Goal: Task Accomplishment & Management: Manage account settings

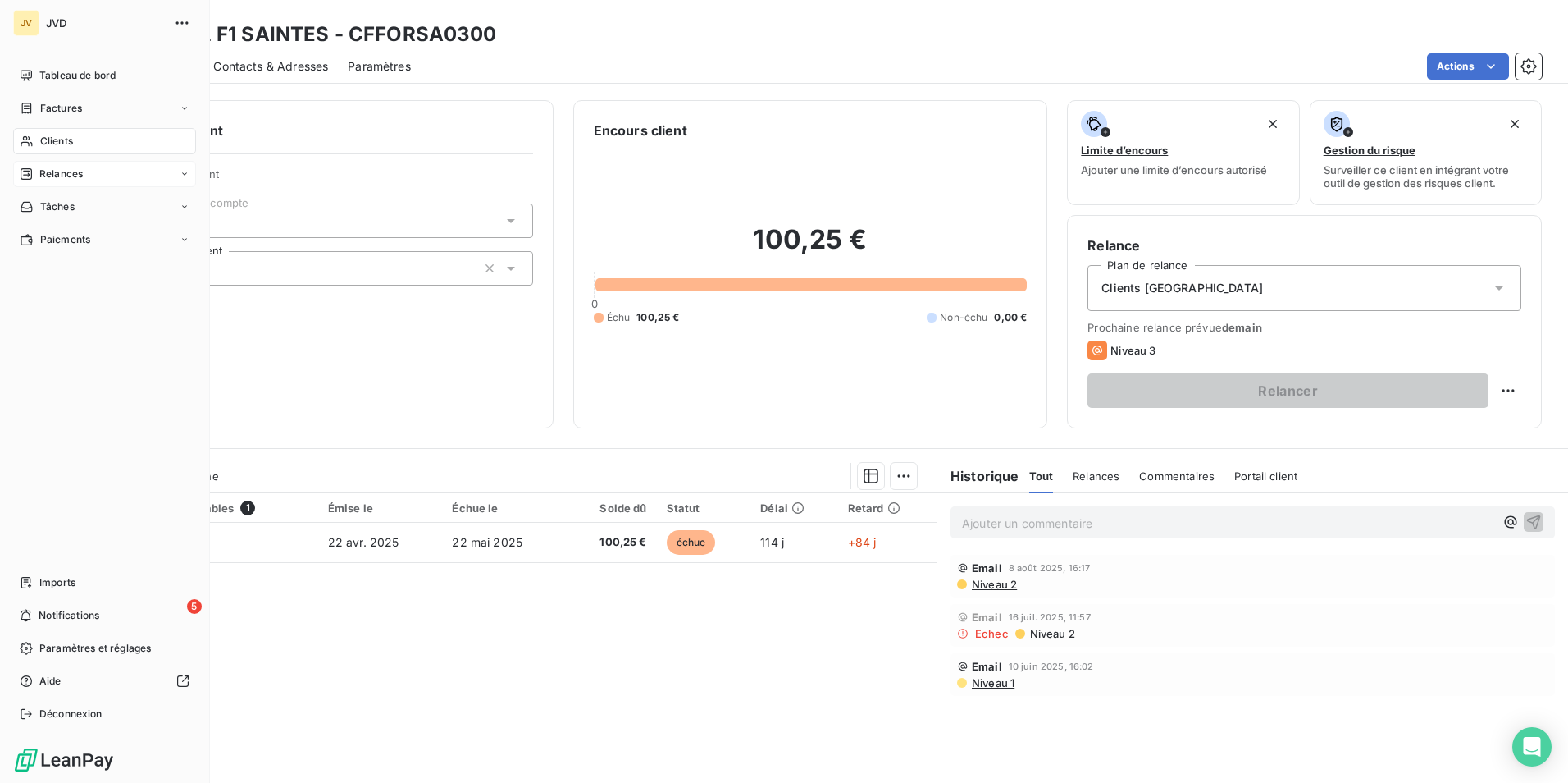
click at [60, 175] on span "Relances" at bounding box center [61, 174] width 43 height 15
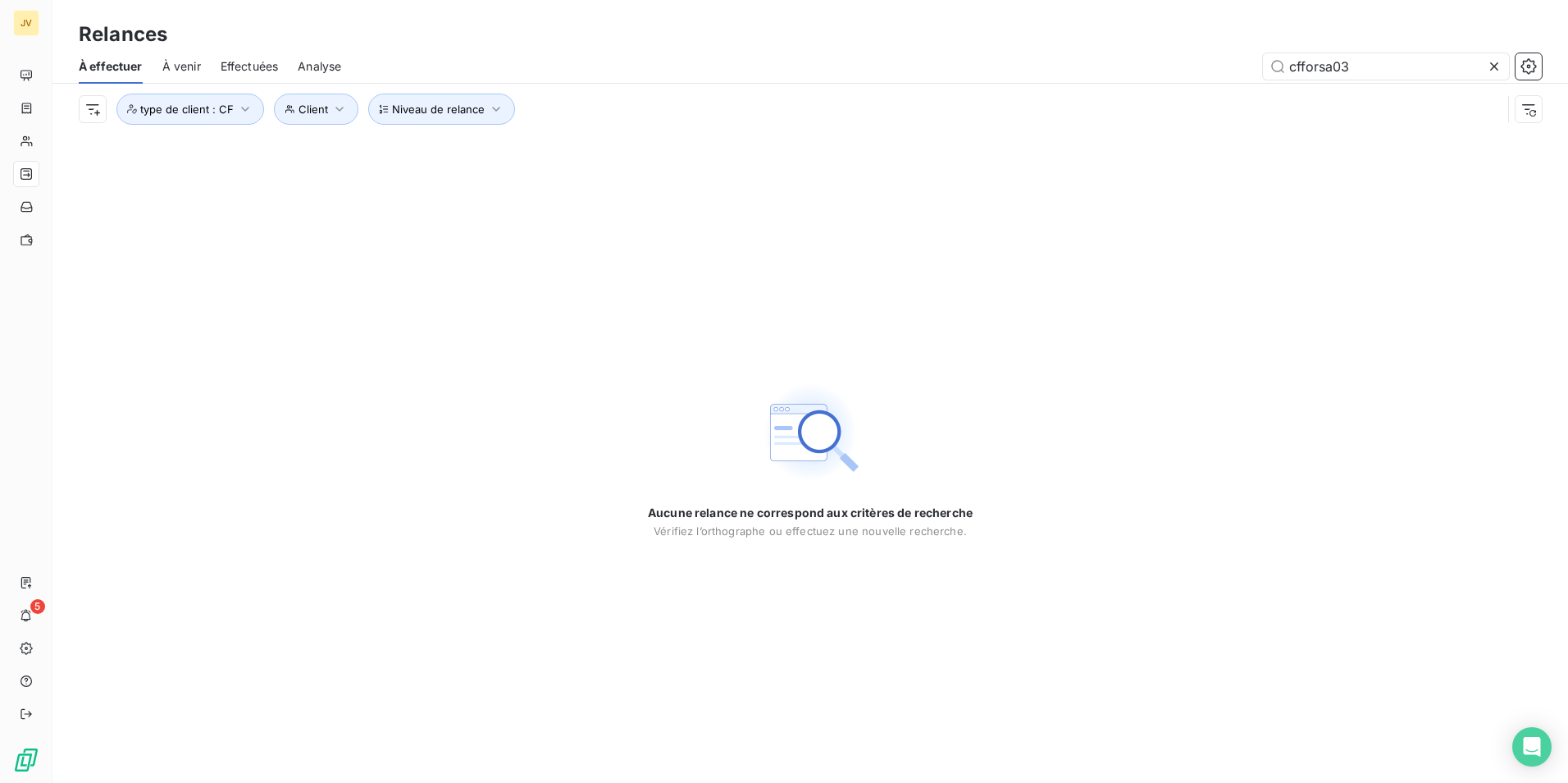
drag, startPoint x: 1355, startPoint y: 73, endPoint x: 863, endPoint y: 76, distance: 492.0
click at [910, 67] on div "cfforsa03" at bounding box center [950, 66] width 1181 height 27
type input "CFIBIPA6500"
click at [179, 68] on span "À venir" at bounding box center [181, 66] width 39 height 17
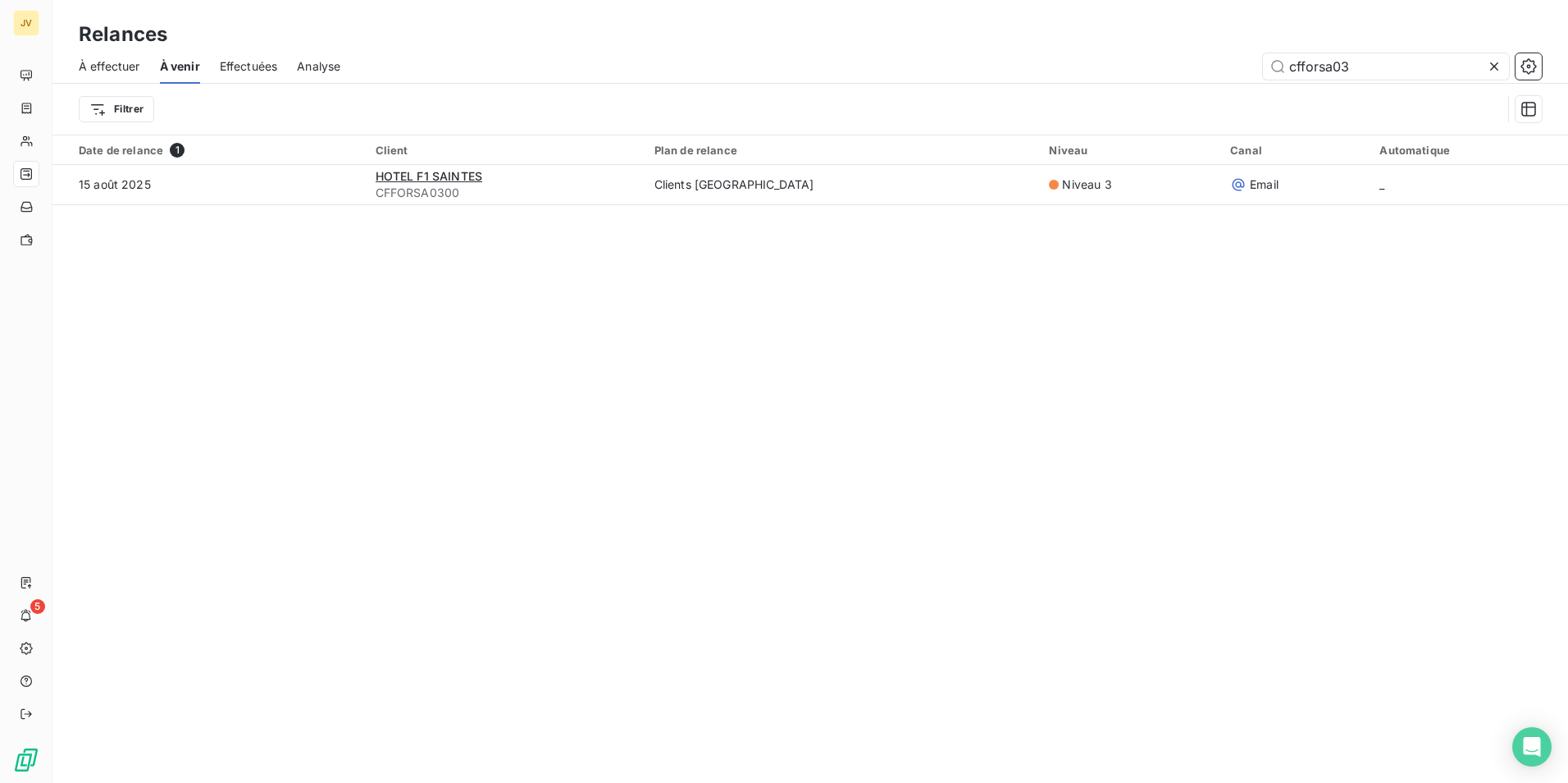
drag, startPoint x: 1362, startPoint y: 70, endPoint x: 536, endPoint y: 89, distance: 826.2
click at [872, 84] on div "À effectuer À venir Effectuées Analyse cfforsa03 Filtrer" at bounding box center [810, 92] width 1516 height 85
type input "CFIBIPA6500"
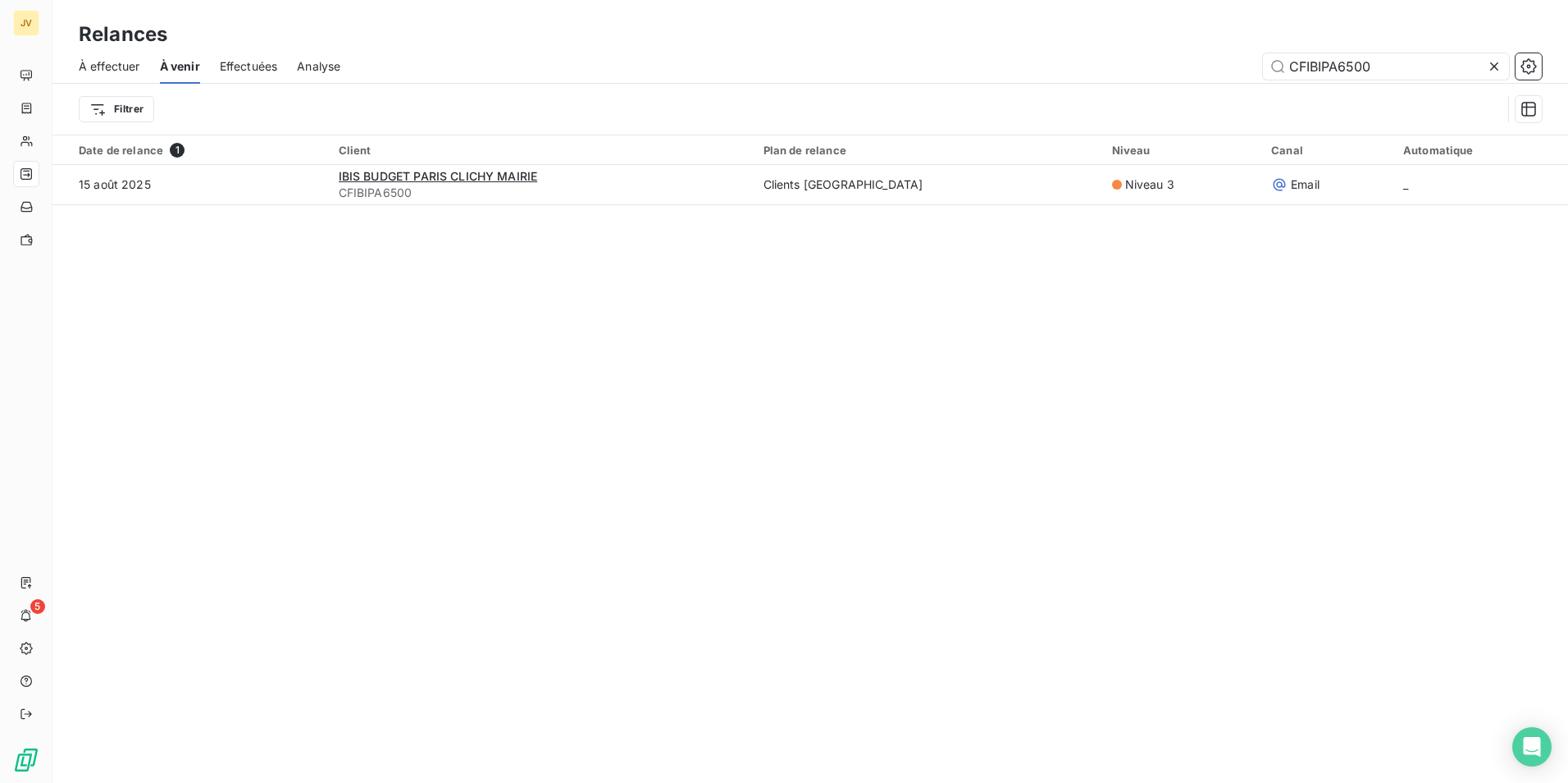
click at [109, 70] on span "À effectuer" at bounding box center [110, 66] width 61 height 17
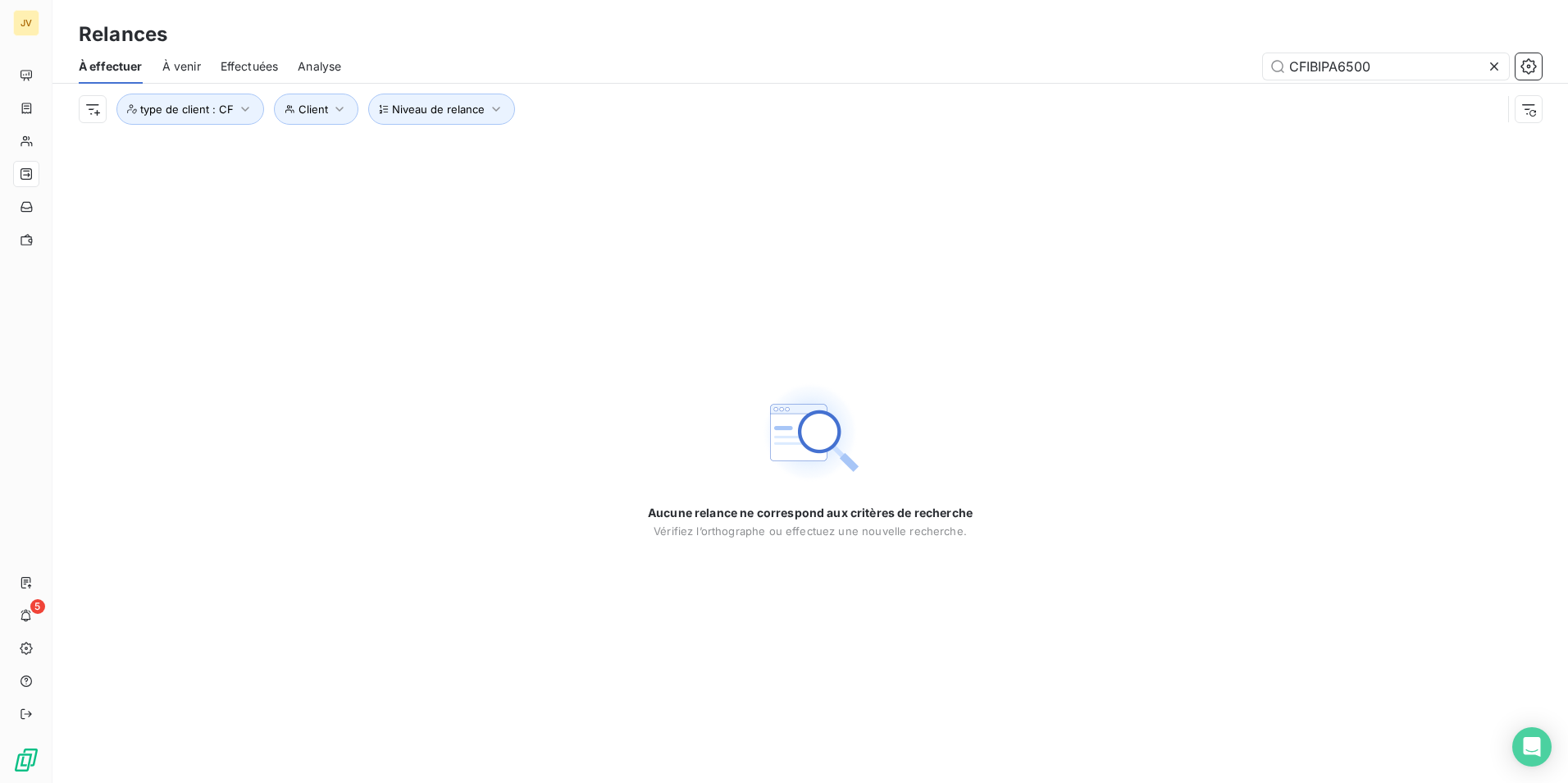
click at [260, 62] on span "Effectuées" at bounding box center [249, 66] width 58 height 17
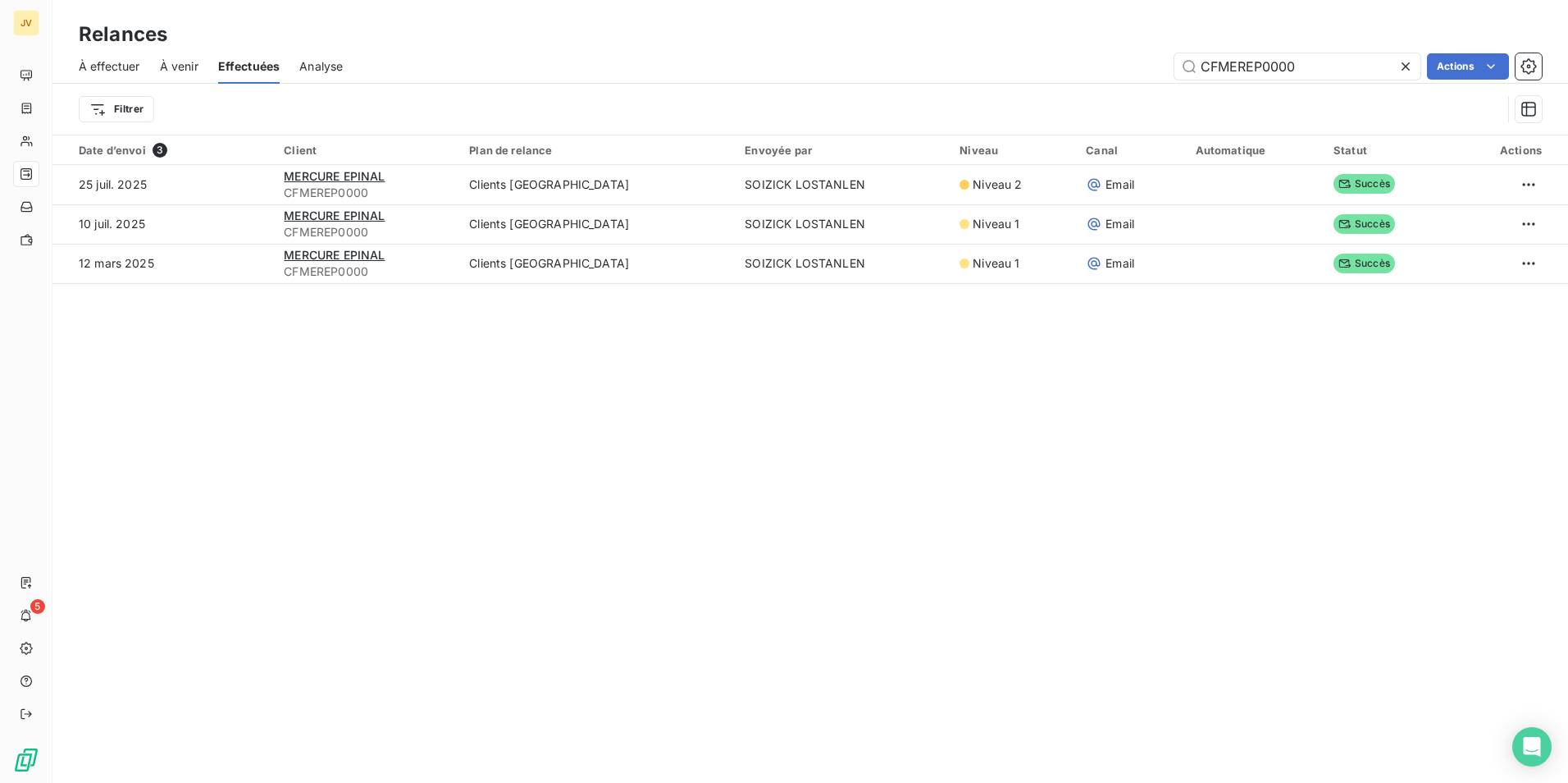
drag, startPoint x: 1322, startPoint y: 74, endPoint x: 757, endPoint y: 72, distance: 565.0
click at [766, 71] on div "CFMEREP0000 Actions" at bounding box center [952, 66] width 1180 height 27
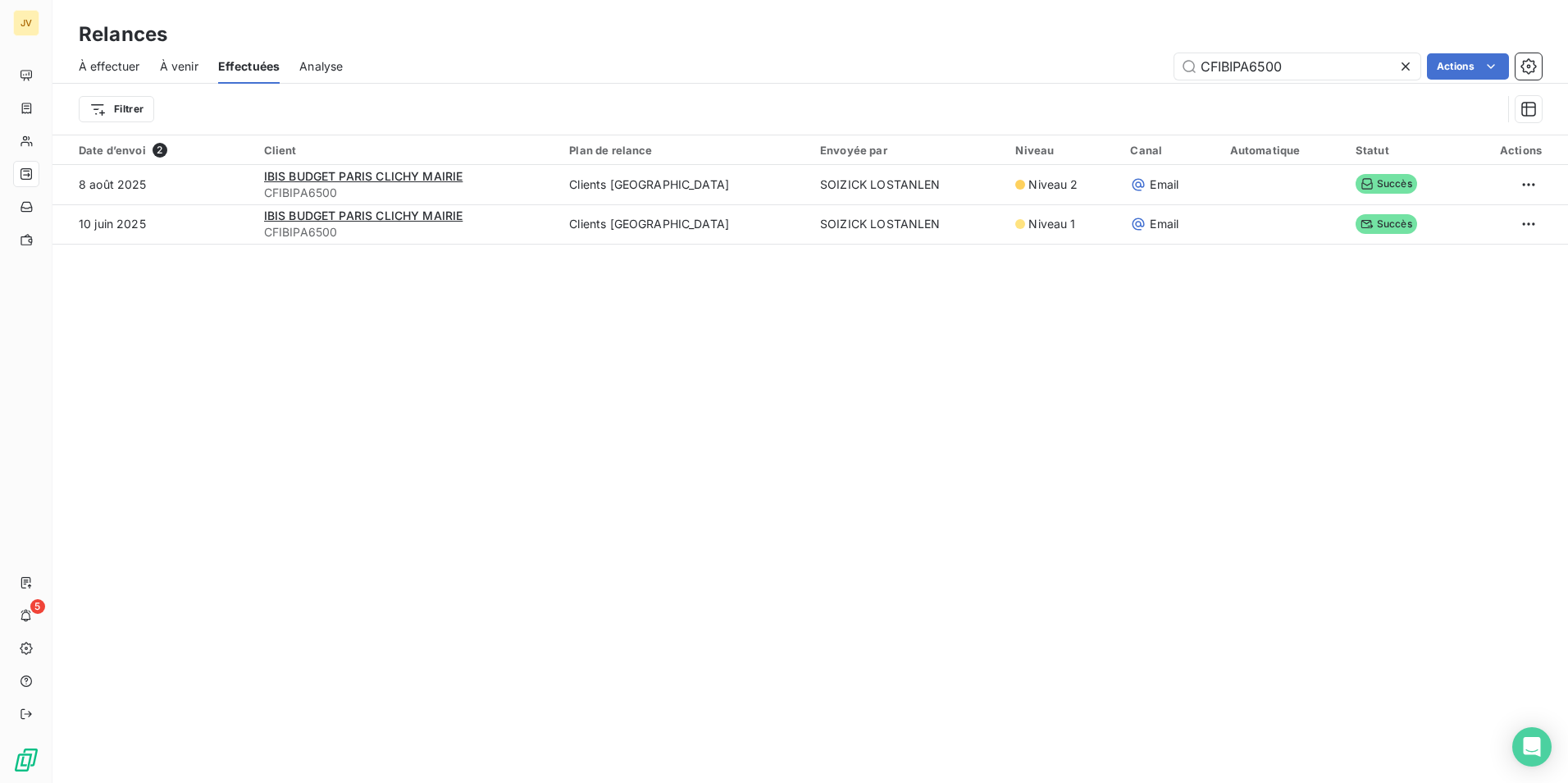
type input "CFIBIPA6500"
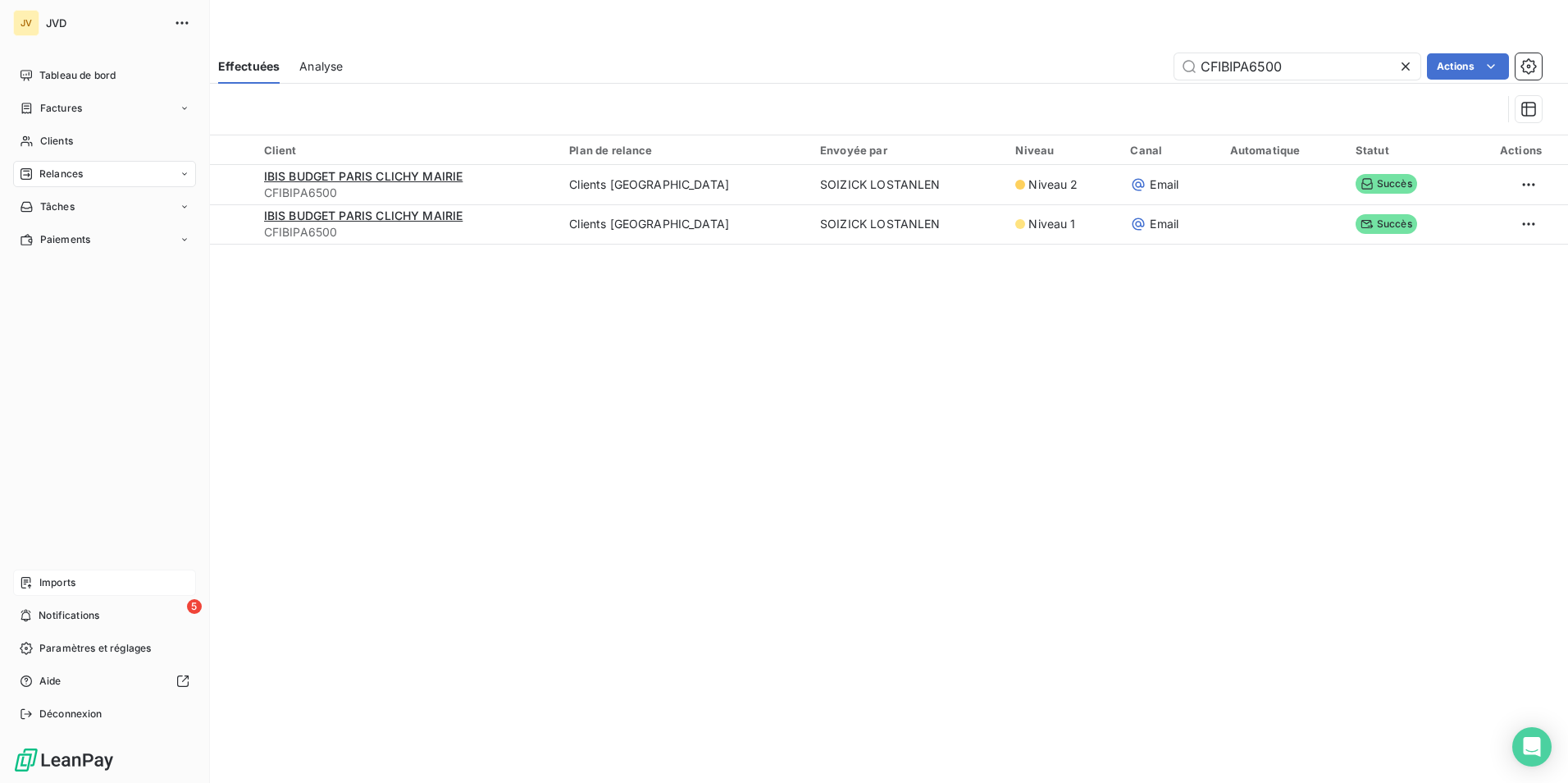
click at [48, 585] on span "Imports" at bounding box center [57, 582] width 37 height 15
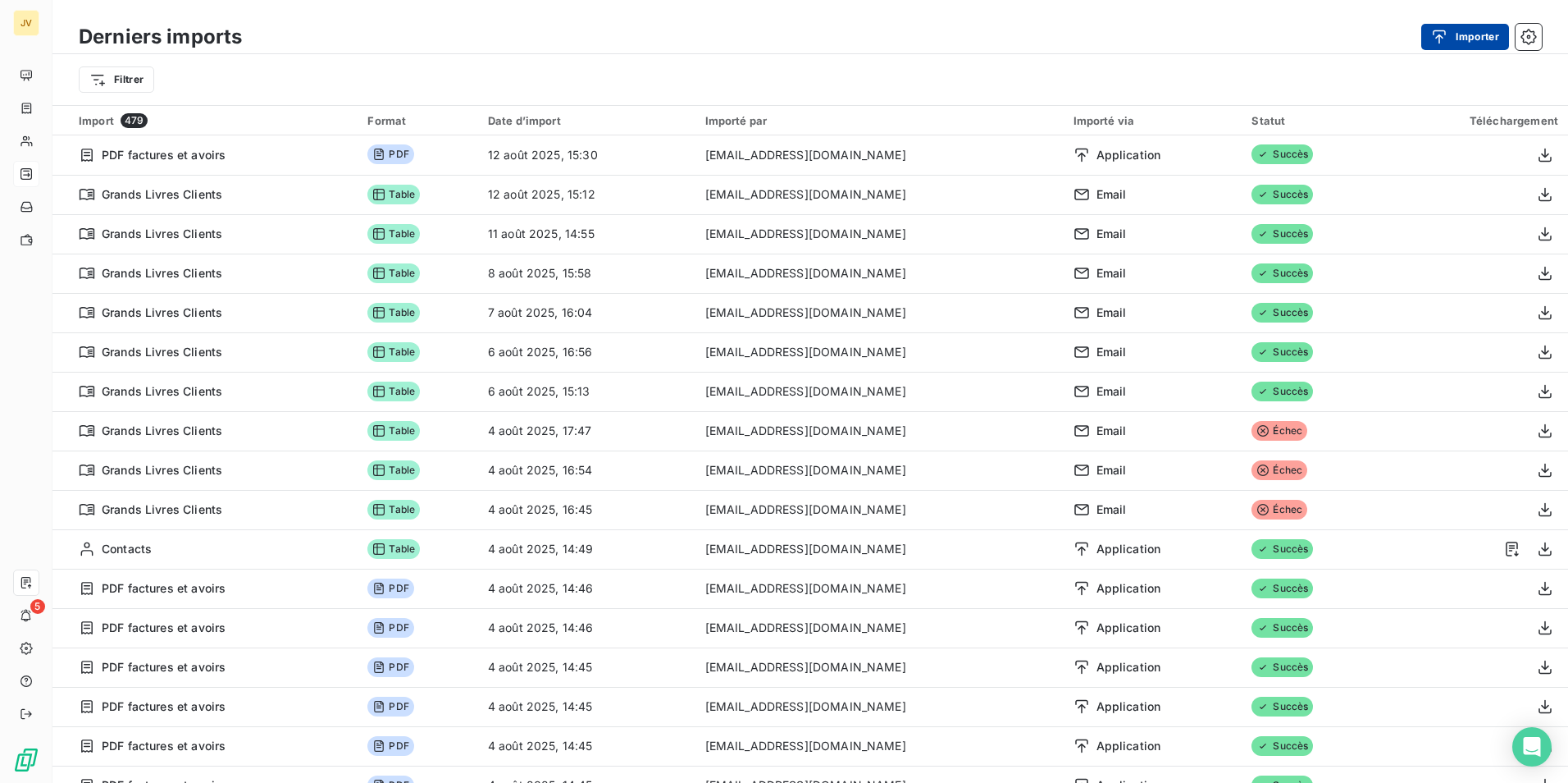
click at [1495, 37] on button "Importer" at bounding box center [1465, 37] width 88 height 27
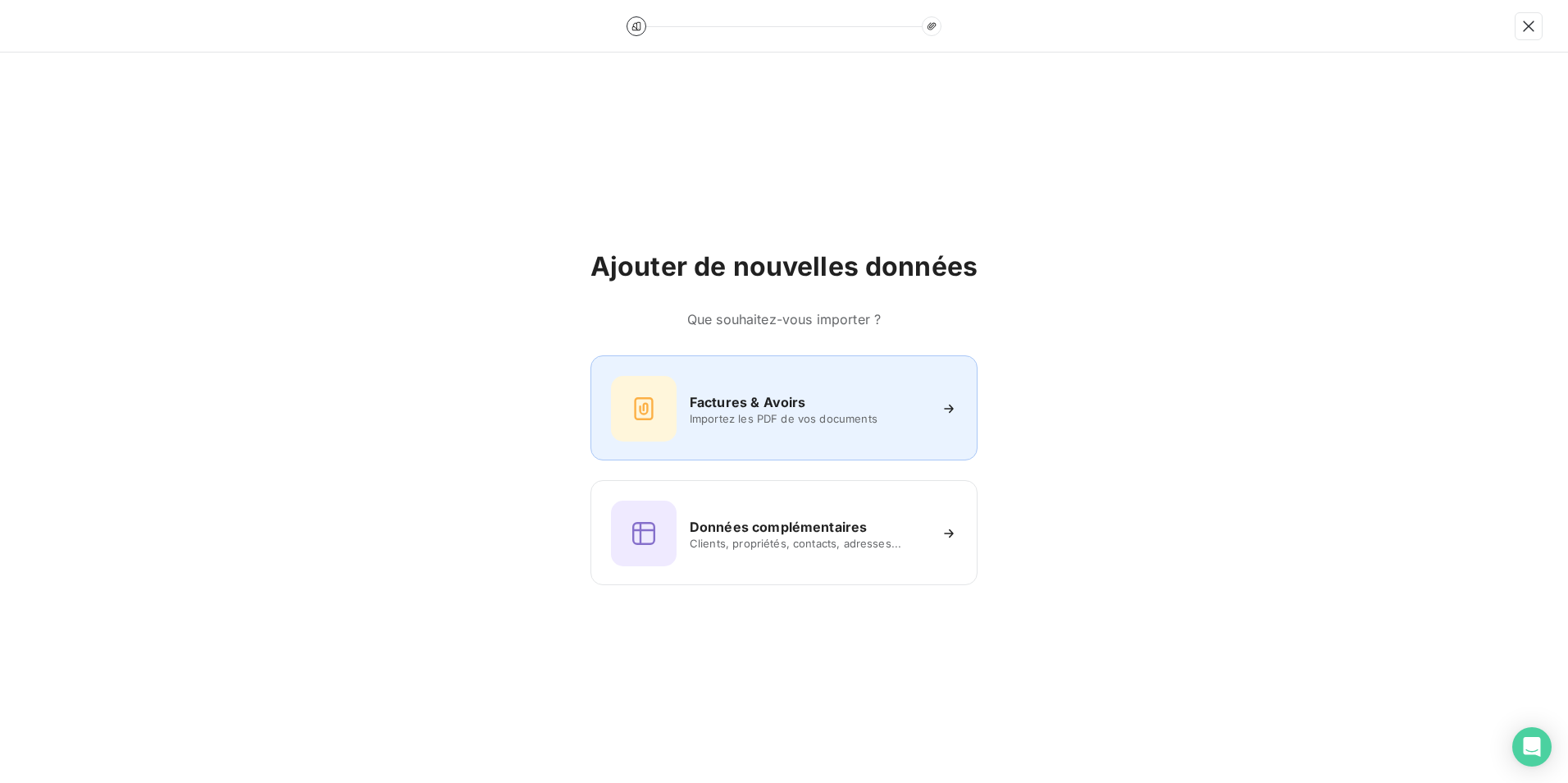
click at [732, 418] on span "Importez les PDF de vos documents" at bounding box center [808, 418] width 238 height 13
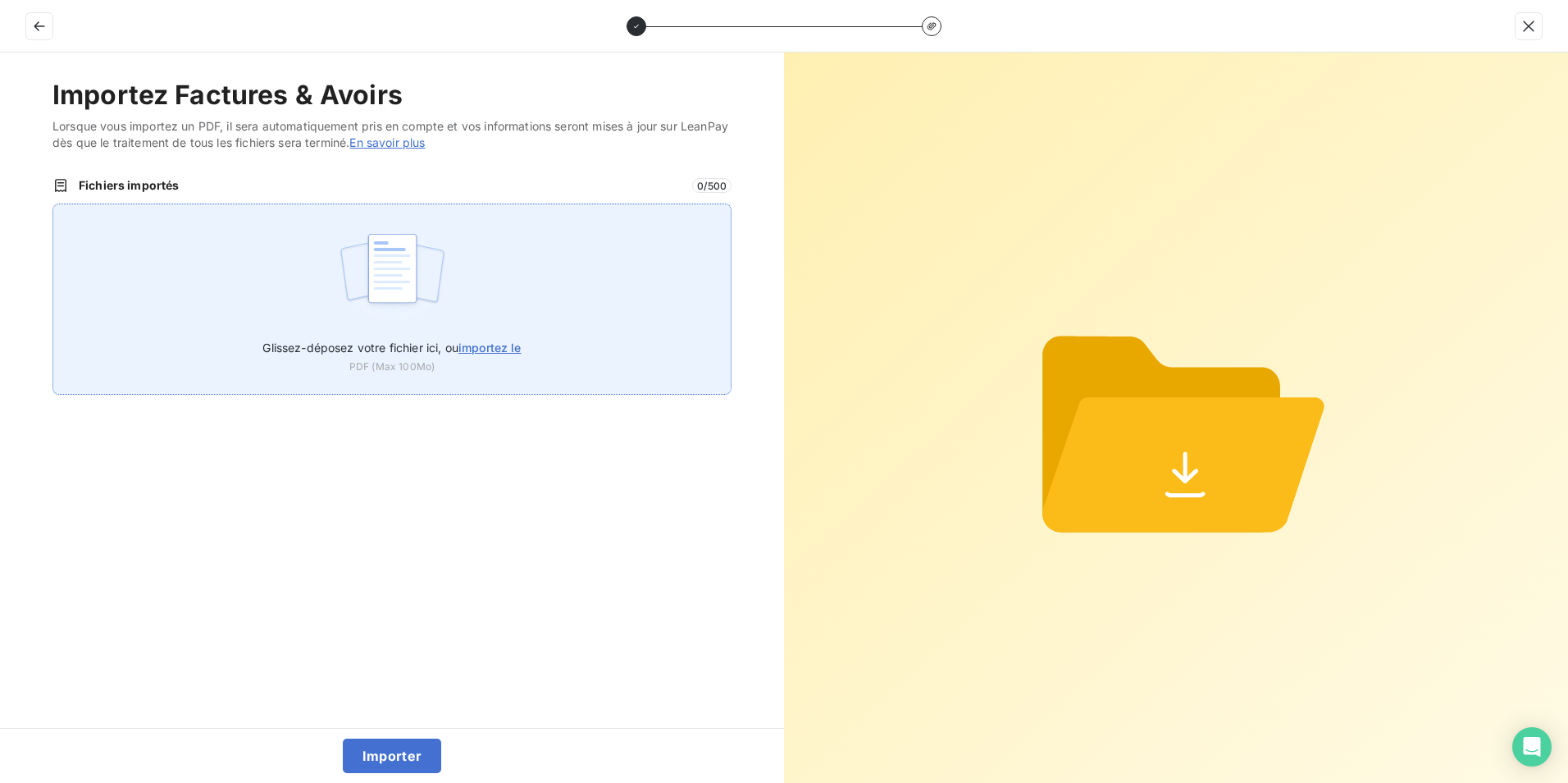
click at [393, 289] on img at bounding box center [392, 277] width 109 height 105
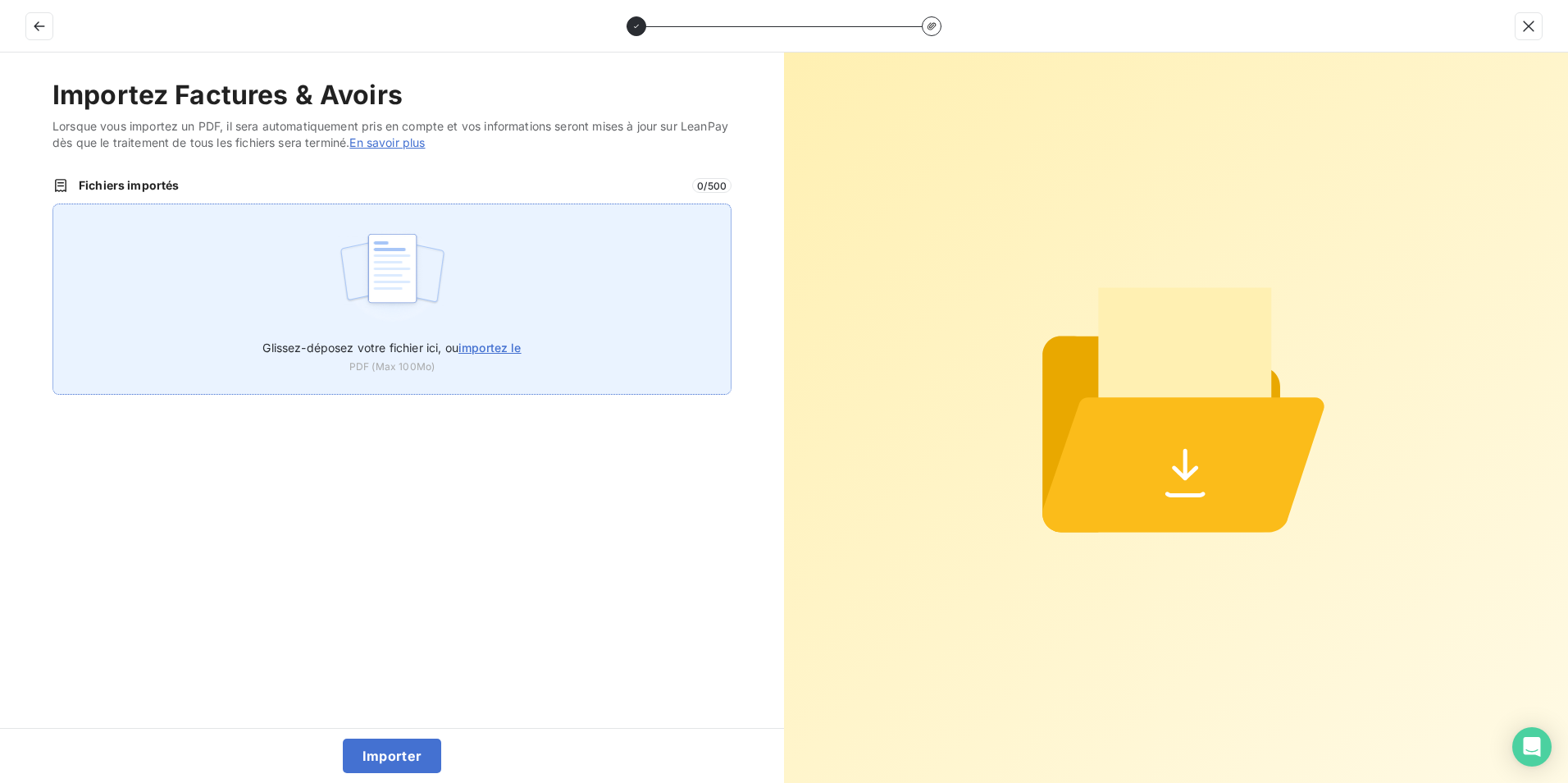
type input "C:\fakepath\250801-250811 - FAC CF.PDF"
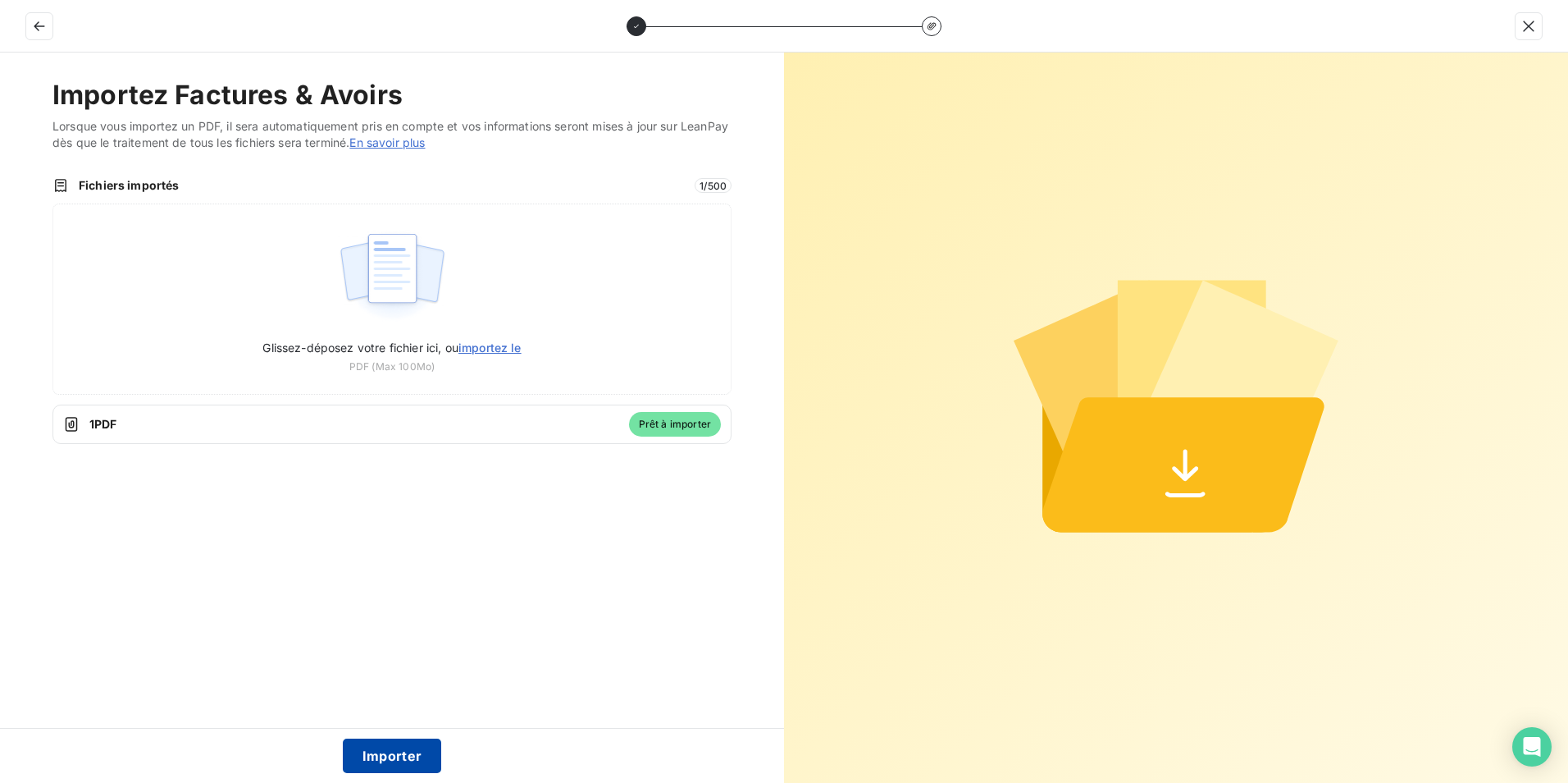
click at [406, 761] on button "Importer" at bounding box center [392, 755] width 99 height 35
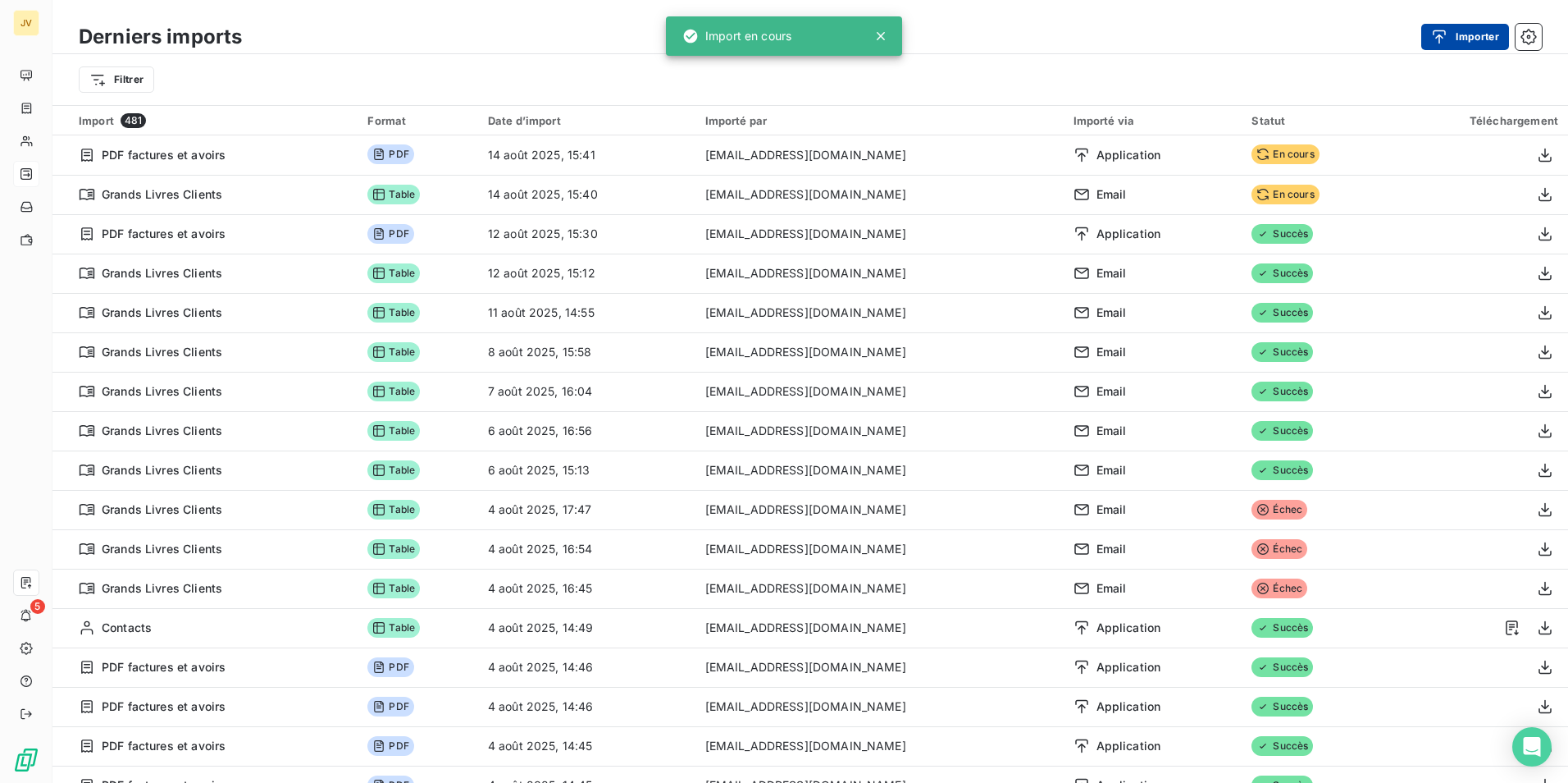
click at [1471, 37] on button "Importer" at bounding box center [1465, 37] width 88 height 27
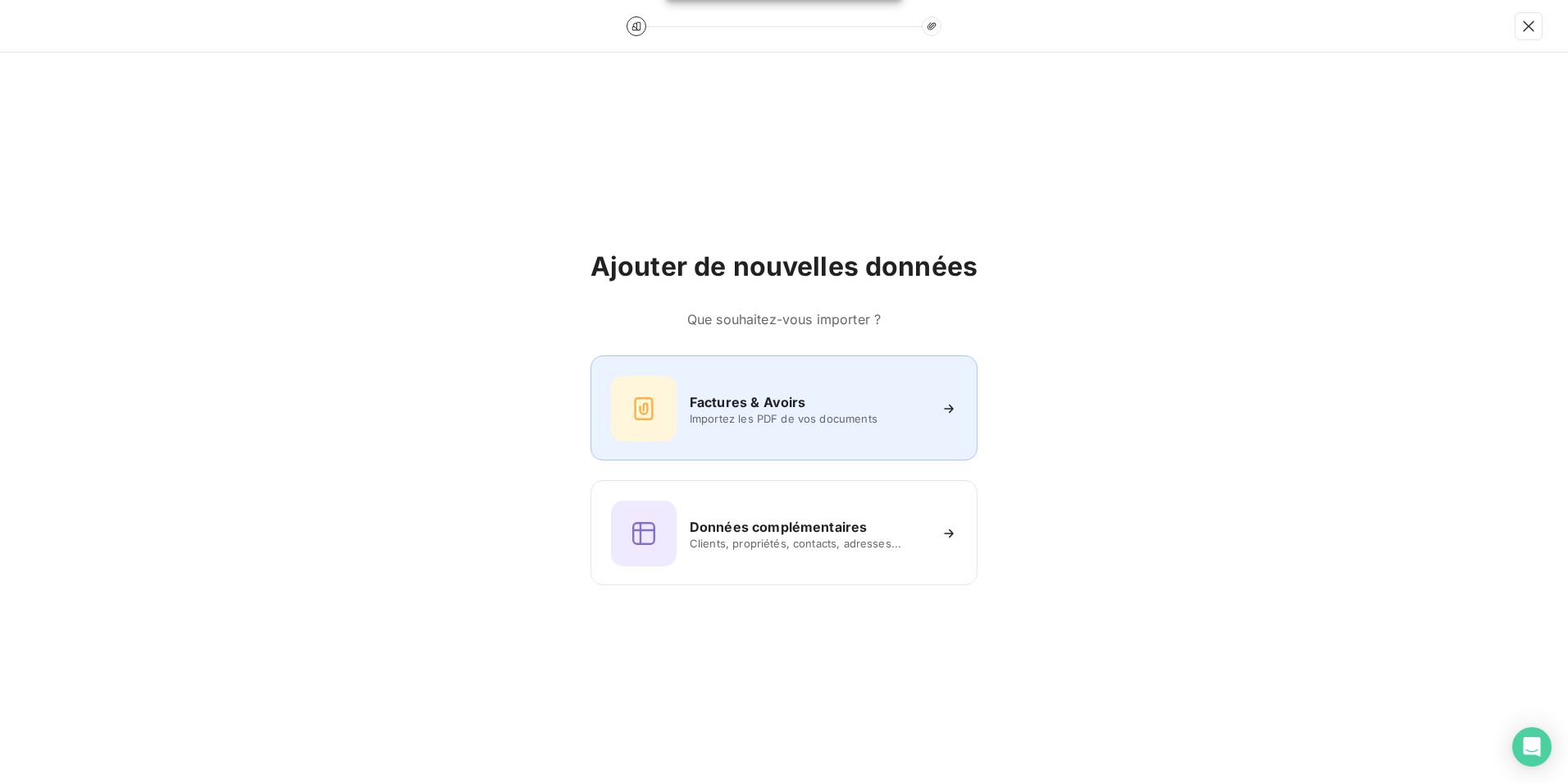
click at [754, 427] on div "Factures & Avoirs Importez les PDF de vos documents" at bounding box center [784, 408] width 346 height 65
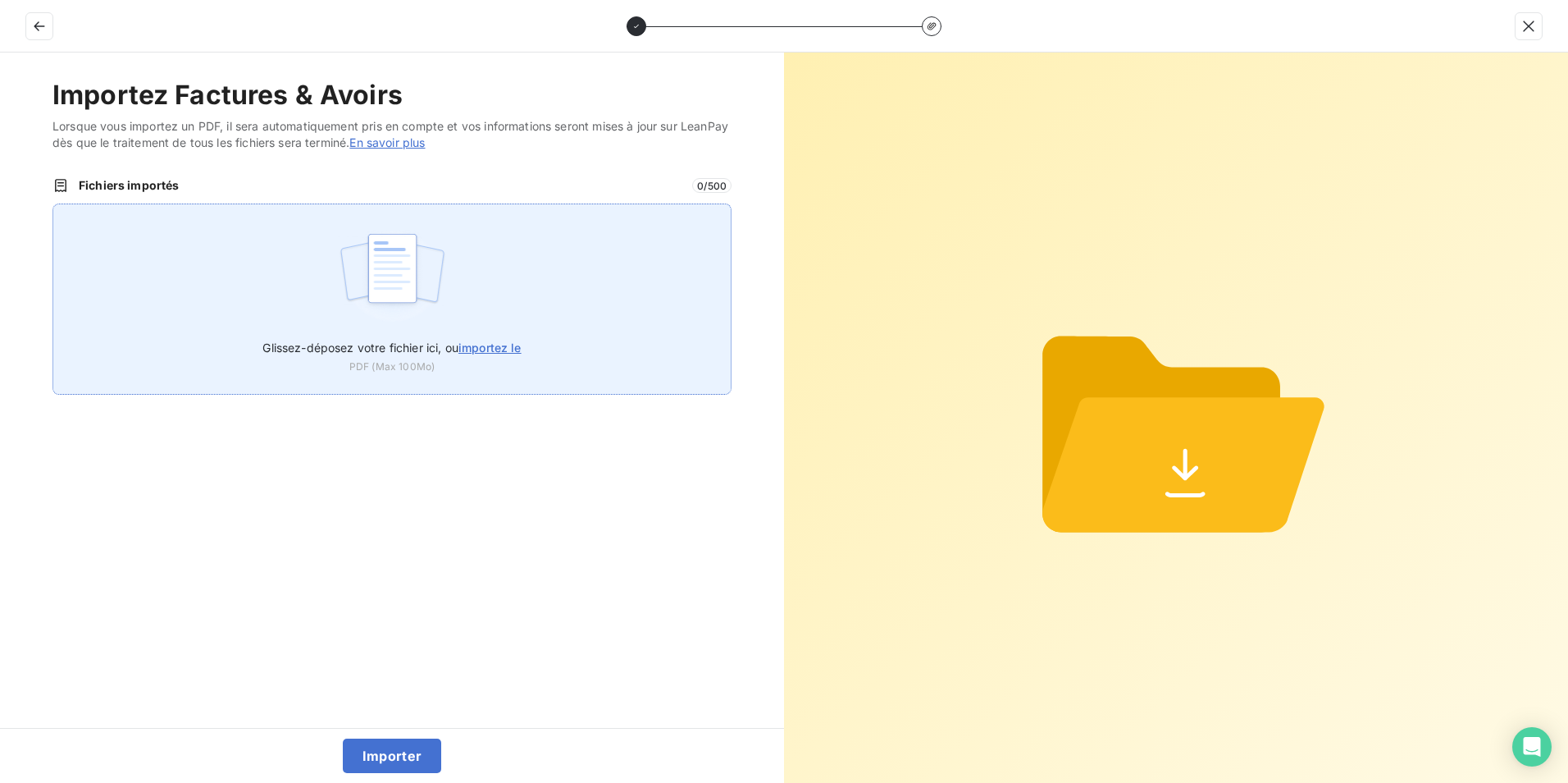
click at [428, 266] on img at bounding box center [392, 277] width 109 height 105
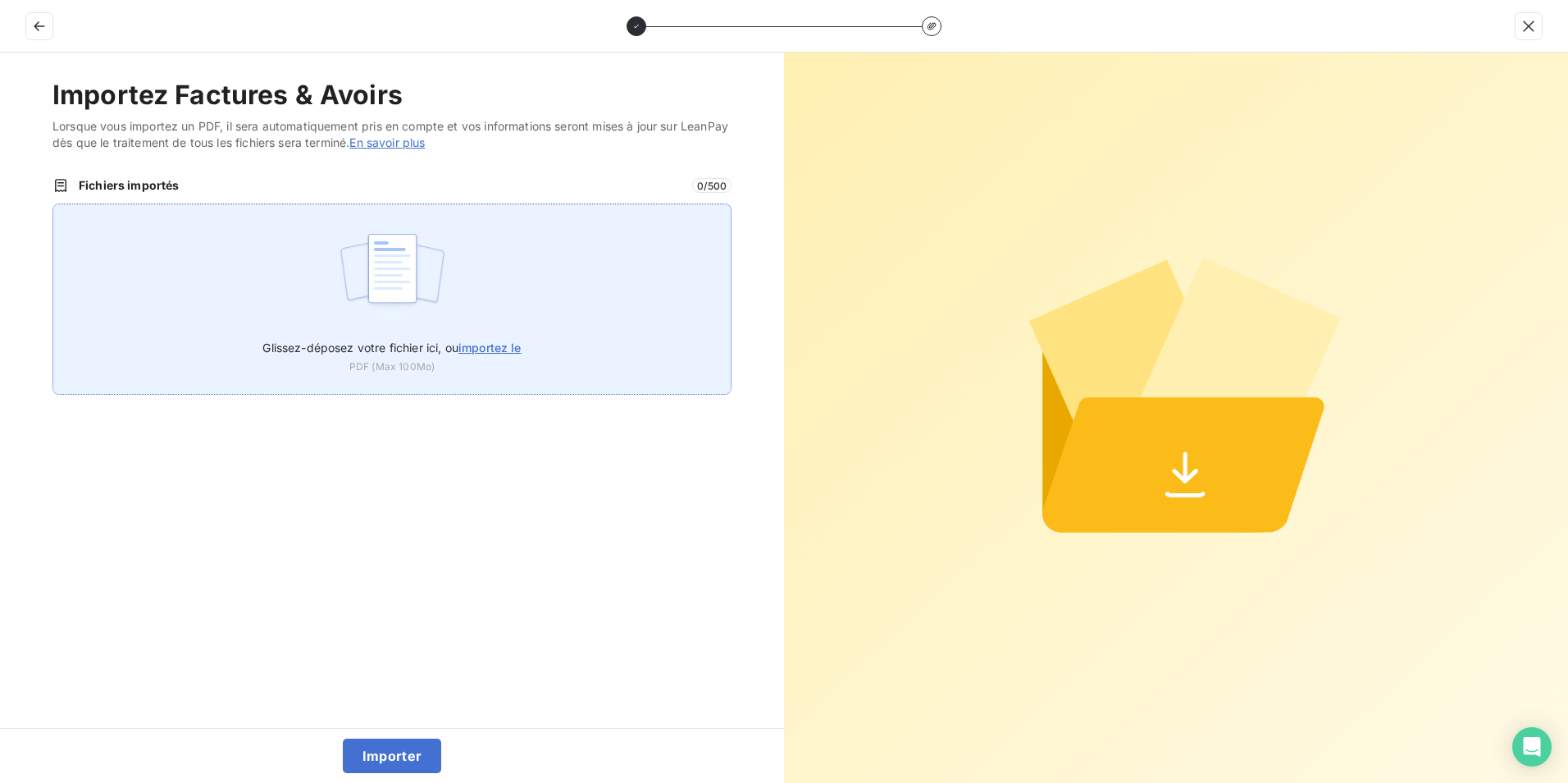
type input "C:\fakepath\250801-250811 - AV CF.PDF"
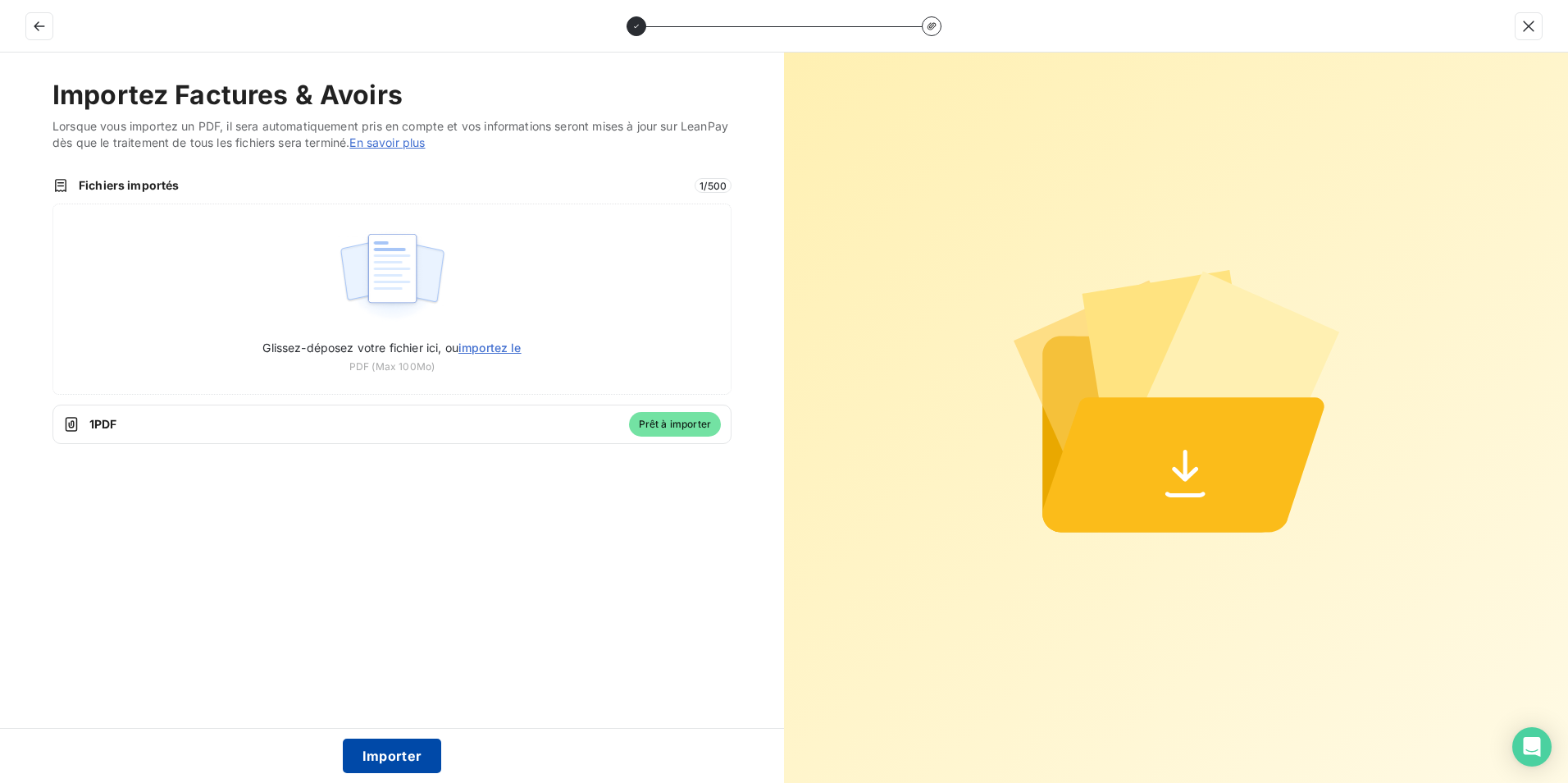
click at [387, 765] on button "Importer" at bounding box center [392, 755] width 99 height 35
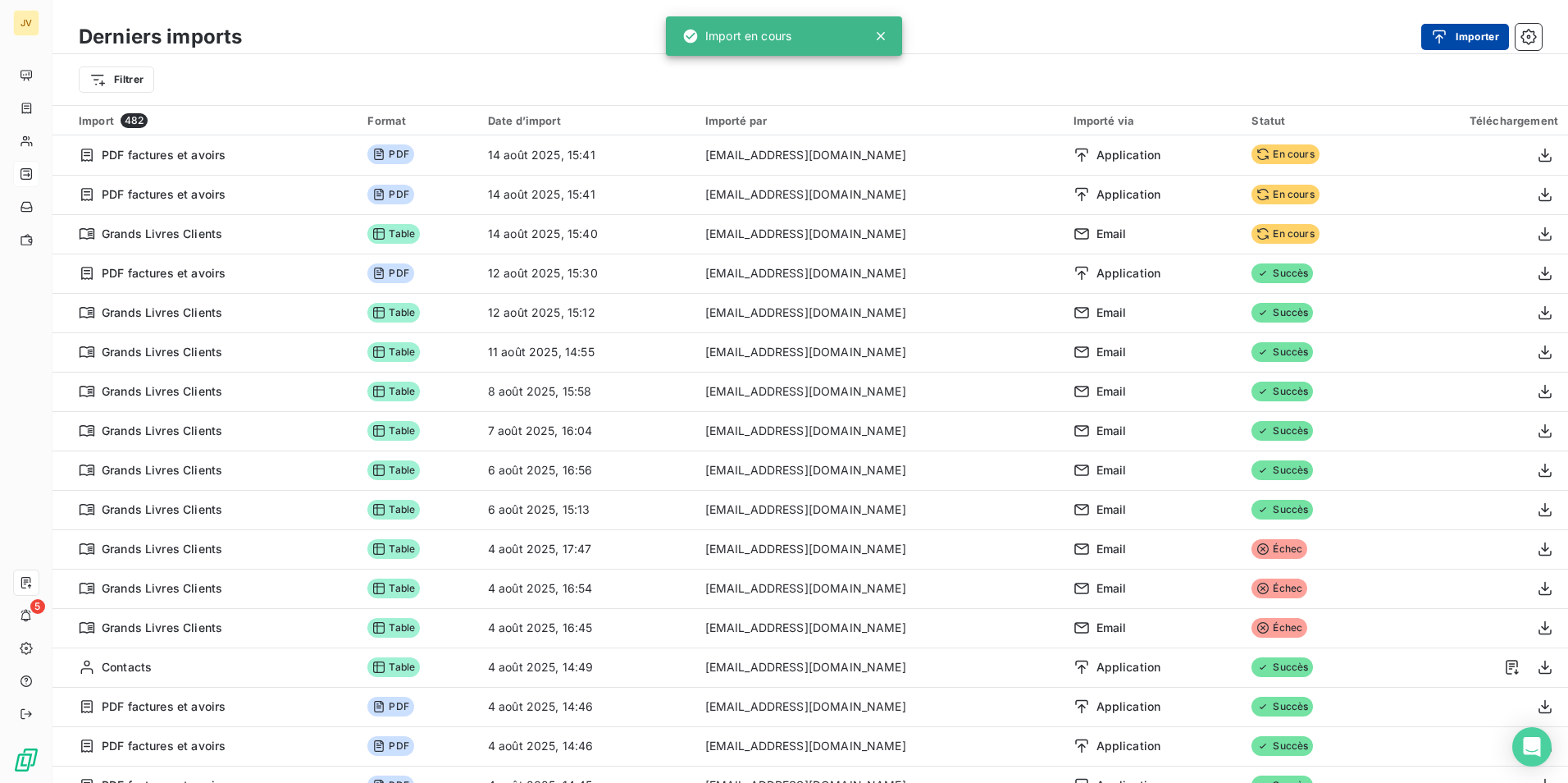
click at [1485, 39] on button "Importer" at bounding box center [1465, 37] width 88 height 27
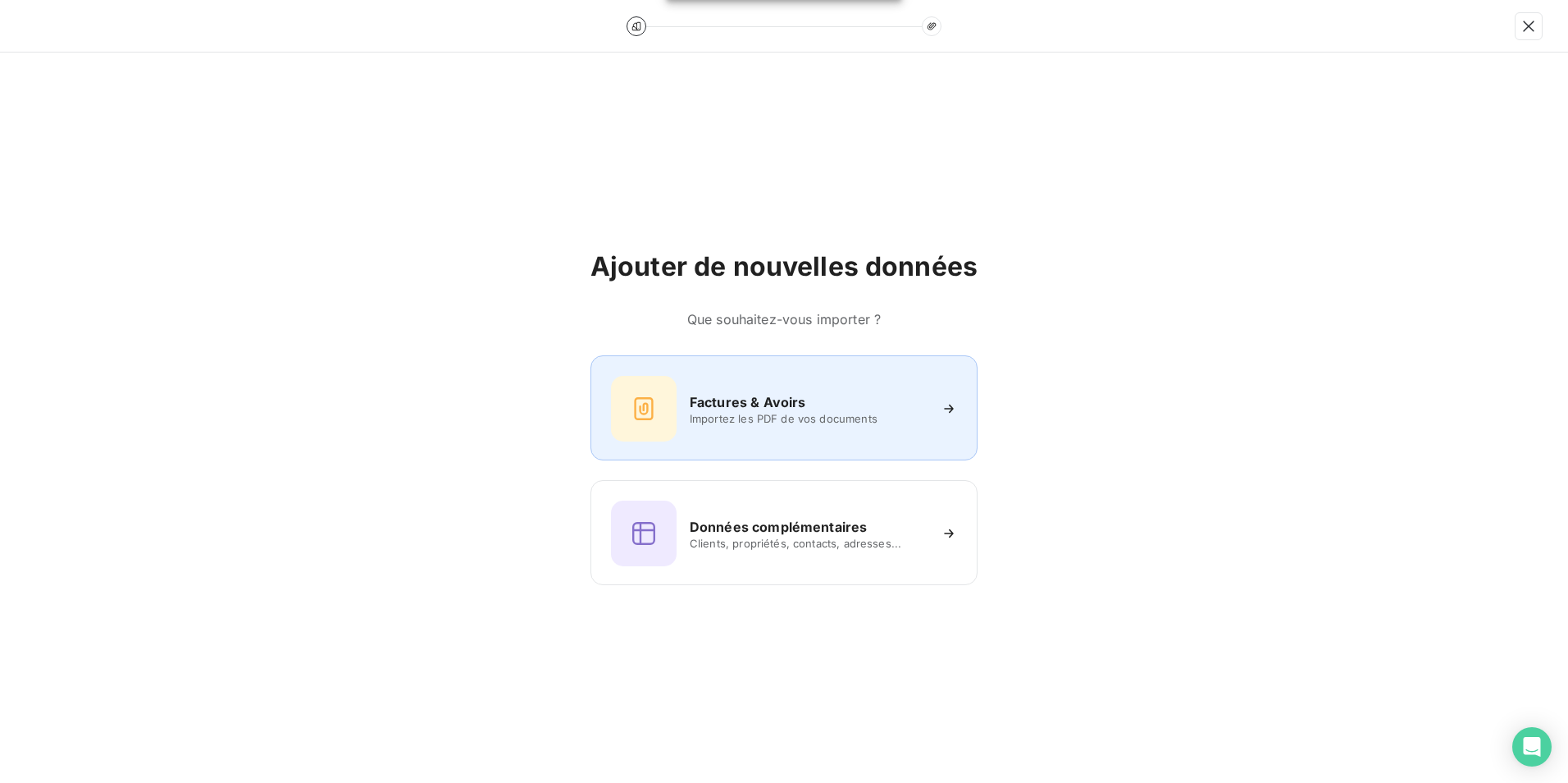
click at [748, 392] on h6 "Factures & Avoirs" at bounding box center [748, 402] width 117 height 20
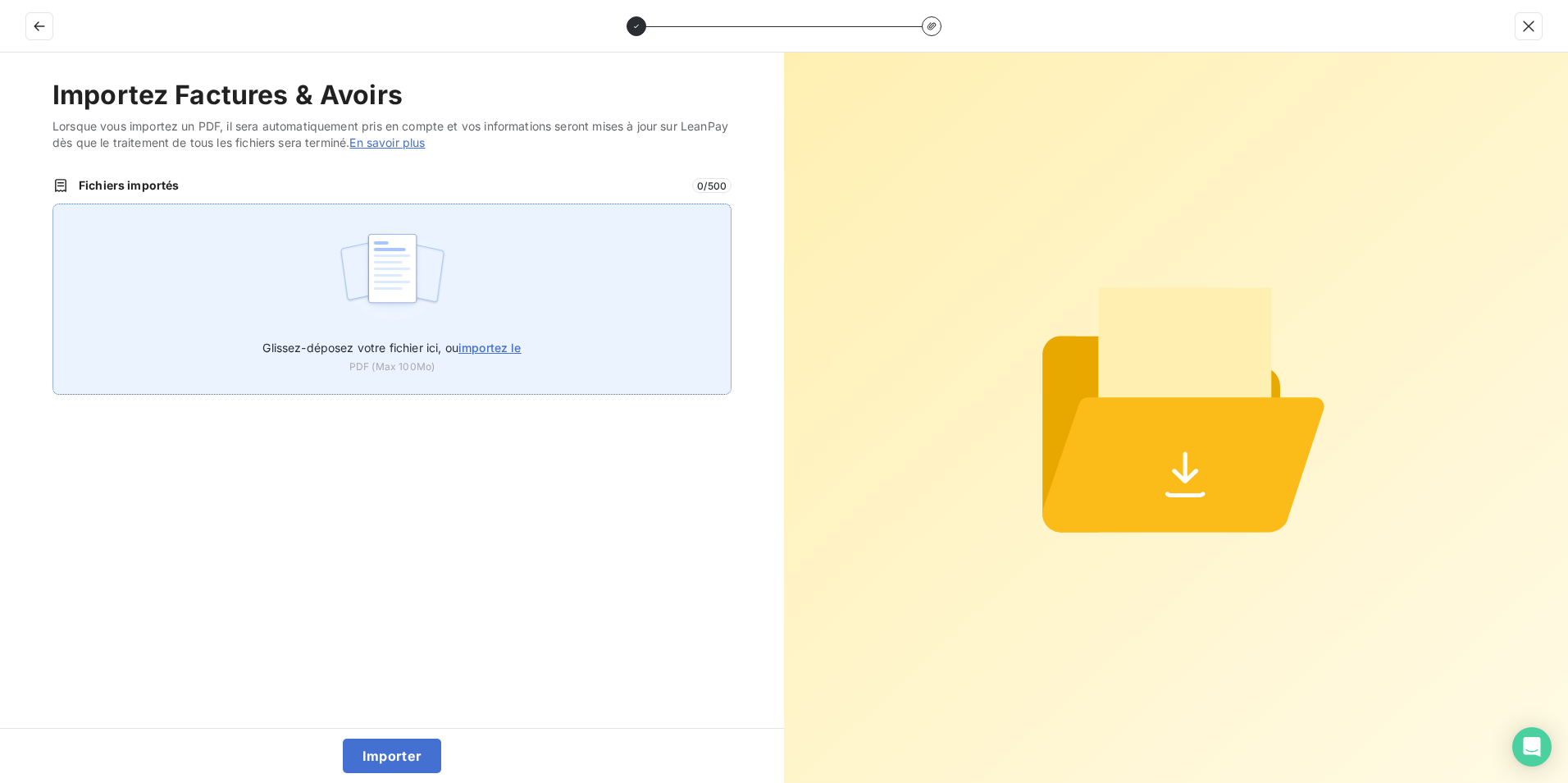
click at [432, 288] on img at bounding box center [392, 277] width 109 height 105
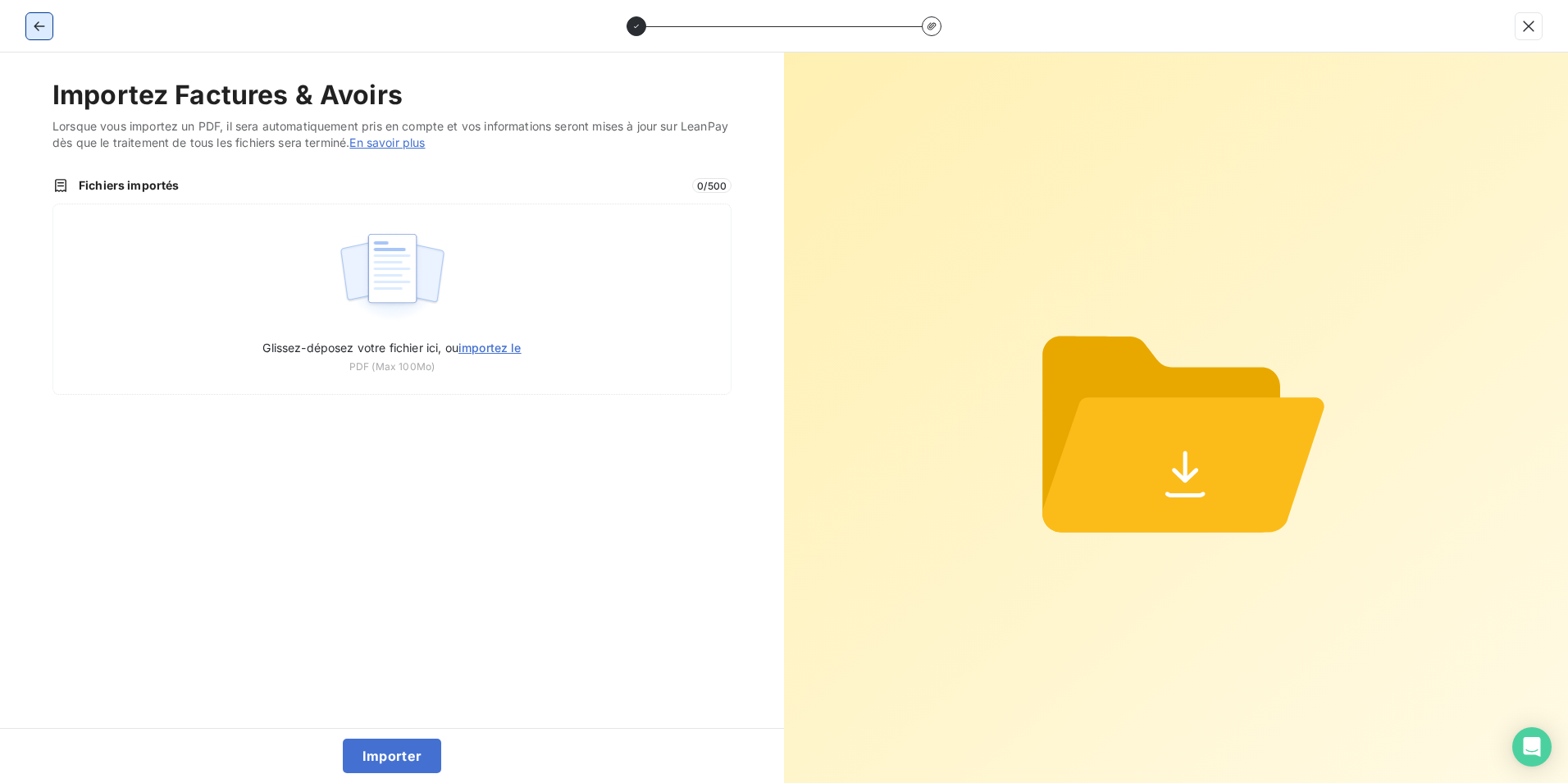
click at [44, 28] on icon "button" at bounding box center [40, 26] width 17 height 17
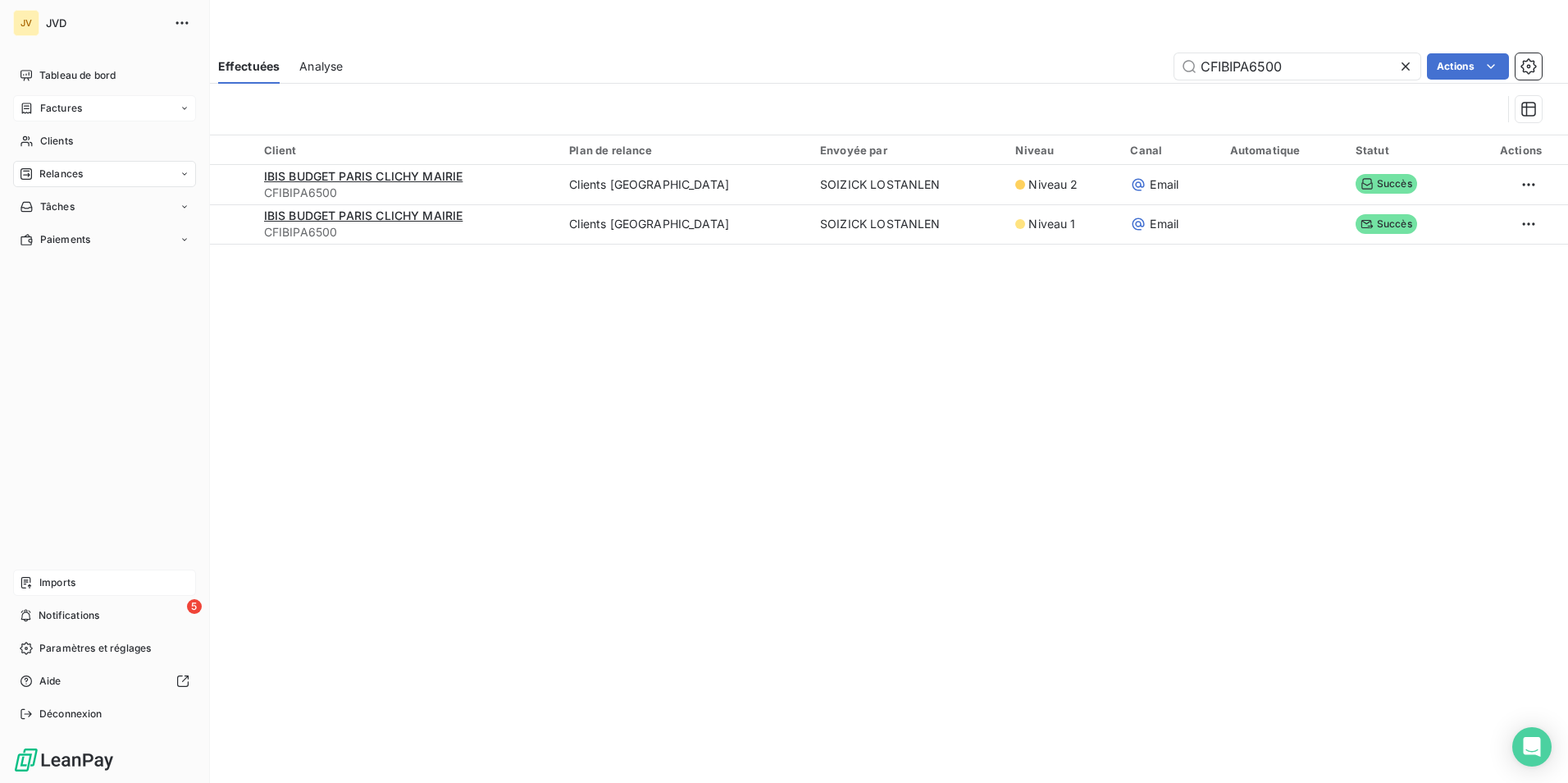
drag, startPoint x: 59, startPoint y: 77, endPoint x: 102, endPoint y: 112, distance: 55.4
click at [59, 77] on span "Tableau de bord" at bounding box center [77, 75] width 76 height 15
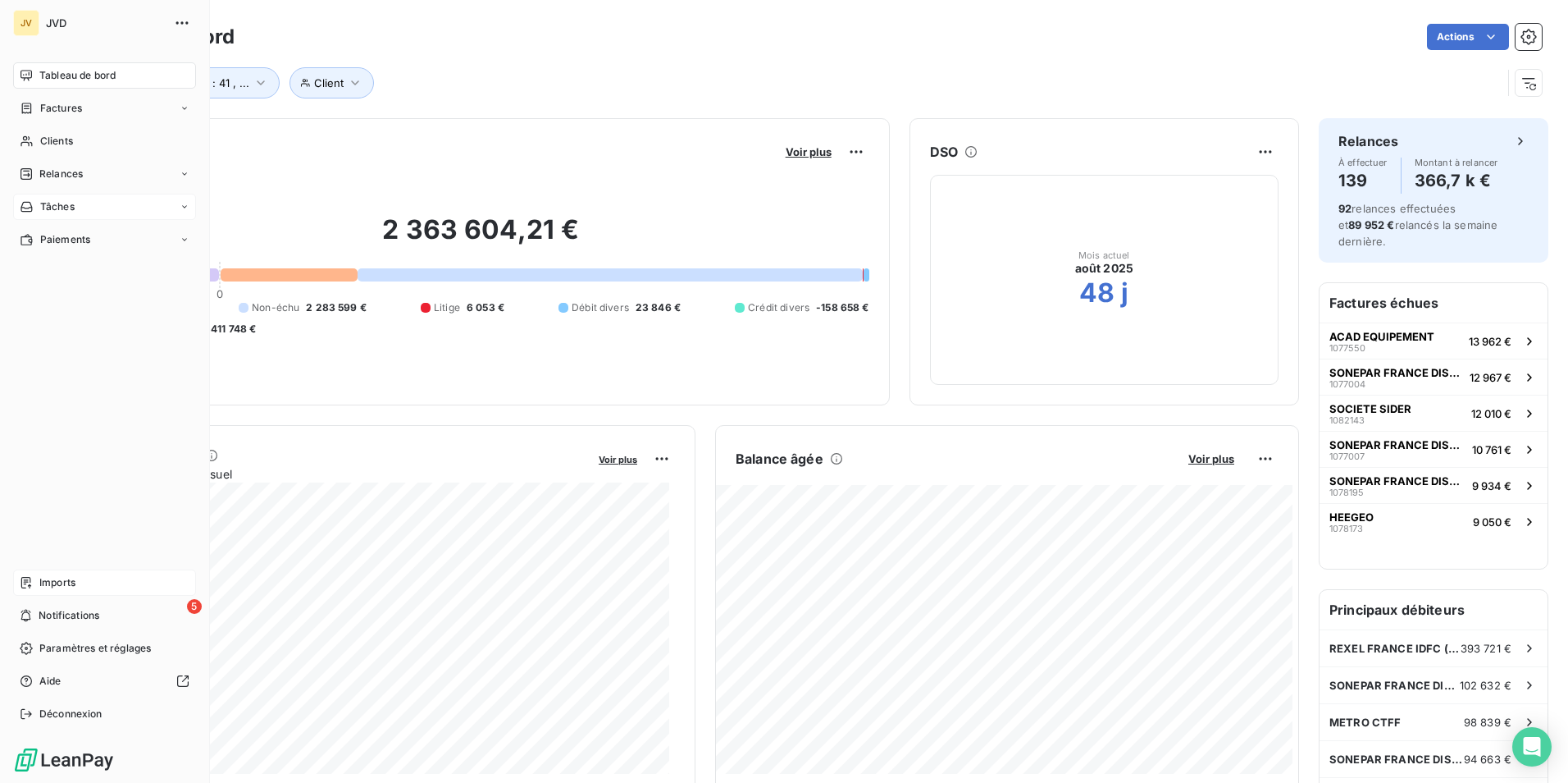
drag, startPoint x: 51, startPoint y: 180, endPoint x: 81, endPoint y: 194, distance: 33.1
click at [50, 180] on span "Relances" at bounding box center [61, 174] width 43 height 15
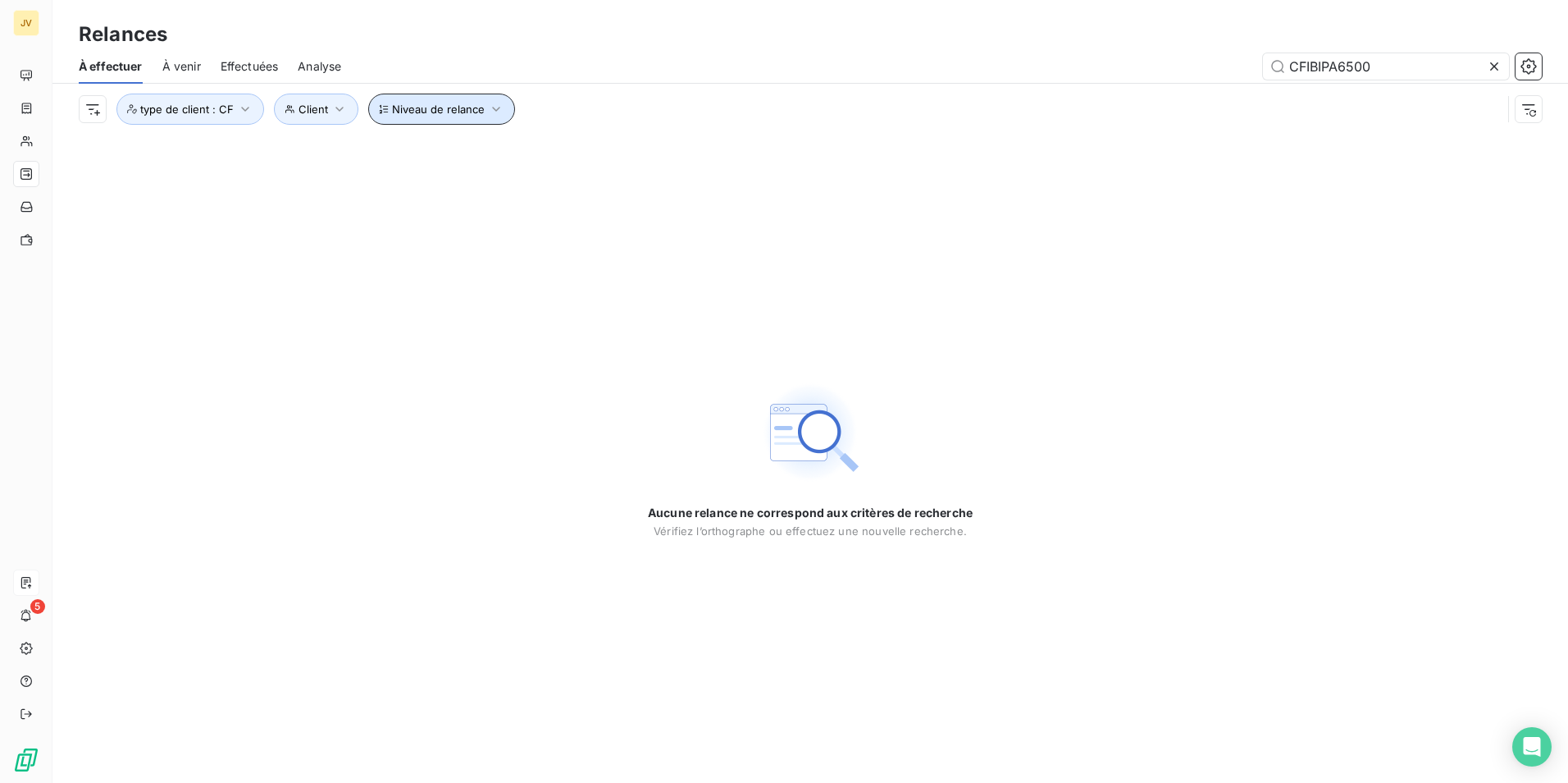
click at [479, 102] on button "Niveau de relance" at bounding box center [442, 110] width 147 height 32
click at [680, 147] on div at bounding box center [706, 151] width 236 height 35
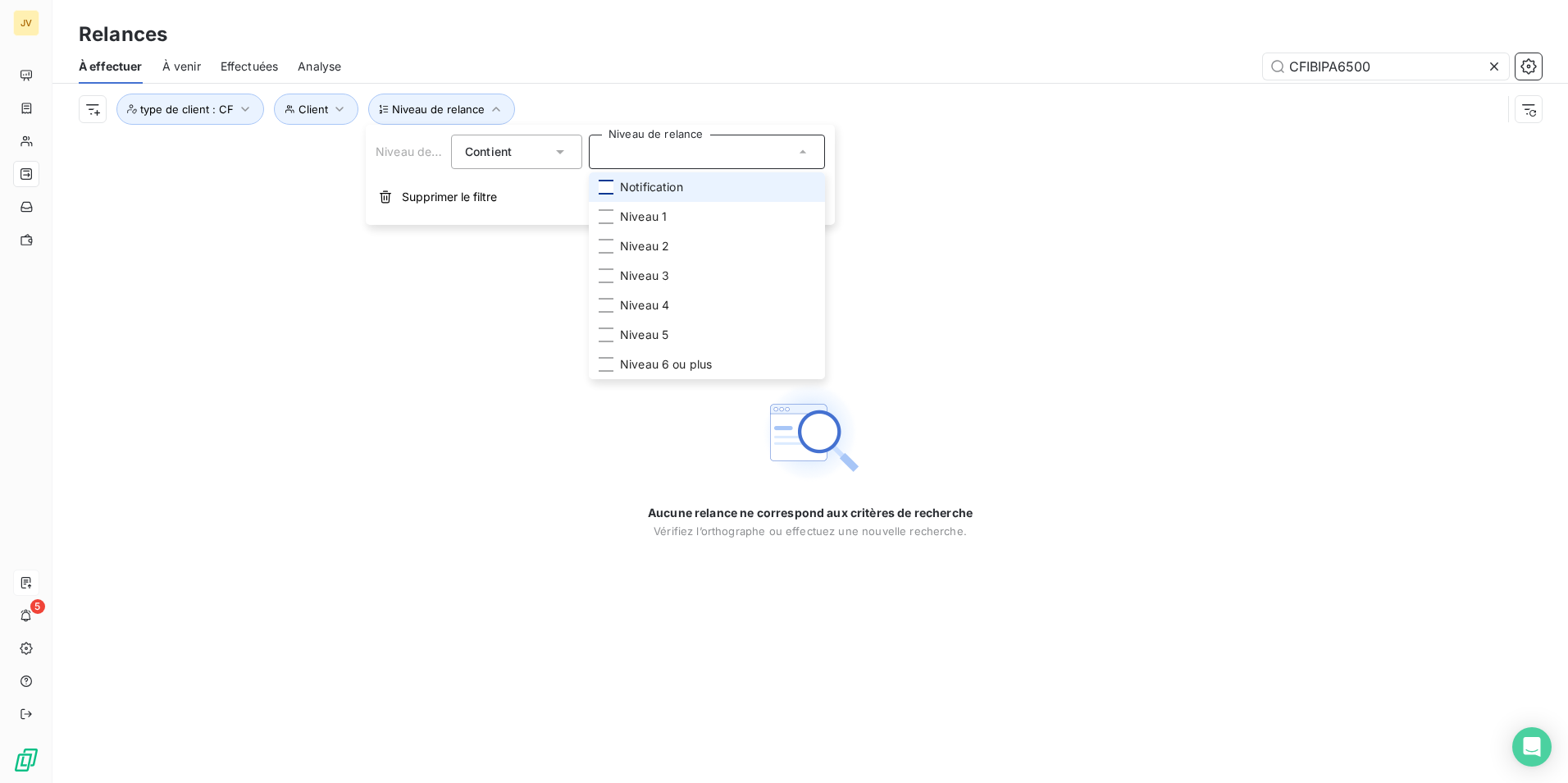
click at [604, 188] on div at bounding box center [606, 187] width 15 height 15
click at [983, 191] on div "Aucune relance ne correspond aux critères de recherche [PERSON_NAME] l’orthogra…" at bounding box center [810, 459] width 1516 height 649
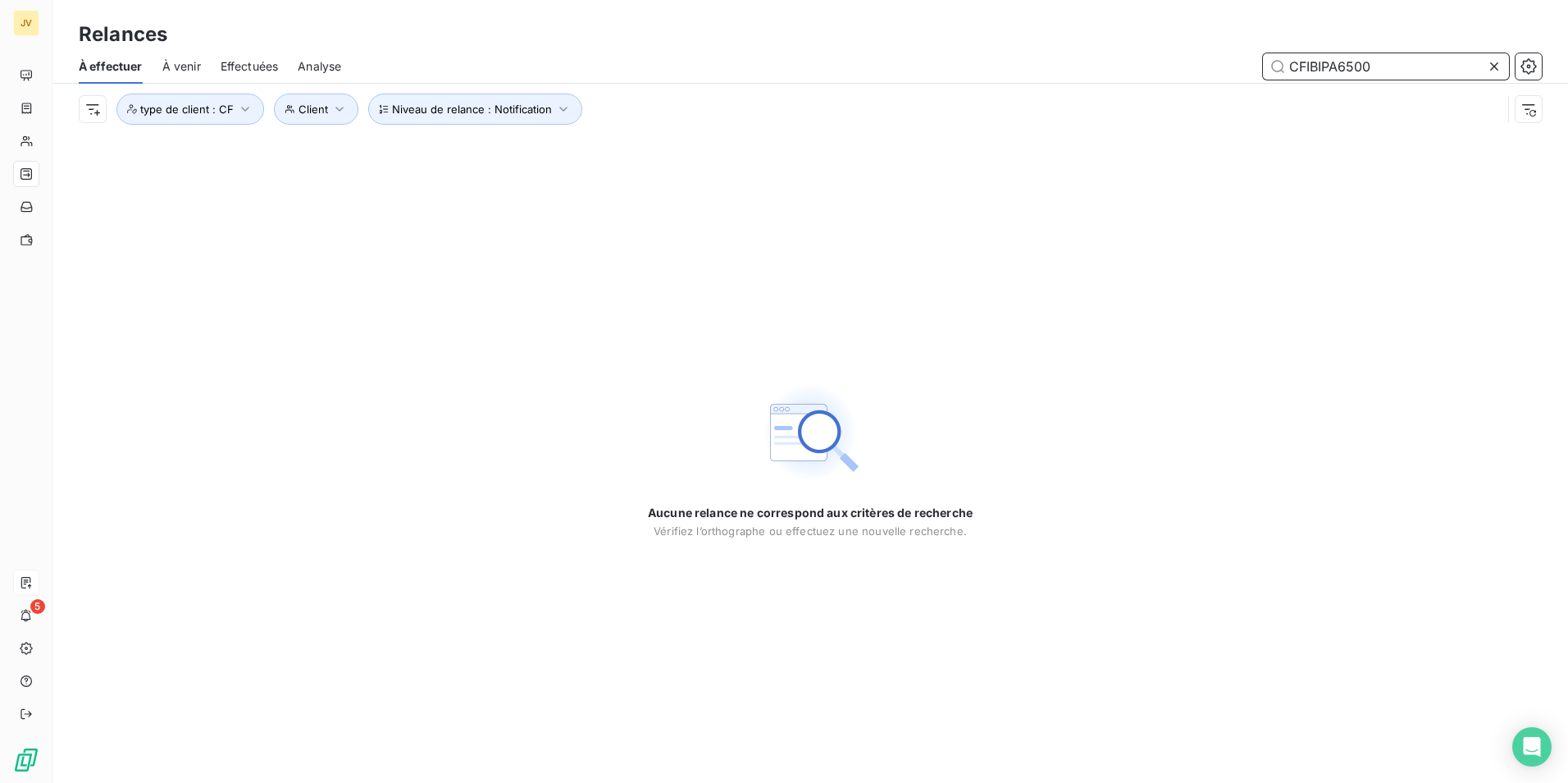
drag, startPoint x: 1270, startPoint y: 65, endPoint x: 1010, endPoint y: 89, distance: 261.1
click at [1010, 89] on div "À effectuer À venir Effectuées Analyse CFIBIPA6500 Niveau de relance : Notifica…" at bounding box center [810, 92] width 1516 height 85
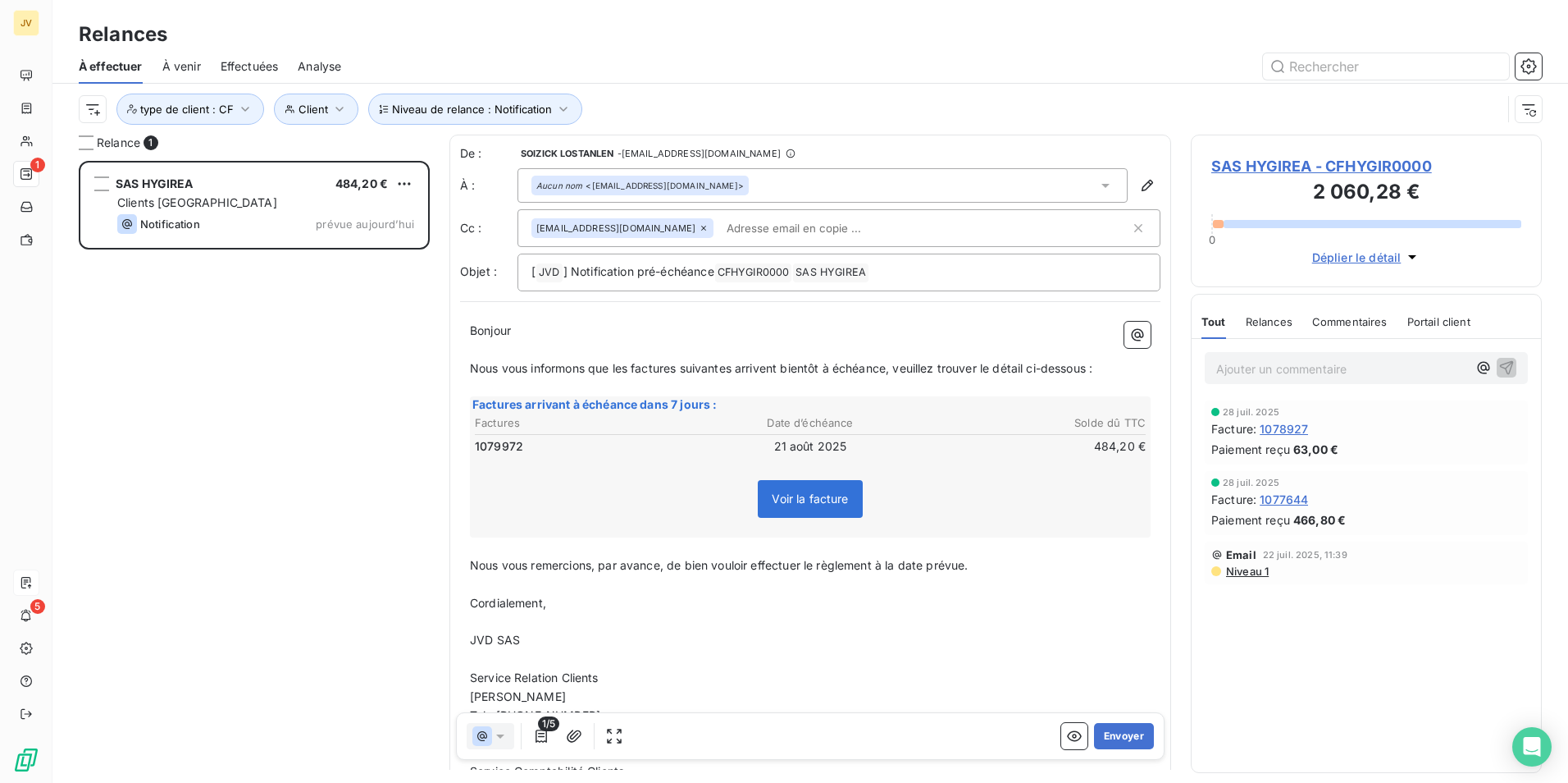
scroll to position [610, 339]
click at [558, 103] on icon "button" at bounding box center [563, 109] width 17 height 17
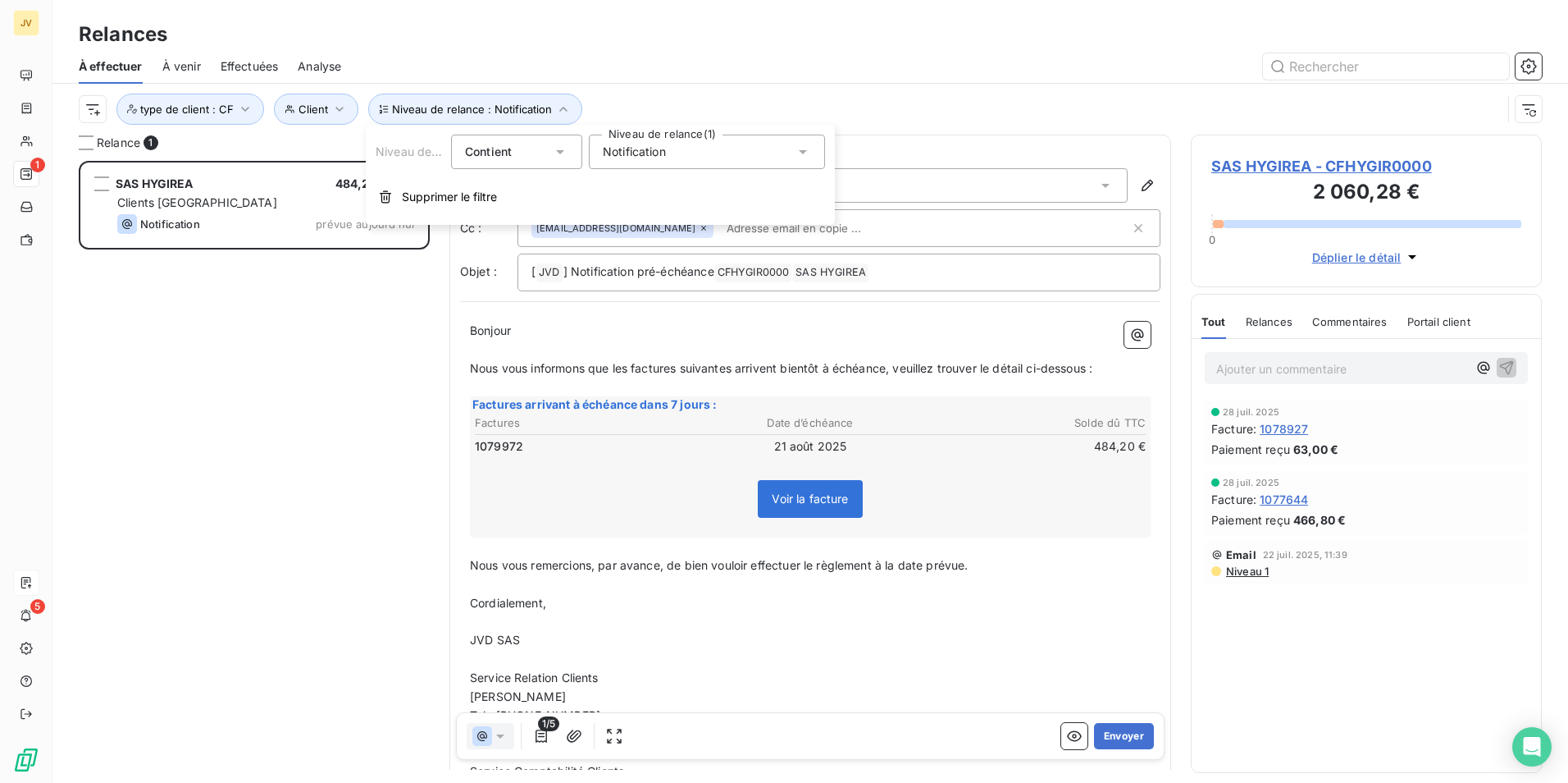
click at [742, 154] on div "Notification" at bounding box center [706, 151] width 236 height 35
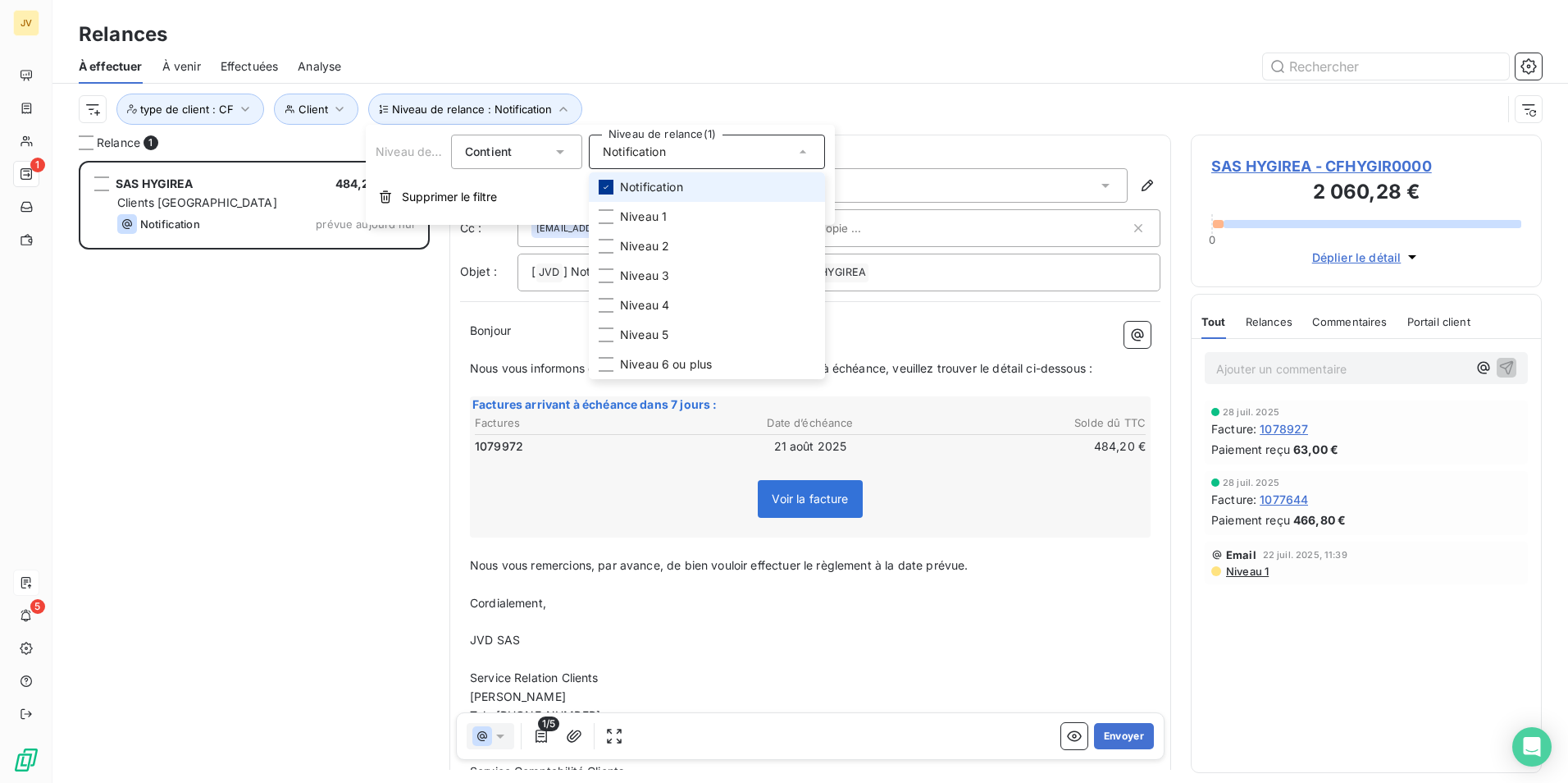
click at [606, 183] on icon at bounding box center [607, 187] width 10 height 10
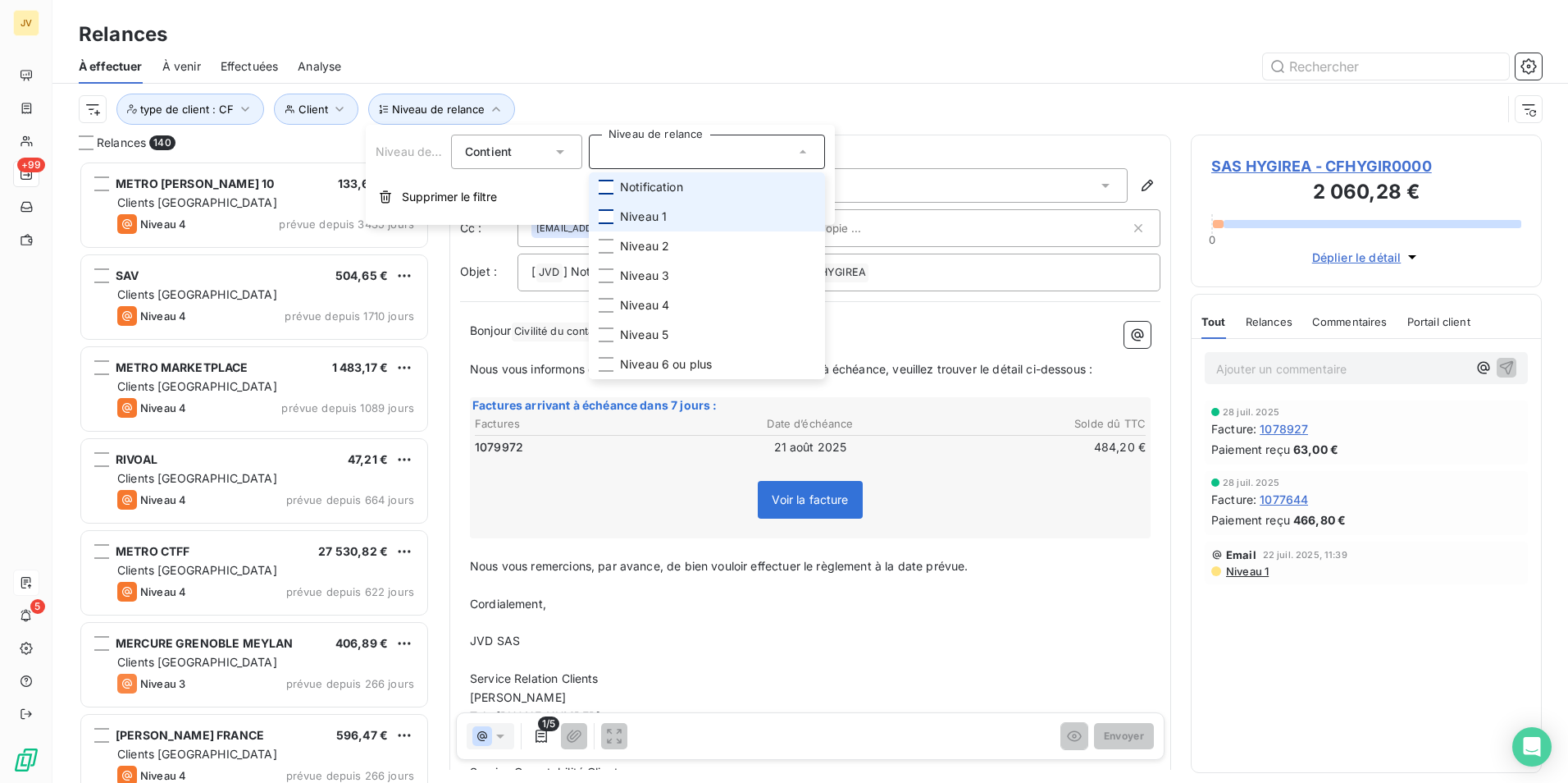
click at [607, 212] on div at bounding box center [606, 217] width 15 height 15
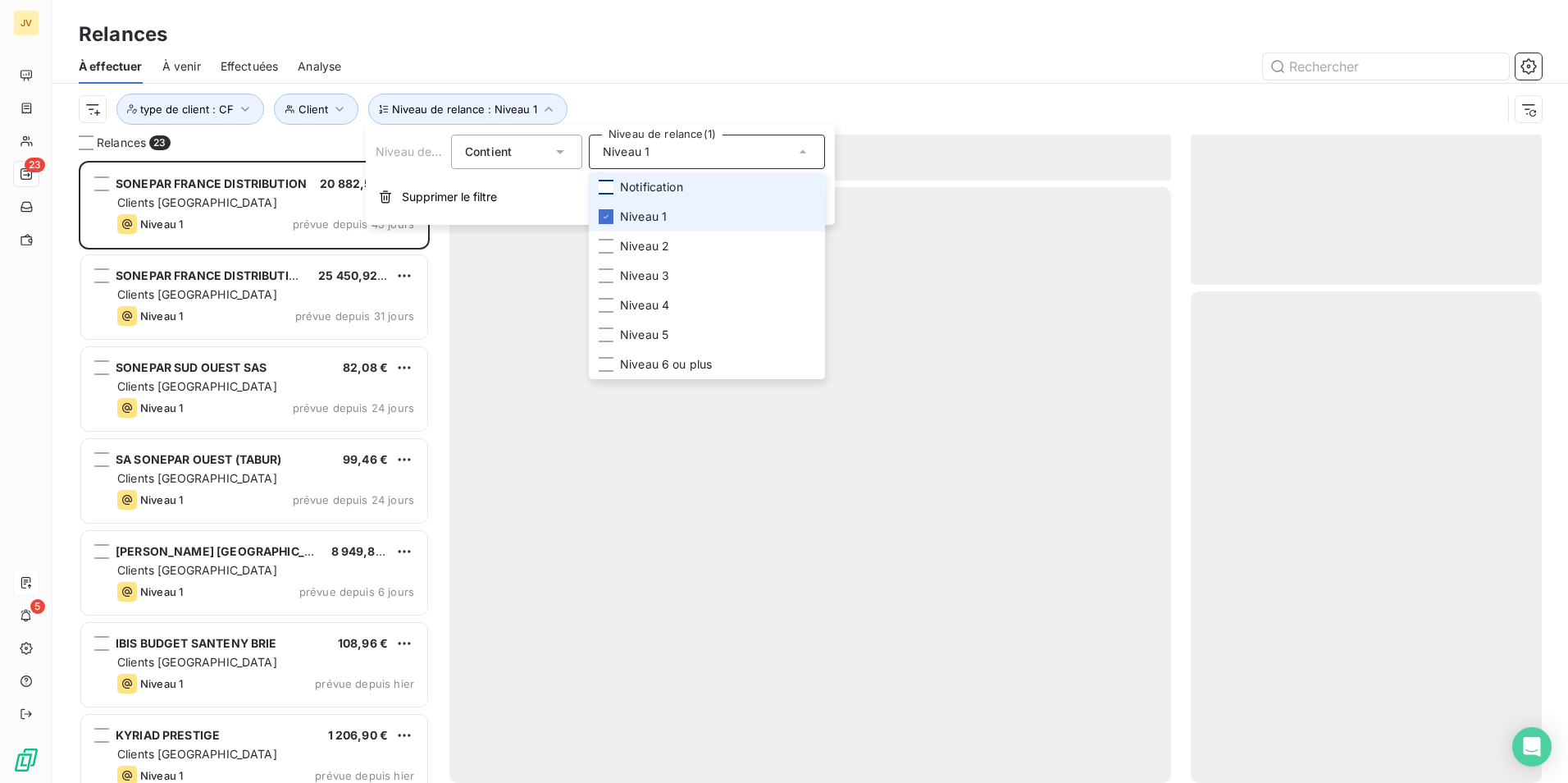
scroll to position [610, 339]
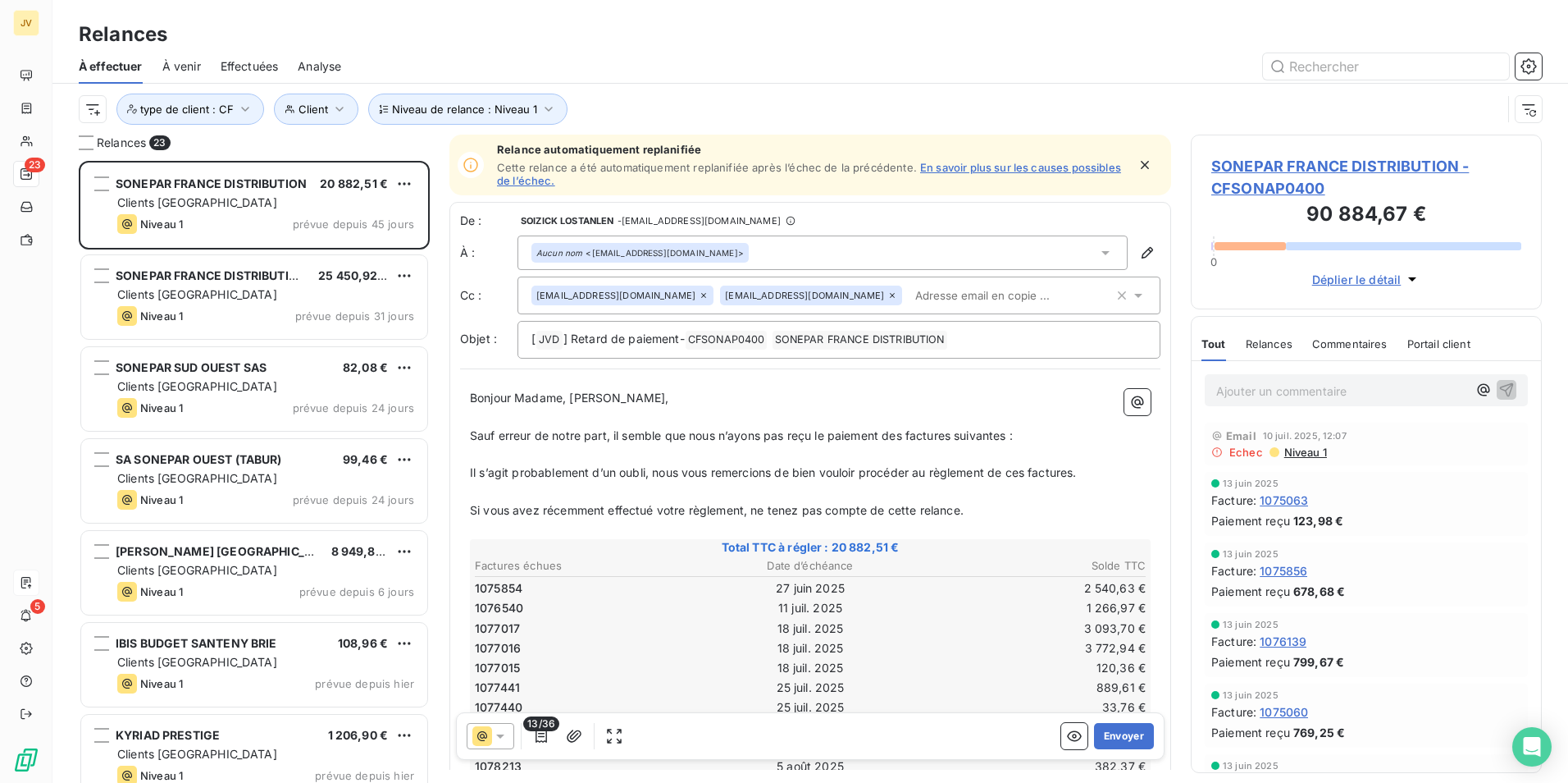
click at [802, 70] on div at bounding box center [950, 66] width 1181 height 27
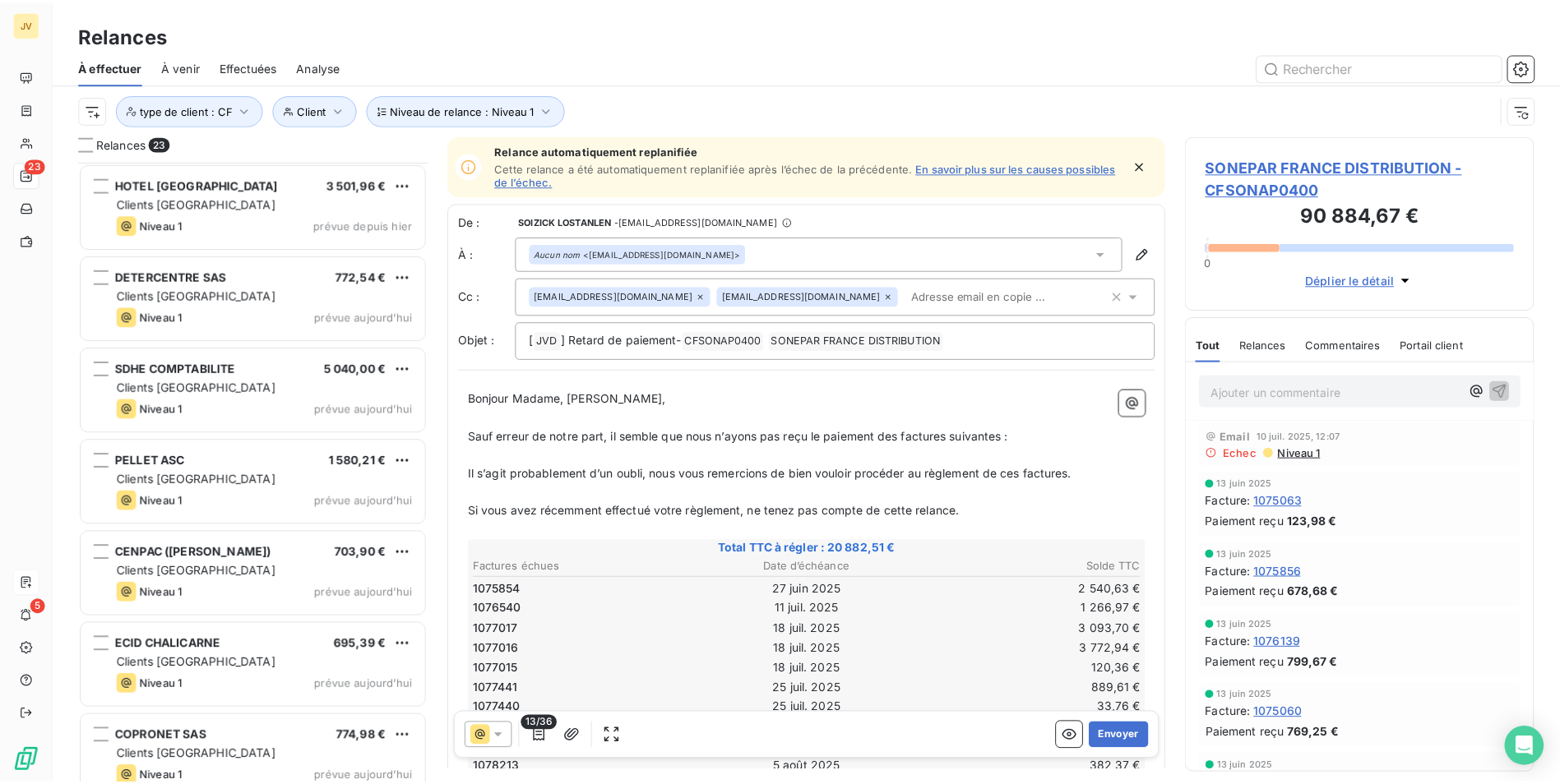
scroll to position [1495, 0]
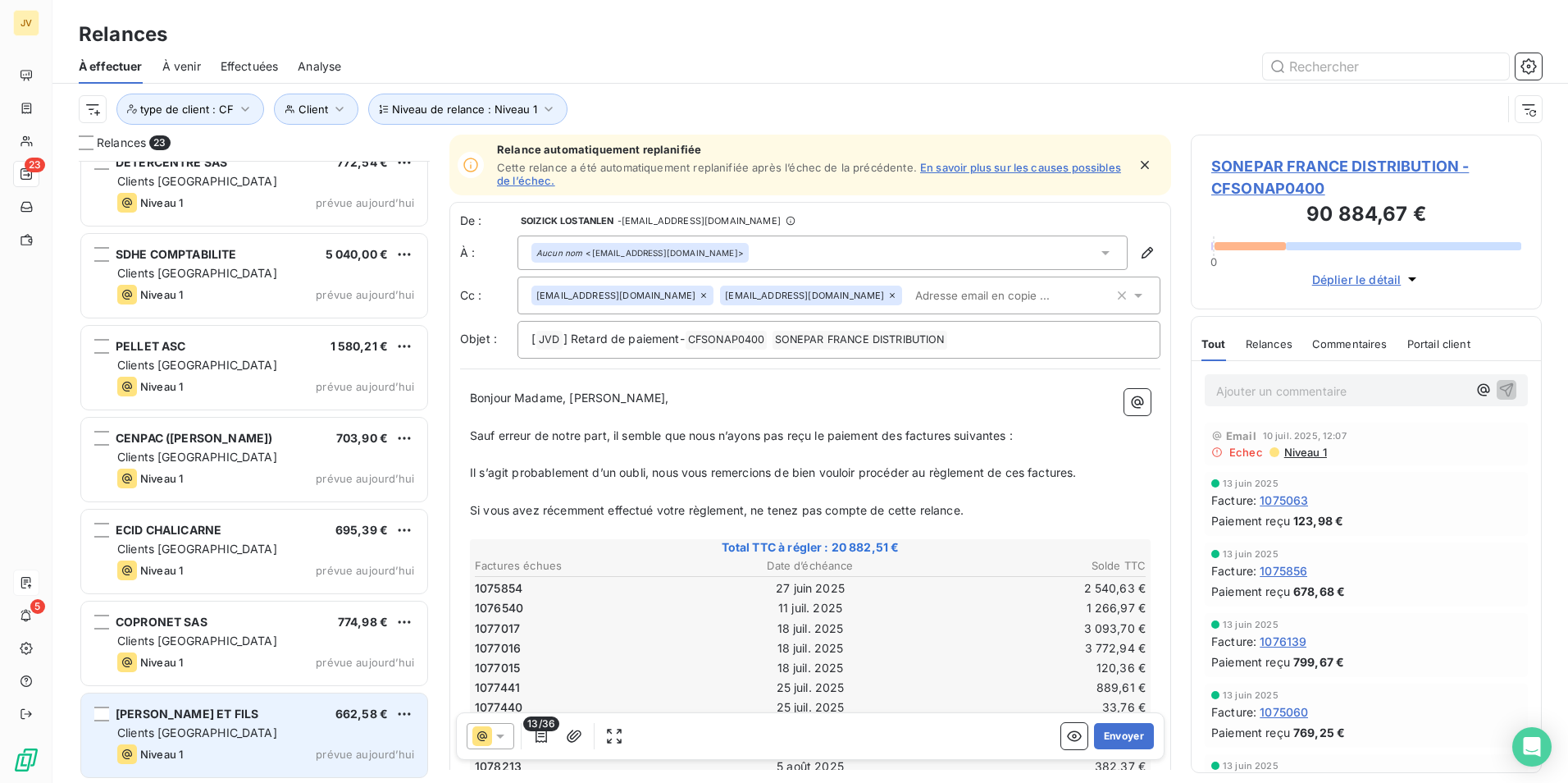
click at [244, 739] on div "Clients [GEOGRAPHIC_DATA]" at bounding box center [266, 733] width 297 height 17
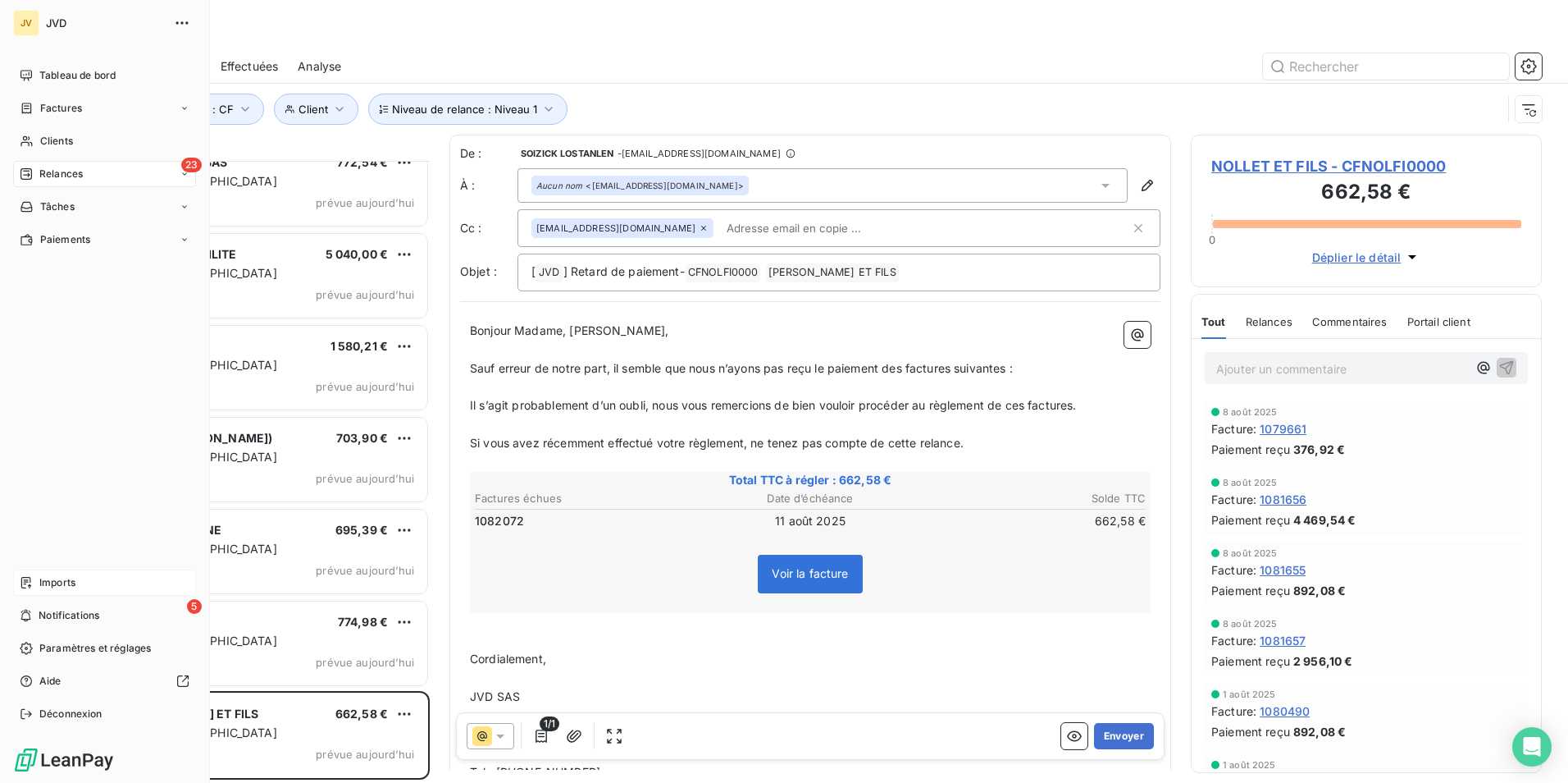
click at [42, 168] on span "Relances" at bounding box center [61, 174] width 43 height 15
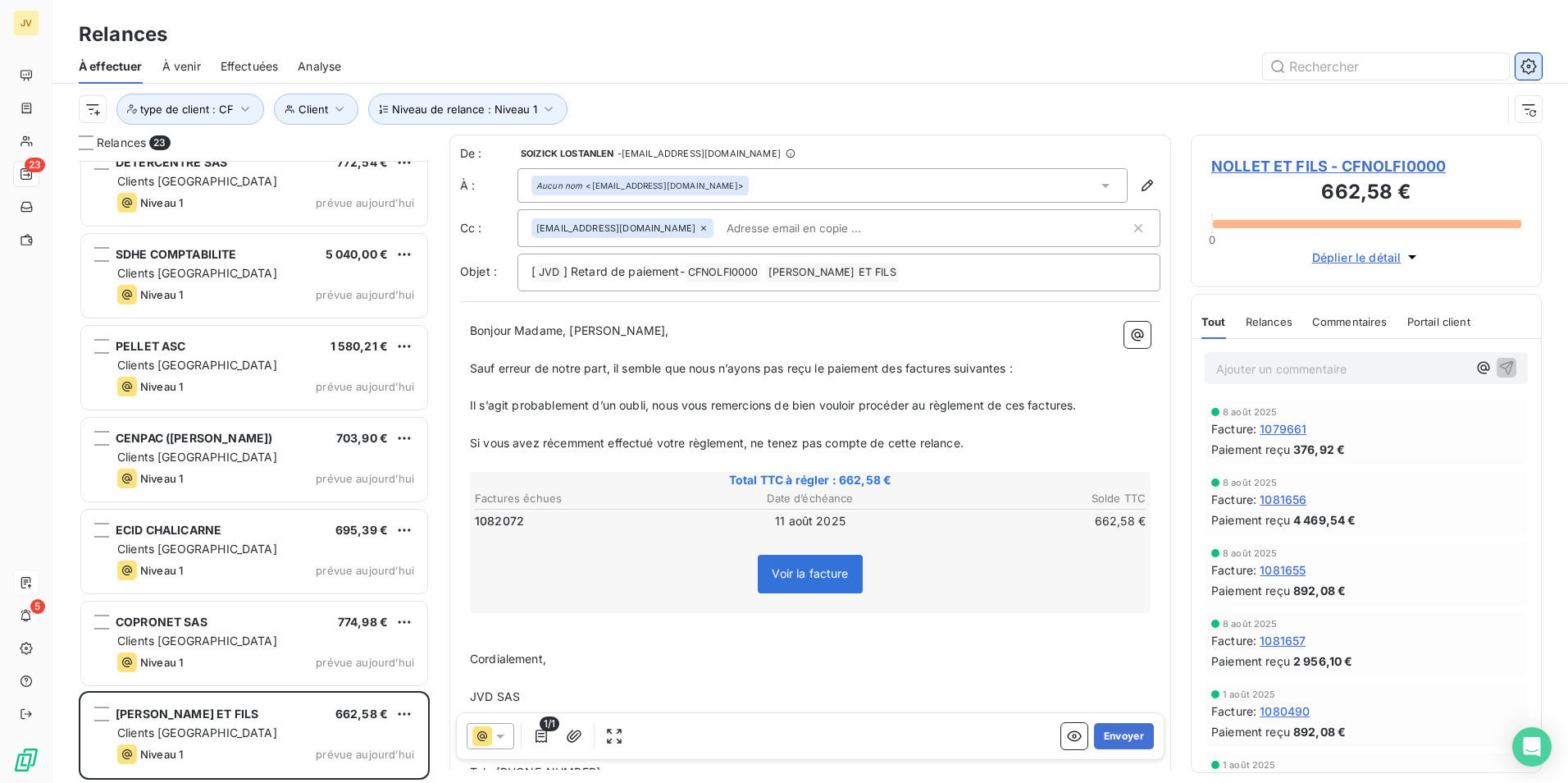
click at [1530, 67] on icon "button" at bounding box center [1528, 66] width 17 height 17
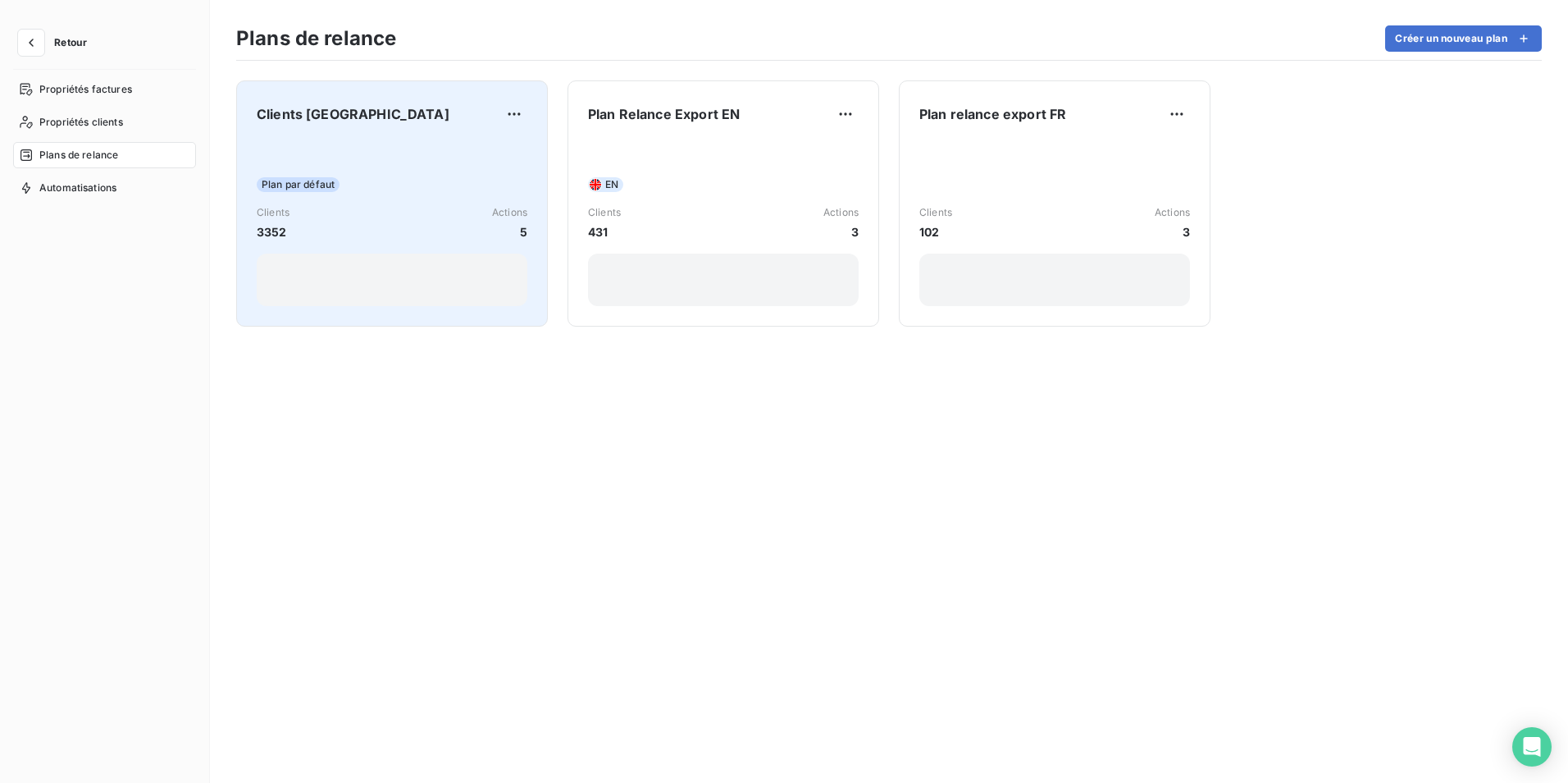
click at [336, 147] on div "Plan par défaut Clients 3352 Actions 5" at bounding box center [392, 223] width 271 height 166
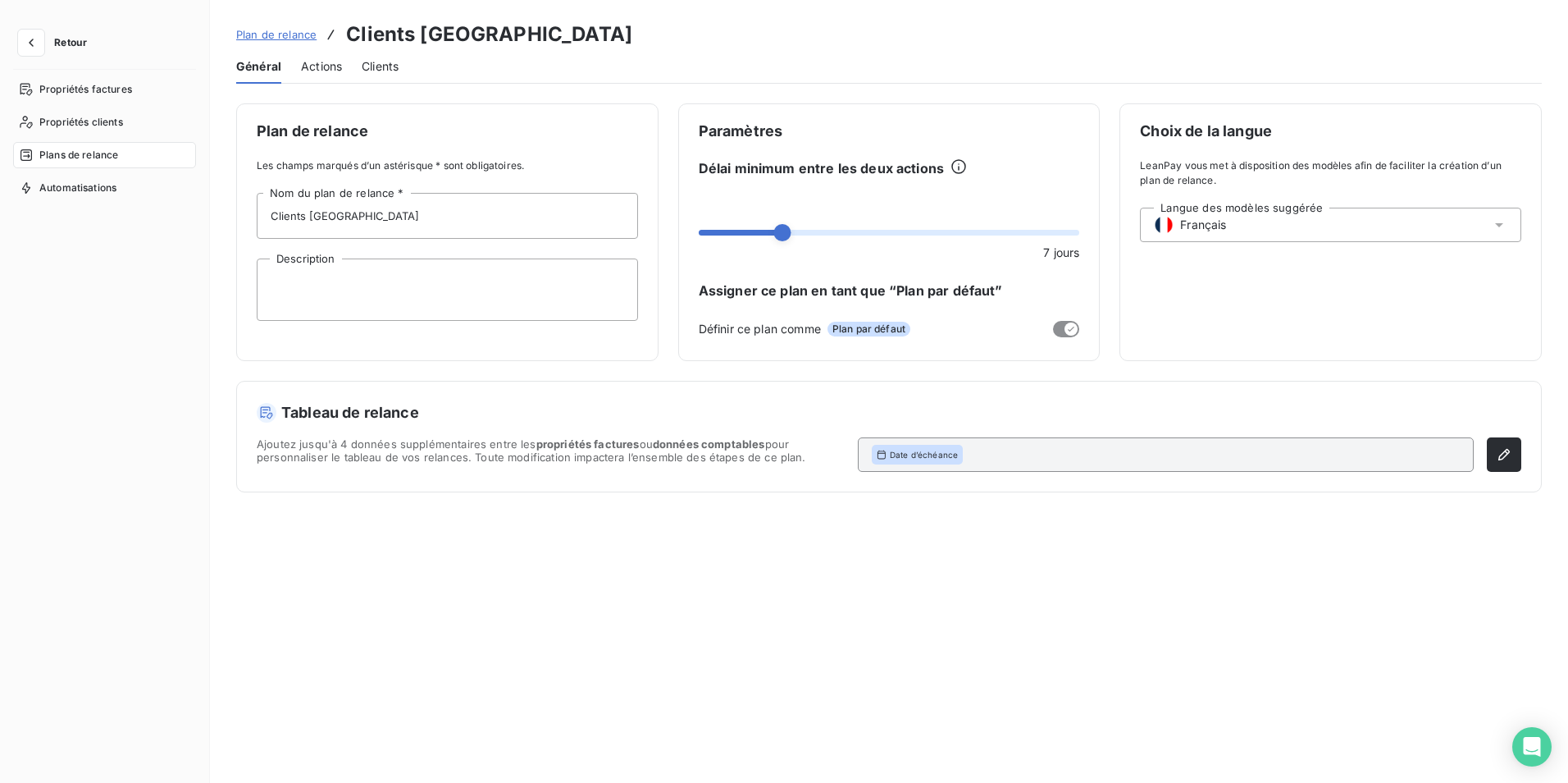
click at [325, 67] on span "Actions" at bounding box center [322, 66] width 41 height 17
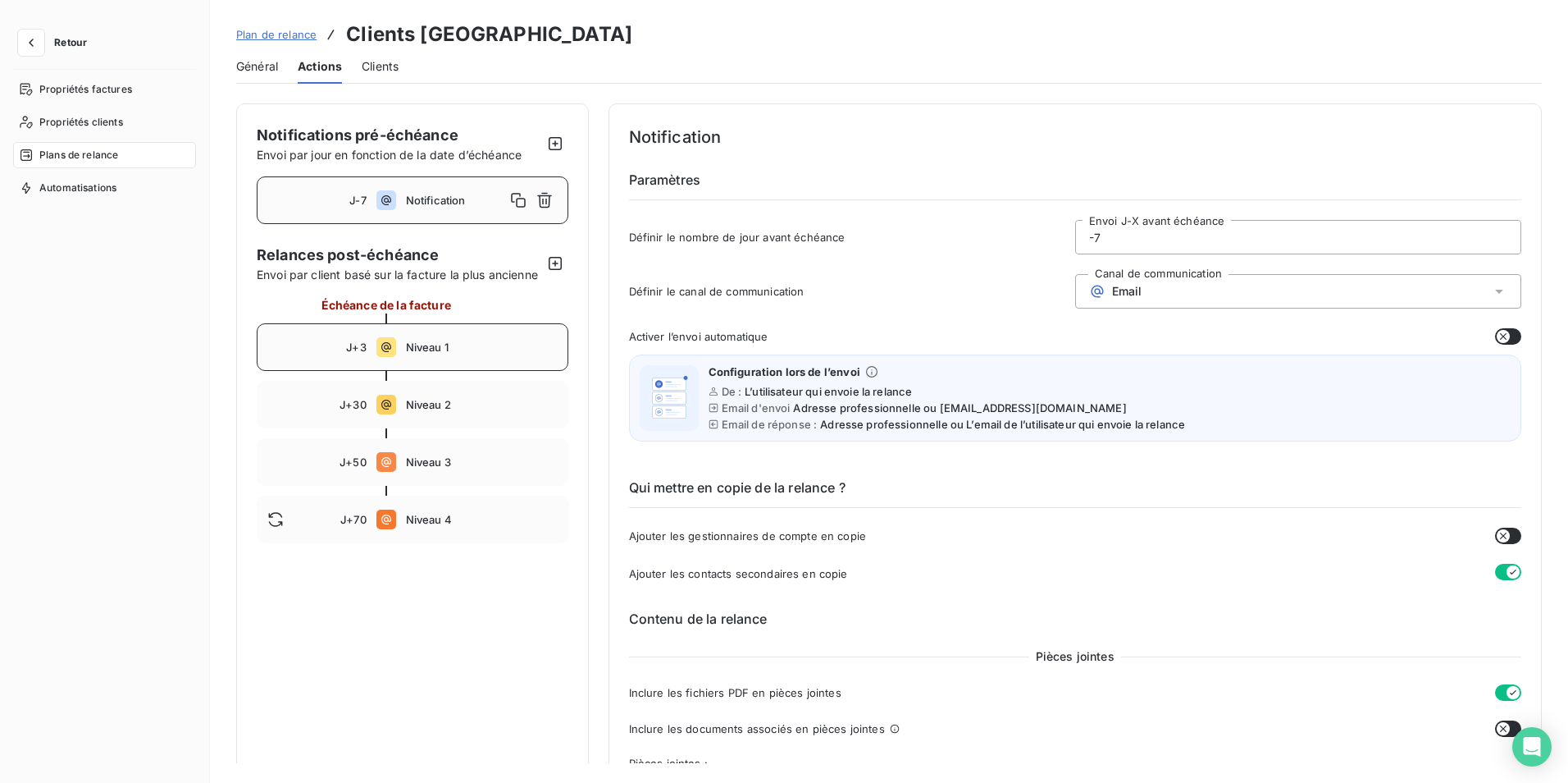
click at [412, 354] on span "Niveau 1" at bounding box center [482, 347] width 152 height 13
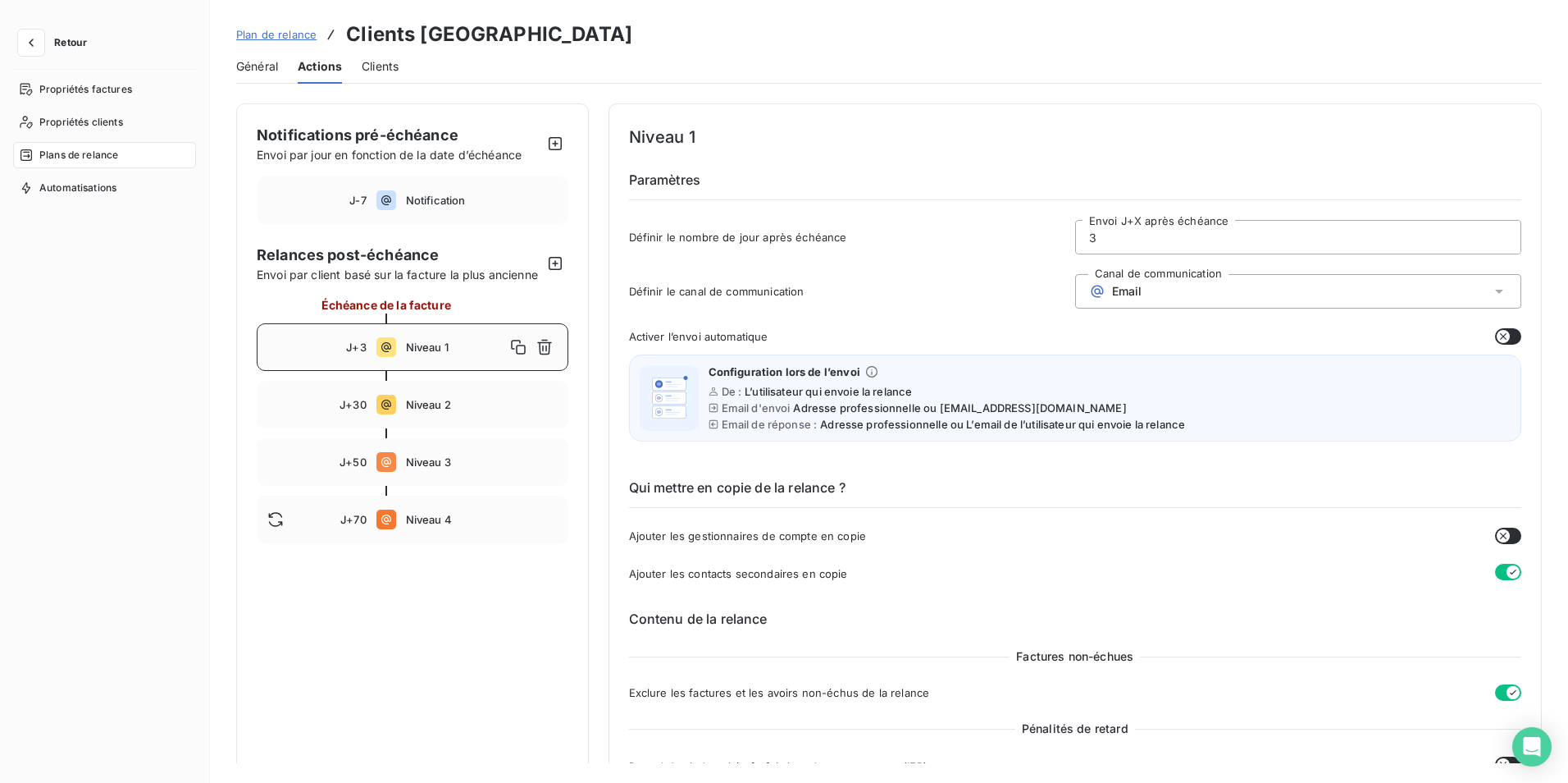
type input "3"
click at [1218, 244] on input "3" at bounding box center [1288, 236] width 441 height 33
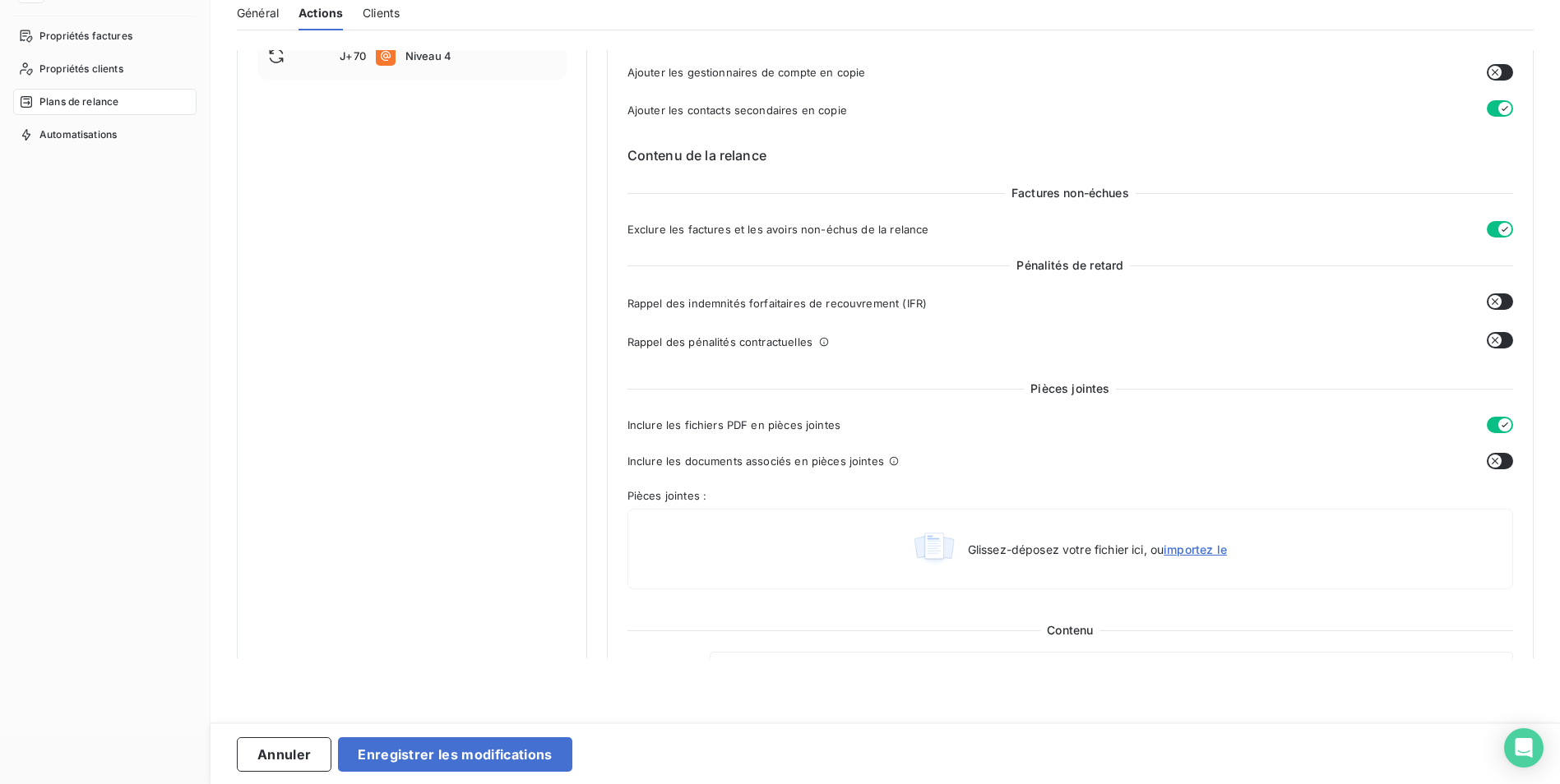
scroll to position [82, 0]
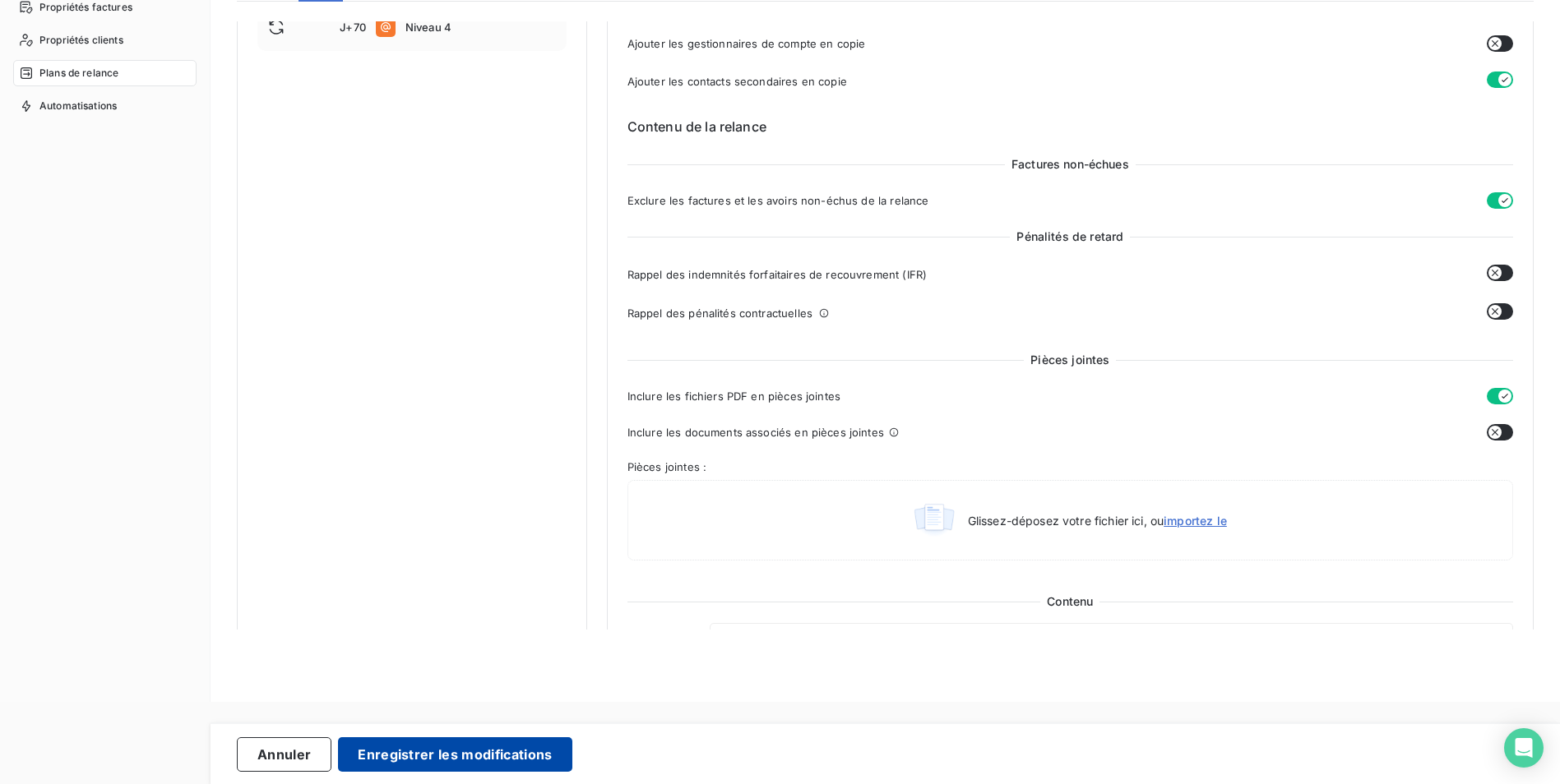
type input "5"
click at [448, 756] on button "Enregistrer les modifications" at bounding box center [455, 754] width 234 height 35
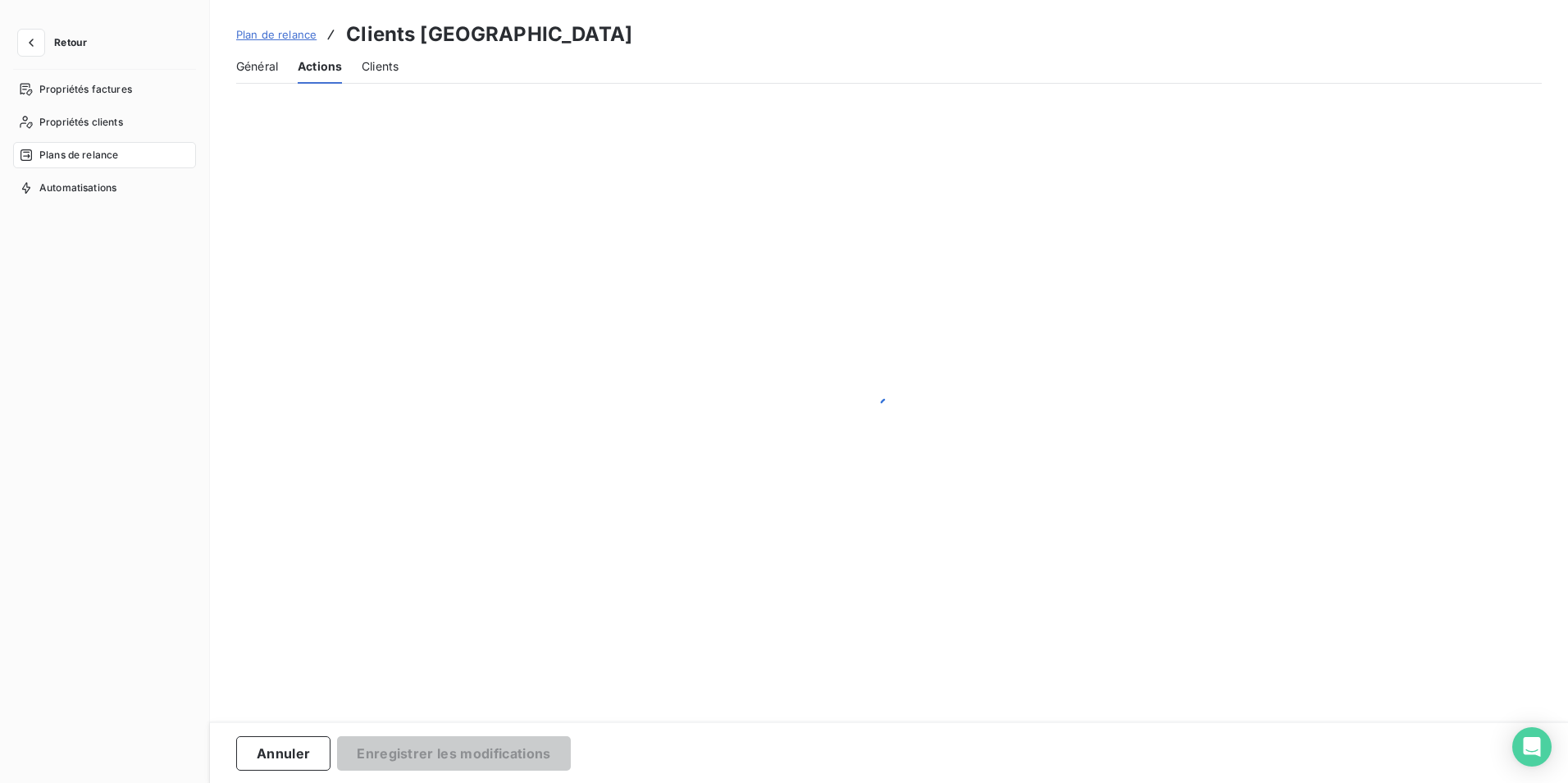
scroll to position [0, 0]
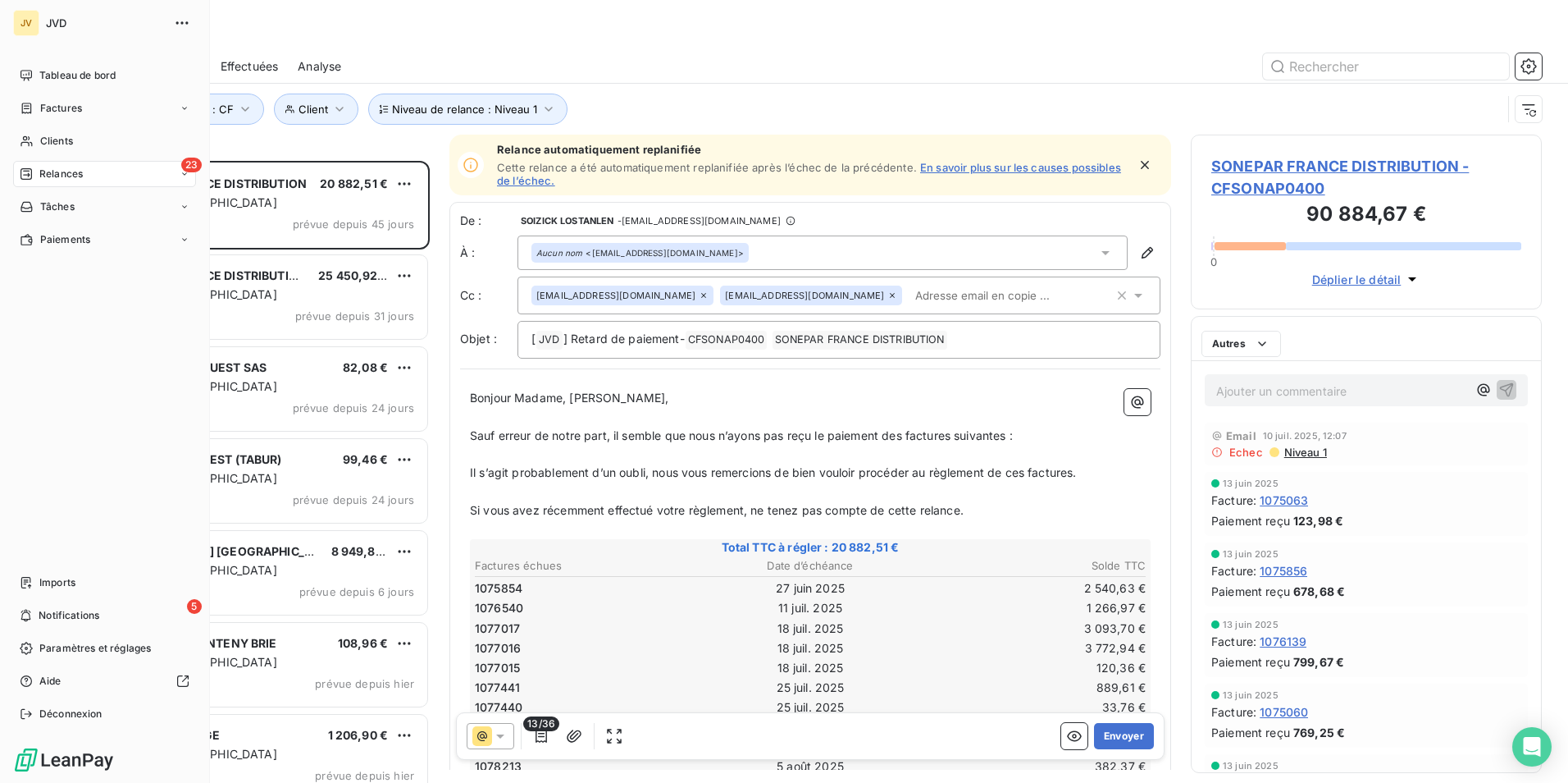
scroll to position [610, 339]
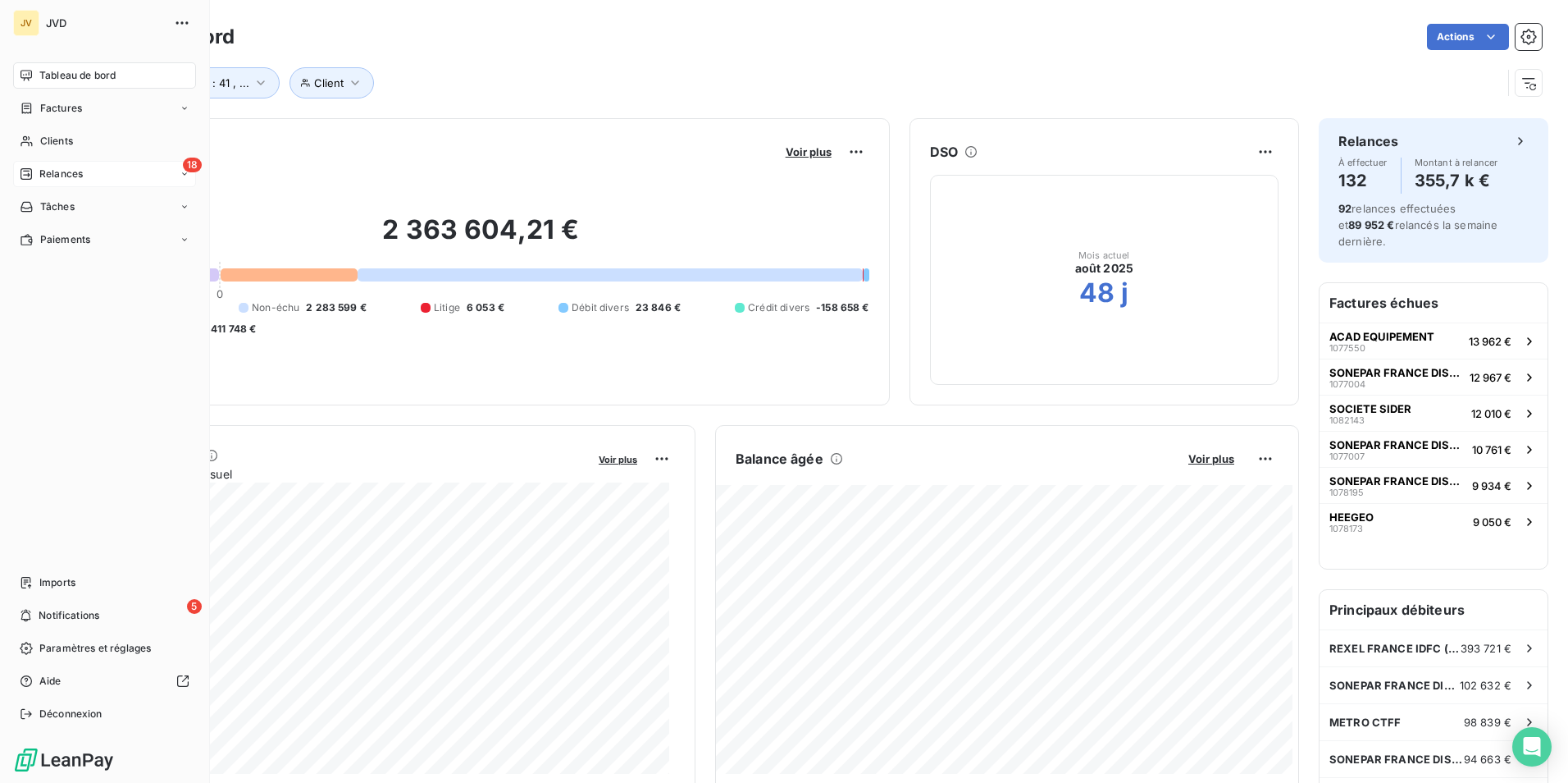
click at [49, 180] on span "Relances" at bounding box center [61, 174] width 43 height 15
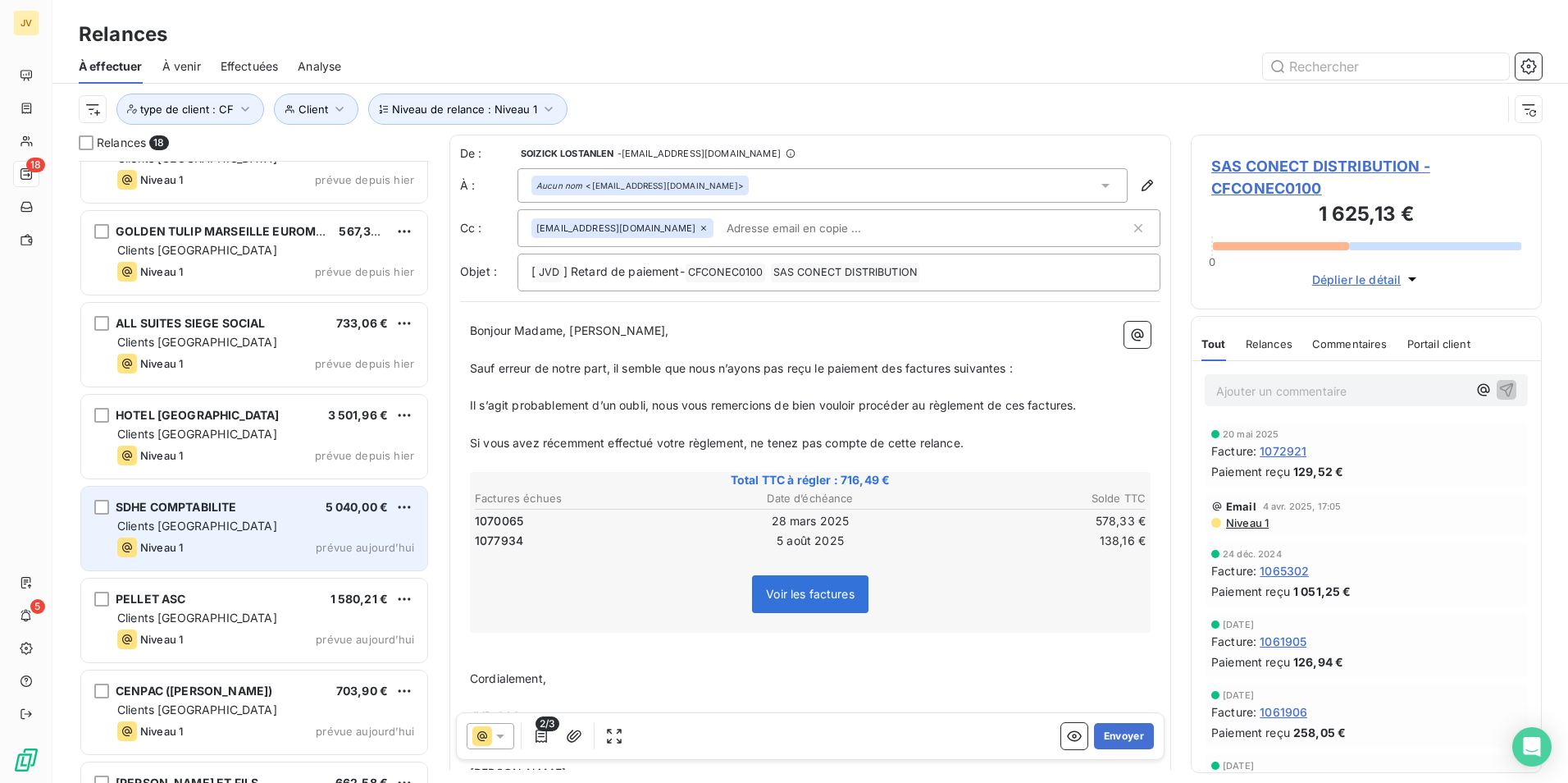
scroll to position [1033, 0]
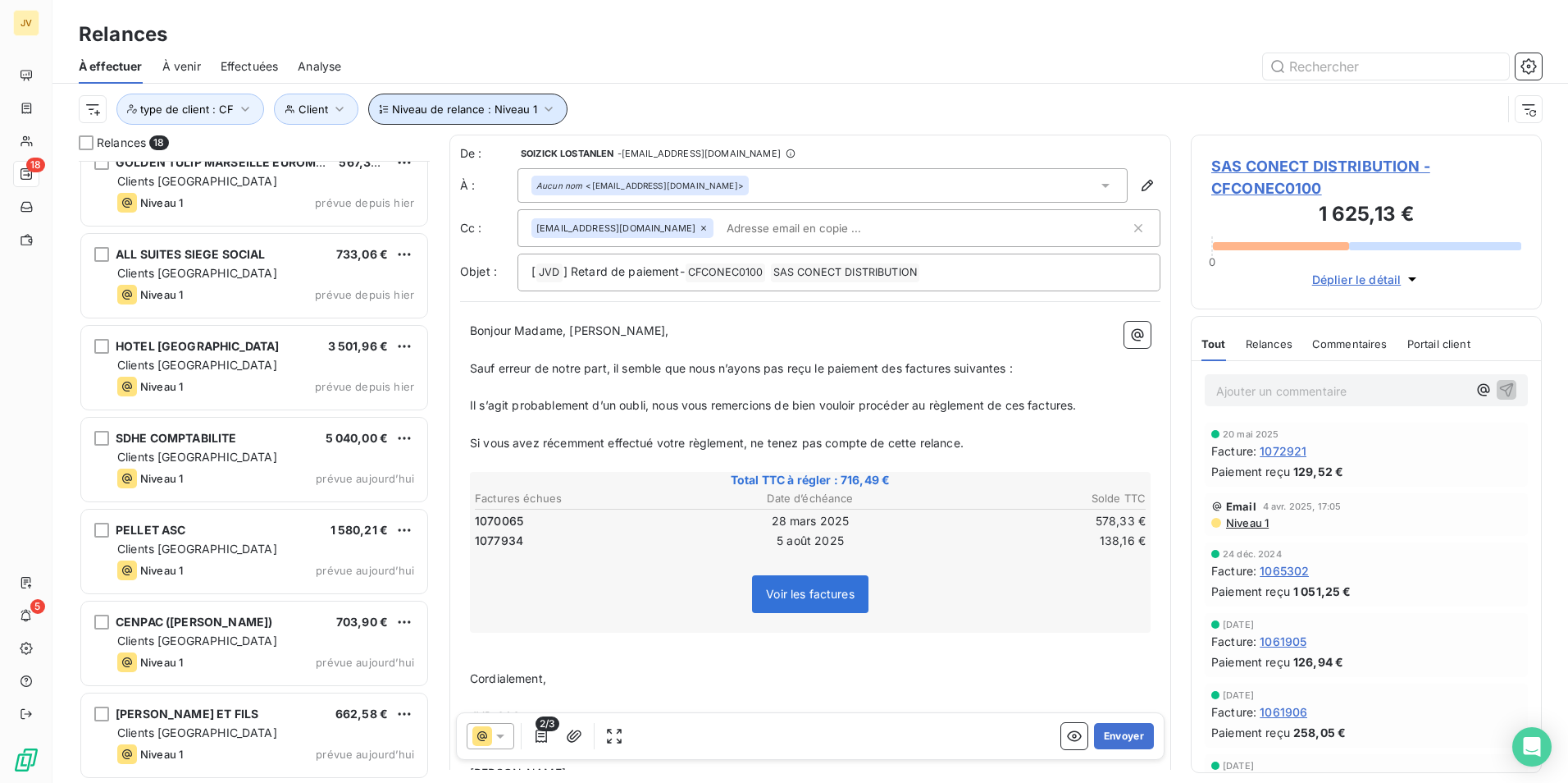
click at [515, 106] on span "Niveau de relance : Niveau 1" at bounding box center [464, 109] width 145 height 13
click at [555, 26] on div "Relances" at bounding box center [810, 35] width 1516 height 30
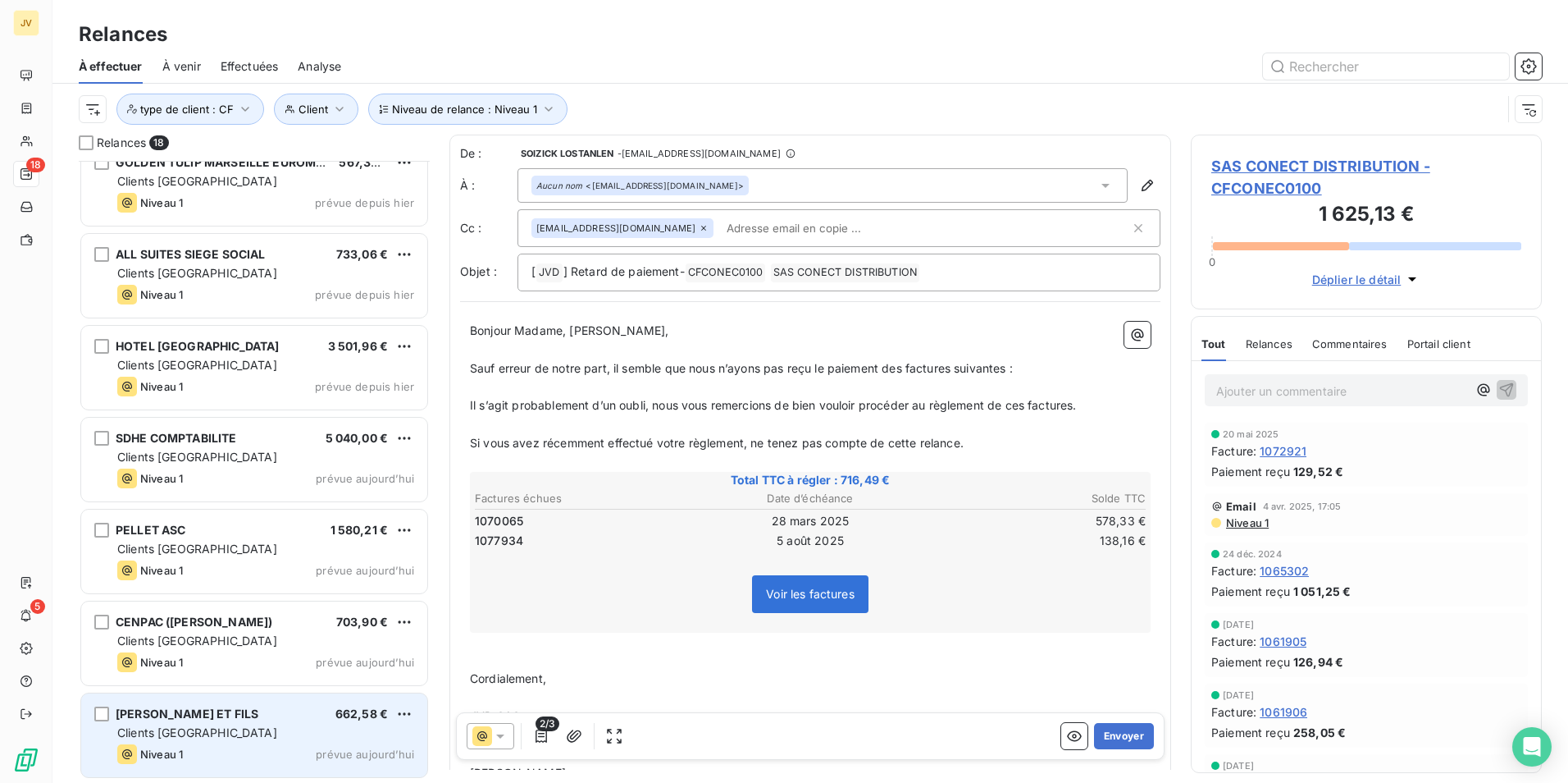
click at [254, 746] on div "Niveau 1 prévue aujourd’hui" at bounding box center [266, 754] width 297 height 20
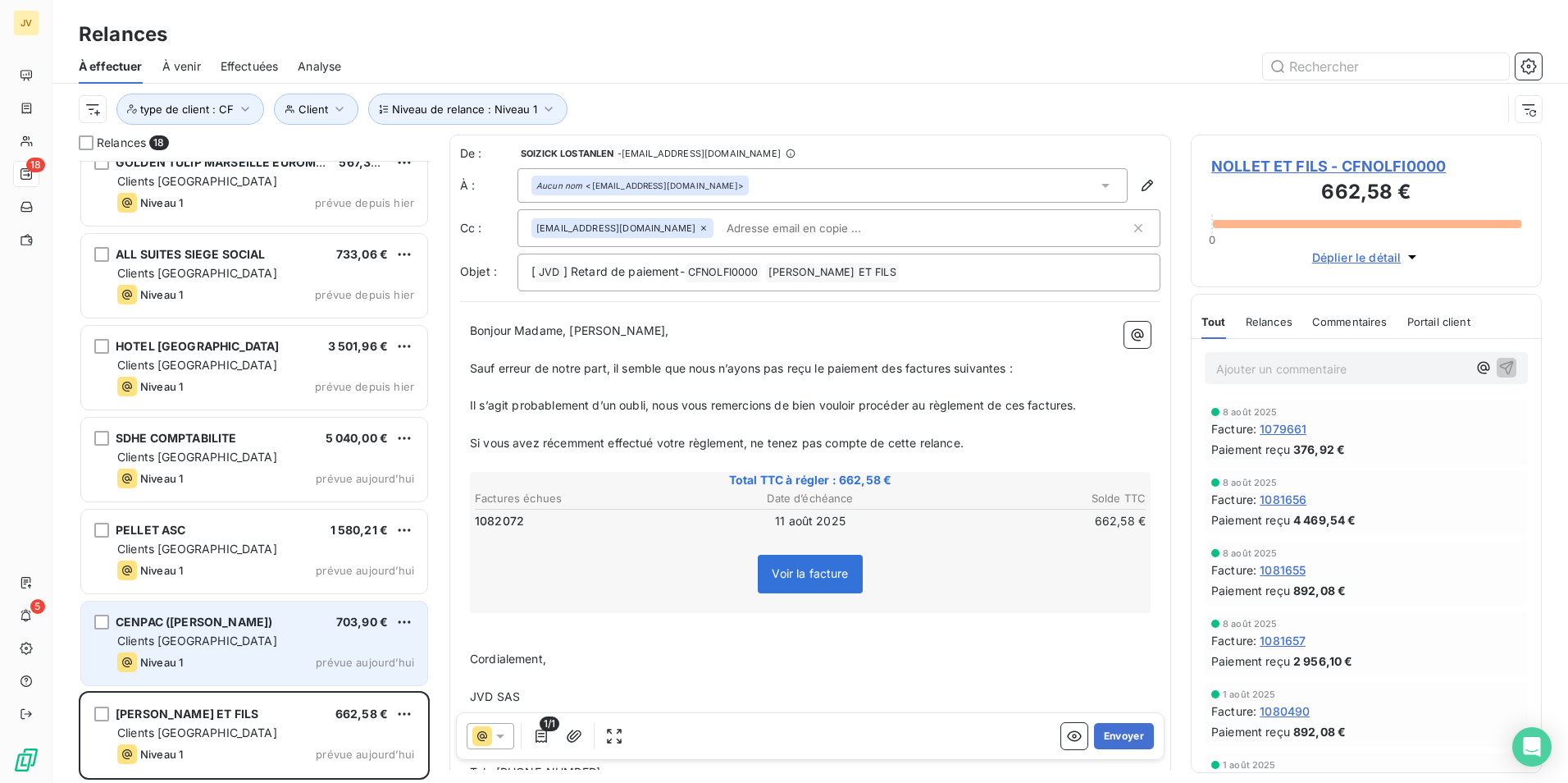
click at [244, 641] on div "Clients [GEOGRAPHIC_DATA]" at bounding box center [266, 641] width 297 height 17
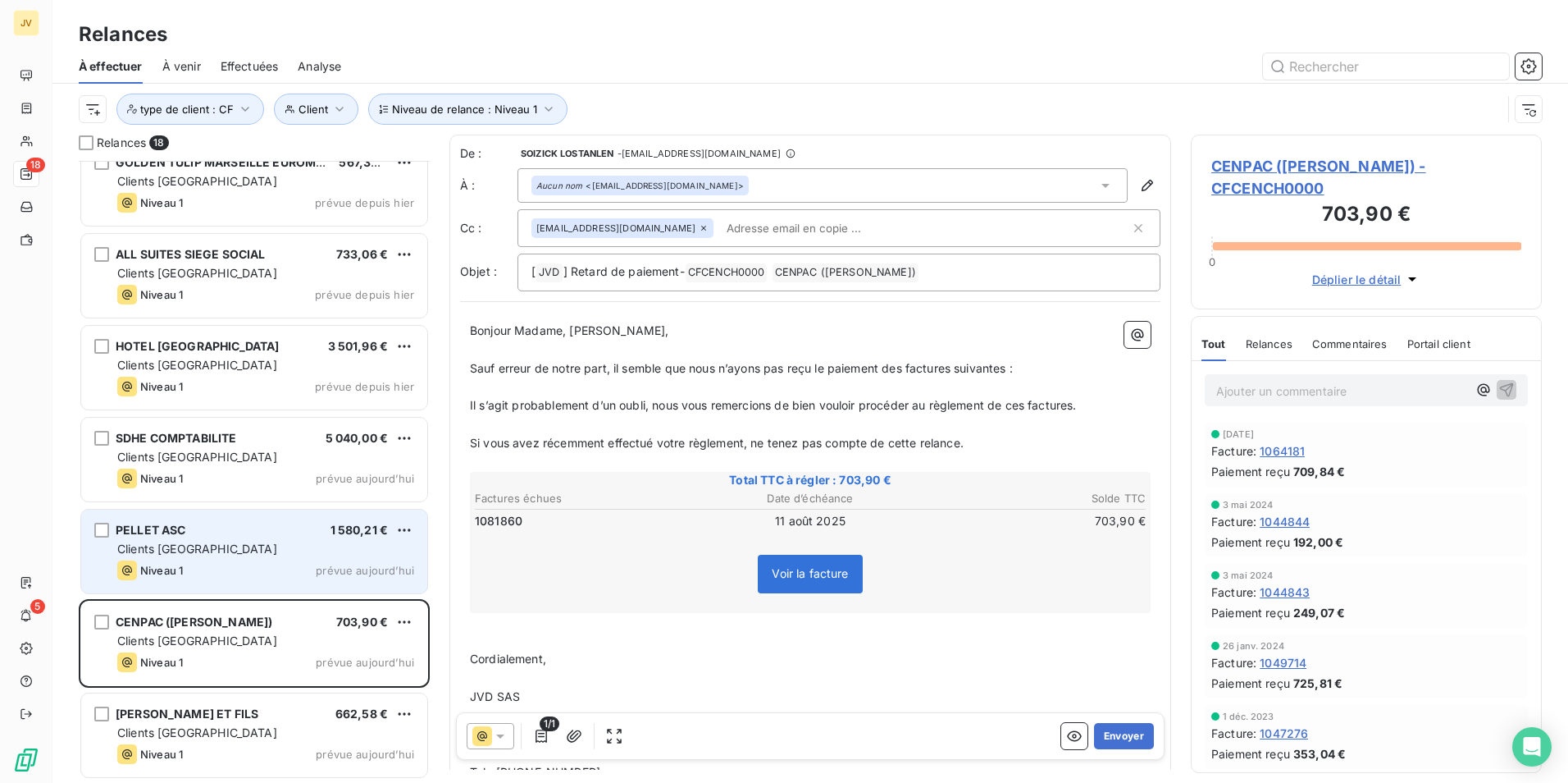
click at [233, 557] on div "Clients [GEOGRAPHIC_DATA]" at bounding box center [266, 549] width 297 height 17
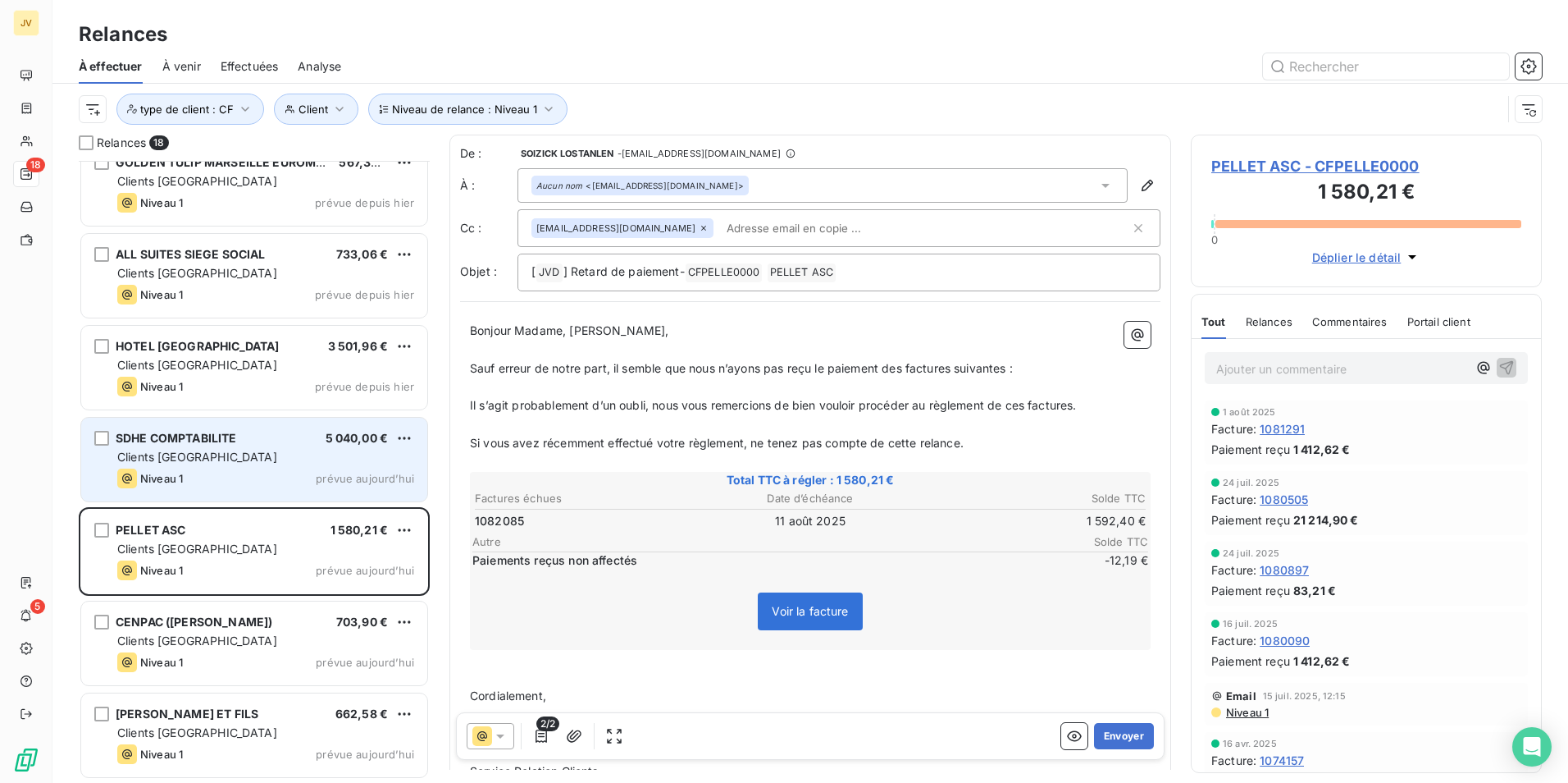
click at [252, 485] on div "Niveau 1 prévue aujourd’hui" at bounding box center [266, 478] width 297 height 20
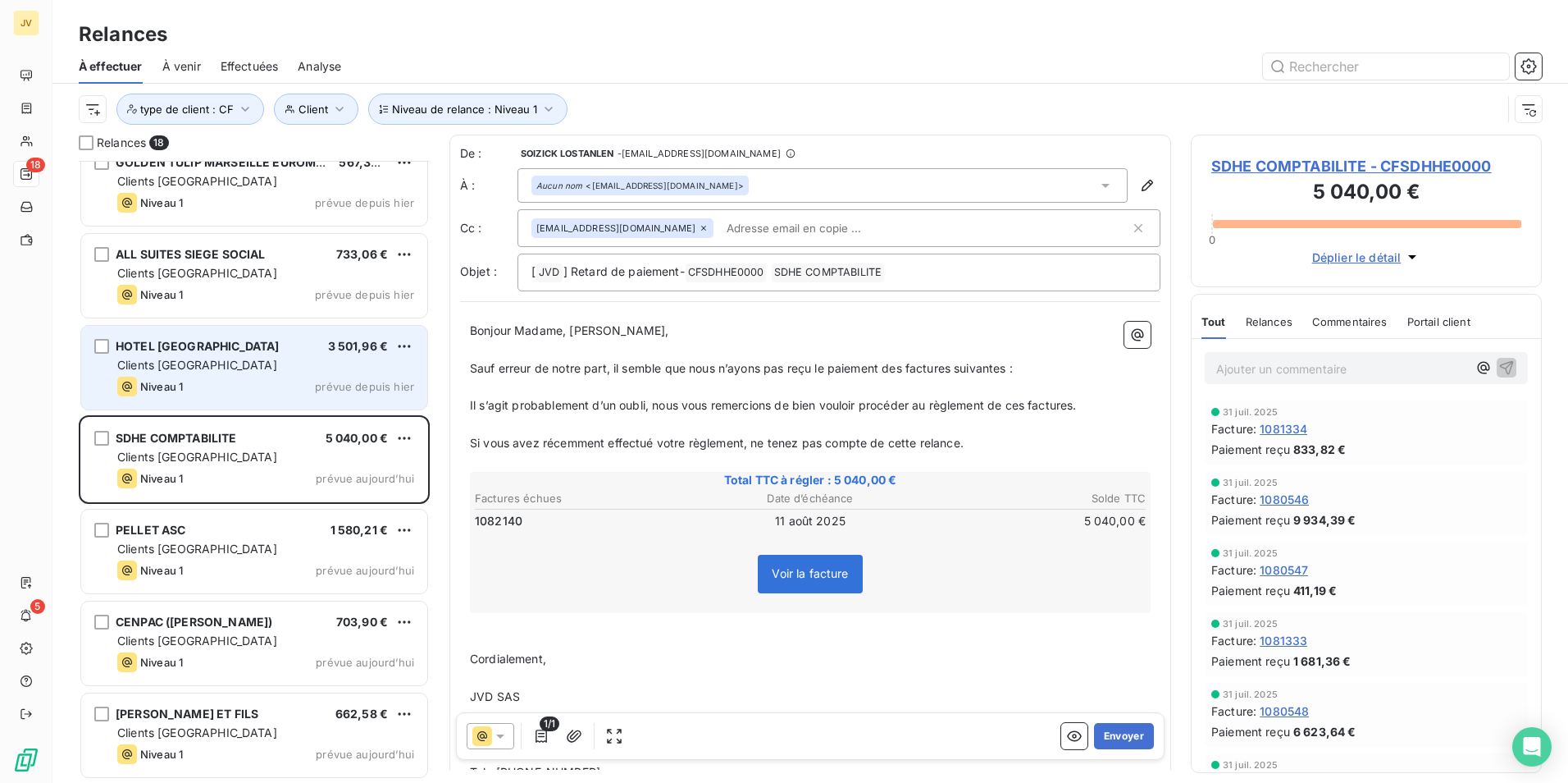
click at [294, 378] on div "Niveau 1 prévue depuis hier" at bounding box center [266, 387] width 297 height 20
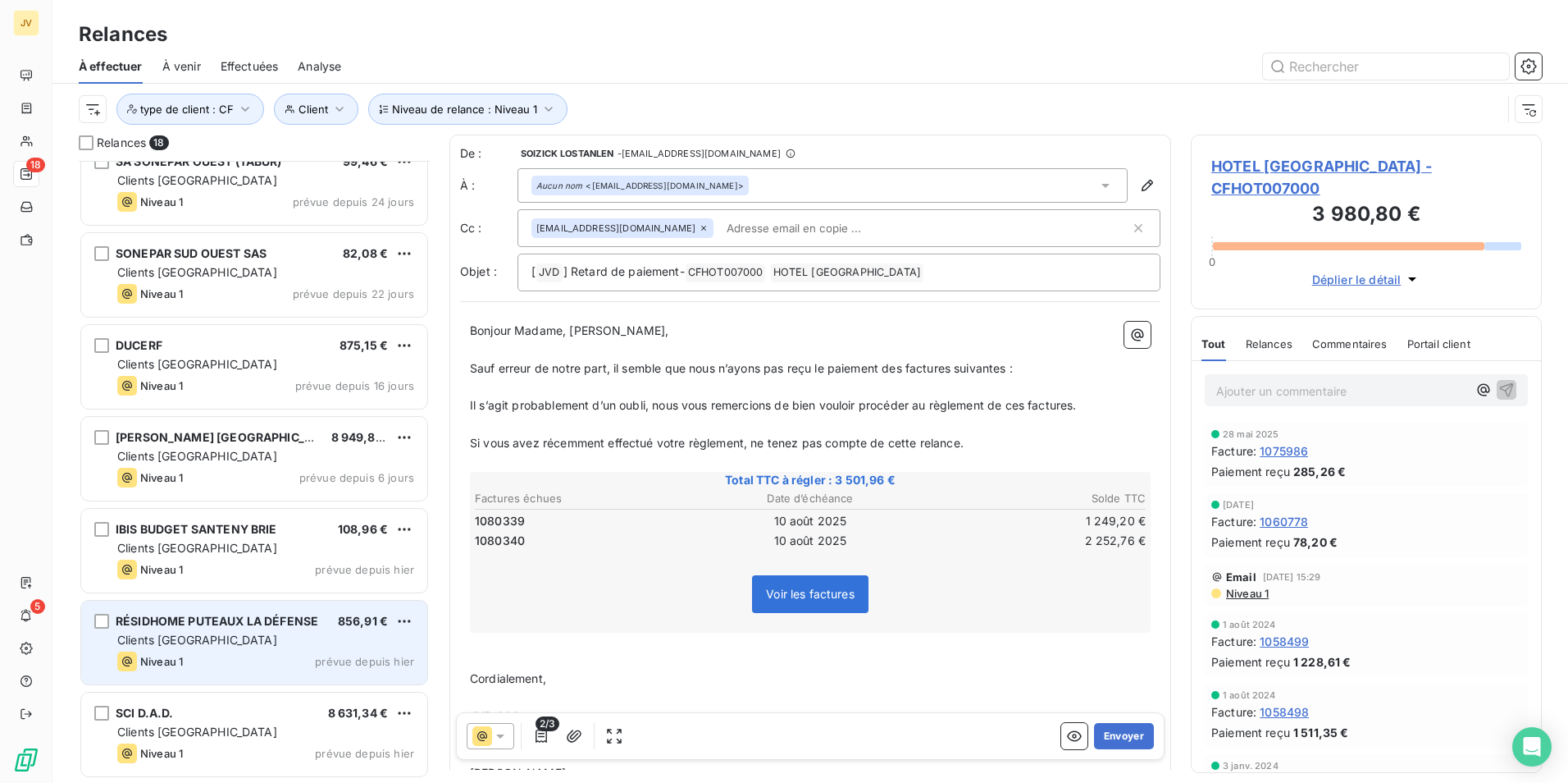
scroll to position [295, 0]
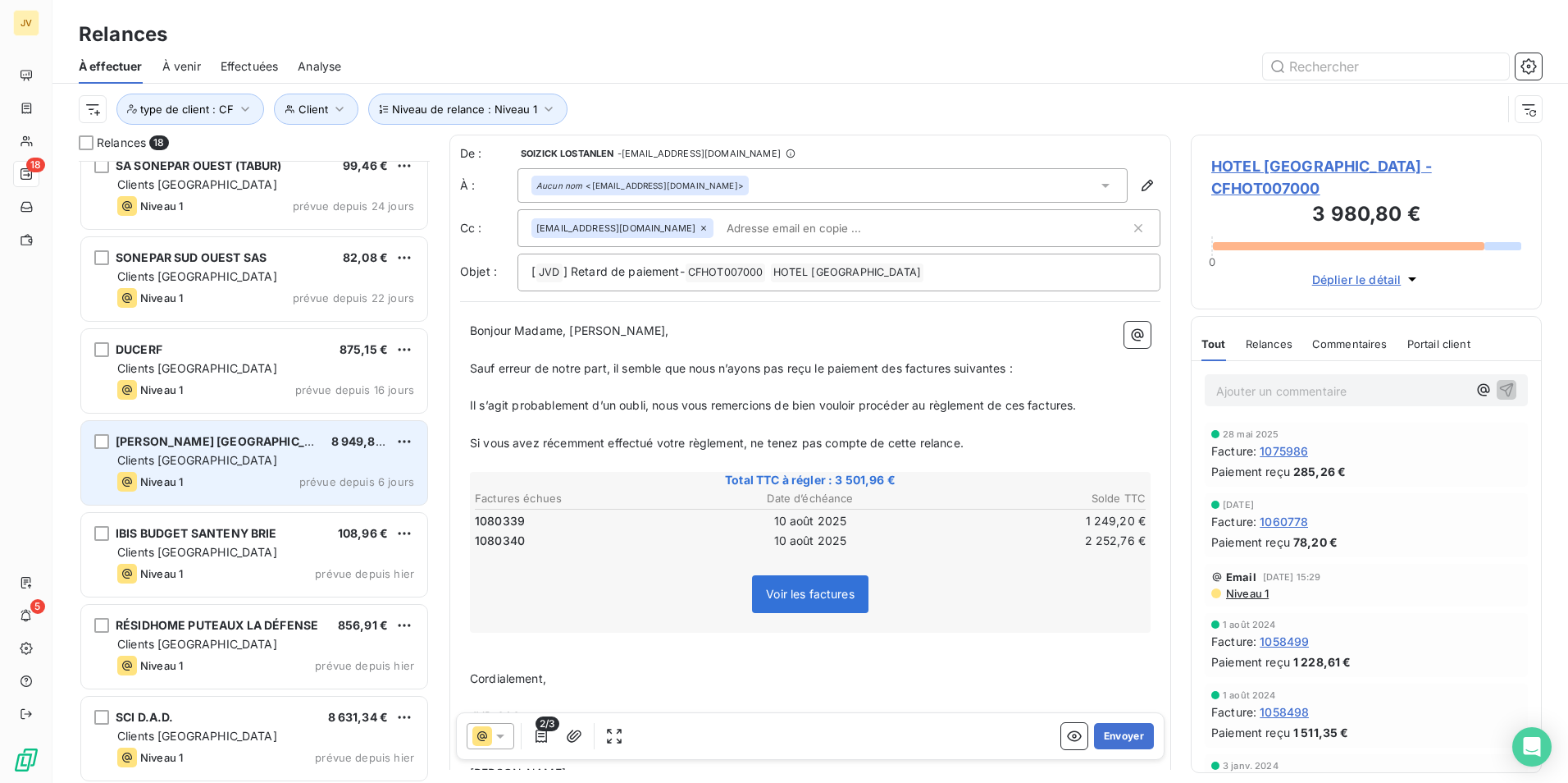
click at [325, 467] on div "Clients [GEOGRAPHIC_DATA]" at bounding box center [266, 460] width 297 height 17
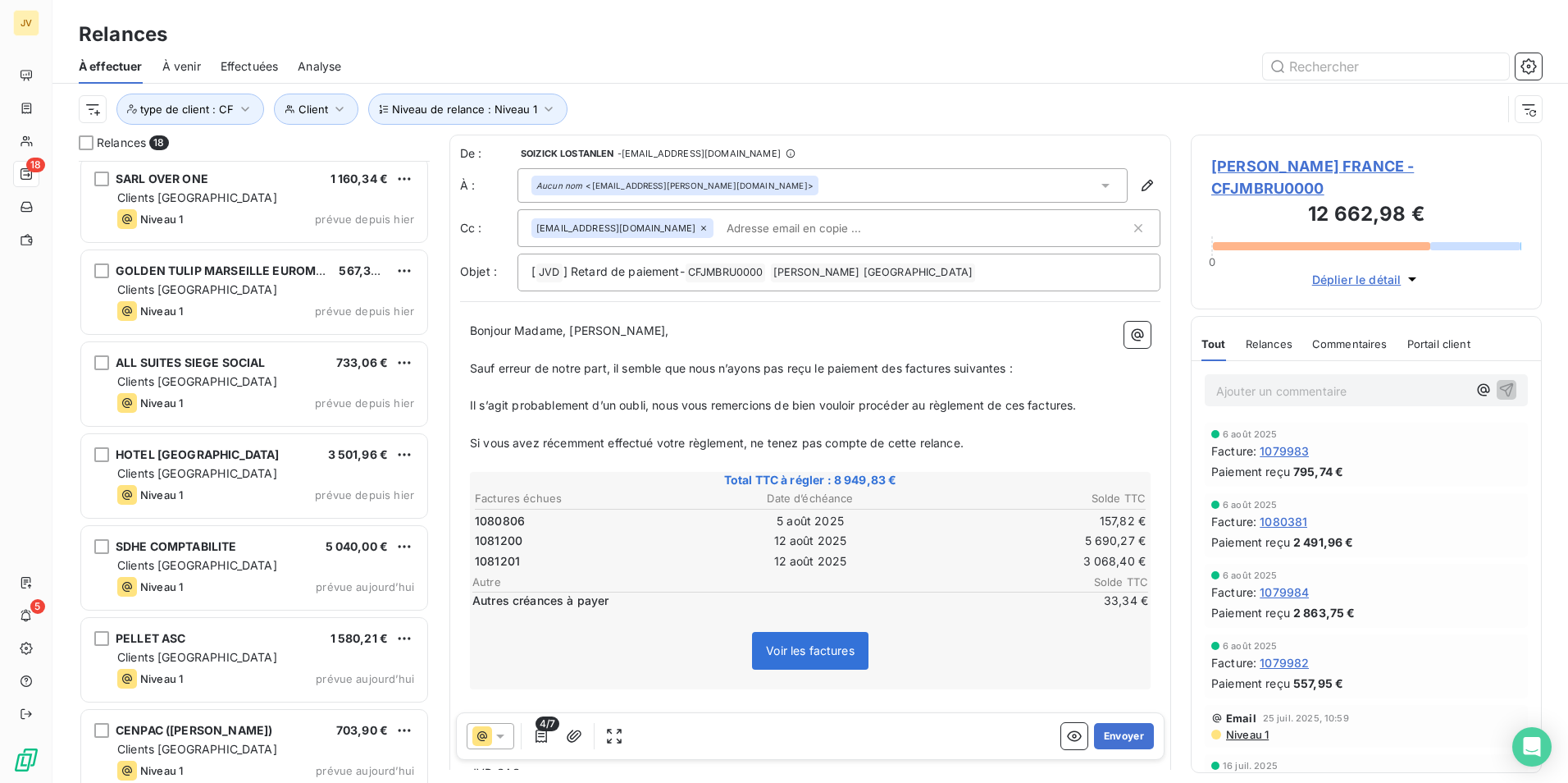
scroll to position [1033, 0]
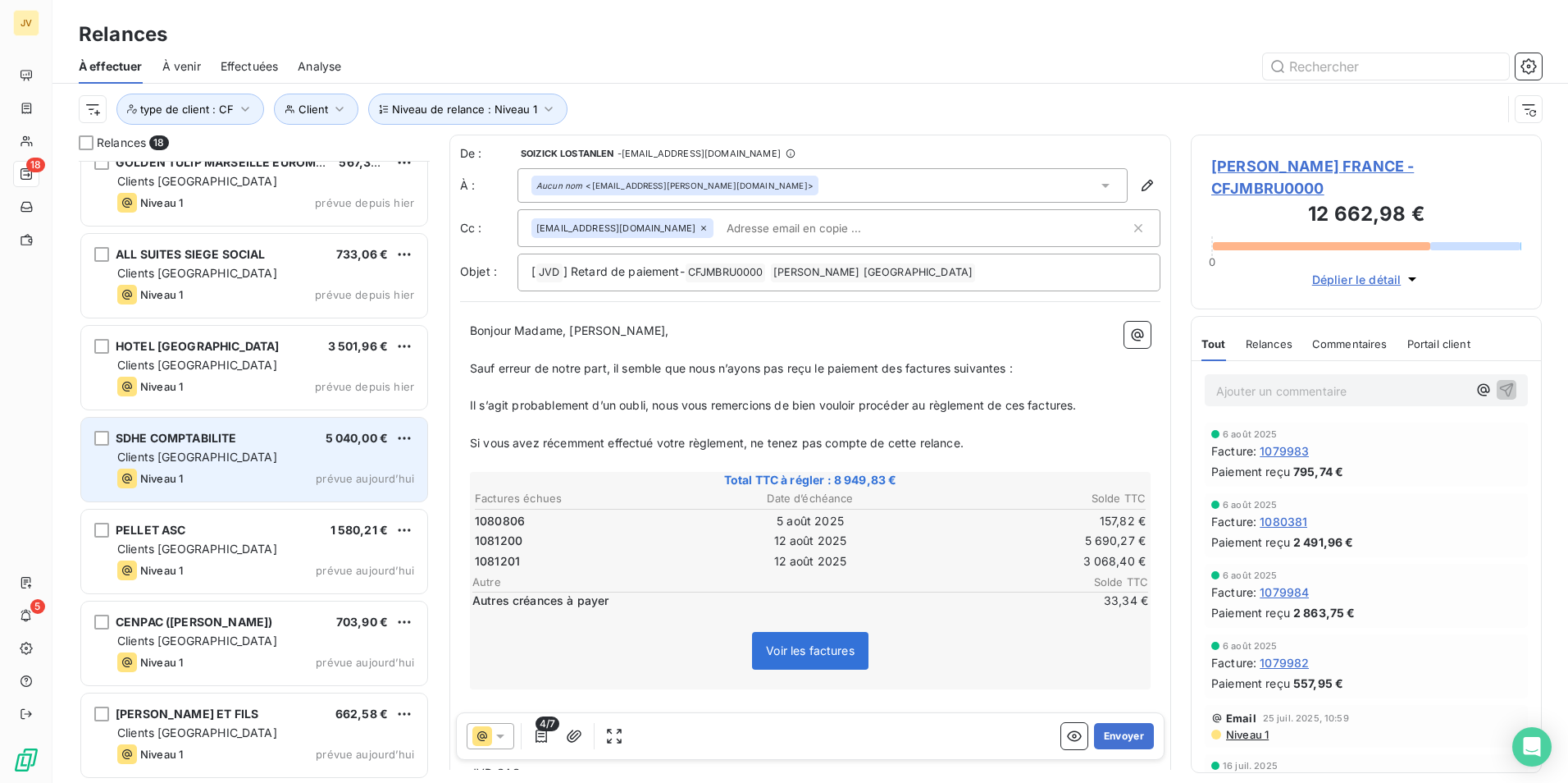
click at [251, 469] on div "Niveau 1 prévue aujourd’hui" at bounding box center [266, 478] width 297 height 20
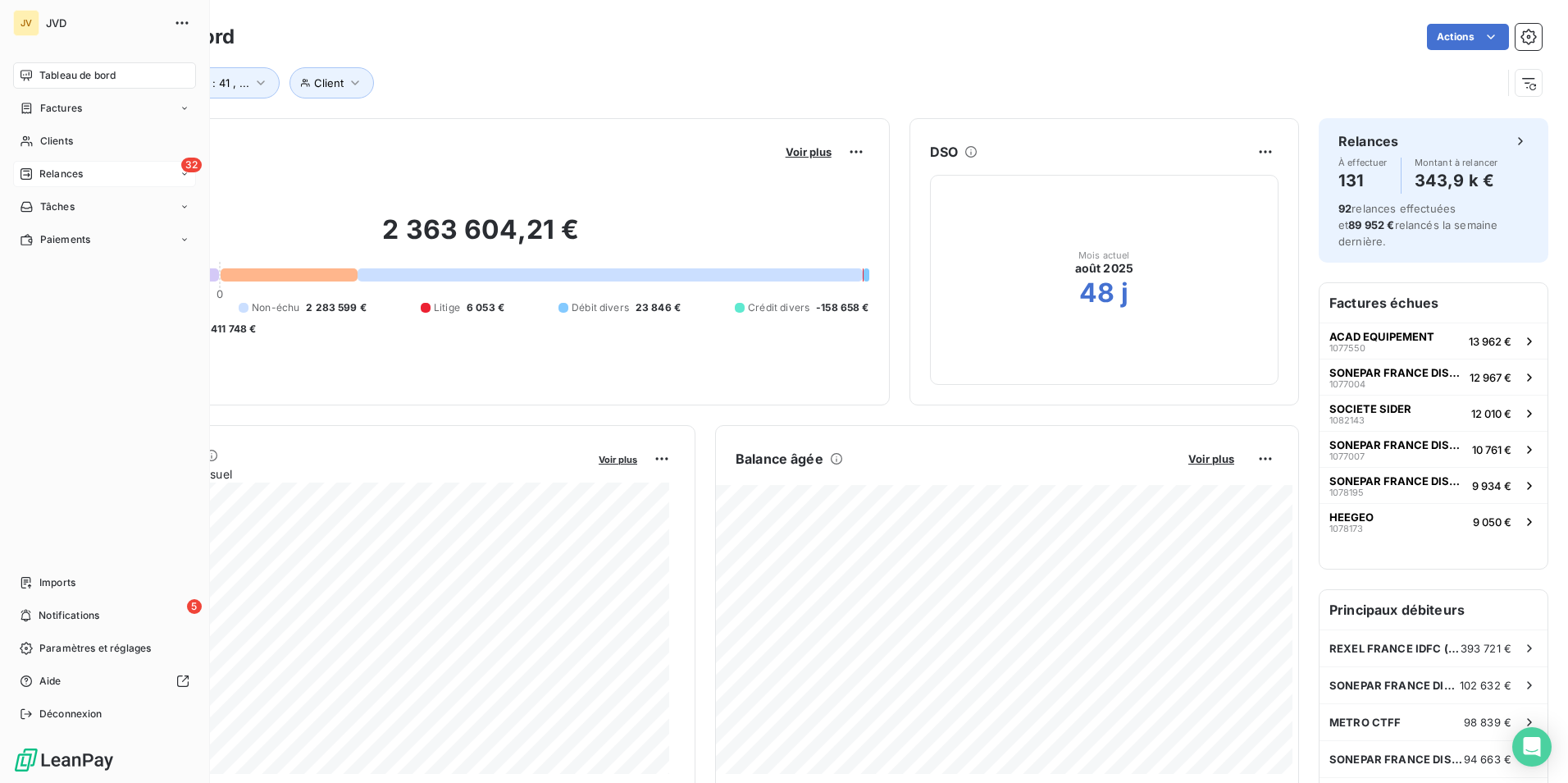
click at [75, 167] on span "Relances" at bounding box center [61, 174] width 43 height 15
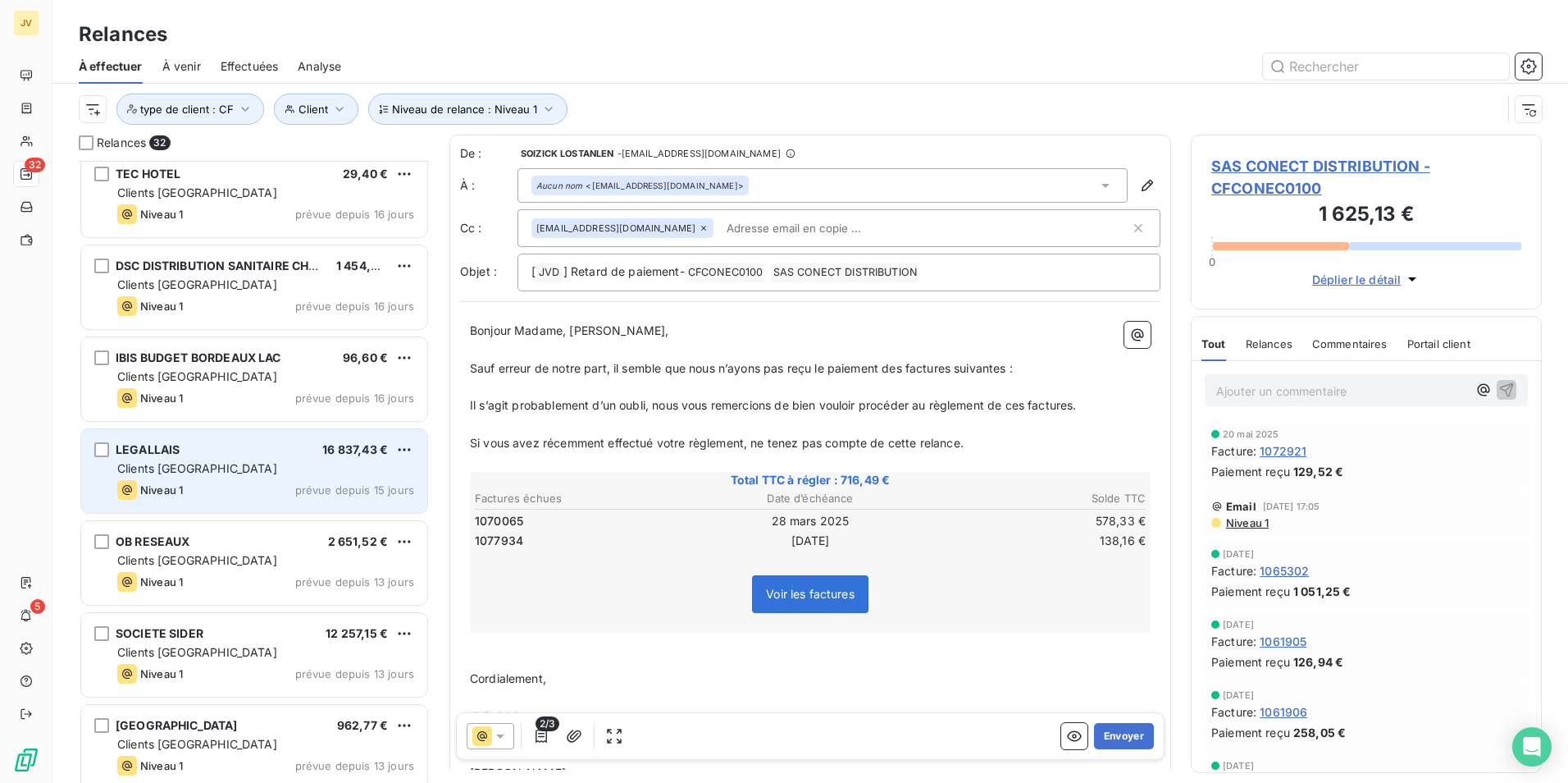
scroll to position [2320, 0]
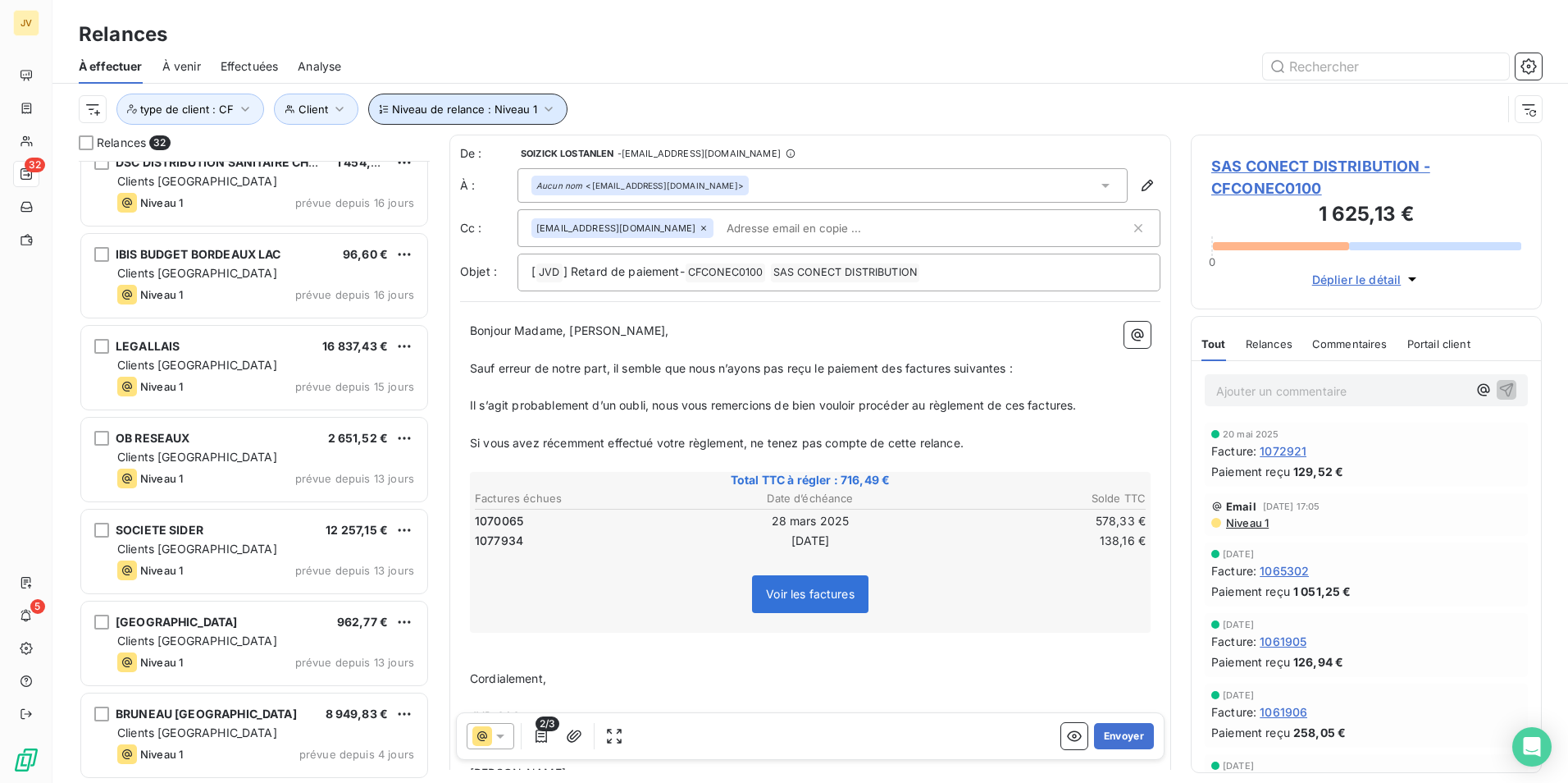
click at [483, 109] on span "Niveau de relance : Niveau 1" at bounding box center [464, 109] width 145 height 13
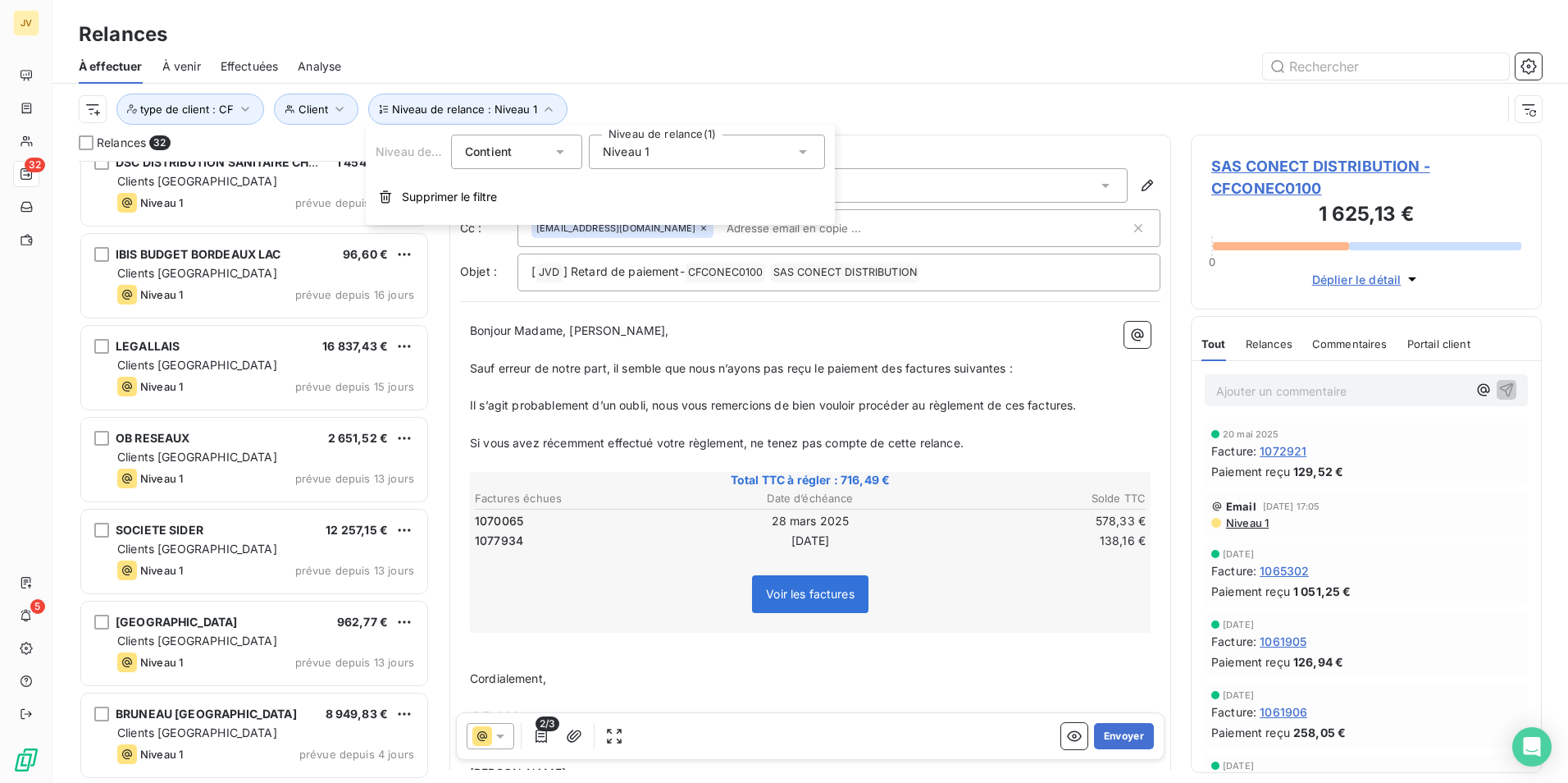
click at [640, 41] on div "Relances" at bounding box center [810, 35] width 1516 height 30
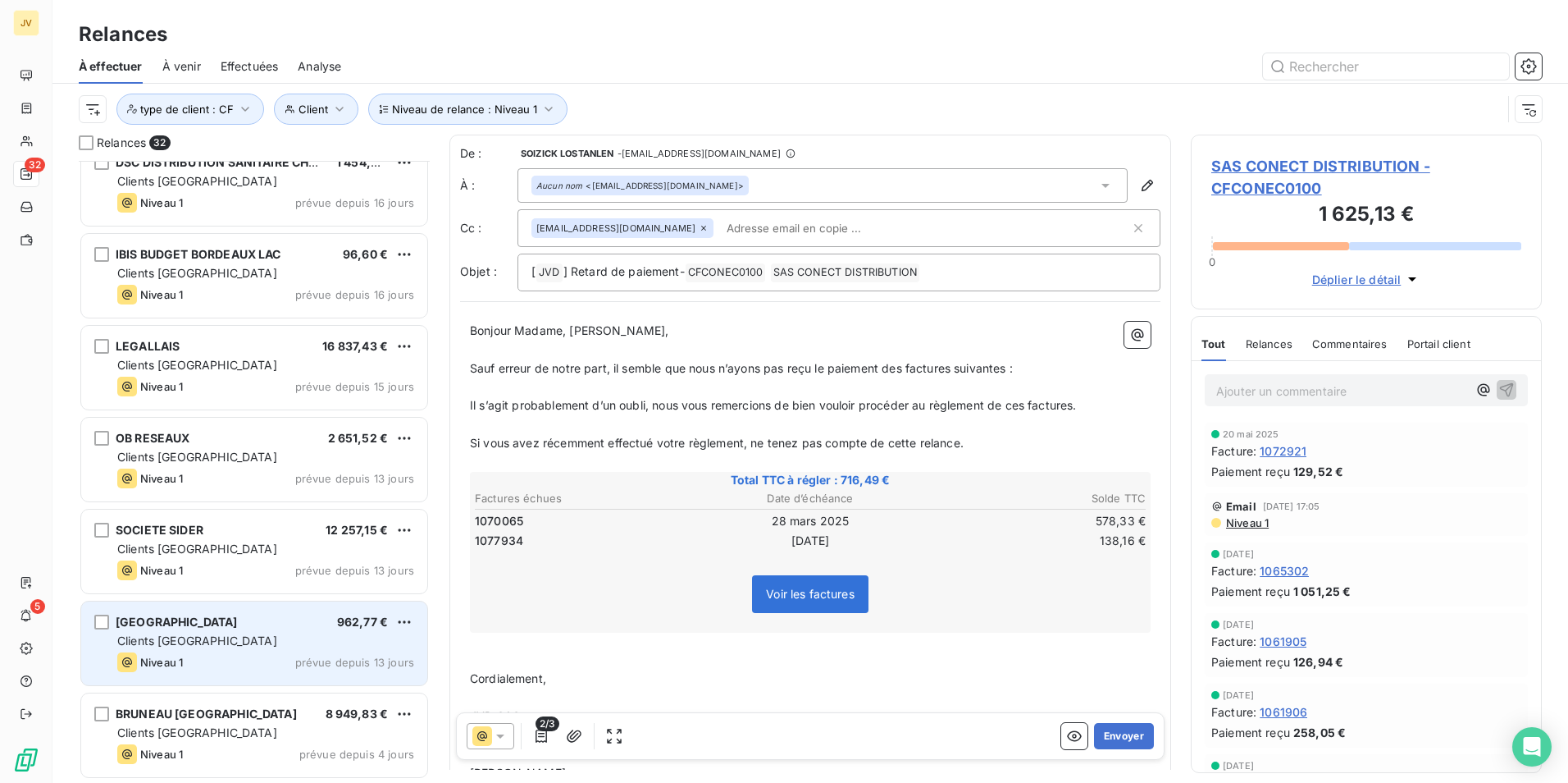
click at [289, 652] on div "NOVOTEL NICE CENTRE VIEUX NICE 962,77 € Clients France Niveau 1 prévue depuis 1…" at bounding box center [254, 644] width 346 height 84
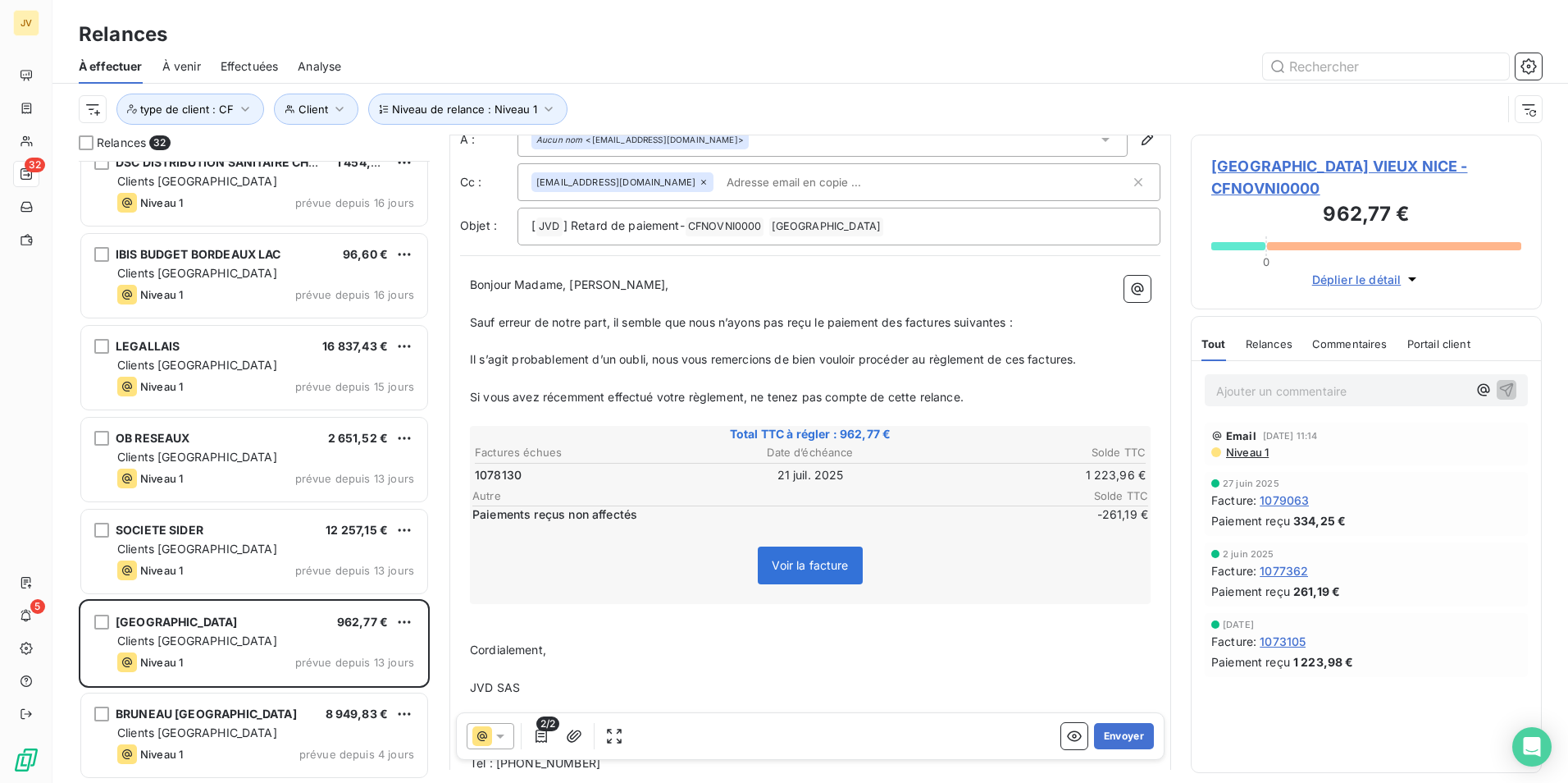
scroll to position [83, 0]
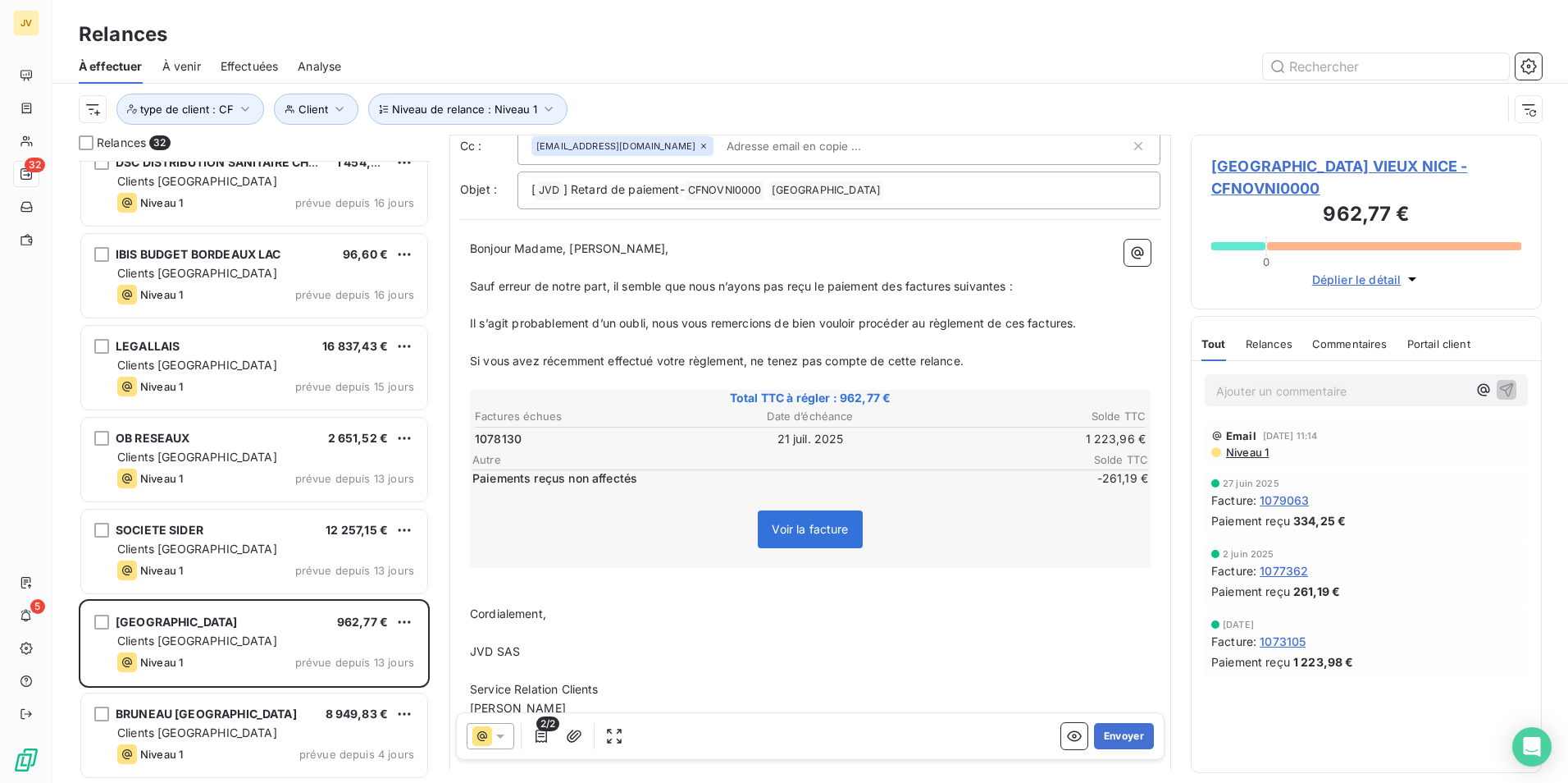
click at [1258, 346] on span "Relances" at bounding box center [1269, 343] width 46 height 13
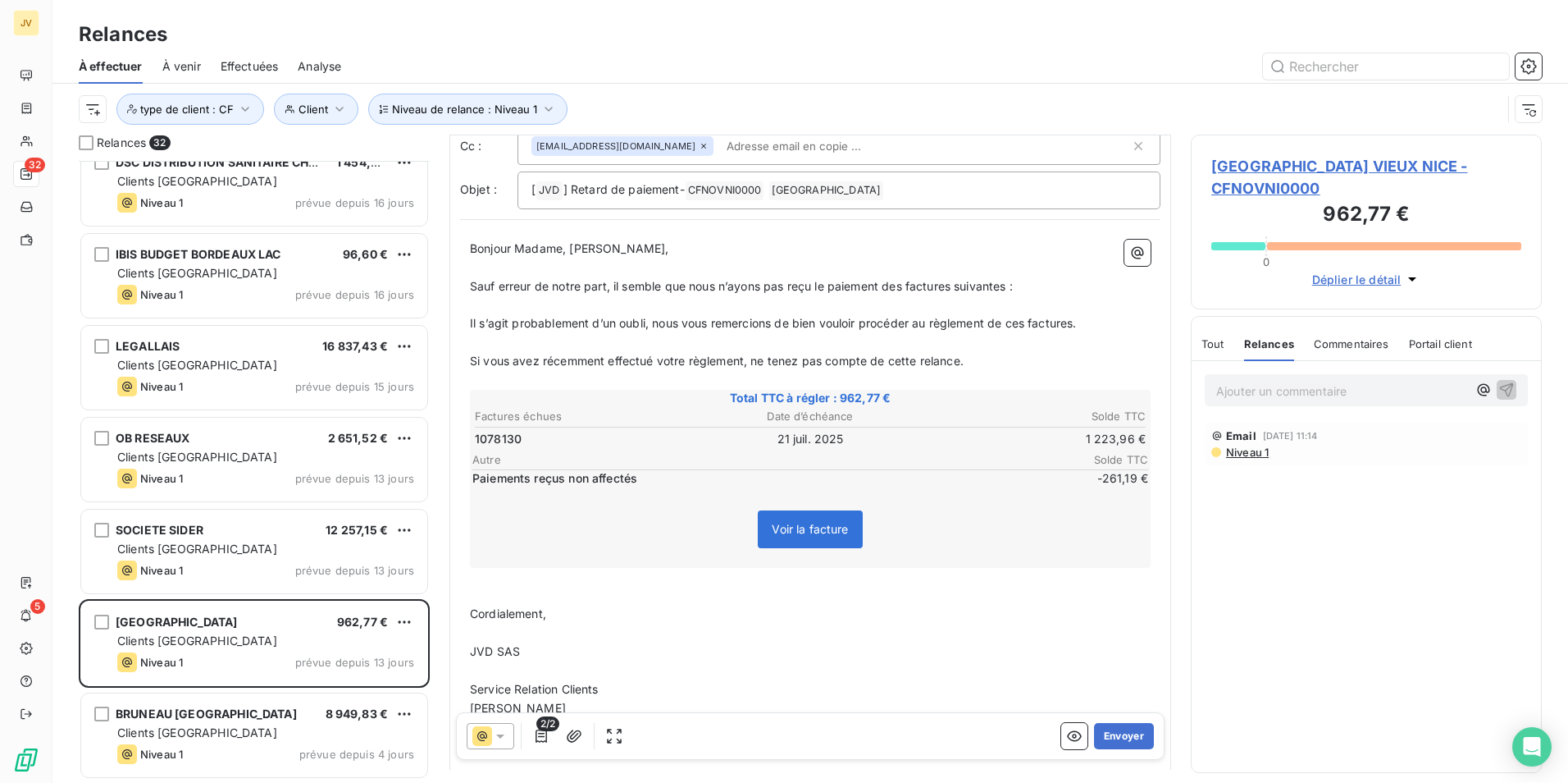
click at [1256, 448] on span "Niveau 1" at bounding box center [1246, 452] width 44 height 13
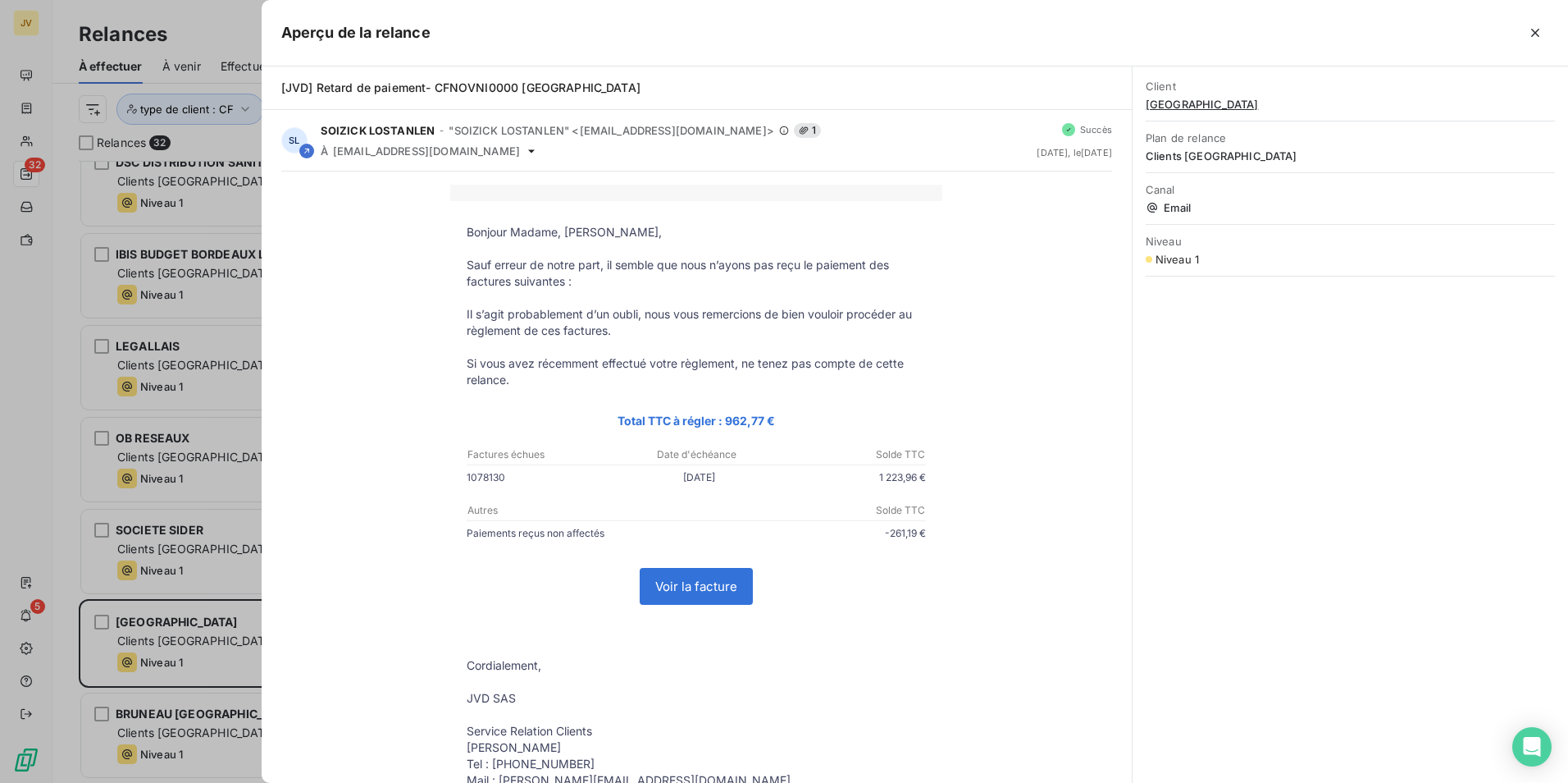
click at [171, 22] on div at bounding box center [784, 392] width 1568 height 783
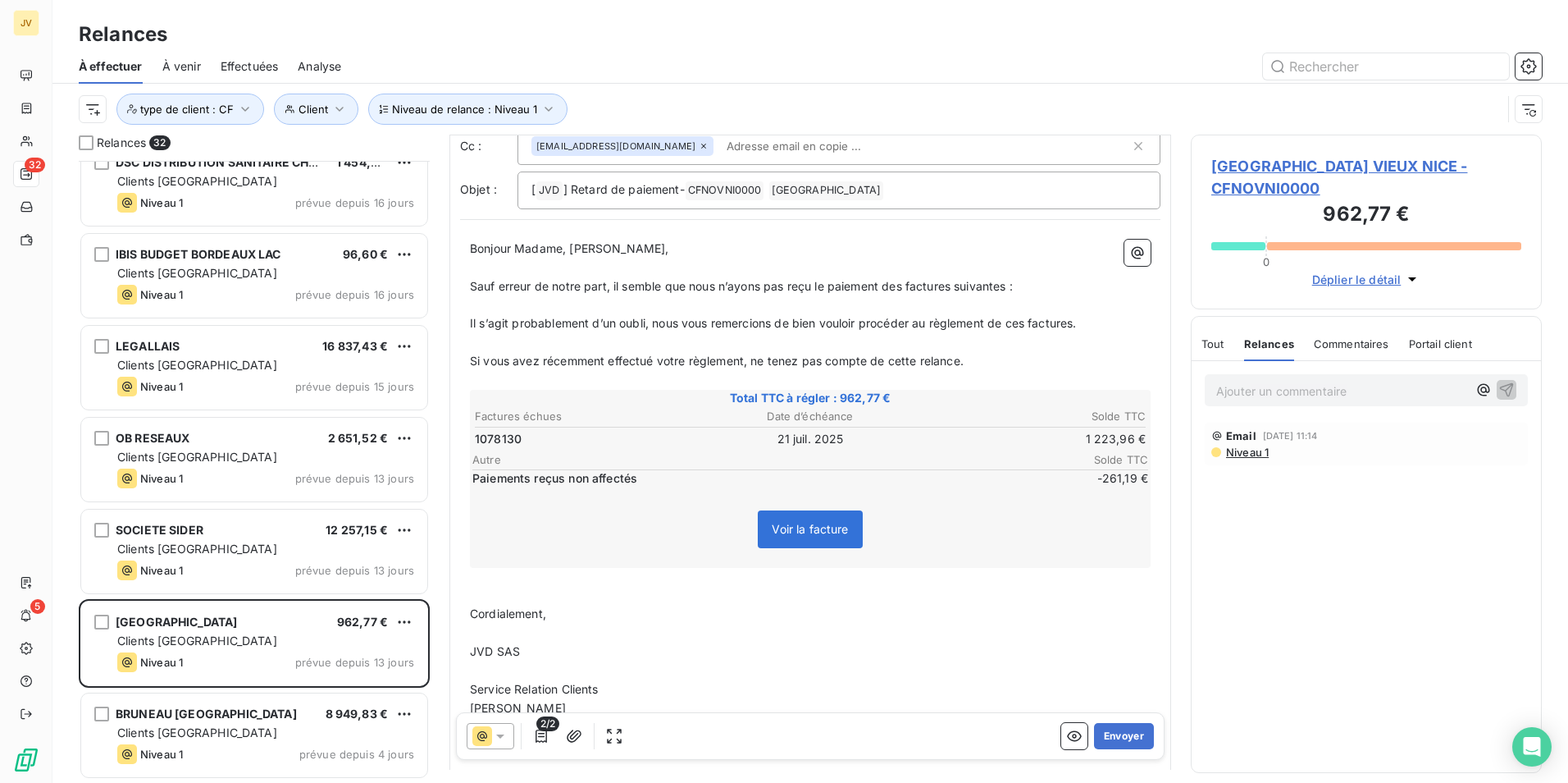
click at [490, 736] on icon at bounding box center [482, 737] width 20 height 20
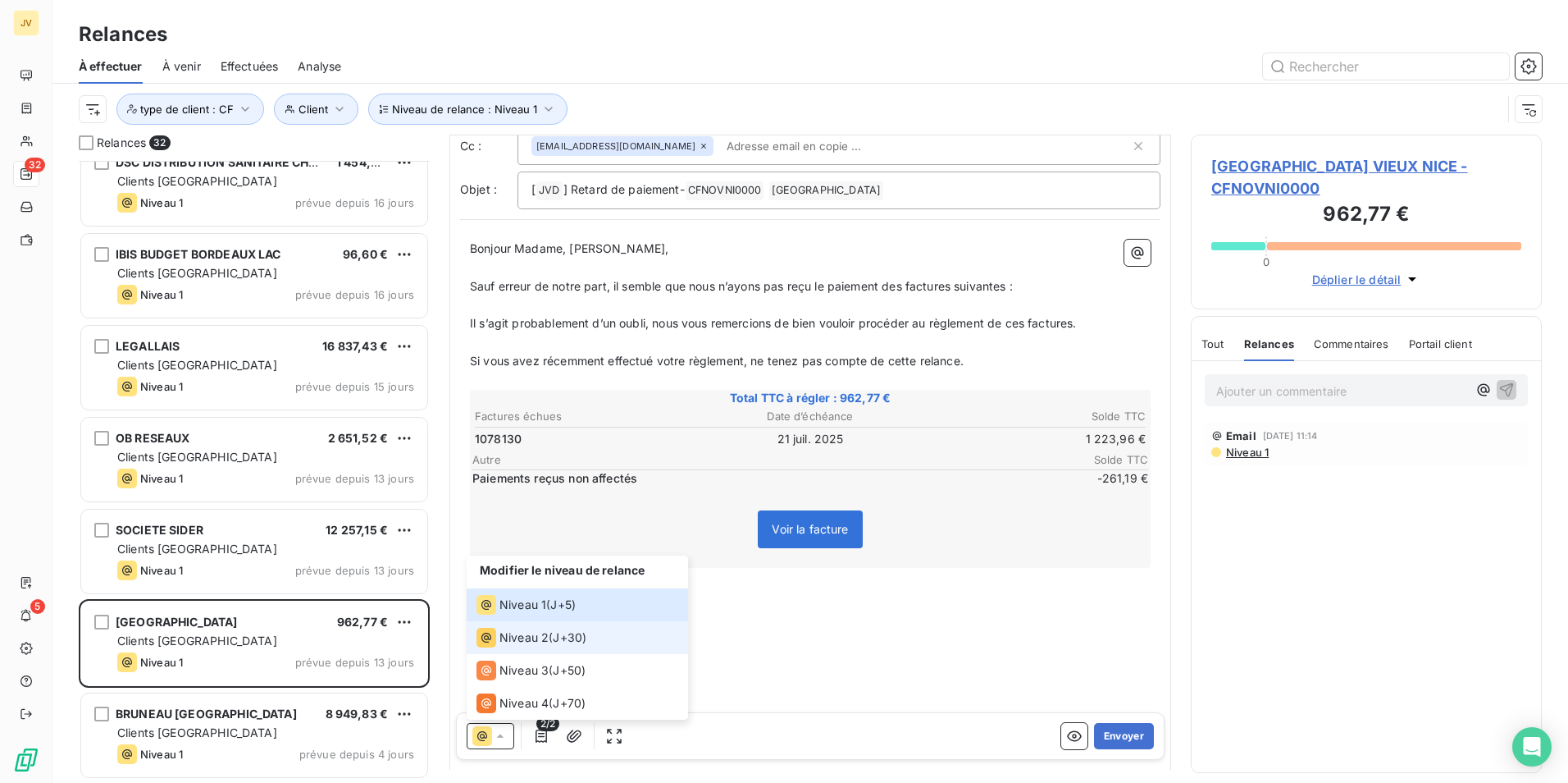
click at [544, 636] on span "Niveau 2" at bounding box center [525, 638] width 49 height 17
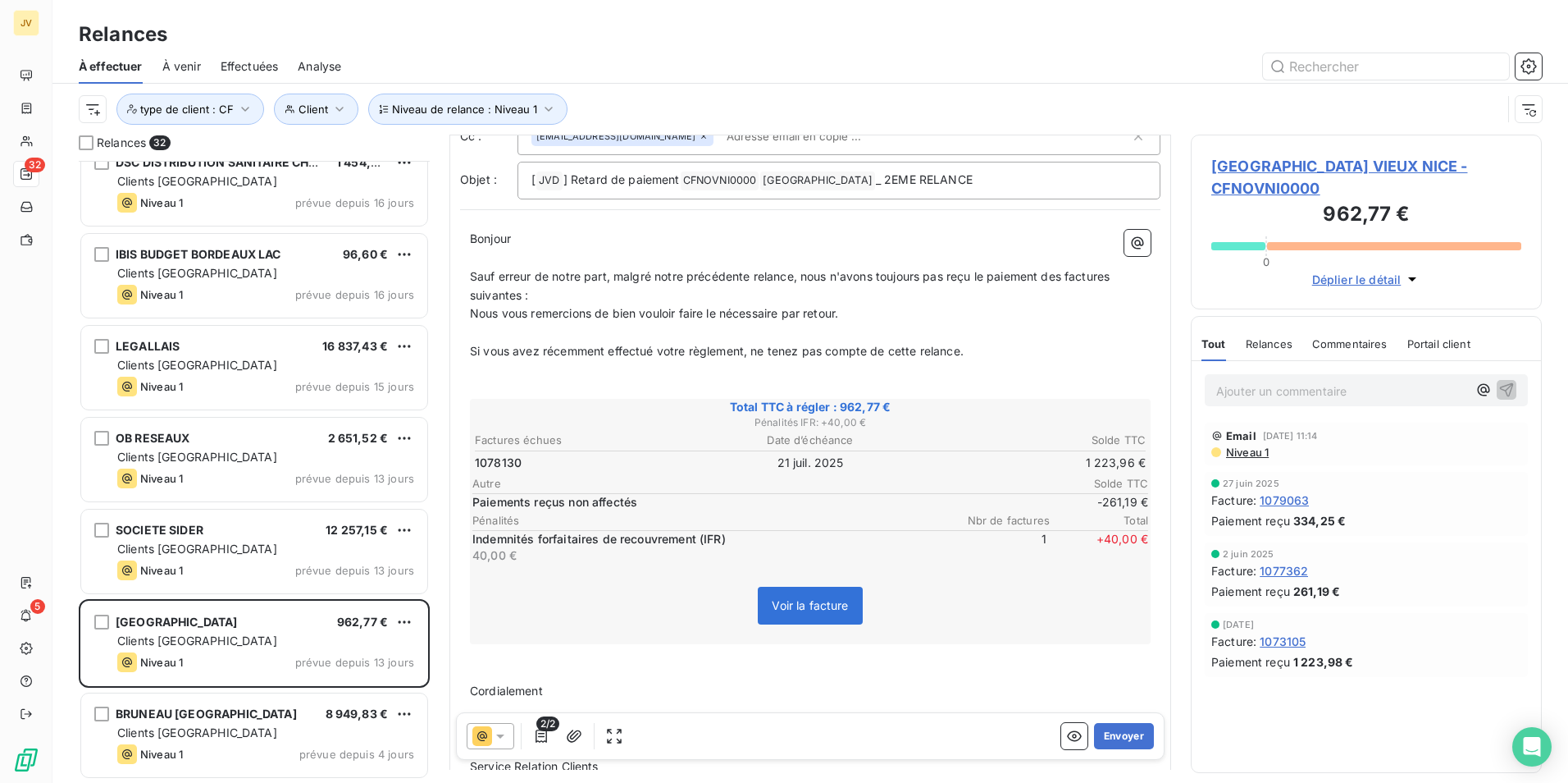
scroll to position [0, 0]
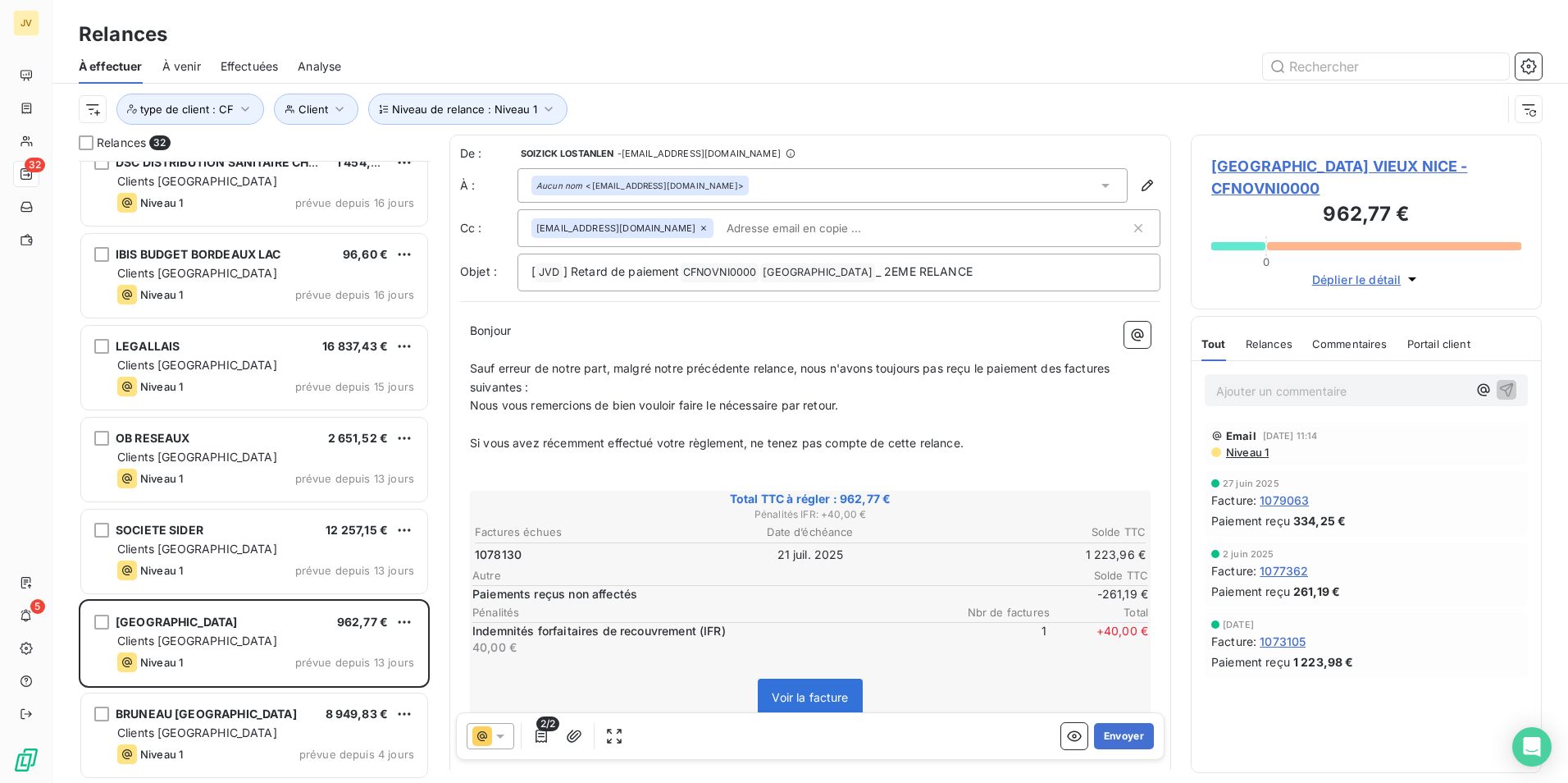
click at [1248, 452] on span "Niveau 1" at bounding box center [1246, 452] width 44 height 13
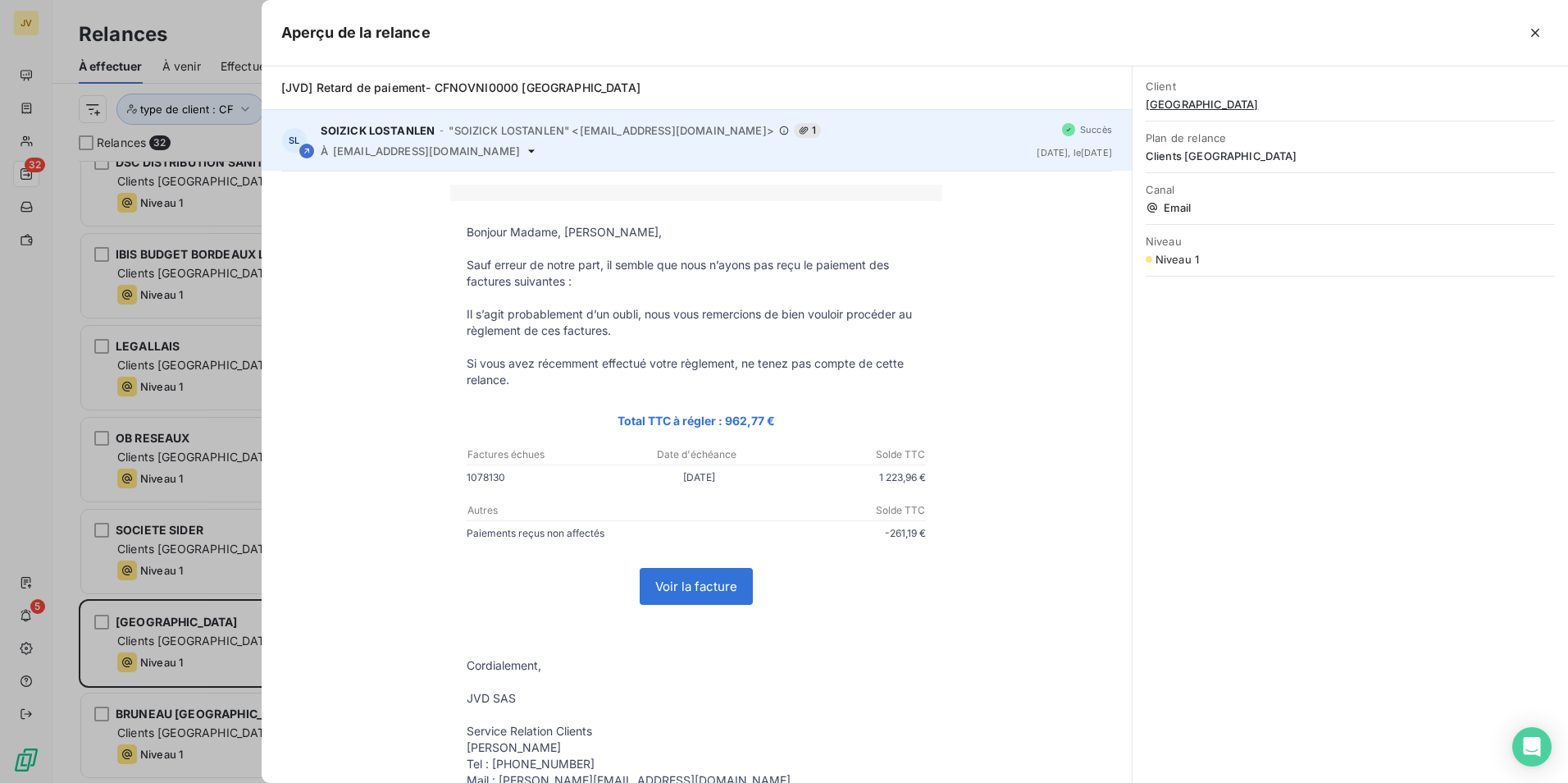
click at [1050, 147] on span "il y a 20 jours , le 25 juil. 2025" at bounding box center [1074, 152] width 75 height 10
click at [1062, 124] on div "Succès" at bounding box center [1087, 130] width 50 height 13
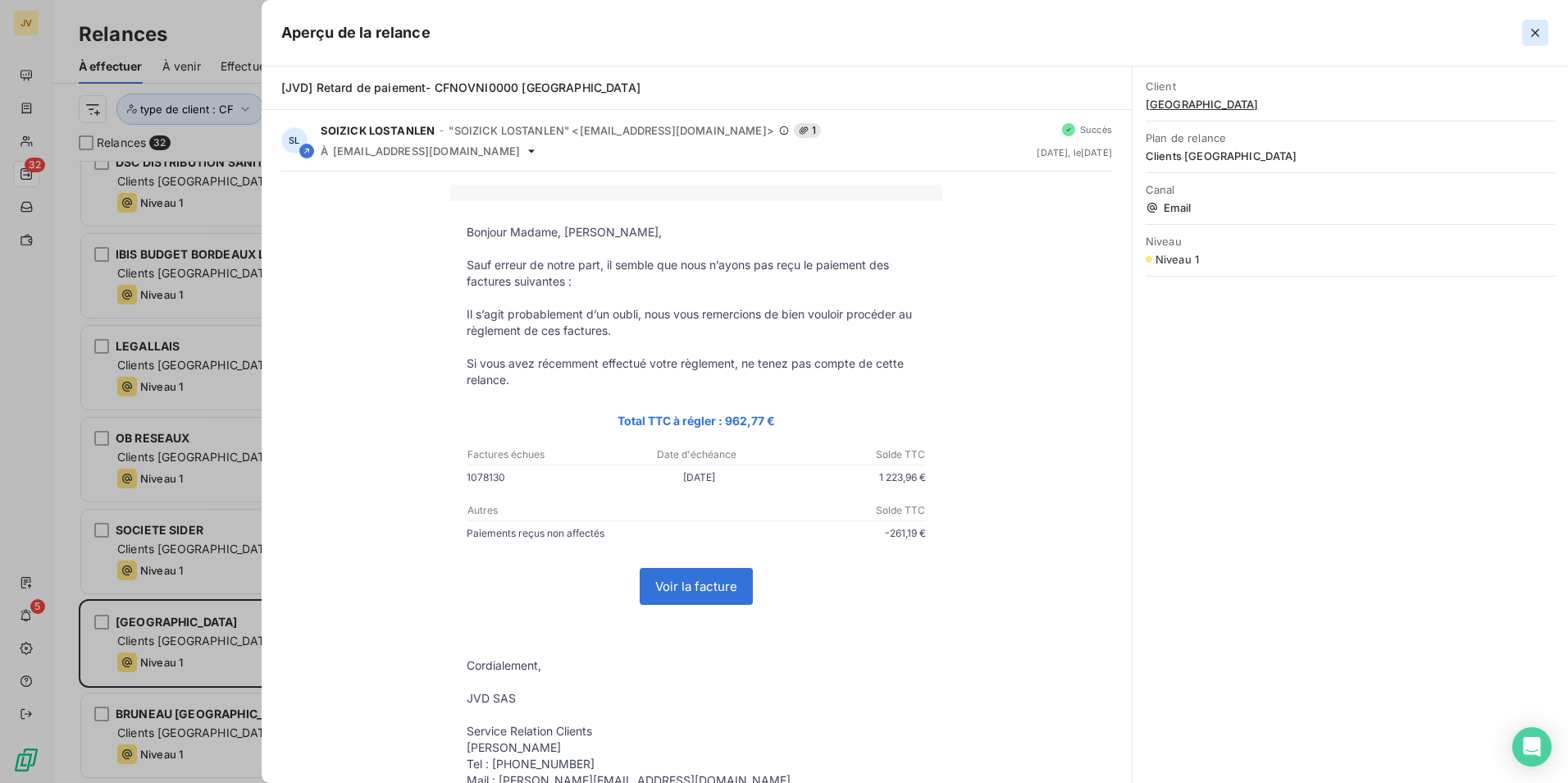
click at [1527, 31] on icon "button" at bounding box center [1535, 33] width 17 height 17
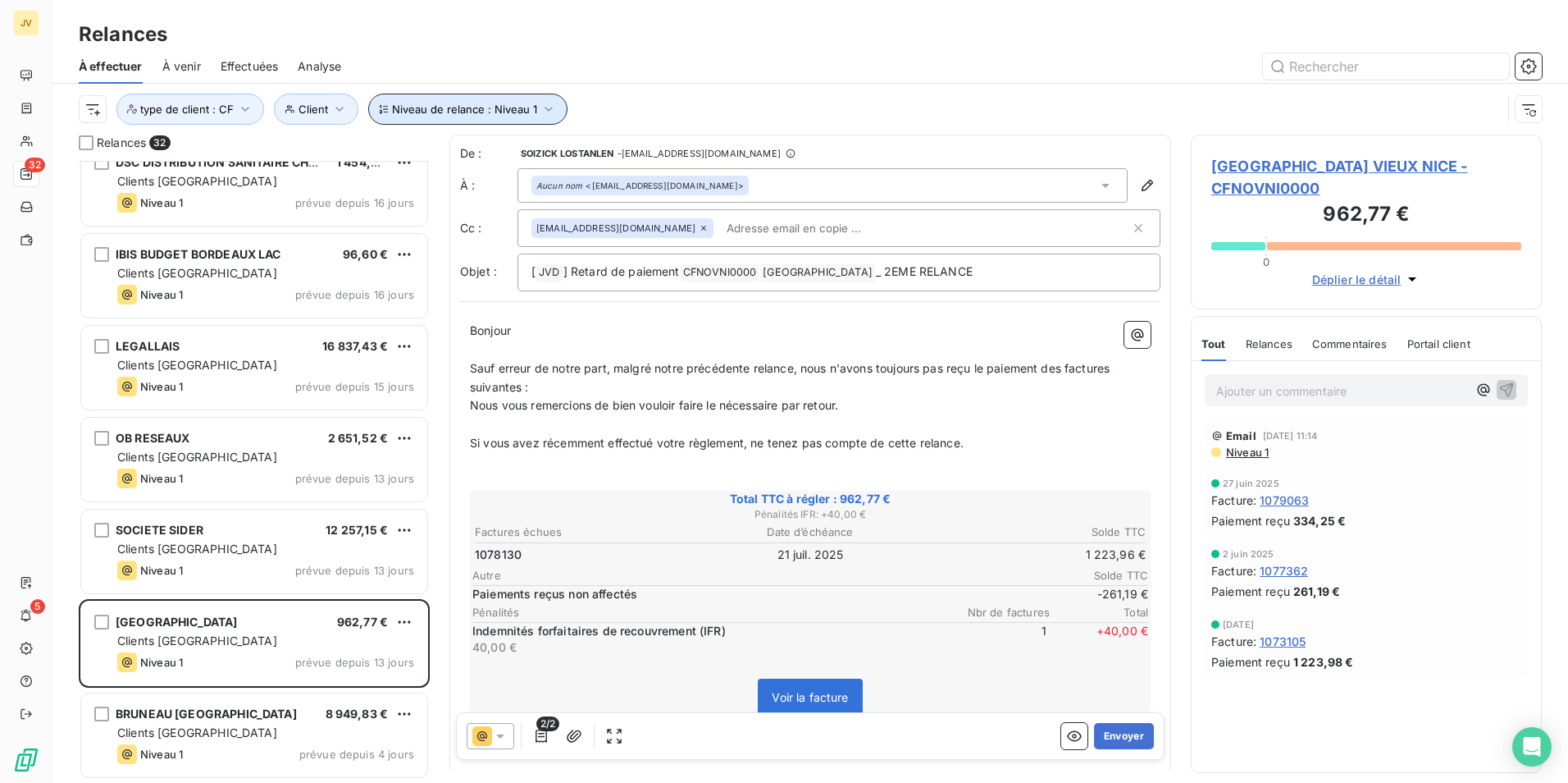
click at [503, 112] on span "Niveau de relance : Niveau 1" at bounding box center [464, 109] width 145 height 13
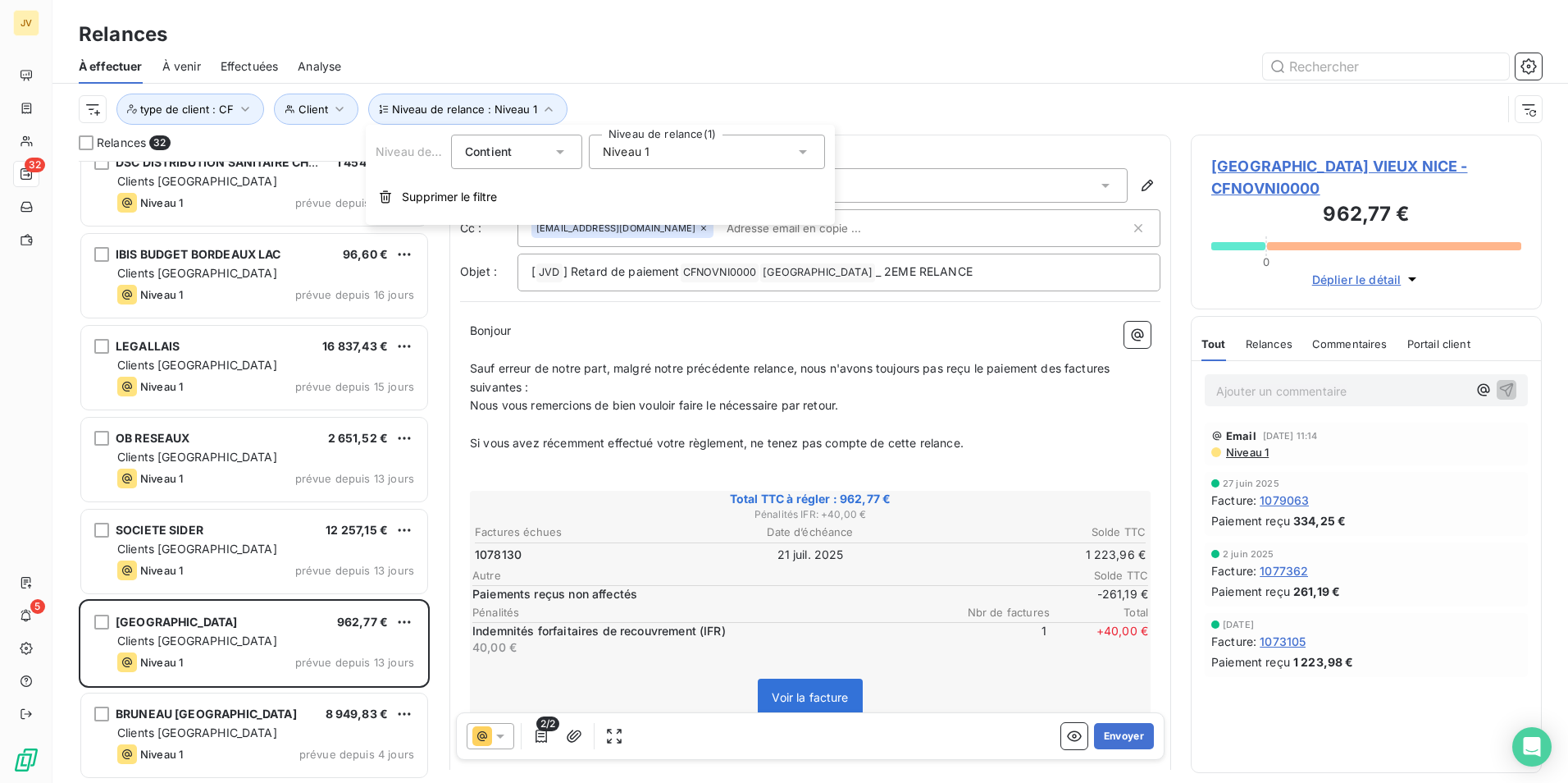
click at [700, 161] on div "Niveau 1" at bounding box center [706, 151] width 236 height 35
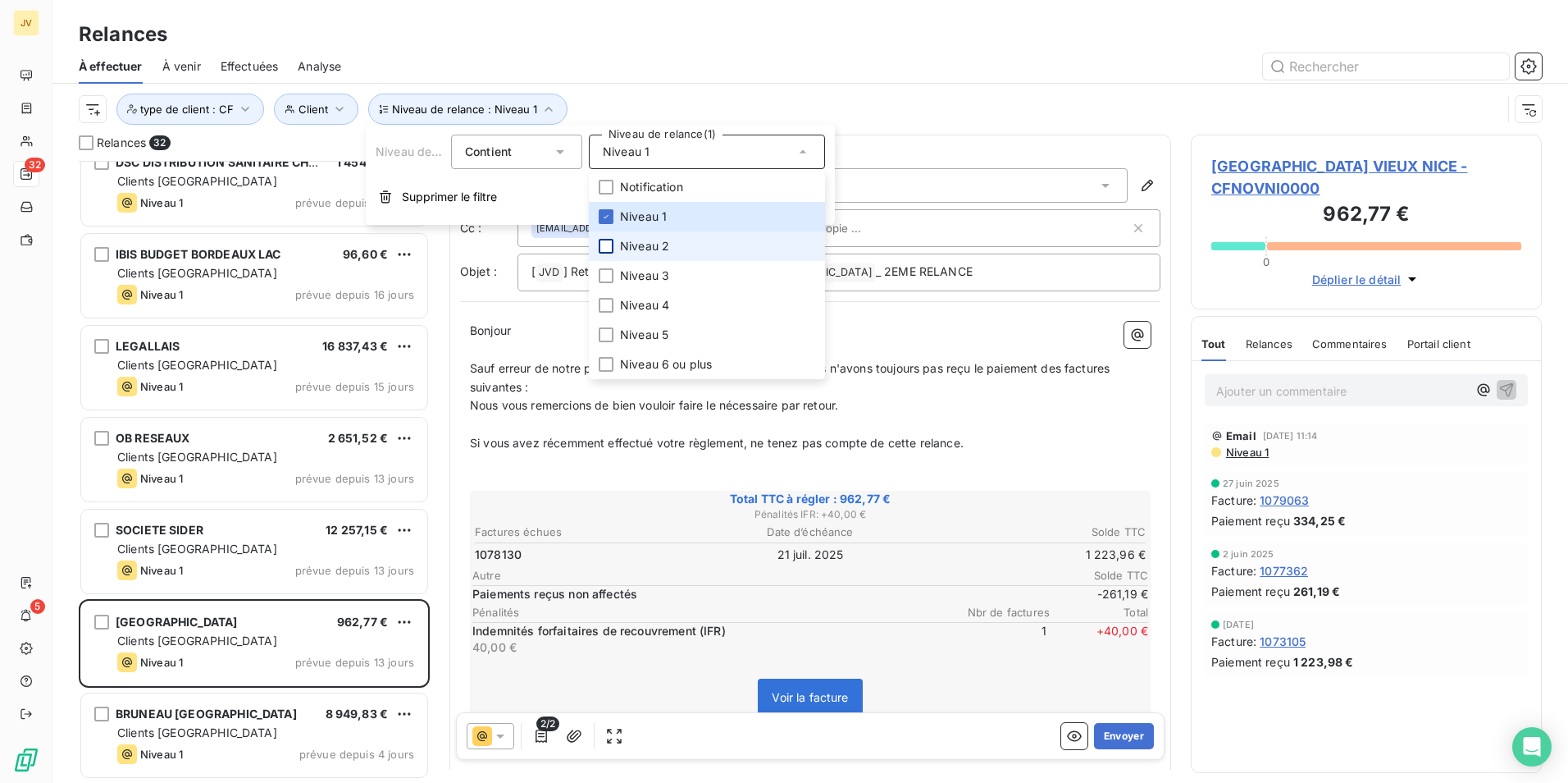
click at [612, 248] on li "Niveau 2" at bounding box center [706, 246] width 236 height 30
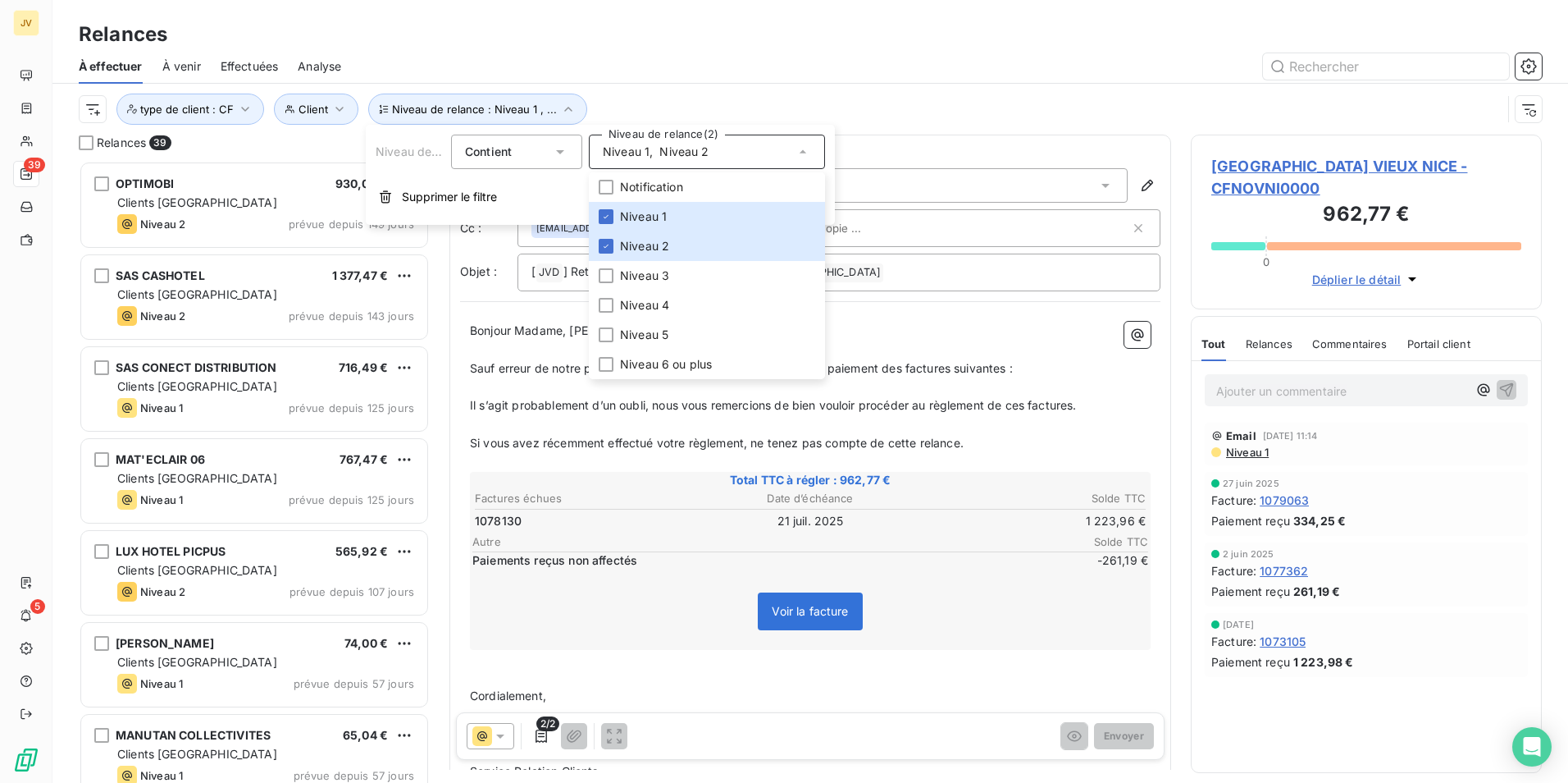
scroll to position [610, 339]
click at [953, 73] on div at bounding box center [950, 66] width 1181 height 27
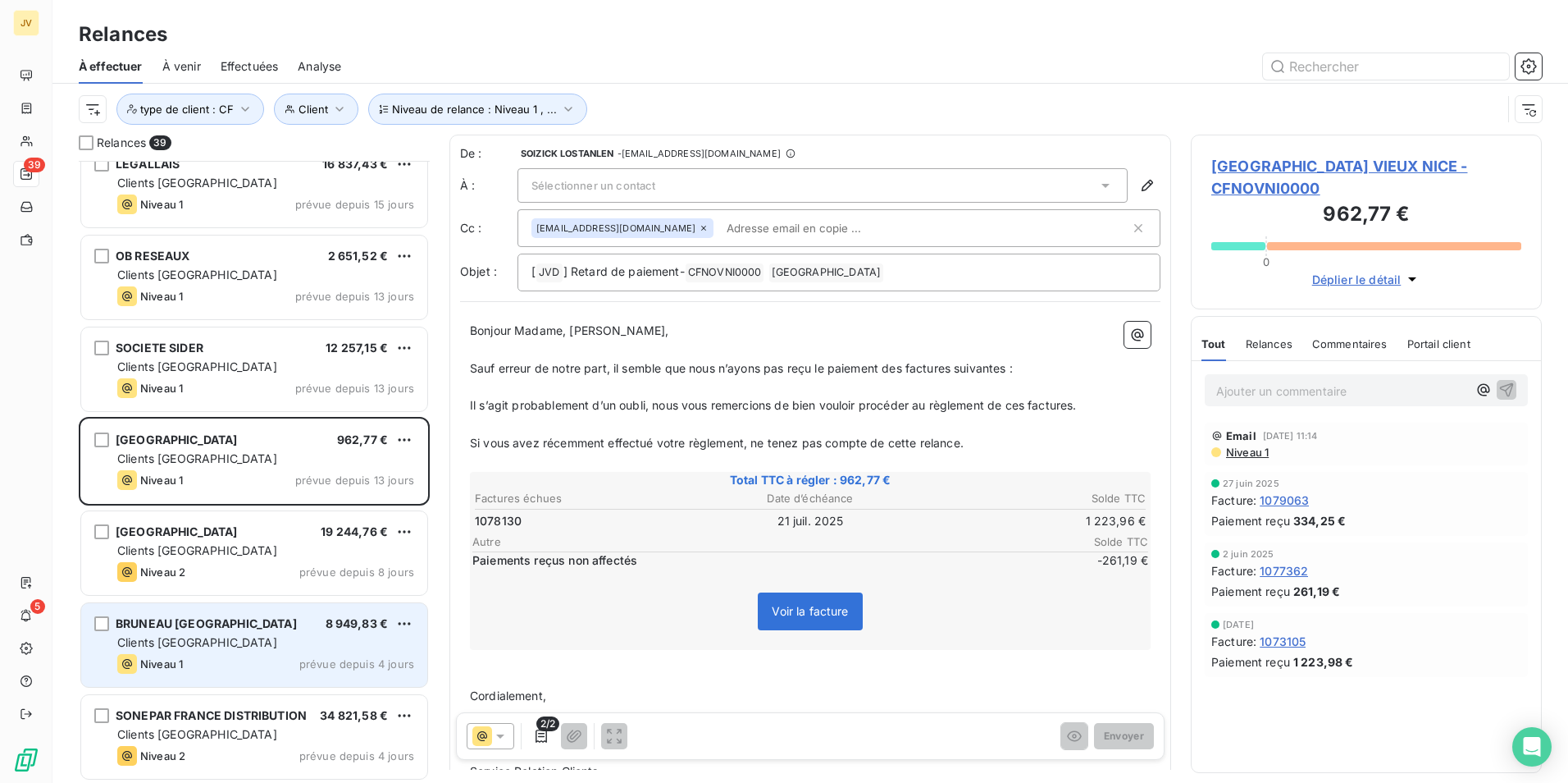
scroll to position [2964, 0]
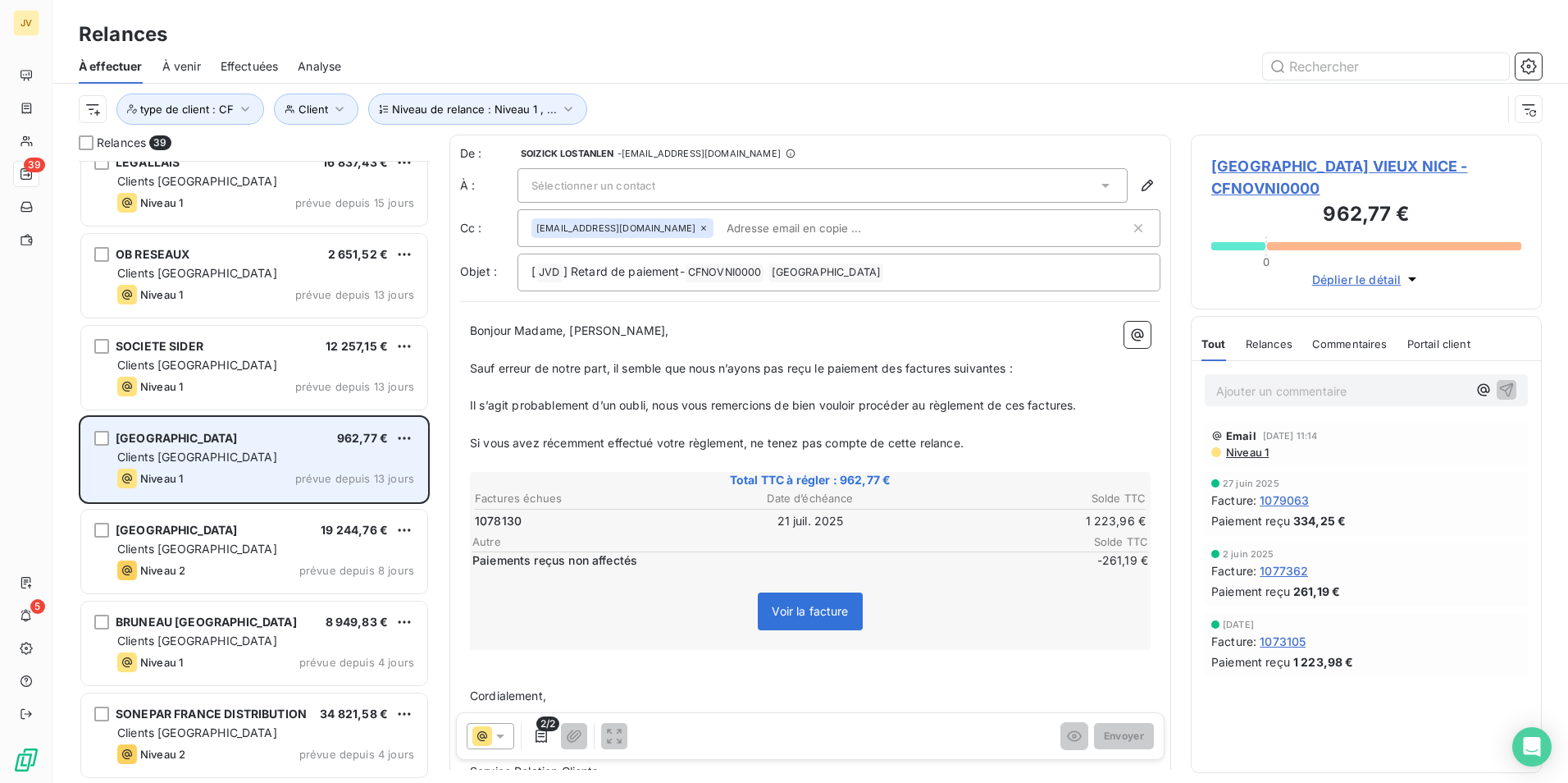
click at [293, 468] on div "NOVOTEL NICE CENTRE VIEUX NICE 962,77 € Clients France Niveau 1 prévue depuis 1…" at bounding box center [254, 460] width 346 height 84
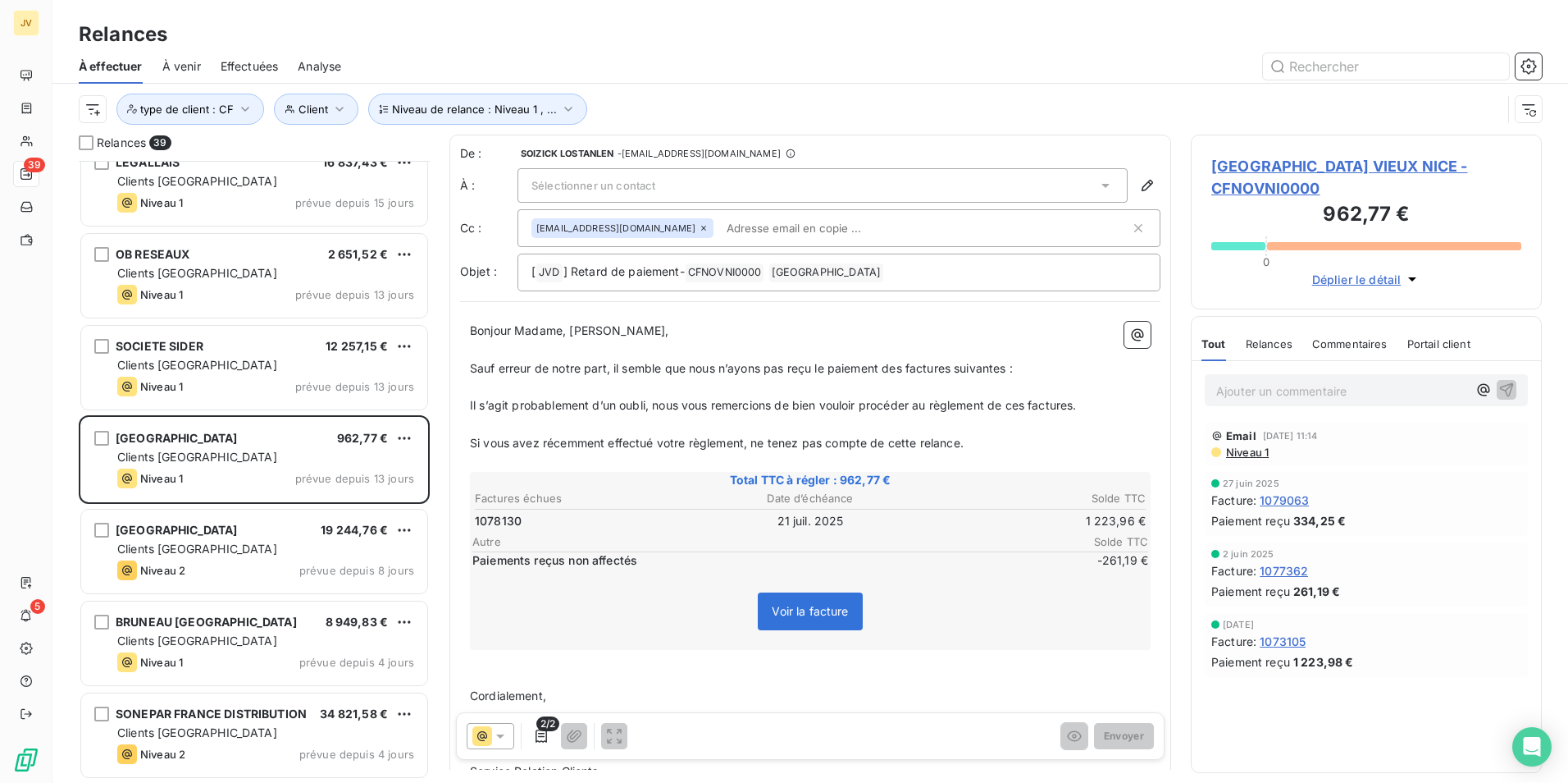
click at [484, 741] on icon at bounding box center [482, 737] width 10 height 10
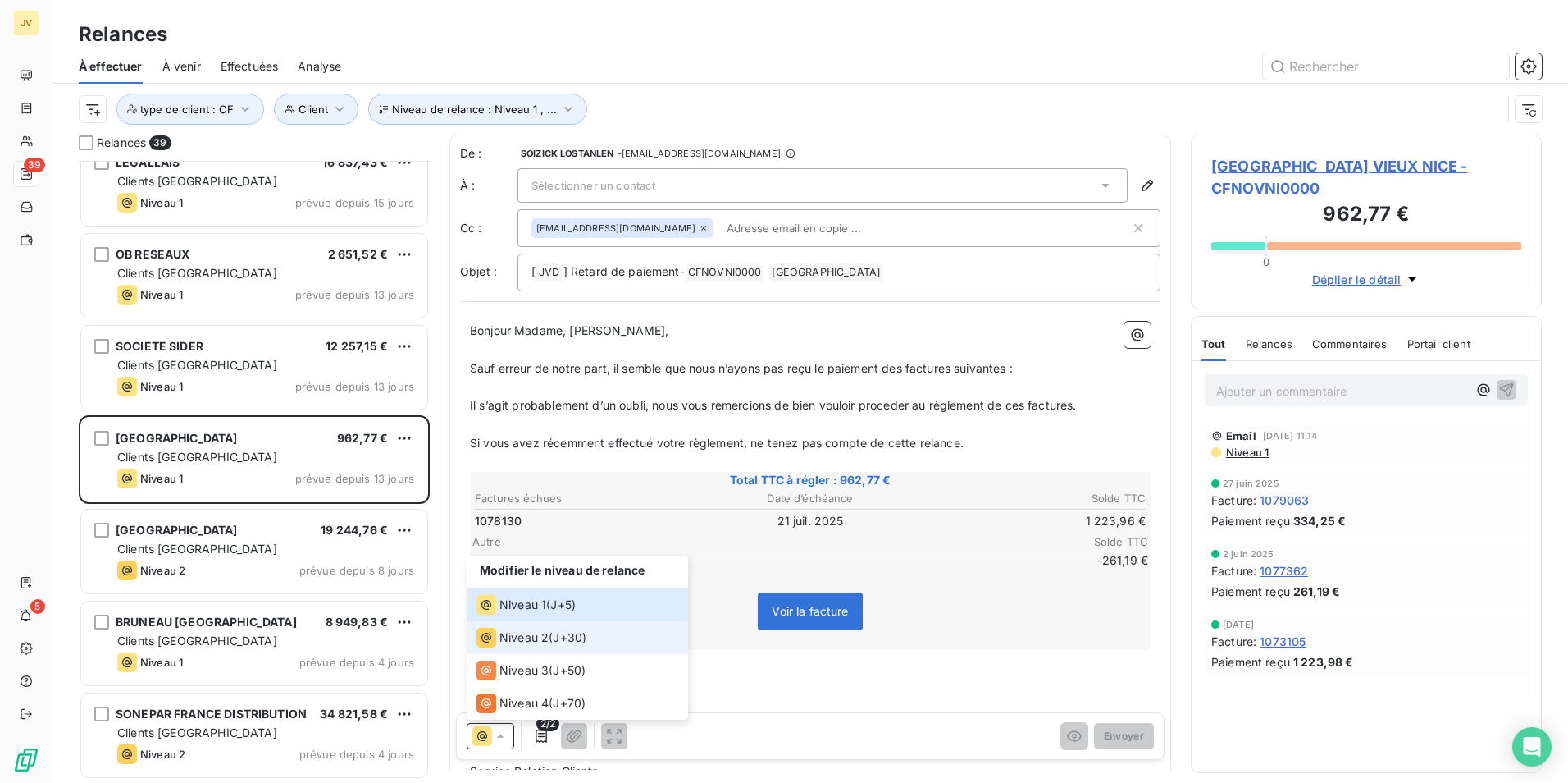
click at [519, 638] on span "Niveau 2" at bounding box center [525, 638] width 49 height 17
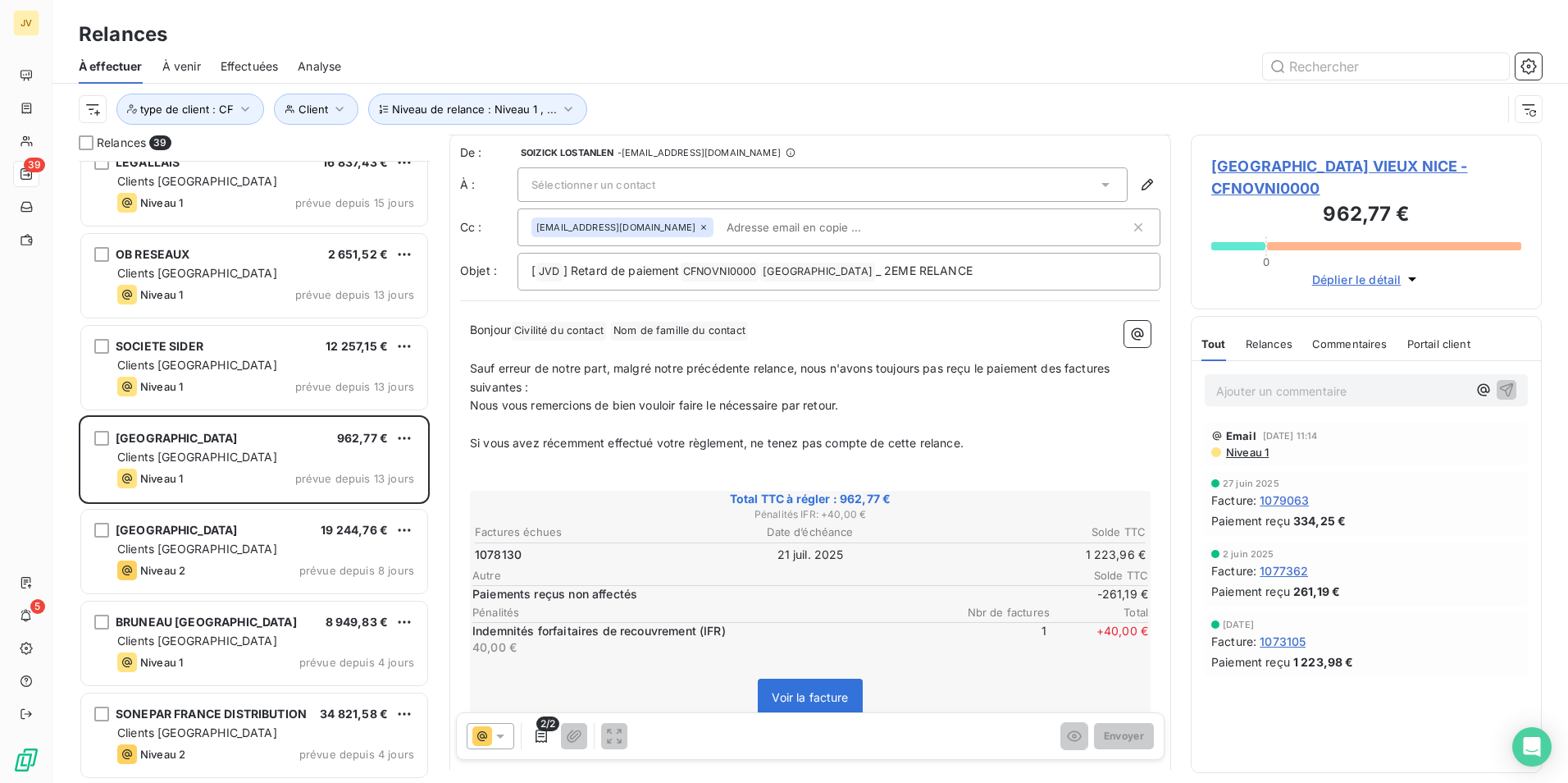
scroll to position [0, 0]
click at [1134, 186] on button "button" at bounding box center [1147, 185] width 27 height 27
click at [1244, 447] on span "Niveau 1" at bounding box center [1246, 452] width 44 height 13
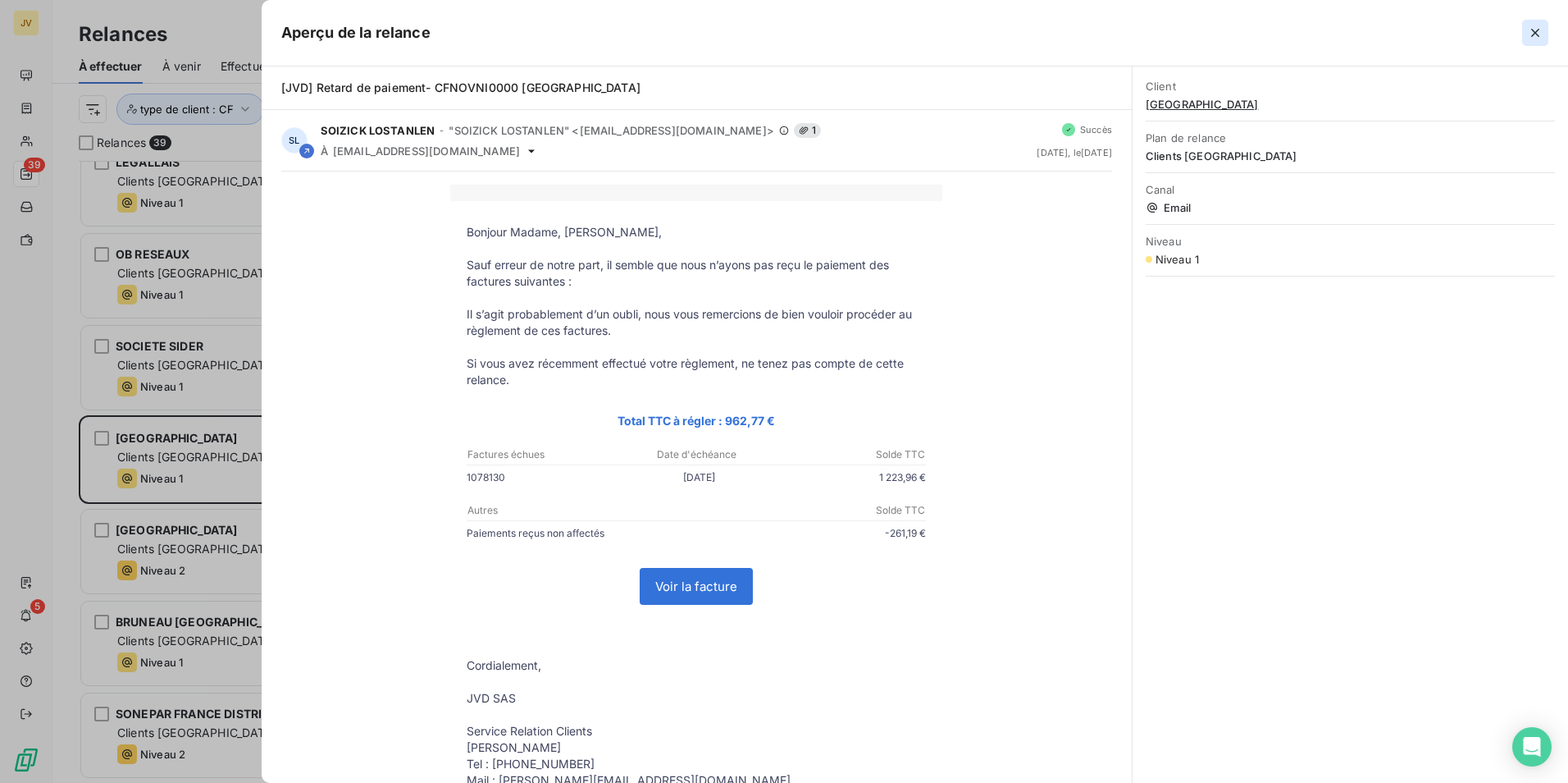
click at [1547, 33] on button "button" at bounding box center [1535, 33] width 27 height 27
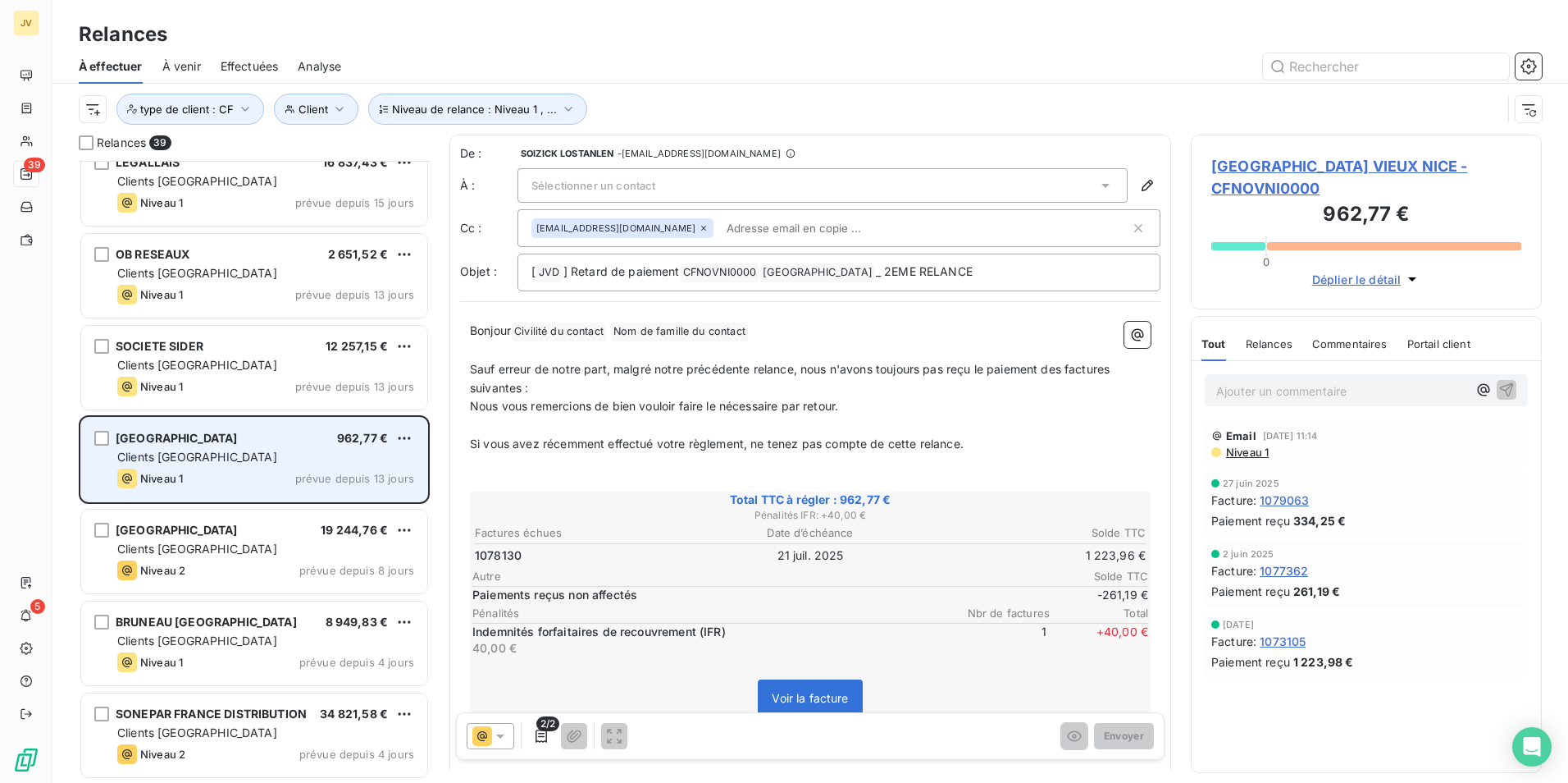
drag, startPoint x: 177, startPoint y: 463, endPoint x: 186, endPoint y: 480, distance: 19.2
click at [177, 462] on span "Clients [GEOGRAPHIC_DATA]" at bounding box center [198, 457] width 160 height 14
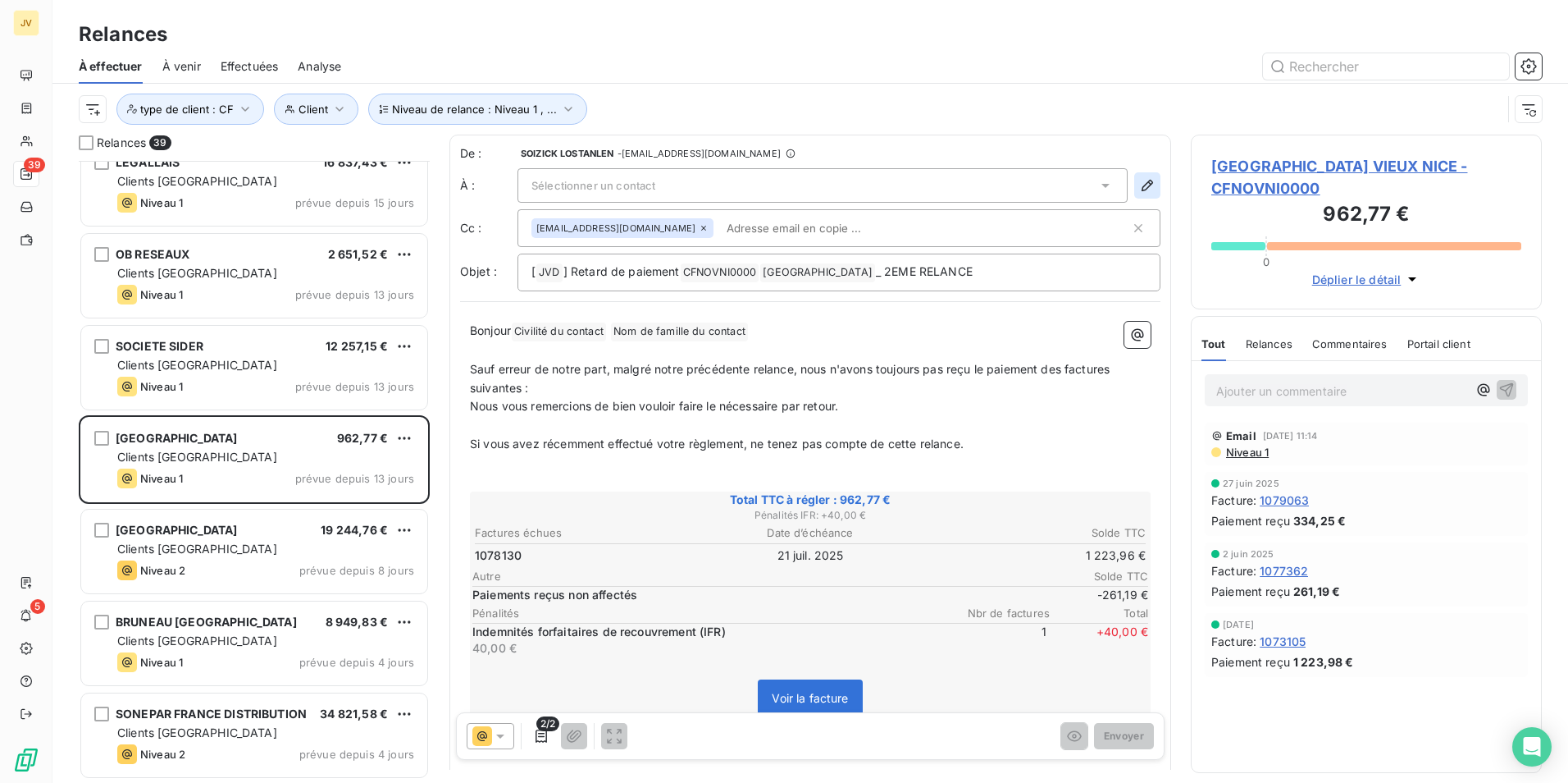
click at [1147, 180] on button "button" at bounding box center [1147, 185] width 27 height 27
click at [1142, 181] on icon "button" at bounding box center [1148, 186] width 12 height 12
drag, startPoint x: 1136, startPoint y: 181, endPoint x: 961, endPoint y: 200, distance: 176.0
click at [1142, 182] on icon "button" at bounding box center [1148, 186] width 12 height 12
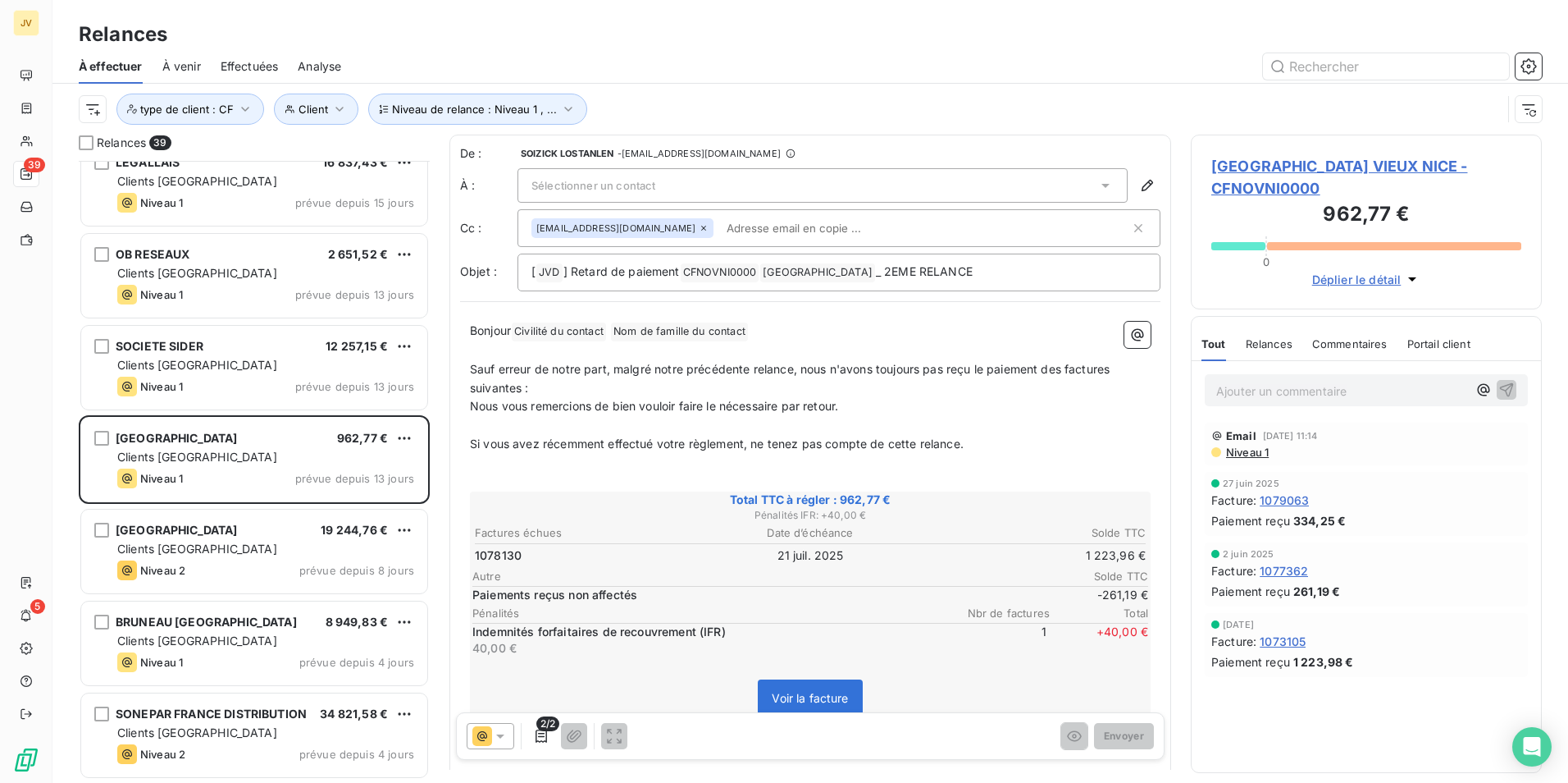
click at [793, 188] on div "Sélectionner un contact" at bounding box center [823, 185] width 611 height 35
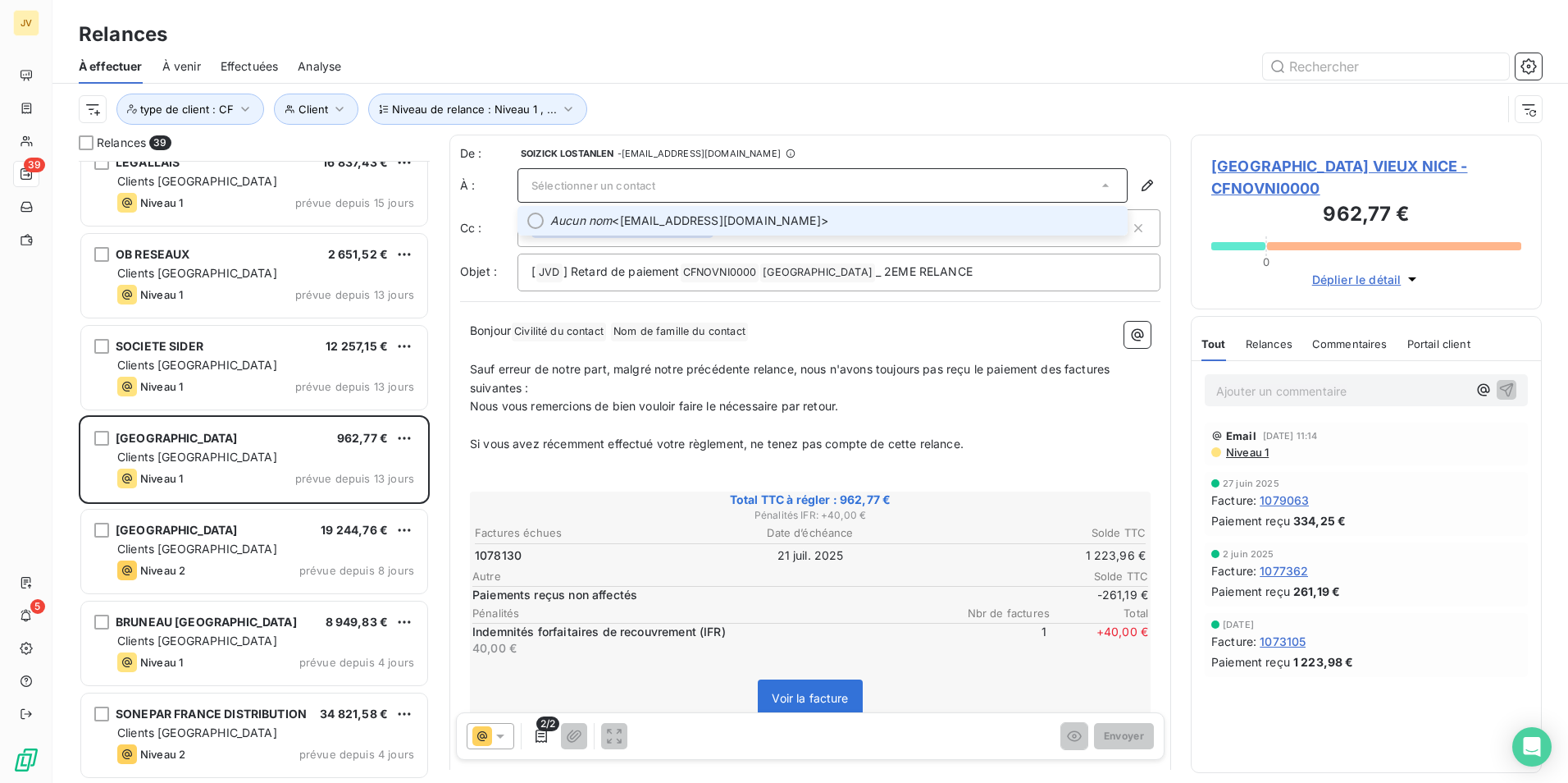
click at [533, 220] on div at bounding box center [536, 220] width 17 height 17
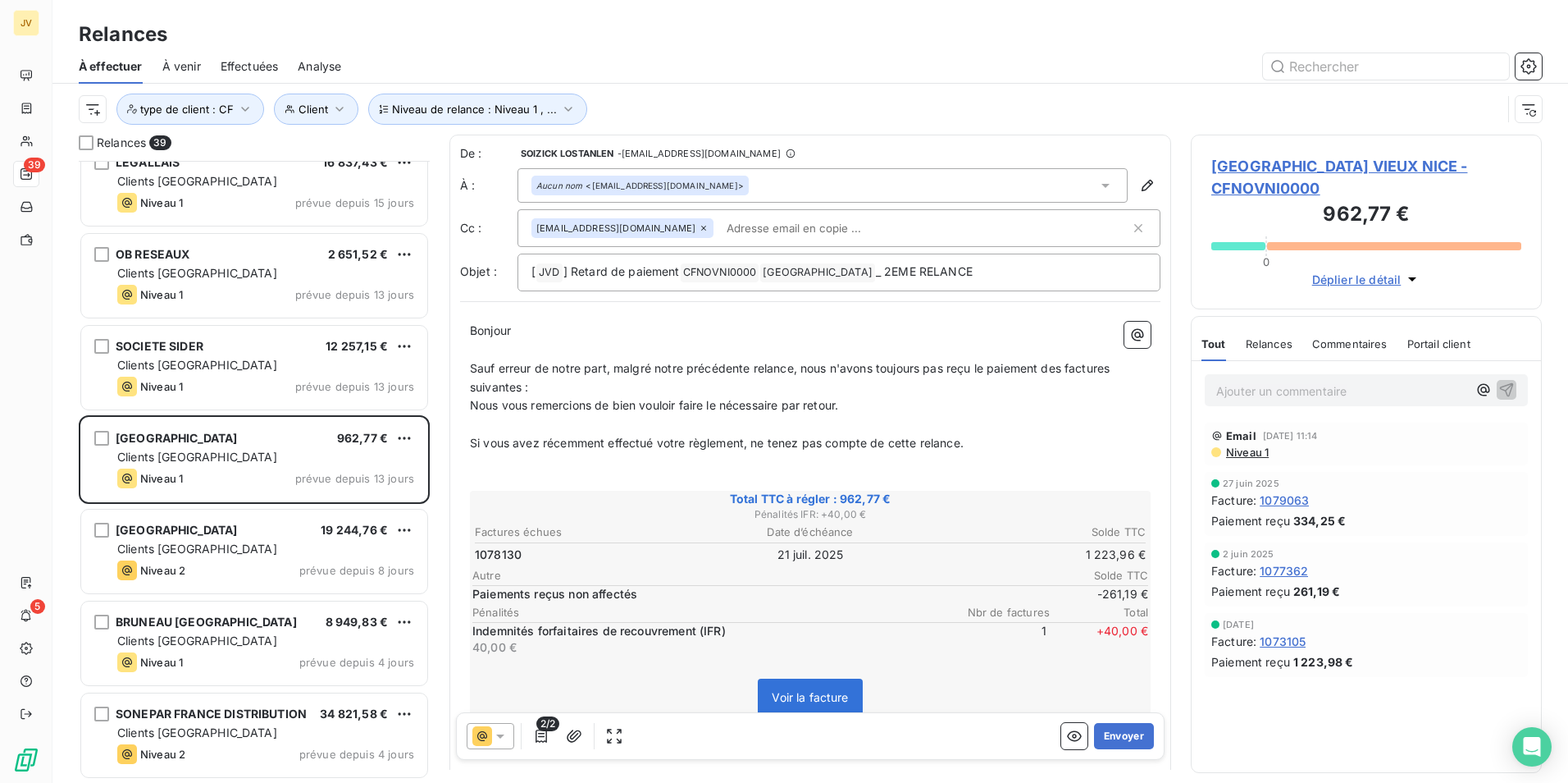
click at [583, 390] on p "Sauf erreur de notre part, malgré notre précédente relance, nous n'avons toujou…" at bounding box center [810, 379] width 681 height 38
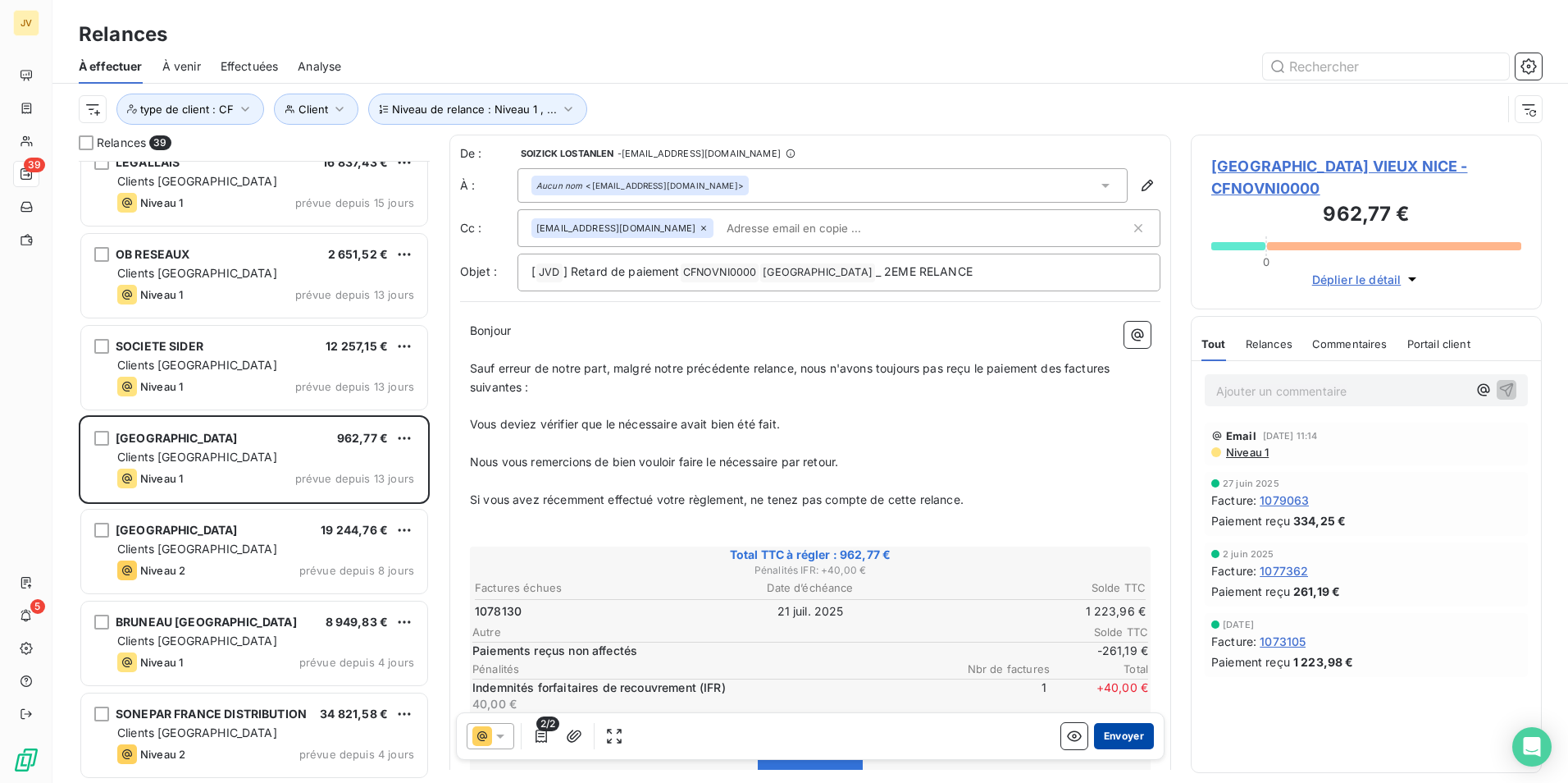
click at [1111, 737] on button "Envoyer" at bounding box center [1123, 736] width 60 height 27
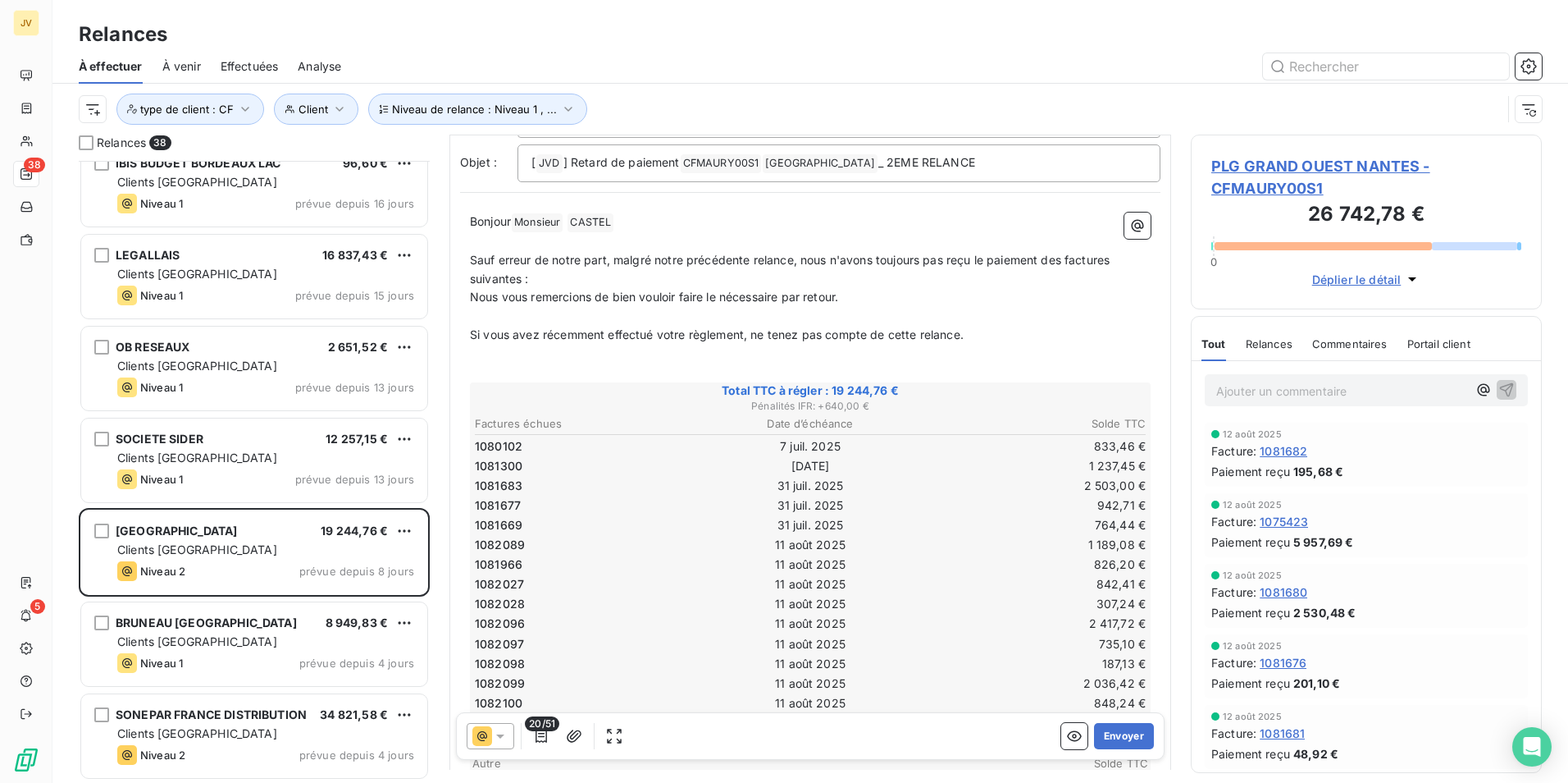
scroll to position [83, 0]
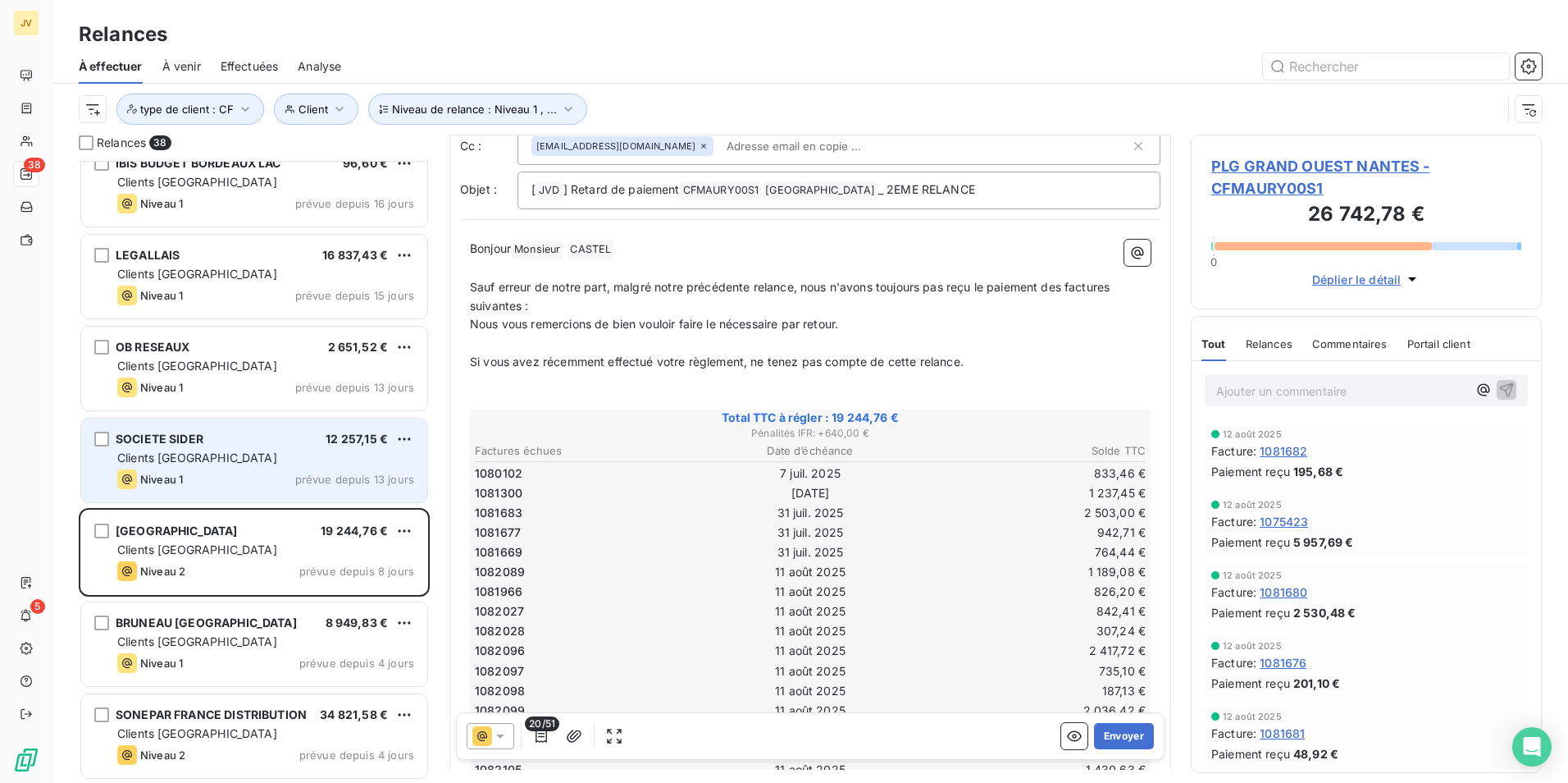
click at [195, 469] on div "SOCIETE SIDER 12 257,15 € Clients France Niveau 1 prévue depuis 13 jours" at bounding box center [254, 460] width 346 height 84
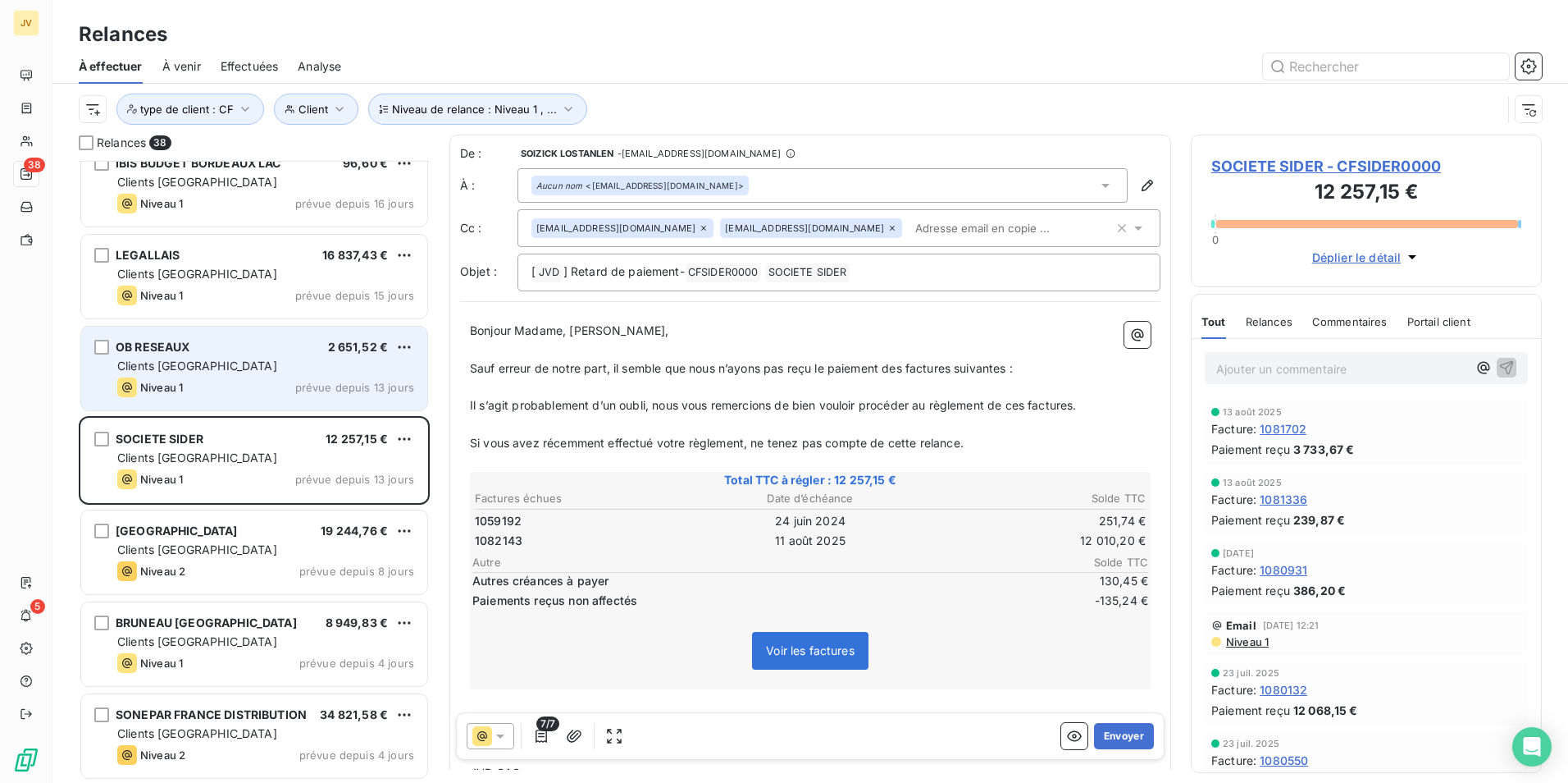
click at [223, 346] on div "OB RESEAUX 2 651,52 €" at bounding box center [266, 347] width 297 height 15
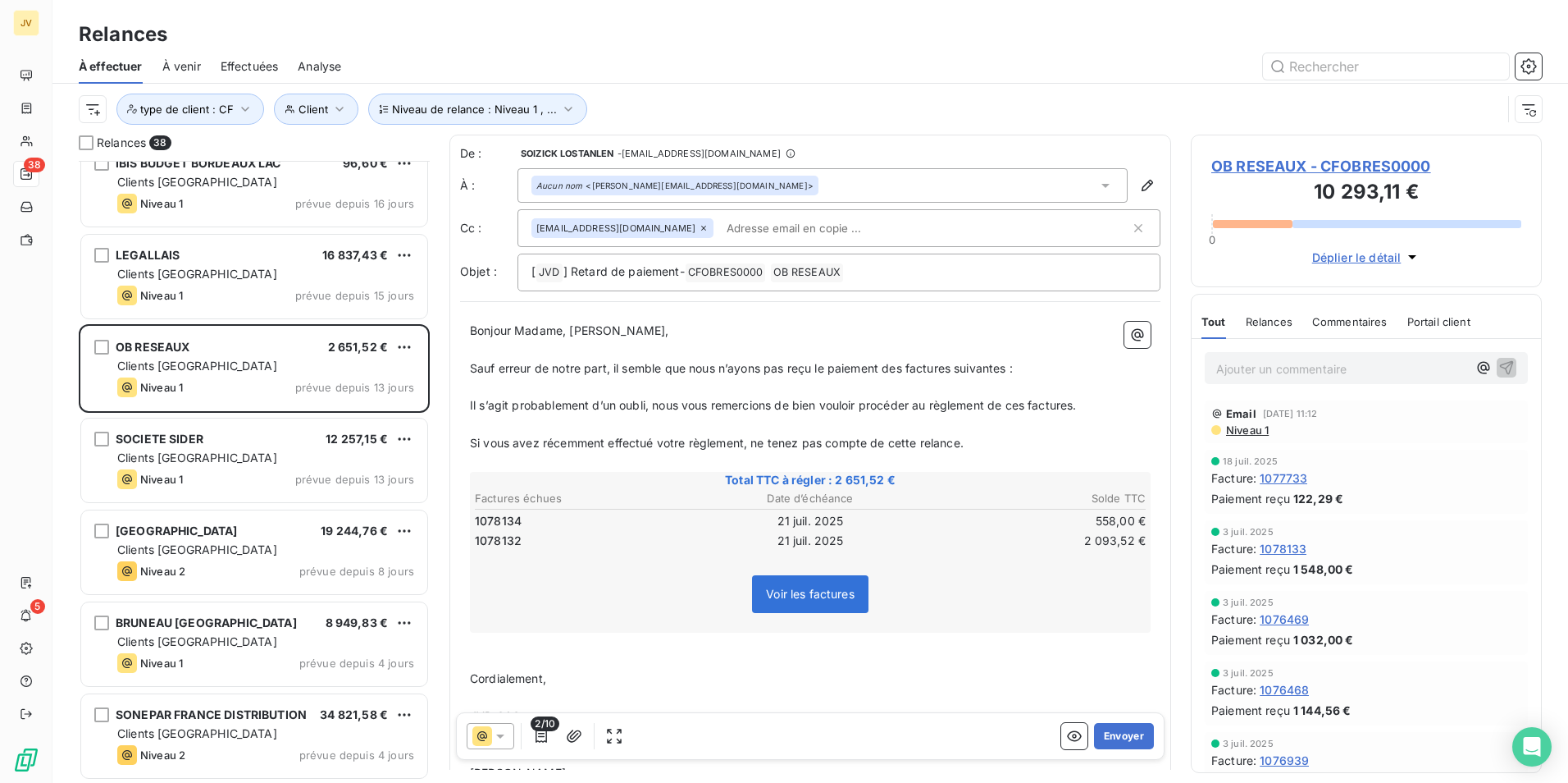
click at [719, 187] on div "Aucun nom <camille.quintin@lorangebleue.fr>" at bounding box center [675, 186] width 278 height 12
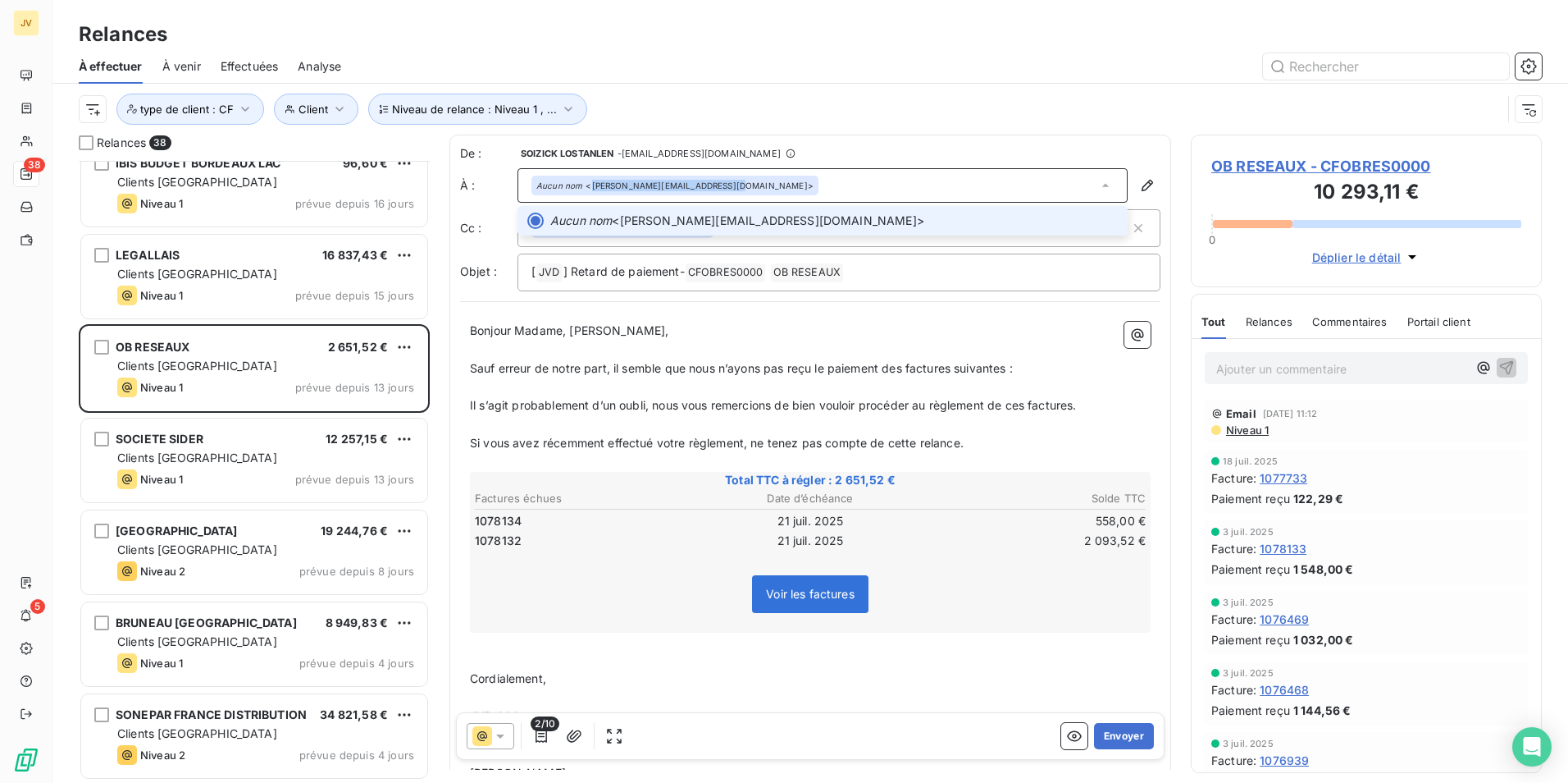
drag, startPoint x: 719, startPoint y: 187, endPoint x: 591, endPoint y: 190, distance: 128.0
click at [591, 190] on div "Aucun nom <camille.quintin@lorangebleue.fr>" at bounding box center [675, 186] width 278 height 12
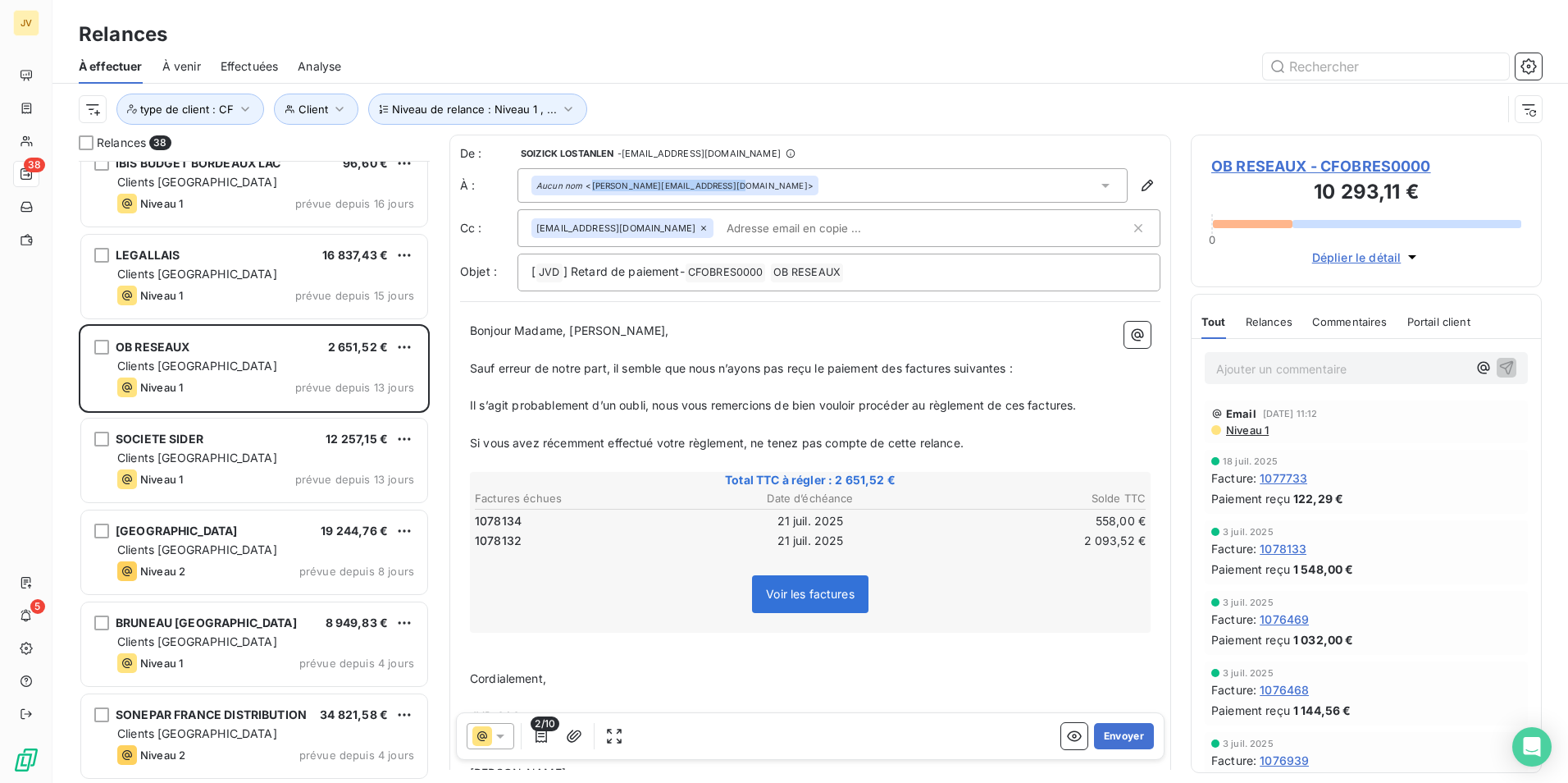
copy div "camille.quintin@lorangebleue.f"
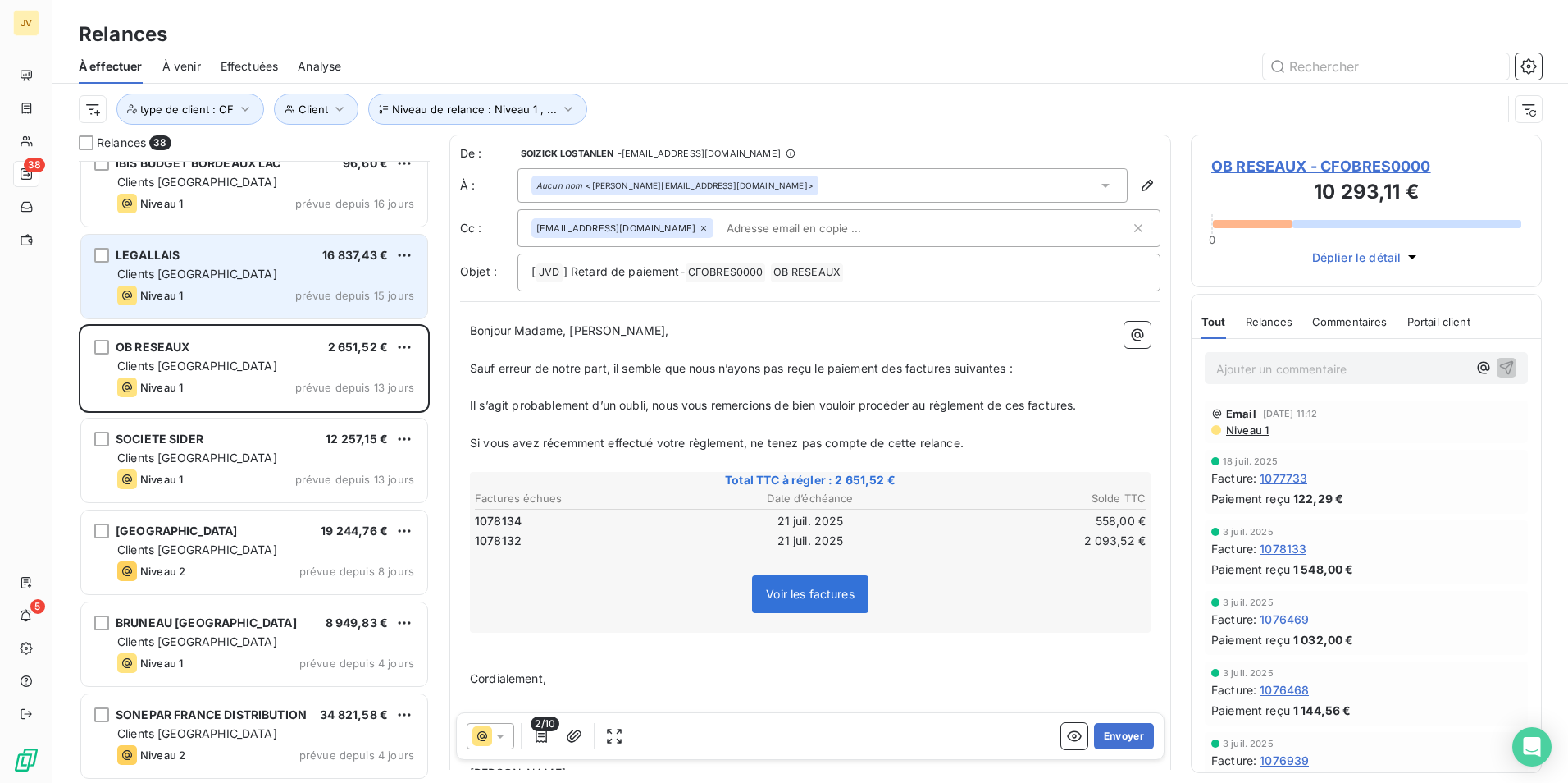
click at [249, 277] on div "Clients [GEOGRAPHIC_DATA]" at bounding box center [266, 274] width 297 height 17
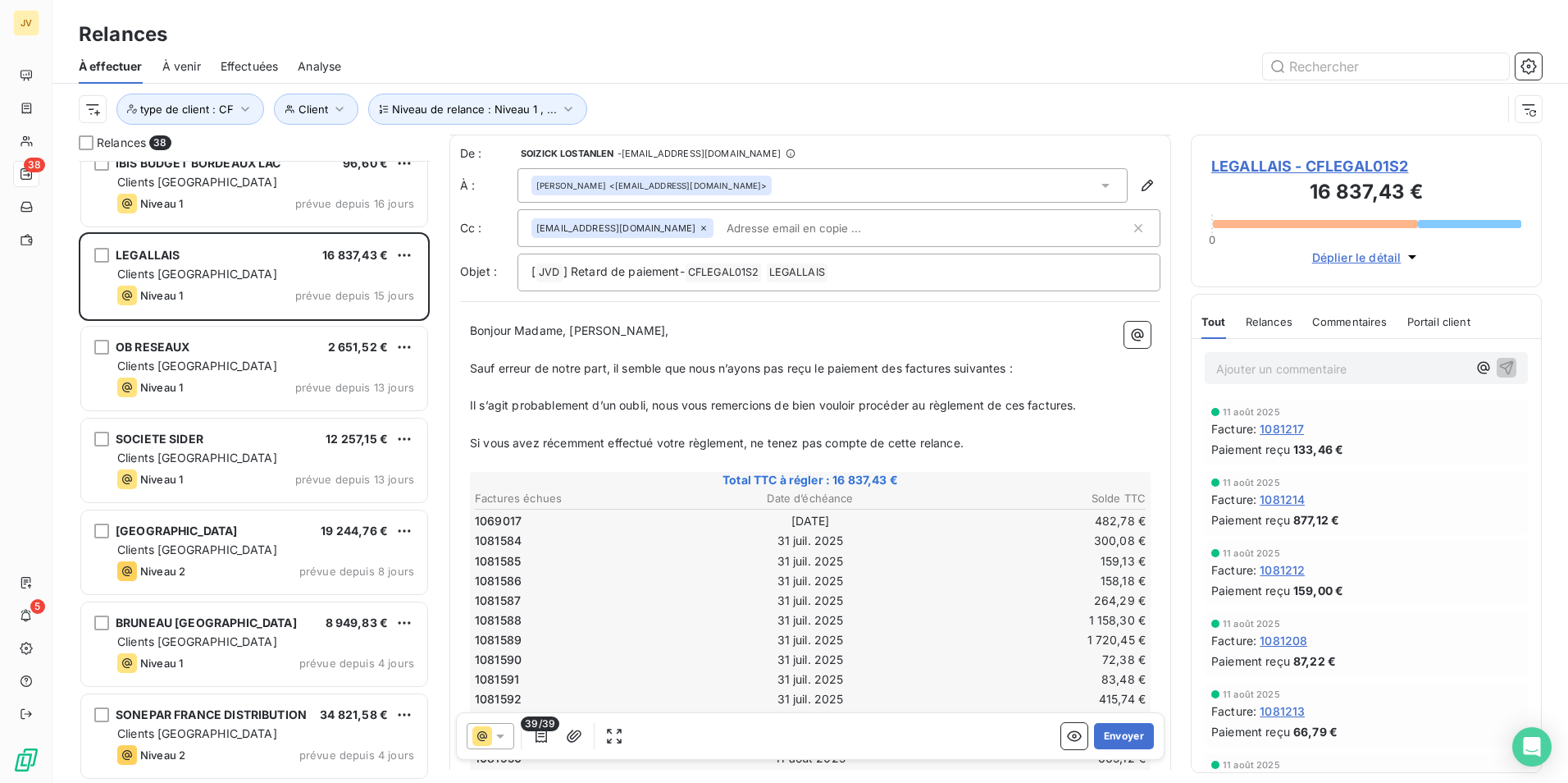
scroll to position [2625, 0]
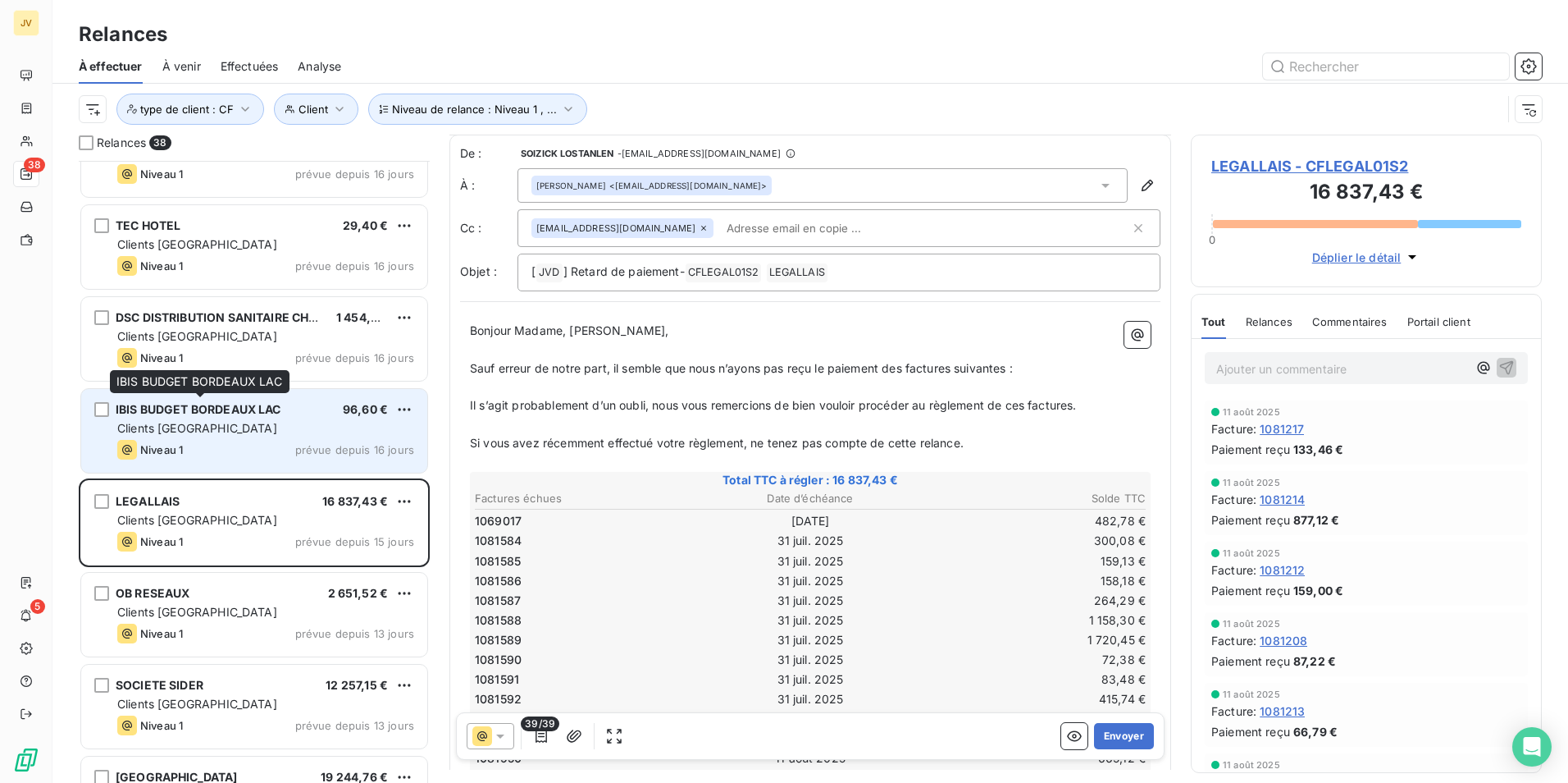
click at [201, 413] on span "IBIS BUDGET BORDEAUX LAC" at bounding box center [199, 409] width 166 height 14
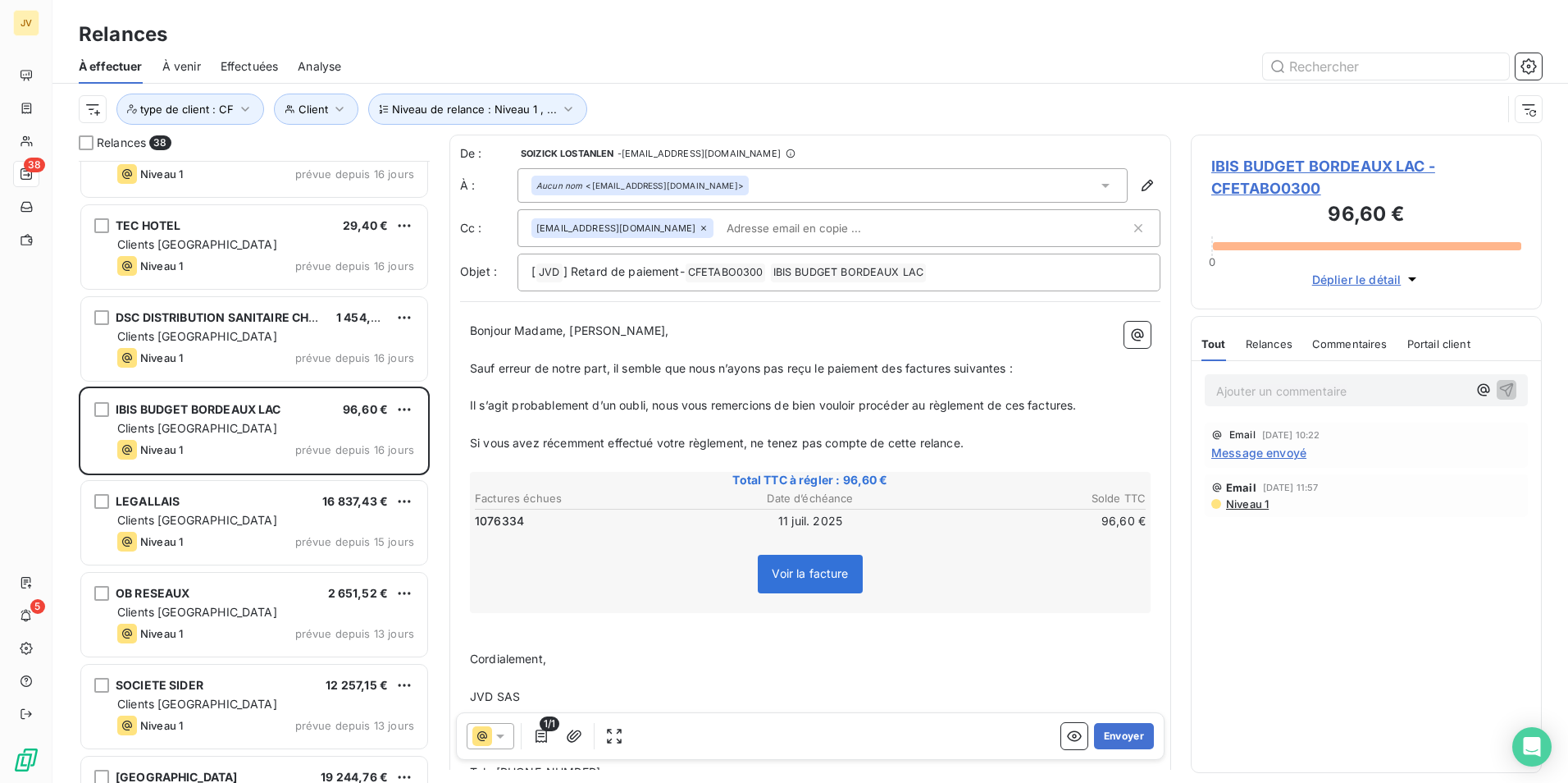
click at [1241, 341] on div "Tout Relances Commentaires Portail client" at bounding box center [1336, 343] width 269 height 35
click at [1269, 343] on span "Relances" at bounding box center [1269, 343] width 46 height 13
click at [1258, 454] on span "Message envoyé" at bounding box center [1259, 452] width 95 height 17
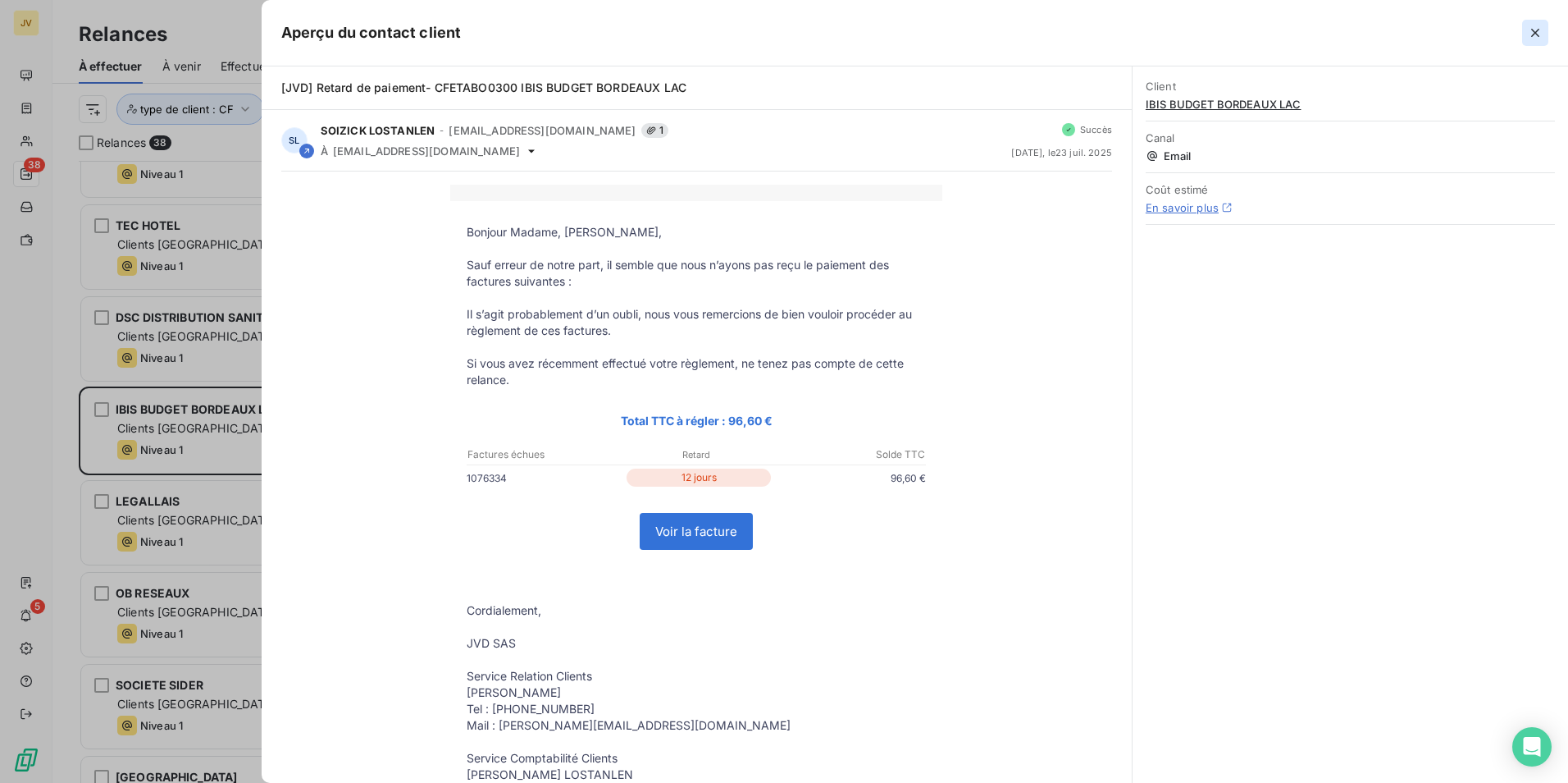
click at [1536, 30] on icon "button" at bounding box center [1535, 33] width 17 height 17
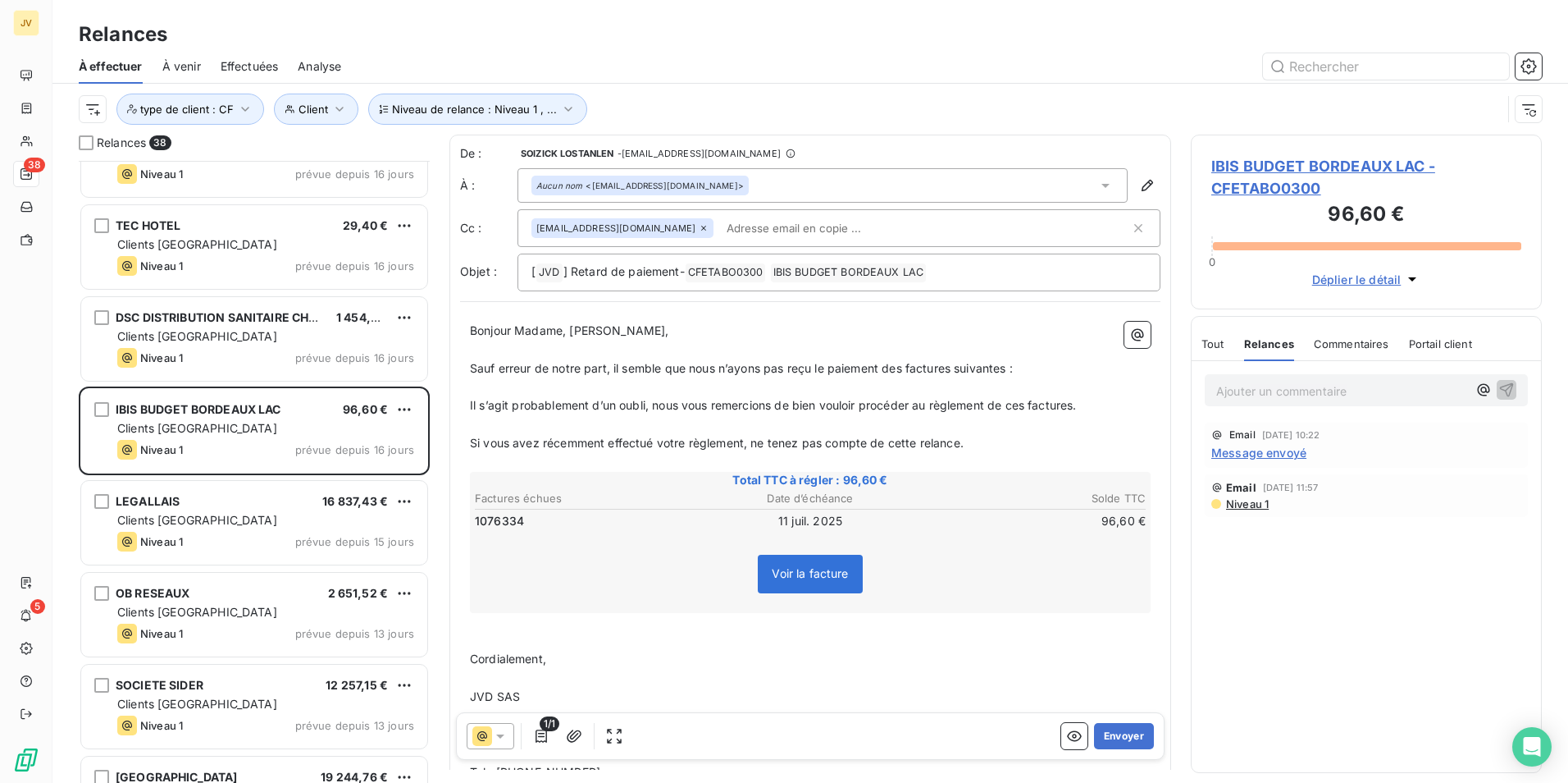
click at [480, 736] on icon at bounding box center [482, 737] width 20 height 20
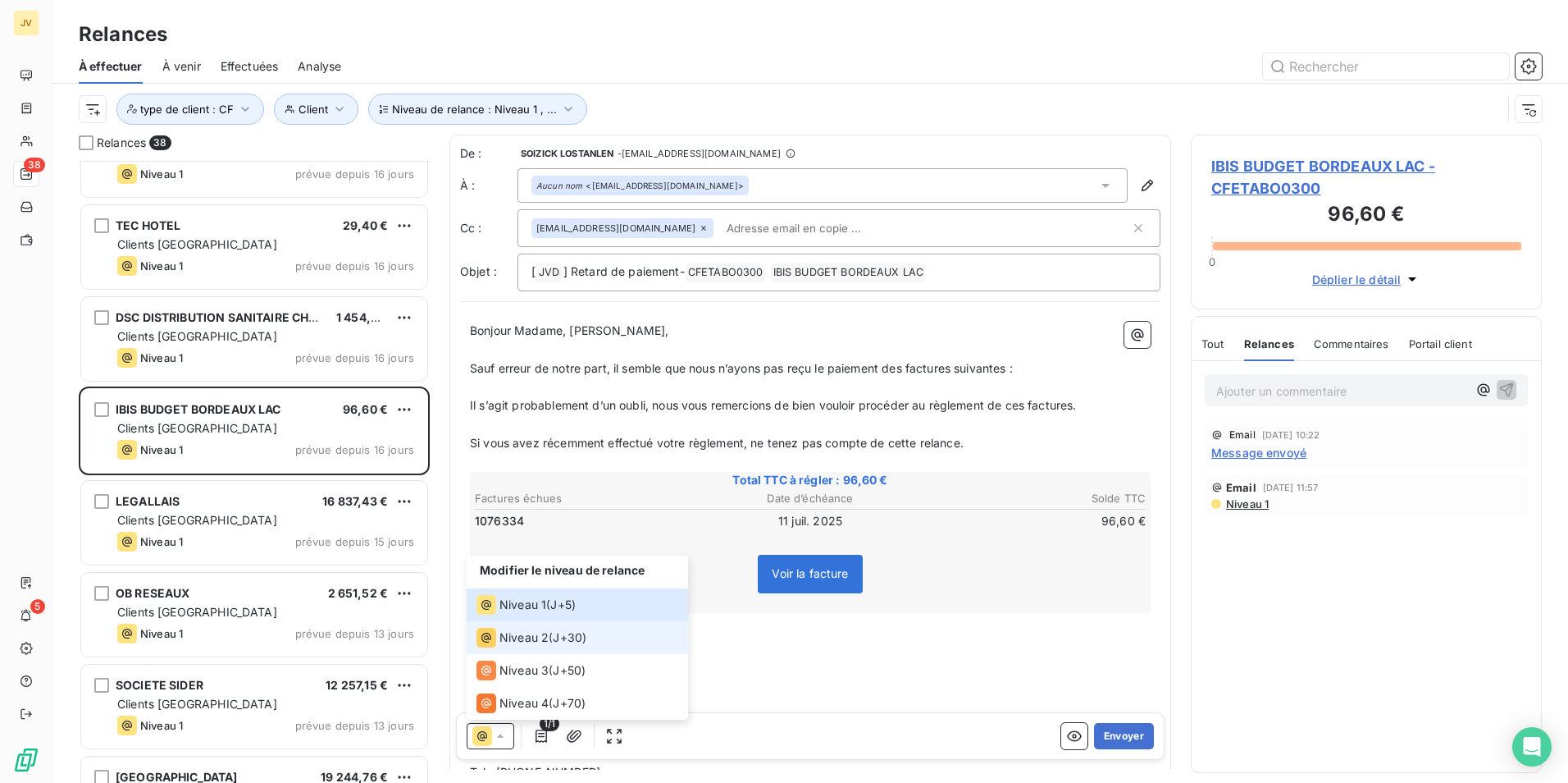
click at [502, 641] on span "Niveau 2" at bounding box center [525, 638] width 49 height 17
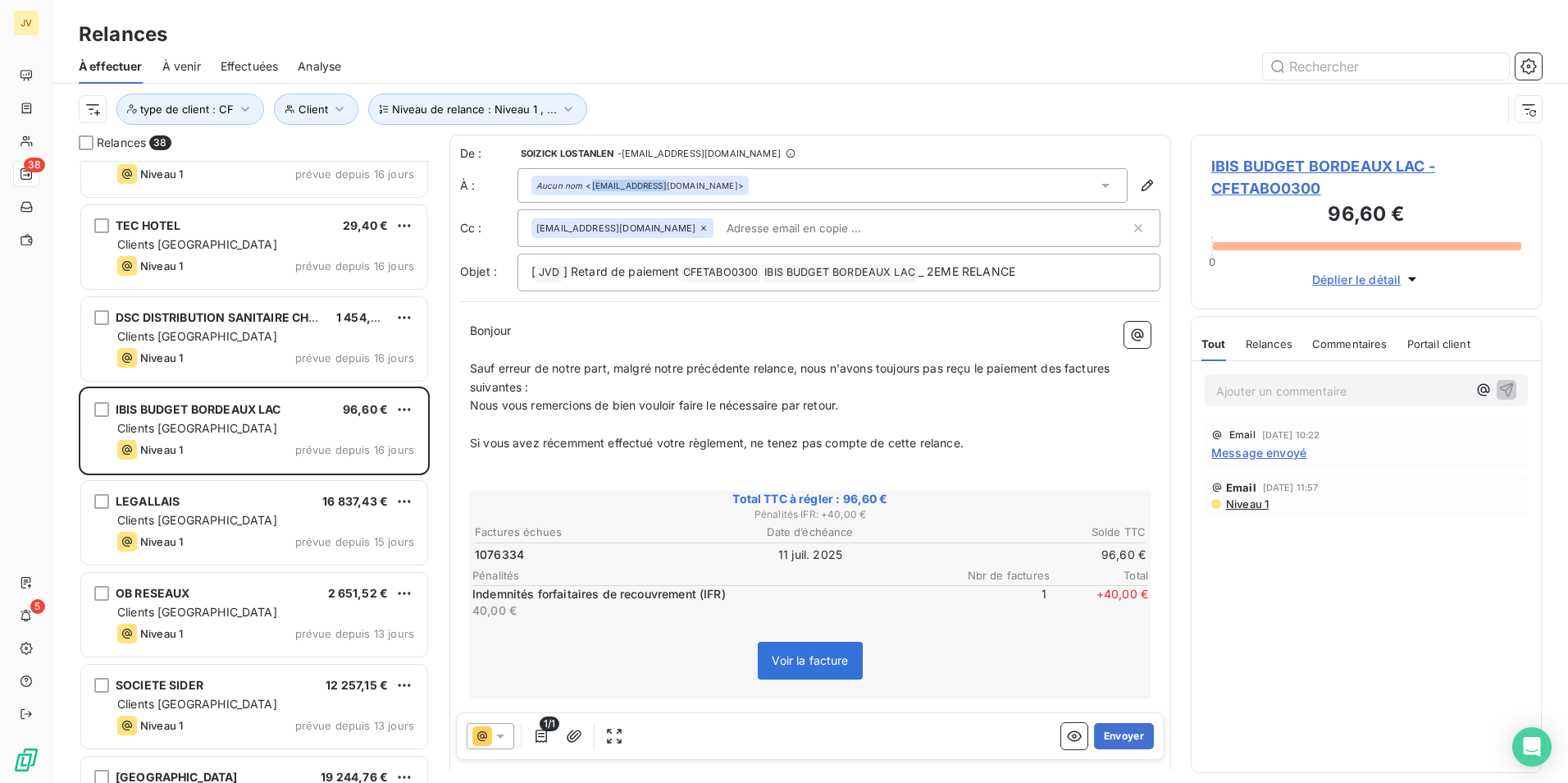
drag, startPoint x: 592, startPoint y: 184, endPoint x: 664, endPoint y: 187, distance: 72.1
click at [664, 186] on div "Aucun nom <h0356@accor.com>" at bounding box center [640, 186] width 207 height 12
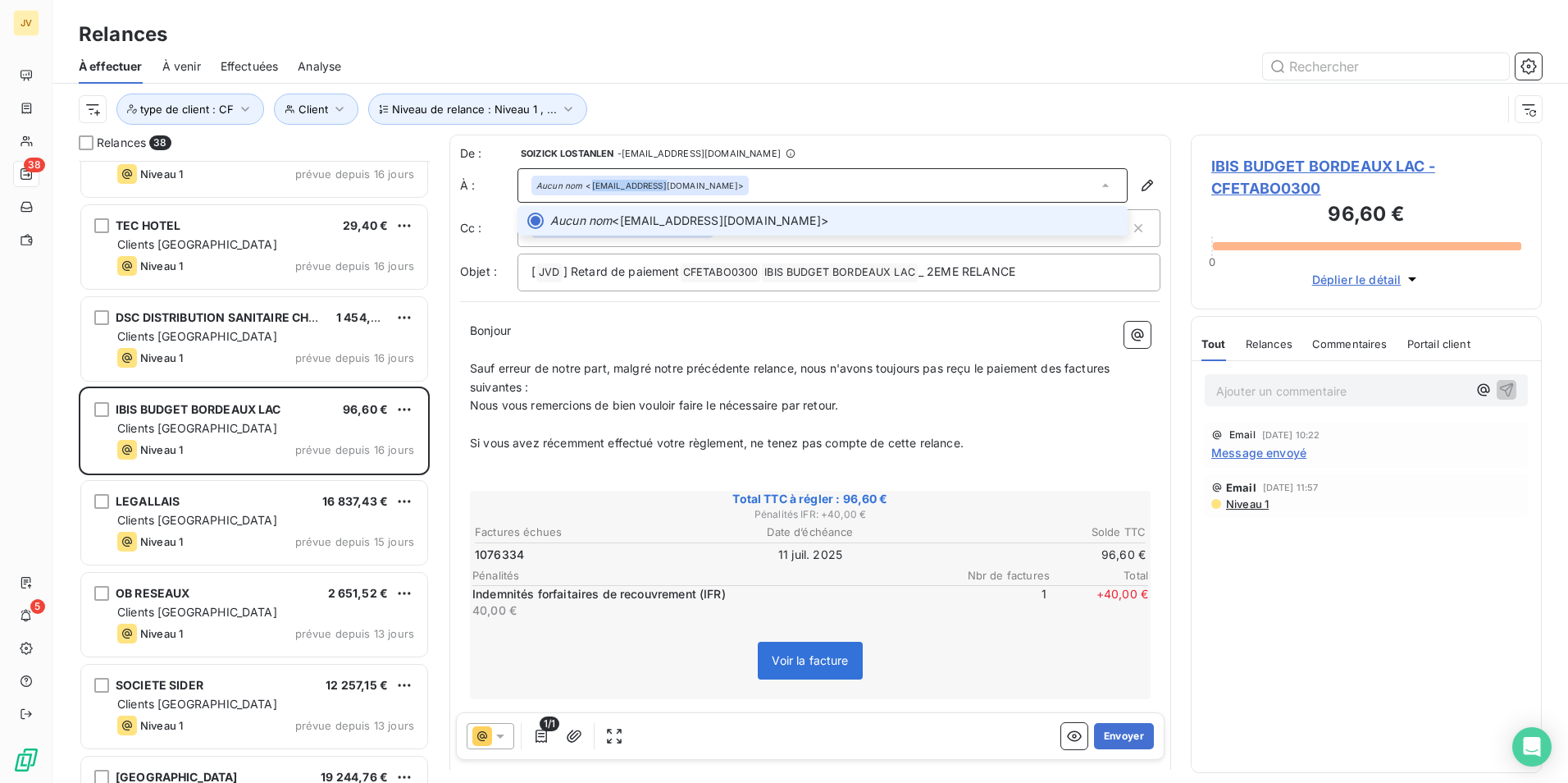
copy div "h0356@accor.com"
click at [569, 383] on p "Sauf erreur de notre part, malgré notre précédente relance, nous n'avons toujou…" at bounding box center [810, 379] width 681 height 38
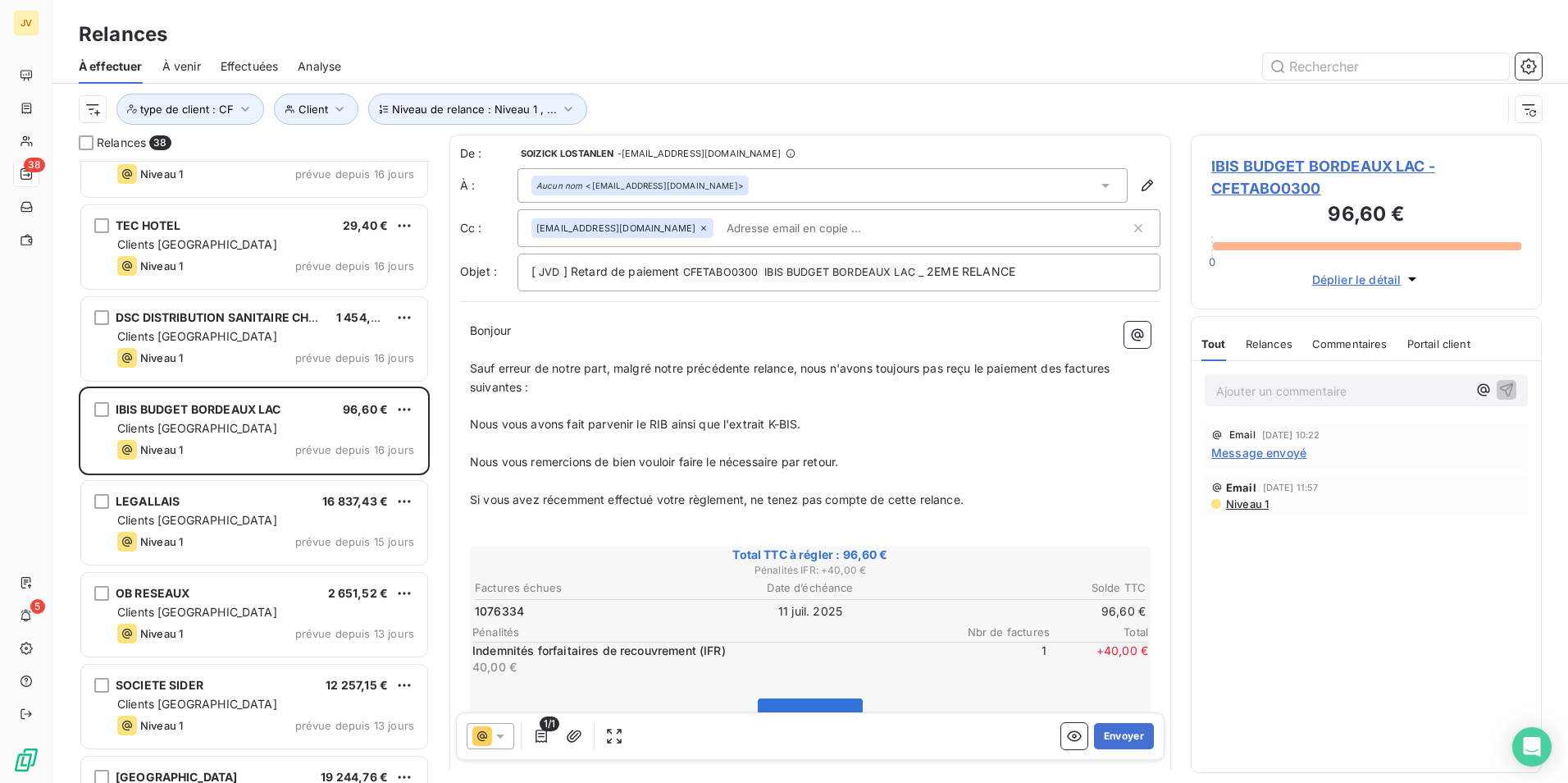
click at [471, 423] on span "Nous vous avons fait parvenir le RIB ainsi que l'extrait K-BIS." at bounding box center [635, 424] width 331 height 14
click at [814, 423] on p "Nous vous avons fait parvenir le RIB ainsi que l'extrait K-BIS." at bounding box center [810, 424] width 681 height 19
click at [802, 422] on span "Nous vous avons fait parvenir le RIB ainsi que l'extrait K-BIS, le 31/07/25." at bounding box center [664, 424] width 388 height 14
click at [649, 423] on span "Nous vous avons fait parvenir le RIB ainsi que l'extrait K-BIS demandés, le 31/…" at bounding box center [695, 424] width 450 height 14
click at [471, 423] on span "Nous vous avons fait parvenir notre RIB ainsi que l'extrait K-BIS demandés, le …" at bounding box center [704, 424] width 469 height 14
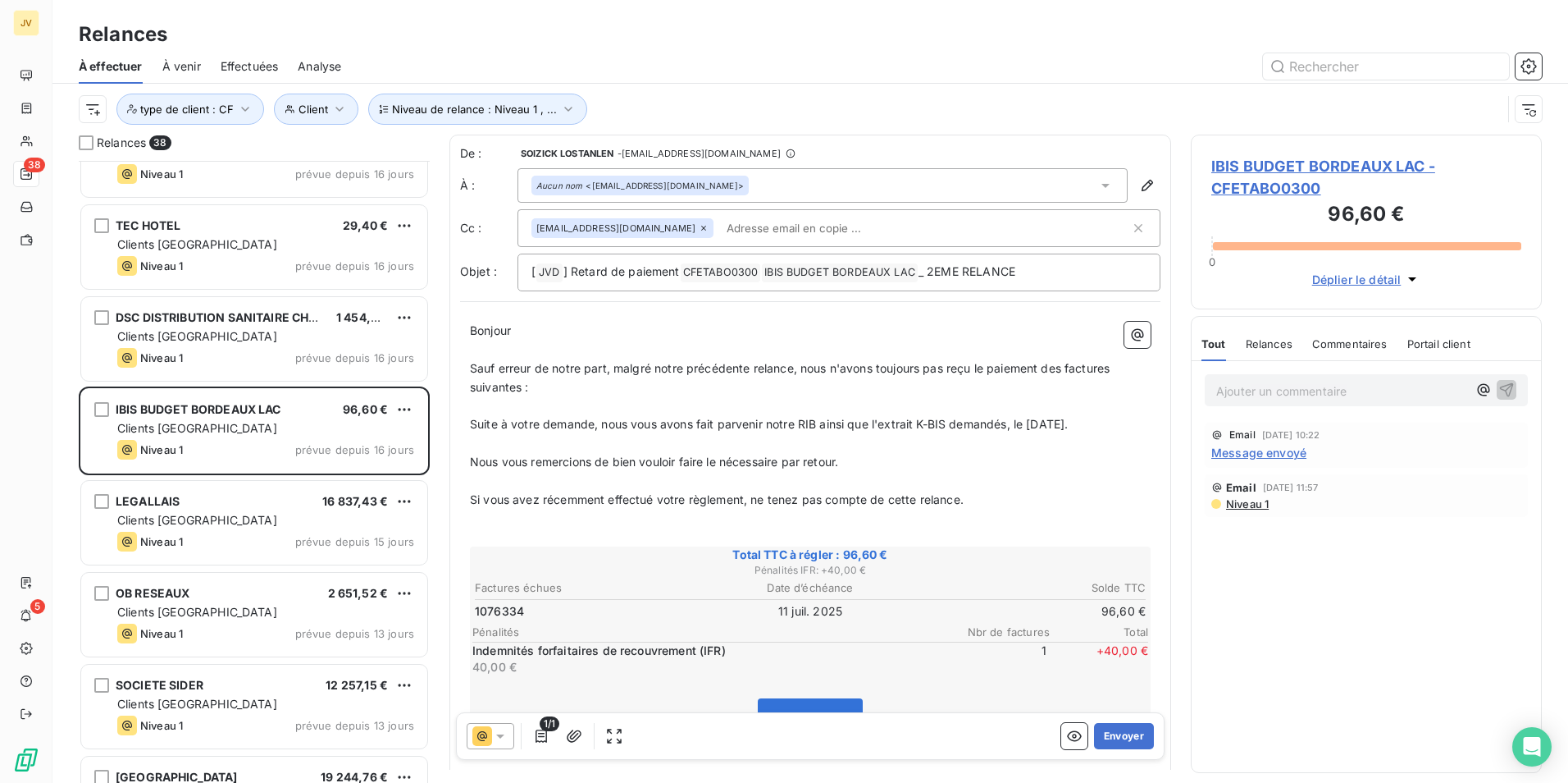
click at [1006, 428] on span "Suite à votre demande, nous vous avons fait parvenir notre RIB ainsi que l'extr…" at bounding box center [769, 424] width 598 height 14
click at [1012, 425] on span "Suite à votre demande, nous vous avons fait parvenir notre RIB ainsi que l'extr…" at bounding box center [769, 424] width 598 height 14
click at [1106, 736] on button "Envoyer" at bounding box center [1123, 736] width 60 height 27
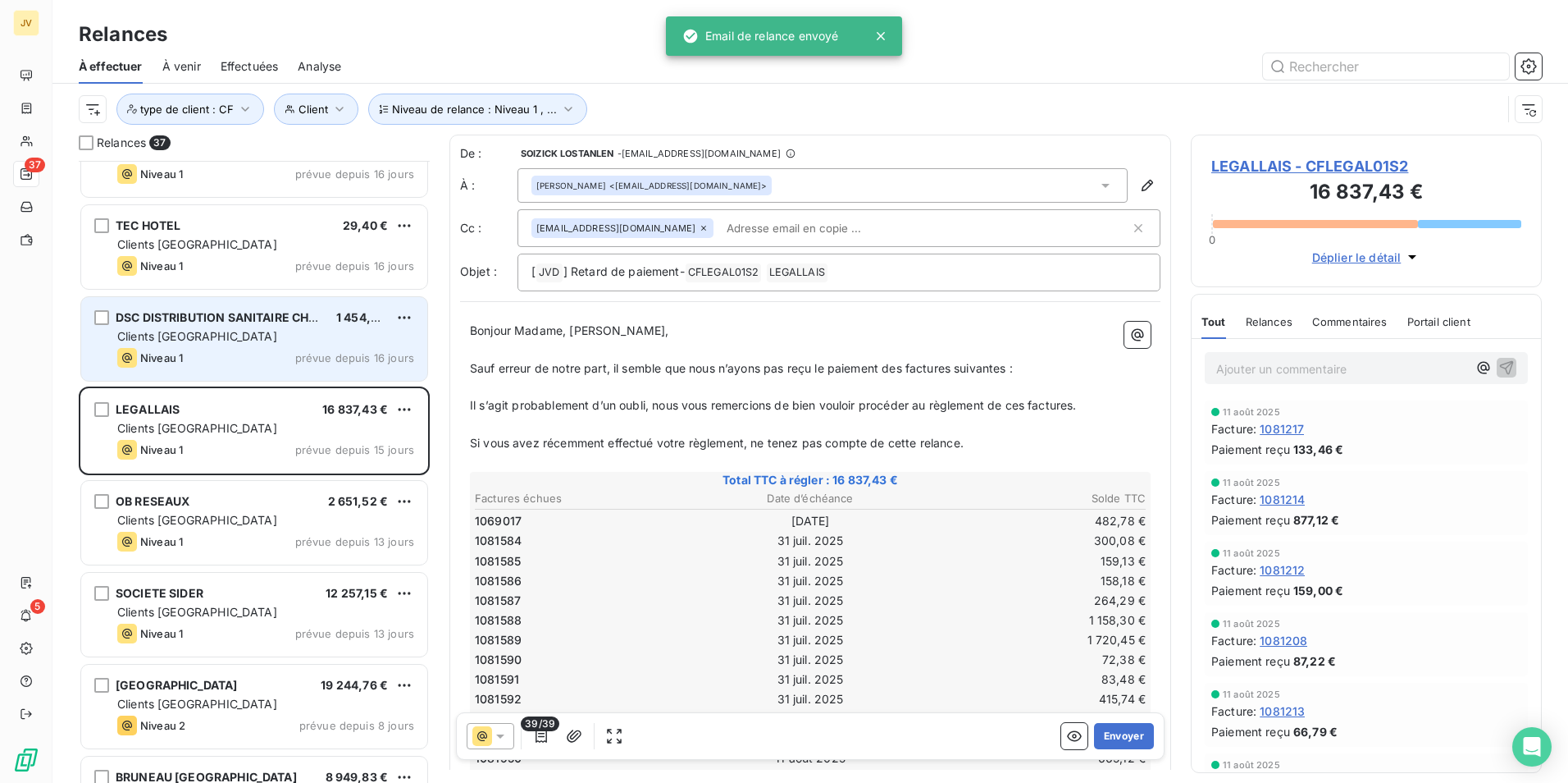
click at [262, 341] on div "Clients [GEOGRAPHIC_DATA]" at bounding box center [266, 336] width 297 height 17
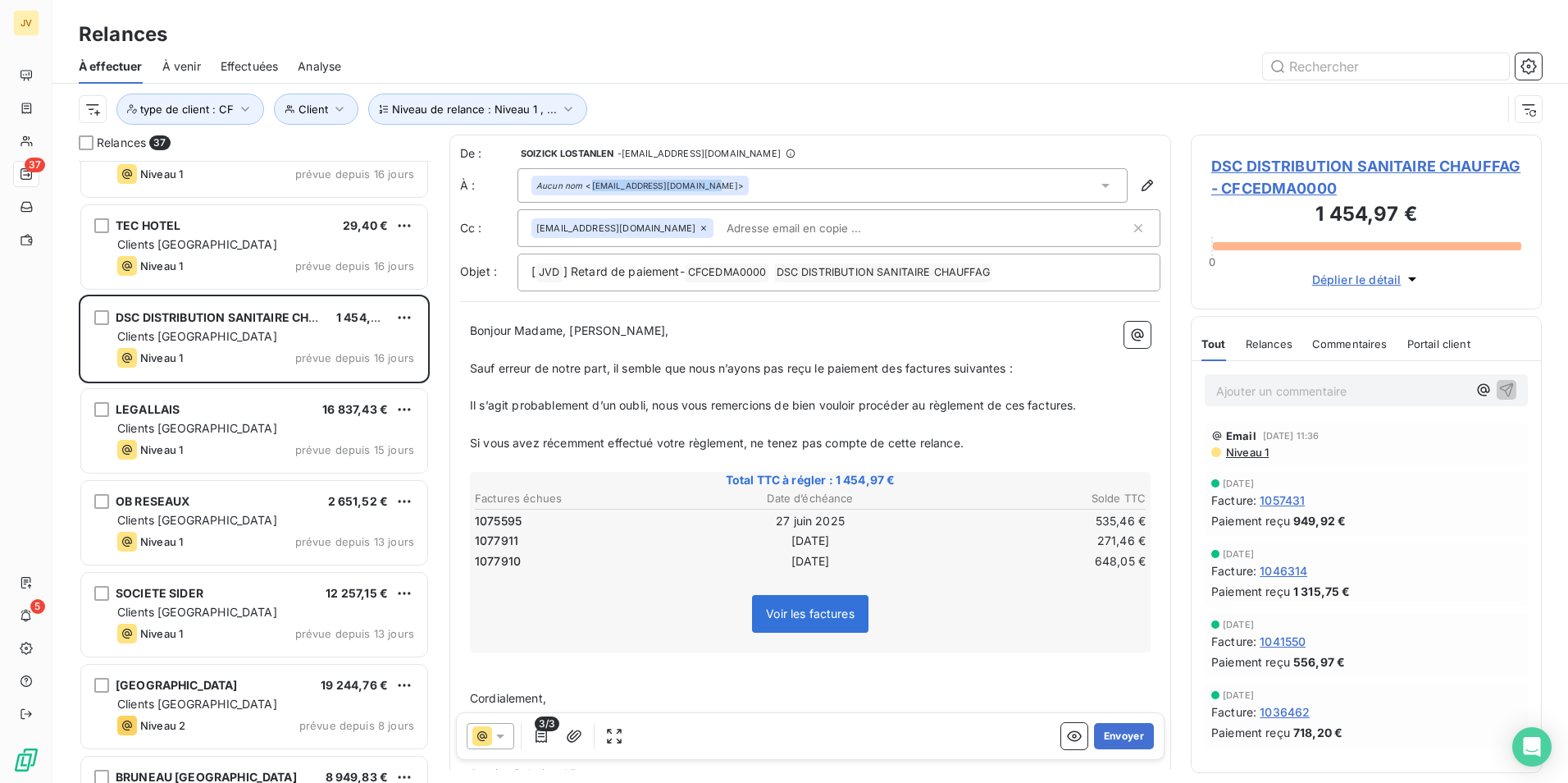
drag, startPoint x: 592, startPoint y: 186, endPoint x: 699, endPoint y: 188, distance: 107.0
click at [699, 188] on div "Aucun nom <appro.agences@cdl-elec.fr>" at bounding box center [640, 186] width 207 height 12
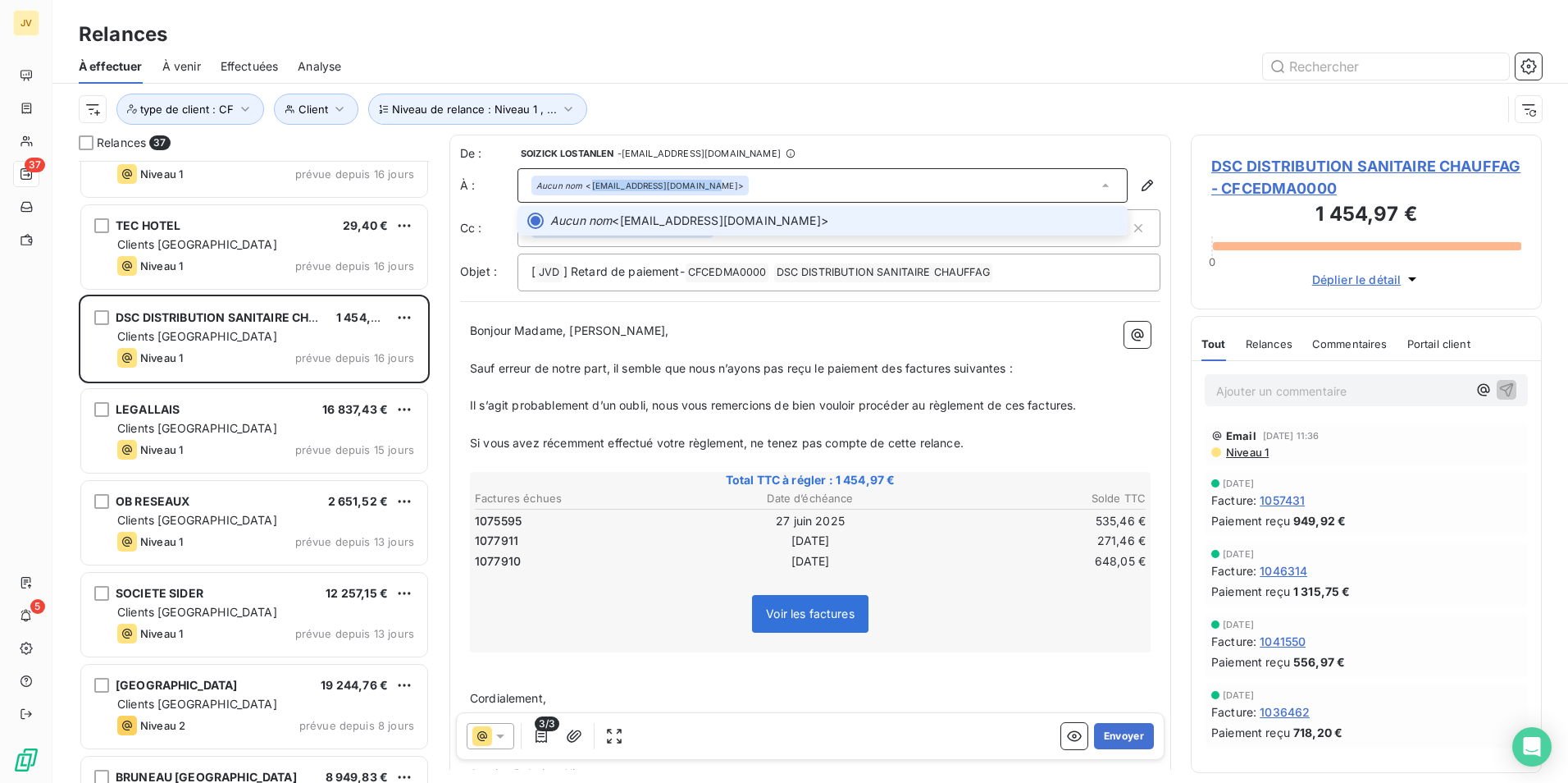
copy div "appro.agences@cdl-elec.fr"
click at [502, 737] on icon at bounding box center [500, 737] width 8 height 4
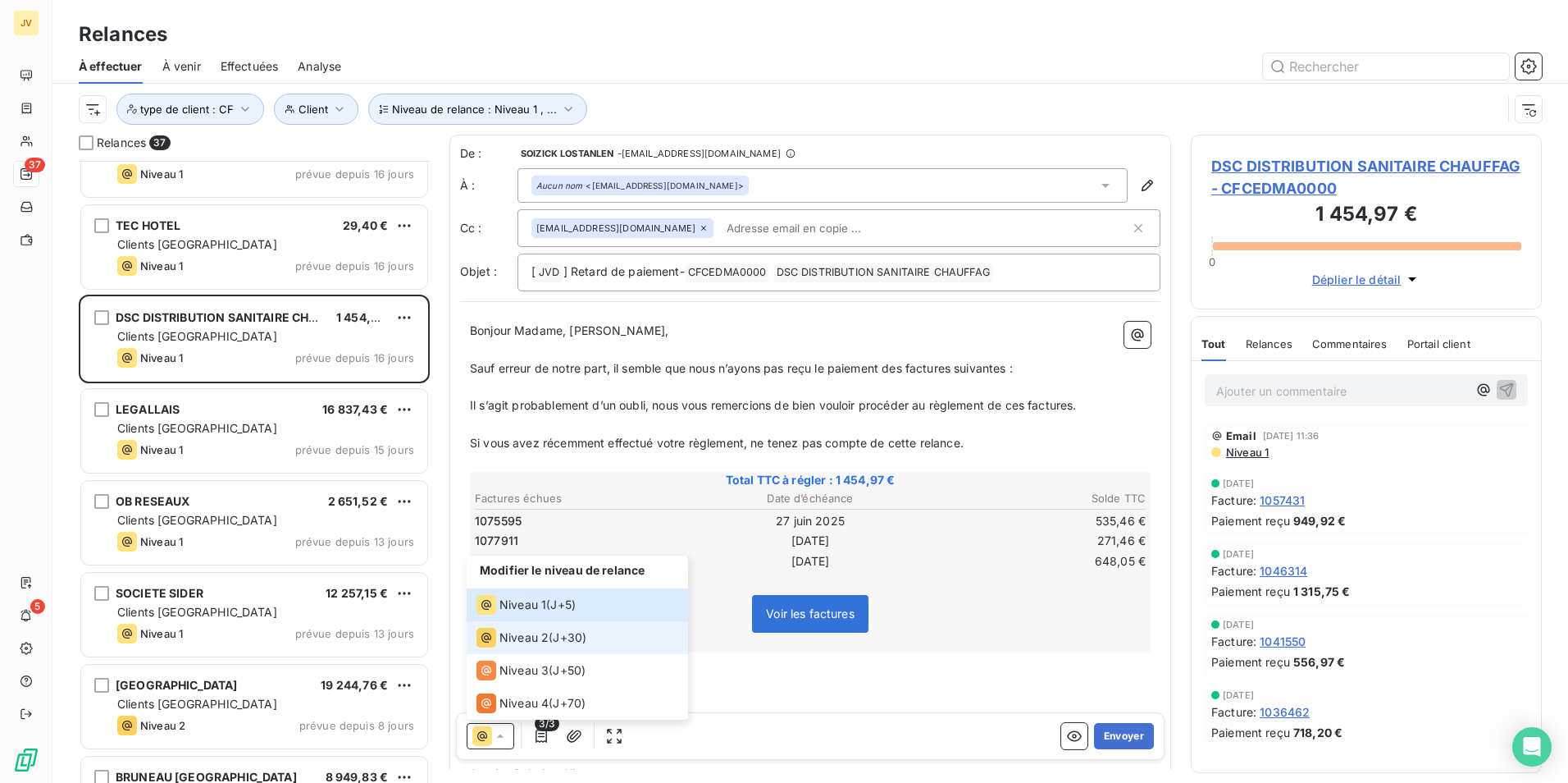
click at [518, 636] on span "Niveau 2" at bounding box center [525, 638] width 49 height 17
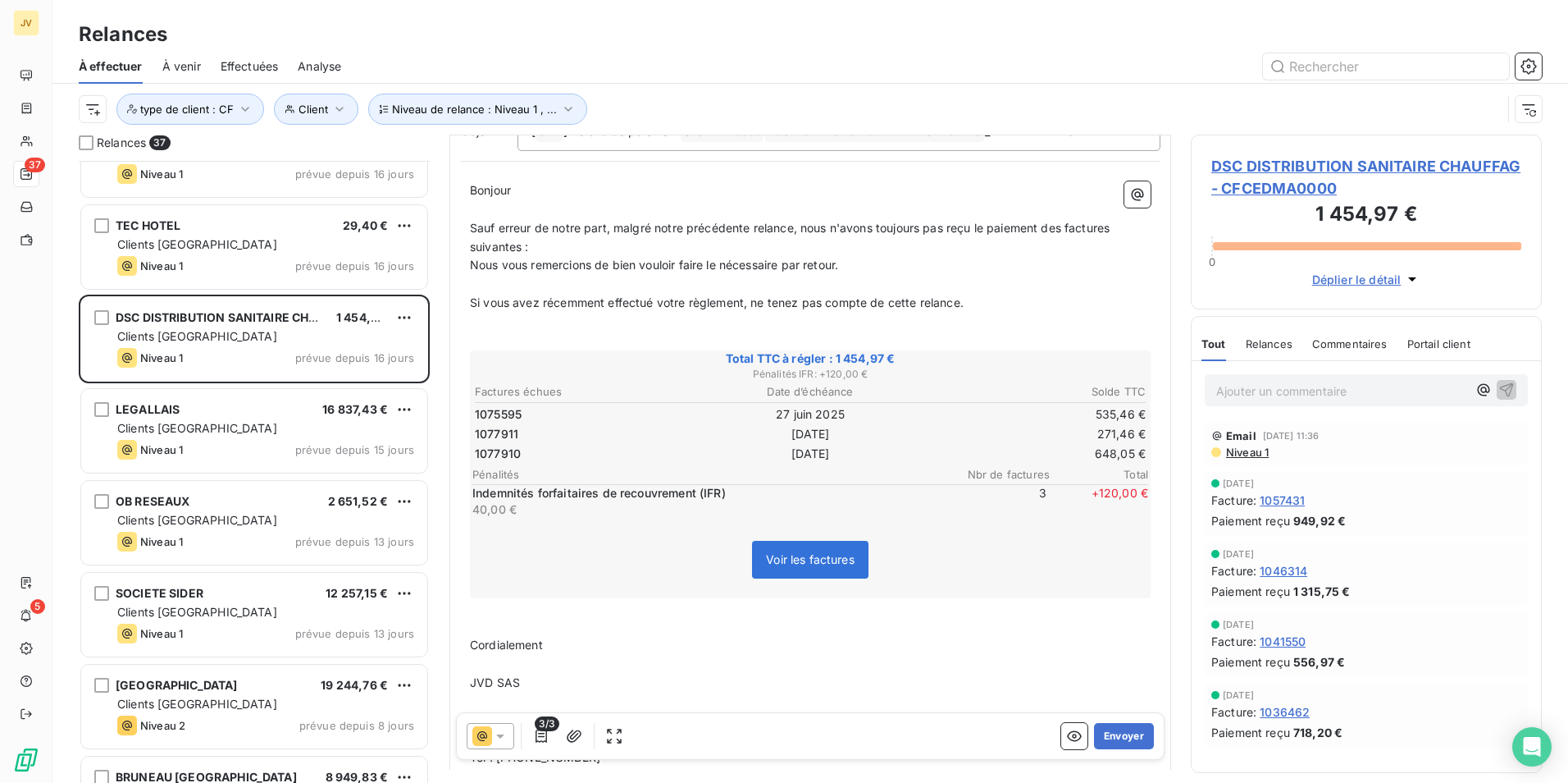
scroll to position [165, 0]
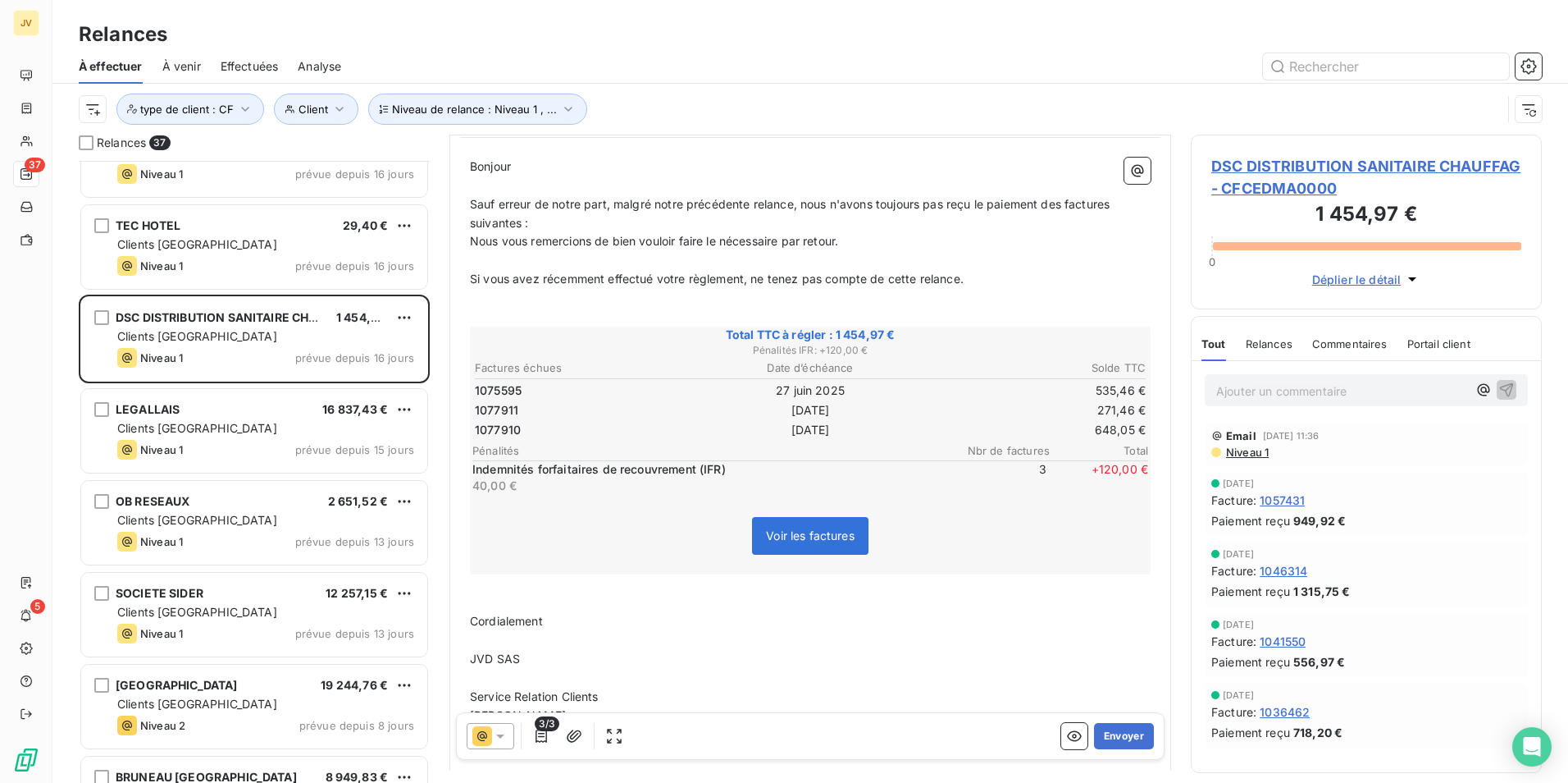
click at [1114, 465] on span "+ 120,00 €" at bounding box center [1100, 478] width 99 height 33
click at [1124, 464] on span "+ 120,00 €" at bounding box center [1100, 478] width 99 height 33
click at [1123, 468] on span "+ 120,00 €" at bounding box center [1100, 478] width 99 height 33
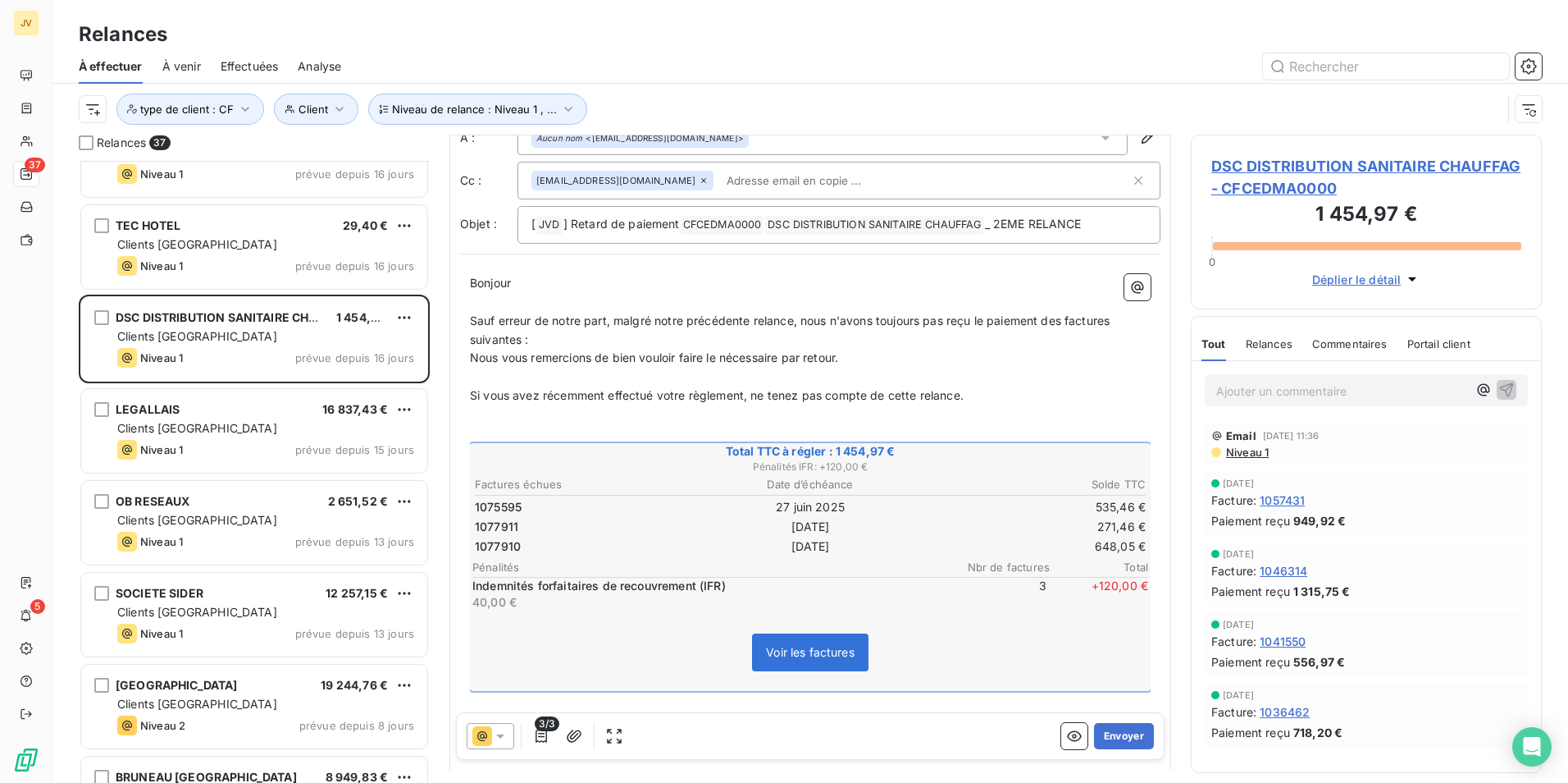
scroll to position [0, 0]
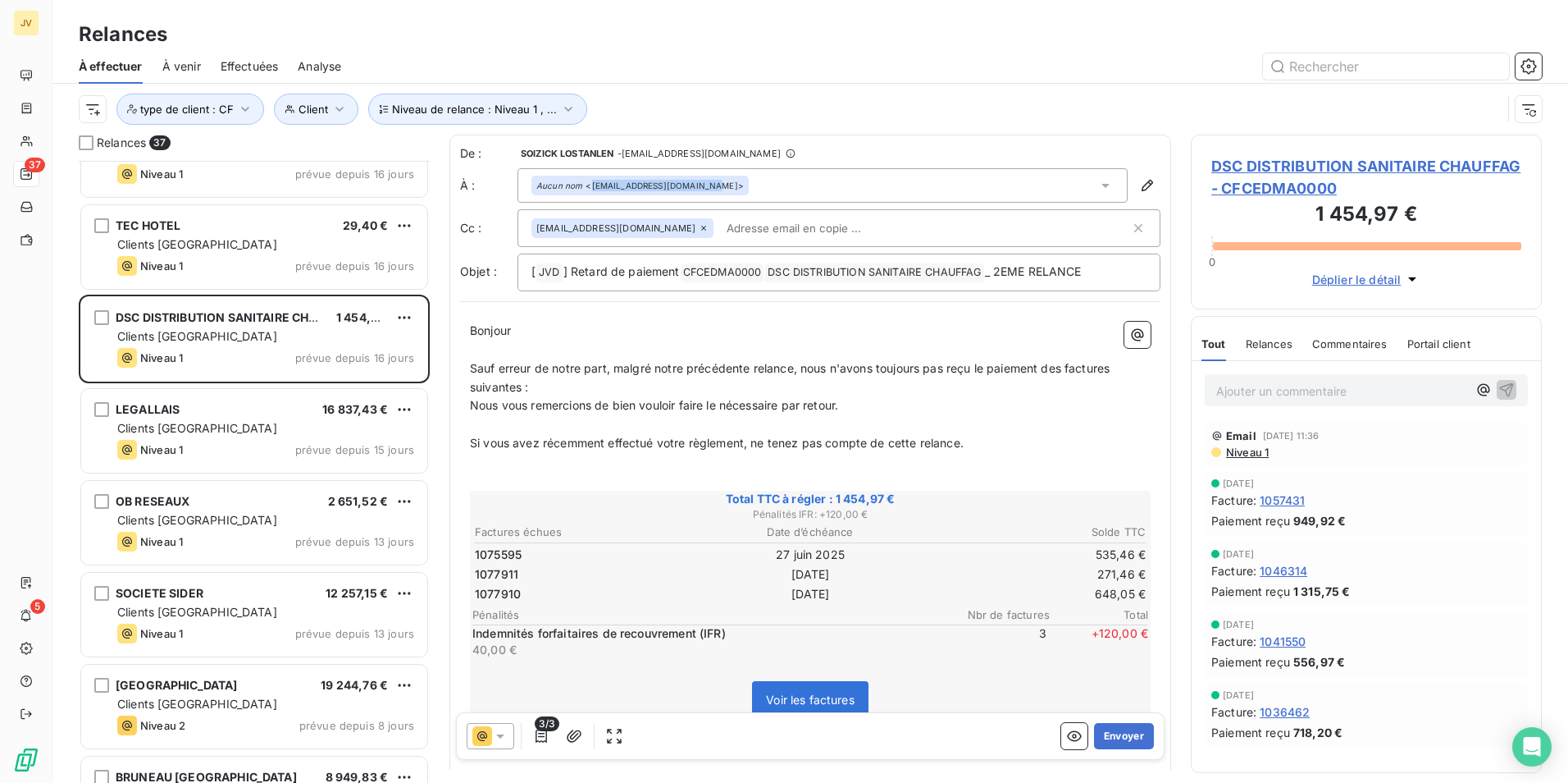
drag, startPoint x: 590, startPoint y: 184, endPoint x: 699, endPoint y: 187, distance: 109.0
click at [699, 187] on div "Aucun nom <appro.agences@cdl-elec.fr>" at bounding box center [640, 186] width 207 height 12
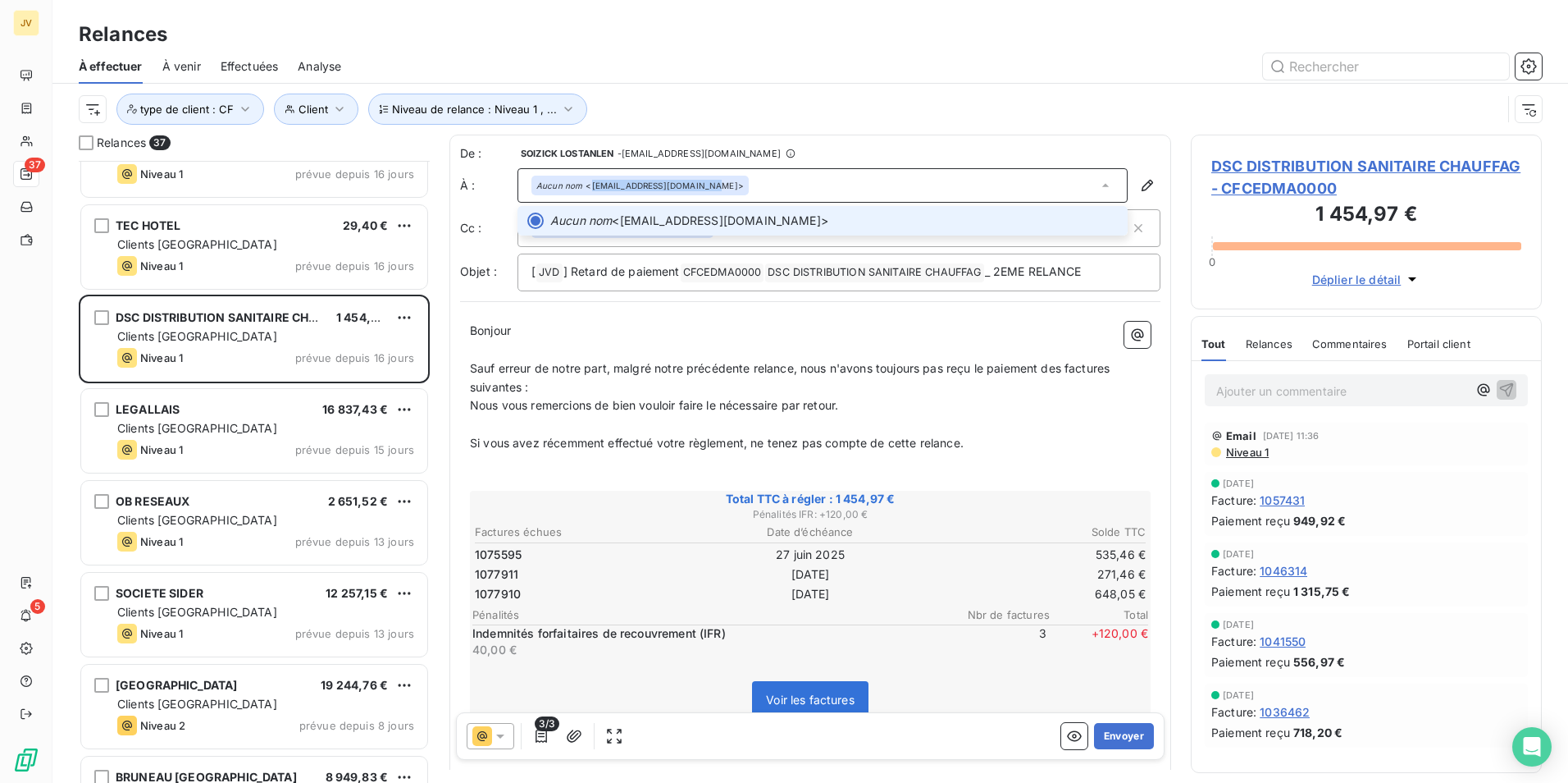
copy div "appro.agences@cdl-elec.fr"
click at [1139, 189] on icon "button" at bounding box center [1147, 185] width 17 height 17
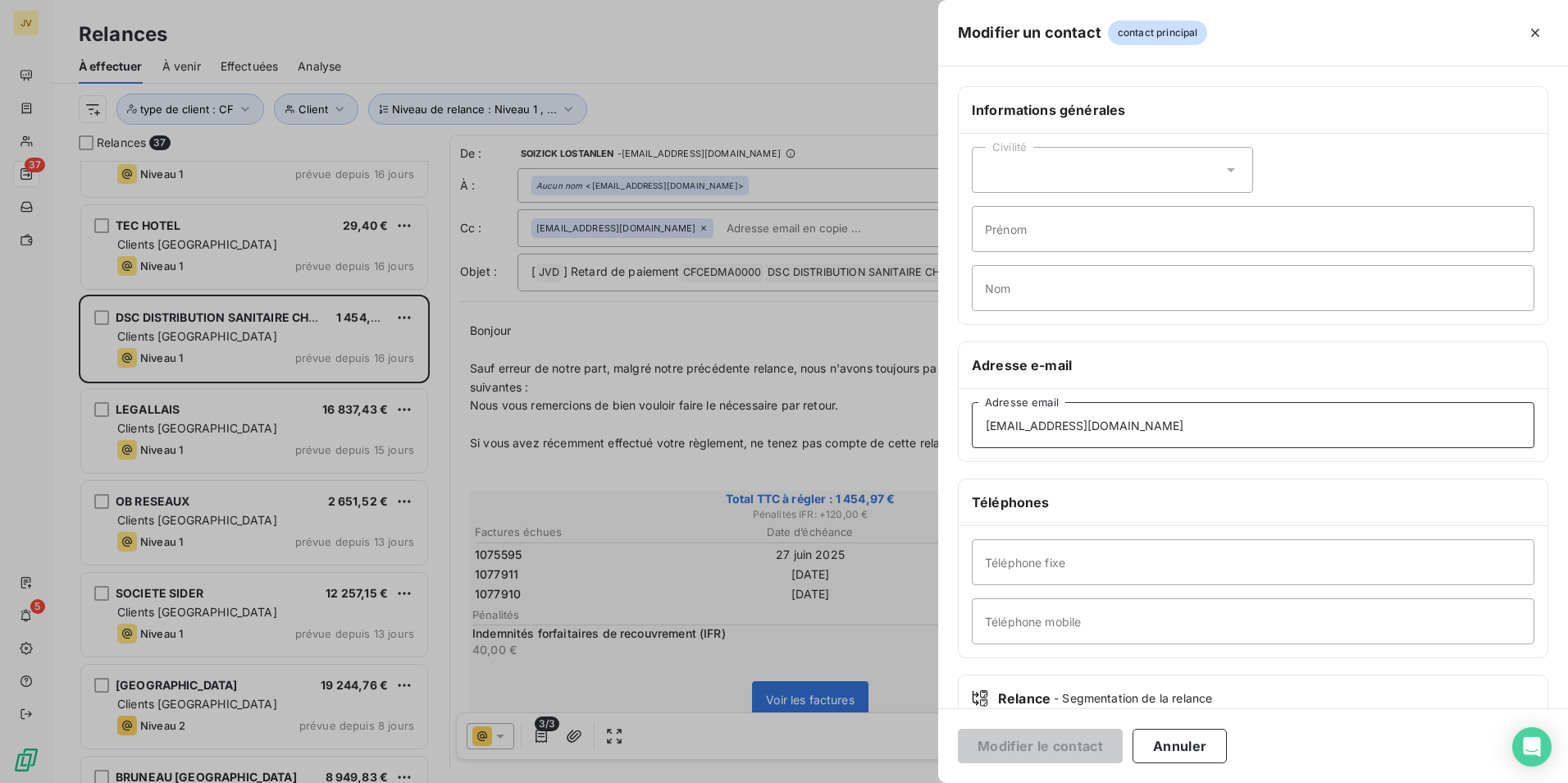
drag, startPoint x: 1137, startPoint y: 424, endPoint x: 355, endPoint y: 379, distance: 783.3
click at [366, 782] on div "Modifier un contact contact principal Informations générales Civilité Prénom No…" at bounding box center [784, 783] width 1568 height 0
type input "q"
type input "[EMAIL_ADDRESS][DOMAIN_NAME]"
click at [1036, 741] on button "Modifier le contact" at bounding box center [1040, 745] width 165 height 35
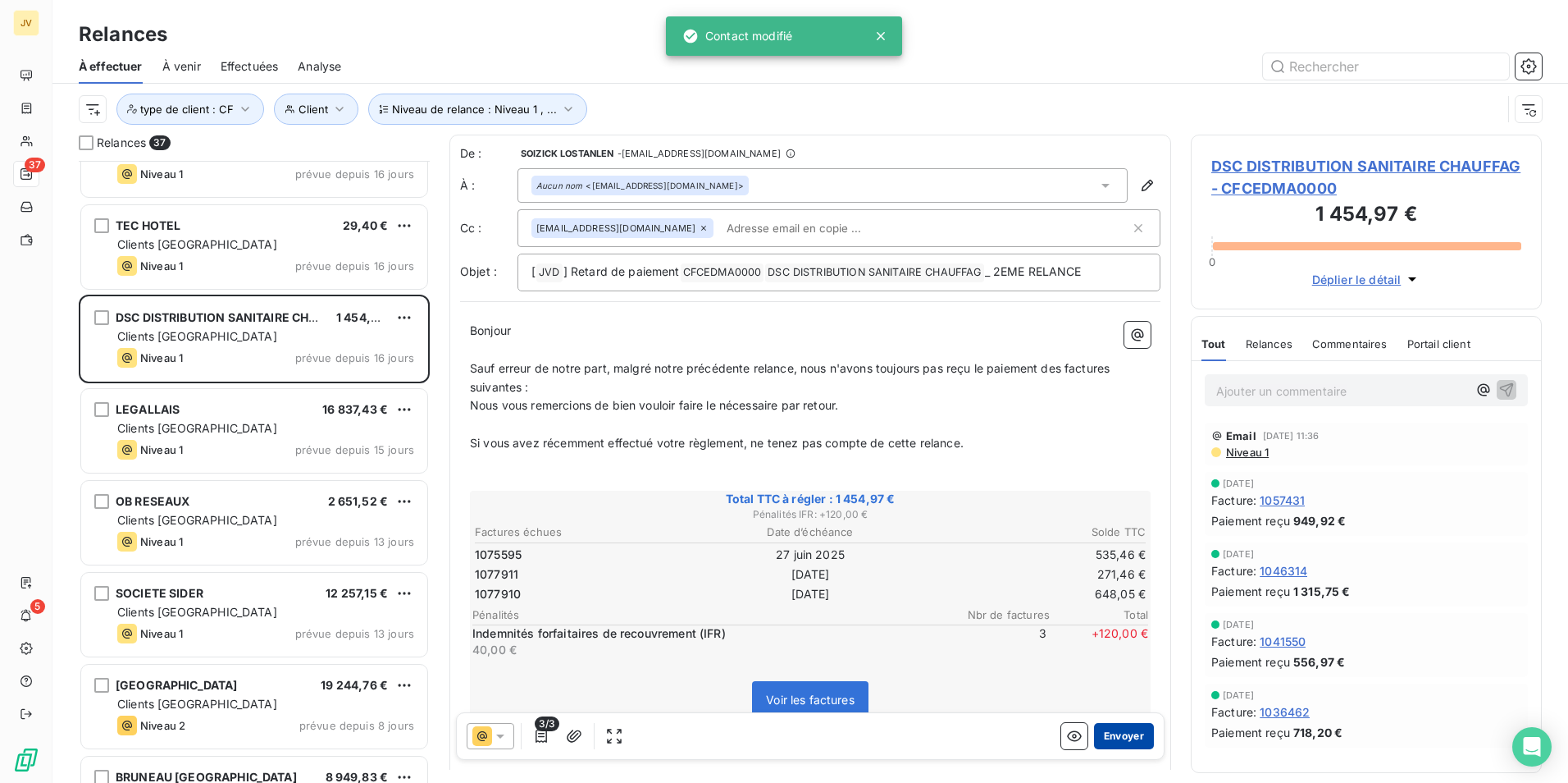
click at [1103, 733] on button "Envoyer" at bounding box center [1123, 736] width 60 height 27
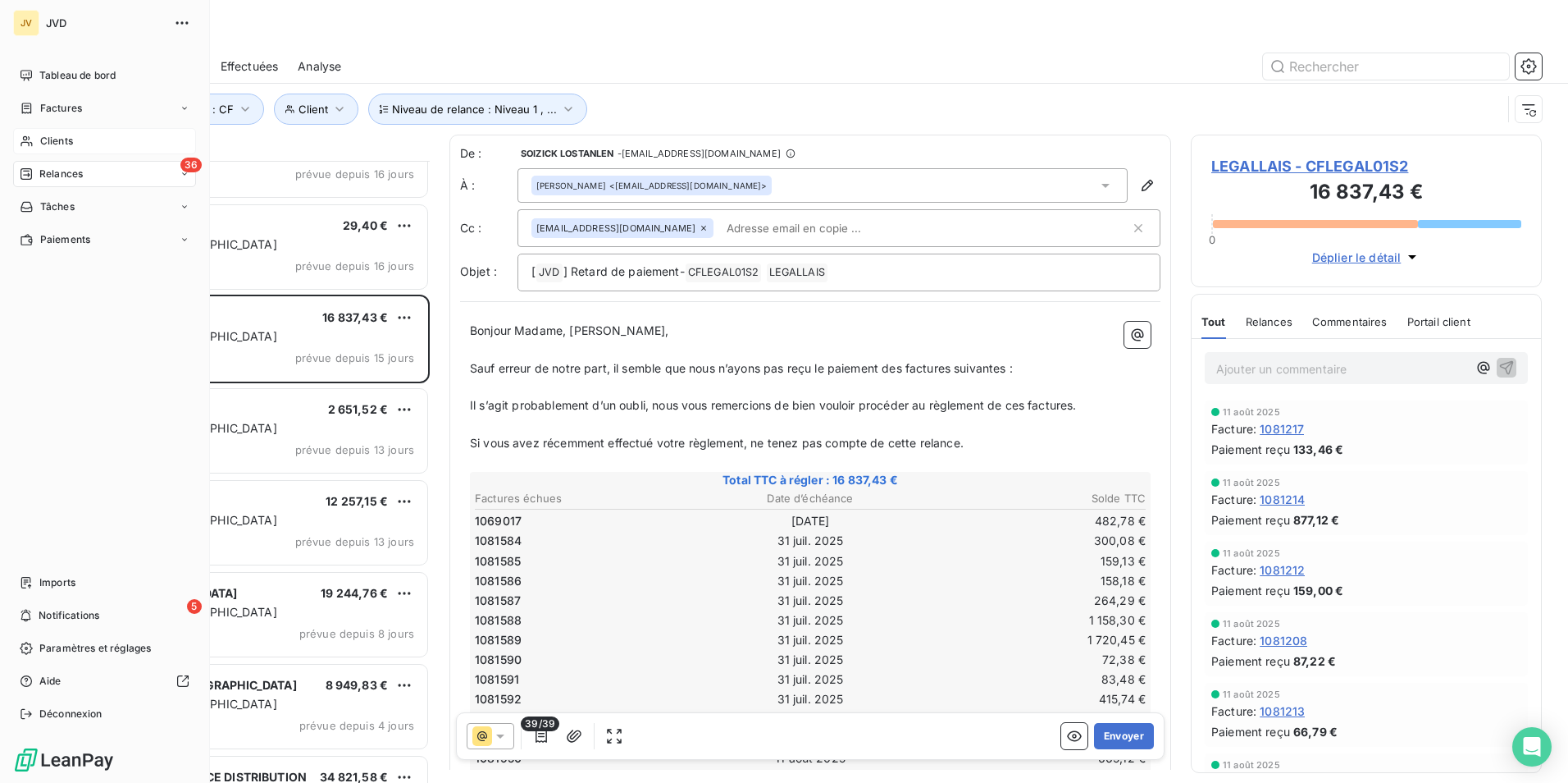
click at [43, 137] on span "Clients" at bounding box center [56, 140] width 33 height 15
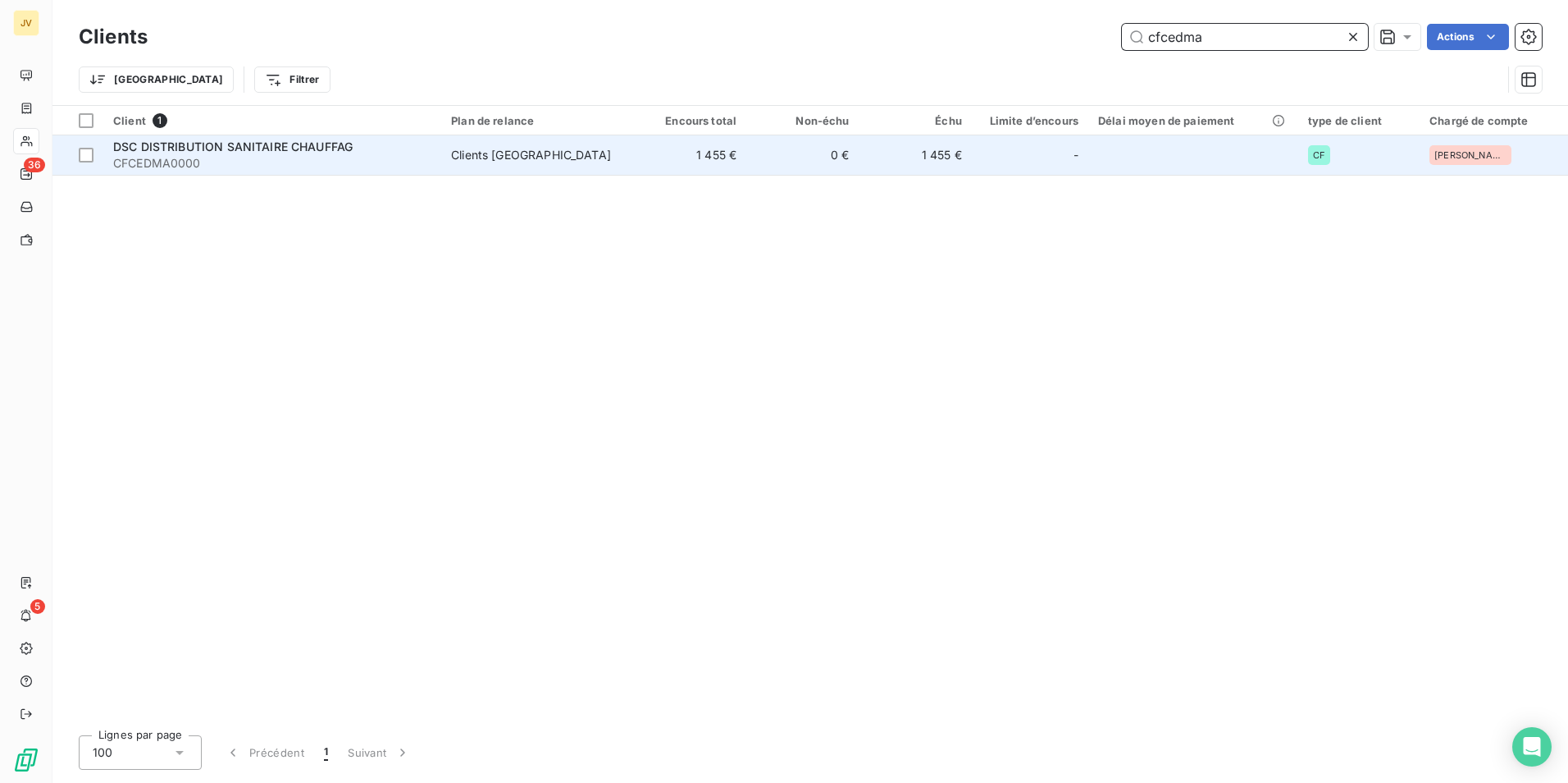
type input "cfcedma"
click at [242, 155] on span "CFCEDMA0000" at bounding box center [273, 163] width 318 height 17
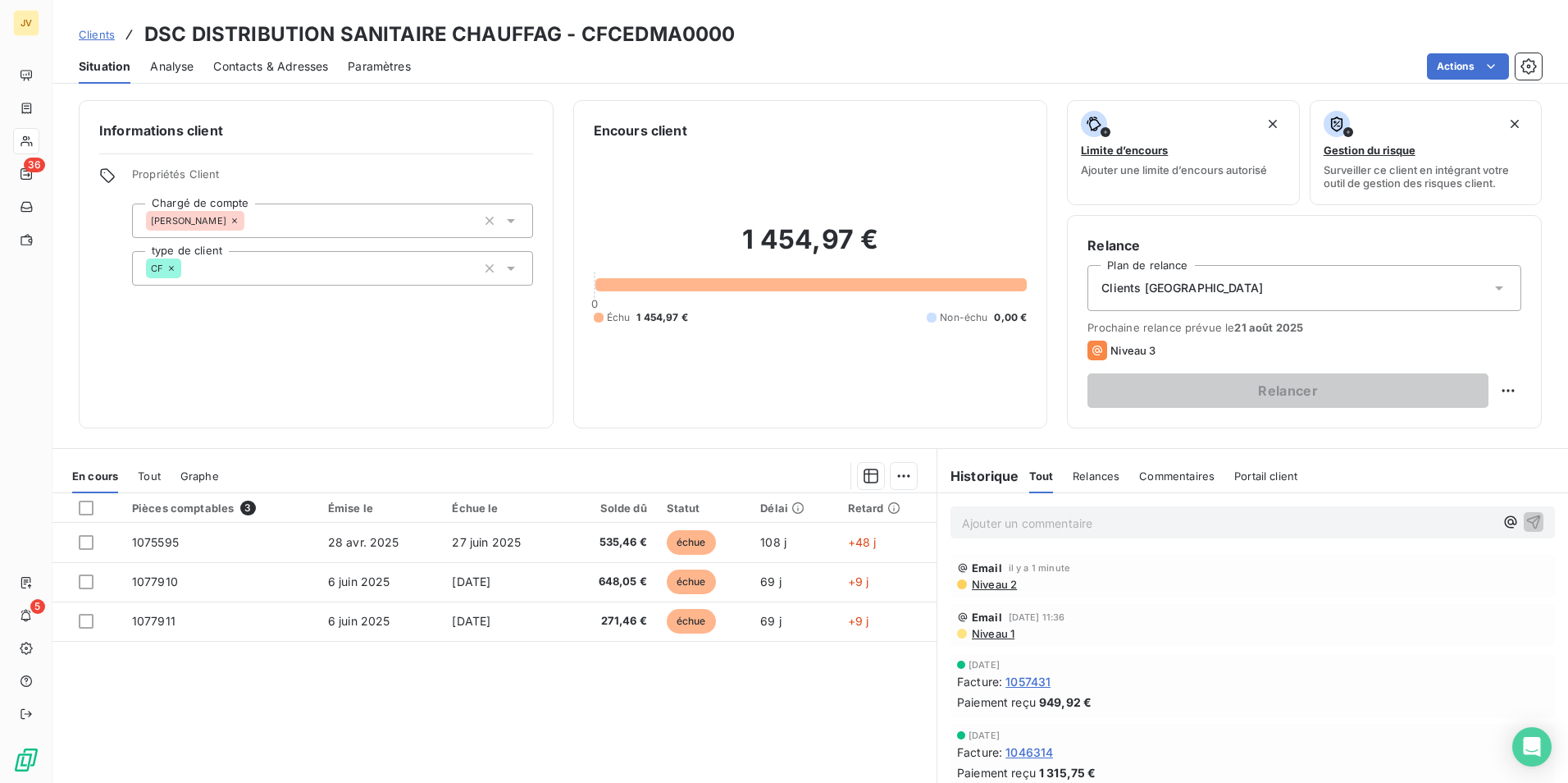
click at [298, 61] on span "Contacts & Adresses" at bounding box center [271, 66] width 115 height 17
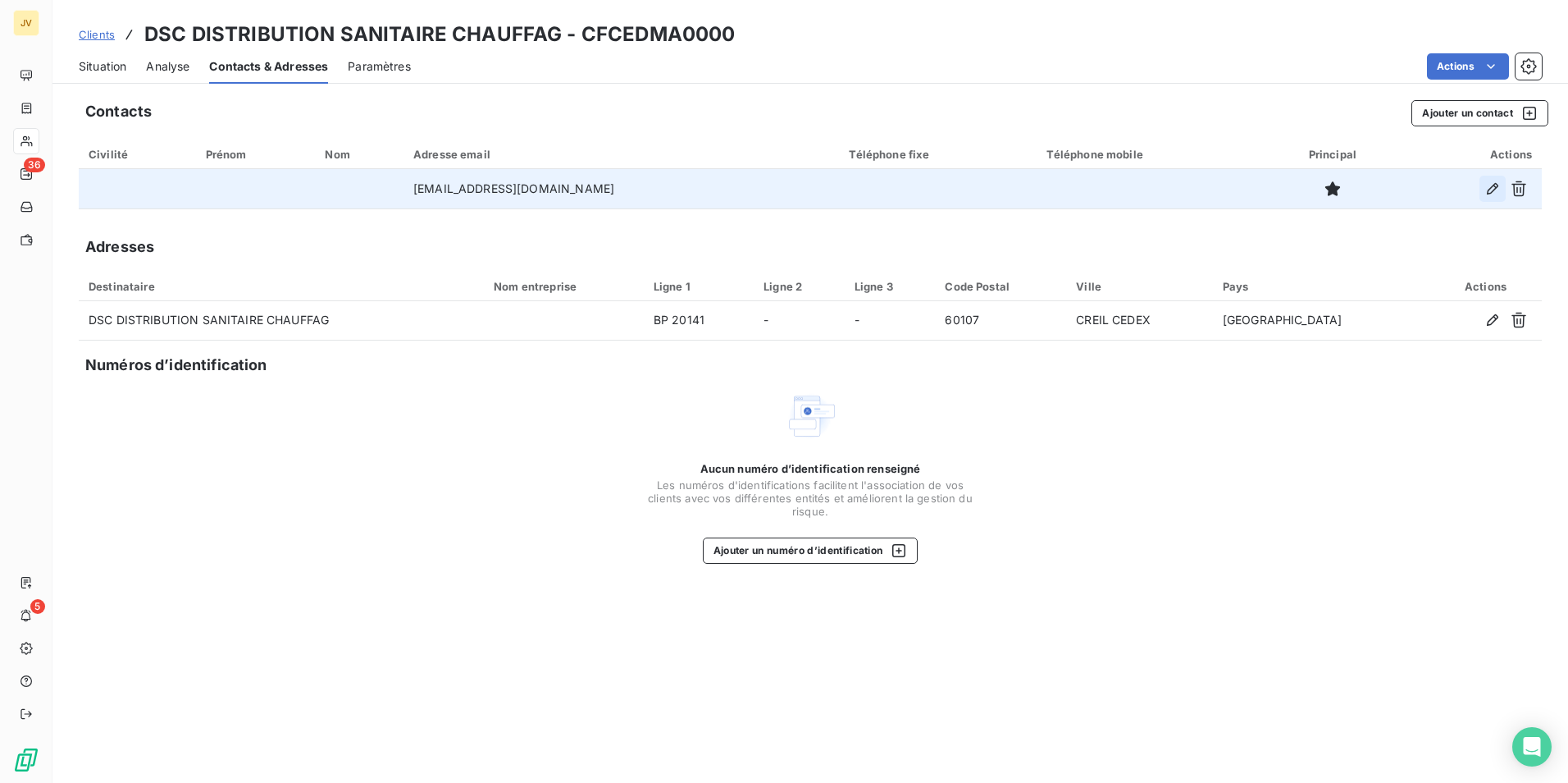
click at [1489, 191] on icon "button" at bounding box center [1493, 189] width 17 height 17
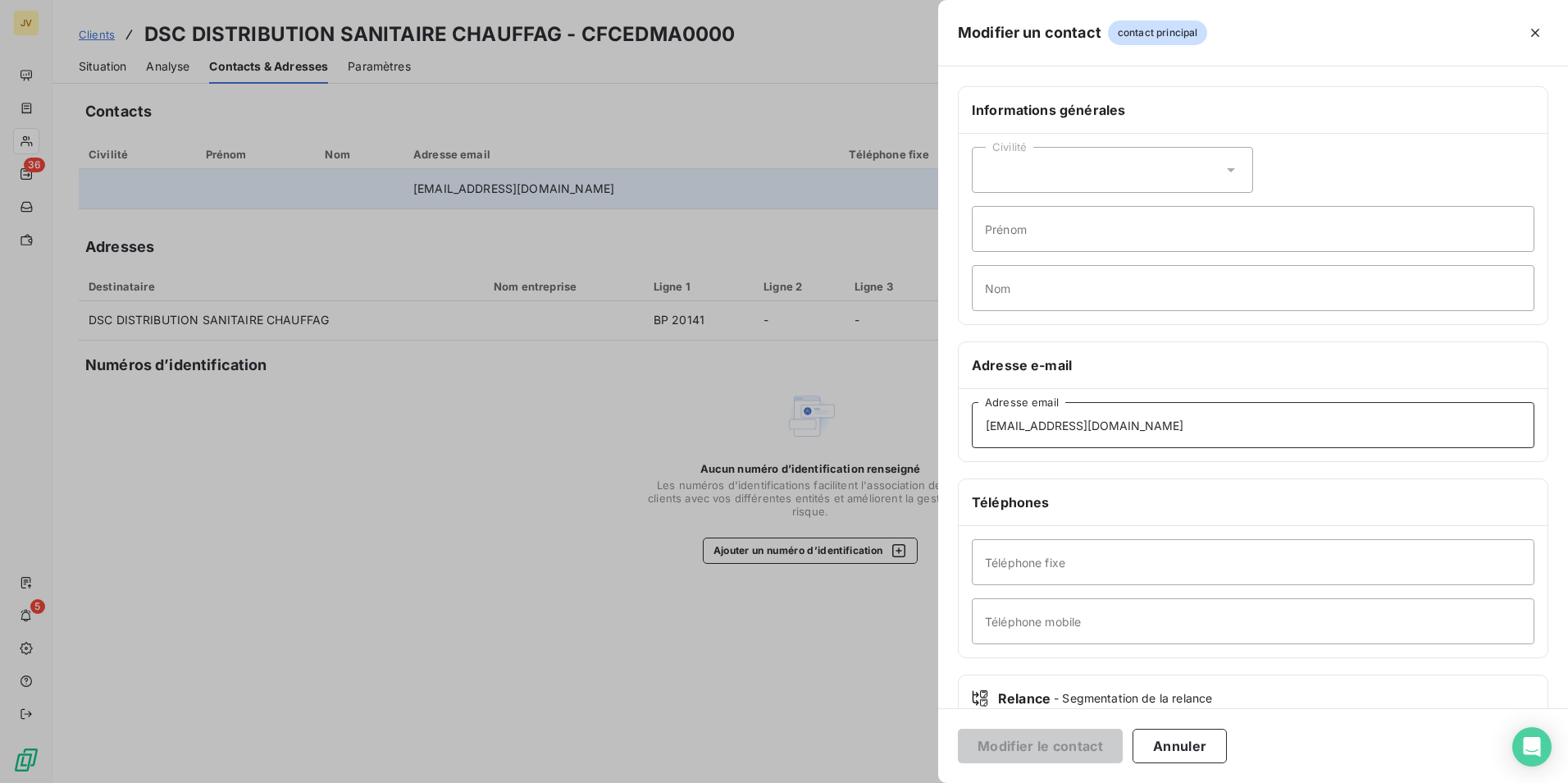
drag, startPoint x: 1155, startPoint y: 420, endPoint x: 304, endPoint y: 374, distance: 852.2
click at [358, 782] on div "Modifier un contact contact principal Informations générales Civilité Prénom No…" at bounding box center [784, 783] width 1568 height 0
paste input "appro.agences@cdl-elec"
type input "appro.agences@cdl-elec.fr"
drag, startPoint x: 1008, startPoint y: 738, endPoint x: 996, endPoint y: 730, distance: 14.4
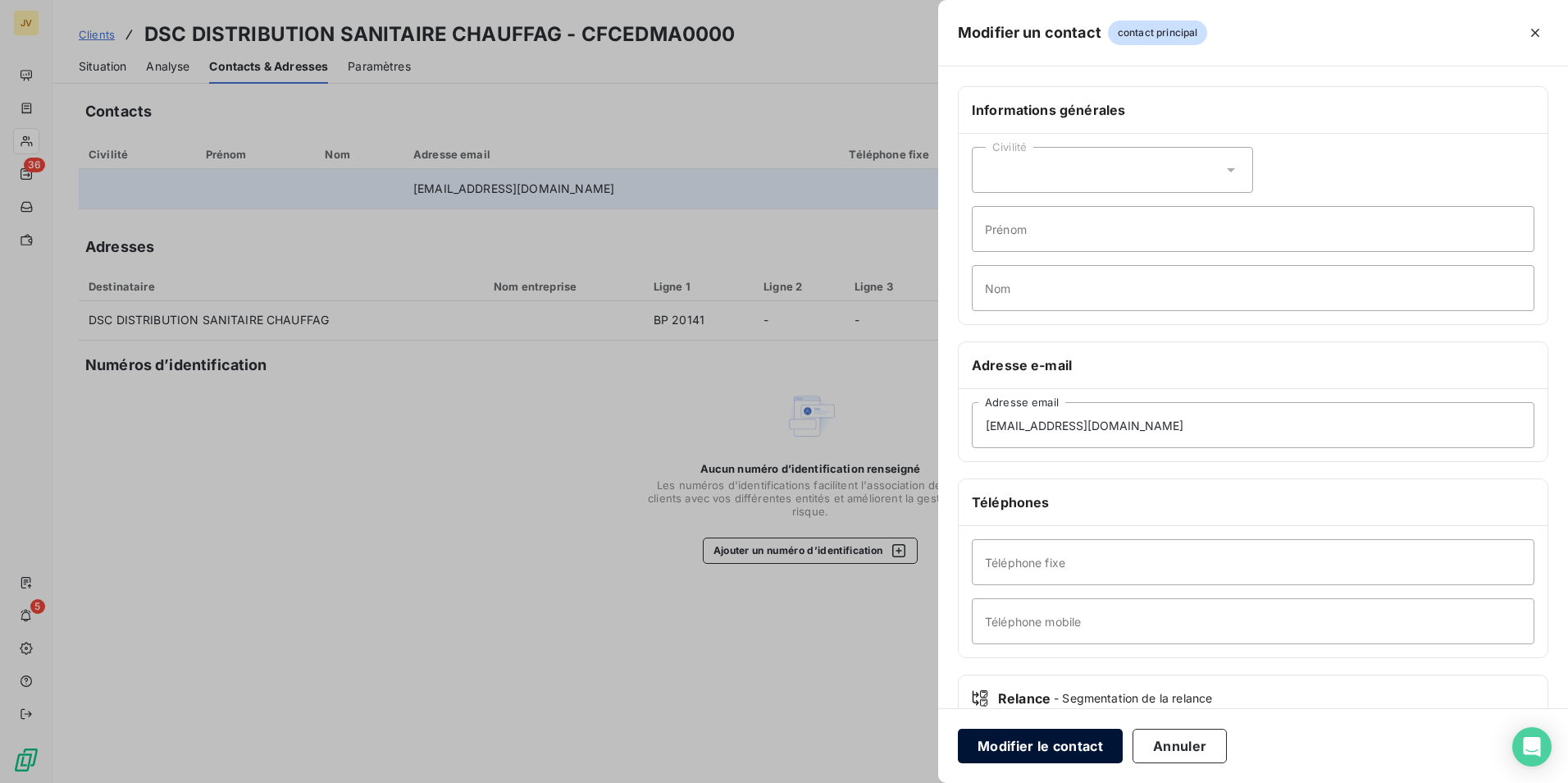
click at [1009, 738] on button "Modifier le contact" at bounding box center [1040, 745] width 165 height 35
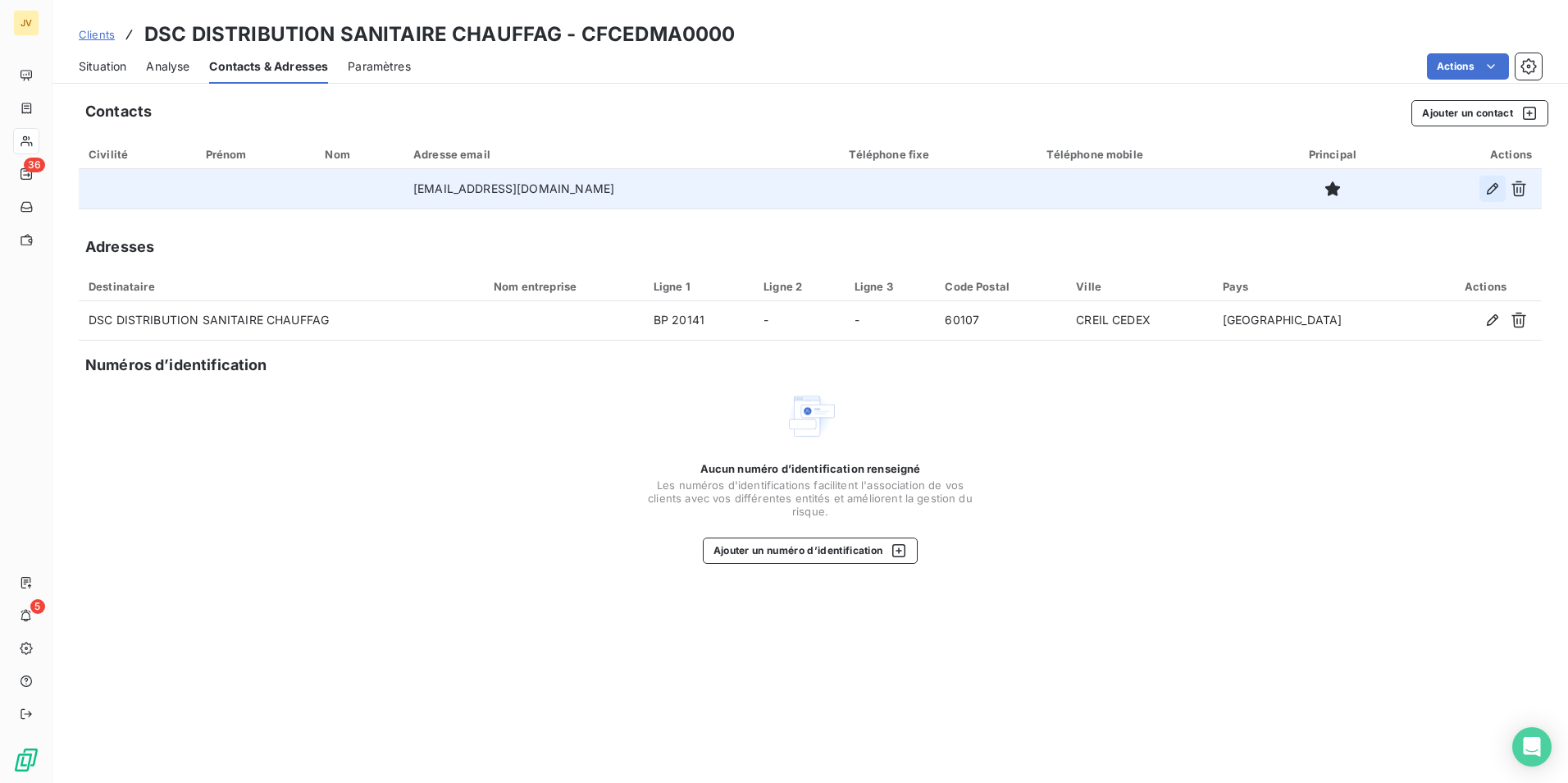
click at [1496, 192] on icon "button" at bounding box center [1493, 189] width 17 height 17
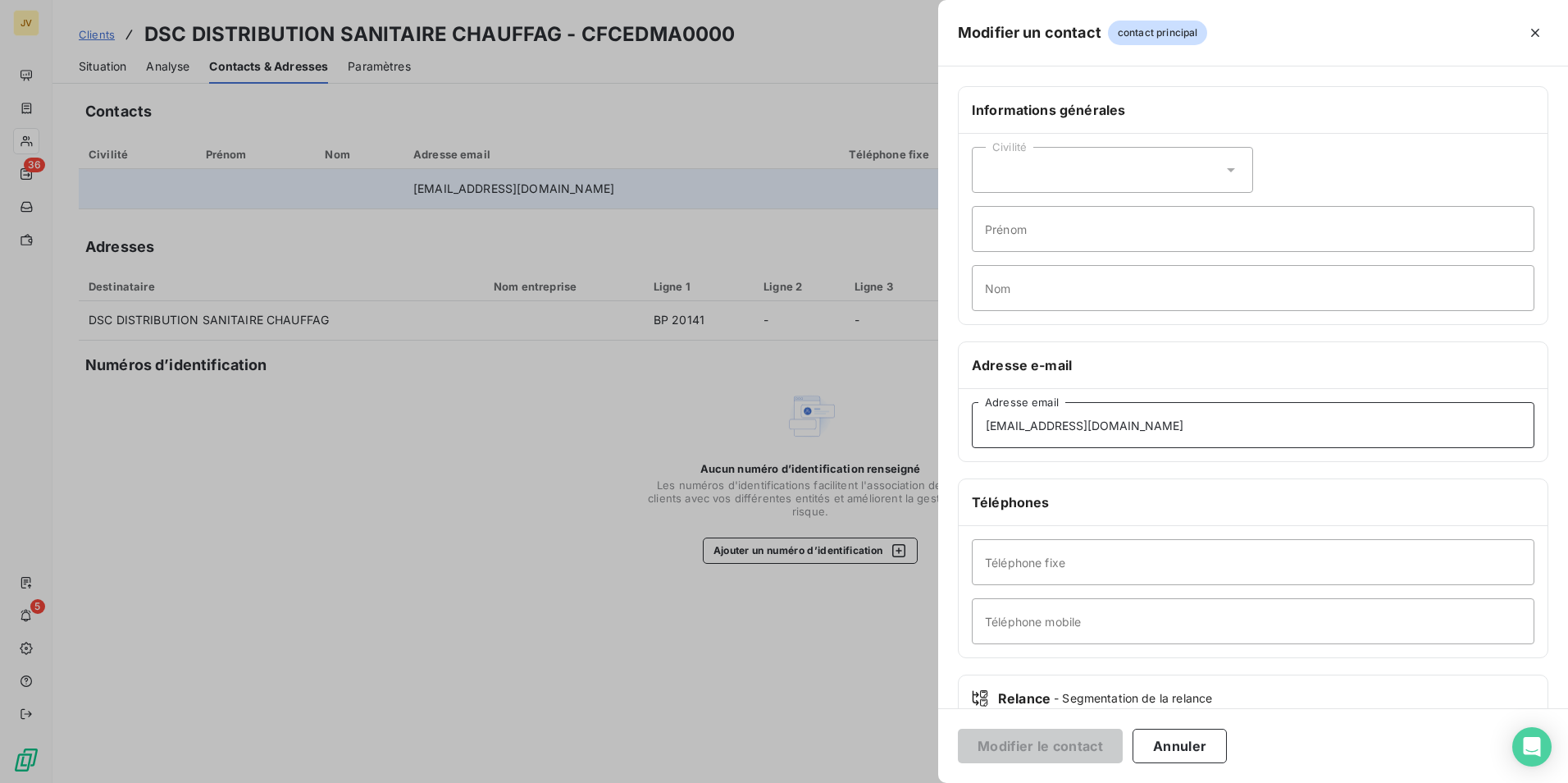
drag, startPoint x: 1147, startPoint y: 421, endPoint x: 136, endPoint y: 318, distance: 1016.2
click at [413, 782] on div "Modifier un contact contact principal Informations générales Civilité Prénom No…" at bounding box center [784, 783] width 1568 height 0
paste input "Christelle.Hebert@saint-gobain.com"
type input "Christelle.Hebert@saint-gobain.com"
click at [1047, 750] on button "Modifier le contact" at bounding box center [1040, 745] width 165 height 35
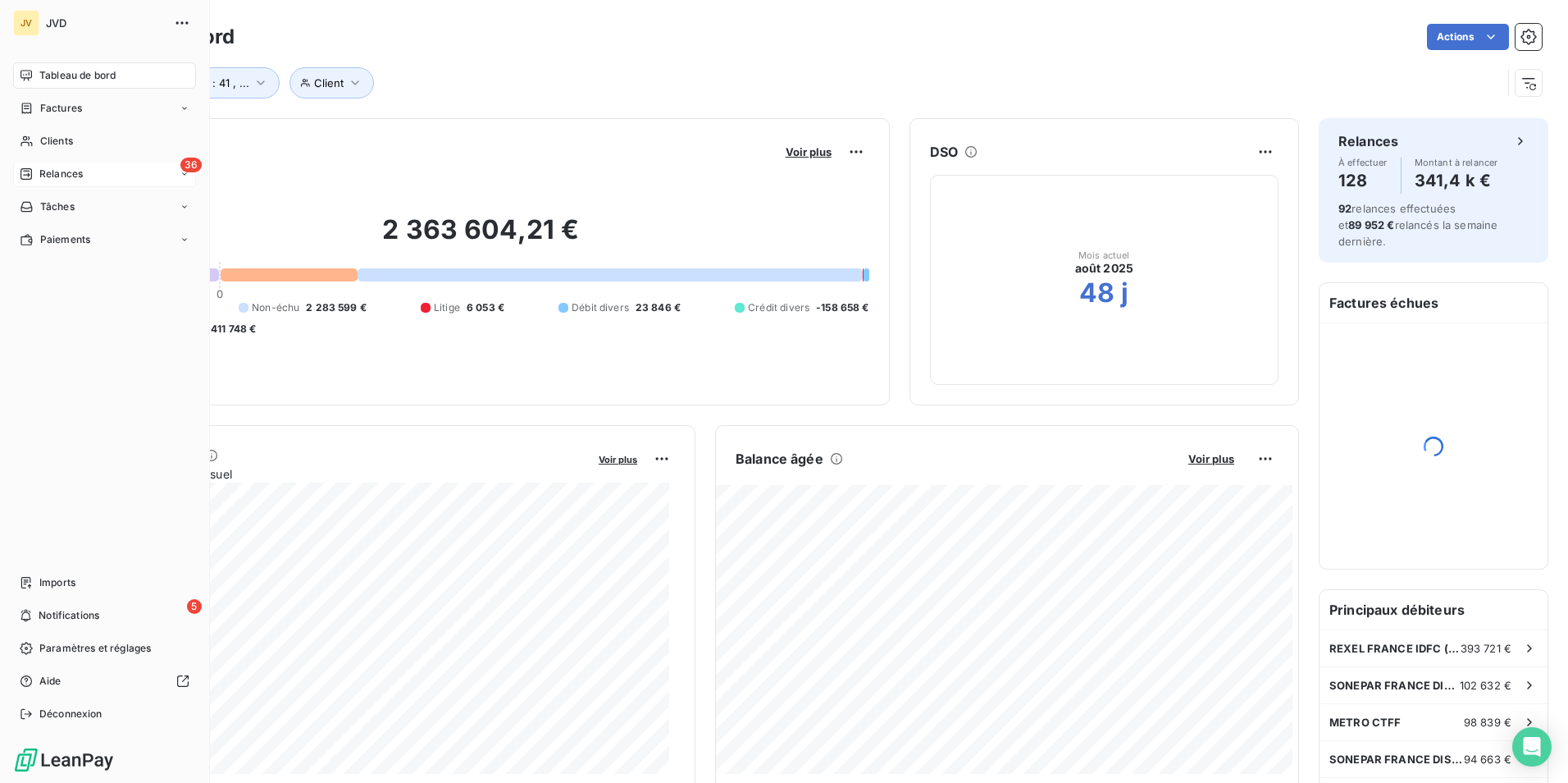
click at [41, 176] on span "Relances" at bounding box center [61, 174] width 43 height 15
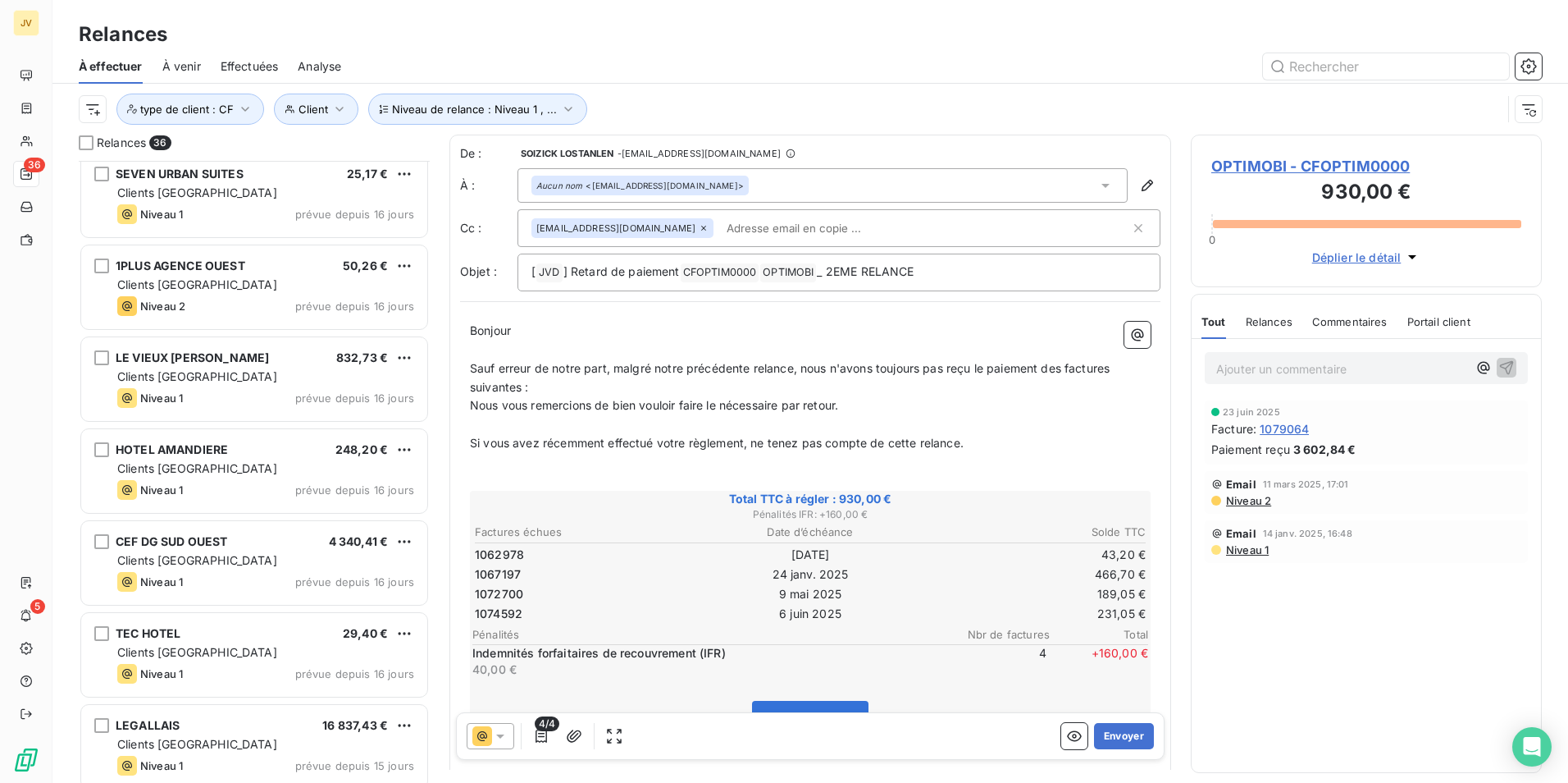
scroll to position [2688, 0]
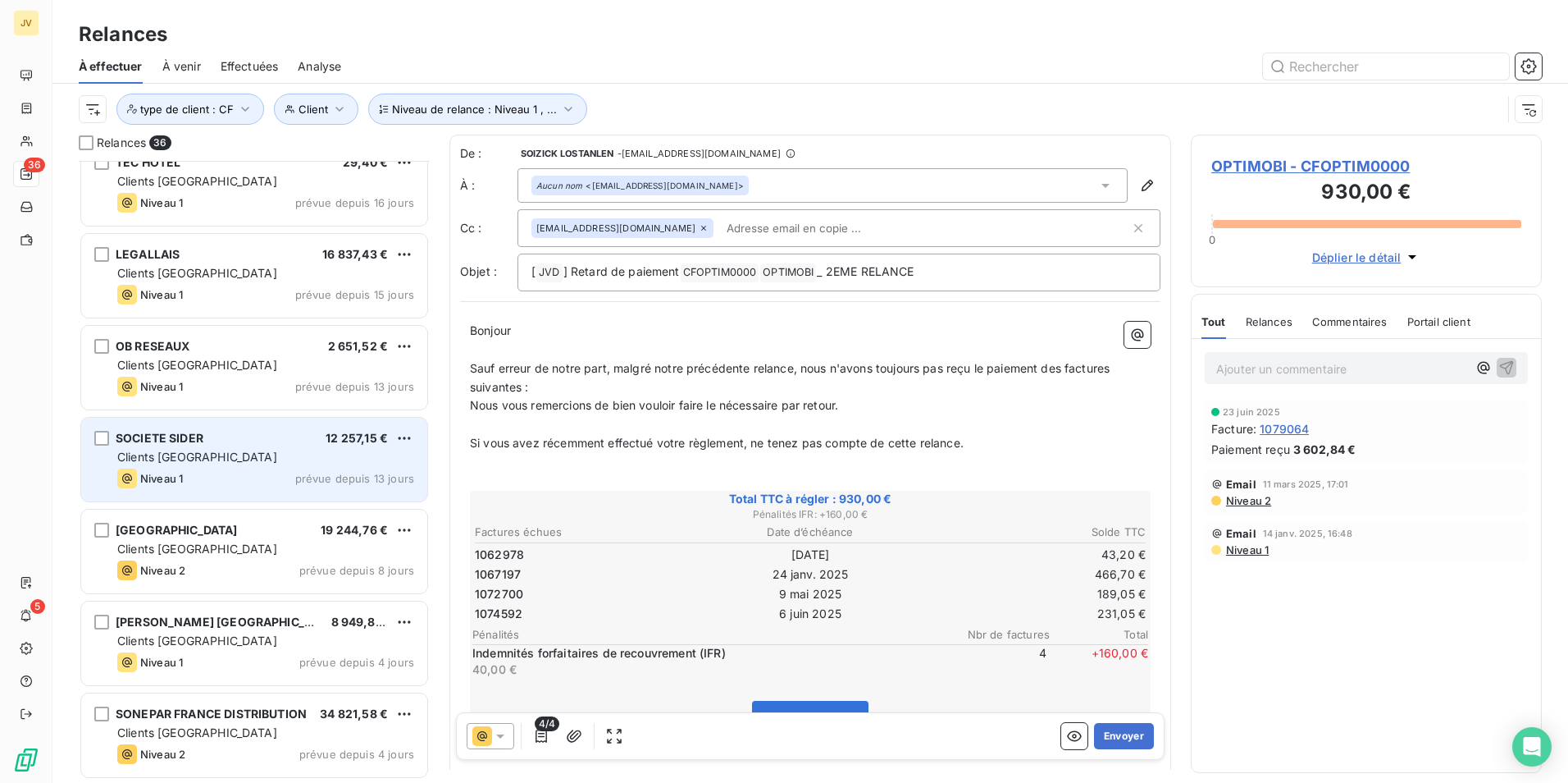
click at [268, 462] on div "Clients [GEOGRAPHIC_DATA]" at bounding box center [266, 457] width 297 height 17
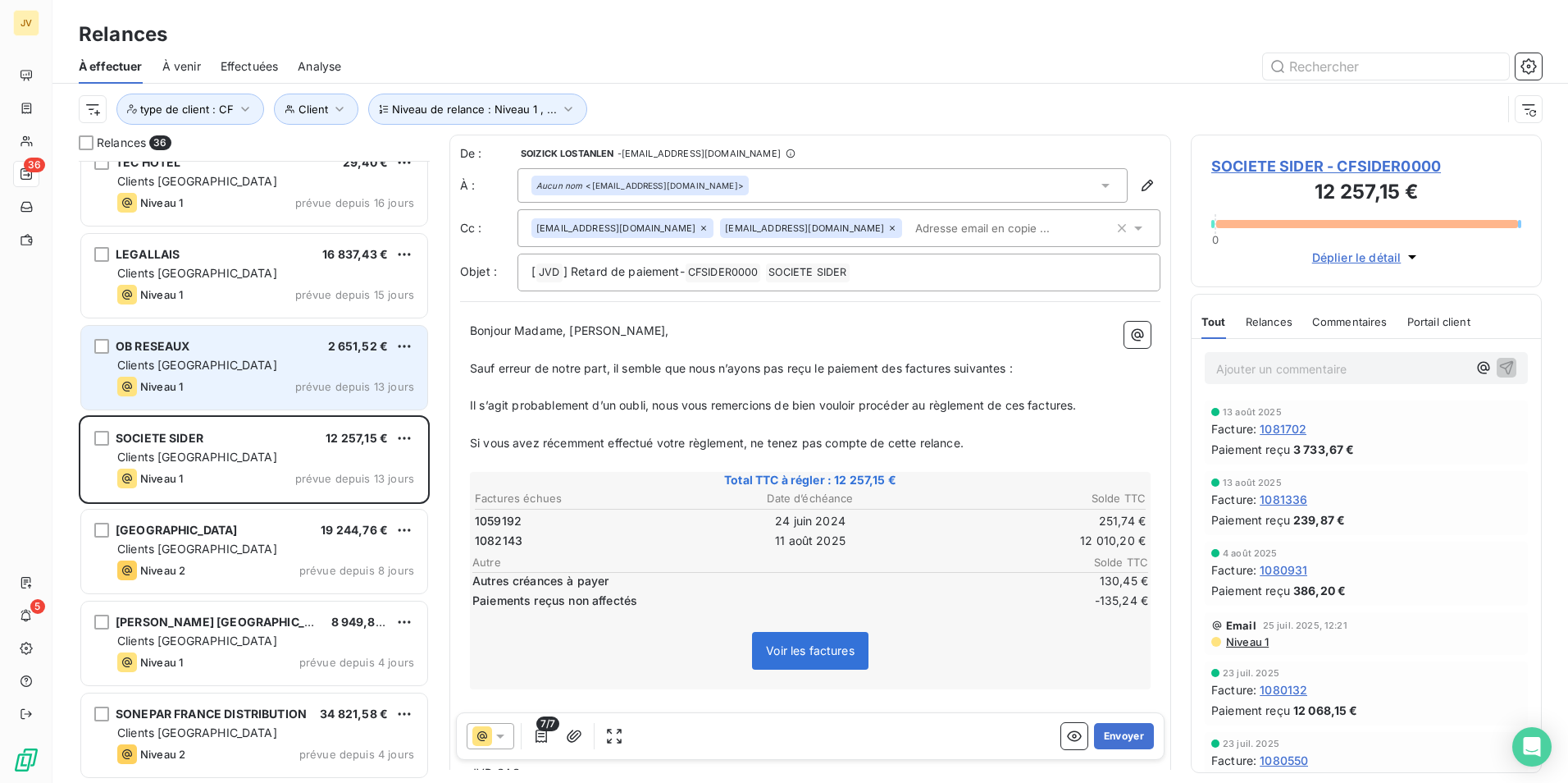
click at [194, 384] on div "Niveau 1 prévue depuis 13 jours" at bounding box center [266, 387] width 297 height 20
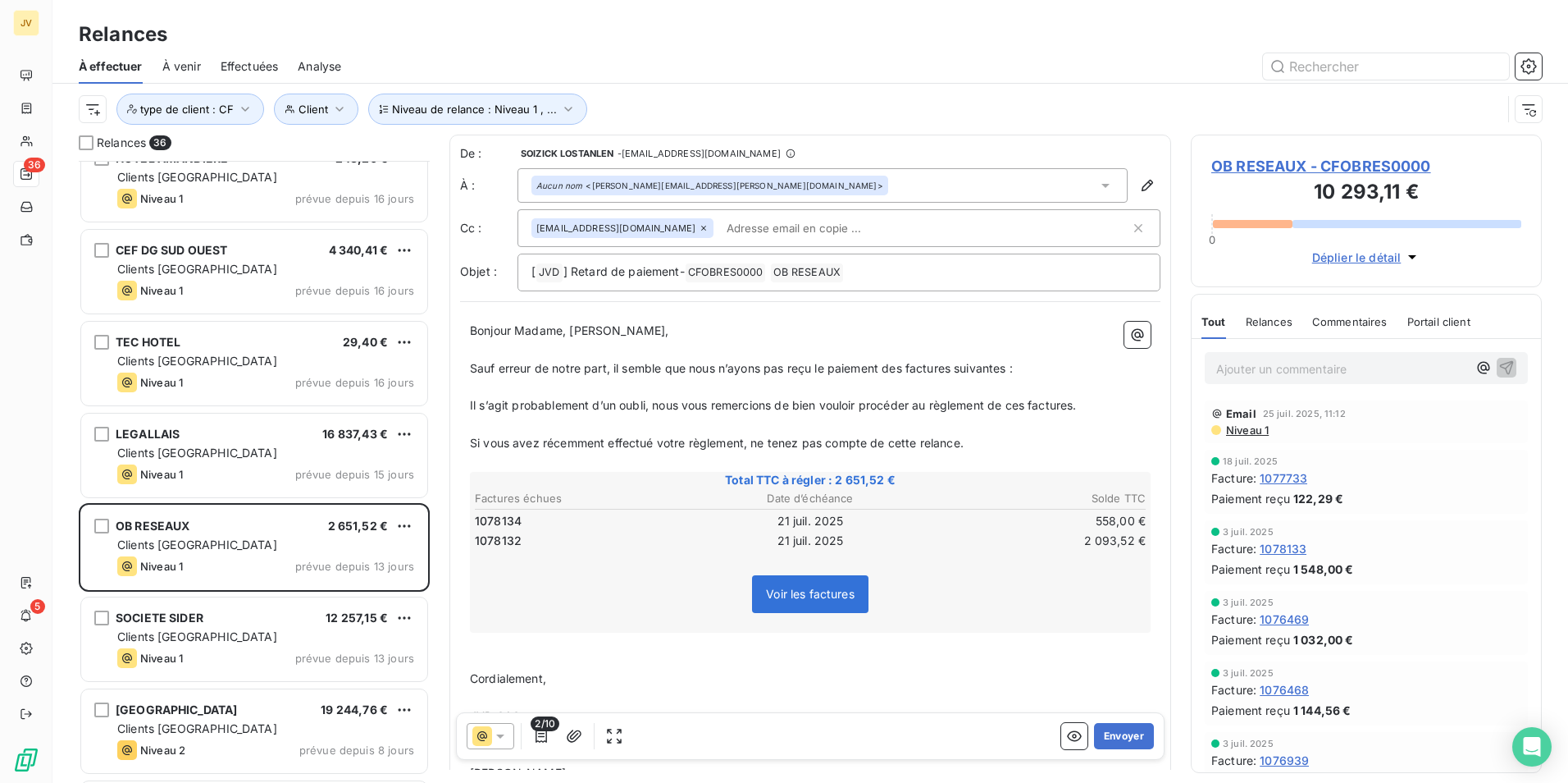
scroll to position [2442, 0]
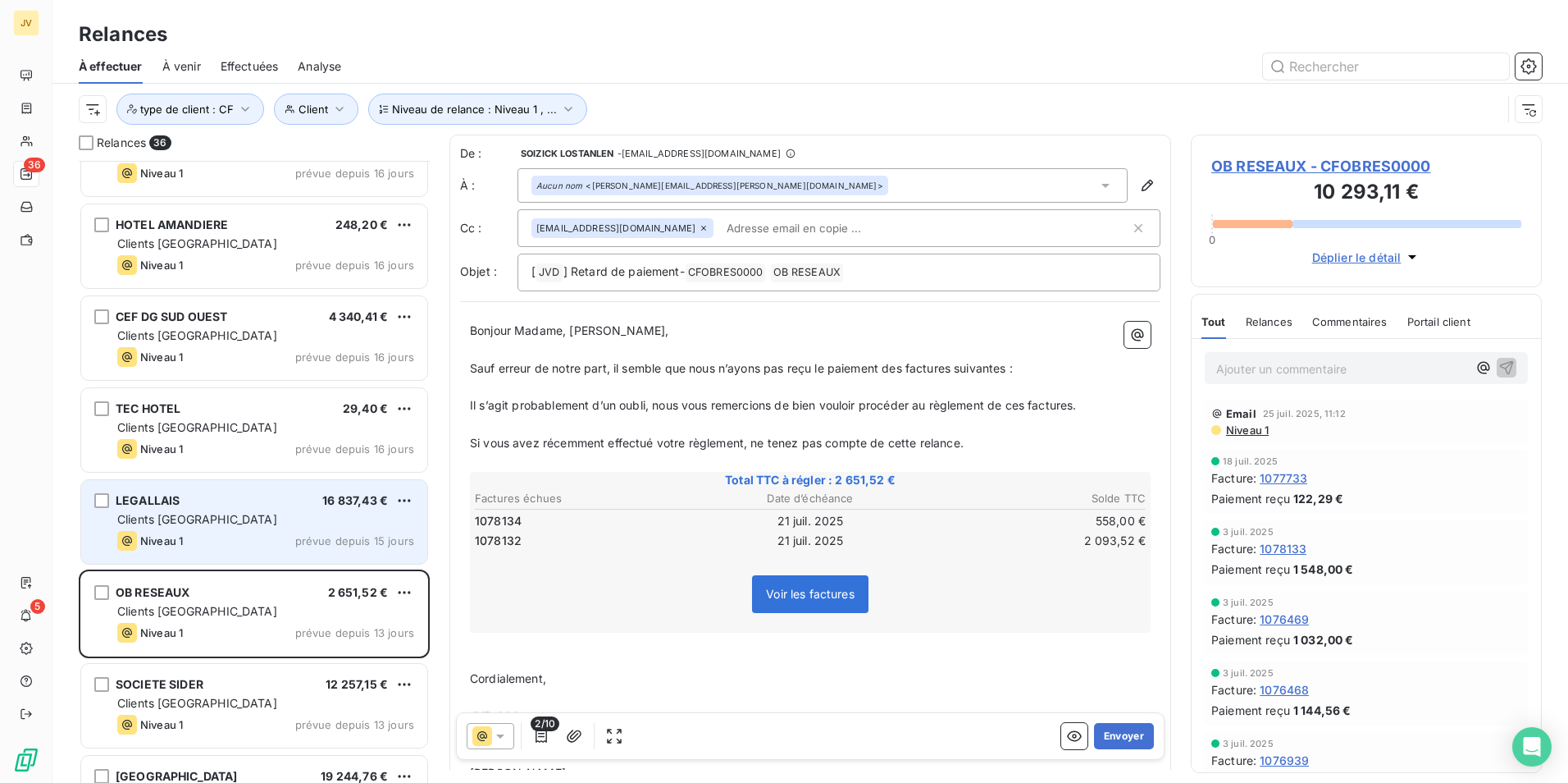
click at [232, 519] on div "Clients [GEOGRAPHIC_DATA]" at bounding box center [266, 519] width 297 height 17
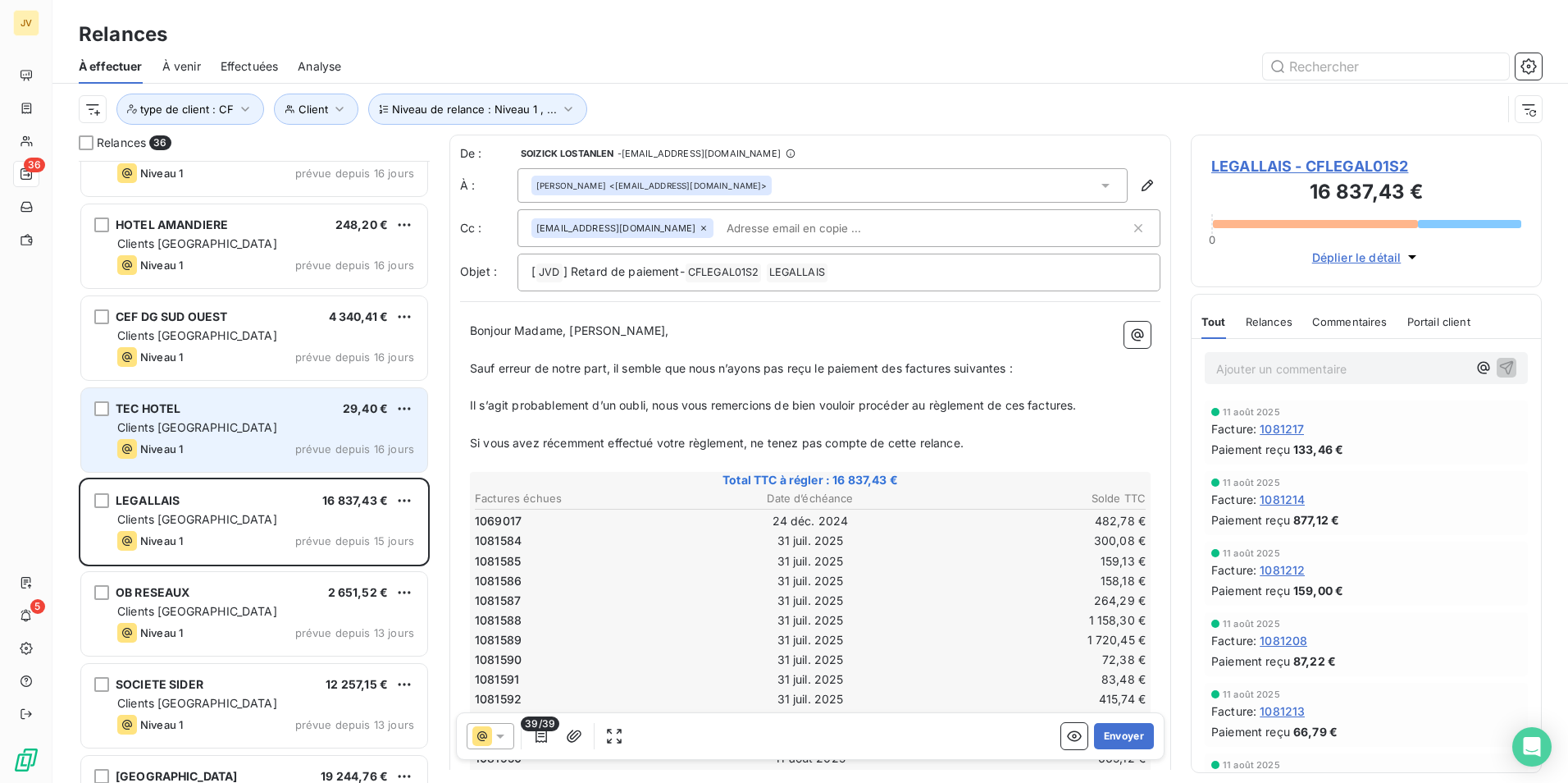
click at [226, 443] on div "Niveau 1 prévue depuis 16 jours" at bounding box center [266, 449] width 297 height 20
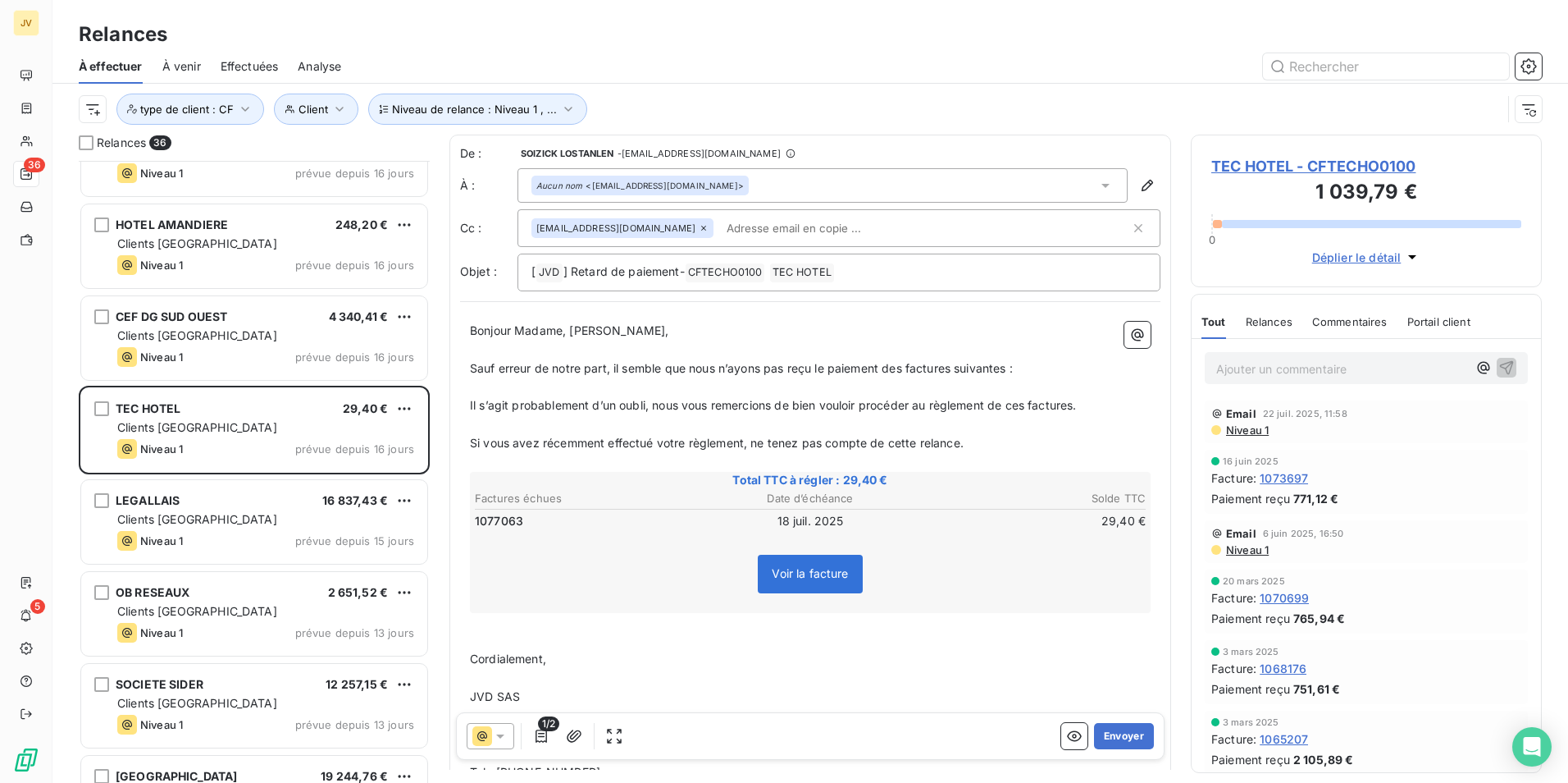
click at [1279, 317] on span "Relances" at bounding box center [1269, 321] width 46 height 13
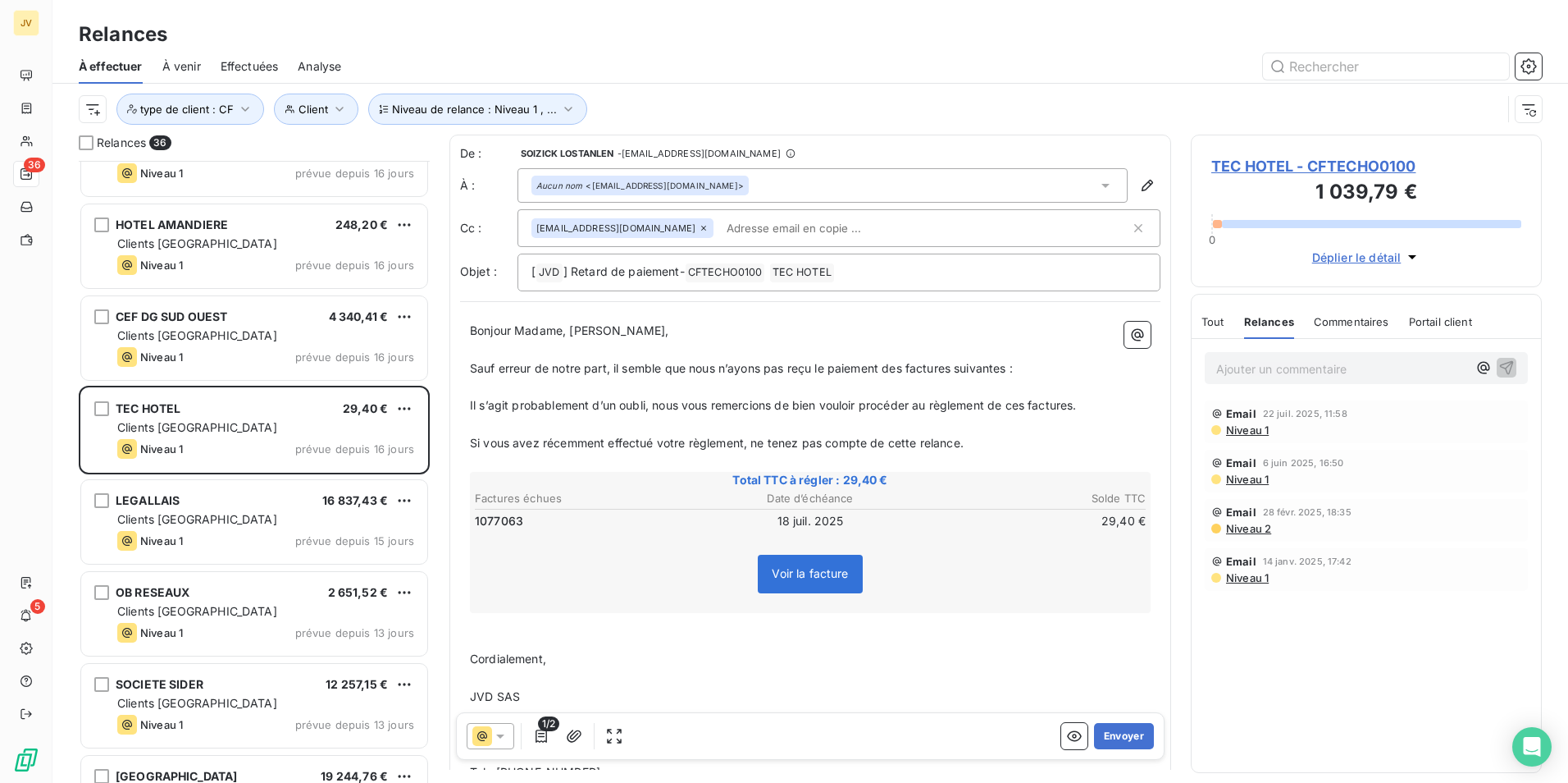
click at [485, 731] on icon at bounding box center [482, 737] width 20 height 20
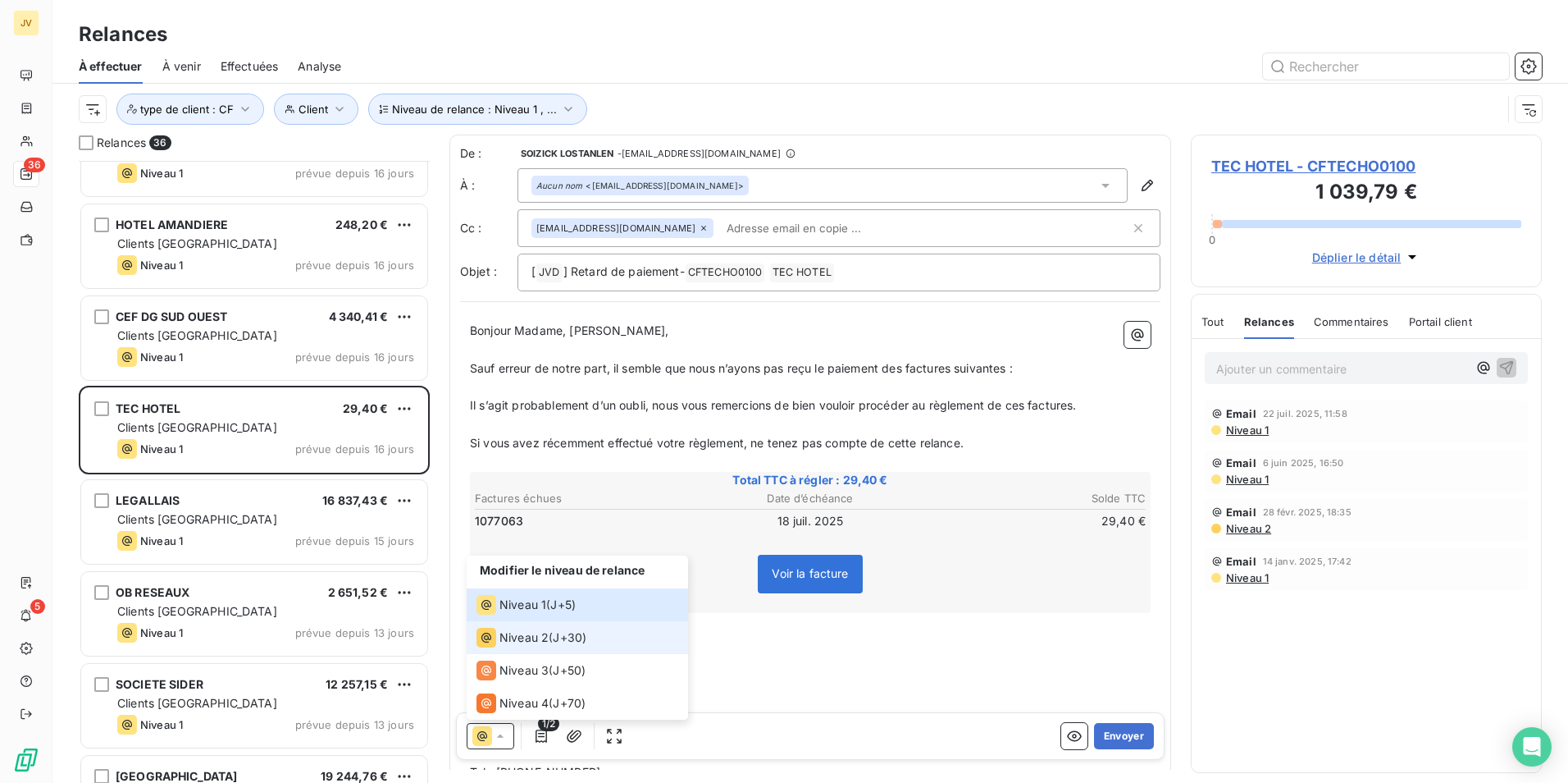
click at [517, 652] on li "Niveau 2 ( J+30 )" at bounding box center [577, 637] width 221 height 33
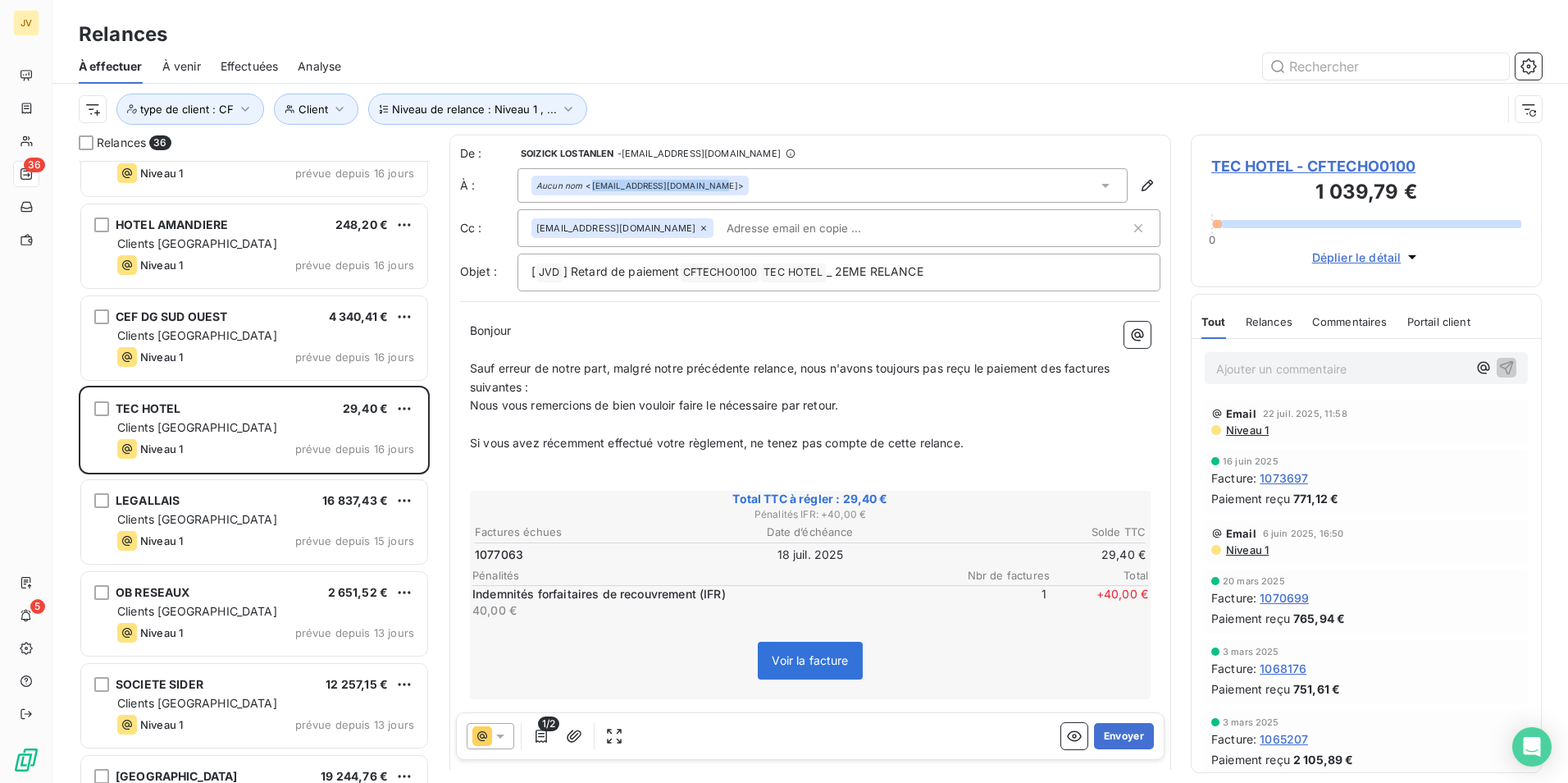
drag, startPoint x: 590, startPoint y: 188, endPoint x: 692, endPoint y: 187, distance: 102.0
click at [692, 187] on div "Aucun nom <aurore.artiglia@tec-hotel.com>" at bounding box center [640, 186] width 207 height 12
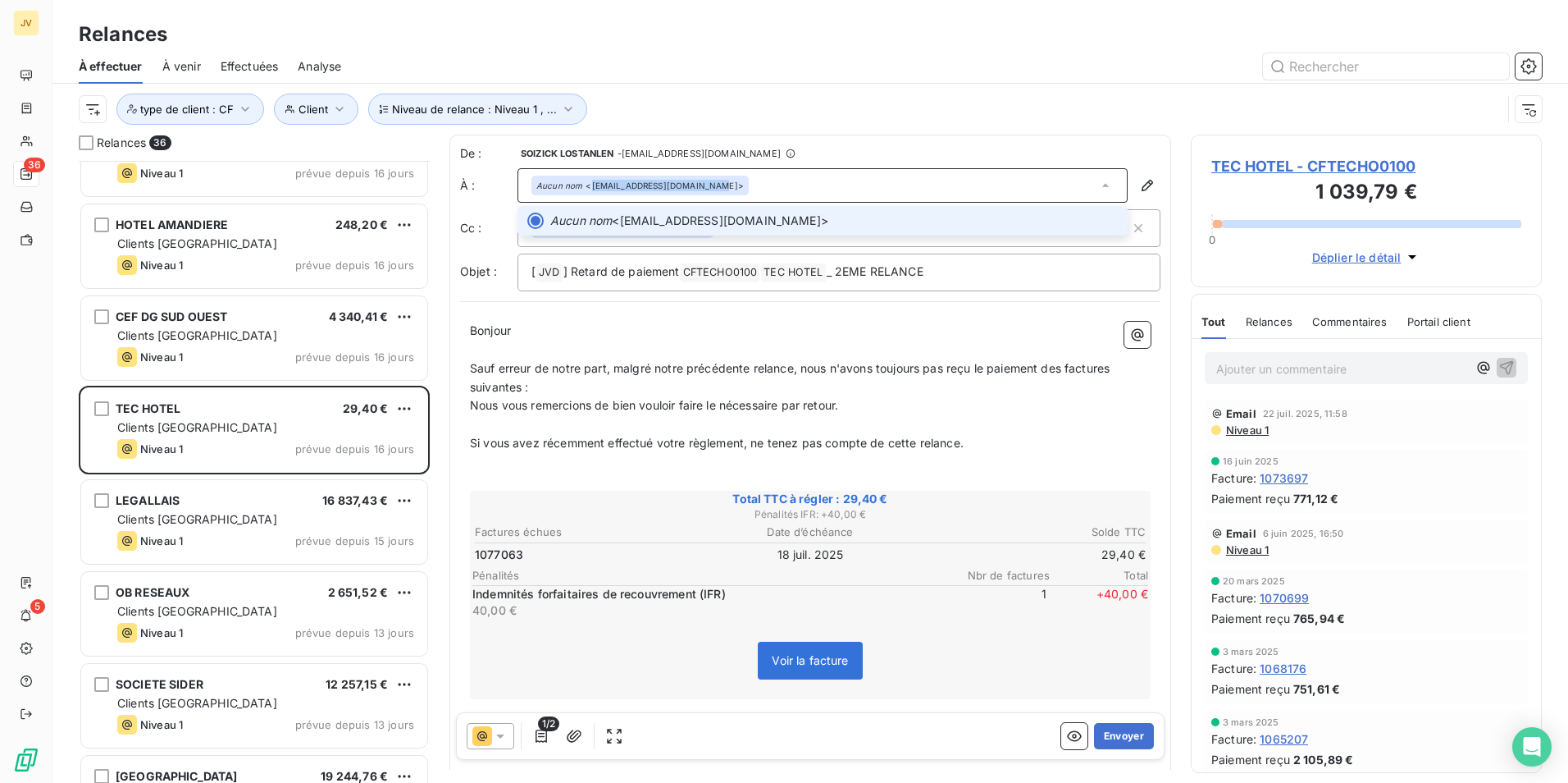
copy div "aurore.artiglia@tec-hotel."
click at [499, 736] on icon at bounding box center [500, 737] width 8 height 4
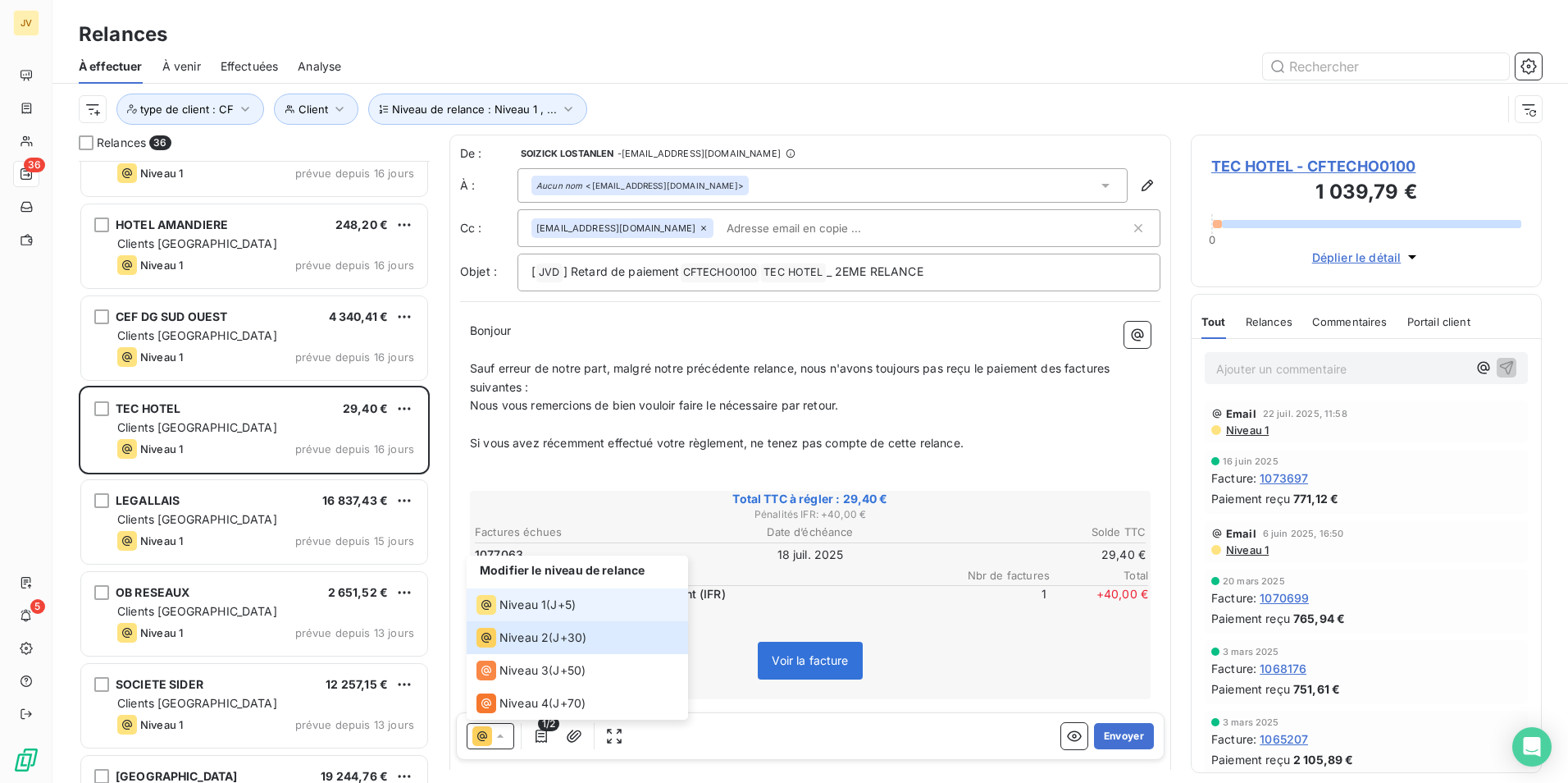
click at [505, 606] on span "Niveau 1" at bounding box center [523, 605] width 46 height 17
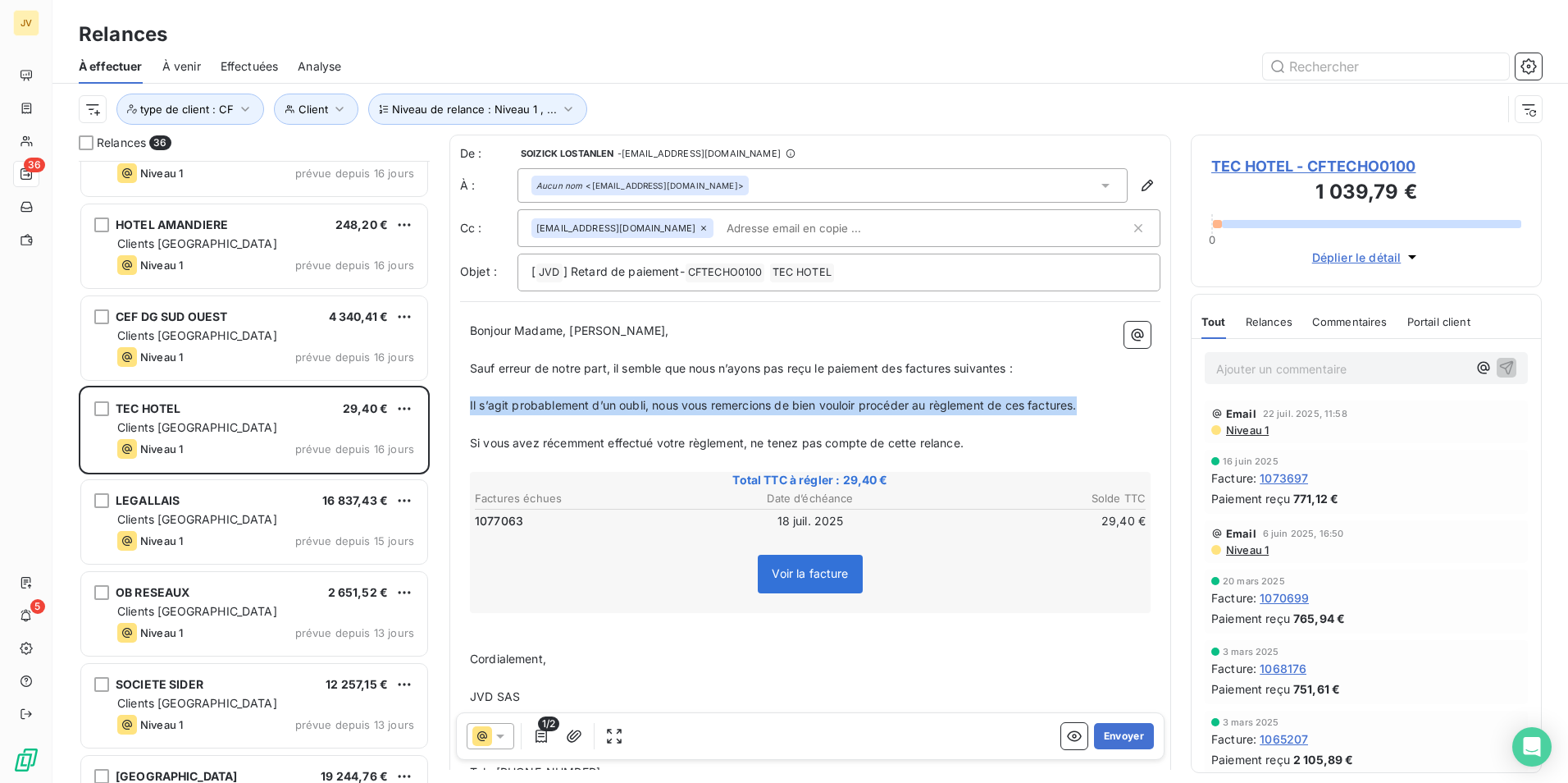
drag, startPoint x: 1087, startPoint y: 403, endPoint x: 469, endPoint y: 408, distance: 618.0
click at [469, 408] on div "Bonjour Madame, Monsieur, ﻿ Sauf erreur de notre part, il semble que nous n’ayo…" at bounding box center [810, 607] width 701 height 592
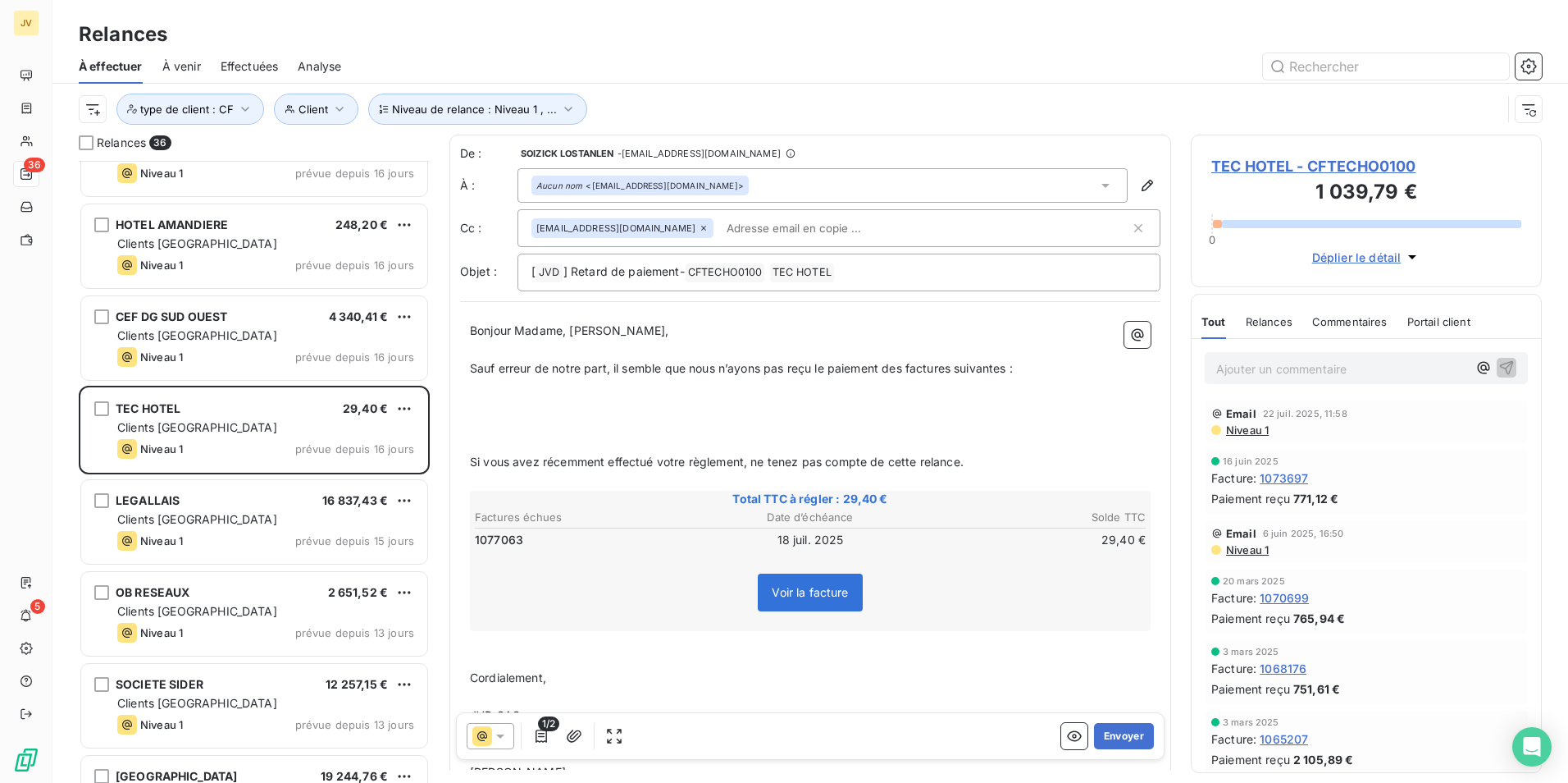
click at [486, 405] on p "﻿" at bounding box center [810, 405] width 681 height 19
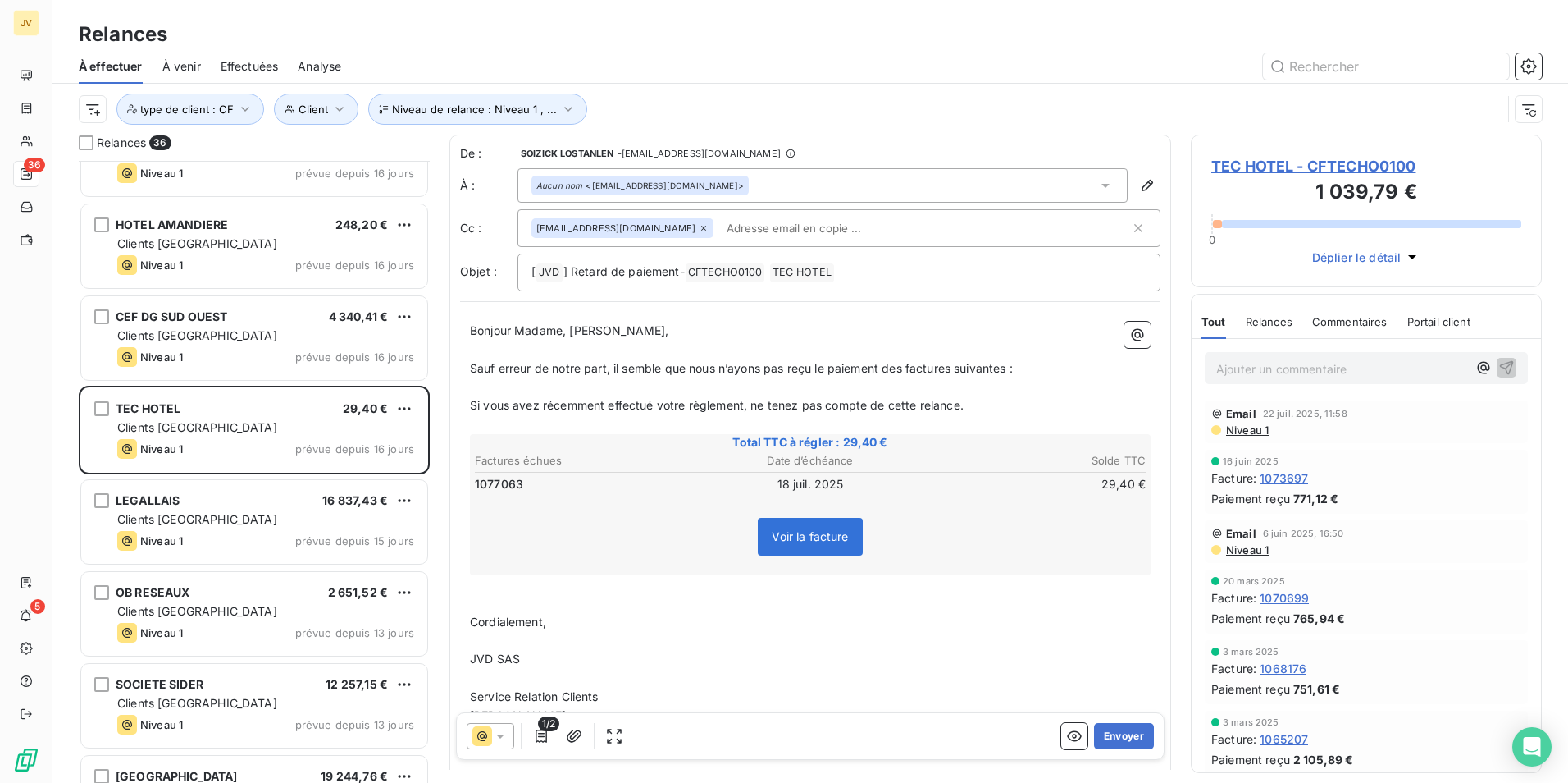
click at [620, 369] on span "Sauf erreur de notre part, il semble que nous n’ayons pas reçu le paiement des …" at bounding box center [742, 368] width 543 height 14
click at [616, 370] on span "Sauf erreur de notre part, il semble que nous n’ayons pas reçu le paiement des …" at bounding box center [742, 368] width 543 height 14
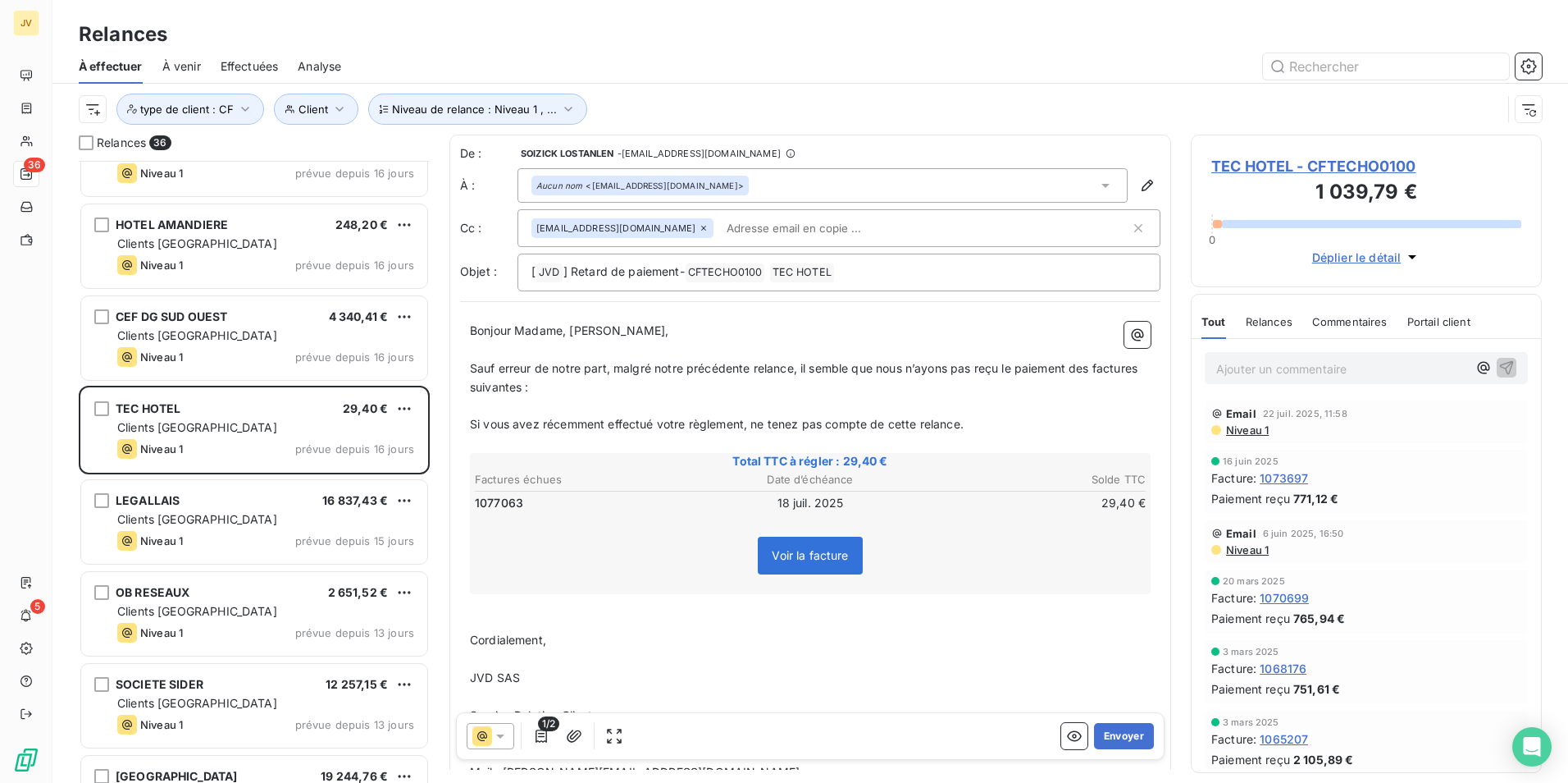
click at [1094, 367] on span "Sauf erreur de notre part, malgré notre précédente relance, il semble que nous …" at bounding box center [805, 377] width 671 height 33
click at [511, 384] on span "Sauf erreur de notre part, malgré notre précédente relance, il semble que nous …" at bounding box center [809, 377] width 678 height 33
click at [850, 274] on p "[ JVD ﻿ ] Retard de paiement- CFTECHO0100 ﻿ TEC HOTEL ﻿ ﻿" at bounding box center [839, 273] width 616 height 20
drag, startPoint x: 567, startPoint y: 385, endPoint x: 582, endPoint y: 388, distance: 15.3
click at [568, 385] on p "Sauf erreur de notre part, malgré notre précédente relance, il semble que nous …" at bounding box center [810, 379] width 681 height 38
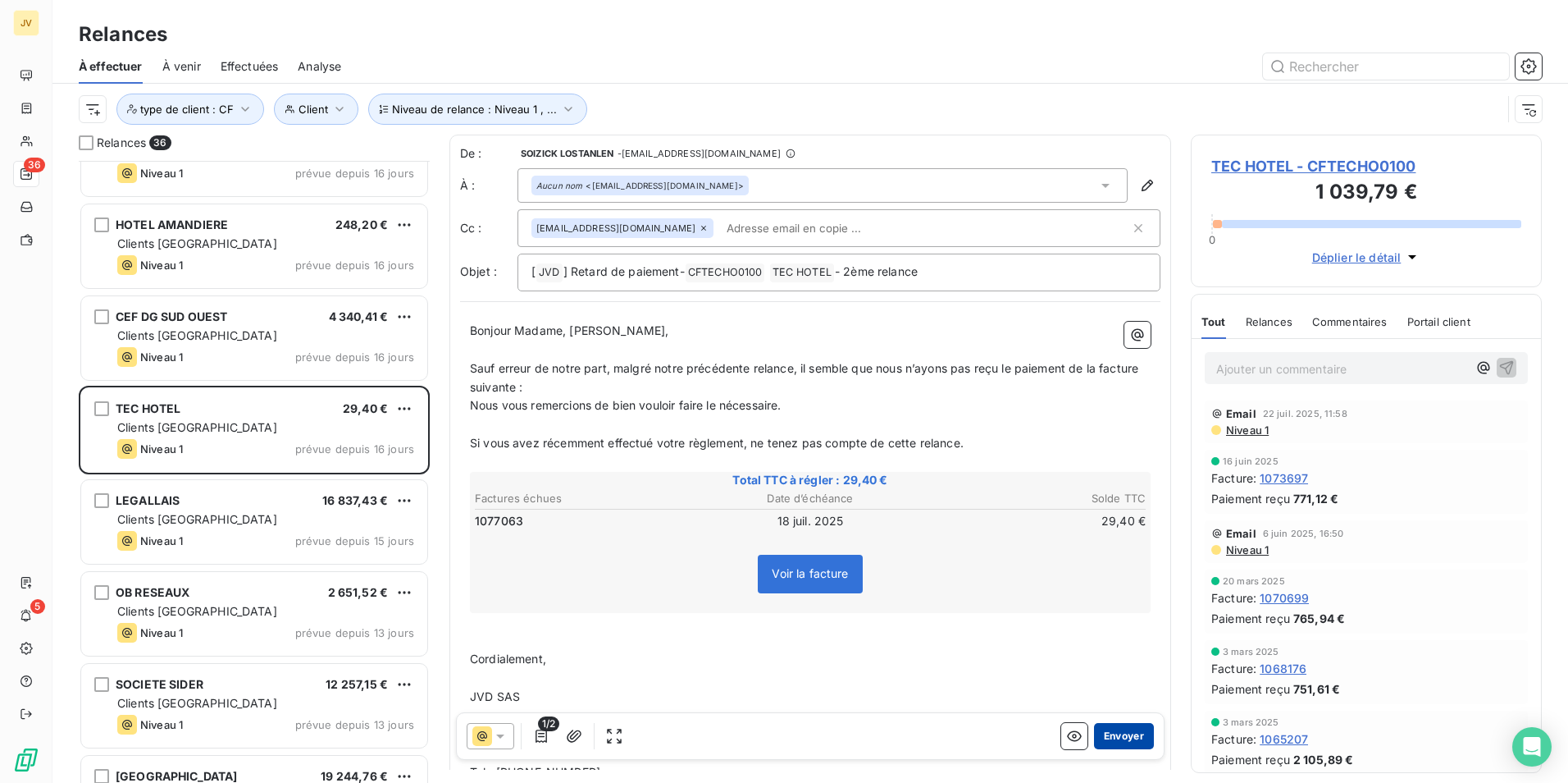
click at [1111, 739] on button "Envoyer" at bounding box center [1123, 736] width 60 height 27
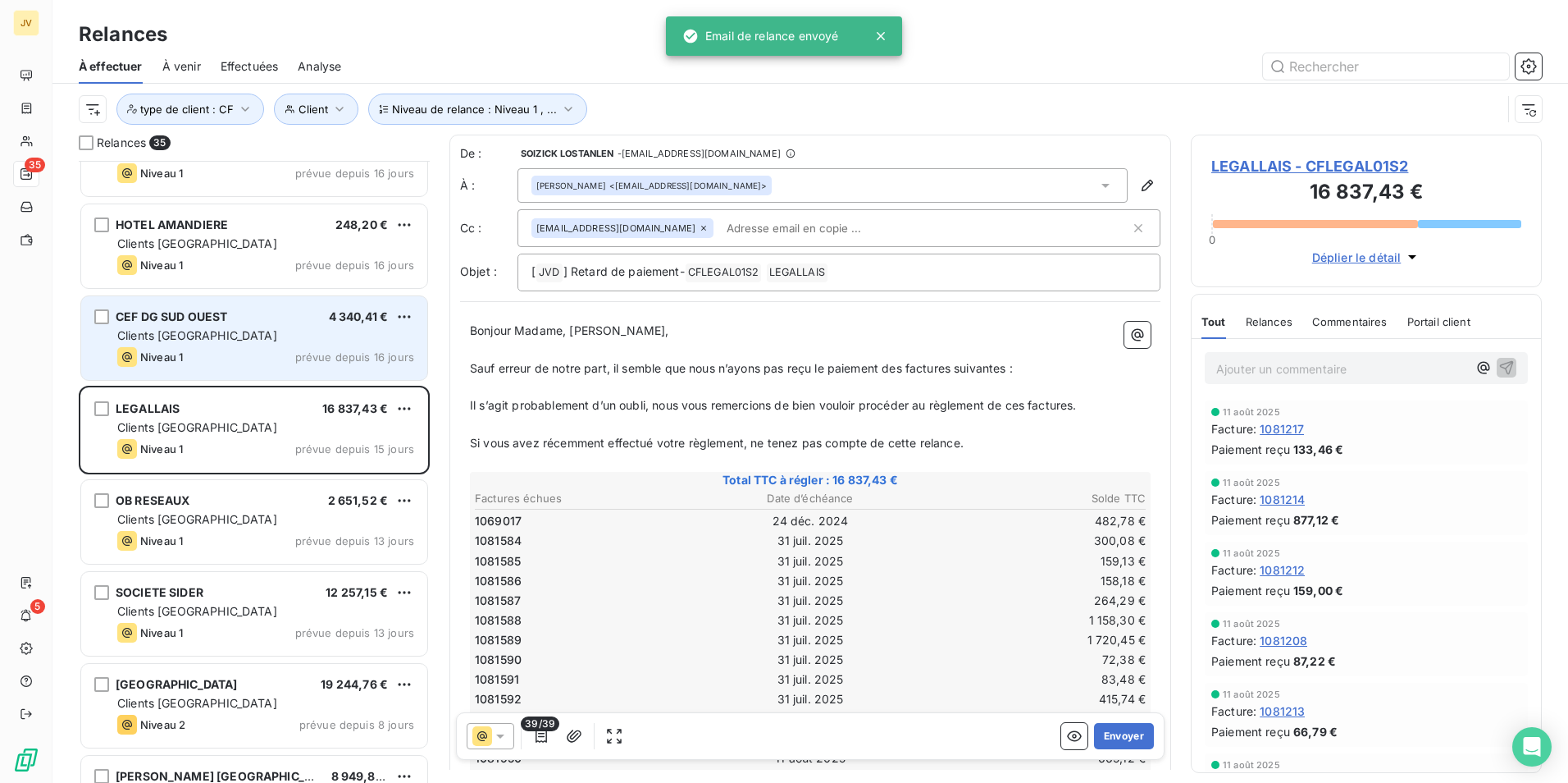
click at [299, 348] on div "Niveau 1 prévue depuis 16 jours" at bounding box center [266, 357] width 297 height 20
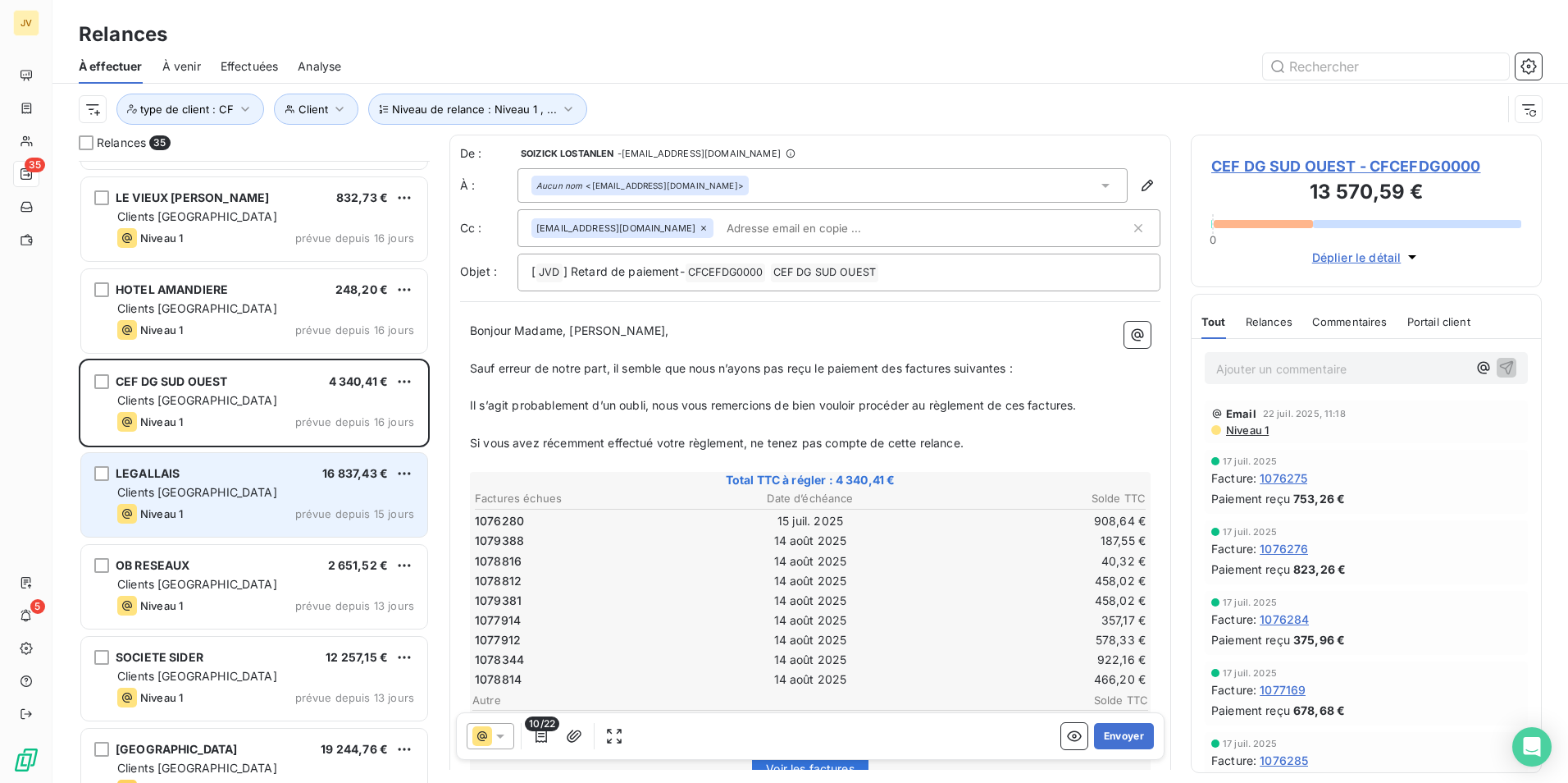
scroll to position [2278, 0]
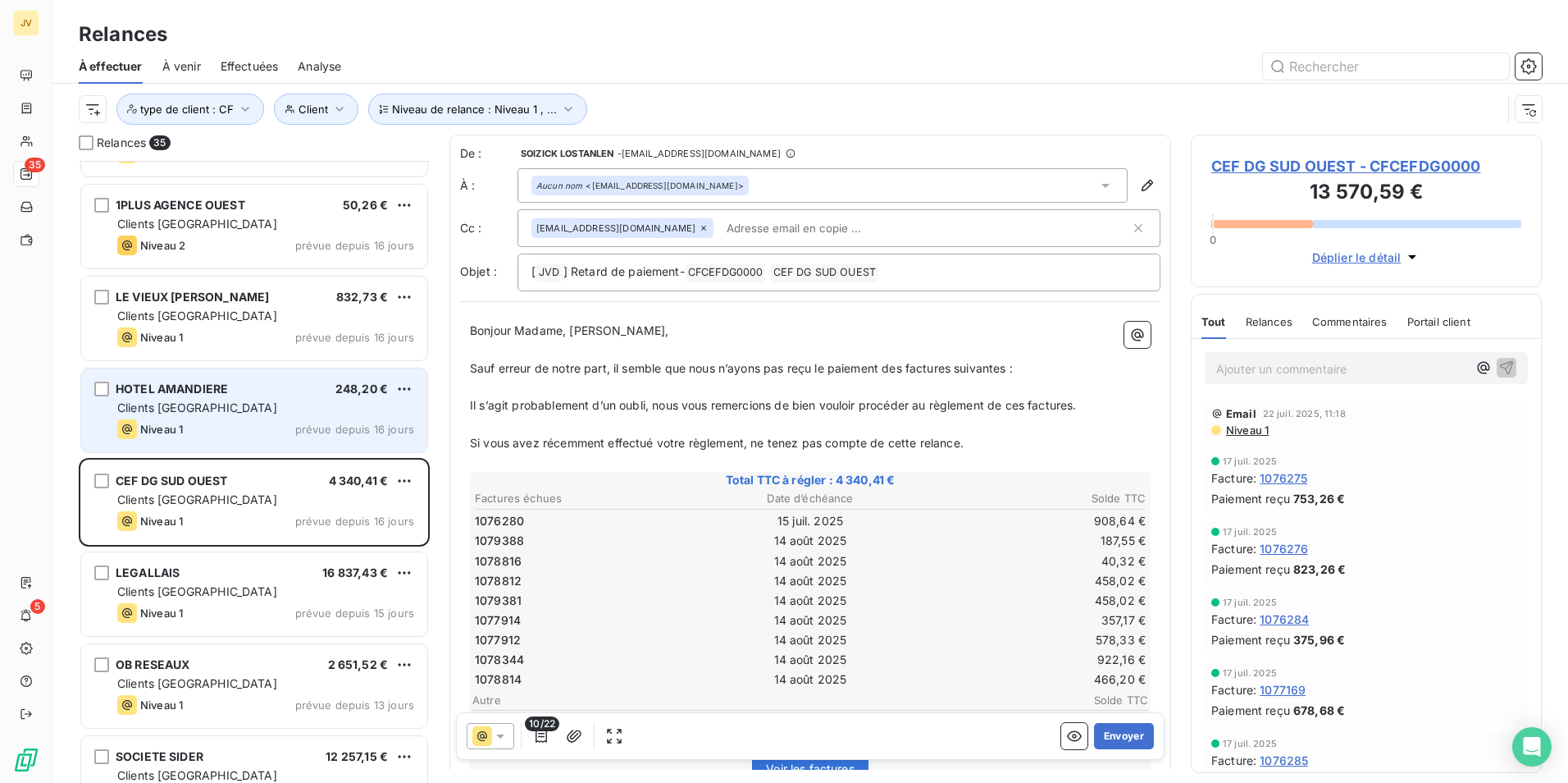
click at [253, 407] on div "Clients [GEOGRAPHIC_DATA]" at bounding box center [266, 407] width 297 height 17
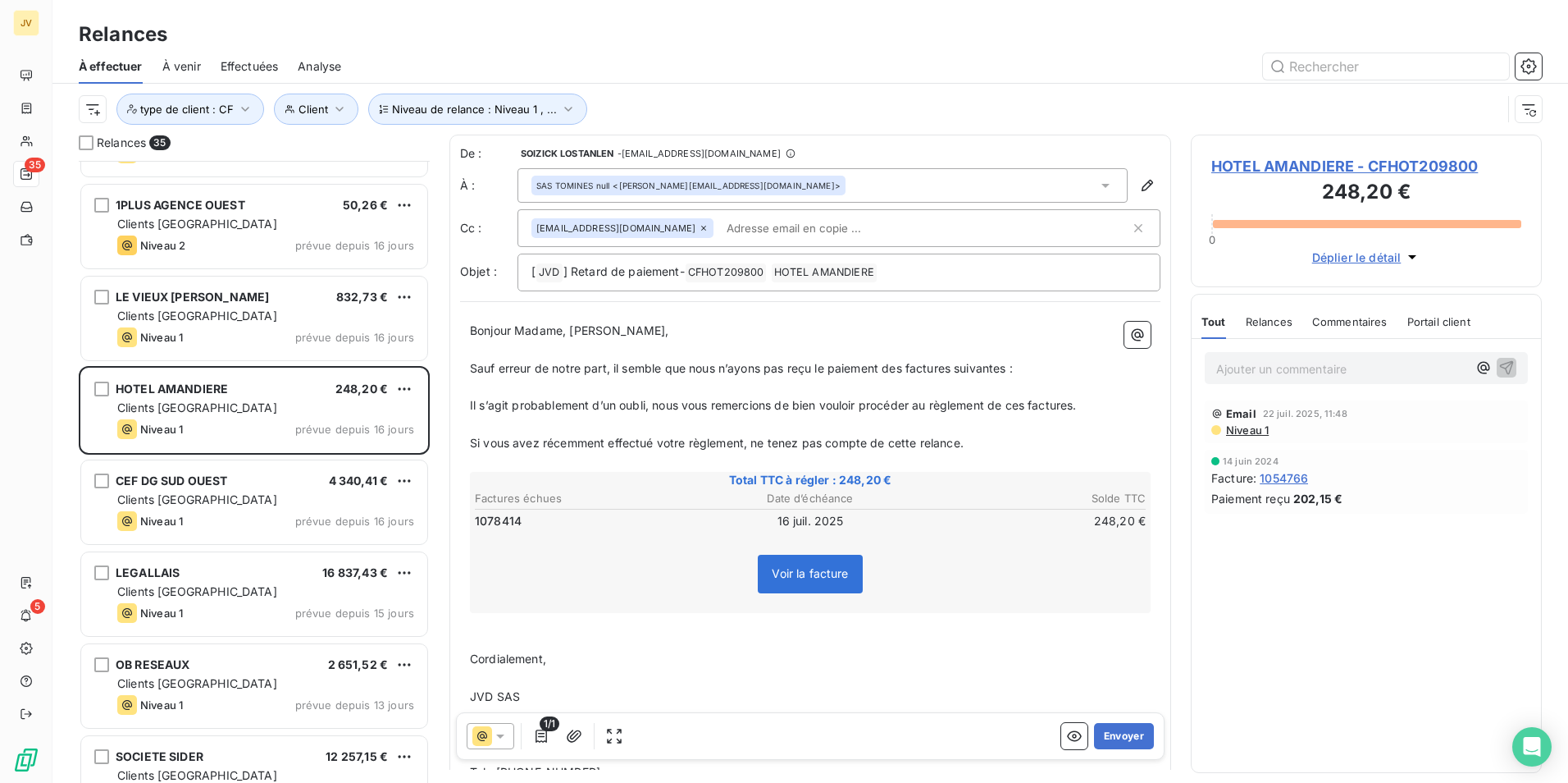
click at [1273, 321] on span "Relances" at bounding box center [1269, 321] width 46 height 13
click at [487, 740] on icon at bounding box center [482, 737] width 20 height 20
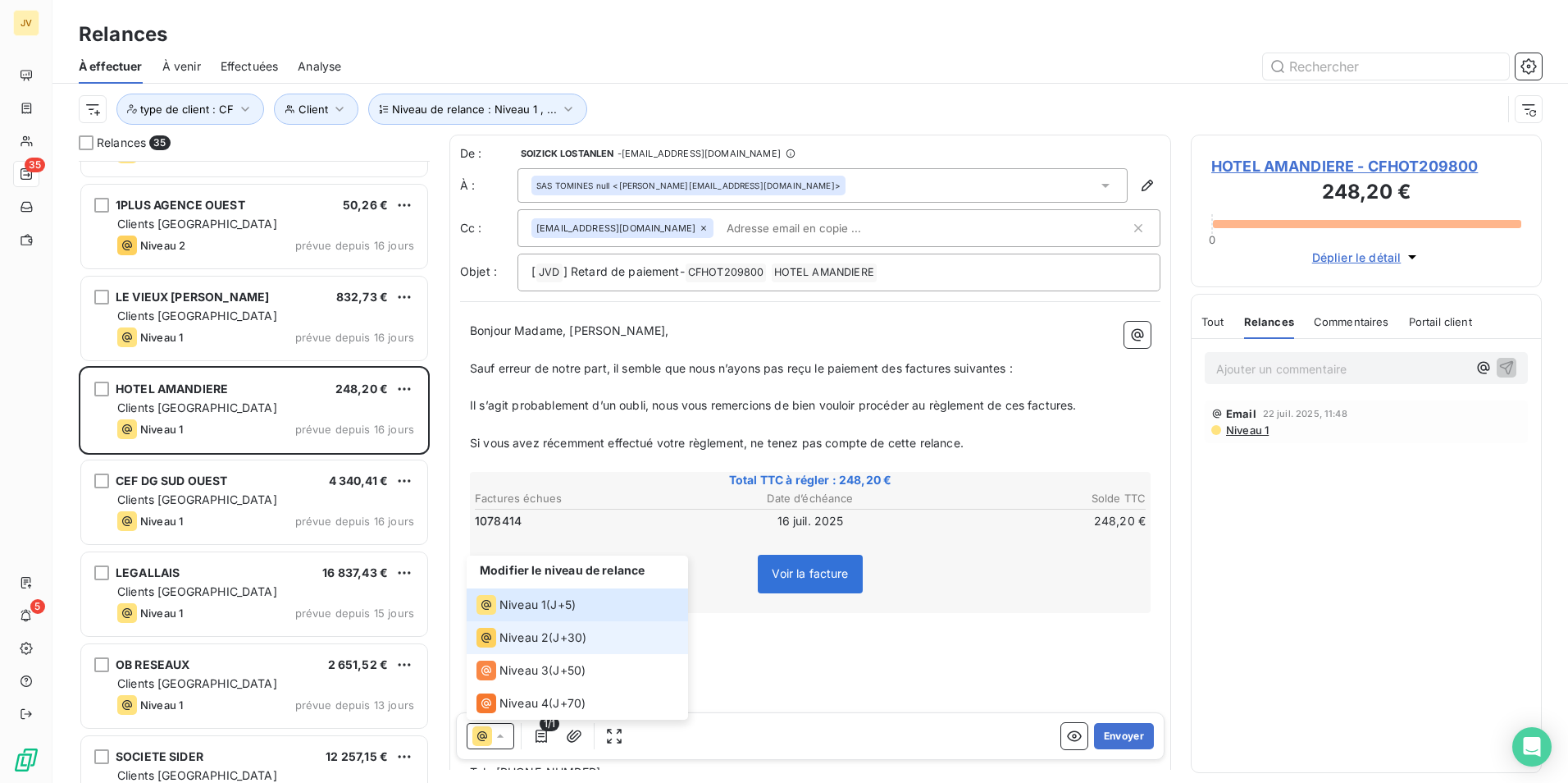
click at [516, 643] on span "Niveau 2" at bounding box center [525, 638] width 49 height 17
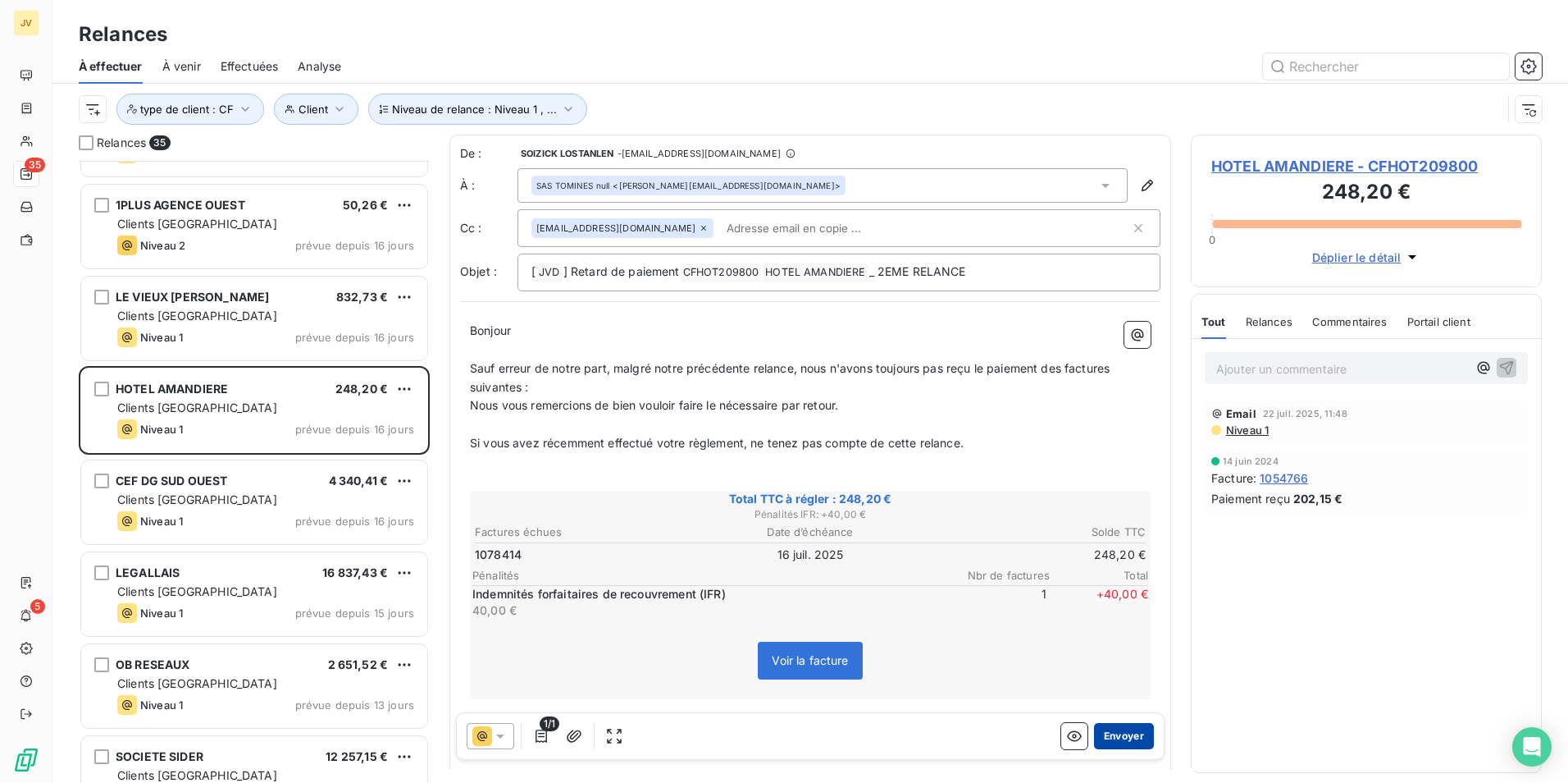
click at [1114, 737] on button "Envoyer" at bounding box center [1123, 736] width 60 height 27
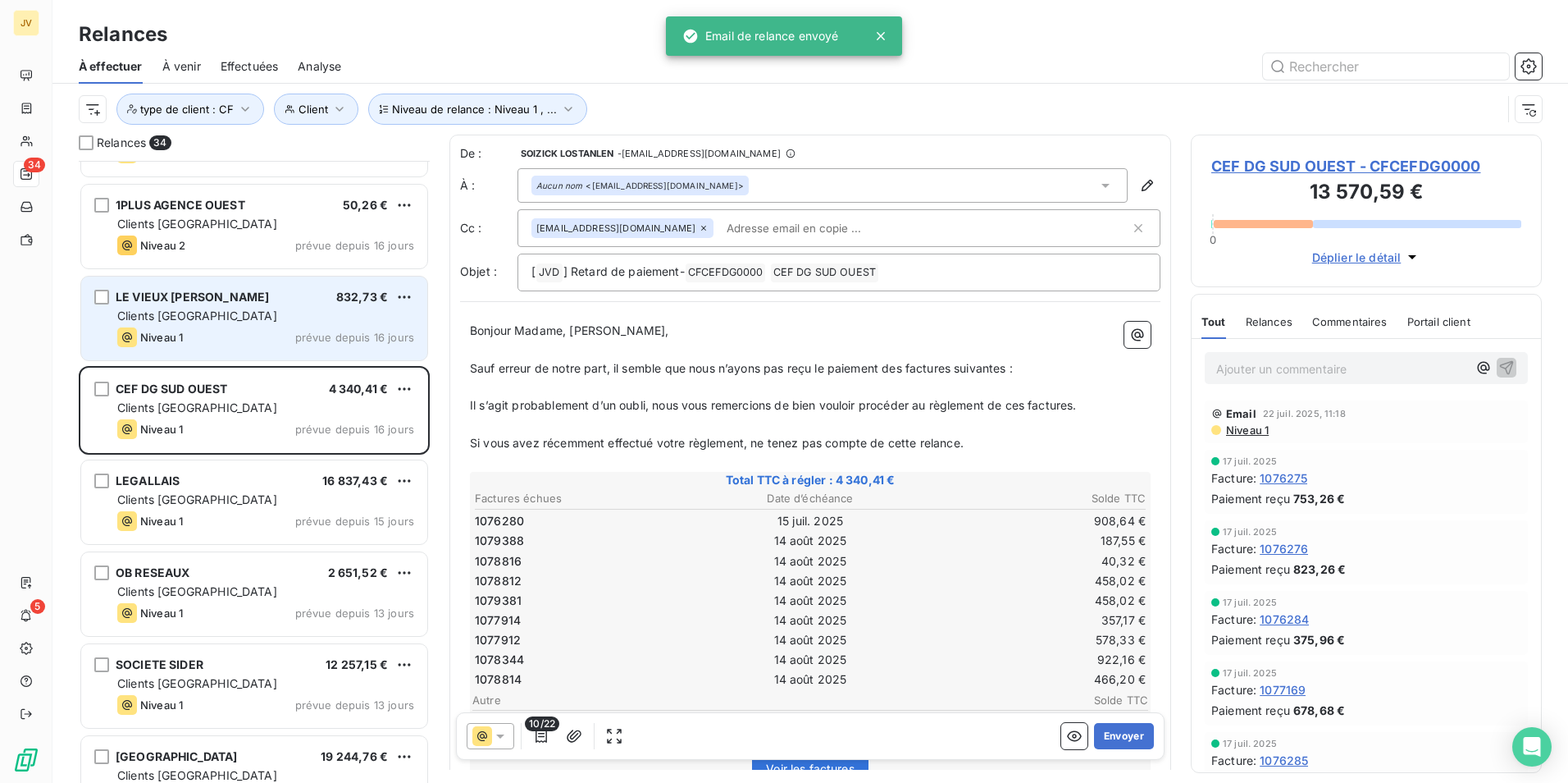
click at [244, 332] on div "Niveau 1 prévue depuis 16 jours" at bounding box center [266, 337] width 297 height 20
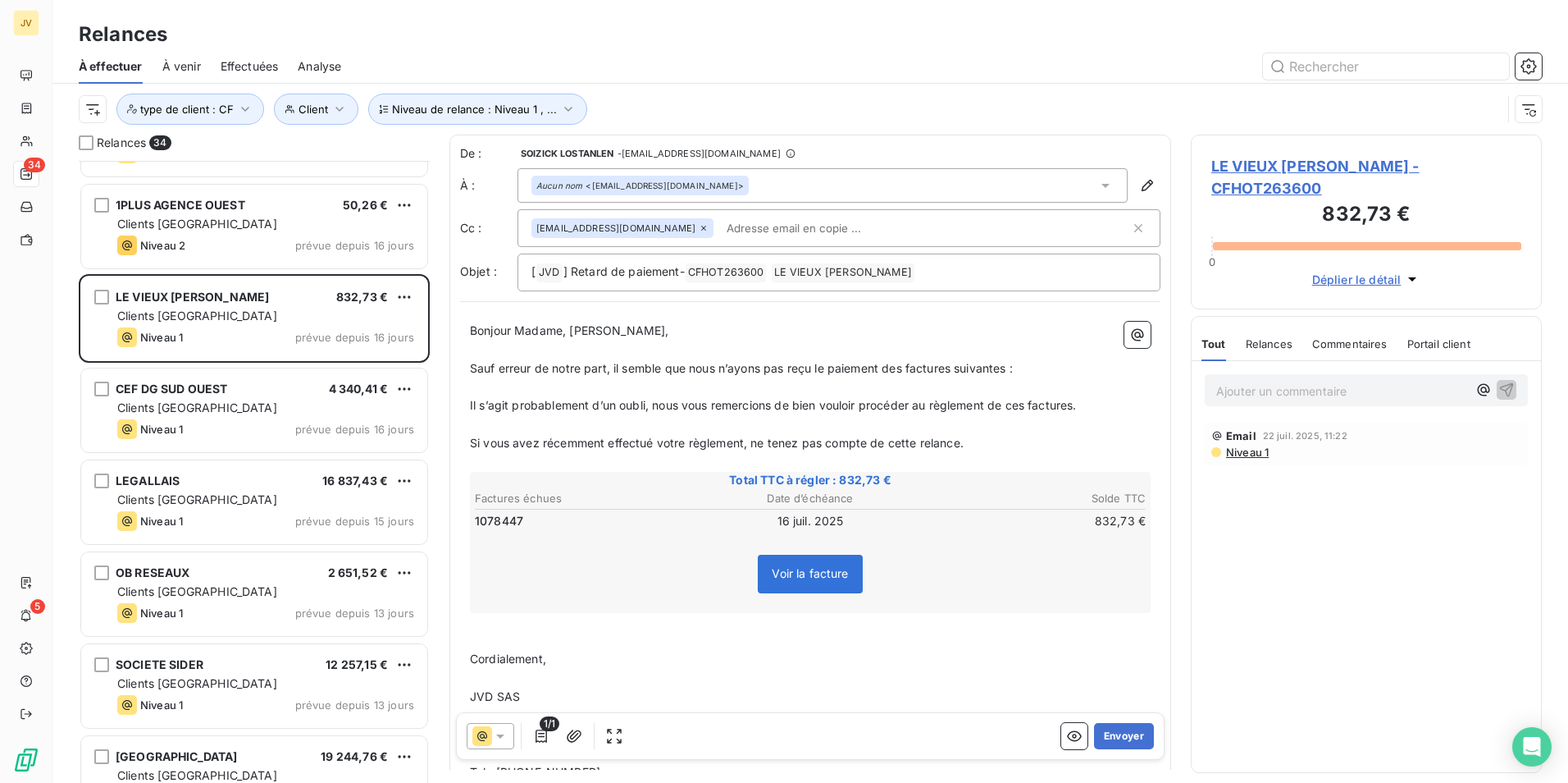
click at [1273, 337] on span "Relances" at bounding box center [1269, 343] width 46 height 13
click at [500, 738] on icon at bounding box center [500, 737] width 8 height 4
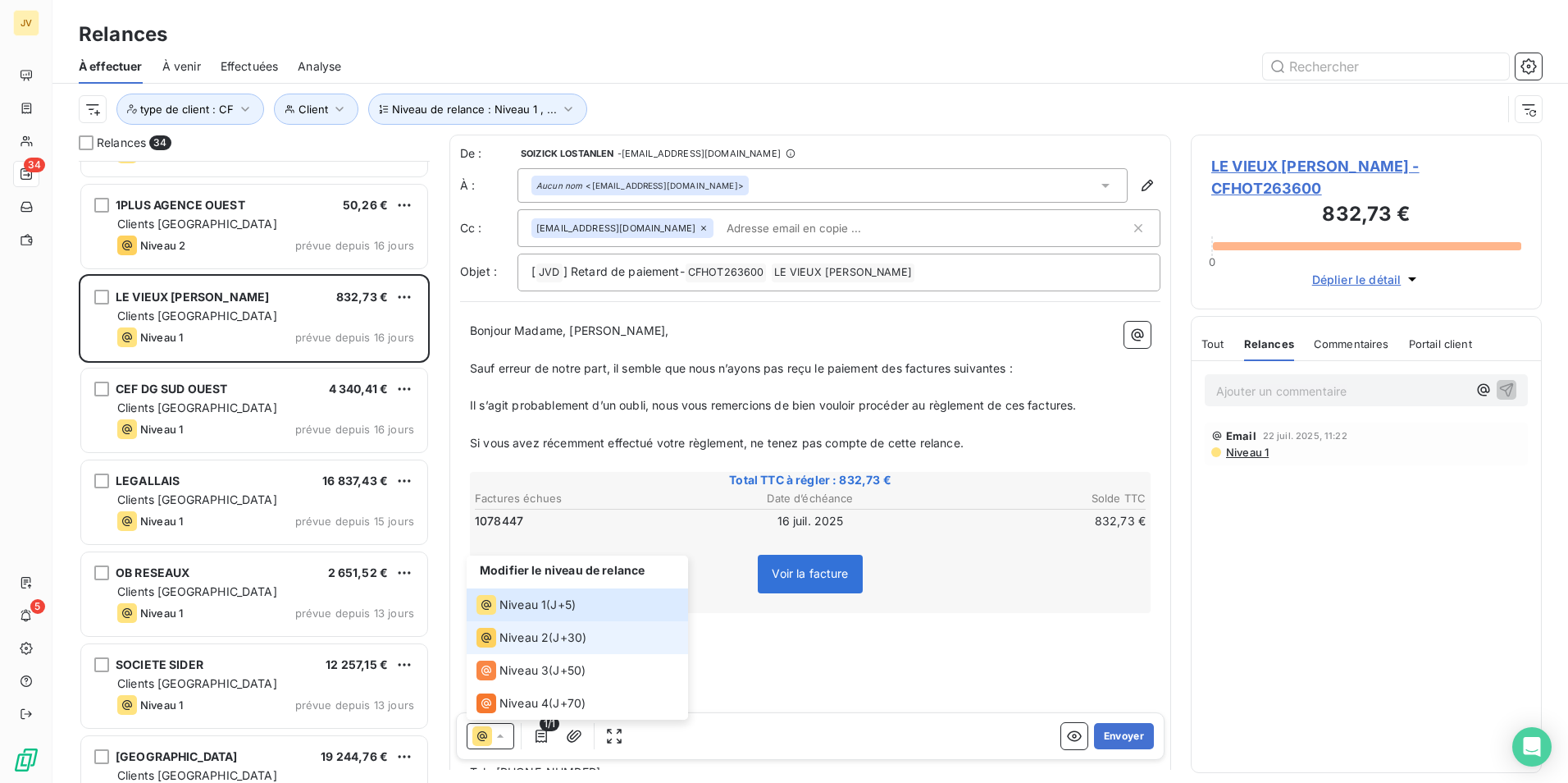
click at [523, 645] on span "Niveau 2" at bounding box center [525, 638] width 49 height 17
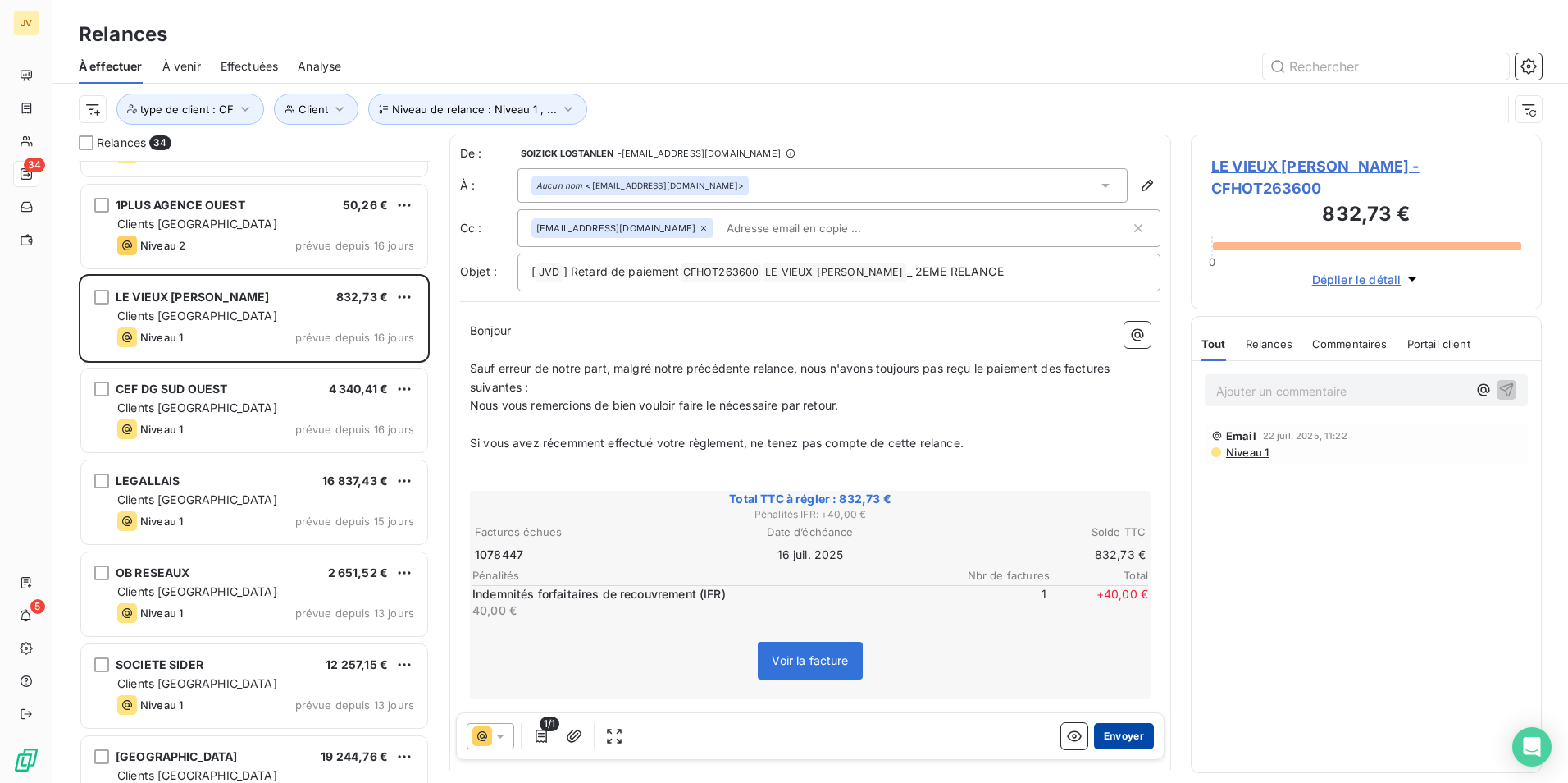
click at [1122, 733] on button "Envoyer" at bounding box center [1123, 736] width 60 height 27
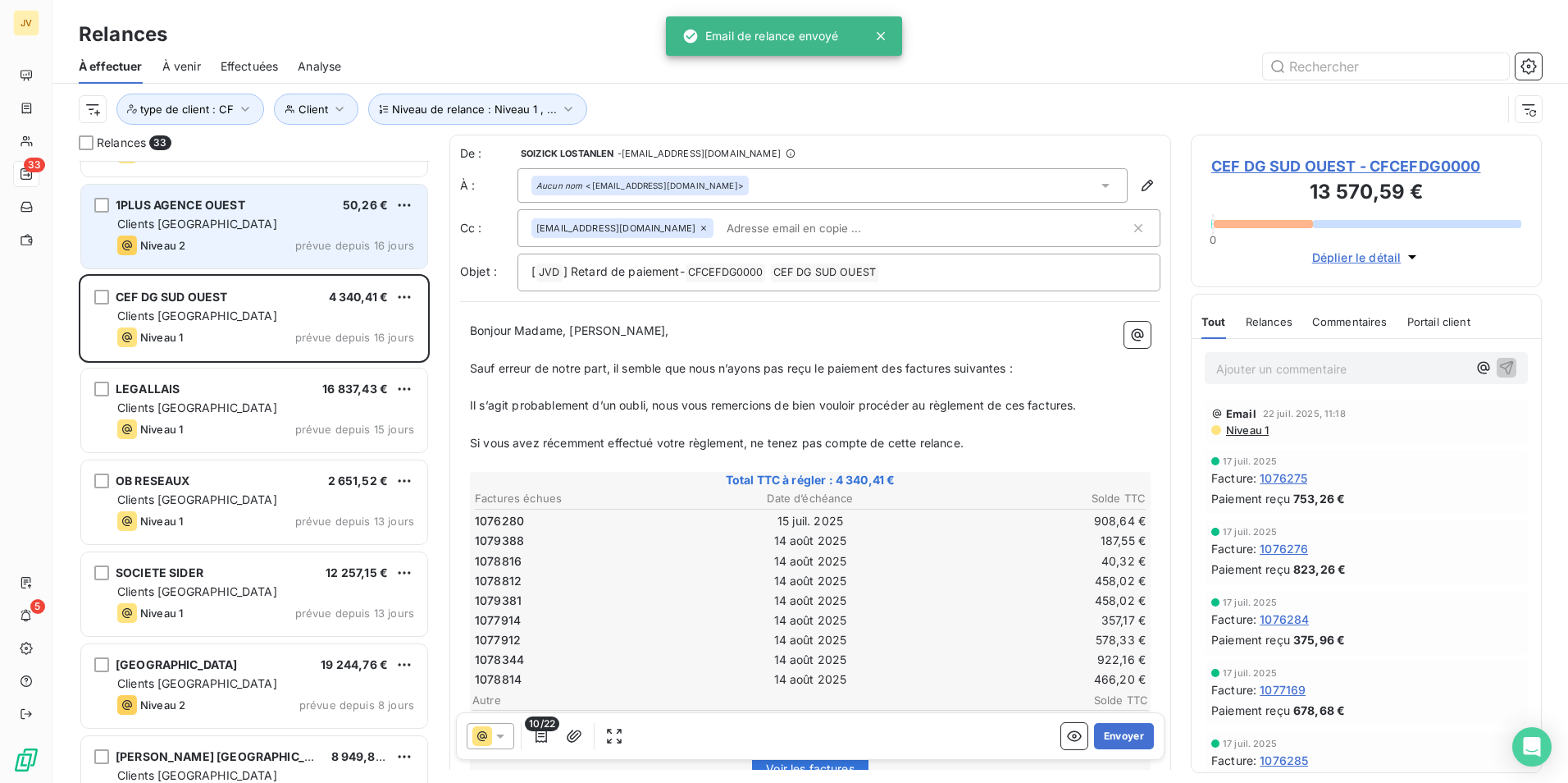
click at [302, 248] on span "prévue depuis 16 jours" at bounding box center [355, 245] width 119 height 13
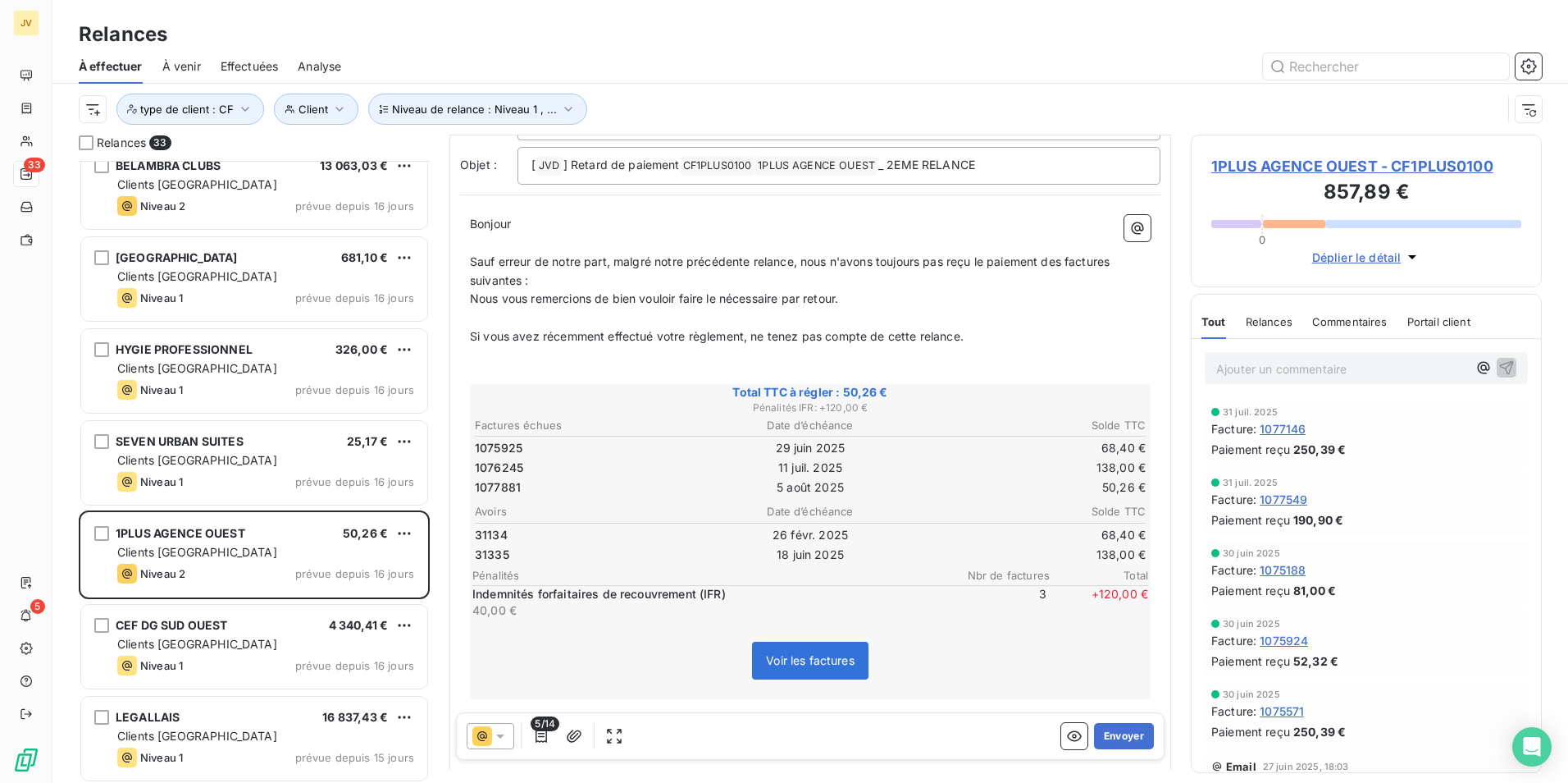
scroll to position [83, 0]
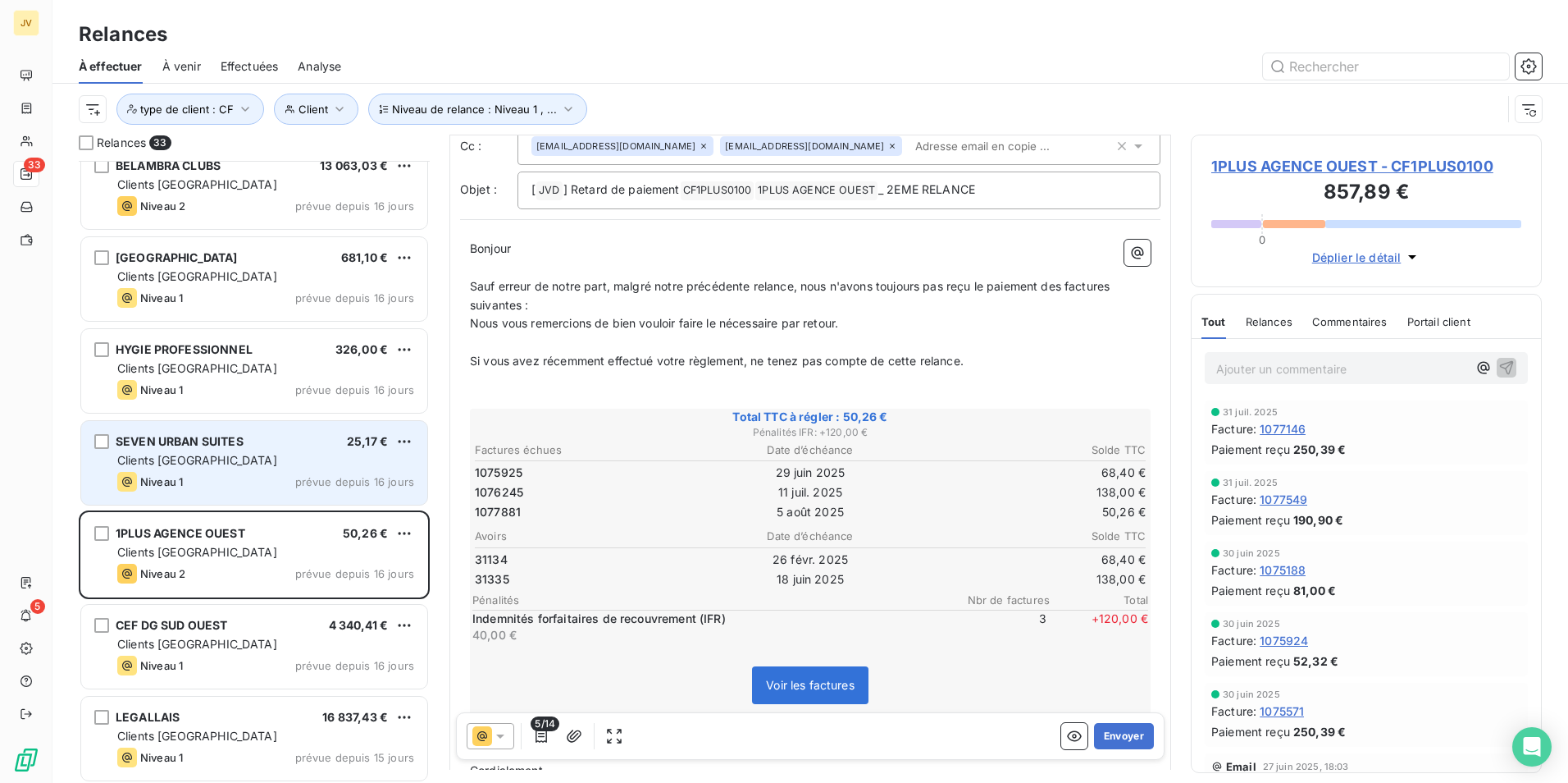
click at [255, 453] on div "Clients [GEOGRAPHIC_DATA]" at bounding box center [266, 460] width 297 height 17
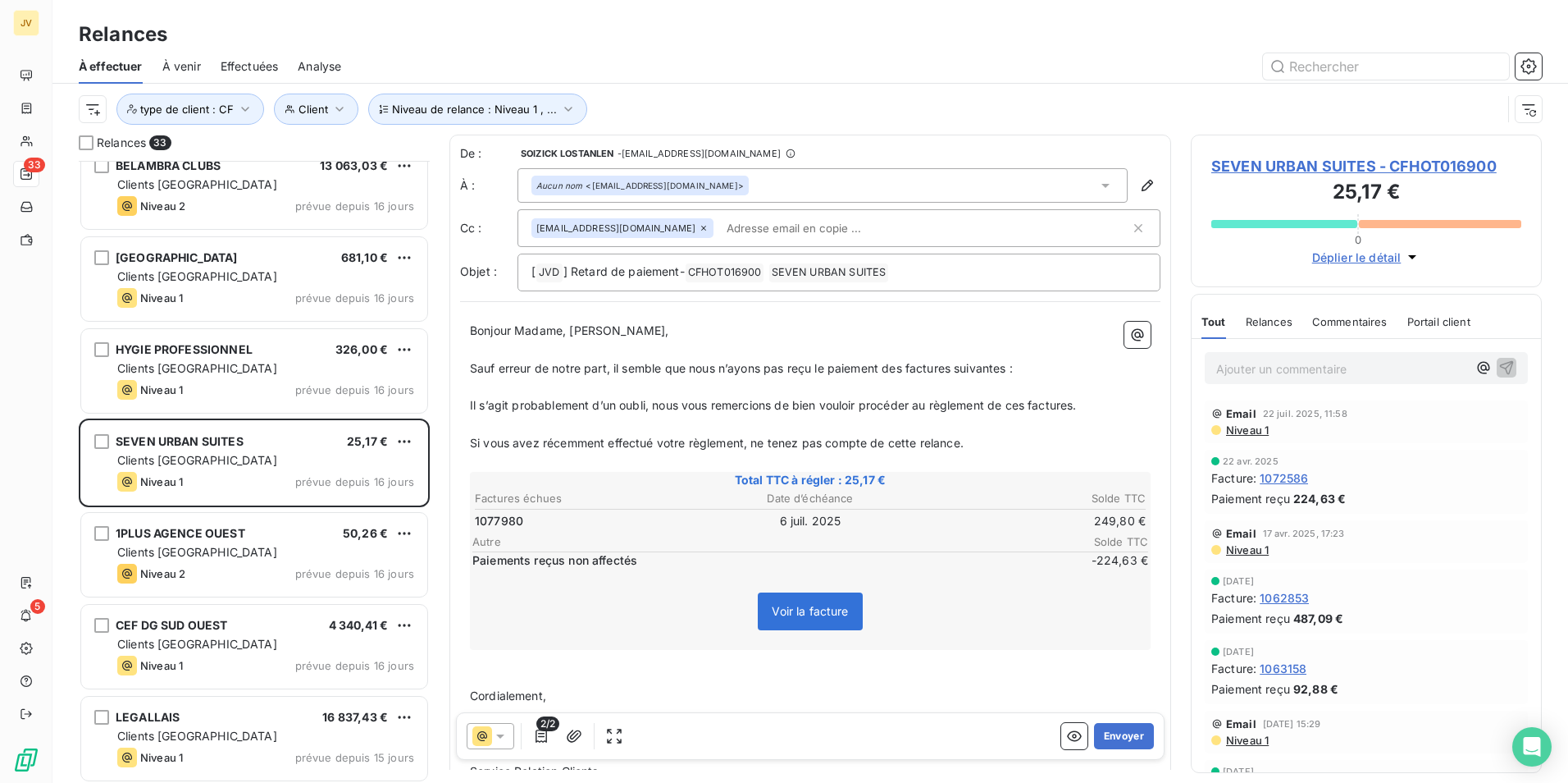
drag, startPoint x: 1266, startPoint y: 327, endPoint x: 1258, endPoint y: 331, distance: 8.9
click at [1265, 326] on span "Relances" at bounding box center [1269, 321] width 46 height 13
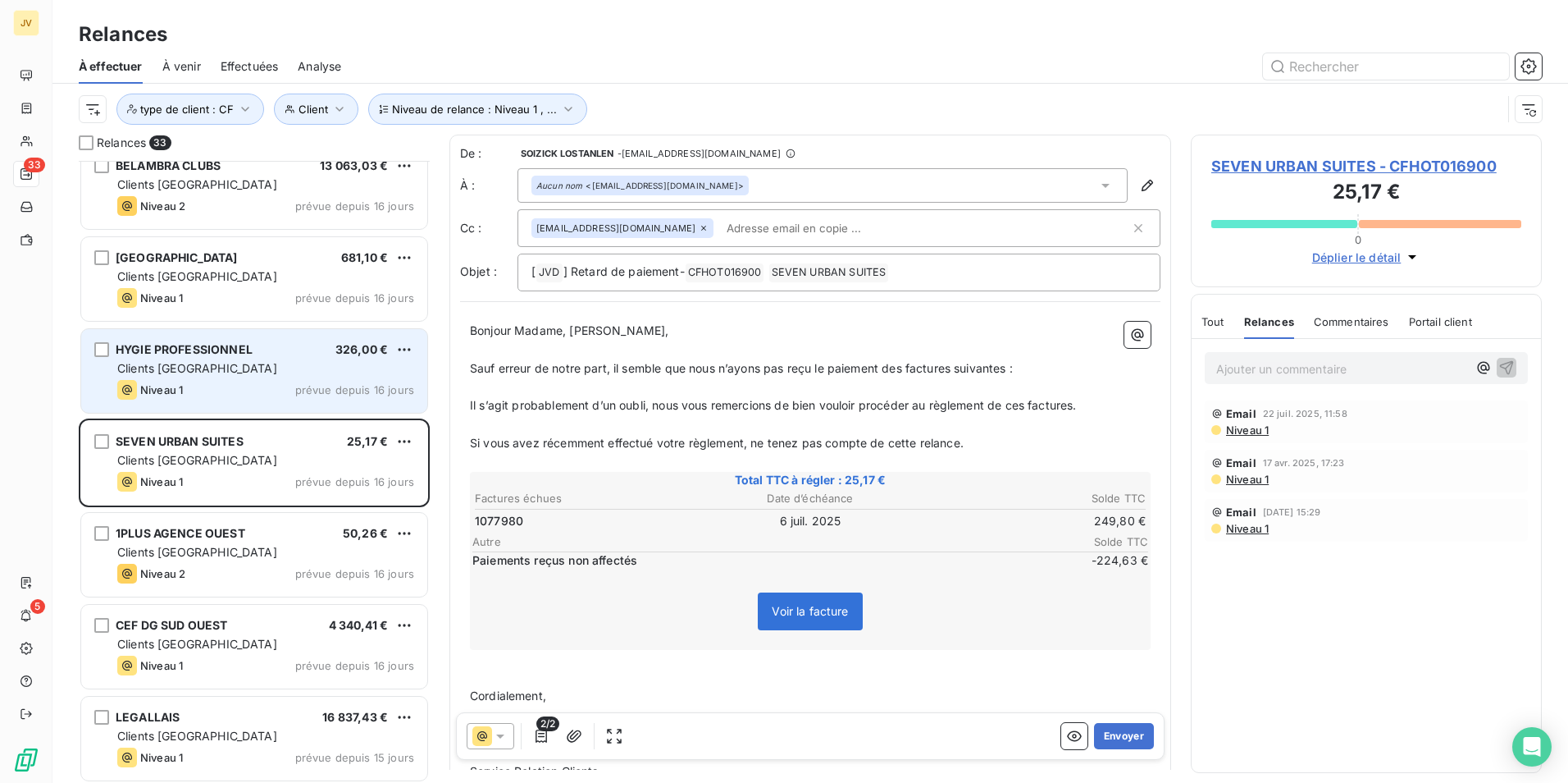
click at [269, 390] on div "Niveau 1 prévue depuis 16 jours" at bounding box center [266, 390] width 297 height 20
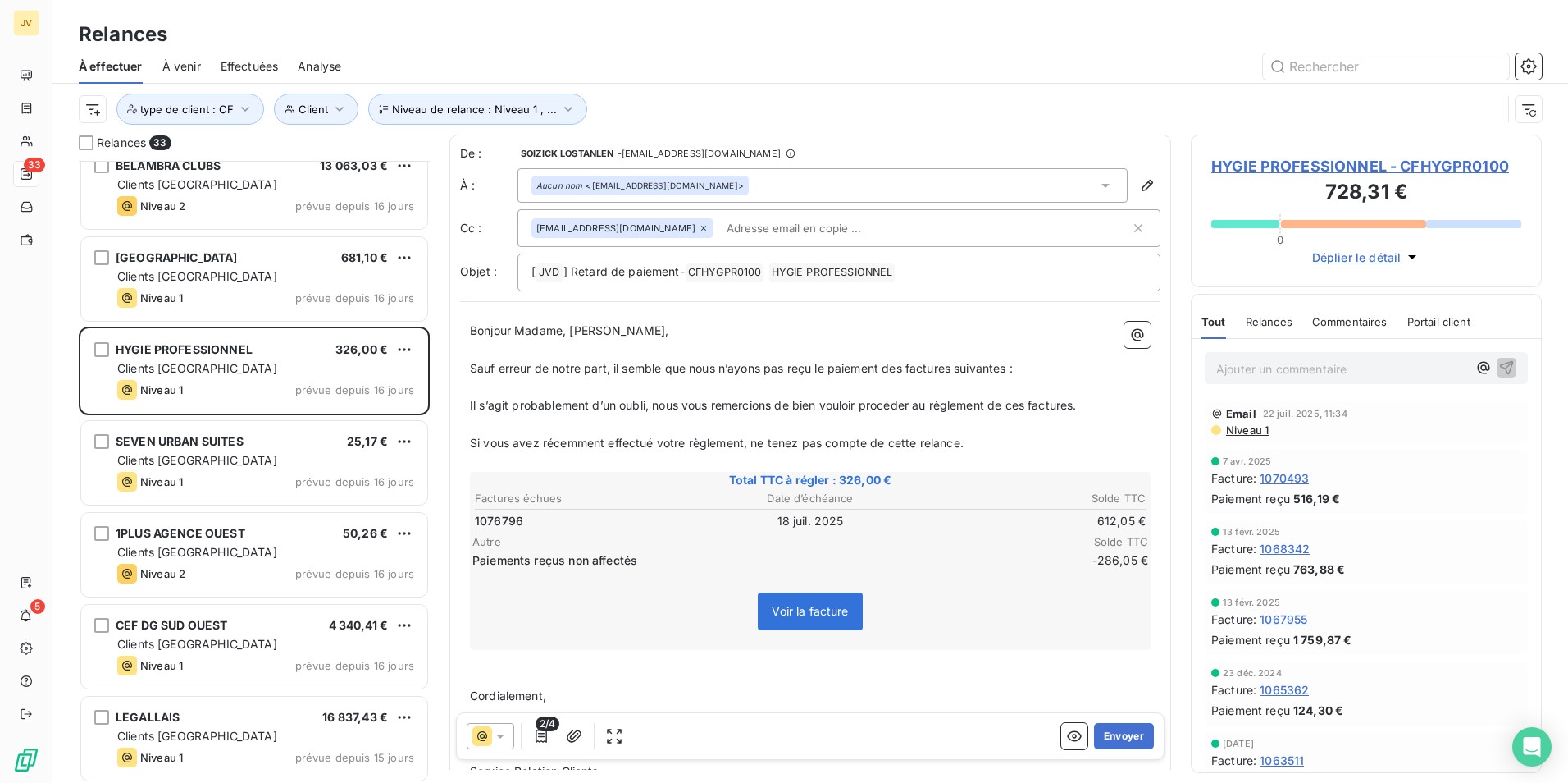
click at [1268, 326] on span "Relances" at bounding box center [1269, 321] width 46 height 13
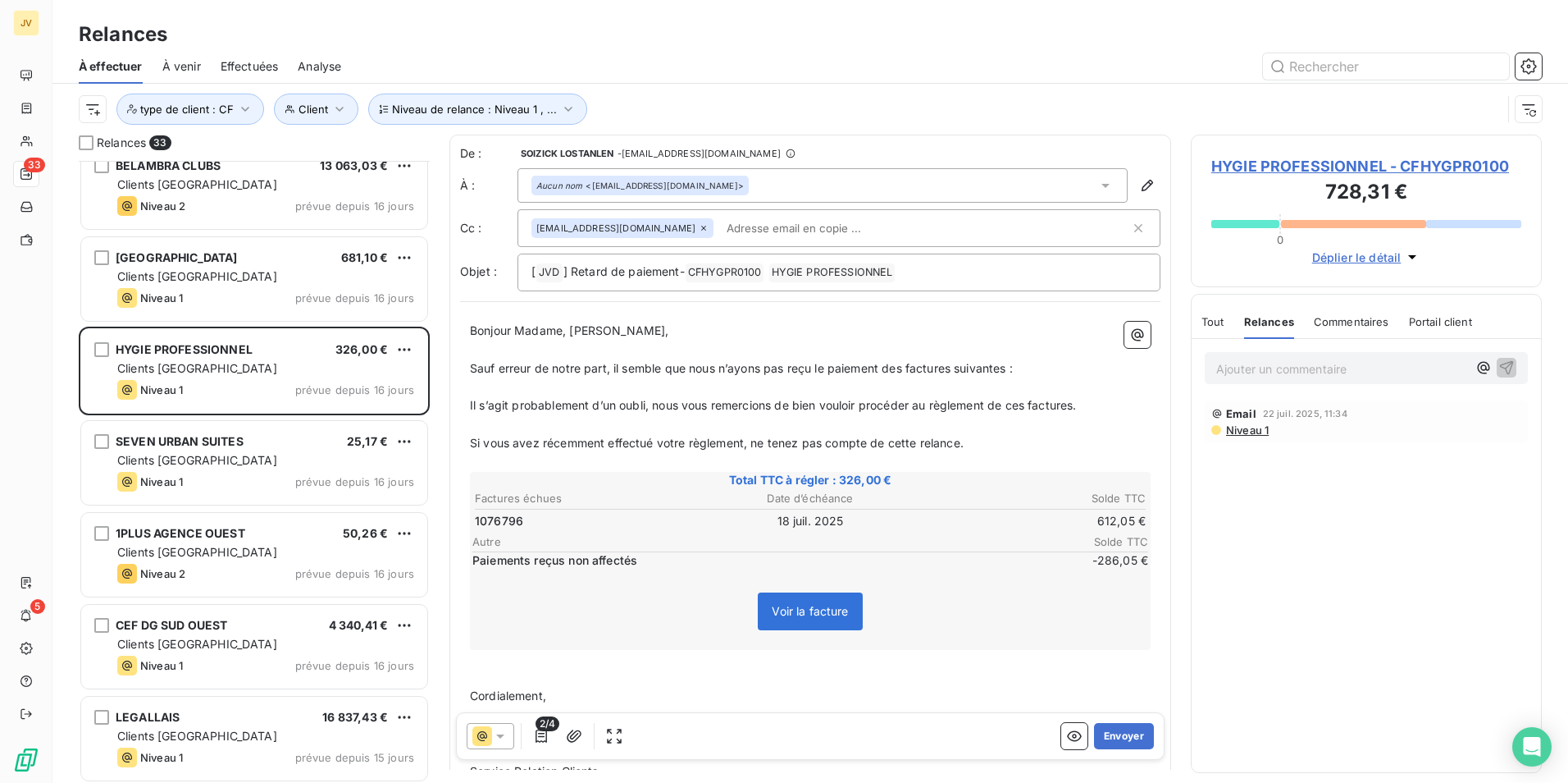
click at [496, 732] on icon at bounding box center [500, 736] width 17 height 17
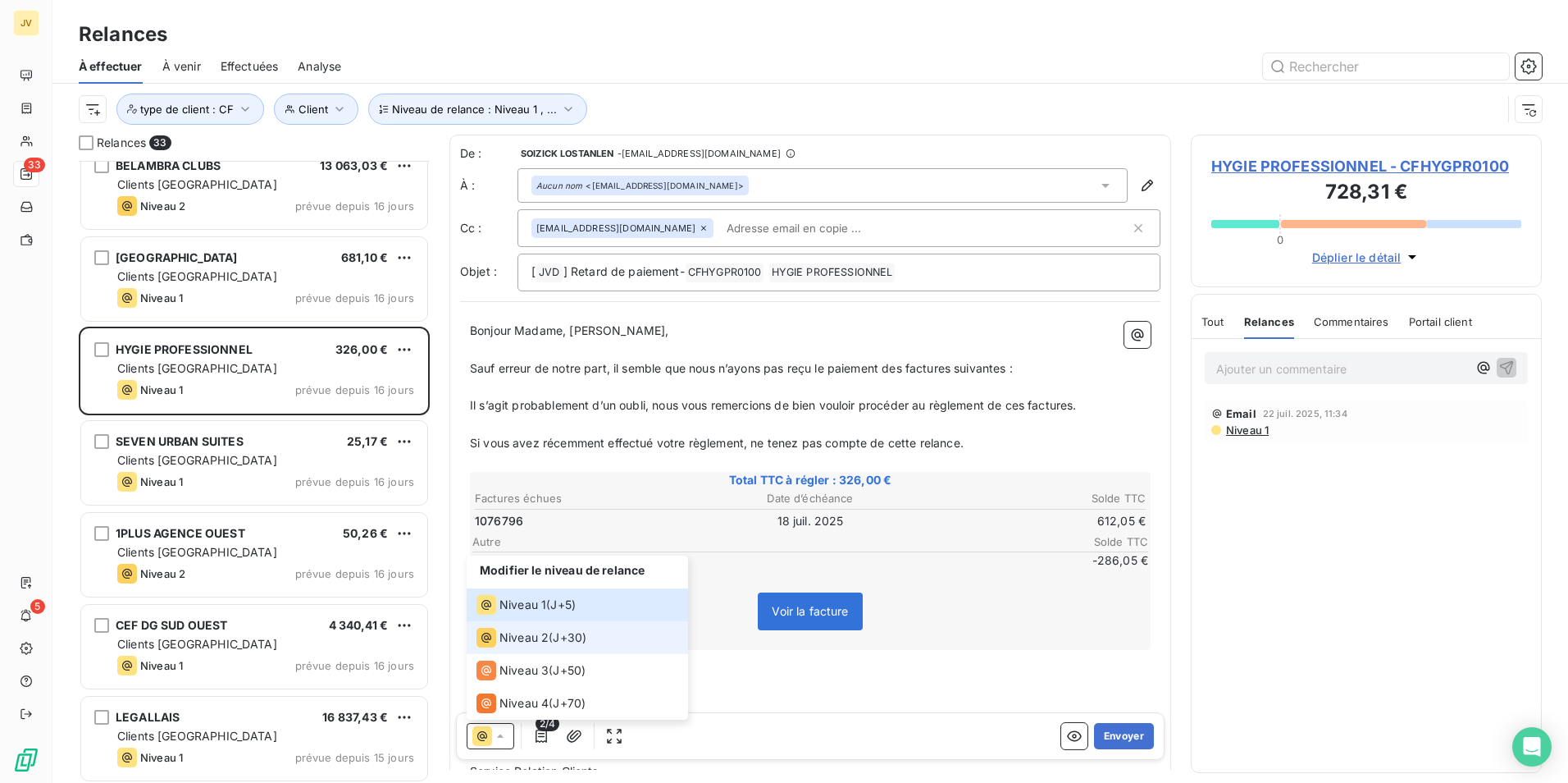
click at [523, 649] on li "Niveau 2 ( J+30 )" at bounding box center [577, 637] width 221 height 33
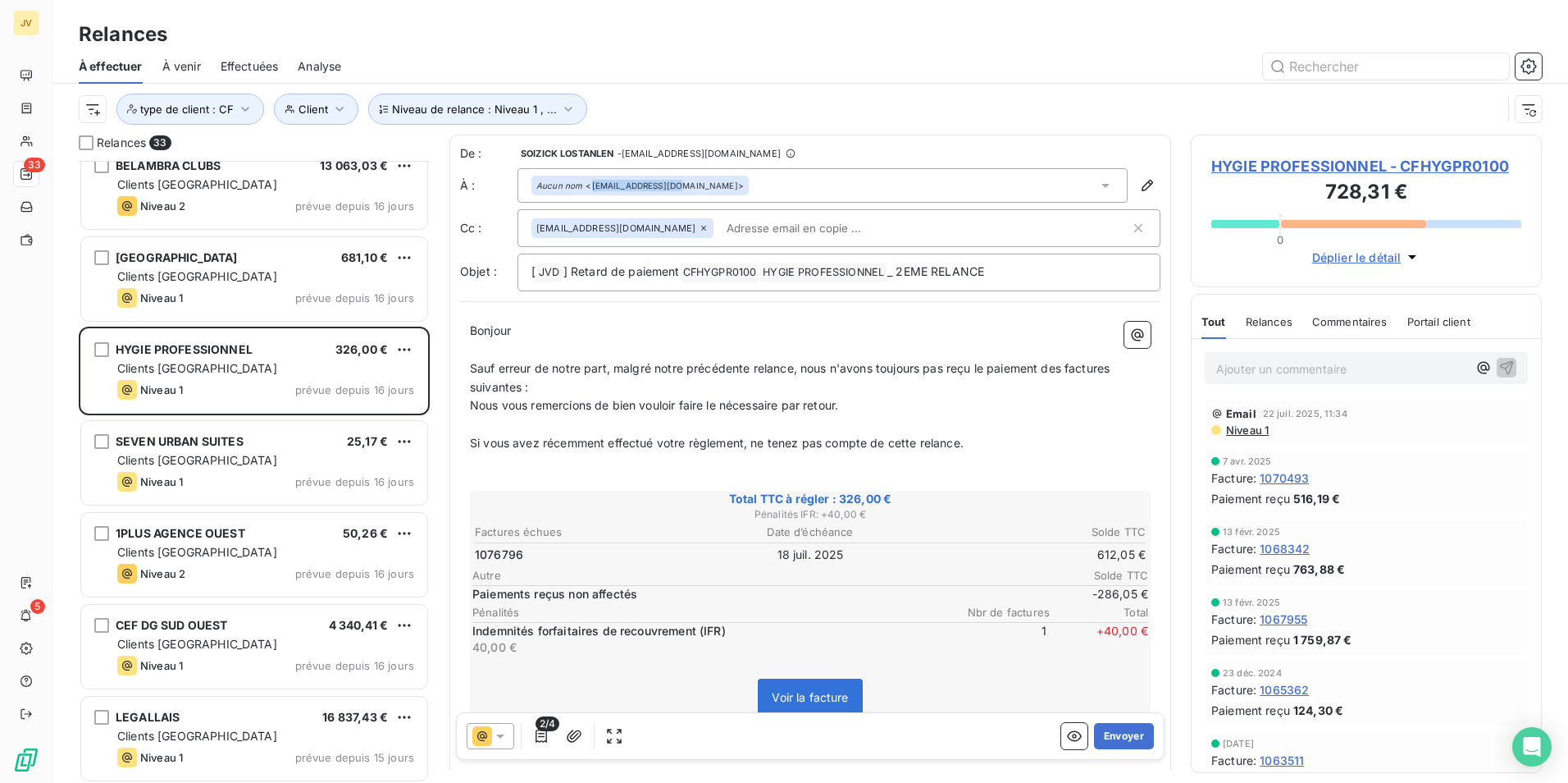
drag, startPoint x: 592, startPoint y: 188, endPoint x: 671, endPoint y: 192, distance: 79.1
click at [671, 191] on div "Aucun nom <achats@hygiepro.fr>" at bounding box center [640, 186] width 207 height 12
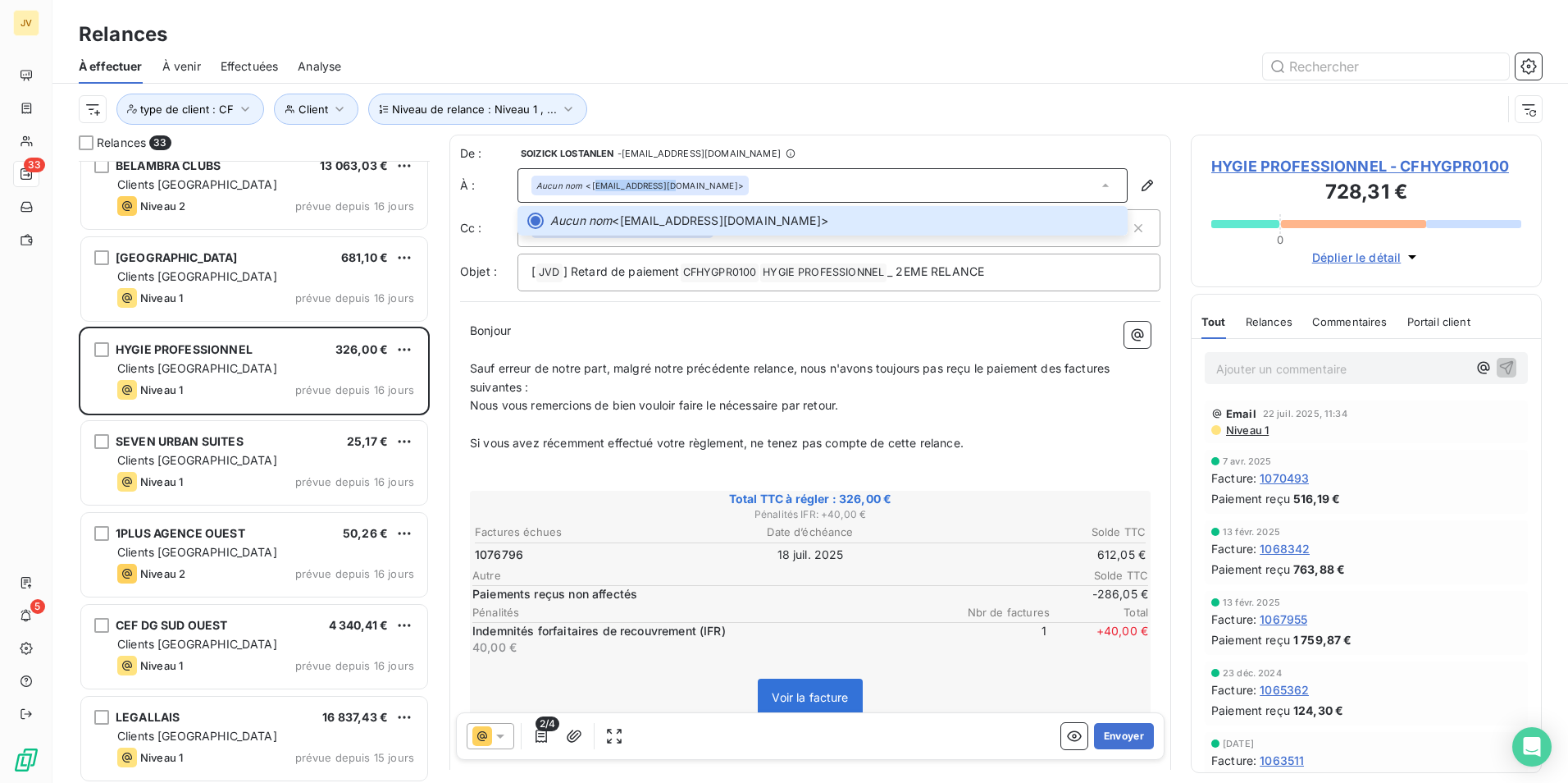
drag, startPoint x: 594, startPoint y: 186, endPoint x: 656, endPoint y: 186, distance: 62.0
click at [661, 186] on div "Aucun nom <achats@hygiepro.fr>" at bounding box center [640, 186] width 207 height 12
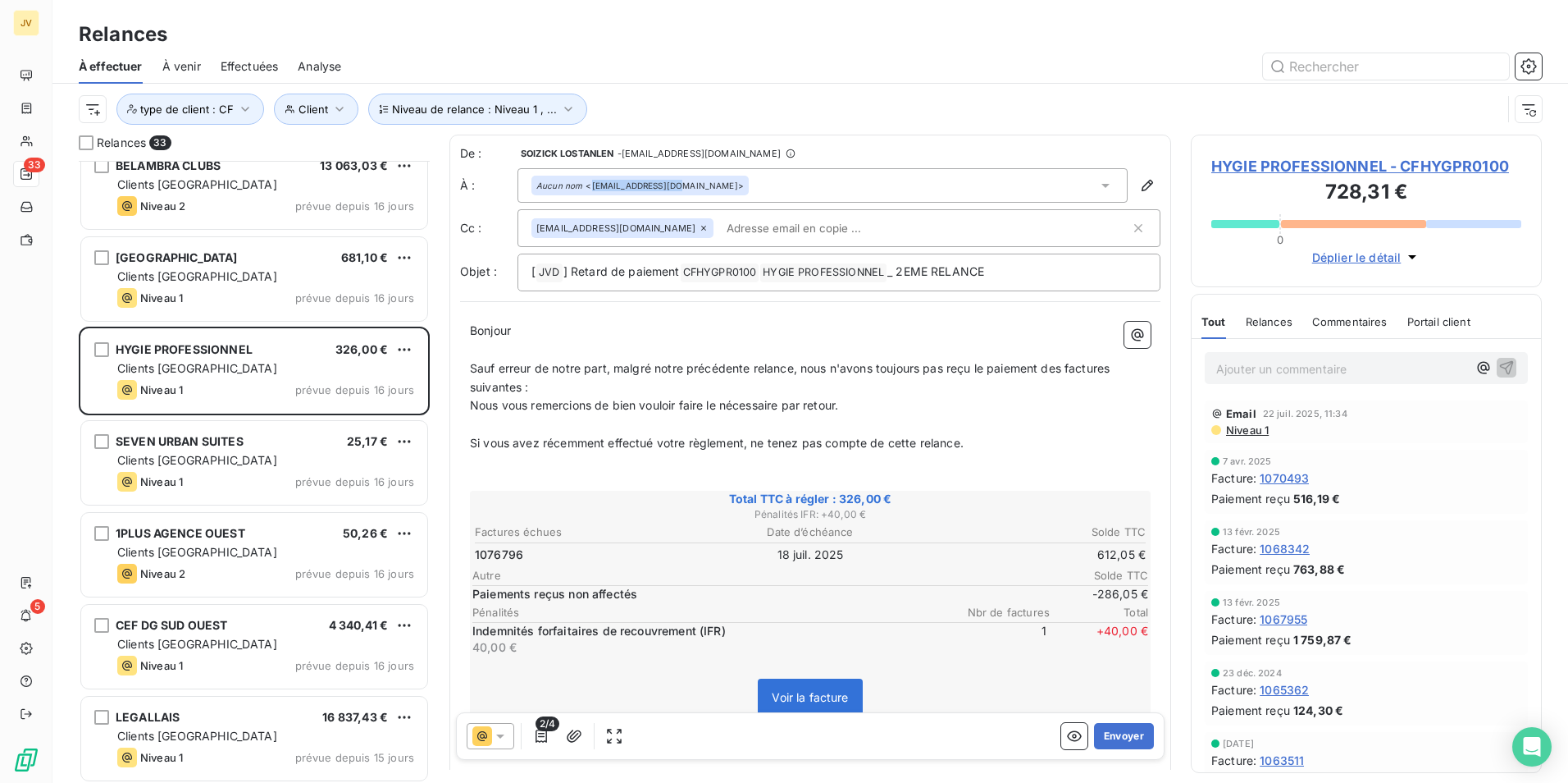
drag, startPoint x: 656, startPoint y: 186, endPoint x: 669, endPoint y: 187, distance: 13.0
click at [669, 187] on div "Aucun nom <achats@hygiepro.fr>" at bounding box center [640, 186] width 207 height 12
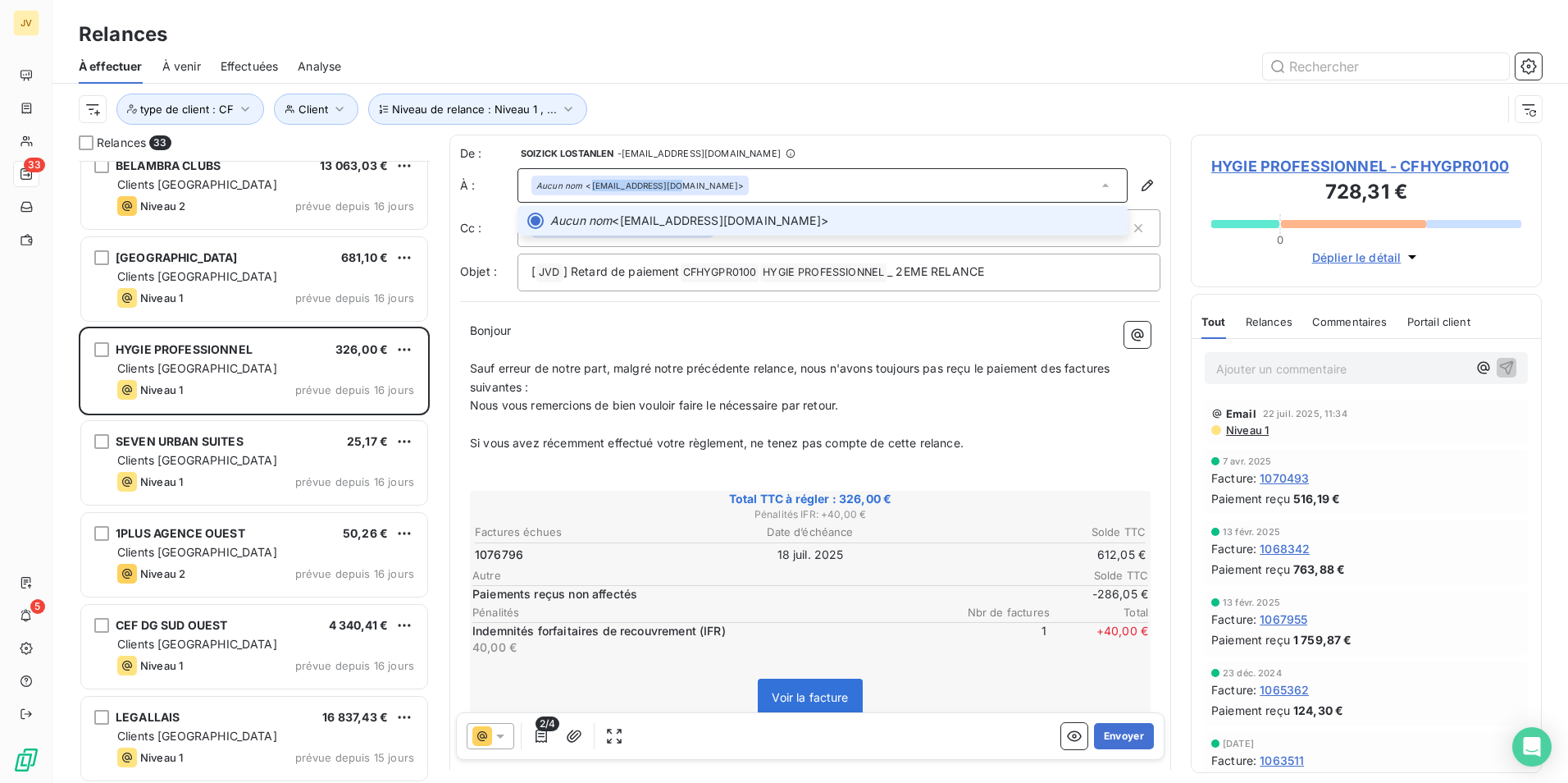
copy div "achats@hygiepro.fr"
click at [1368, 322] on span "Commentaires" at bounding box center [1350, 321] width 75 height 13
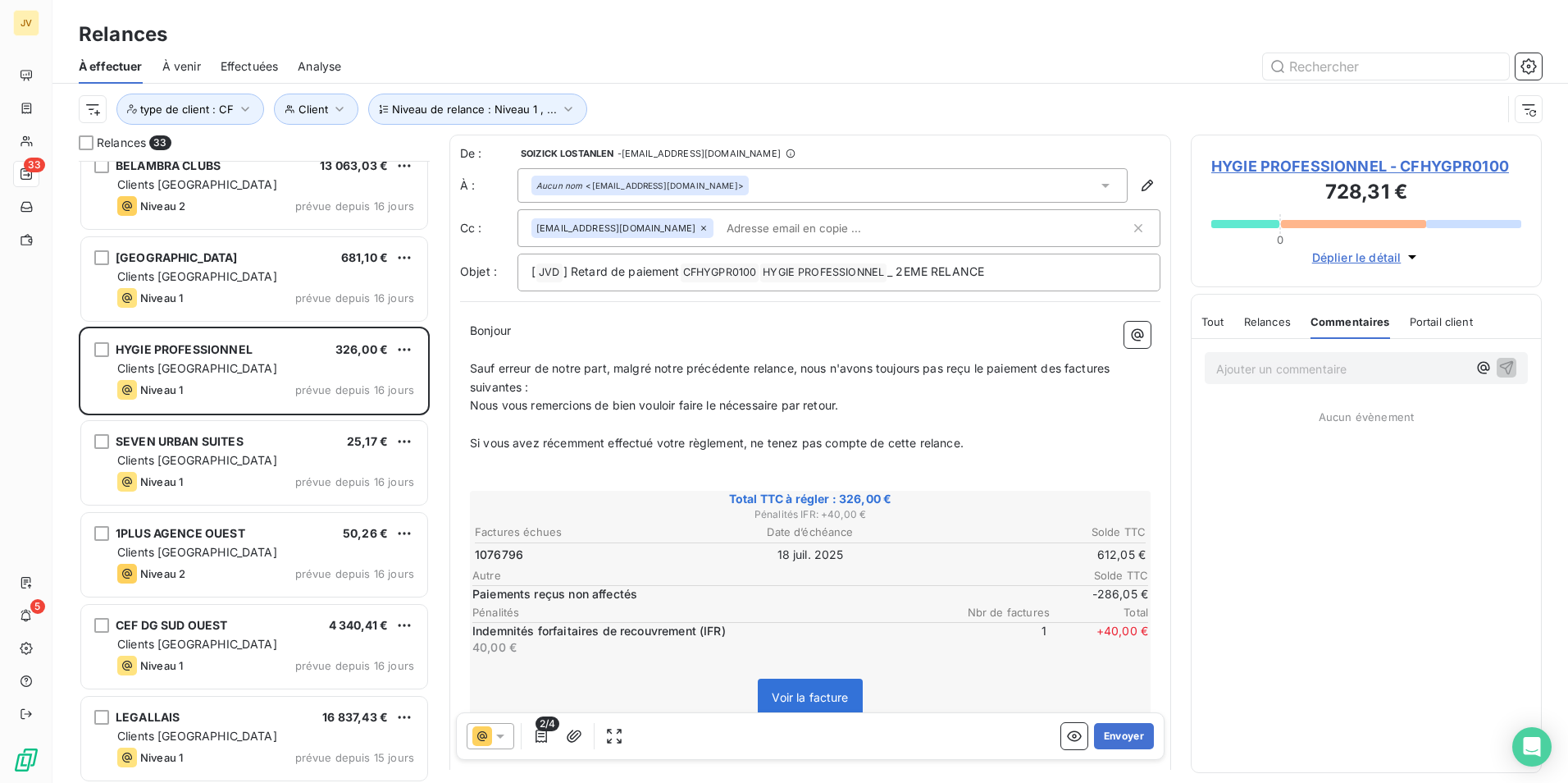
click at [1260, 365] on p "Ajouter un commentaire ﻿" at bounding box center [1342, 369] width 251 height 21
click at [711, 447] on span "Si vous avez récemment effectué votre règlement, ne tenez pas compte de cette r…" at bounding box center [717, 443] width 494 height 14
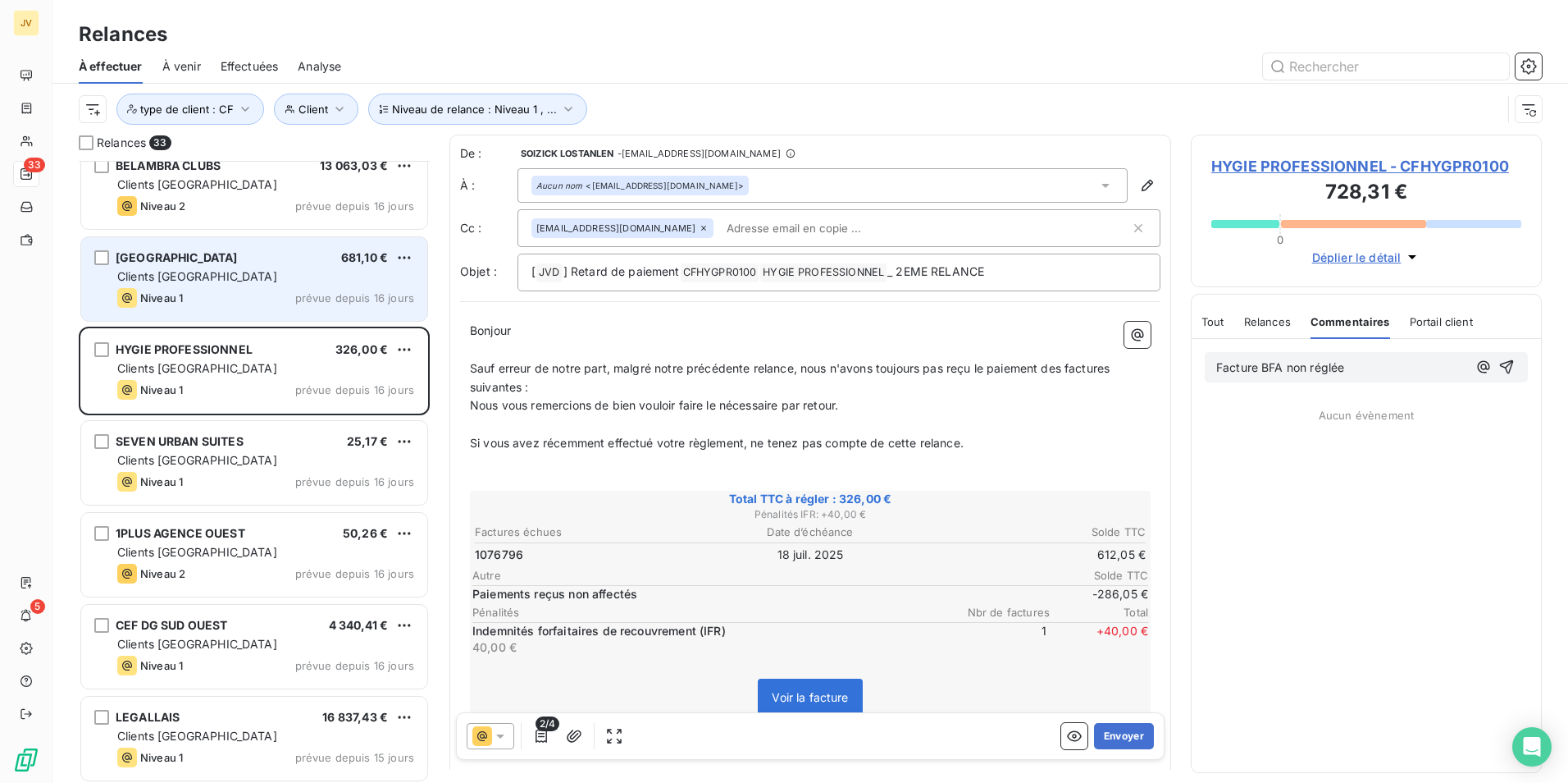
click at [182, 274] on span "Clients [GEOGRAPHIC_DATA]" at bounding box center [198, 276] width 160 height 14
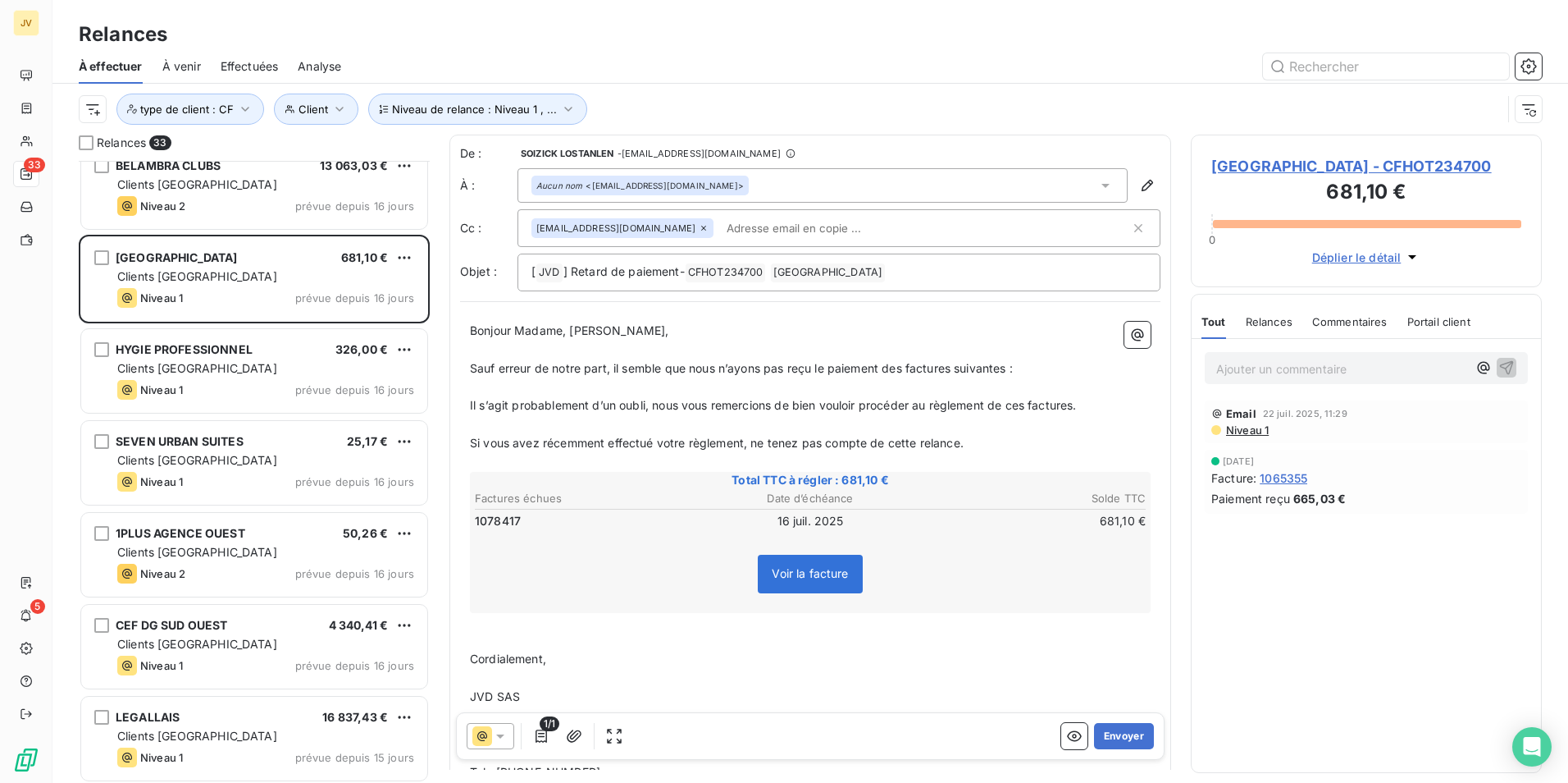
click at [1272, 328] on span "Relances" at bounding box center [1269, 321] width 46 height 13
click at [503, 740] on icon at bounding box center [500, 736] width 17 height 17
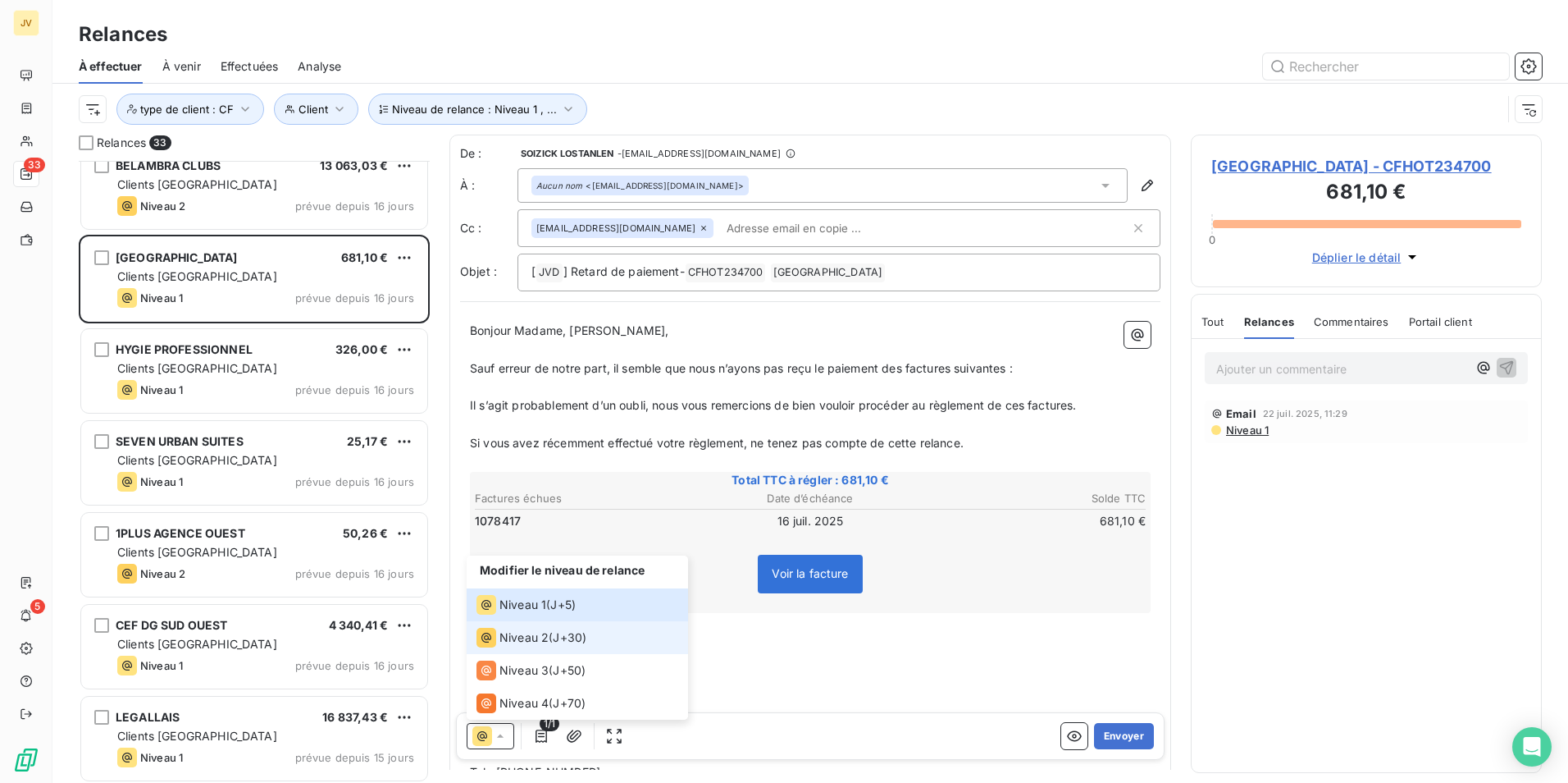
click at [510, 636] on span "Niveau 2" at bounding box center [525, 638] width 49 height 17
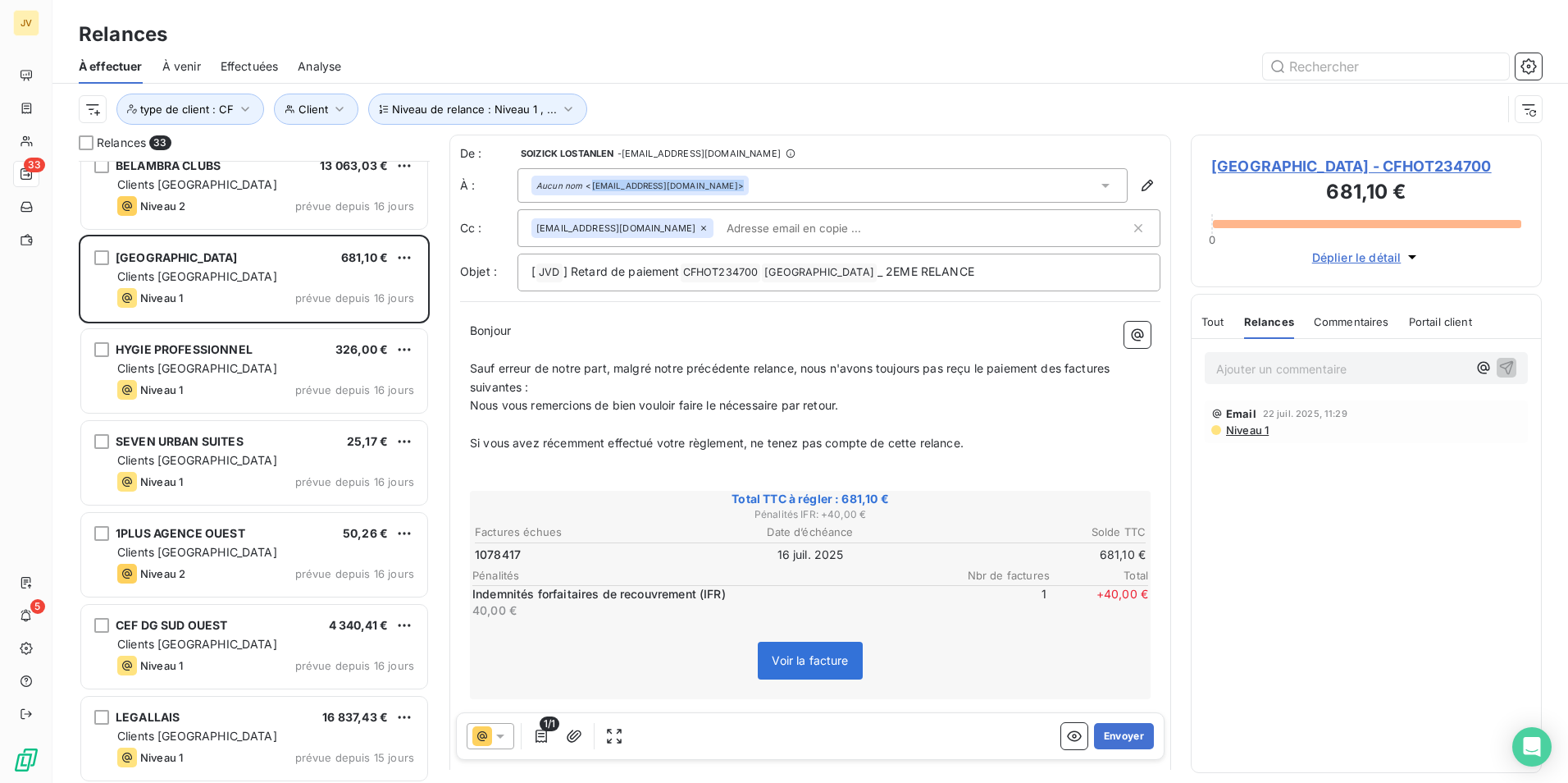
drag, startPoint x: 592, startPoint y: 187, endPoint x: 726, endPoint y: 185, distance: 134.0
click at [726, 185] on div "Aucun nom <gouv.generale@maison-rouge.com>" at bounding box center [640, 186] width 207 height 12
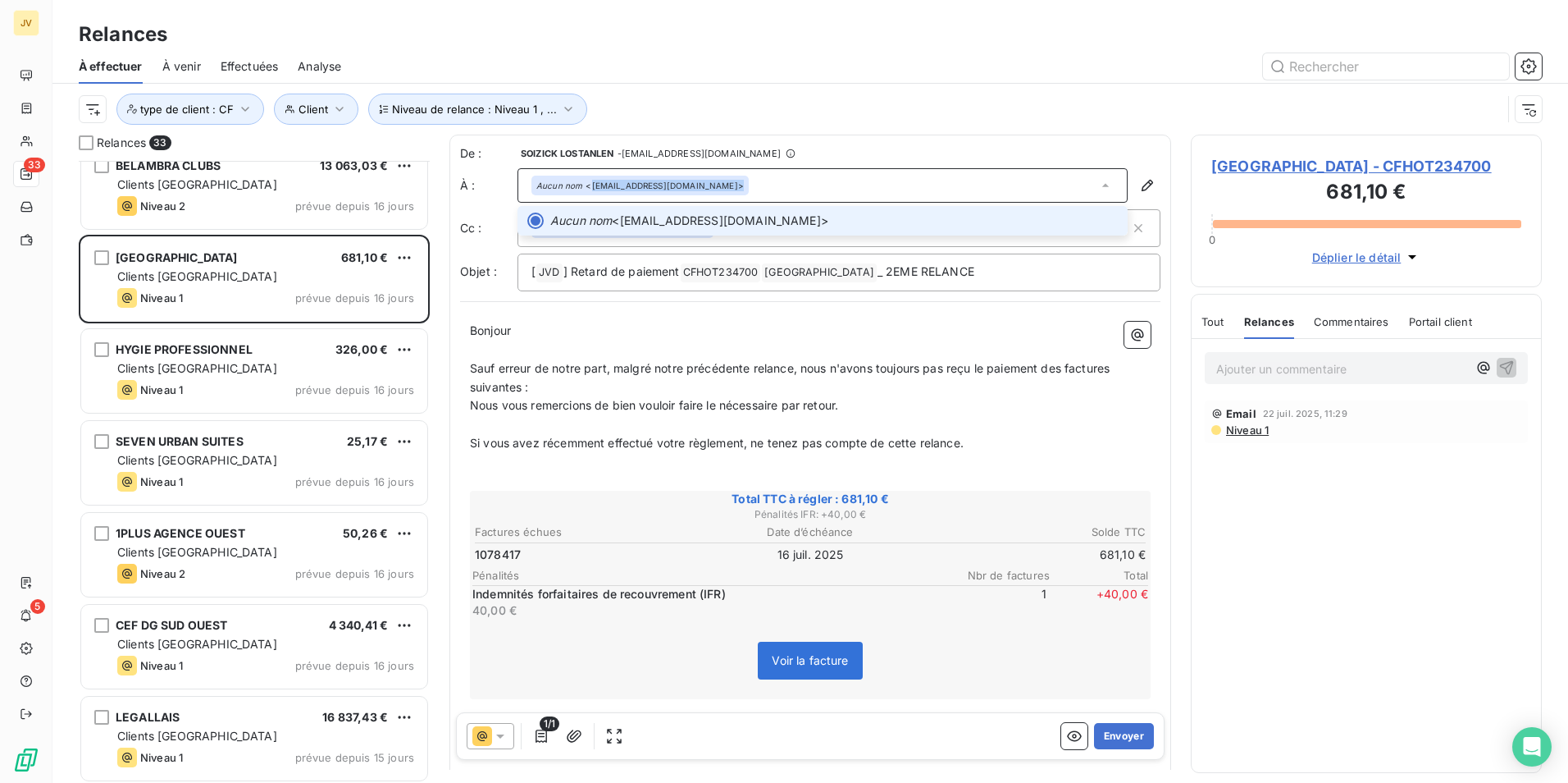
drag, startPoint x: 726, startPoint y: 185, endPoint x: 638, endPoint y: 180, distance: 88.1
click at [638, 180] on div "Aucun nom <gouv.generale@maison-rouge.com>" at bounding box center [640, 186] width 207 height 12
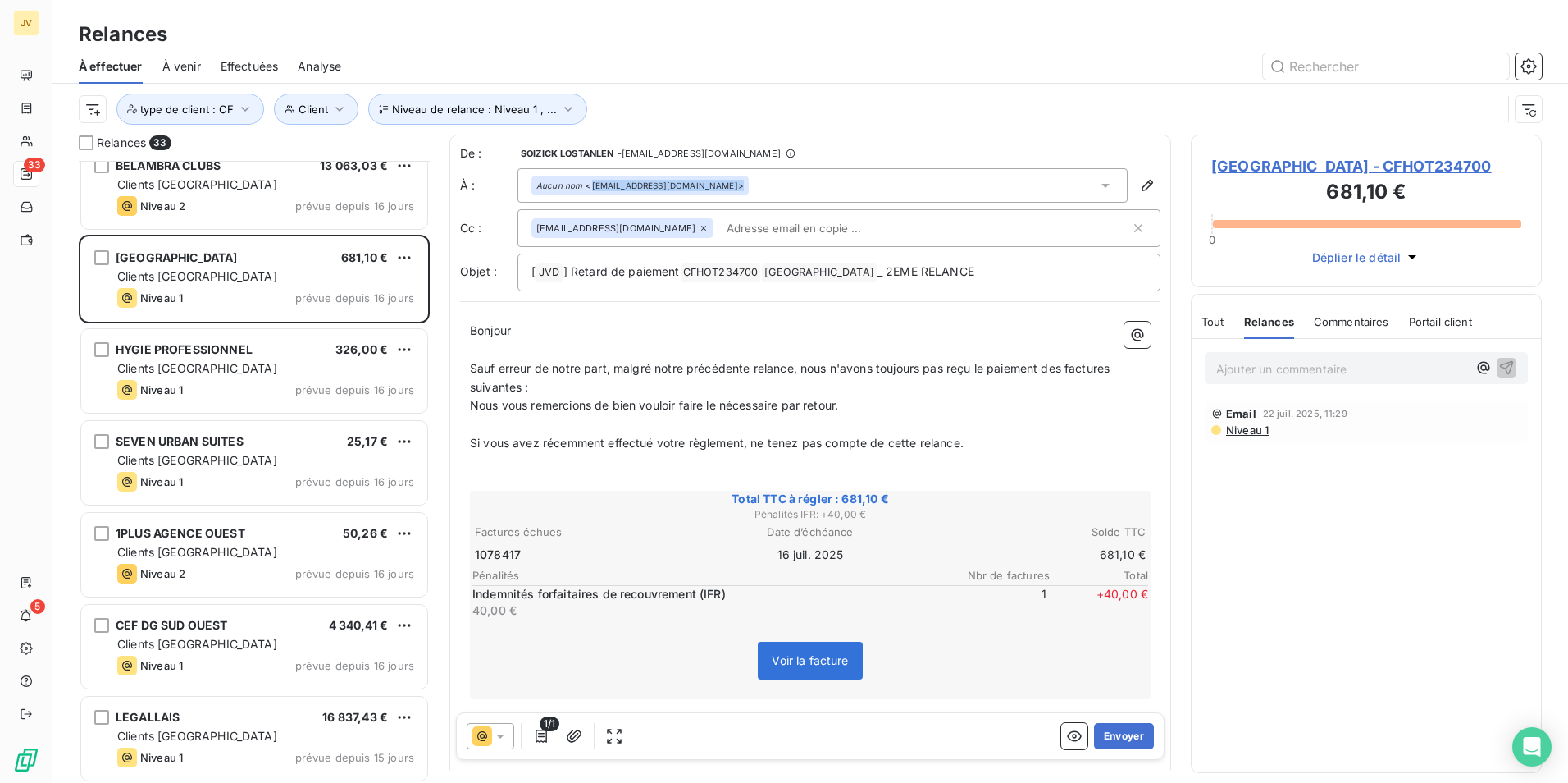
drag, startPoint x: 731, startPoint y: 188, endPoint x: 592, endPoint y: 187, distance: 139.0
click at [592, 187] on div "Aucun nom <gouv.generale@maison-rouge.com>" at bounding box center [640, 186] width 207 height 12
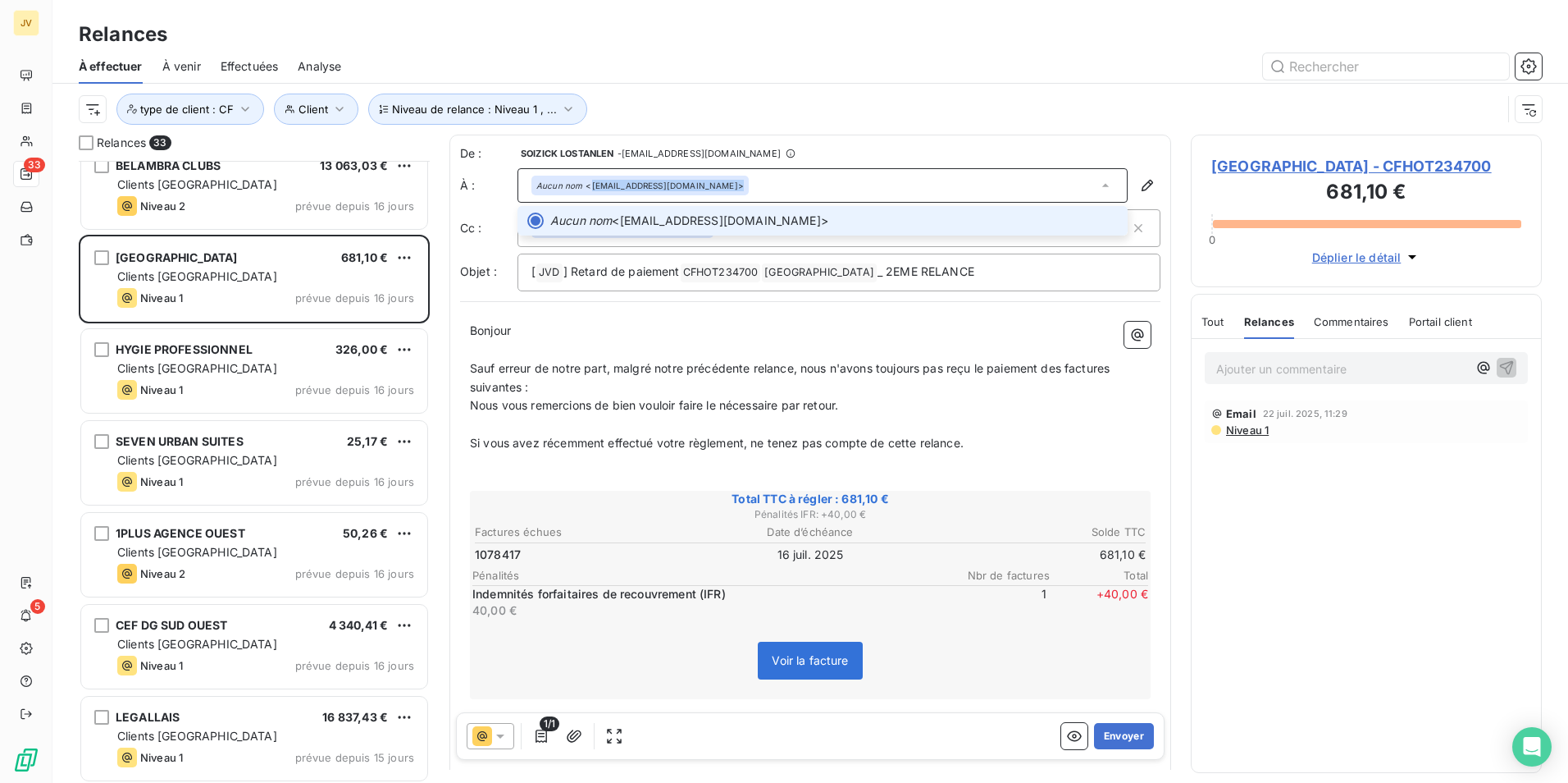
copy div "gouv.generale@maison-rouge.com"
click at [1110, 737] on button "Envoyer" at bounding box center [1123, 736] width 60 height 27
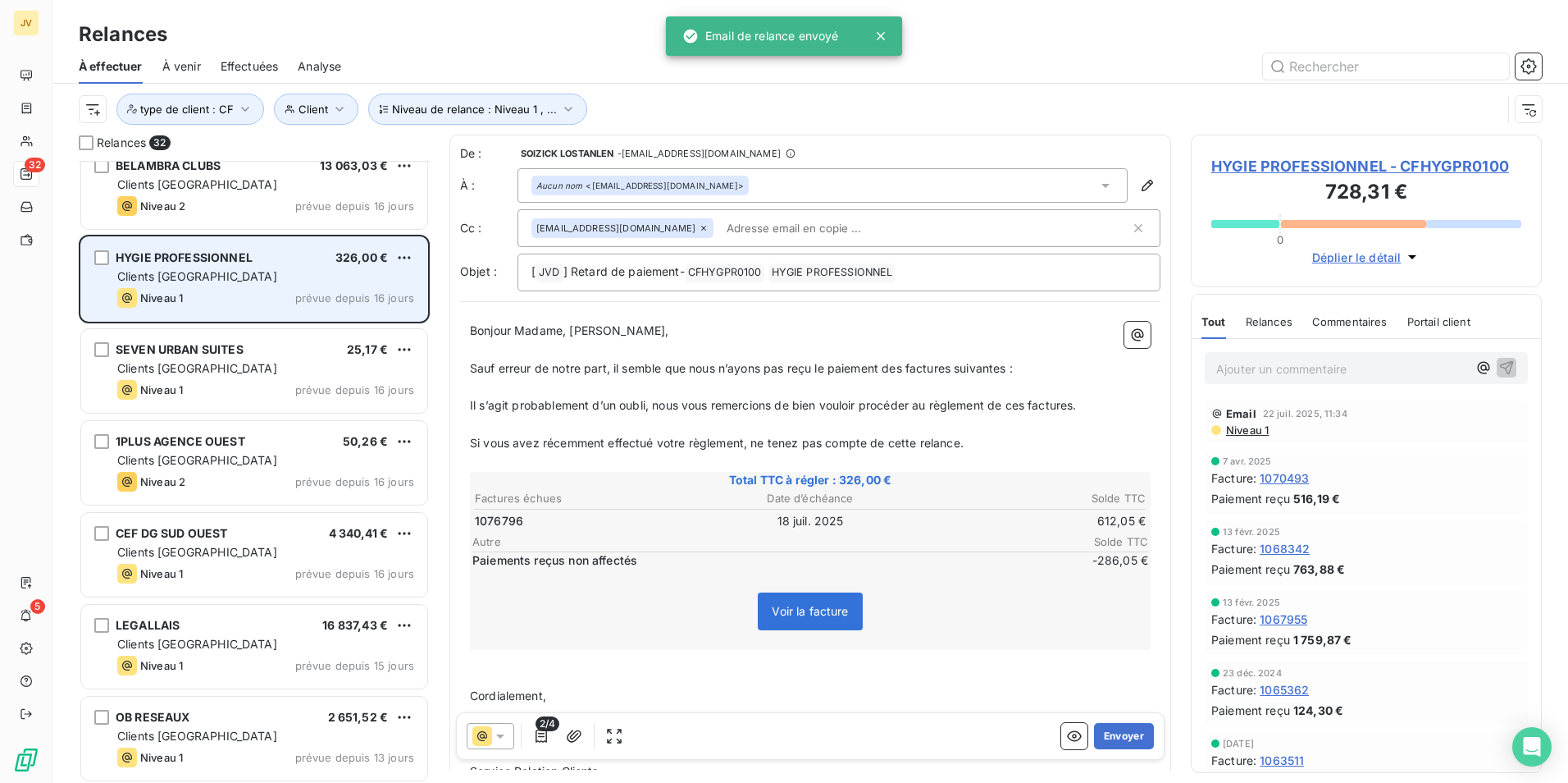
click at [244, 280] on div "Clients [GEOGRAPHIC_DATA]" at bounding box center [266, 276] width 297 height 17
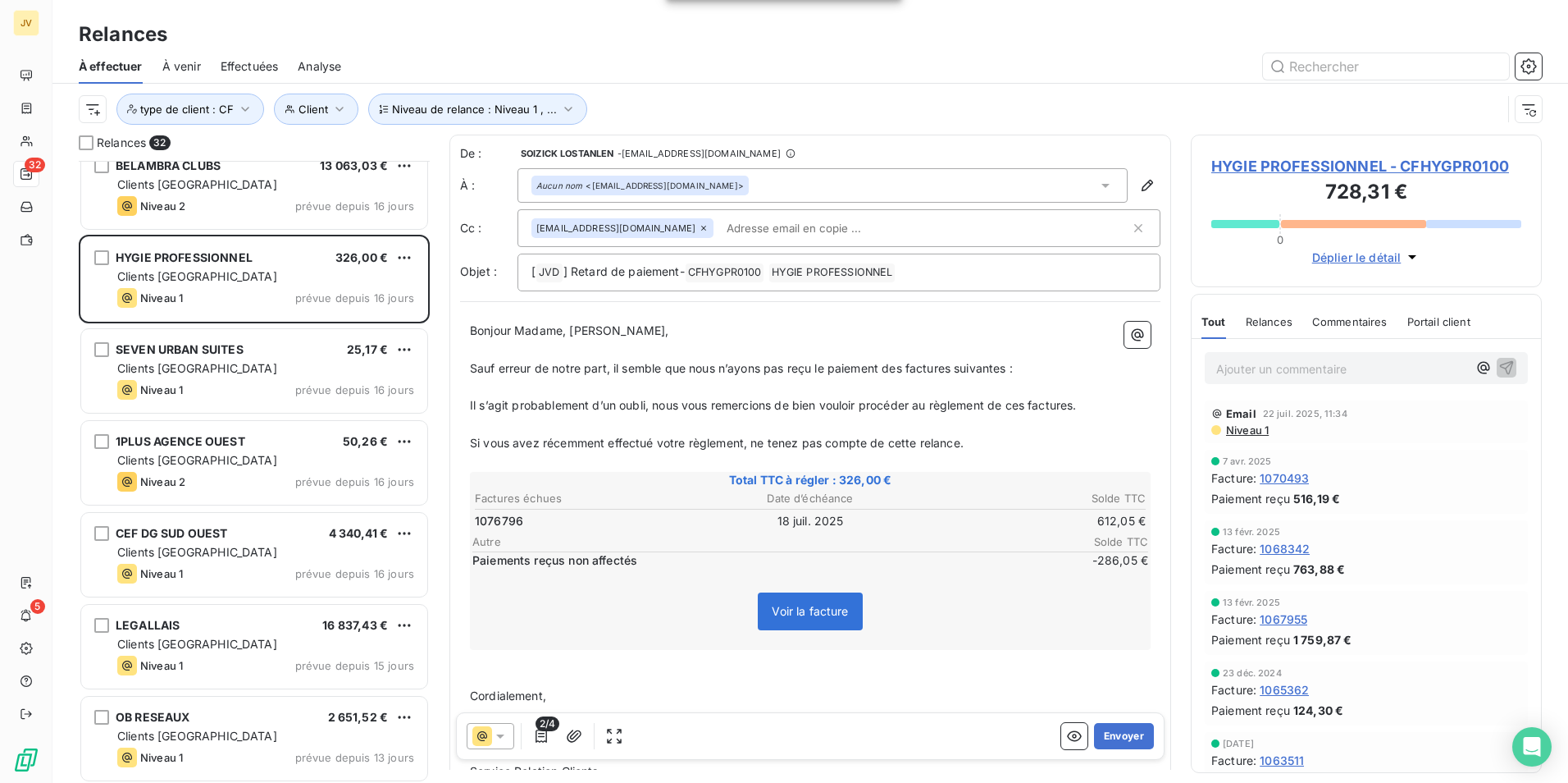
click at [1278, 321] on span "Relances" at bounding box center [1269, 321] width 46 height 13
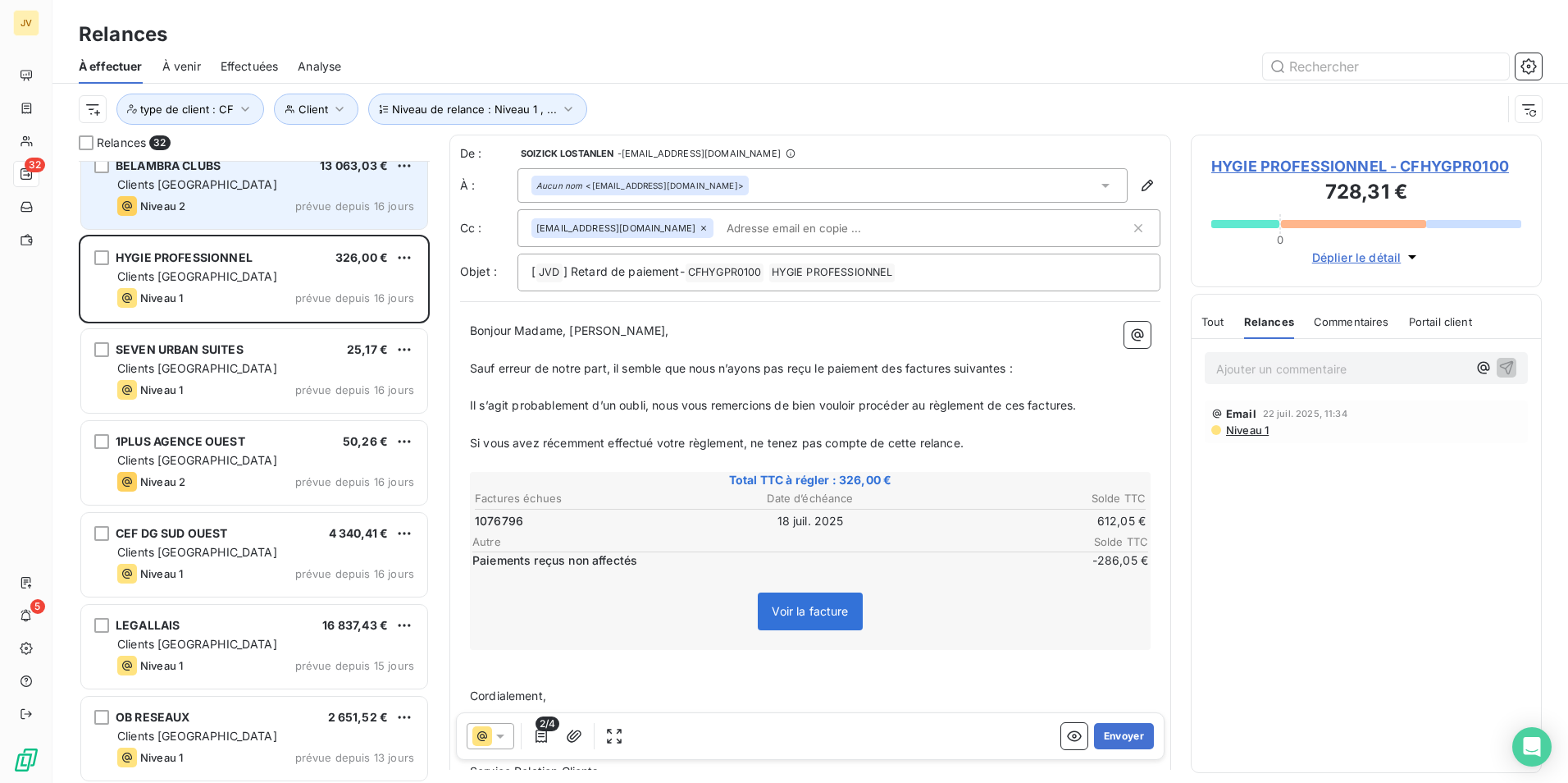
click at [232, 206] on div "Niveau 2 prévue depuis 16 jours" at bounding box center [266, 206] width 297 height 20
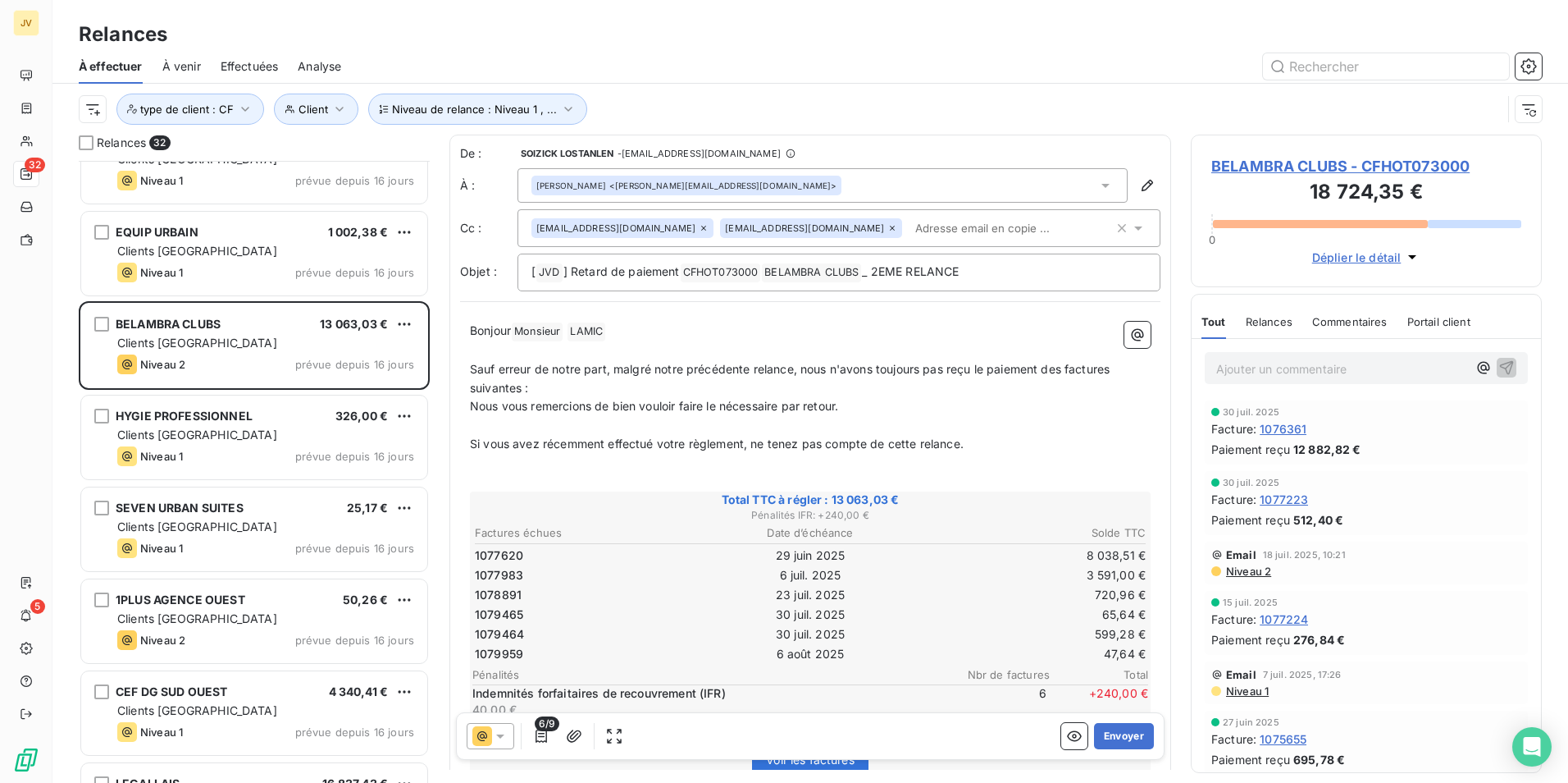
scroll to position [1785, 0]
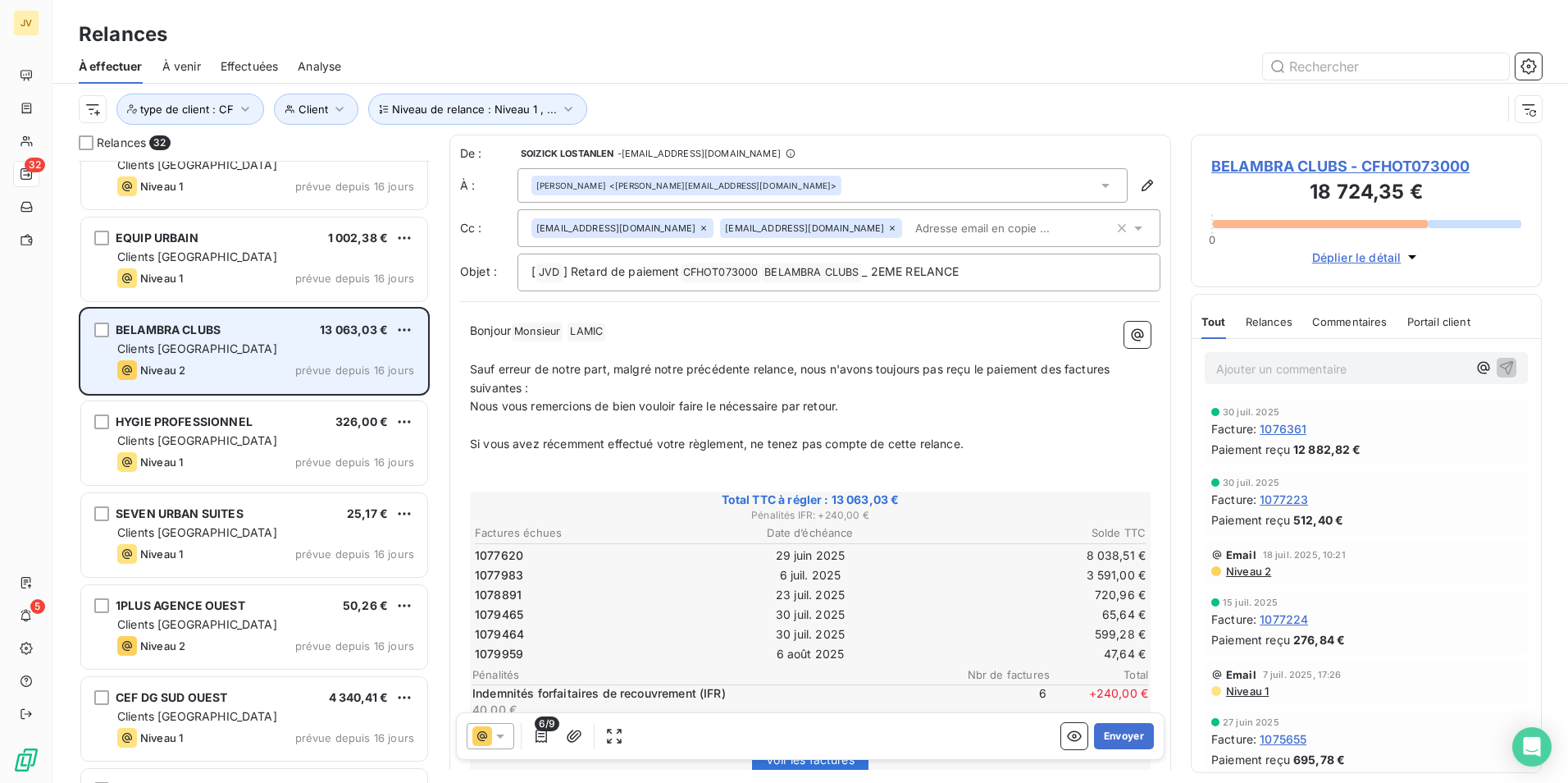
click at [275, 358] on div "BELAMBRA CLUBS 13 063,03 € Clients France Niveau 2 prévue depuis 16 jours" at bounding box center [254, 351] width 346 height 84
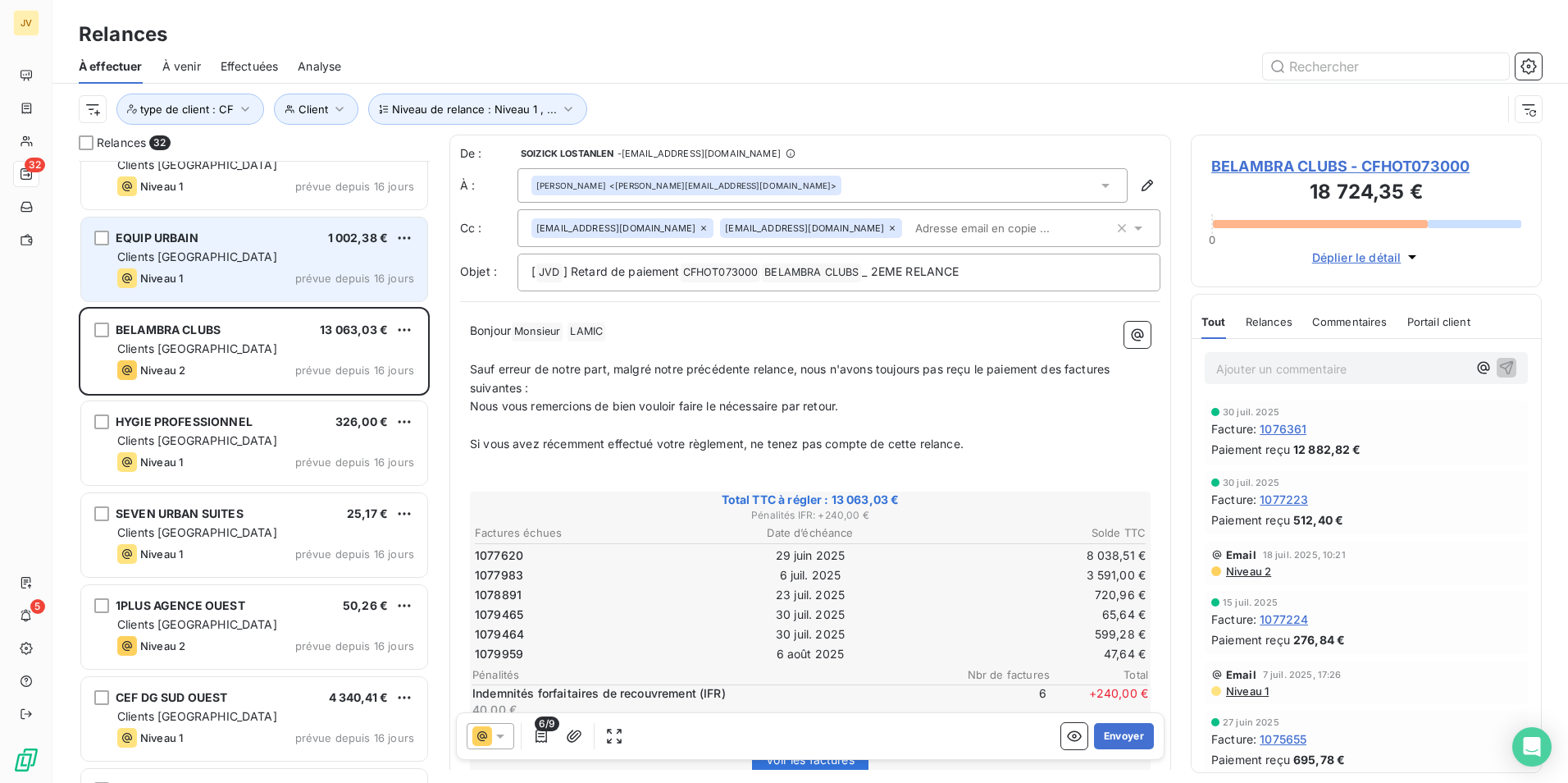
click at [245, 265] on div "EQUIP URBAIN 1 002,38 € Clients France Niveau 1 prévue depuis 16 jours" at bounding box center [254, 259] width 346 height 84
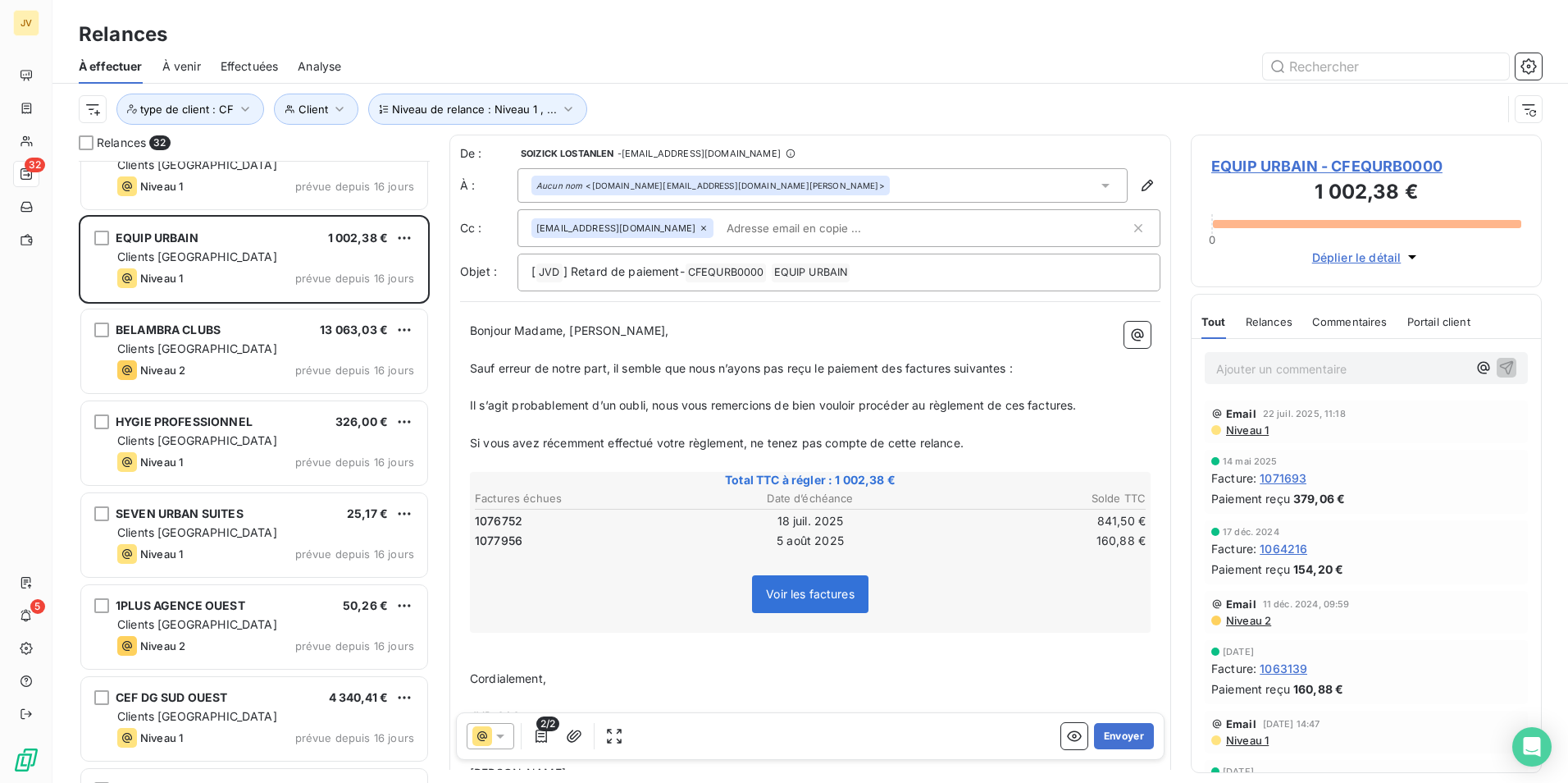
click at [1266, 319] on span "Relances" at bounding box center [1269, 321] width 46 height 13
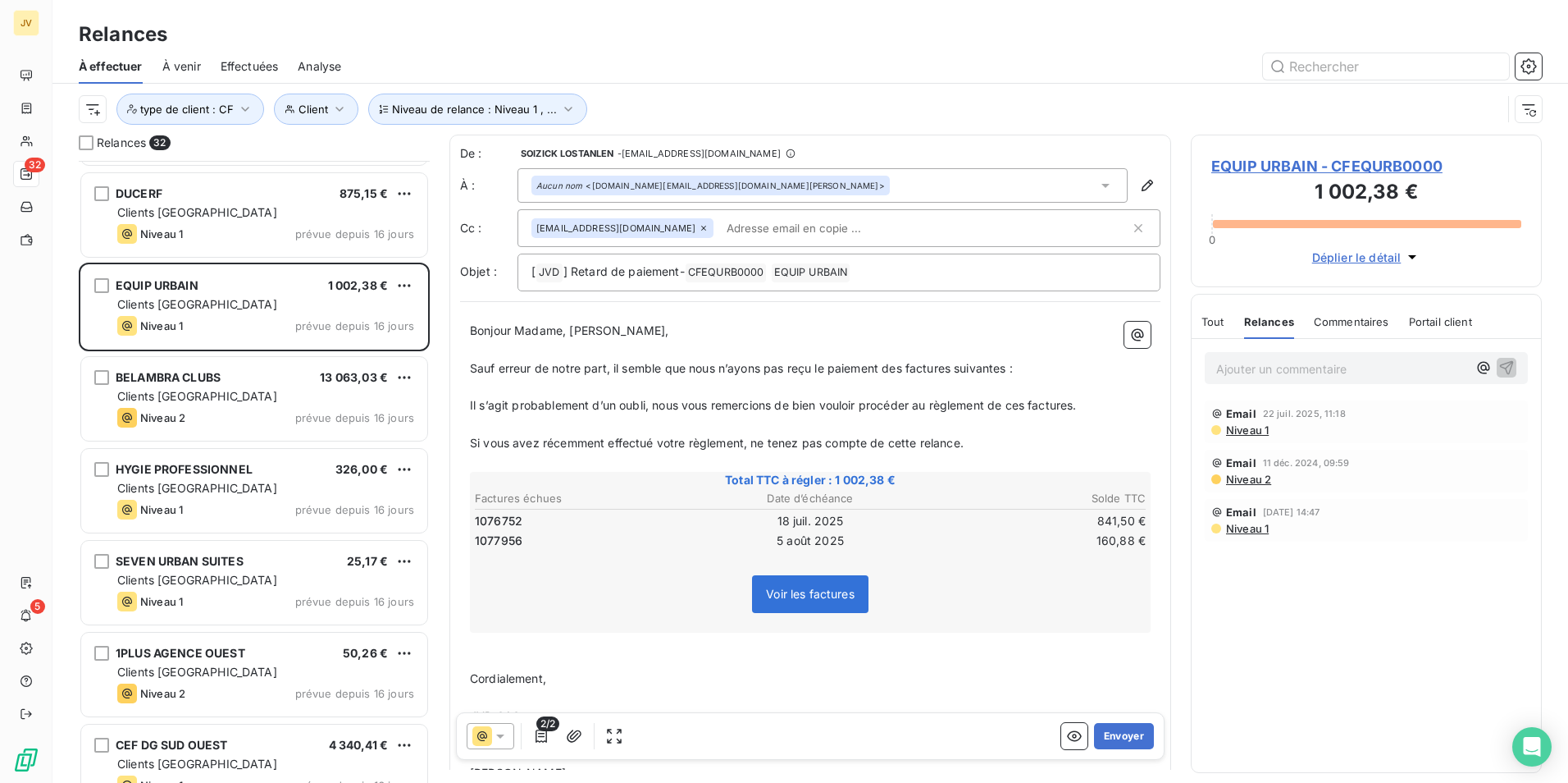
scroll to position [1703, 0]
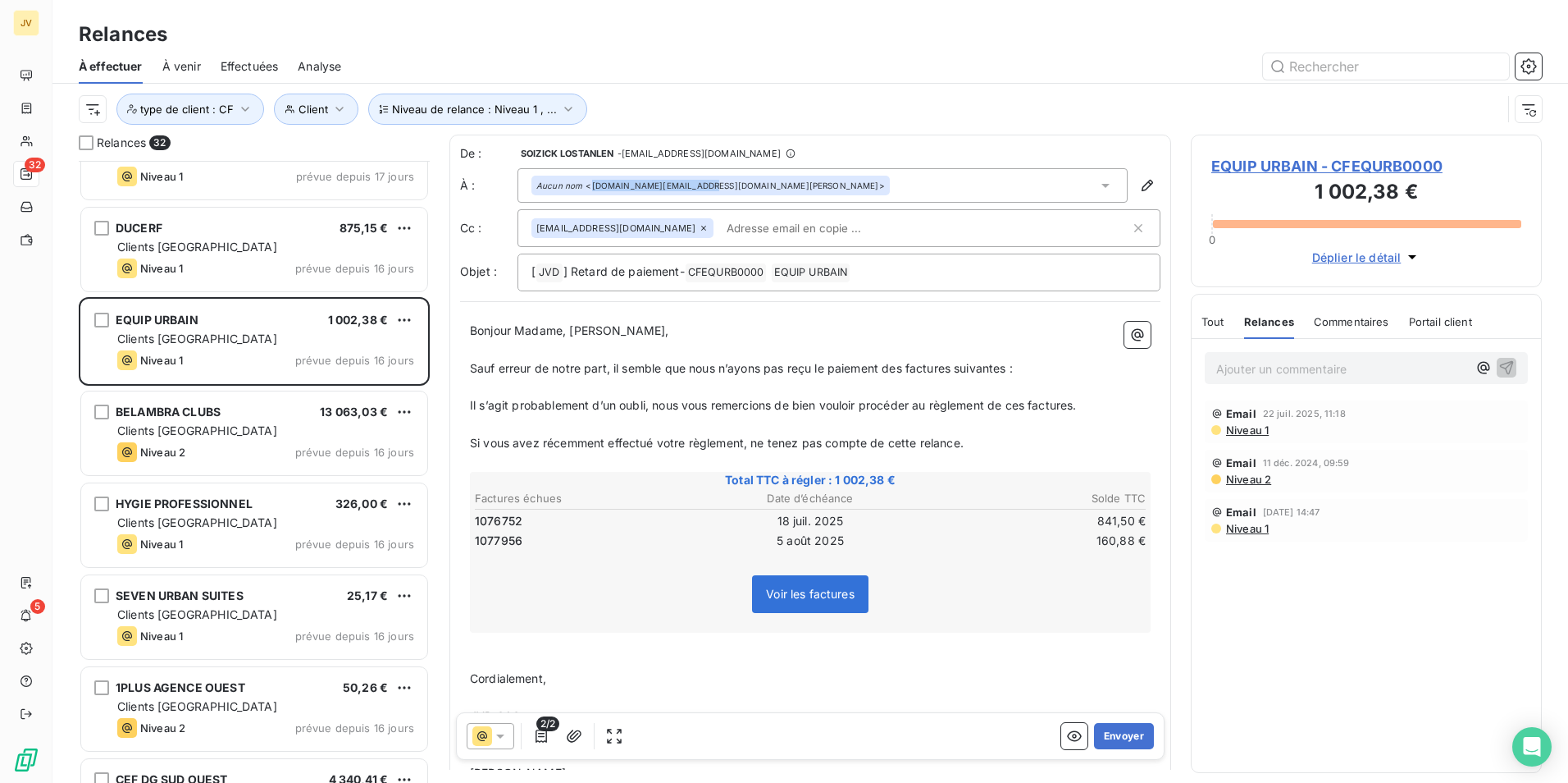
drag, startPoint x: 693, startPoint y: 186, endPoint x: 592, endPoint y: 187, distance: 101.0
click at [592, 187] on div "Aucun nom <laura.eu@equip-urbain.fr>" at bounding box center [710, 186] width 349 height 12
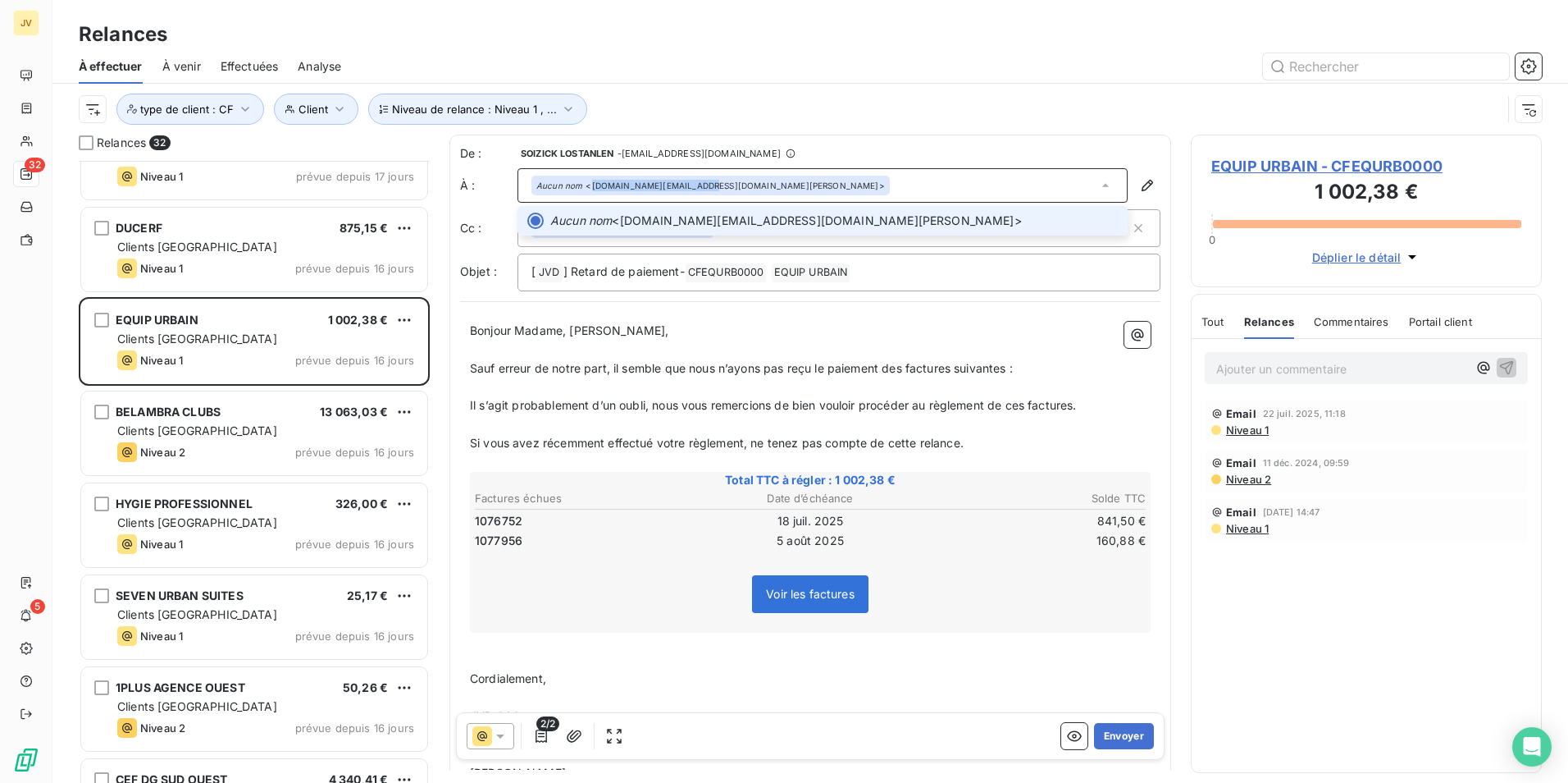
copy div "laura.eu@equip-urbain.fr"
click at [497, 740] on icon at bounding box center [500, 736] width 17 height 17
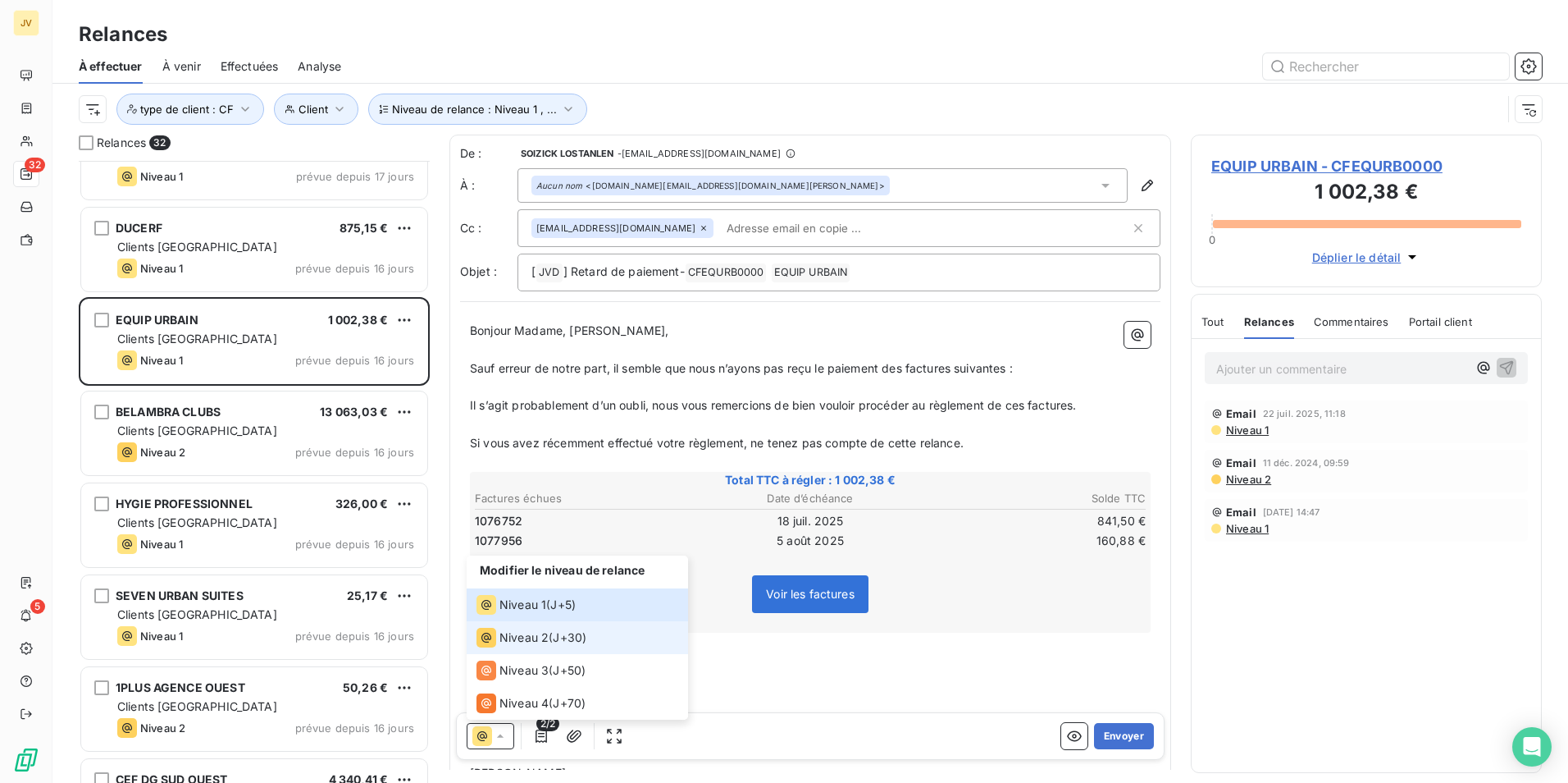
click at [521, 635] on span "Niveau 2" at bounding box center [525, 638] width 49 height 17
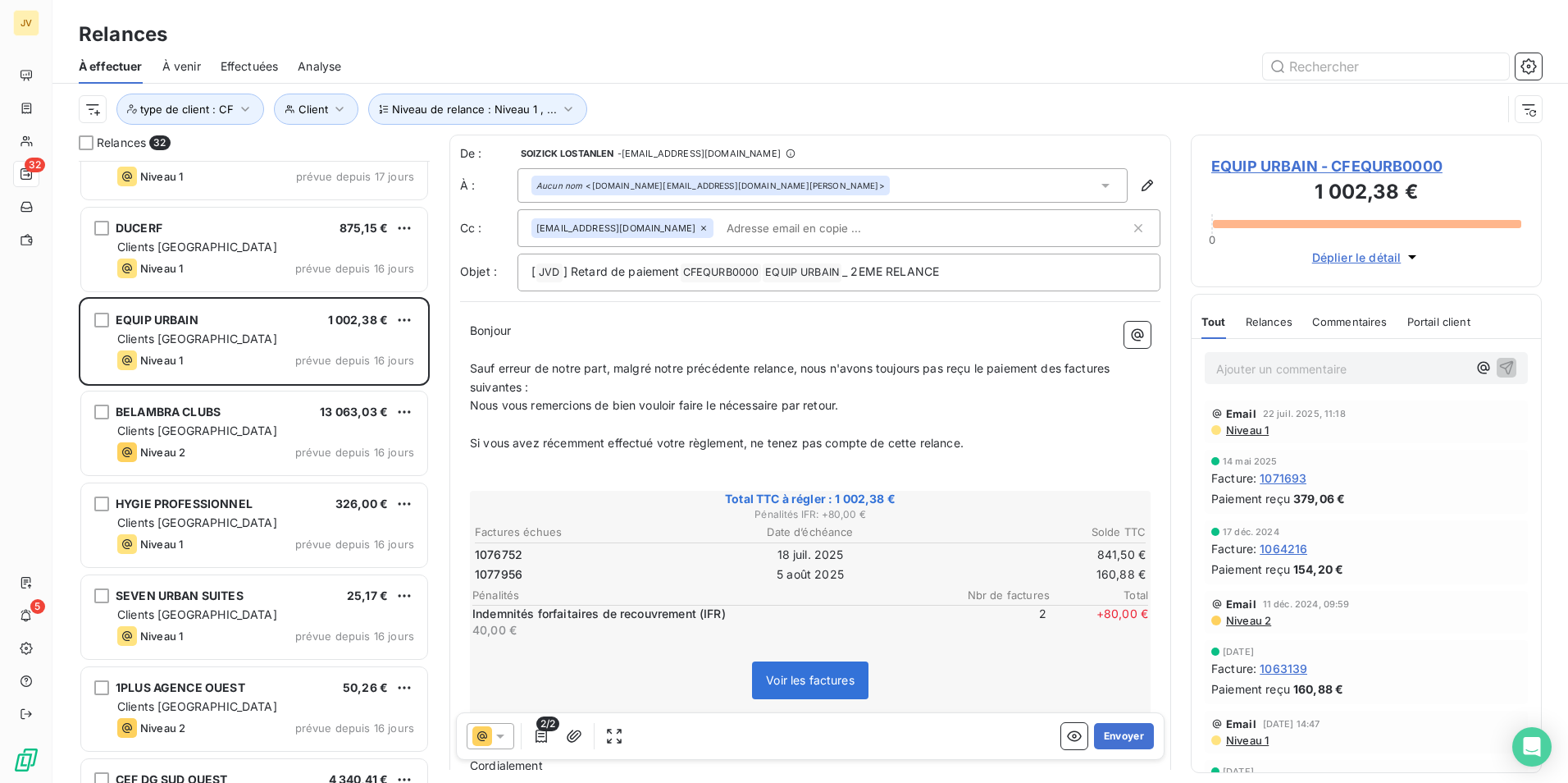
drag, startPoint x: 1099, startPoint y: 181, endPoint x: 1099, endPoint y: 197, distance: 16.0
click at [1099, 181] on icon at bounding box center [1106, 185] width 17 height 17
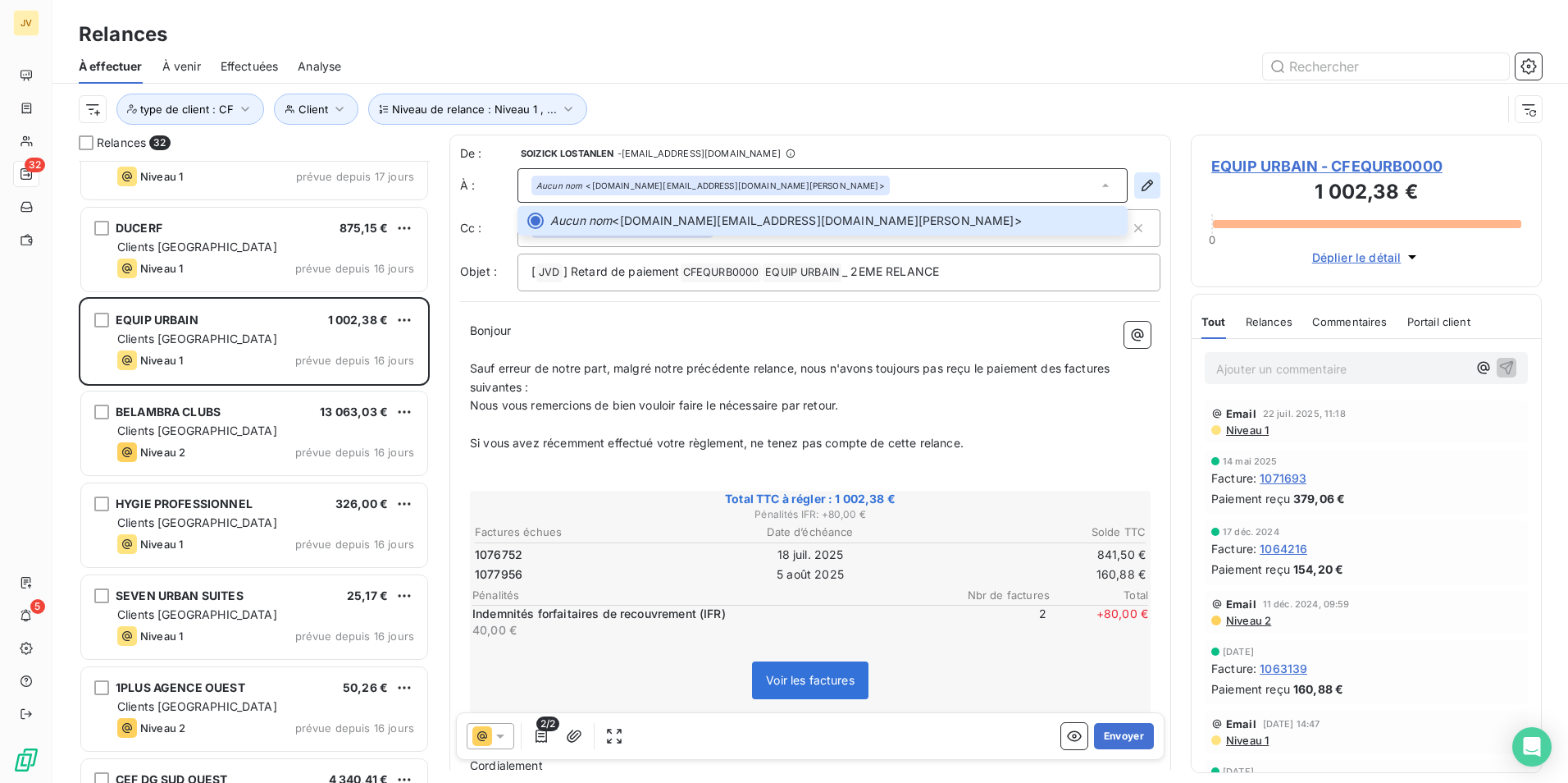
click at [1139, 181] on icon "button" at bounding box center [1147, 185] width 17 height 17
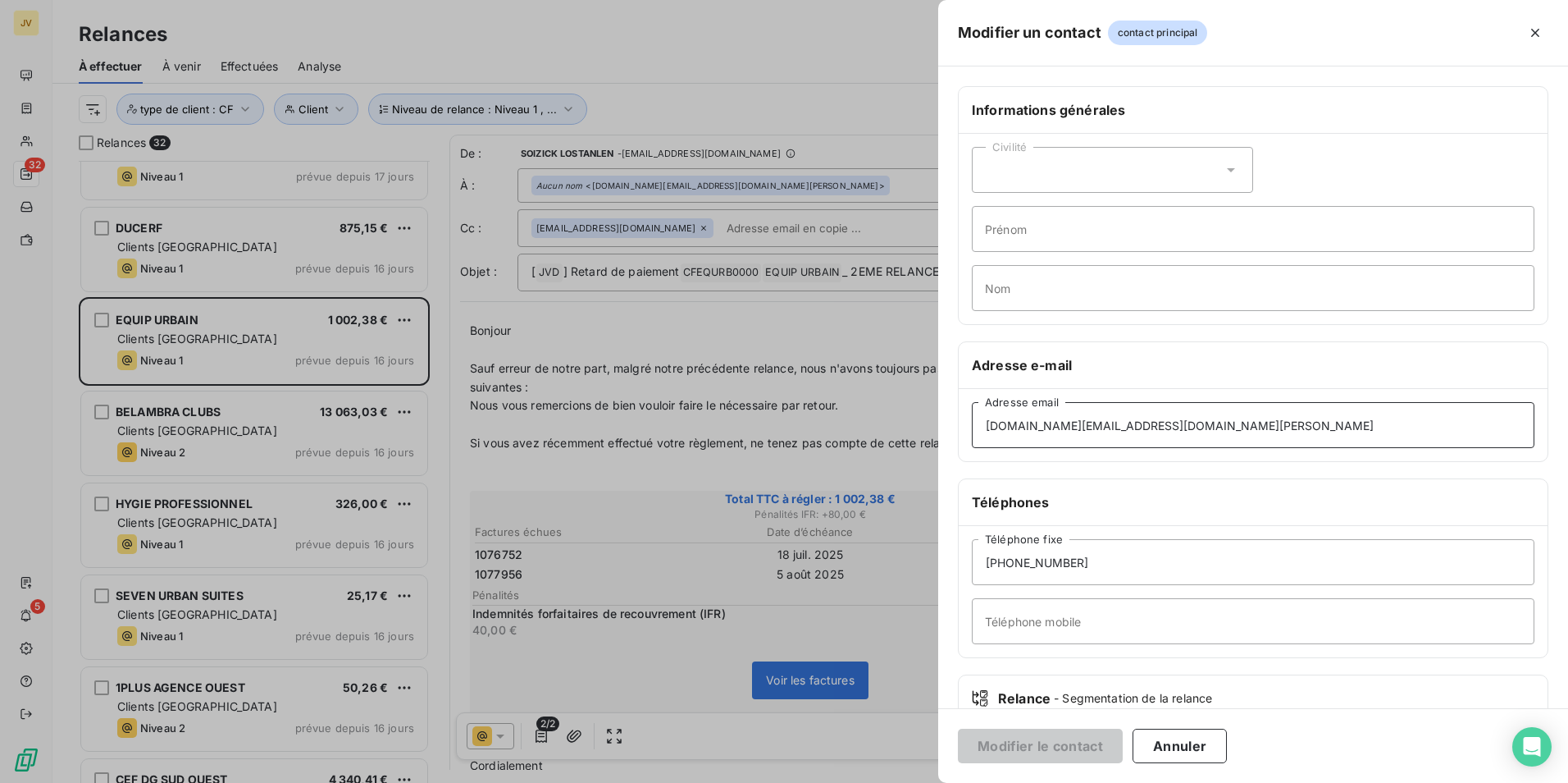
drag, startPoint x: 1129, startPoint y: 427, endPoint x: 640, endPoint y: 424, distance: 489.0
click at [654, 782] on div "Modifier un contact contact principal Informations générales Civilité Prénom No…" at bounding box center [784, 783] width 1568 height 0
type input "[EMAIL_ADDRESS][DOMAIN_NAME]"
click at [1012, 733] on button "Modifier le contact" at bounding box center [1040, 745] width 165 height 35
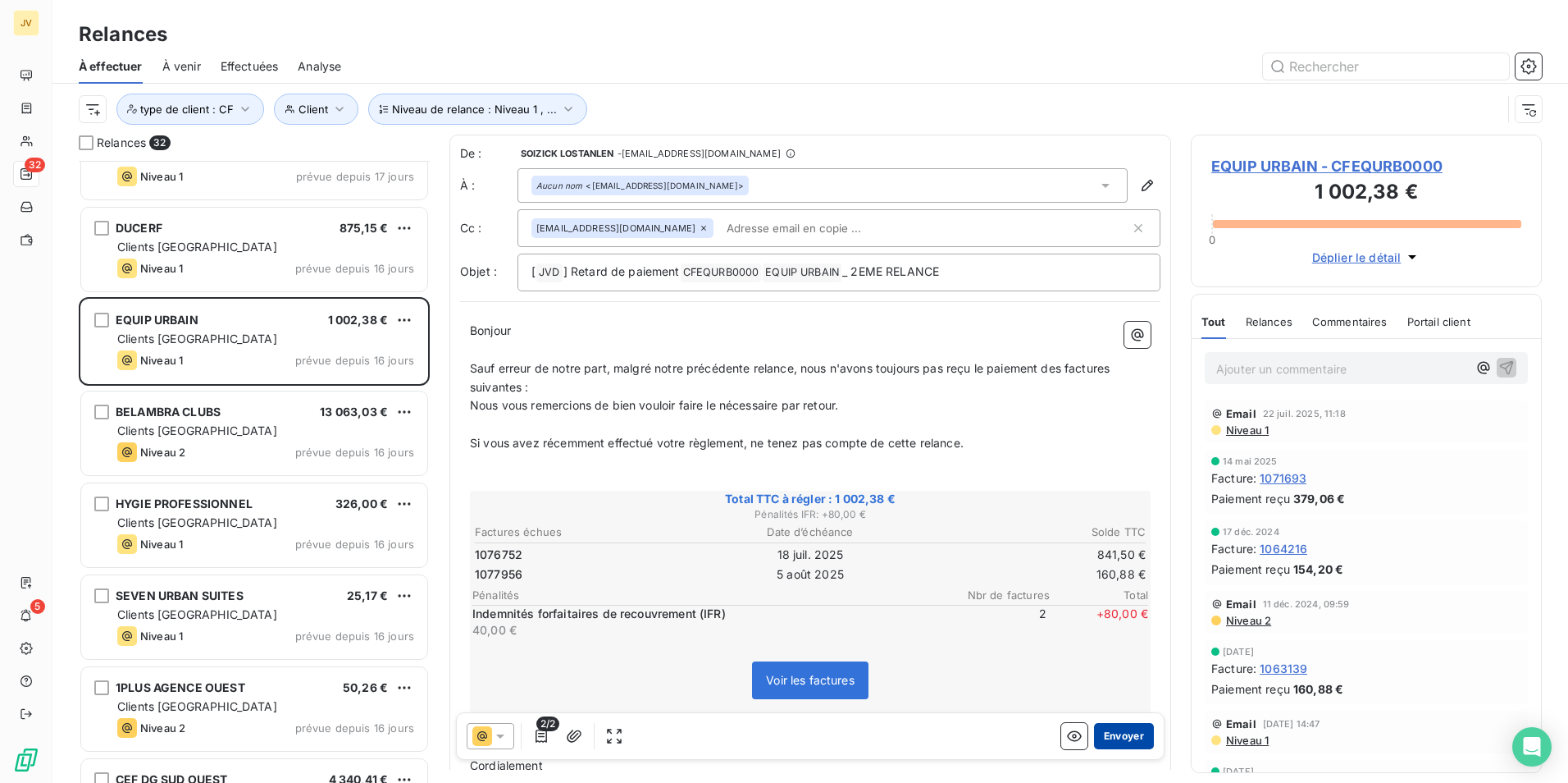
click at [1124, 737] on button "Envoyer" at bounding box center [1123, 736] width 60 height 27
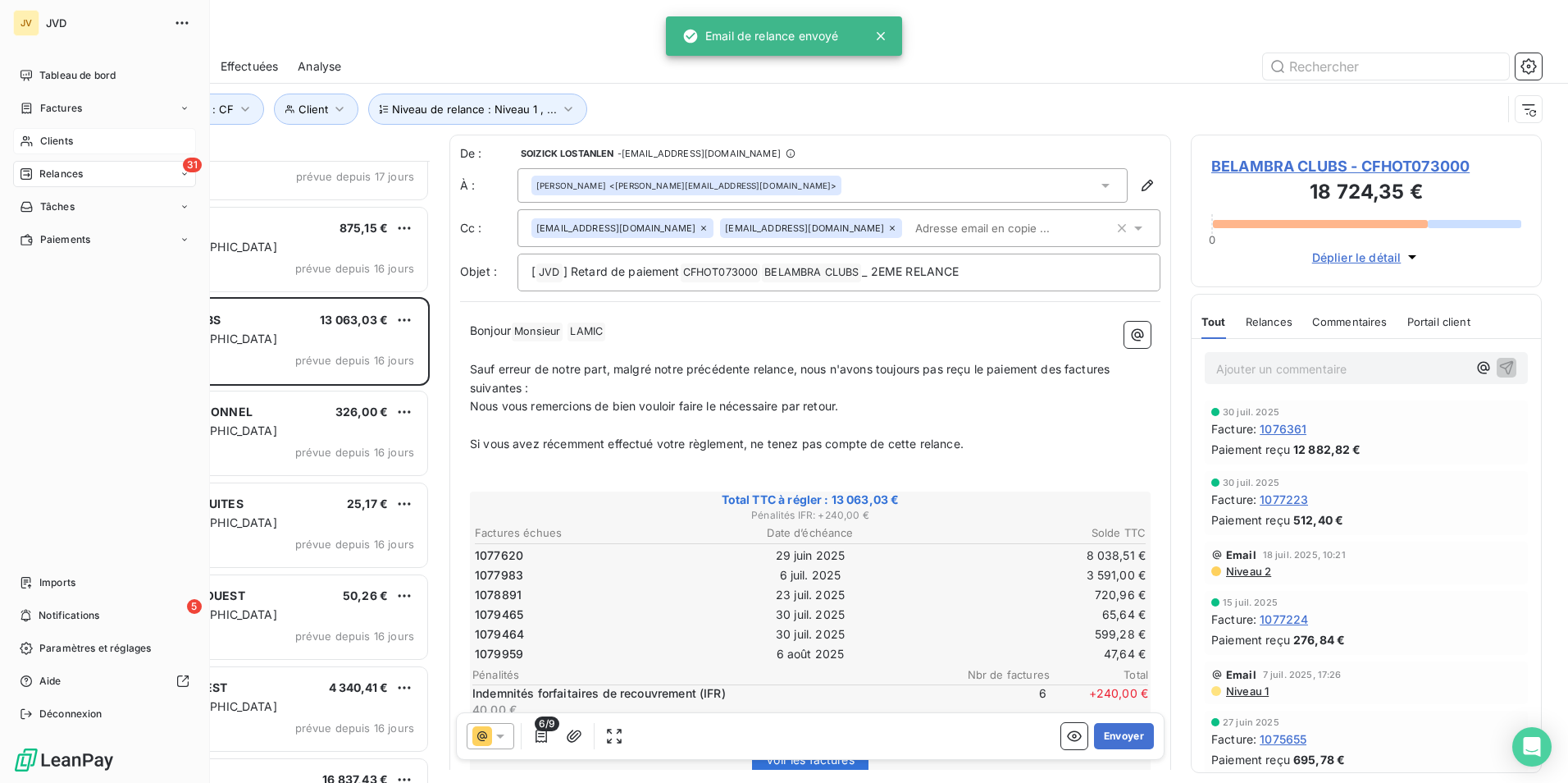
click at [49, 136] on span "Clients" at bounding box center [56, 140] width 33 height 15
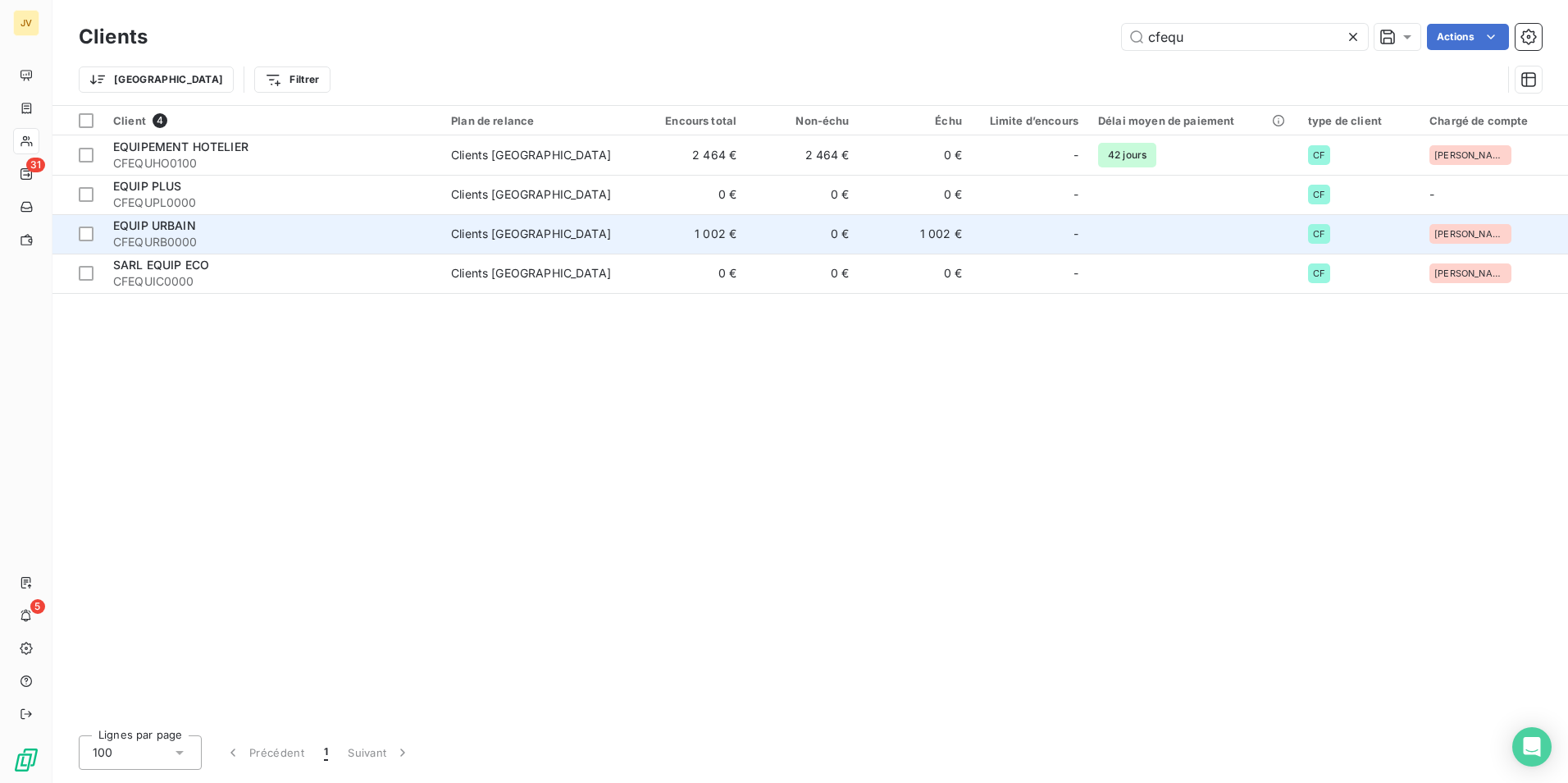
type input "cfequ"
click at [219, 227] on div "EQUIP URBAIN" at bounding box center [273, 225] width 318 height 17
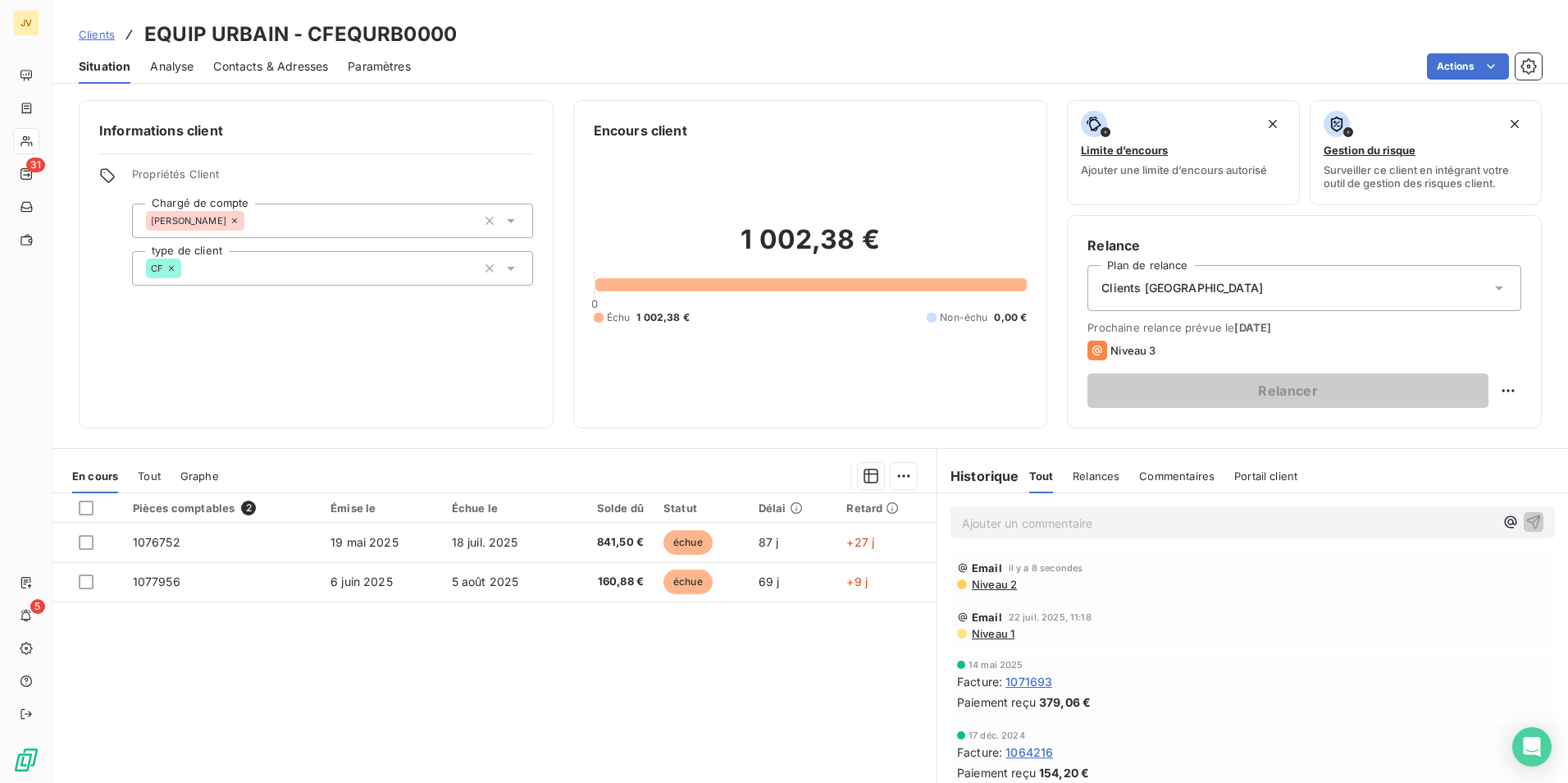
drag, startPoint x: 266, startPoint y: 72, endPoint x: 313, endPoint y: 89, distance: 50.0
click at [266, 70] on span "Contacts & Adresses" at bounding box center [271, 66] width 115 height 17
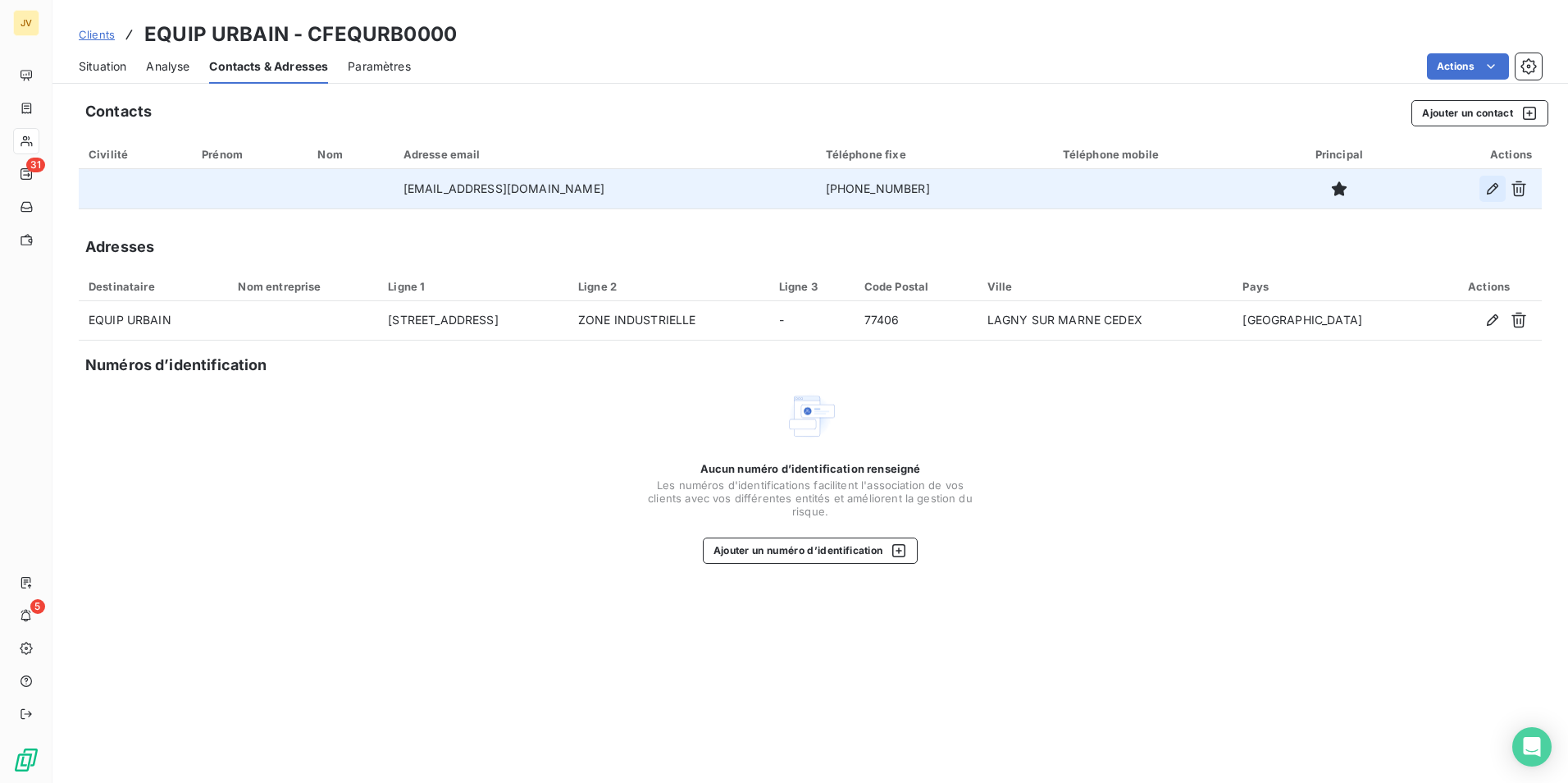
click at [1500, 185] on icon "button" at bounding box center [1493, 189] width 17 height 17
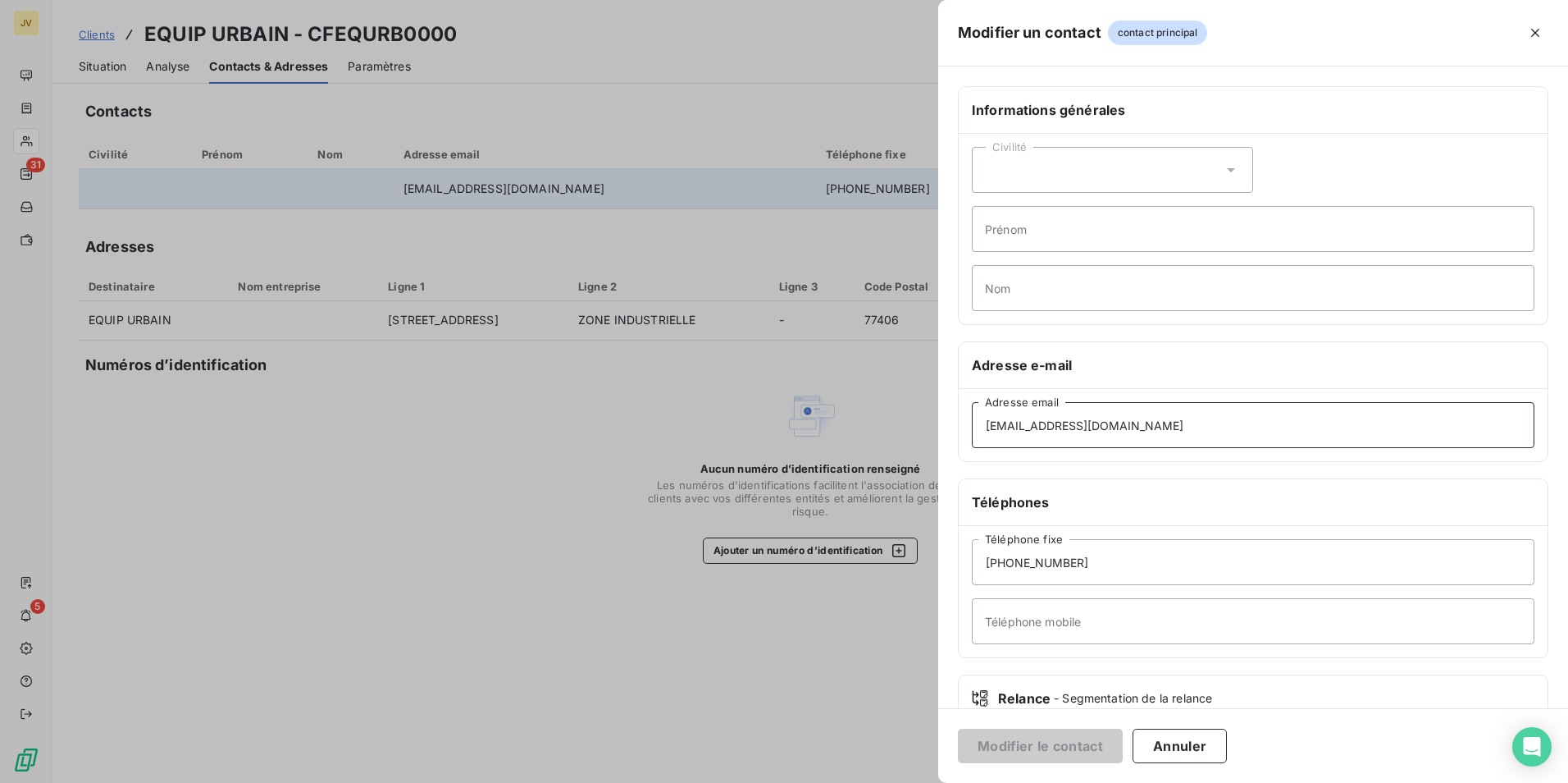
drag, startPoint x: 1131, startPoint y: 442, endPoint x: 460, endPoint y: 433, distance: 671.1
click at [456, 782] on div "Modifier un contact contact principal Informations générales Civilité Prénom No…" at bounding box center [784, 783] width 1568 height 0
paste input "laura.eu@equip-urbain"
type input "laura.eu@equip-urbain.fr"
click at [1035, 758] on button "Modifier le contact" at bounding box center [1040, 745] width 165 height 35
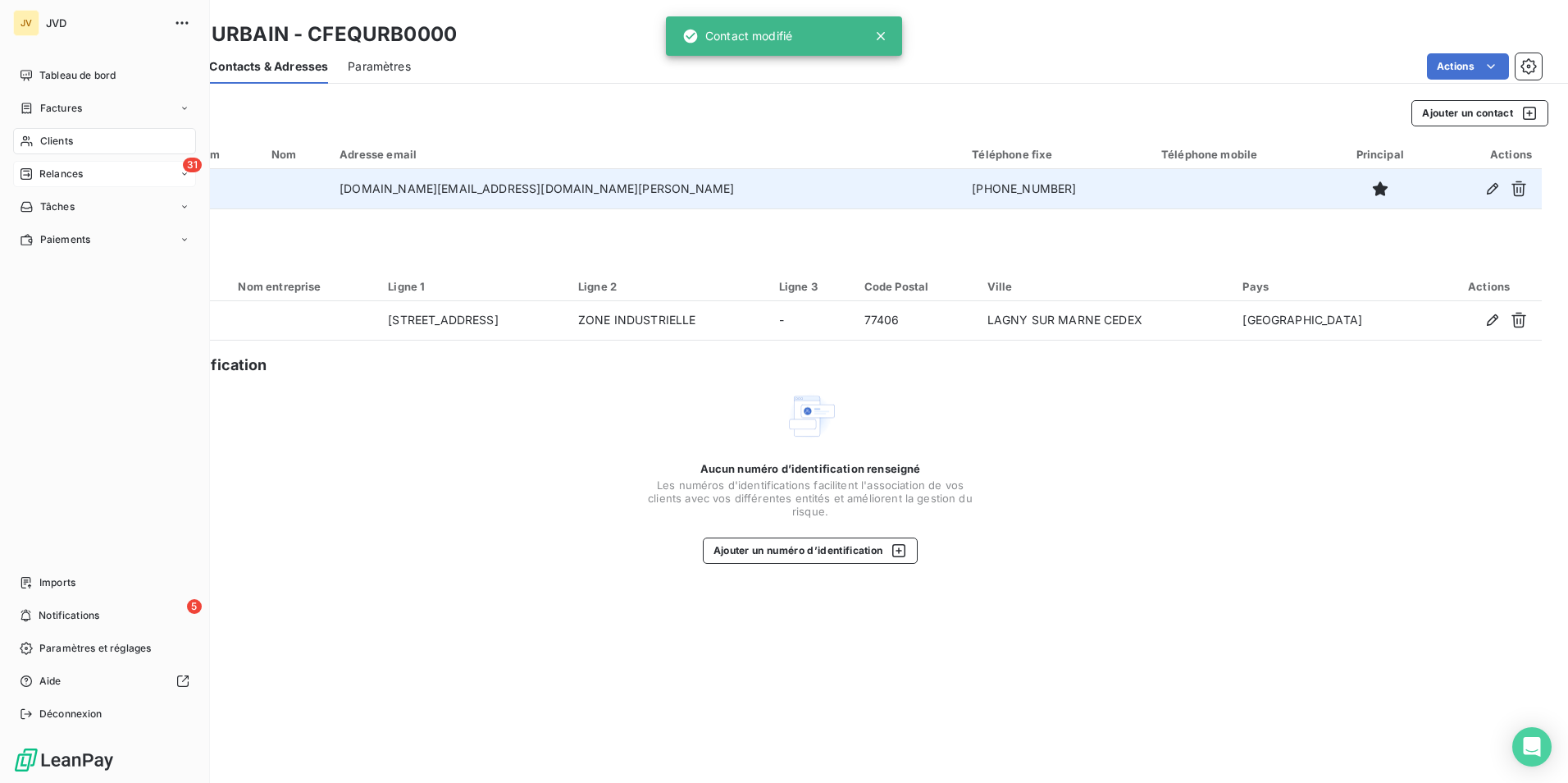
click at [51, 174] on span "Relances" at bounding box center [61, 174] width 43 height 15
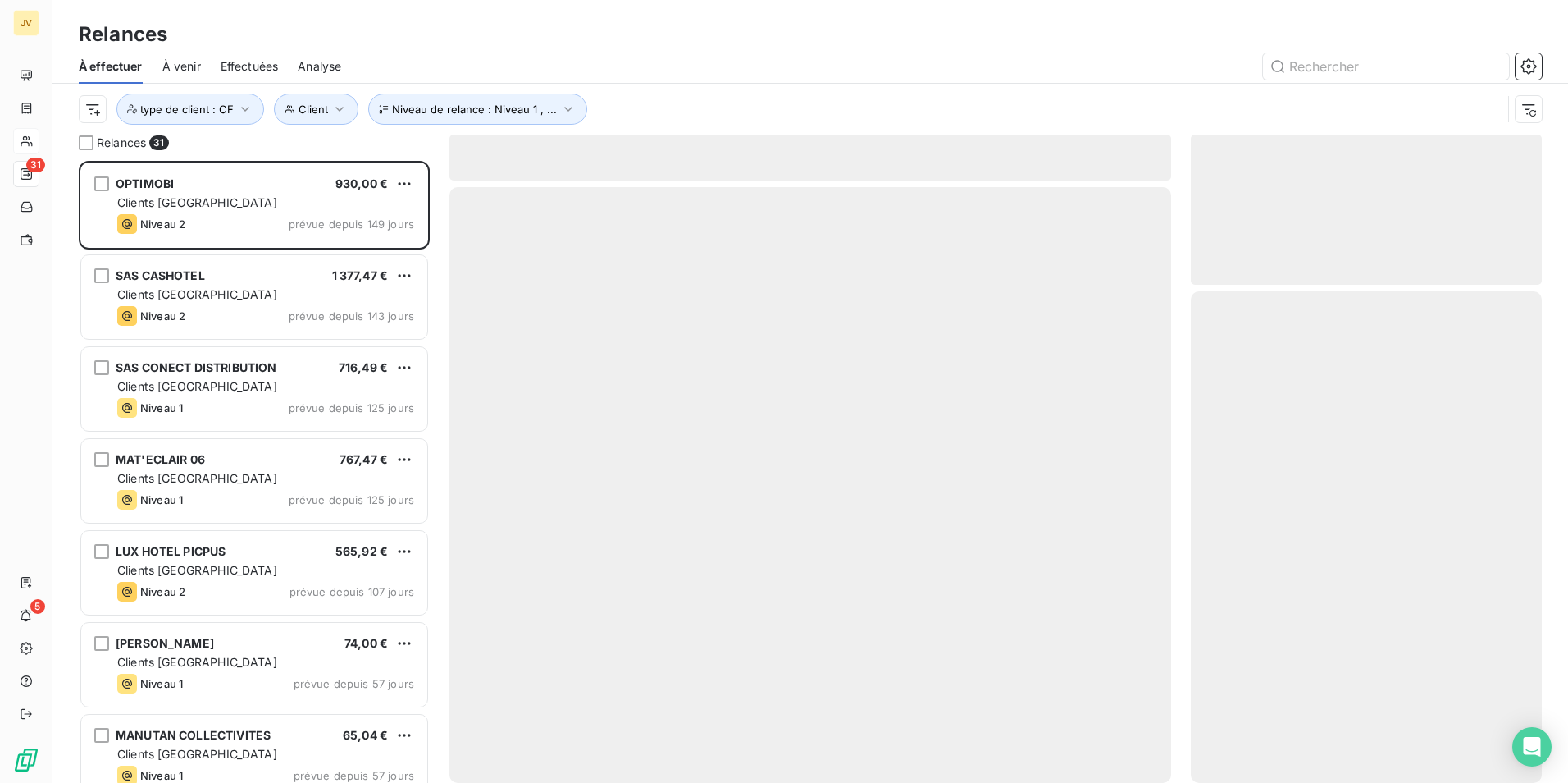
scroll to position [610, 339]
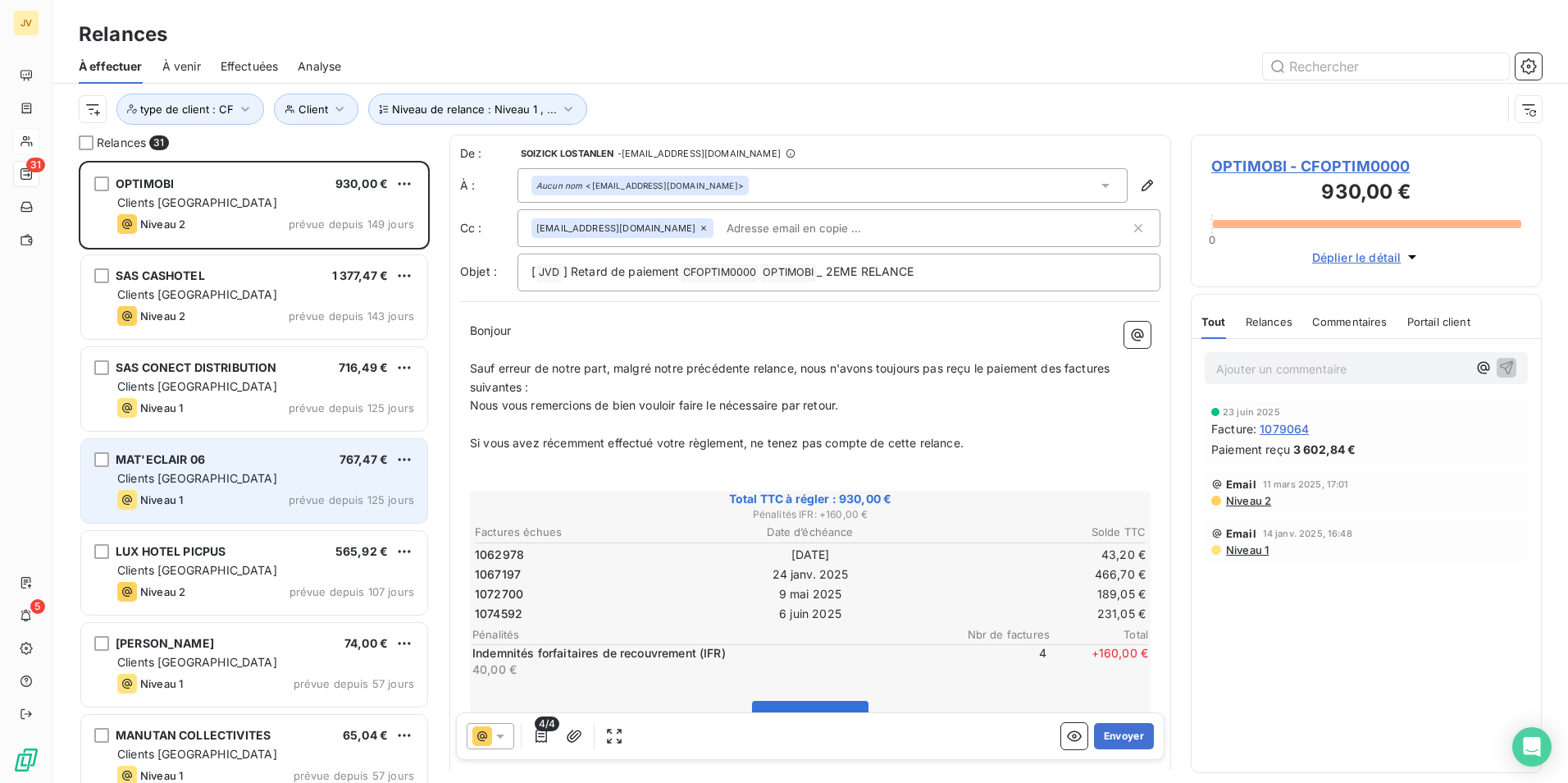
click at [229, 490] on div "Niveau 1 prévue depuis 125 jours" at bounding box center [266, 500] width 297 height 20
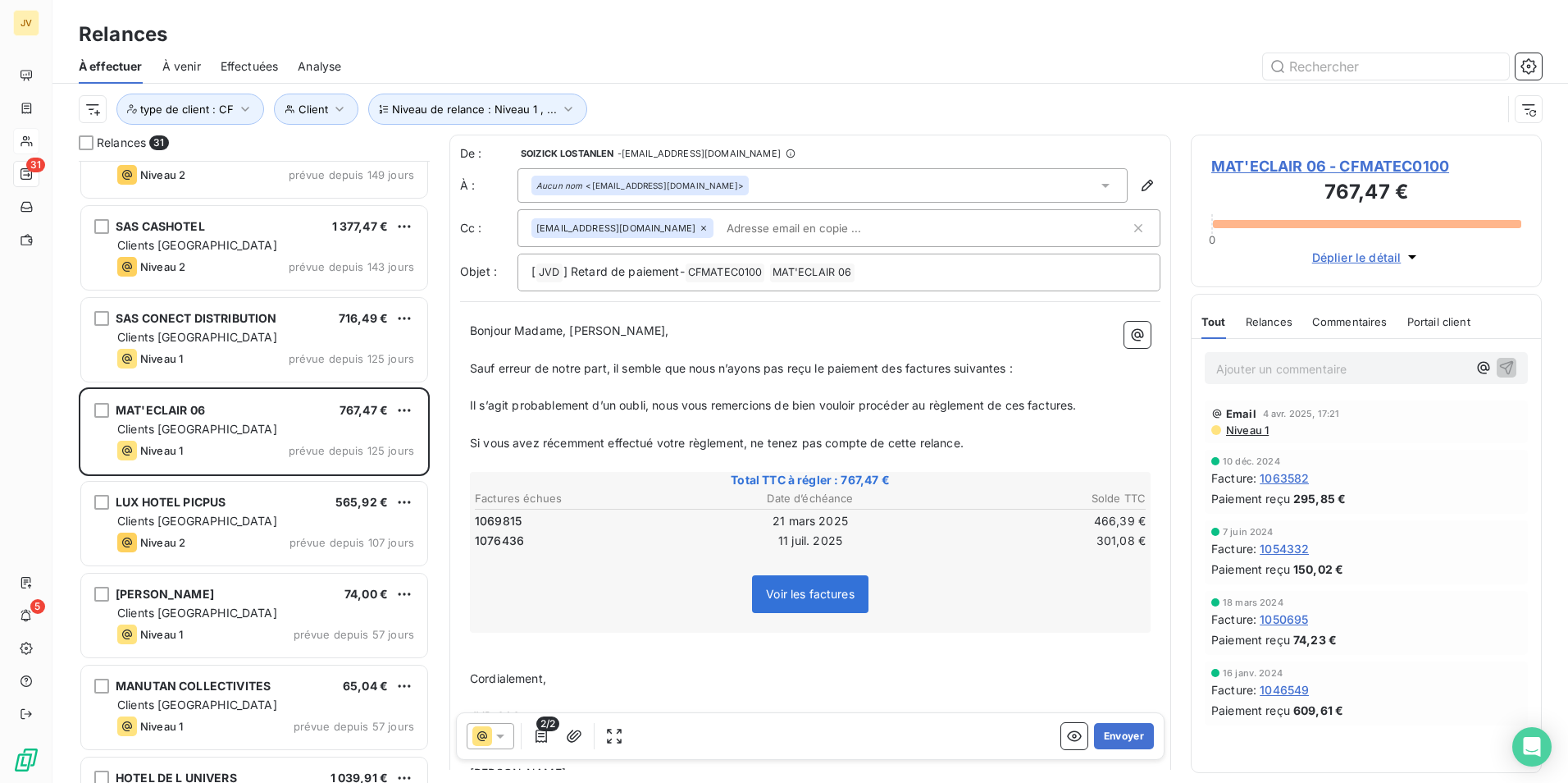
scroll to position [165, 0]
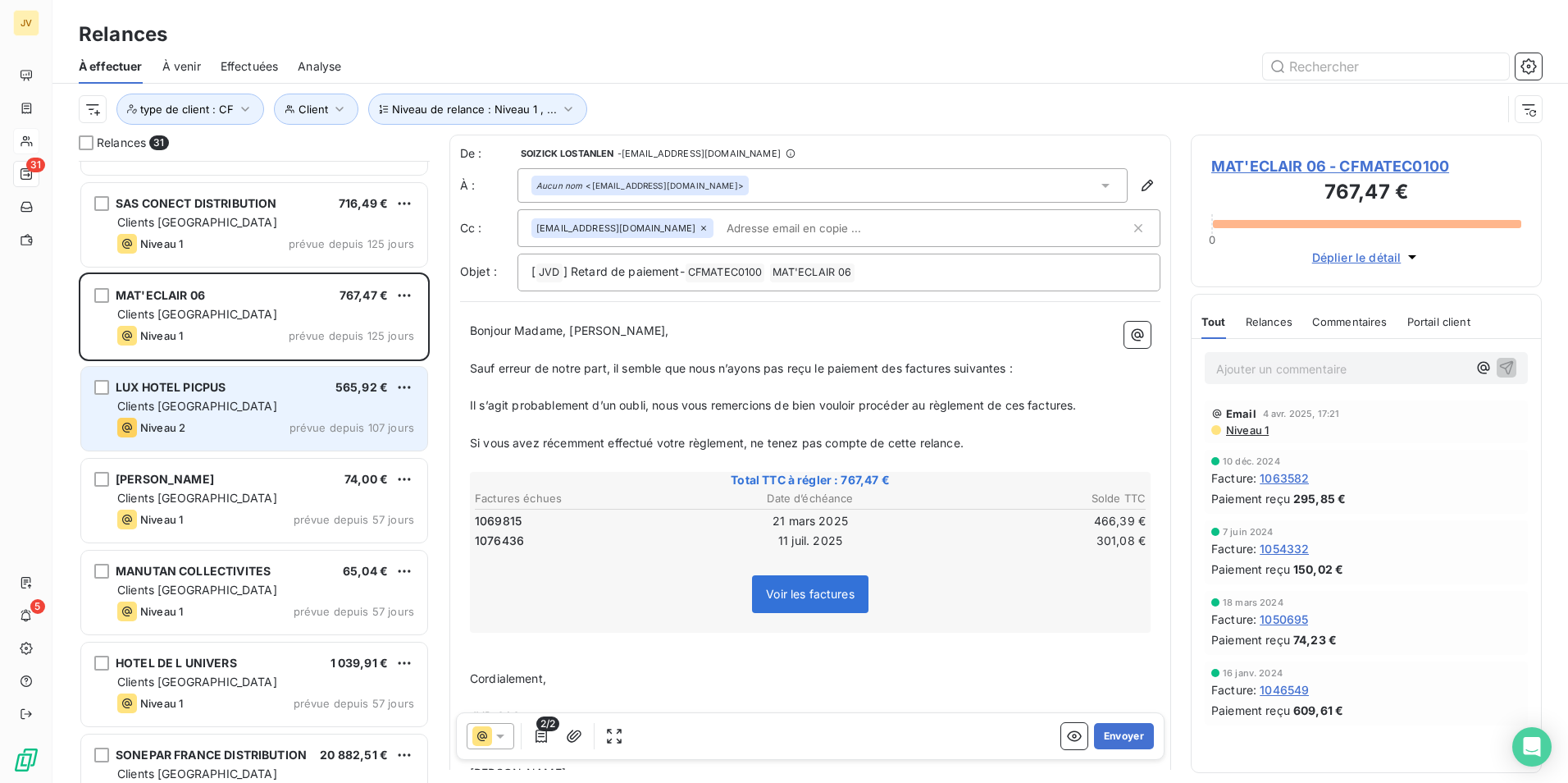
click at [257, 428] on div "Niveau 2 prévue depuis 107 jours" at bounding box center [266, 428] width 297 height 20
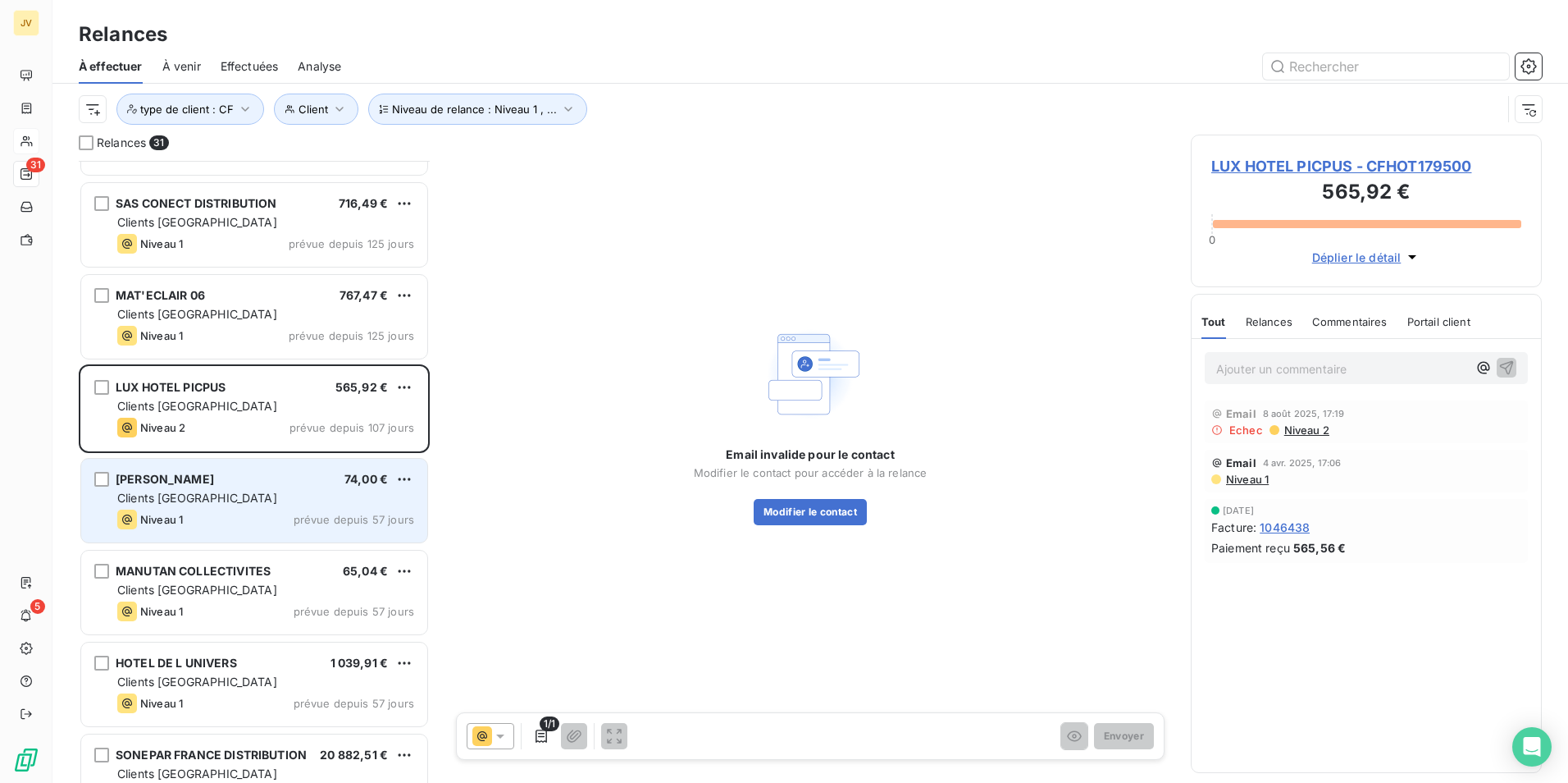
click at [235, 510] on div "Niveau 1 prévue depuis 57 jours" at bounding box center [266, 520] width 297 height 20
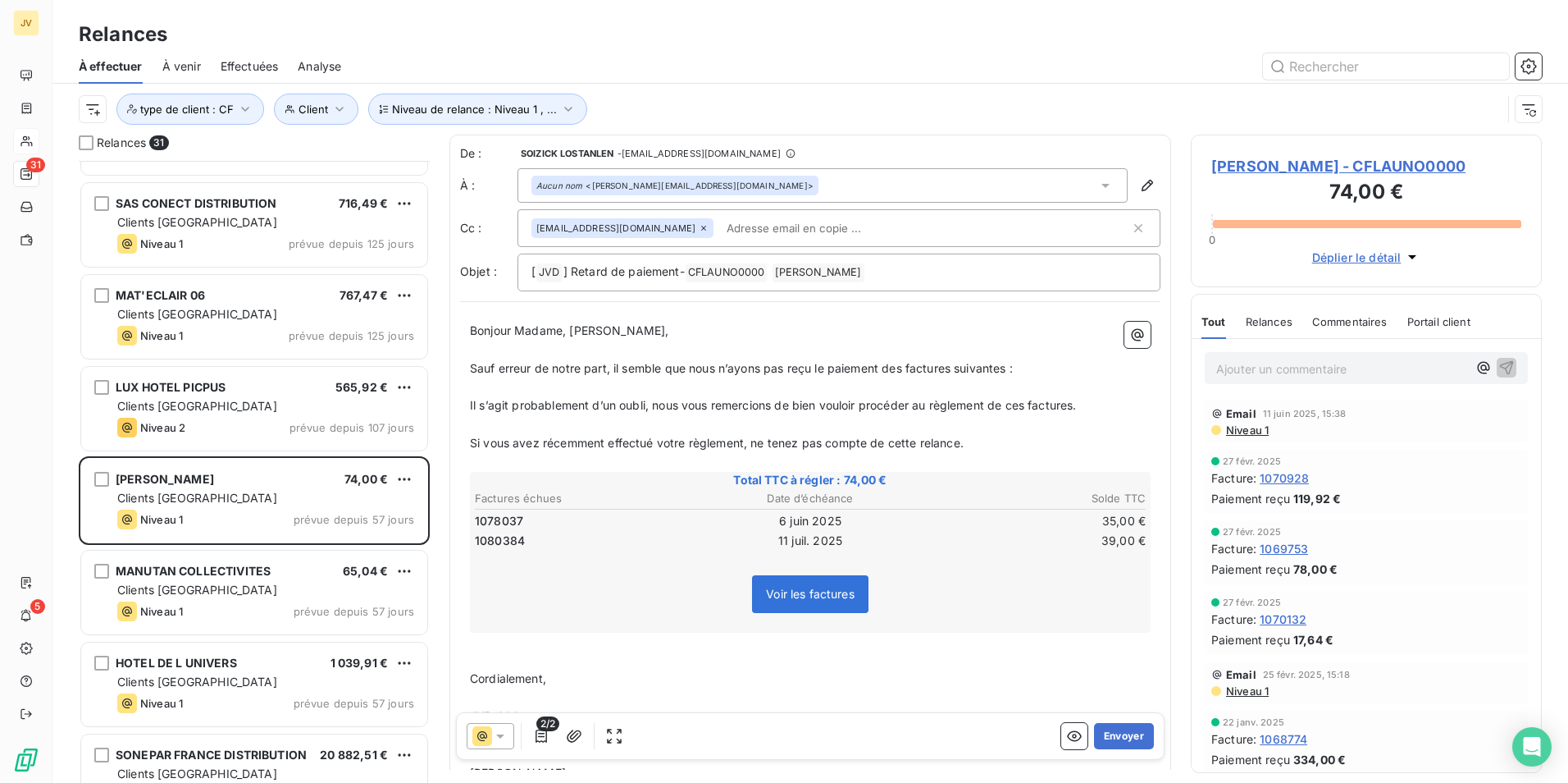
click at [622, 333] on span "Bonjour Madame, [PERSON_NAME]," at bounding box center [570, 330] width 200 height 14
click at [554, 336] on span "Bonjour Thierry," at bounding box center [541, 330] width 143 height 14
click at [599, 424] on p "﻿" at bounding box center [810, 424] width 681 height 19
click at [1114, 732] on button "Envoyer" at bounding box center [1123, 736] width 60 height 27
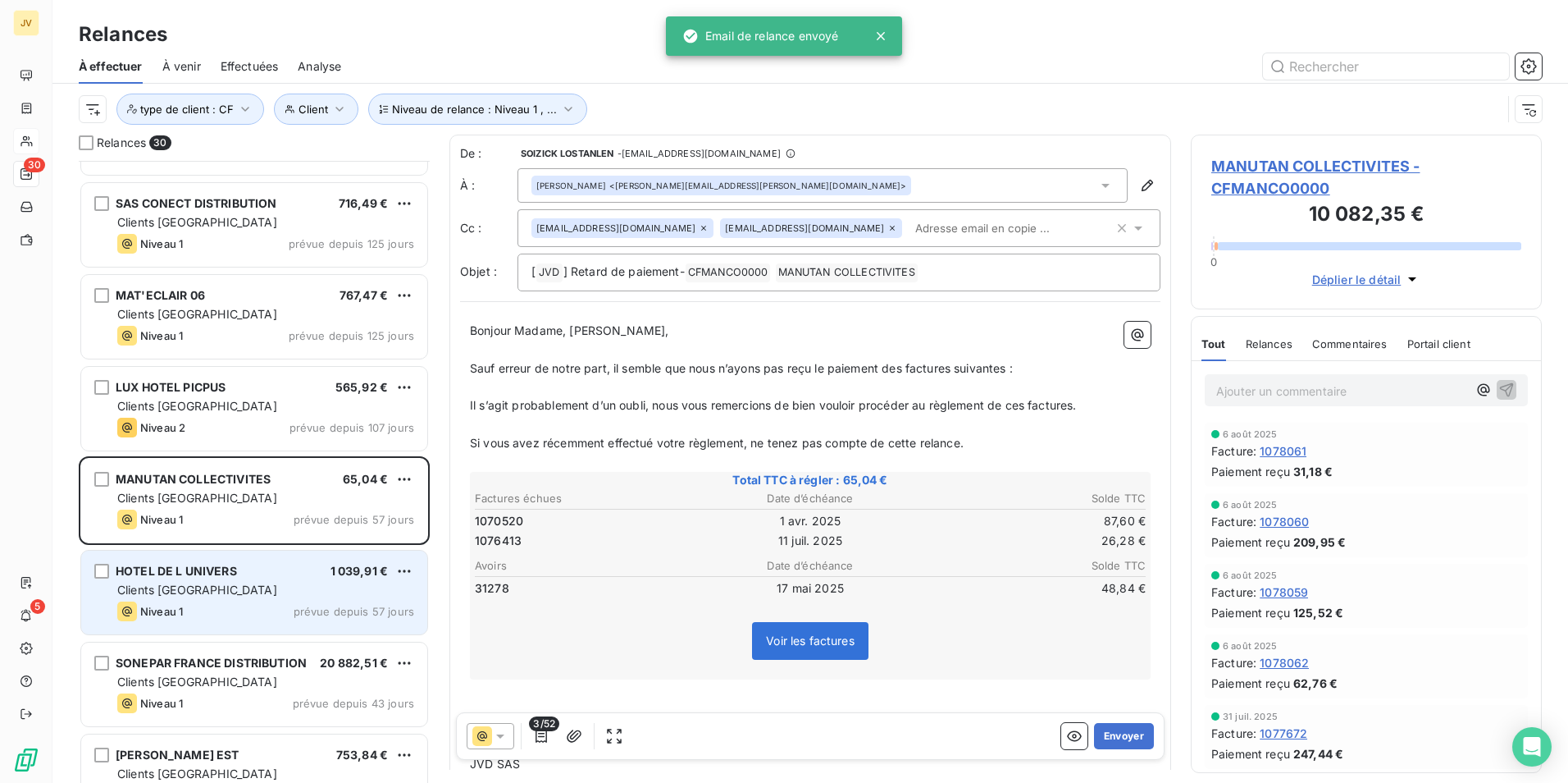
click at [224, 587] on div "Clients [GEOGRAPHIC_DATA]" at bounding box center [266, 590] width 297 height 17
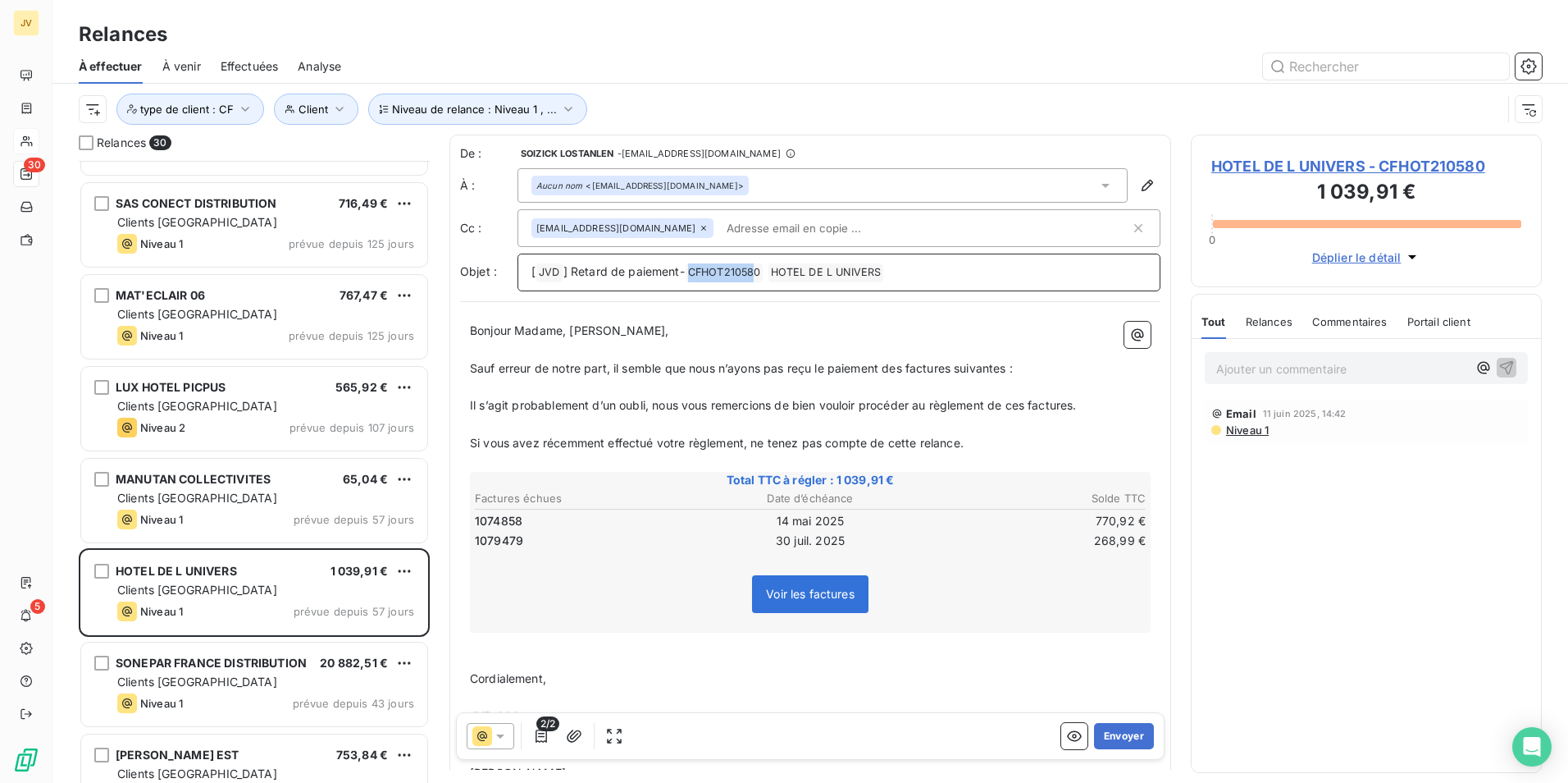
drag, startPoint x: 761, startPoint y: 274, endPoint x: 693, endPoint y: 272, distance: 68.0
click at [693, 272] on span "CFHOT210580 ﻿" at bounding box center [724, 272] width 78 height 19
drag, startPoint x: 692, startPoint y: 273, endPoint x: 725, endPoint y: 268, distance: 33.4
click at [725, 268] on span "CFHOT210580 ﻿" at bounding box center [724, 272] width 78 height 19
drag, startPoint x: 760, startPoint y: 272, endPoint x: 689, endPoint y: 269, distance: 71.1
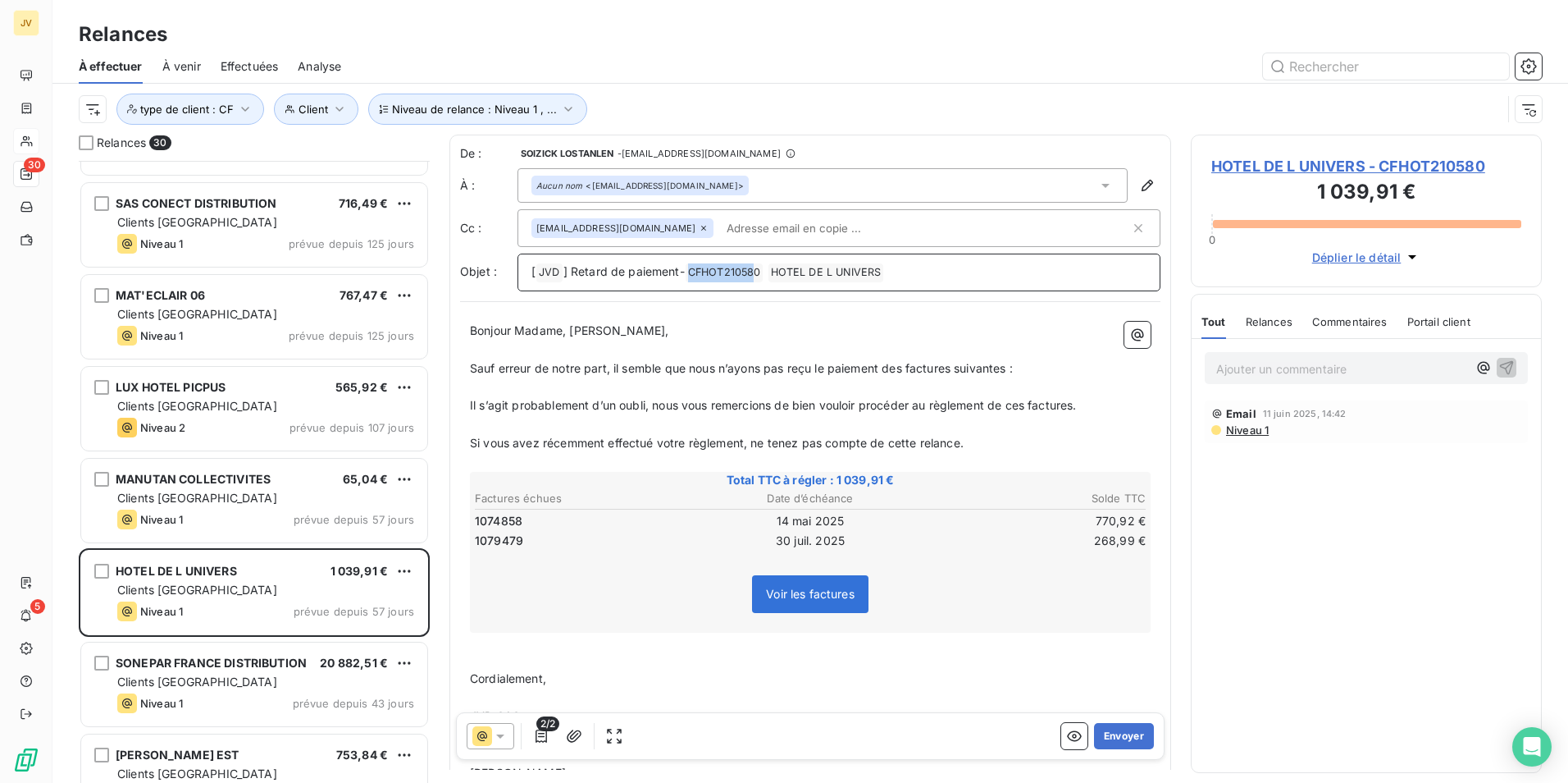
click at [689, 269] on span "CFHOT210580 ﻿" at bounding box center [724, 272] width 78 height 19
drag, startPoint x: 747, startPoint y: 272, endPoint x: 703, endPoint y: 272, distance: 44.0
click at [703, 272] on span "CFHOT210580 ﻿" at bounding box center [724, 272] width 78 height 19
click at [497, 737] on icon at bounding box center [500, 736] width 17 height 17
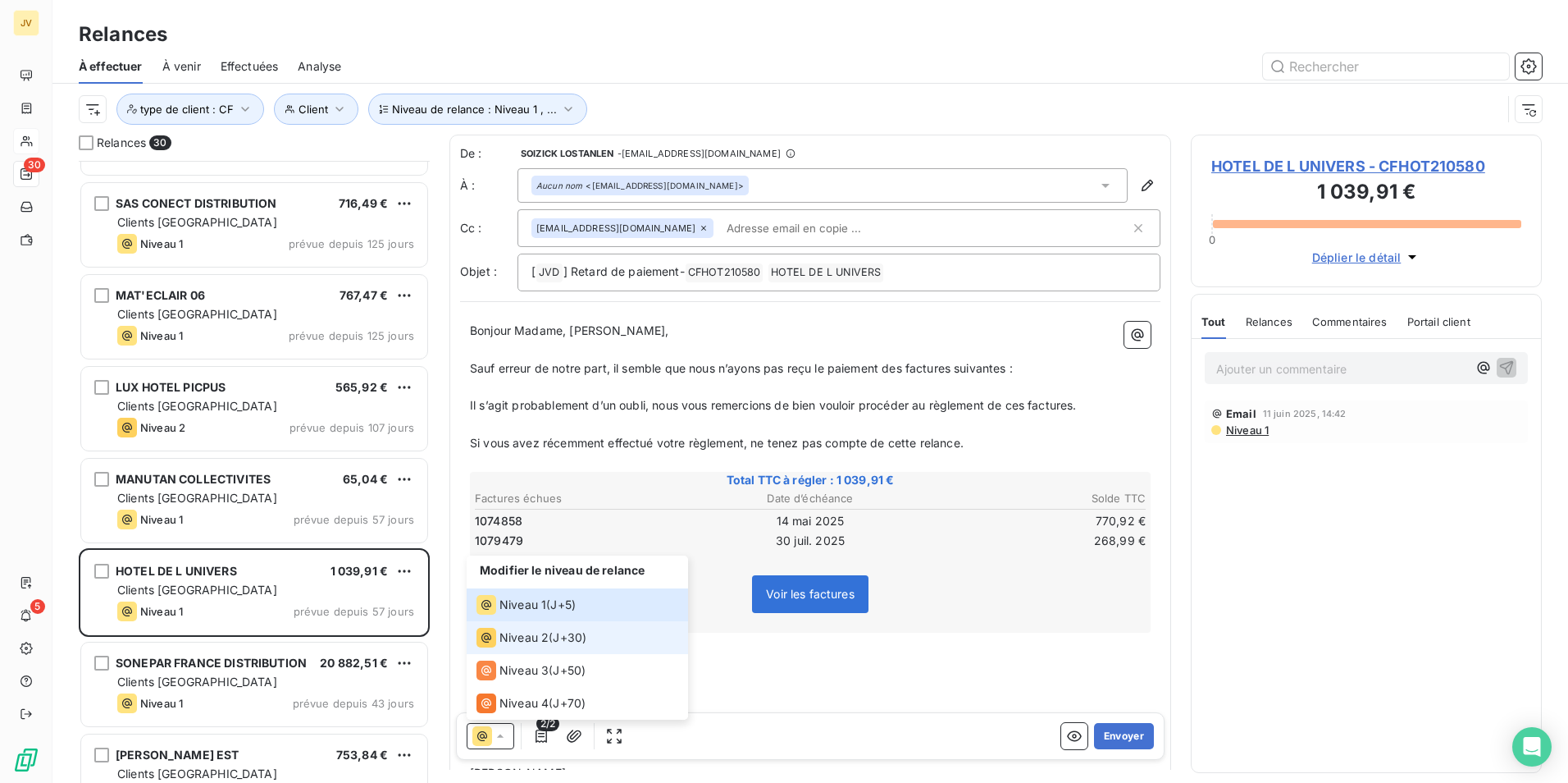
click at [528, 635] on span "Niveau 2" at bounding box center [525, 638] width 49 height 17
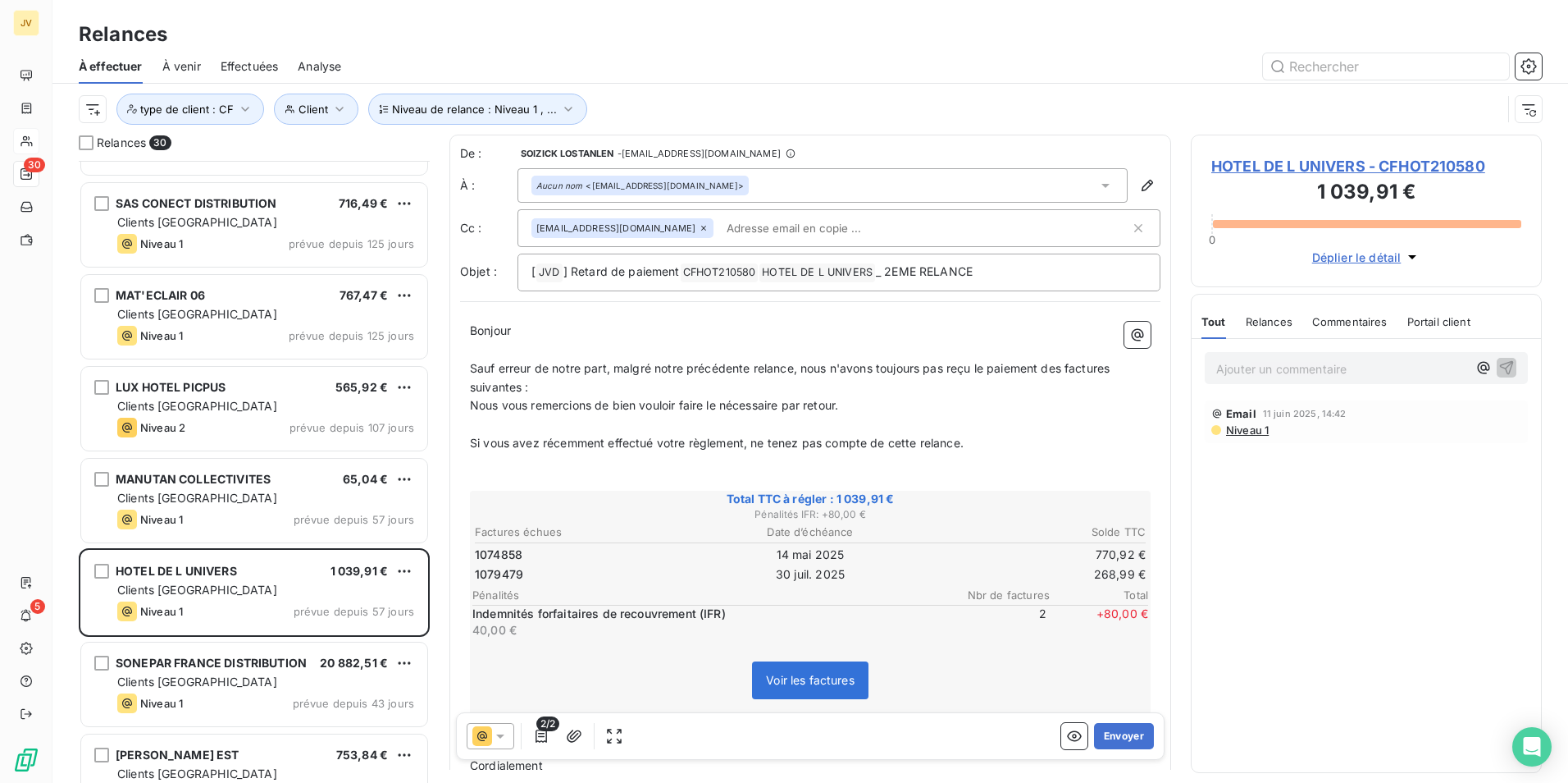
click at [1098, 187] on icon at bounding box center [1106, 185] width 17 height 17
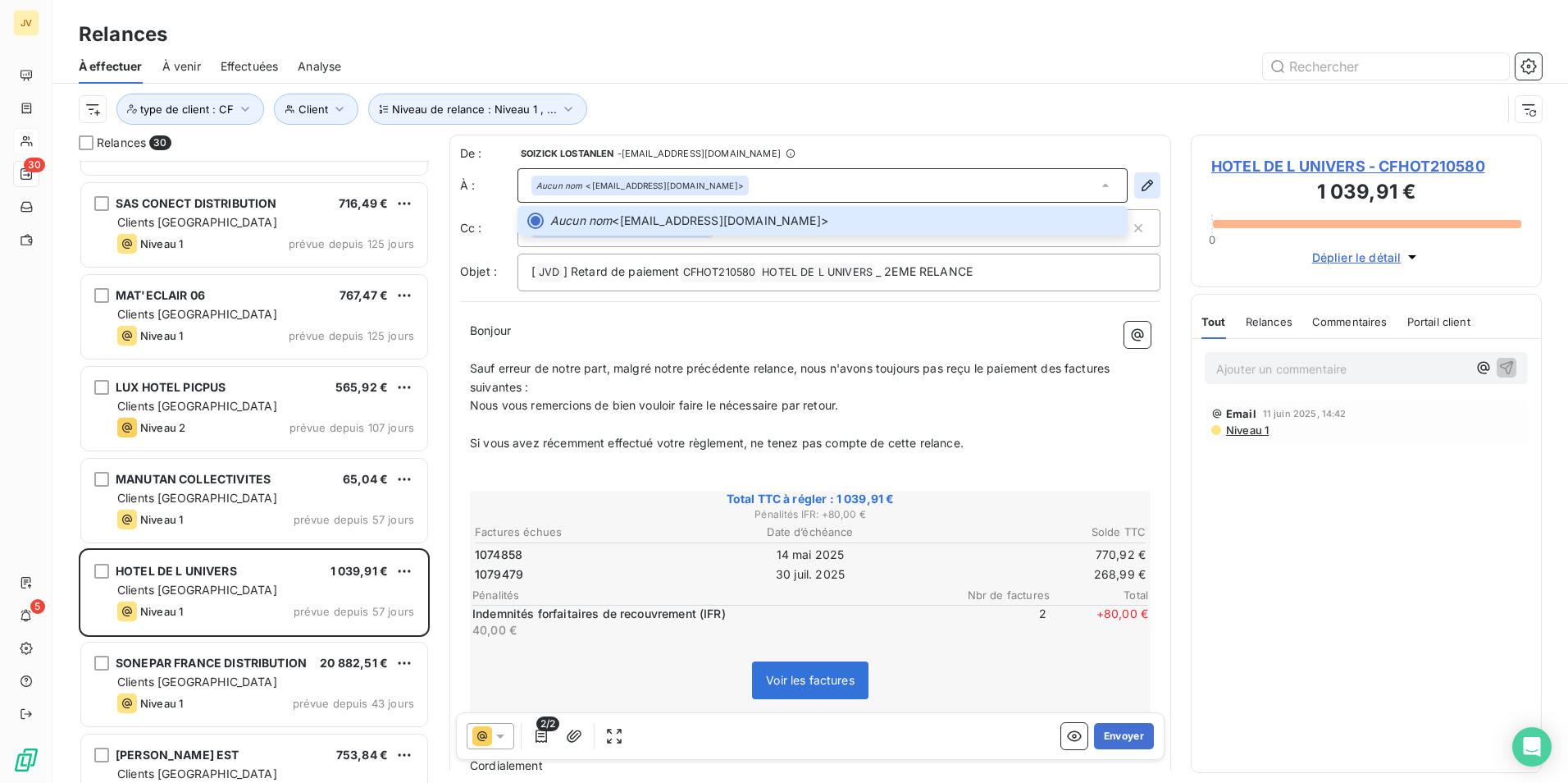
click at [1140, 186] on icon "button" at bounding box center [1147, 185] width 17 height 17
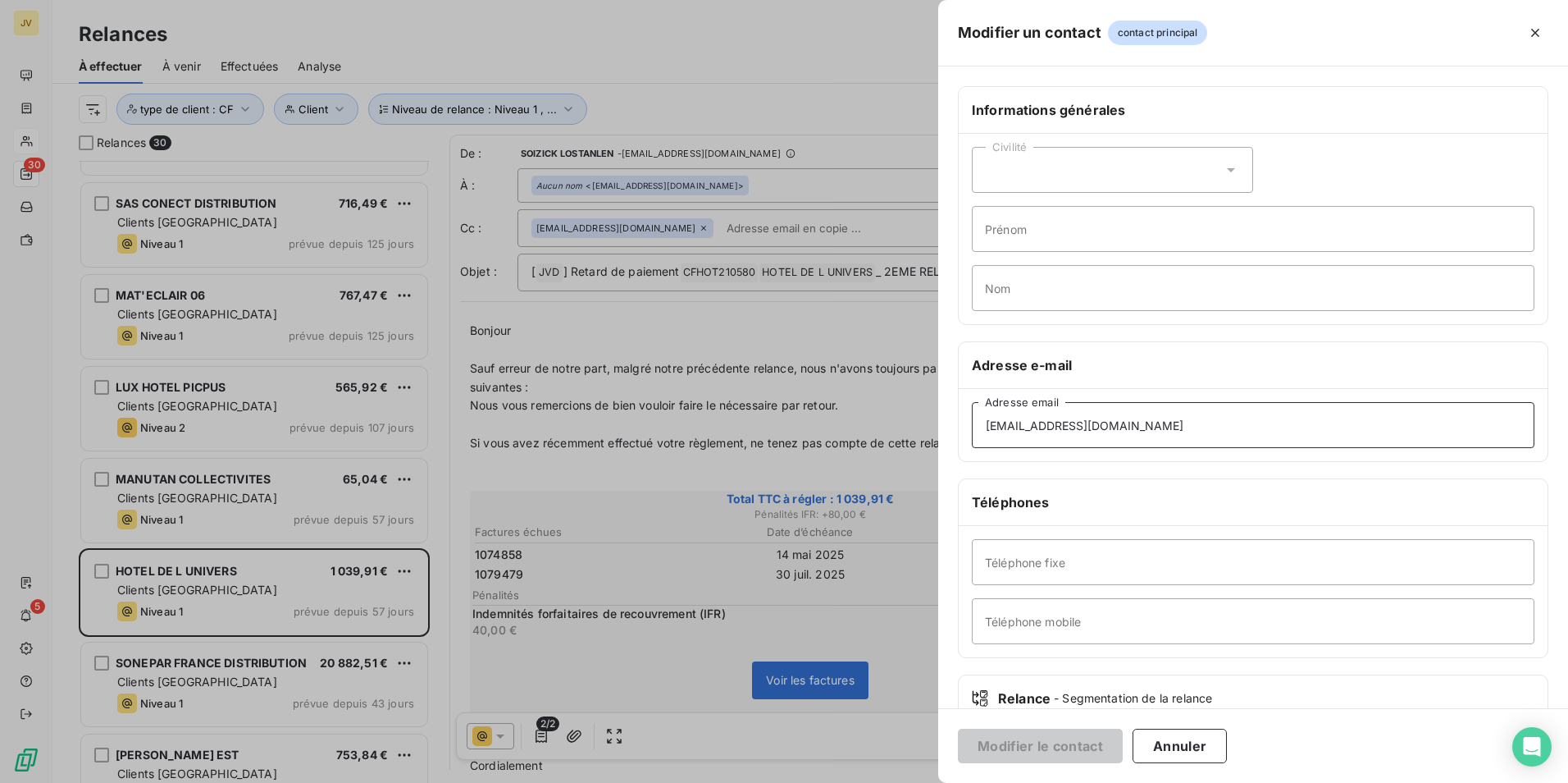
drag, startPoint x: 1145, startPoint y: 420, endPoint x: 262, endPoint y: 372, distance: 884.3
click at [261, 782] on div "Modifier un contact contact principal Informations générales Civilité Prénom No…" at bounding box center [784, 783] width 1568 height 0
paste input "soizick.lostanlen@jvd"
type input "[EMAIL_ADDRESS][DOMAIN_NAME]"
click at [1041, 744] on button "Modifier le contact" at bounding box center [1040, 745] width 165 height 35
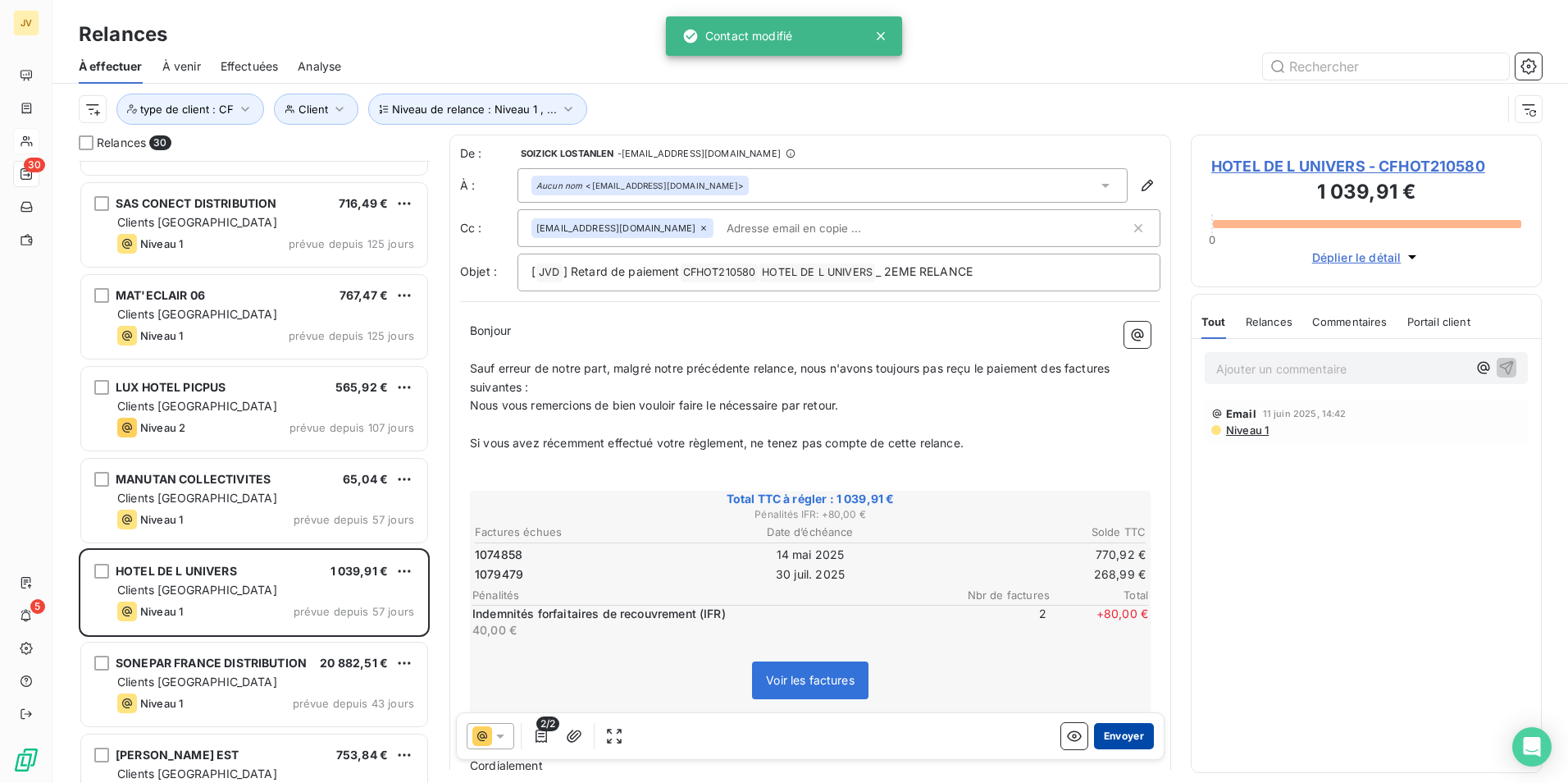
click at [1116, 740] on button "Envoyer" at bounding box center [1123, 736] width 60 height 27
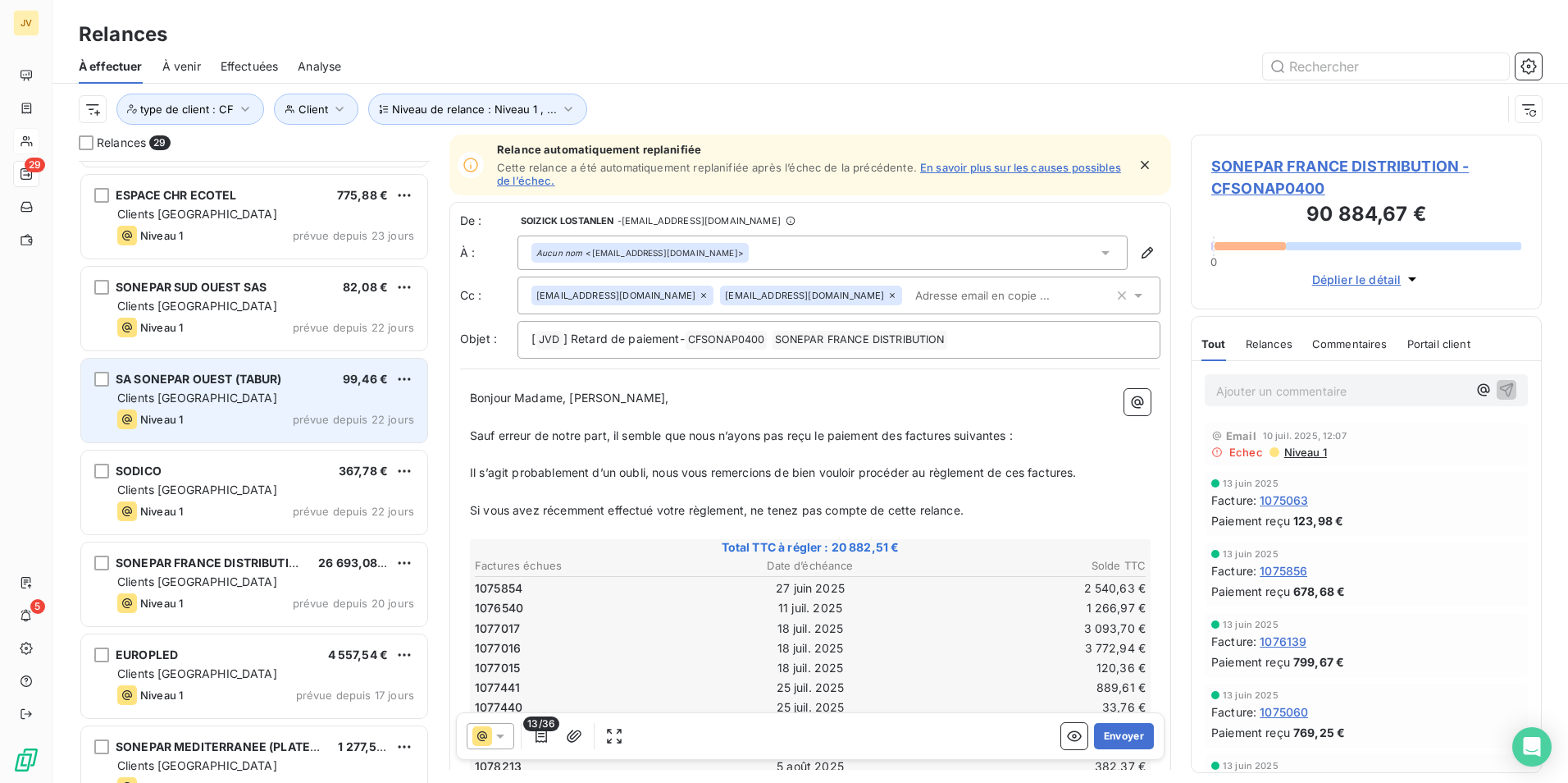
scroll to position [904, 0]
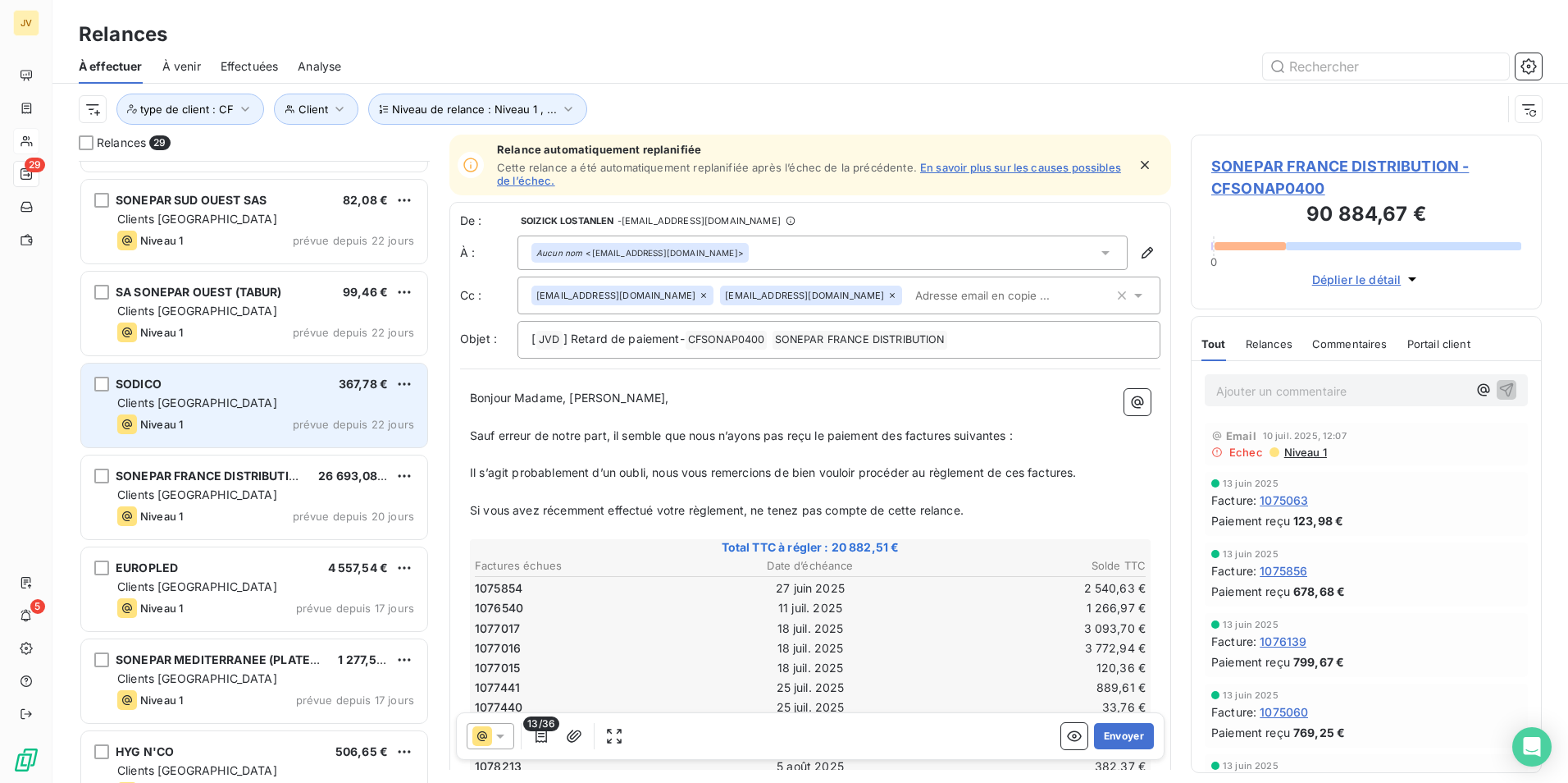
click at [272, 437] on div "SODICO 367,78 € Clients France Niveau 1 prévue depuis 22 jours" at bounding box center [254, 405] width 346 height 84
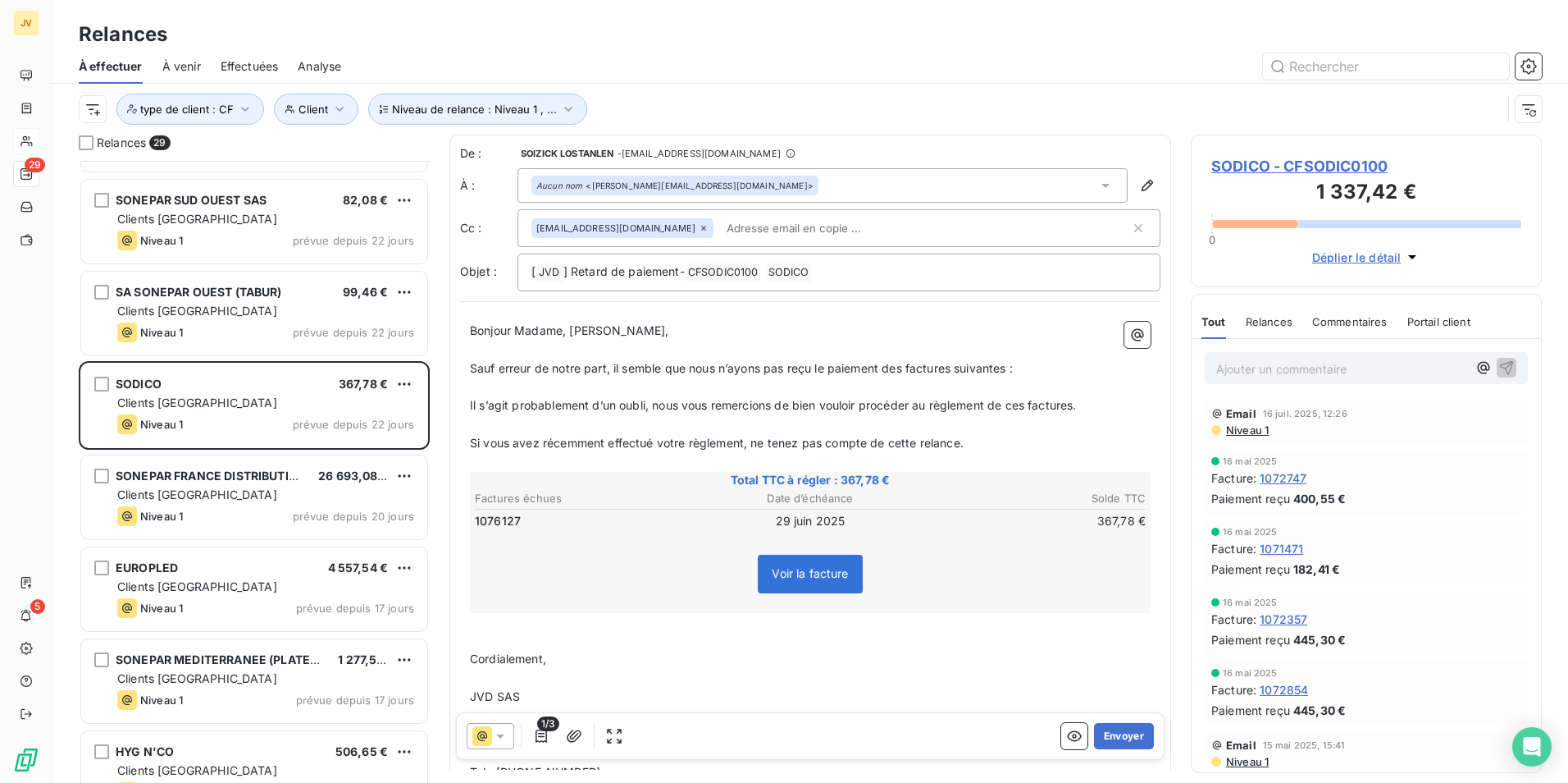
click at [1291, 319] on span "Relances" at bounding box center [1269, 321] width 46 height 13
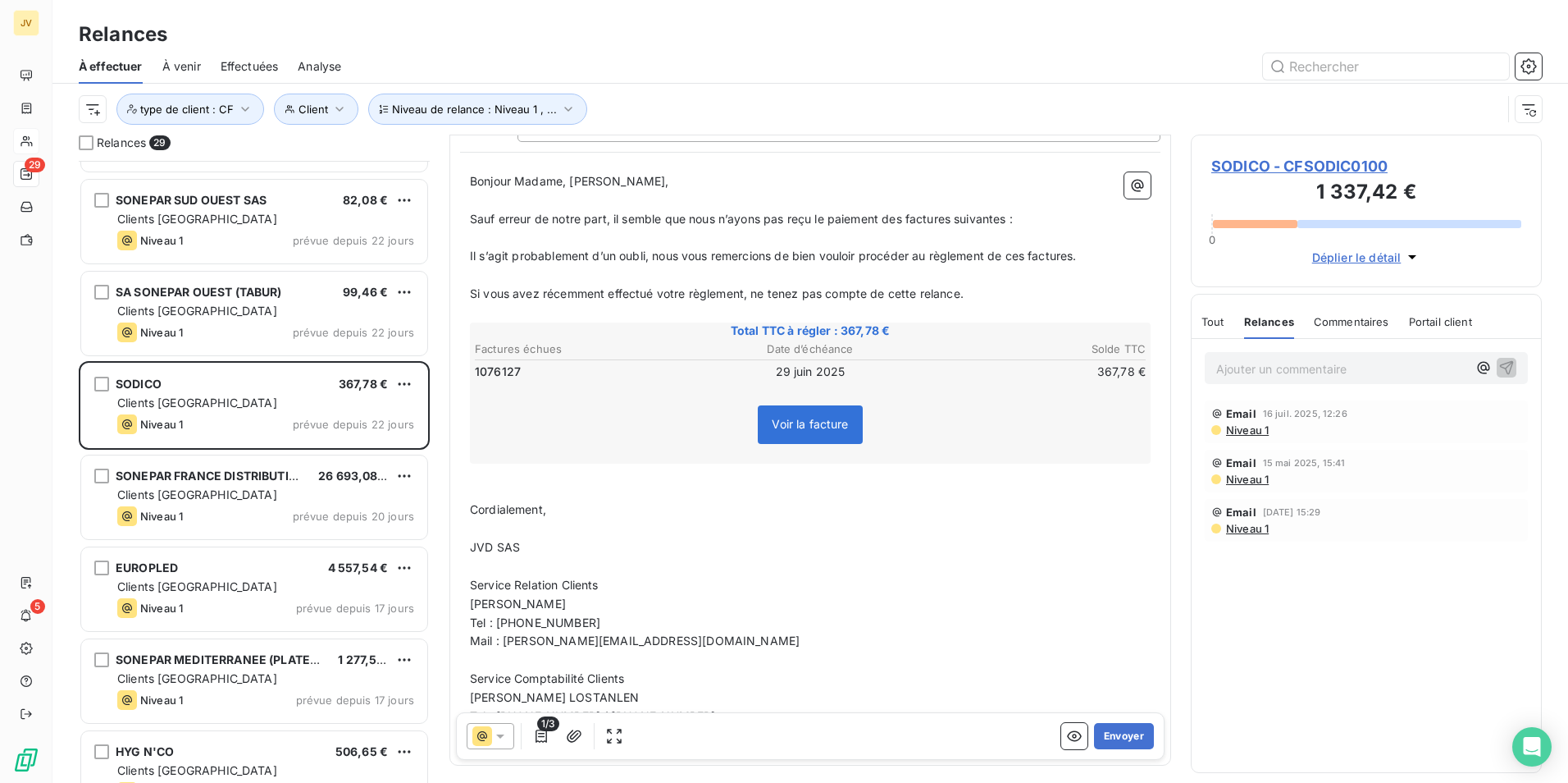
scroll to position [165, 0]
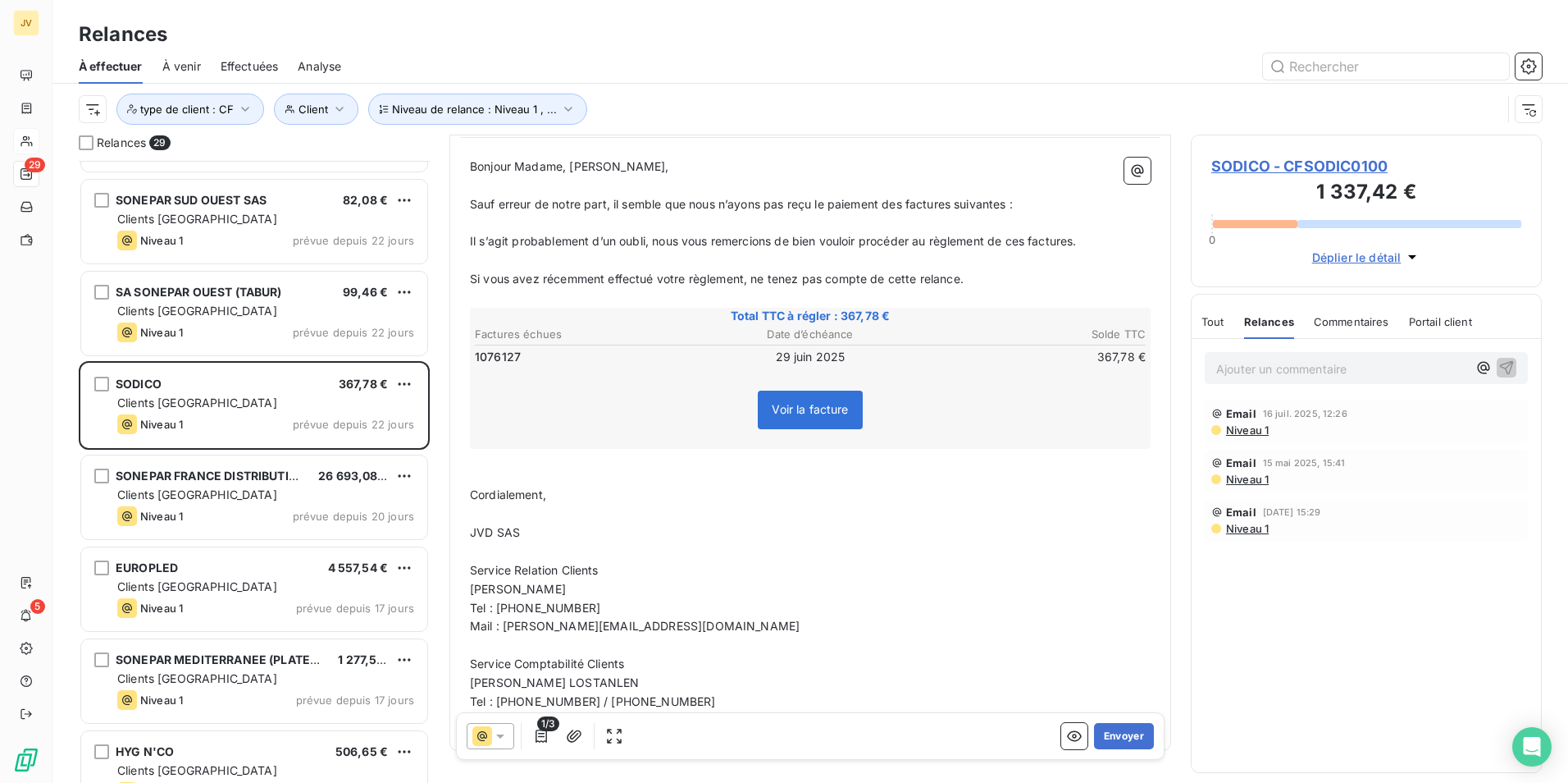
click at [503, 724] on div at bounding box center [490, 736] width 47 height 27
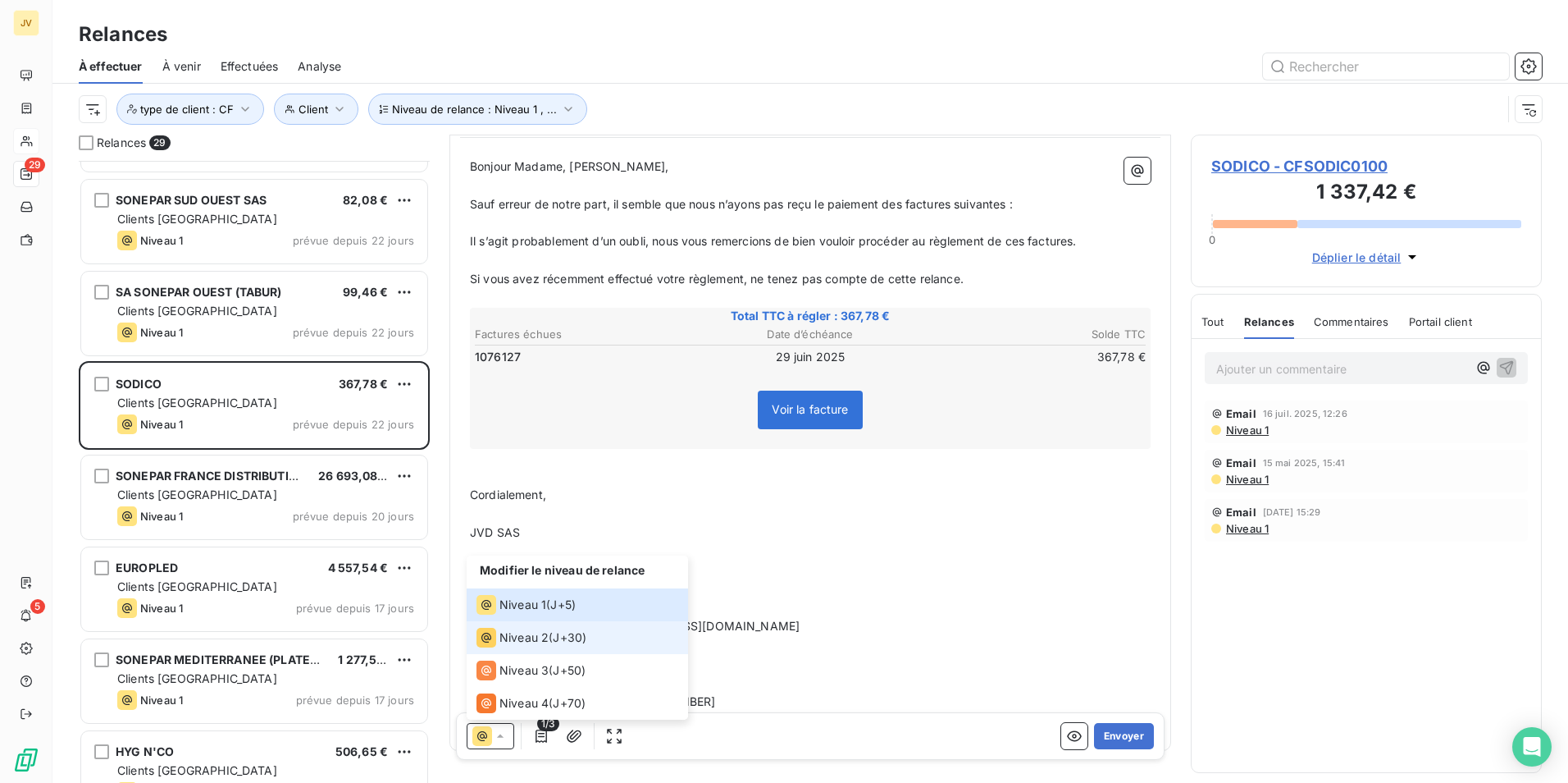
click at [498, 639] on div "Niveau 2" at bounding box center [512, 638] width 72 height 20
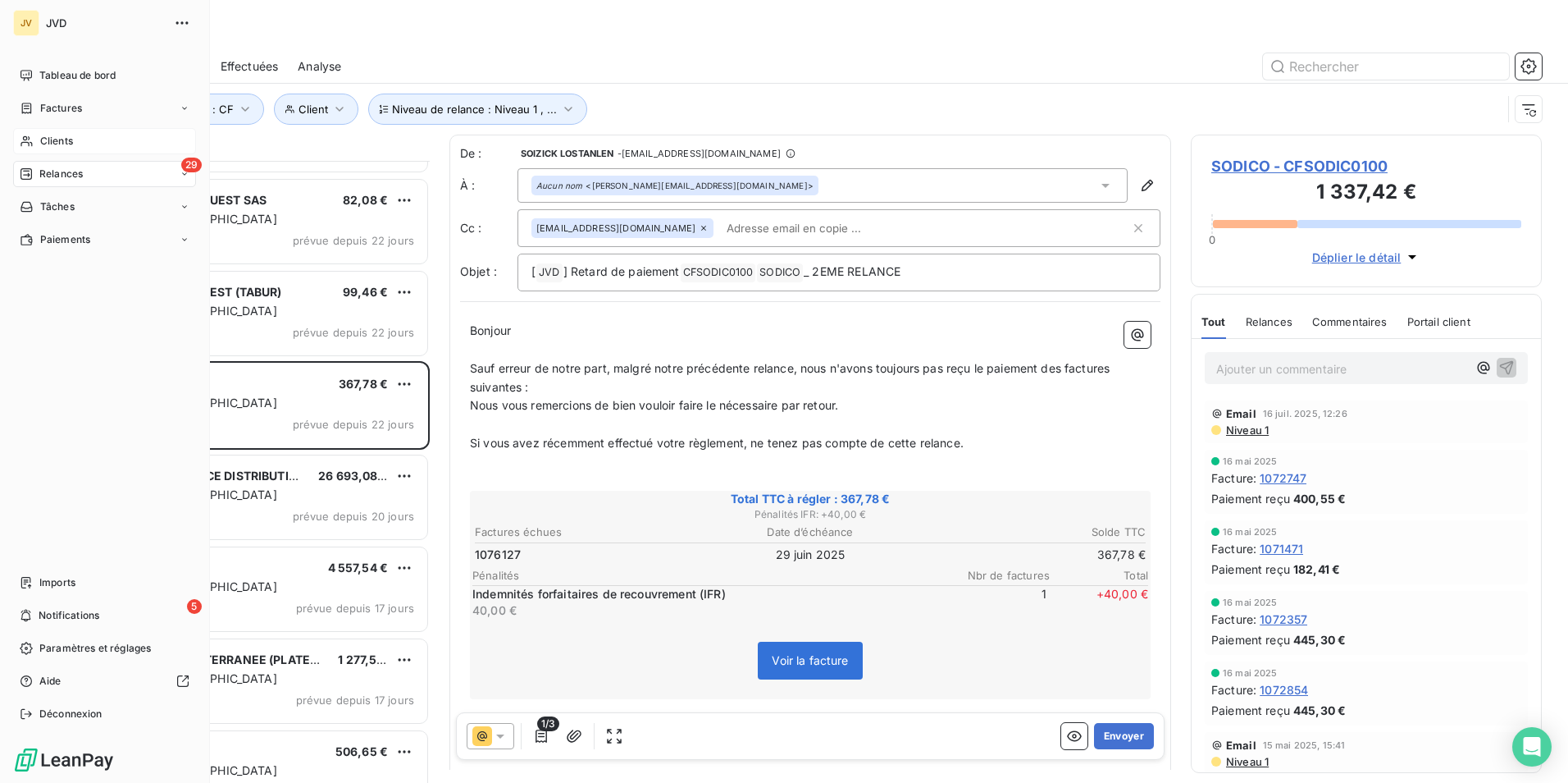
click at [50, 136] on span "Clients" at bounding box center [56, 140] width 33 height 15
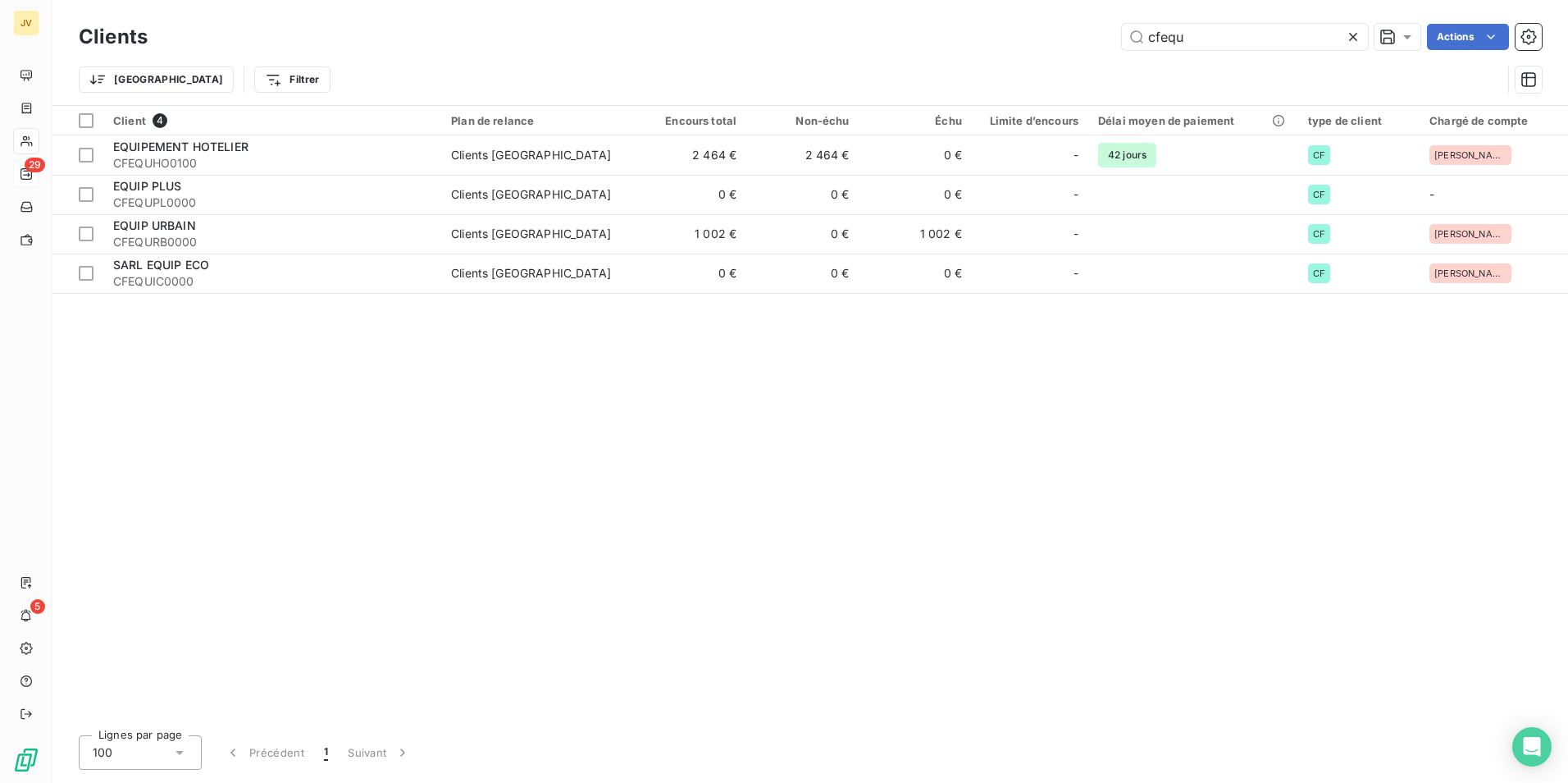
drag, startPoint x: 1202, startPoint y: 39, endPoint x: 590, endPoint y: 9, distance: 612.7
click at [591, 9] on div "Clients cfequ Actions Trier Filtrer" at bounding box center [810, 52] width 1516 height 105
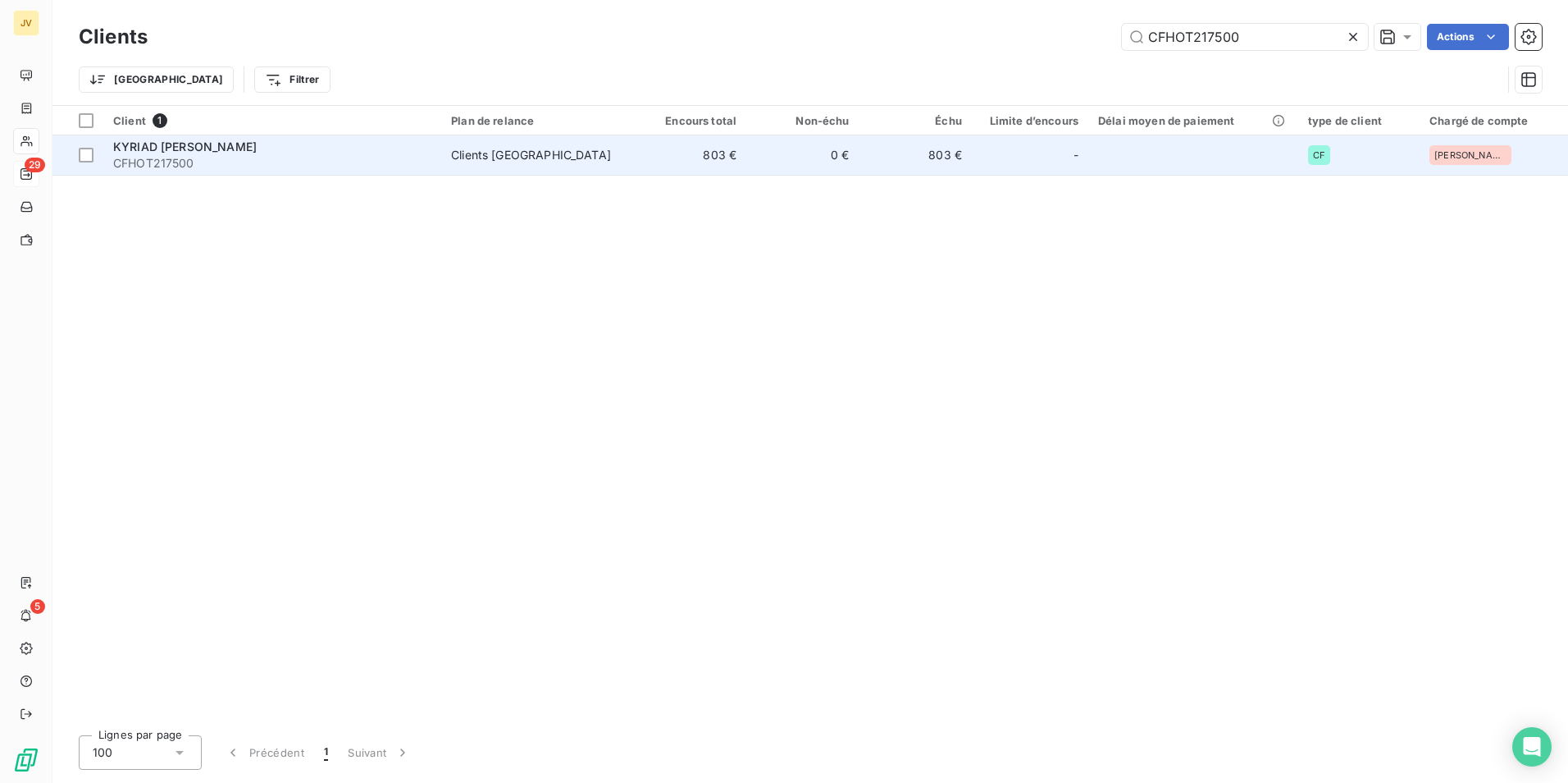
type input "CFHOT217500"
click at [212, 157] on span "CFHOT217500" at bounding box center [273, 163] width 318 height 17
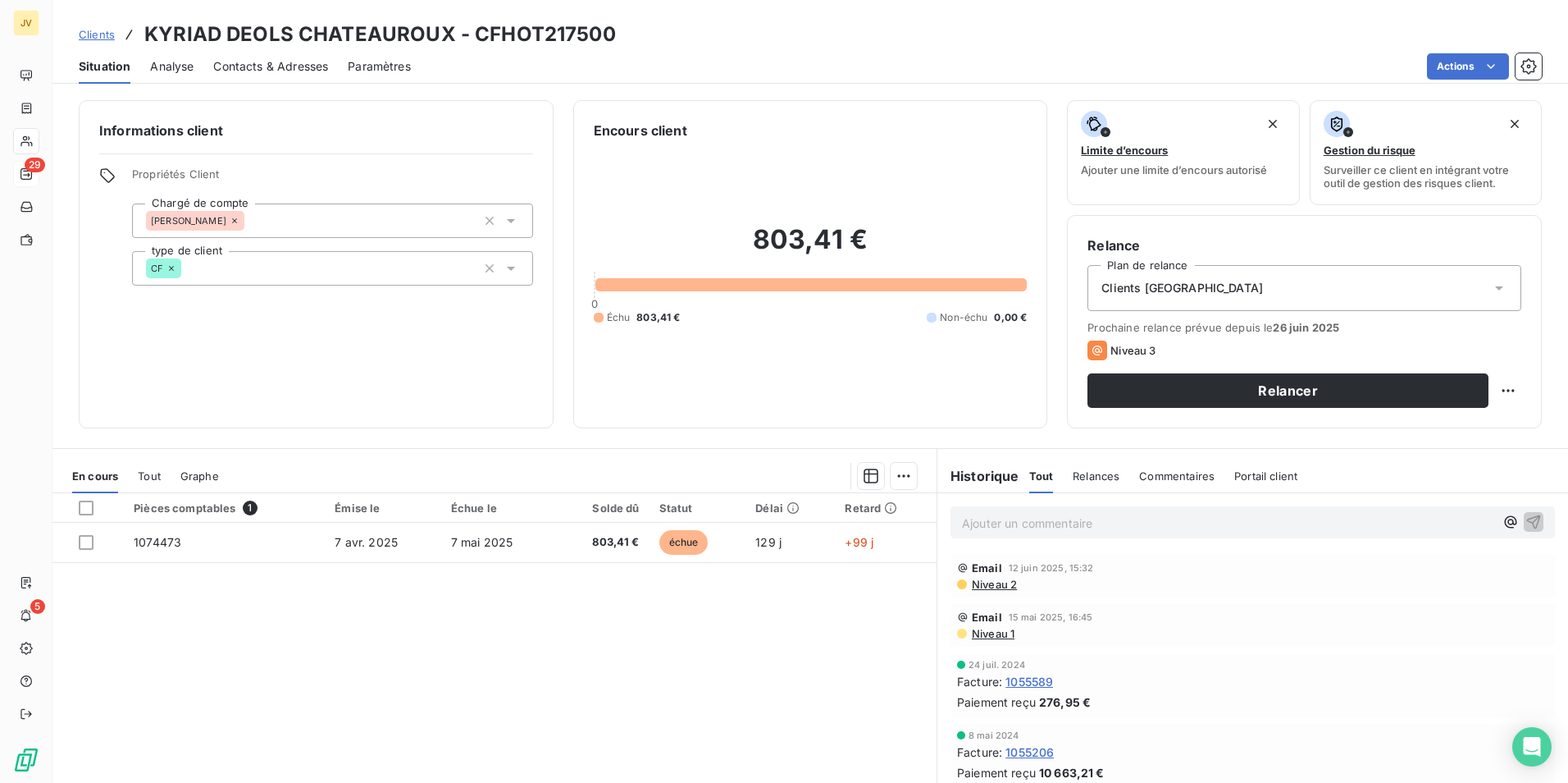
click at [310, 63] on span "Contacts & Adresses" at bounding box center [271, 66] width 115 height 17
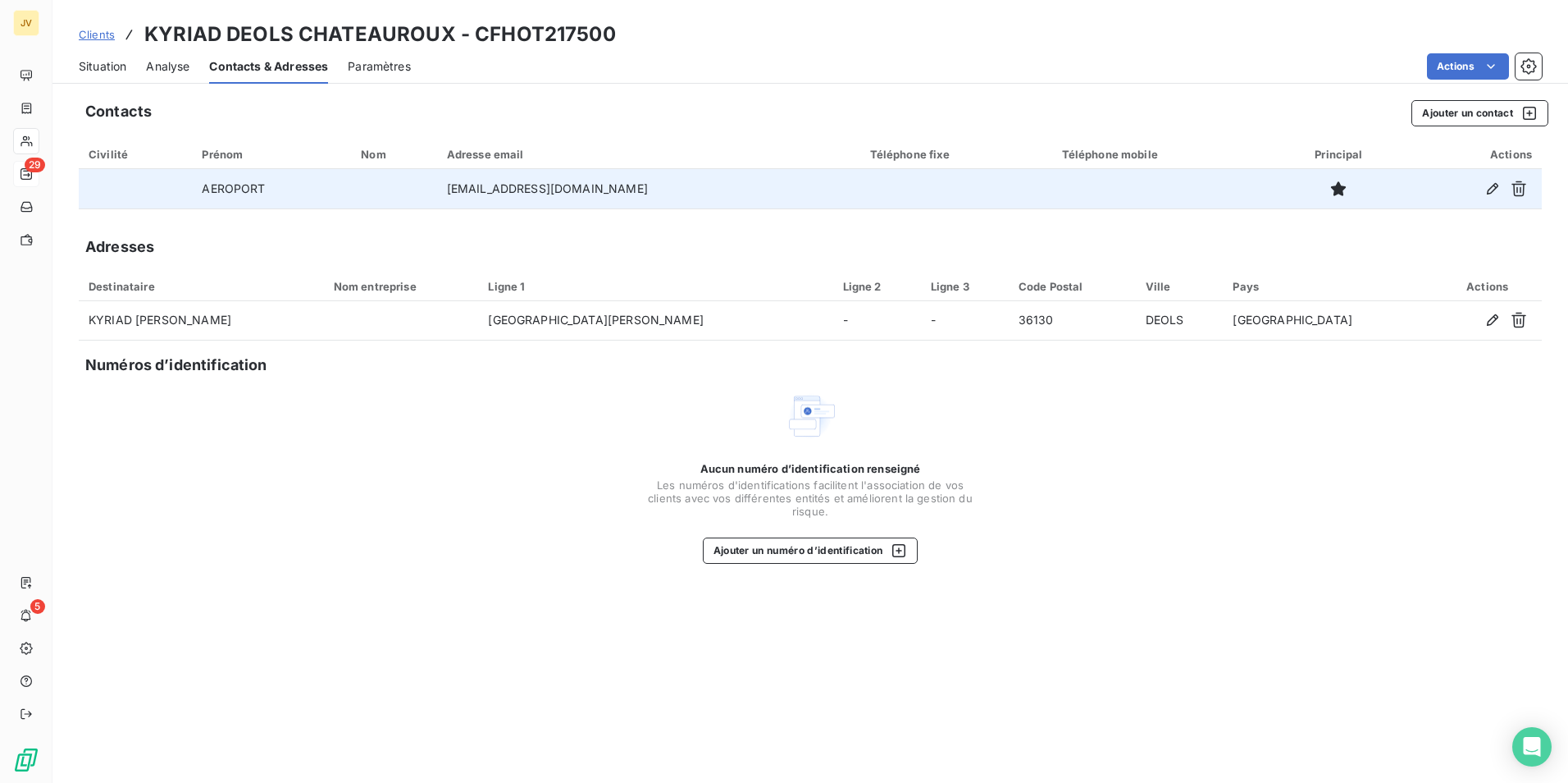
drag, startPoint x: 620, startPoint y: 190, endPoint x: 613, endPoint y: 189, distance: 7.1
click at [613, 189] on td "llequintrec@axioncom.fr" at bounding box center [648, 189] width 423 height 40
click at [497, 181] on td "llequintrec@axioncom.fr" at bounding box center [648, 189] width 423 height 40
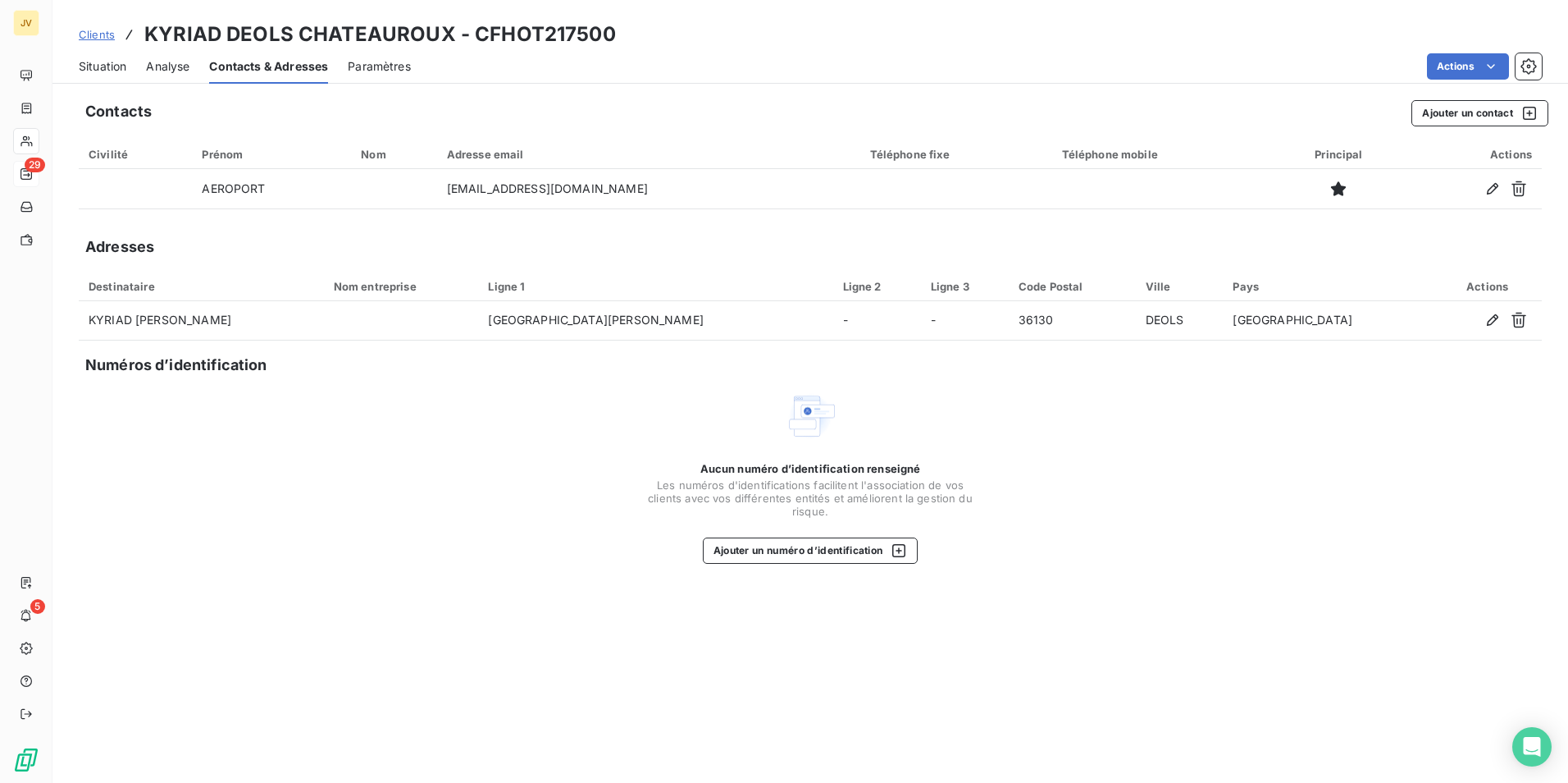
click at [374, 71] on span "Paramètres" at bounding box center [379, 66] width 63 height 17
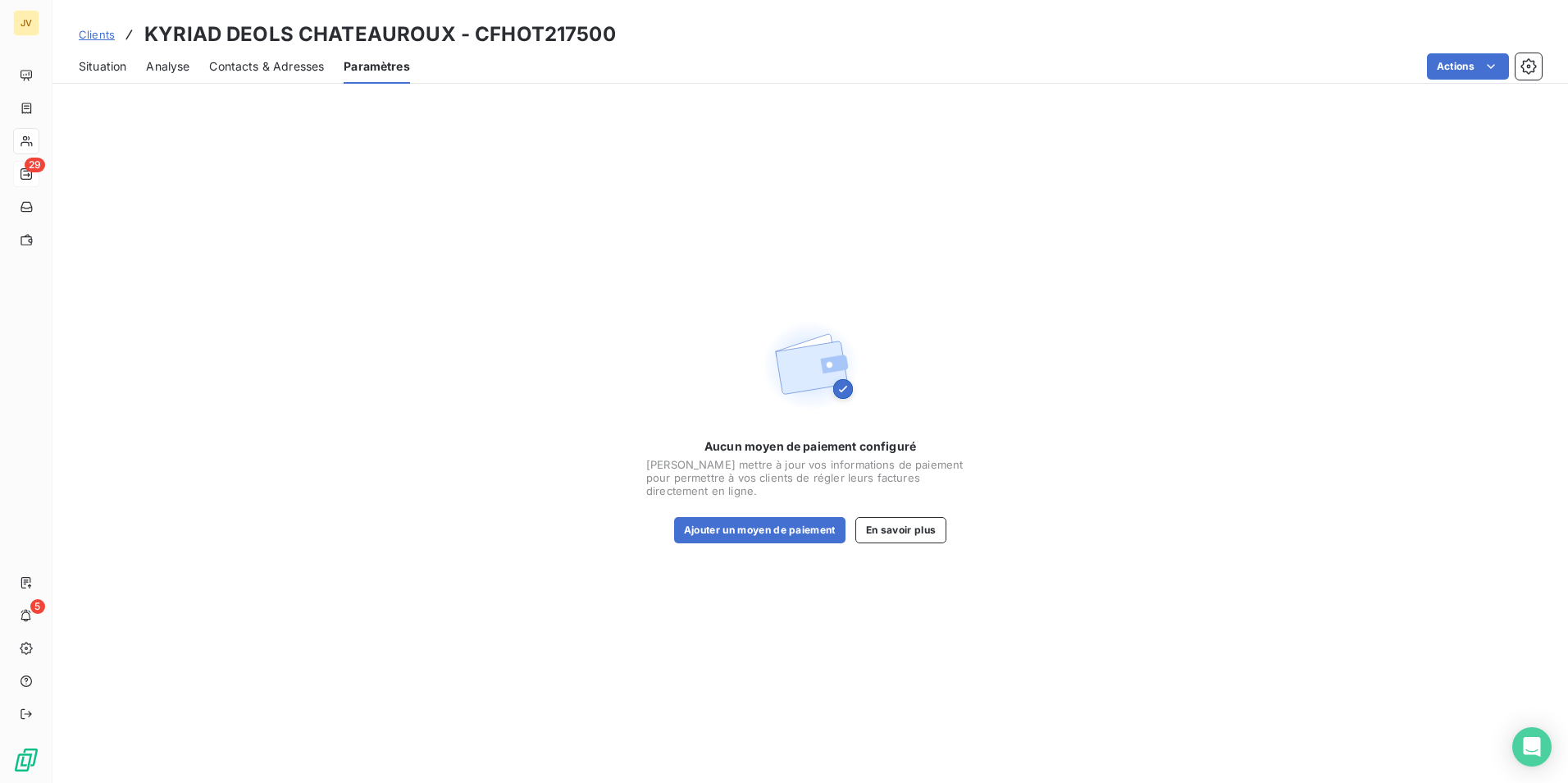
click at [292, 61] on span "Contacts & Adresses" at bounding box center [267, 66] width 115 height 17
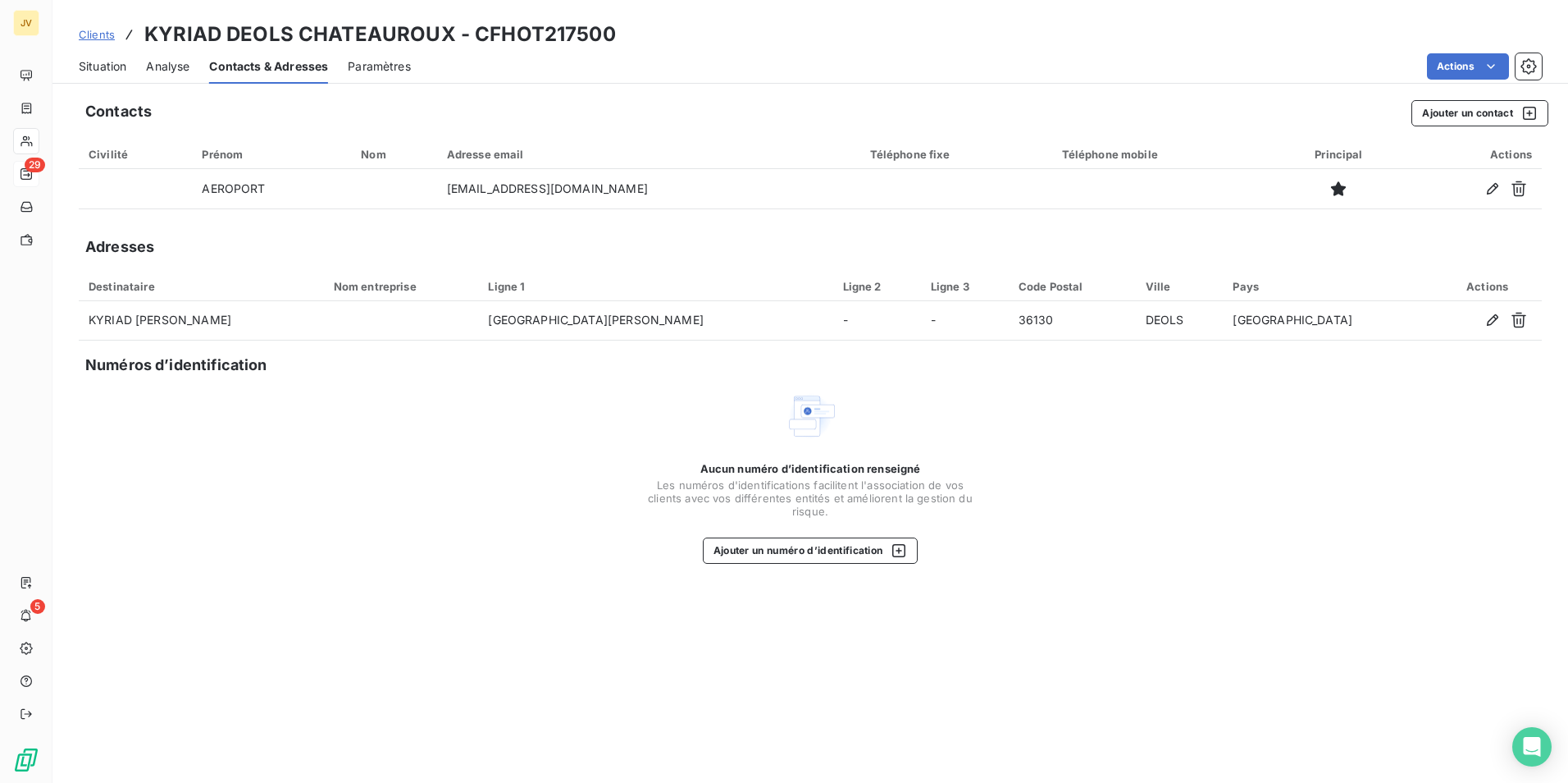
click at [159, 55] on div "Analyse" at bounding box center [168, 66] width 43 height 35
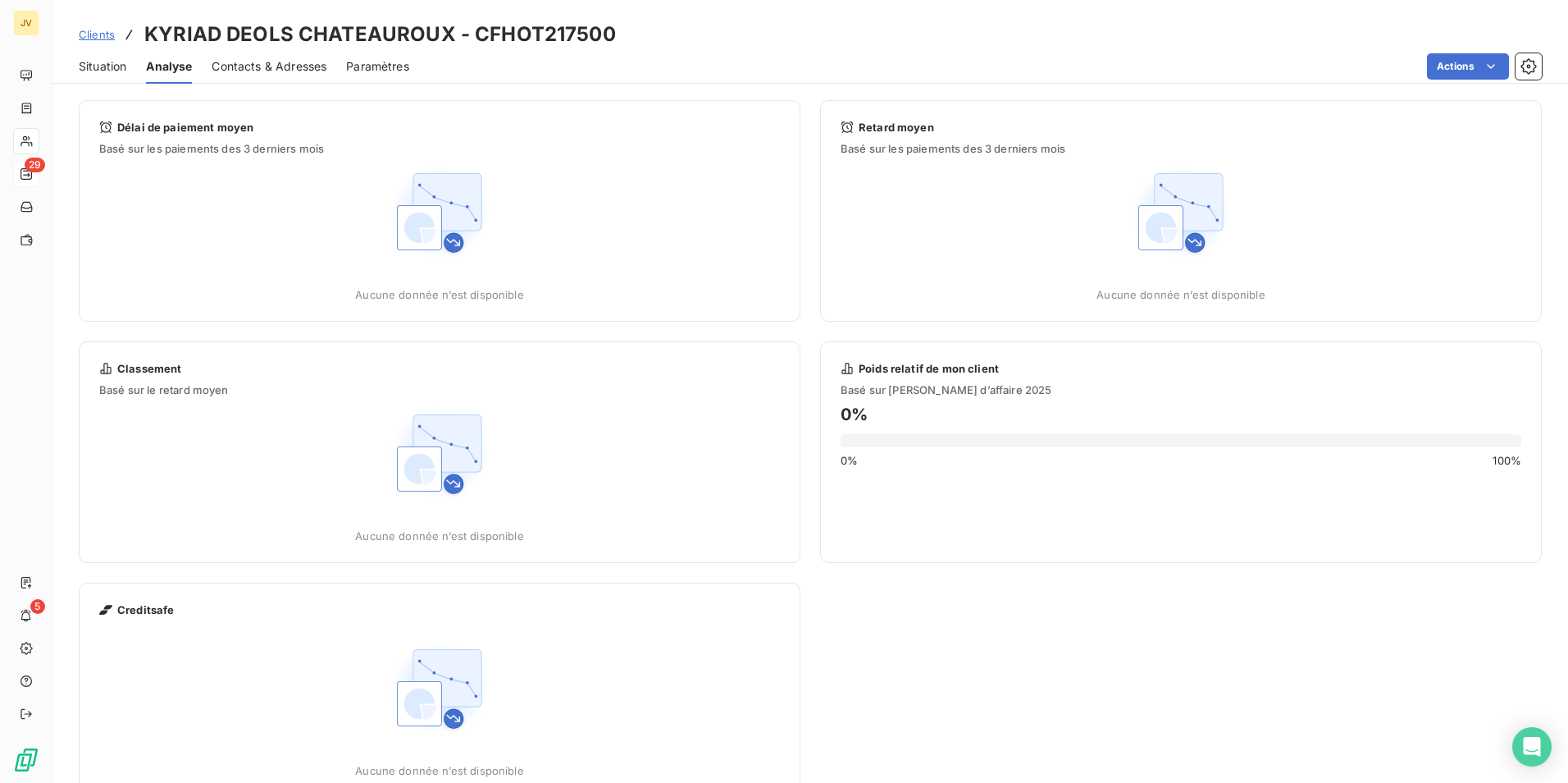
click at [114, 70] on span "Situation" at bounding box center [103, 66] width 47 height 17
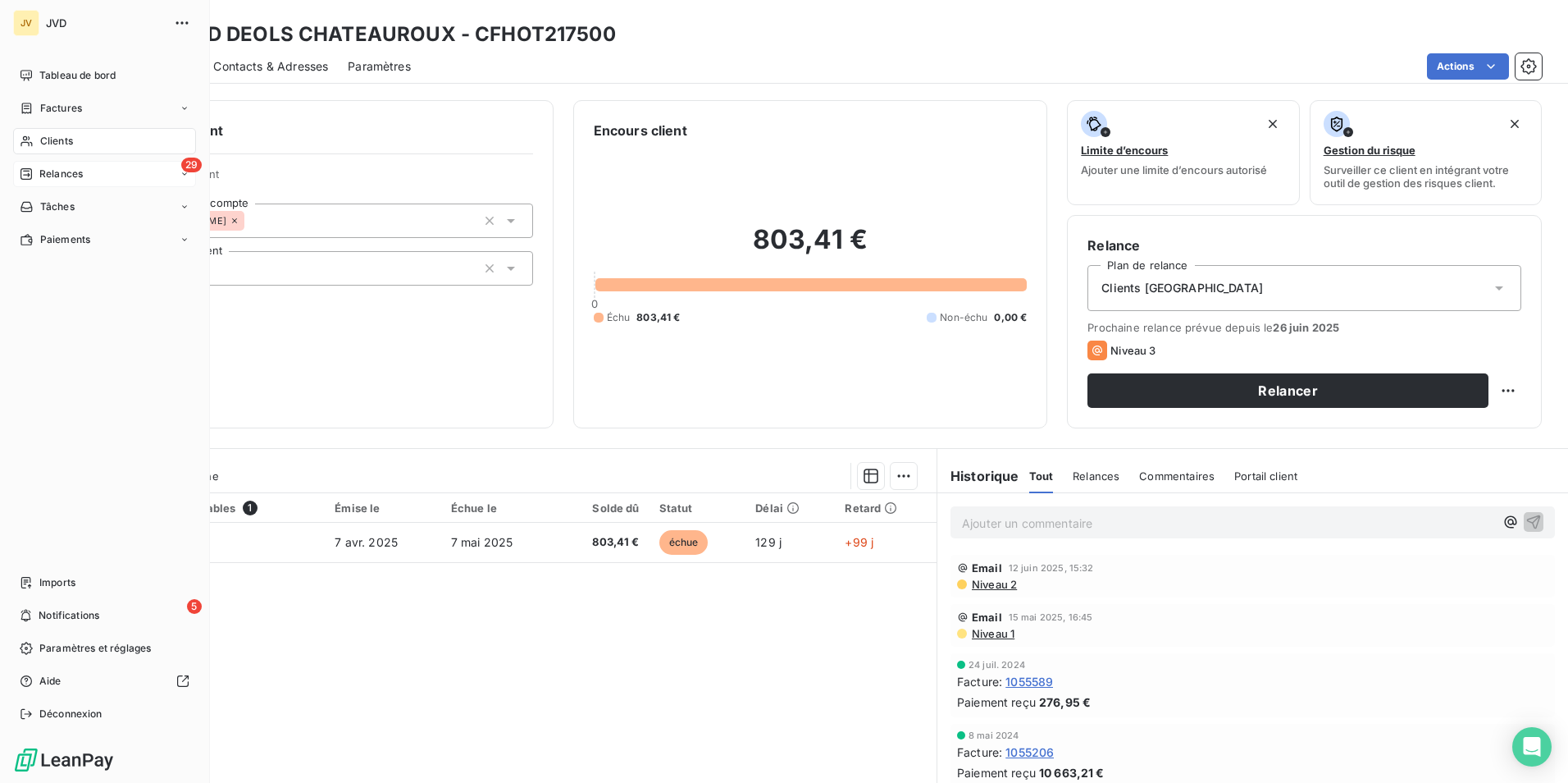
click at [78, 172] on span "Relances" at bounding box center [61, 174] width 43 height 15
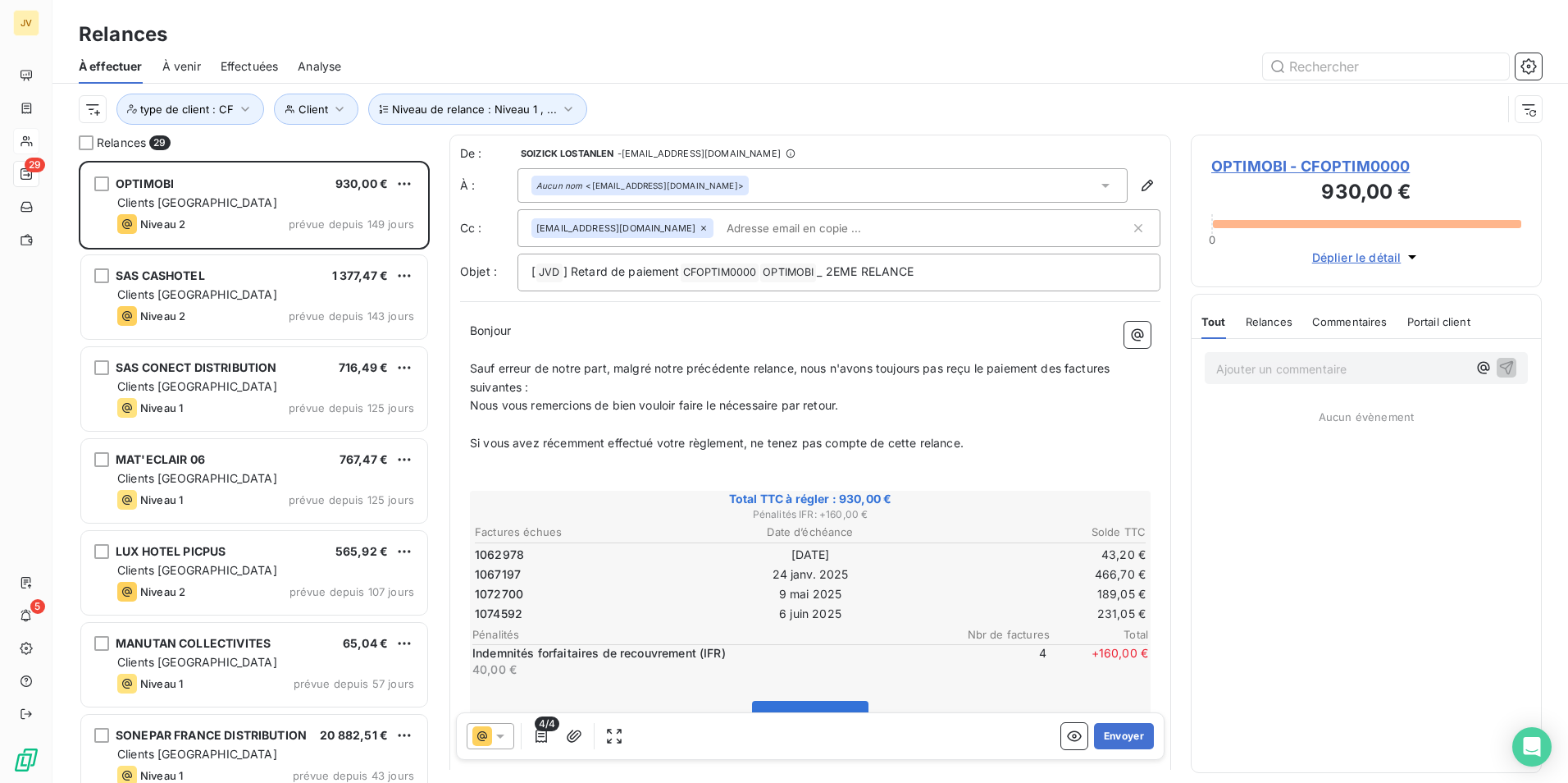
scroll to position [610, 339]
click at [1348, 66] on input "text" at bounding box center [1385, 66] width 246 height 27
type input "CFHOT217500"
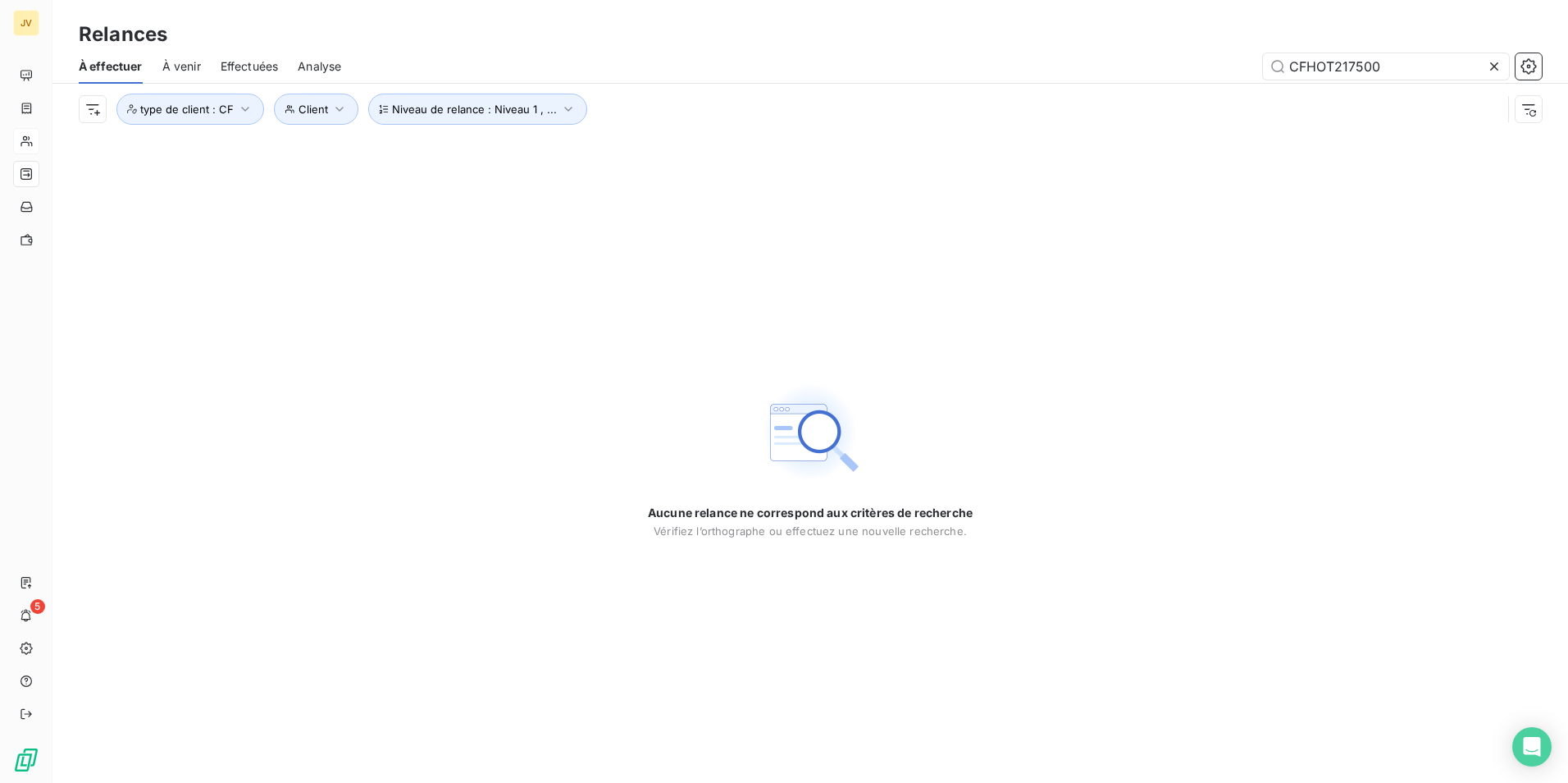
click at [224, 66] on span "Effectuées" at bounding box center [249, 66] width 58 height 17
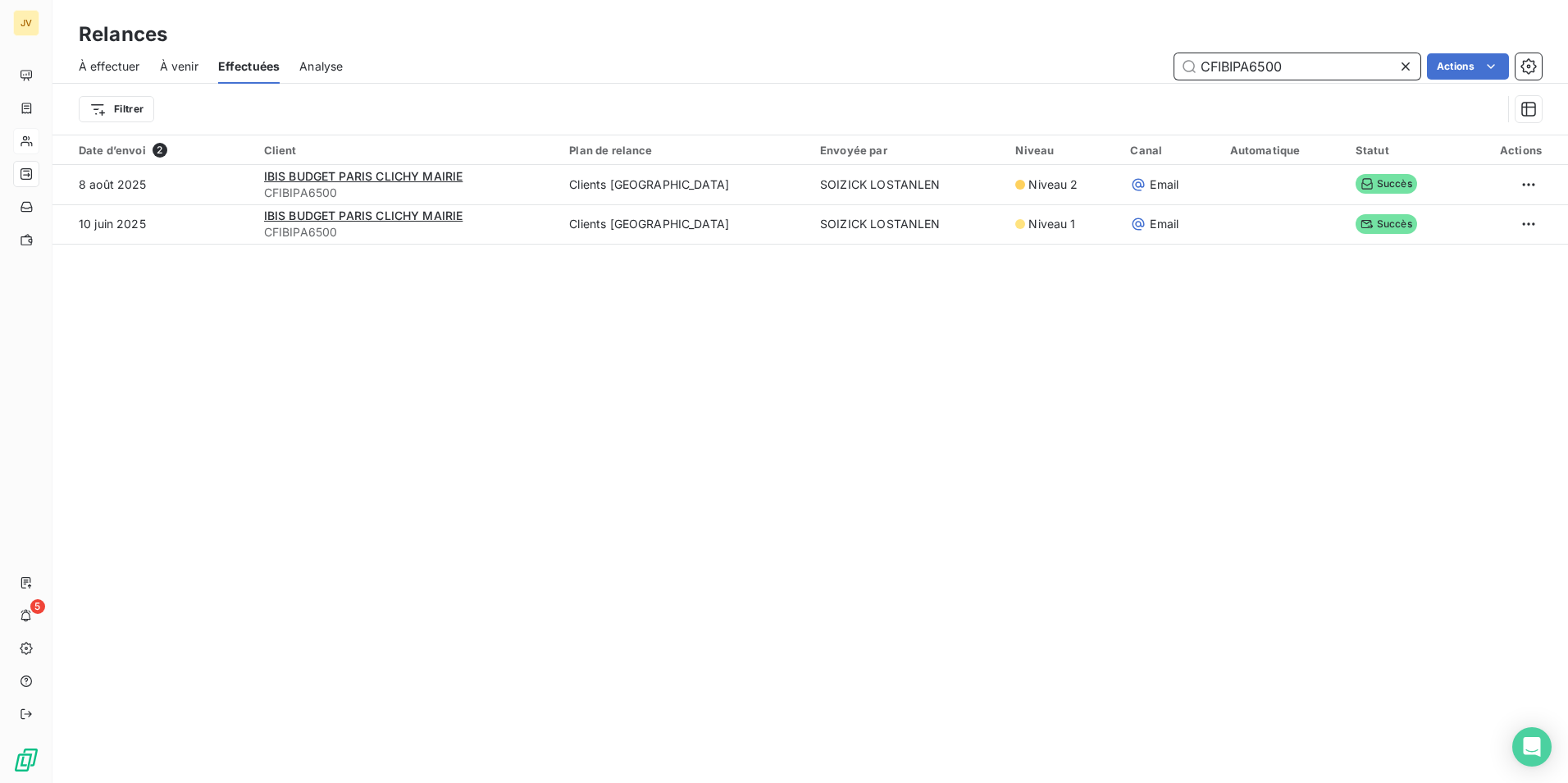
drag, startPoint x: 1308, startPoint y: 63, endPoint x: 745, endPoint y: 44, distance: 563.3
click at [753, 44] on div "Relances À effectuer À venir Effectuées Analyse CFIBIPA6500 Actions Filtrer" at bounding box center [810, 67] width 1516 height 134
paste input "LA07"
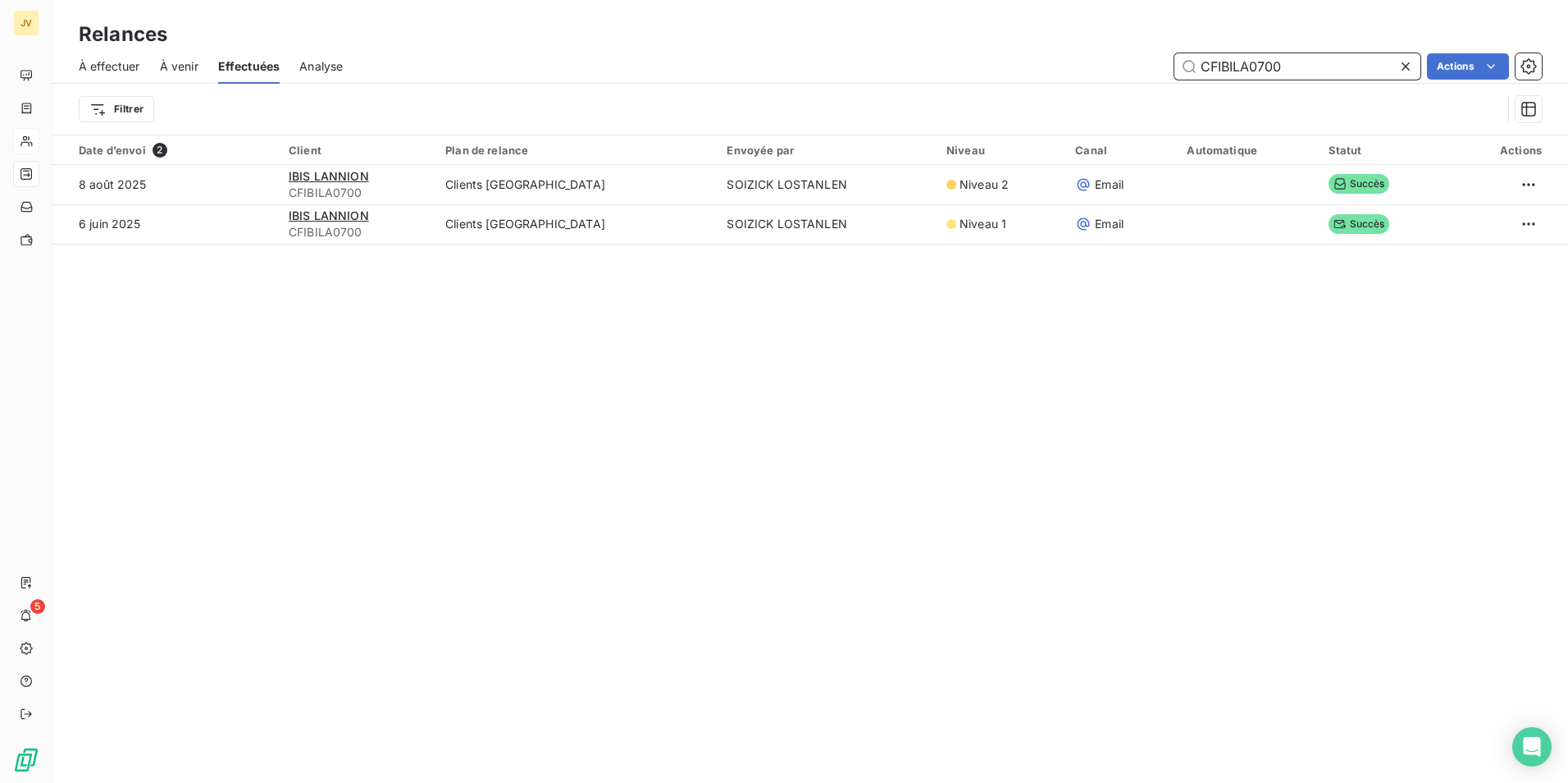
drag, startPoint x: 1293, startPoint y: 64, endPoint x: 752, endPoint y: 44, distance: 541.4
click at [749, 44] on div "Relances À effectuer À venir Effectuées Analyse CFIBILA0700 Actions Filtrer" at bounding box center [810, 67] width 1516 height 134
paste input "MERRO00"
type input "CFMERRO0000"
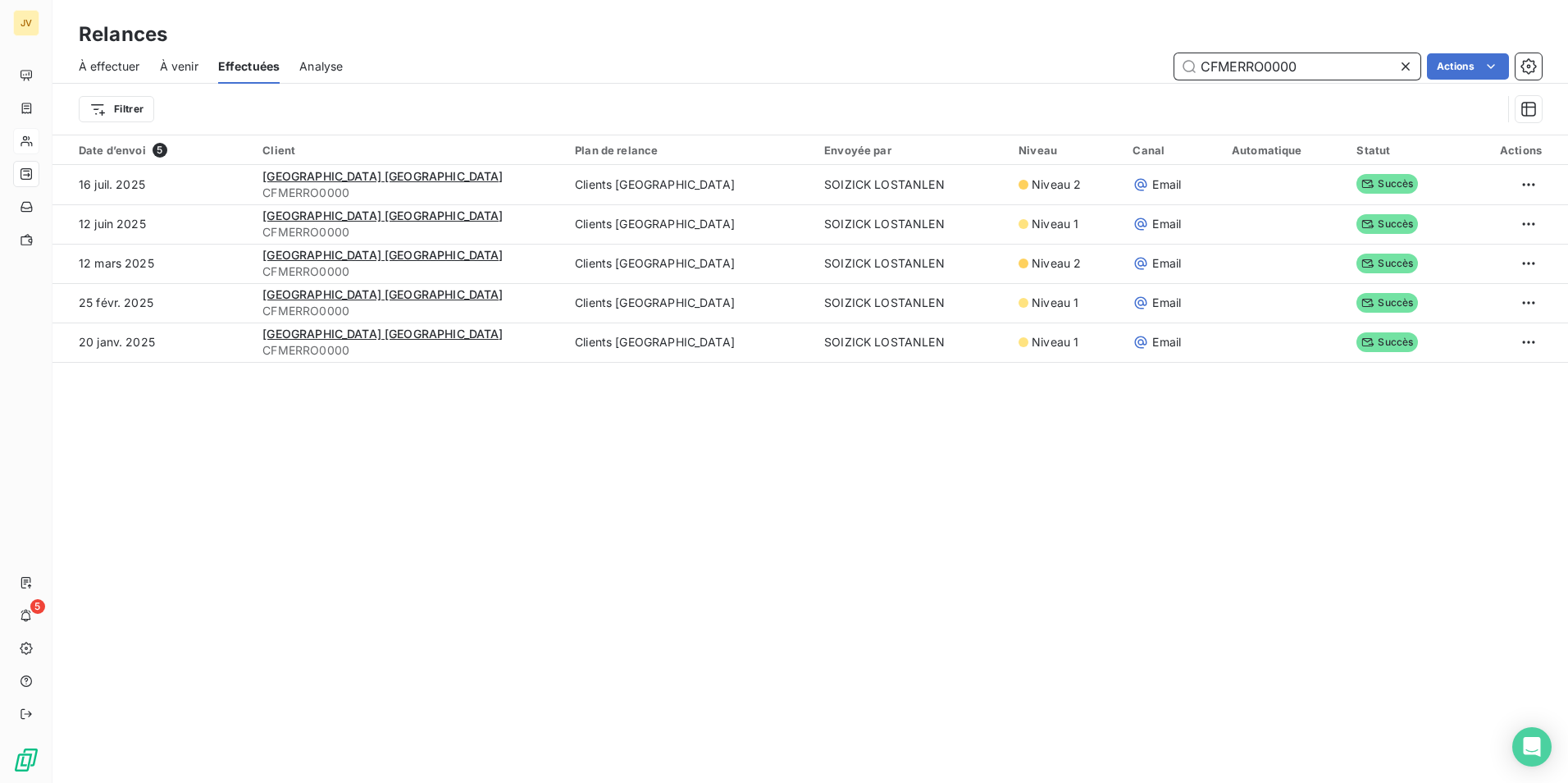
click at [120, 68] on span "À effectuer" at bounding box center [110, 66] width 61 height 17
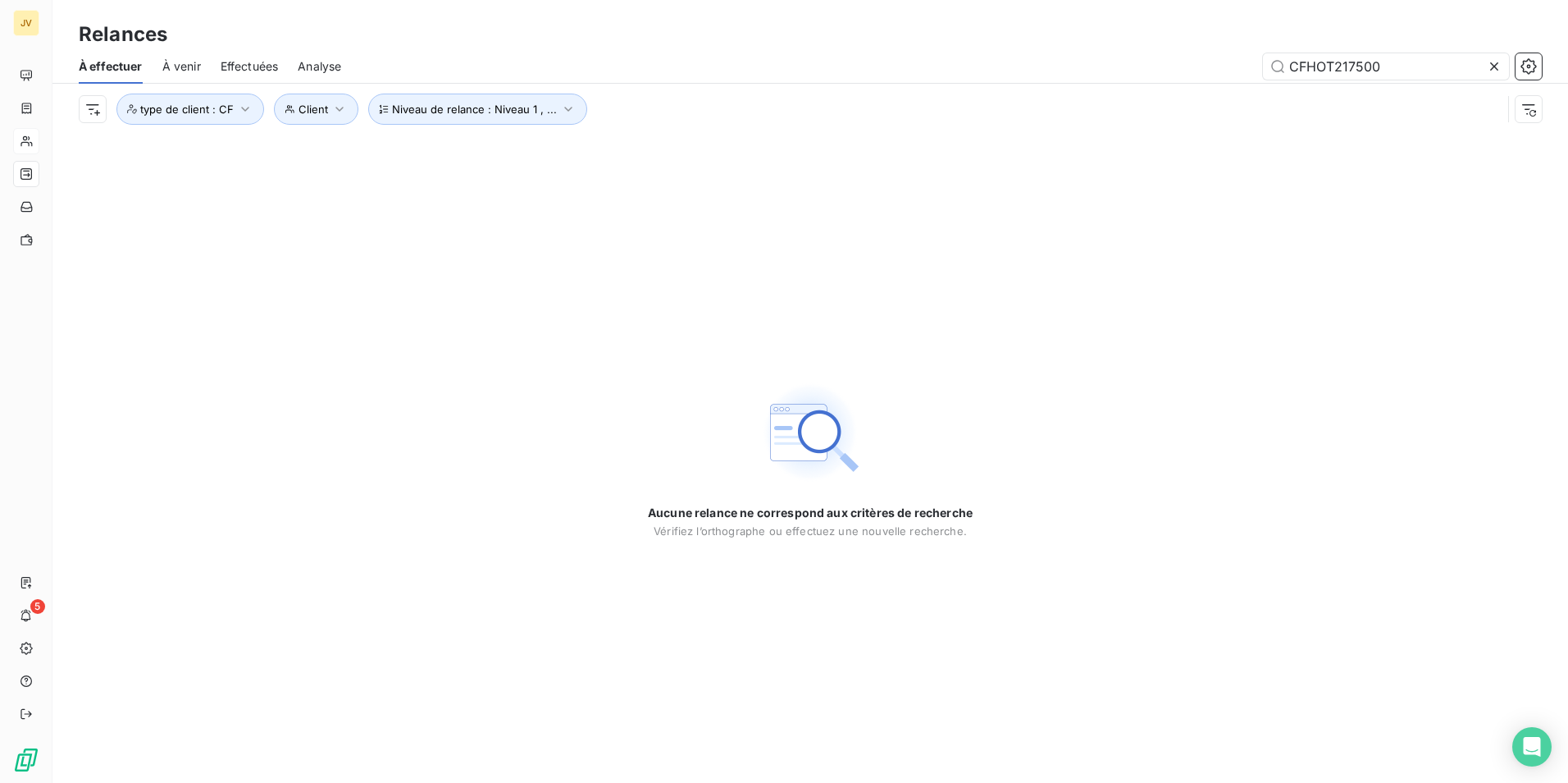
drag, startPoint x: 1381, startPoint y: 66, endPoint x: 653, endPoint y: 105, distance: 729.0
click at [714, 93] on div "À effectuer À venir Effectuées Analyse CFHOT217500 Niveau de relance : Niveau 1…" at bounding box center [810, 92] width 1516 height 85
type input "CFMERRO0000"
click at [560, 111] on icon "button" at bounding box center [568, 109] width 17 height 17
click at [722, 155] on div "Niveau 1 , Niveau 2" at bounding box center [706, 151] width 236 height 35
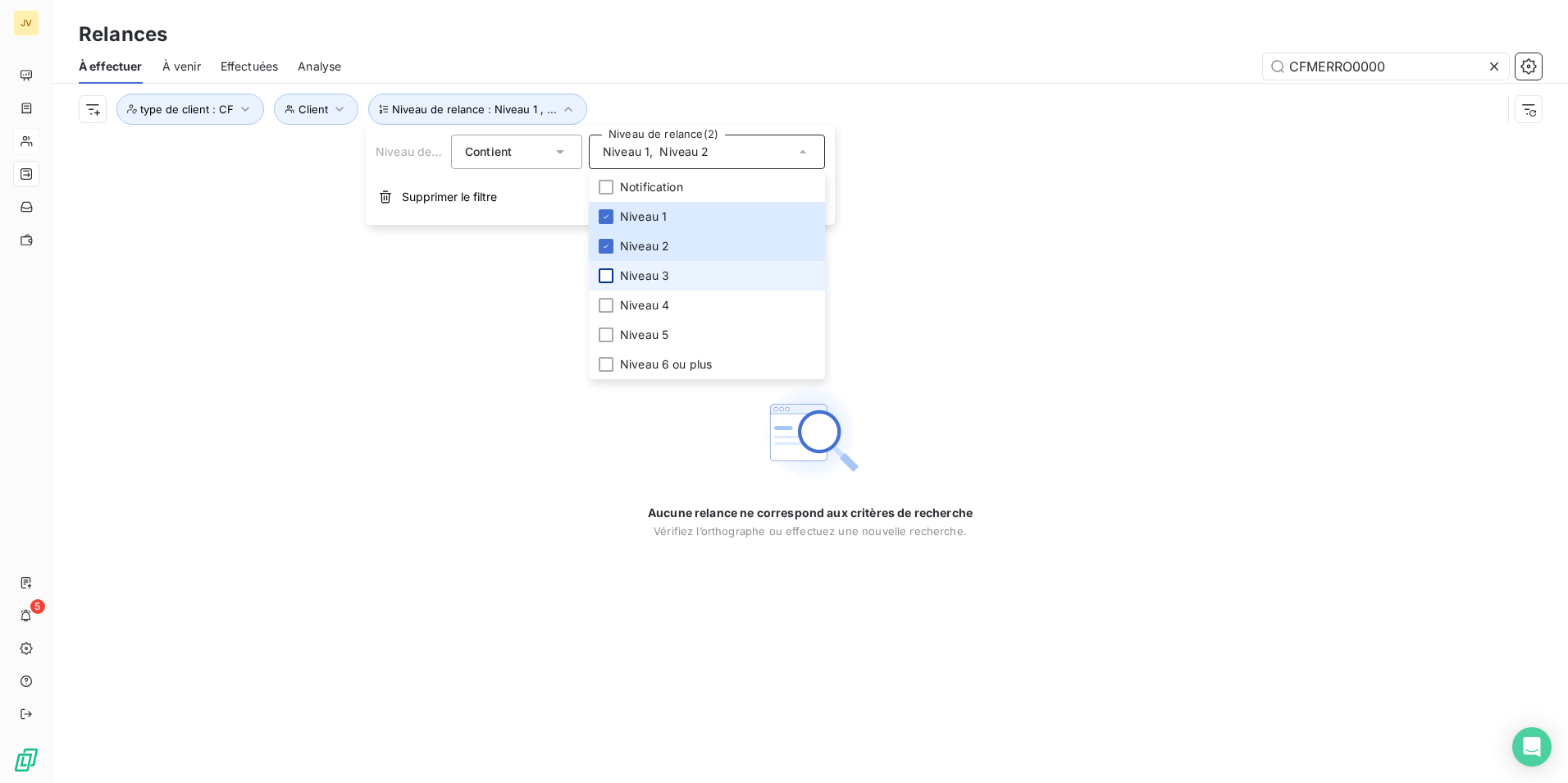
click at [609, 275] on div at bounding box center [606, 275] width 15 height 15
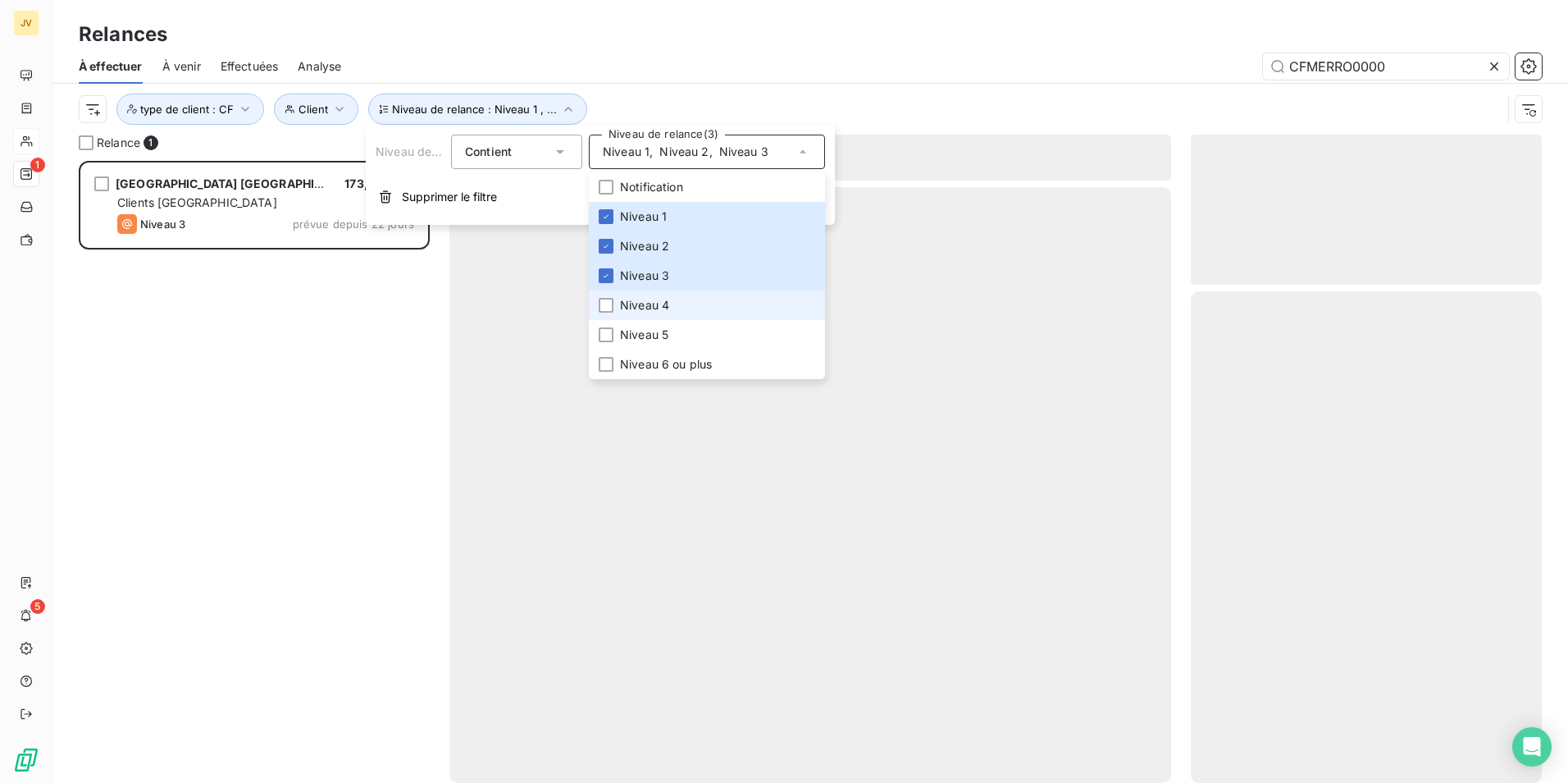
scroll to position [610, 339]
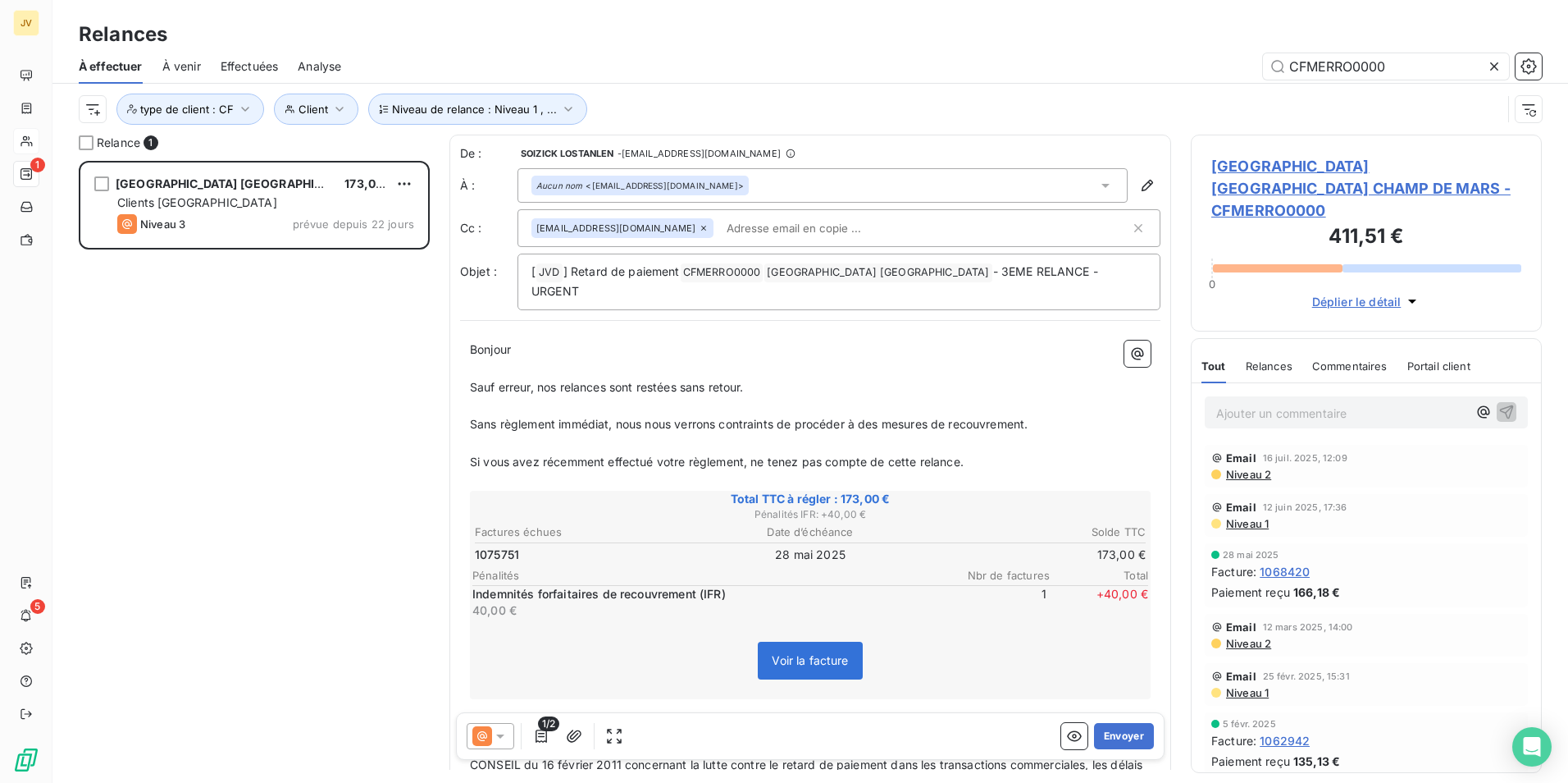
click at [993, 336] on div "Bonjour ﻿ ﻿ ﻿ ﻿ Sauf erreur, nos relances sont restées sans retour. ﻿ Sans règl…" at bounding box center [810, 727] width 701 height 792
drag, startPoint x: 592, startPoint y: 184, endPoint x: 663, endPoint y: 190, distance: 71.3
click at [663, 190] on div "Aucun nom <h1273@accor.com>" at bounding box center [640, 186] width 207 height 12
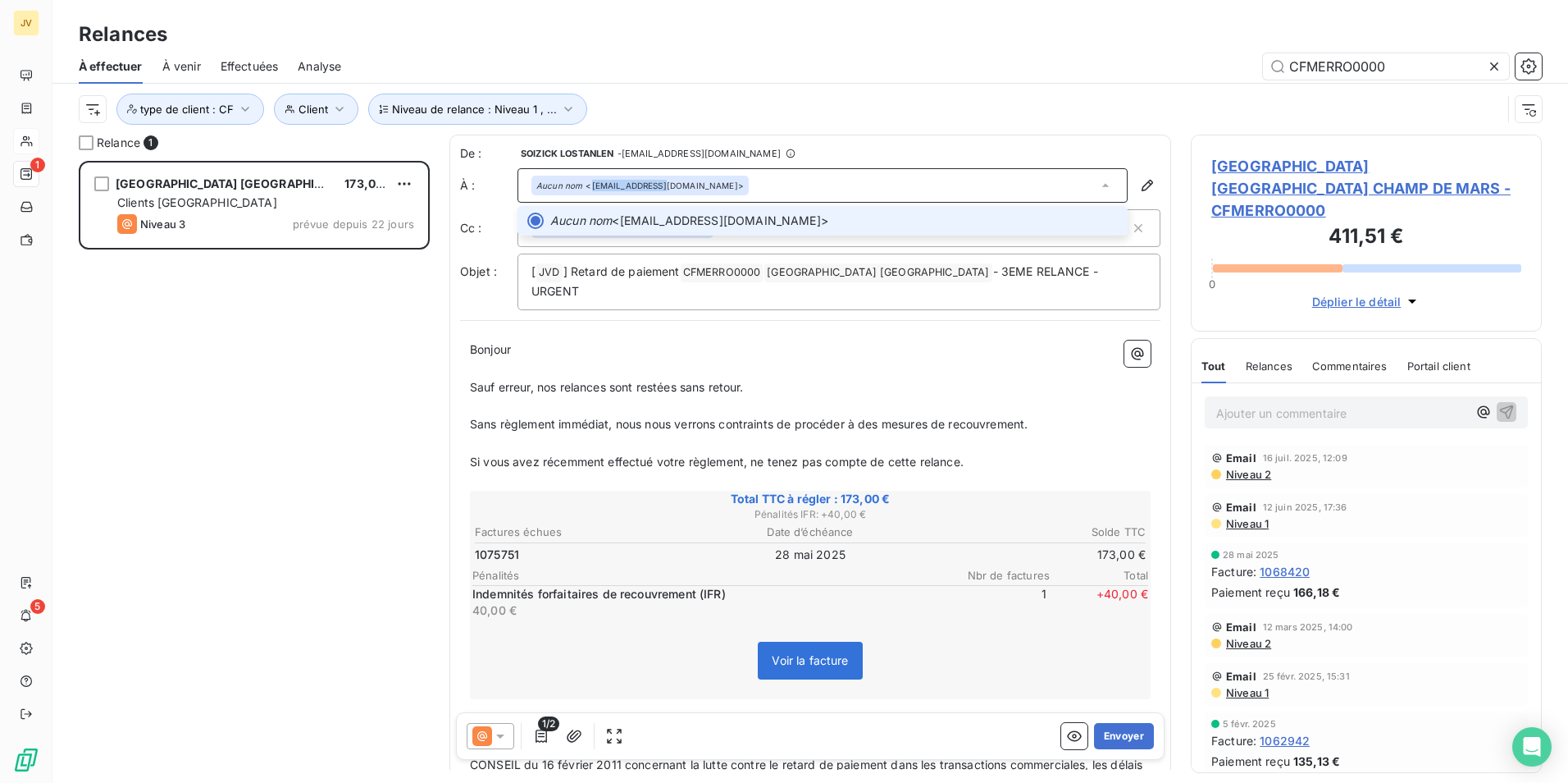
copy div "h1273@accor.com"
